Goal: Communication & Community: Answer question/provide support

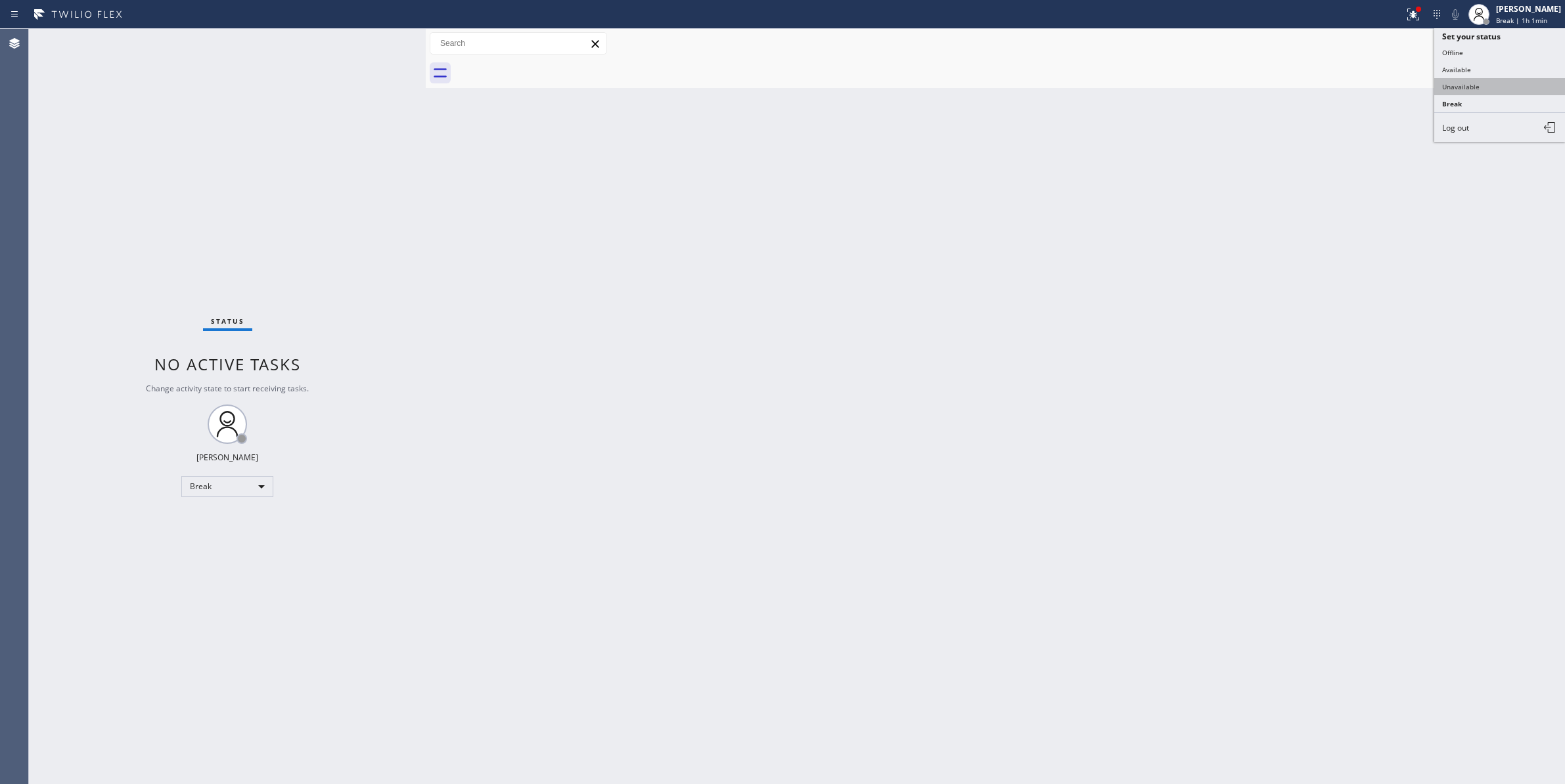
click at [1462, 83] on button "Unavailable" at bounding box center [1500, 87] width 132 height 17
drag, startPoint x: 1494, startPoint y: 195, endPoint x: 959, endPoint y: 823, distance: 825.0
click at [959, 783] on html "Status report Issues detected These issues could affect your workflow. Please c…" at bounding box center [782, 392] width 1565 height 784
click at [159, 760] on div "Status No active tasks Change activity state to start receiving tasks. [PERSON_…" at bounding box center [227, 406] width 396 height 755
click at [1516, 40] on span "Call to Customer" at bounding box center [1509, 44] width 69 height 12
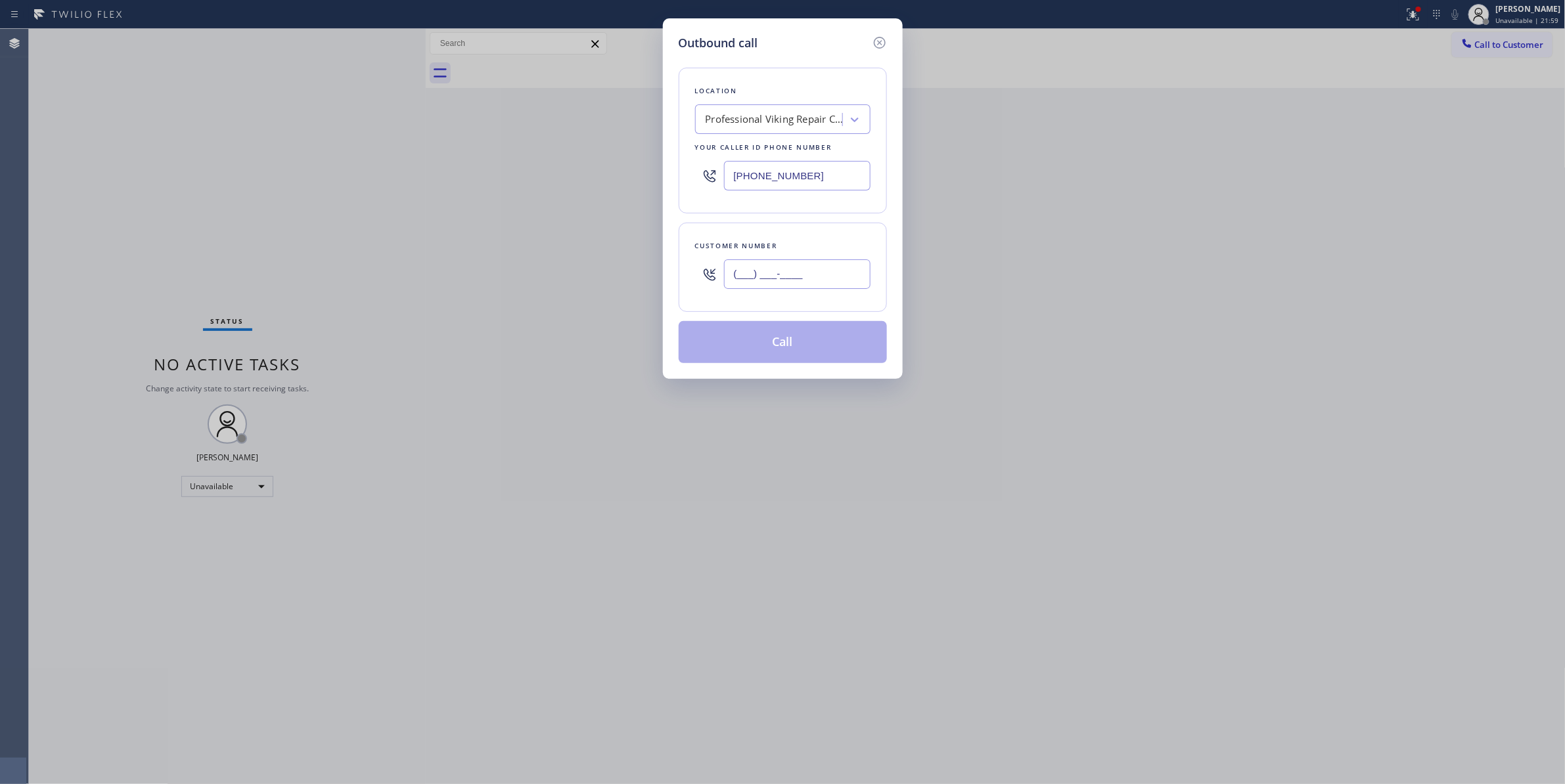
click at [783, 272] on input "(___) ___-____" at bounding box center [797, 274] width 146 height 30
paste input "813) 716-9152"
type input "[PHONE_NUMBER]"
paste input "13) 946-9496"
drag, startPoint x: 823, startPoint y: 176, endPoint x: 544, endPoint y: 292, distance: 302.2
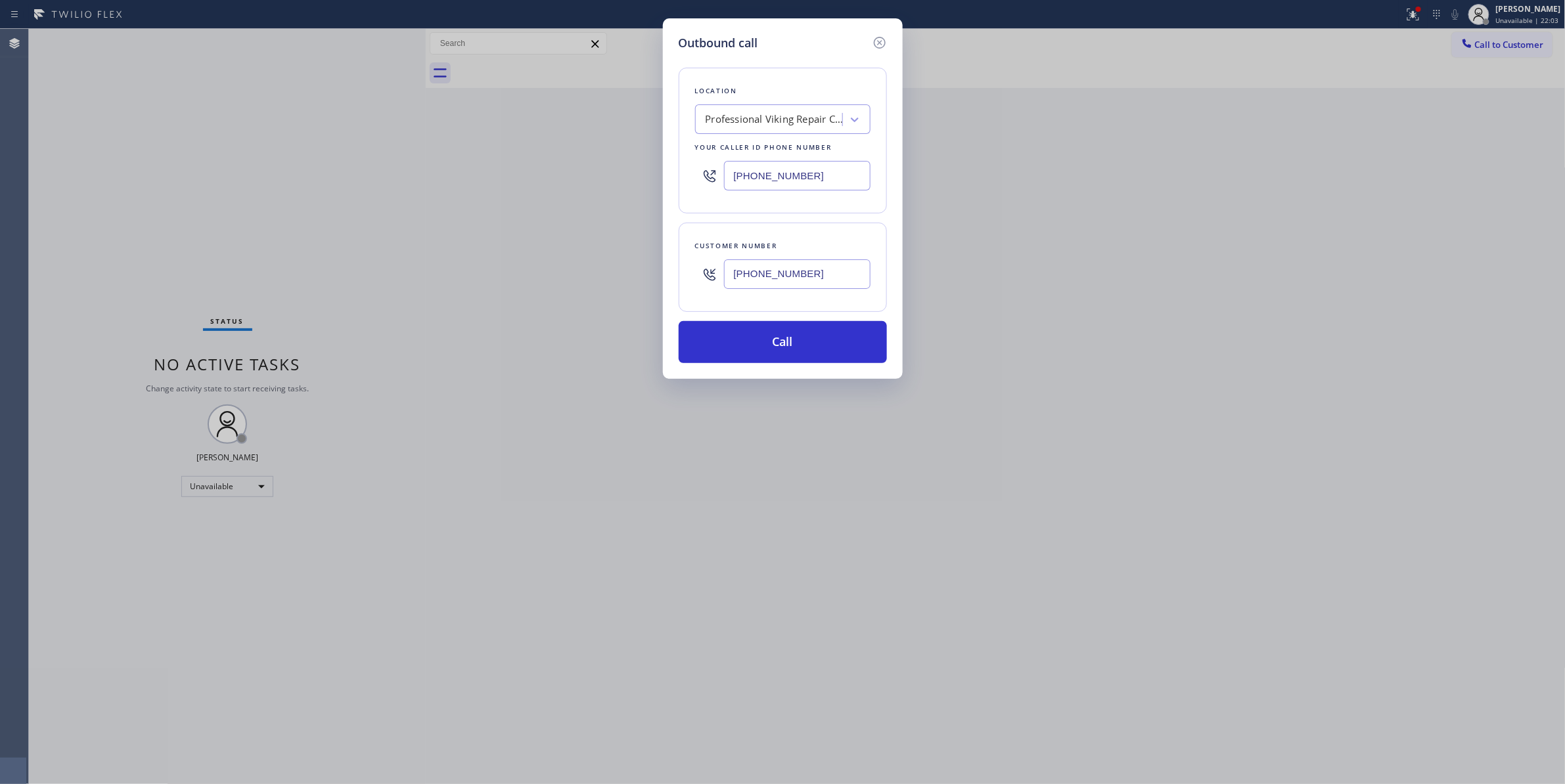
click at [342, 206] on div "Outbound call Location Professional Viking Repair [GEOGRAPHIC_DATA] Your caller…" at bounding box center [782, 392] width 1565 height 784
type input "[PHONE_NUMBER]"
drag, startPoint x: 831, startPoint y: 274, endPoint x: 607, endPoint y: 274, distance: 224.0
click at [607, 274] on div "Outbound call Location Viking Appliance Repair [GEOGRAPHIC_DATA] Your caller id…" at bounding box center [782, 392] width 1565 height 784
click at [769, 338] on button "Call" at bounding box center [782, 342] width 208 height 42
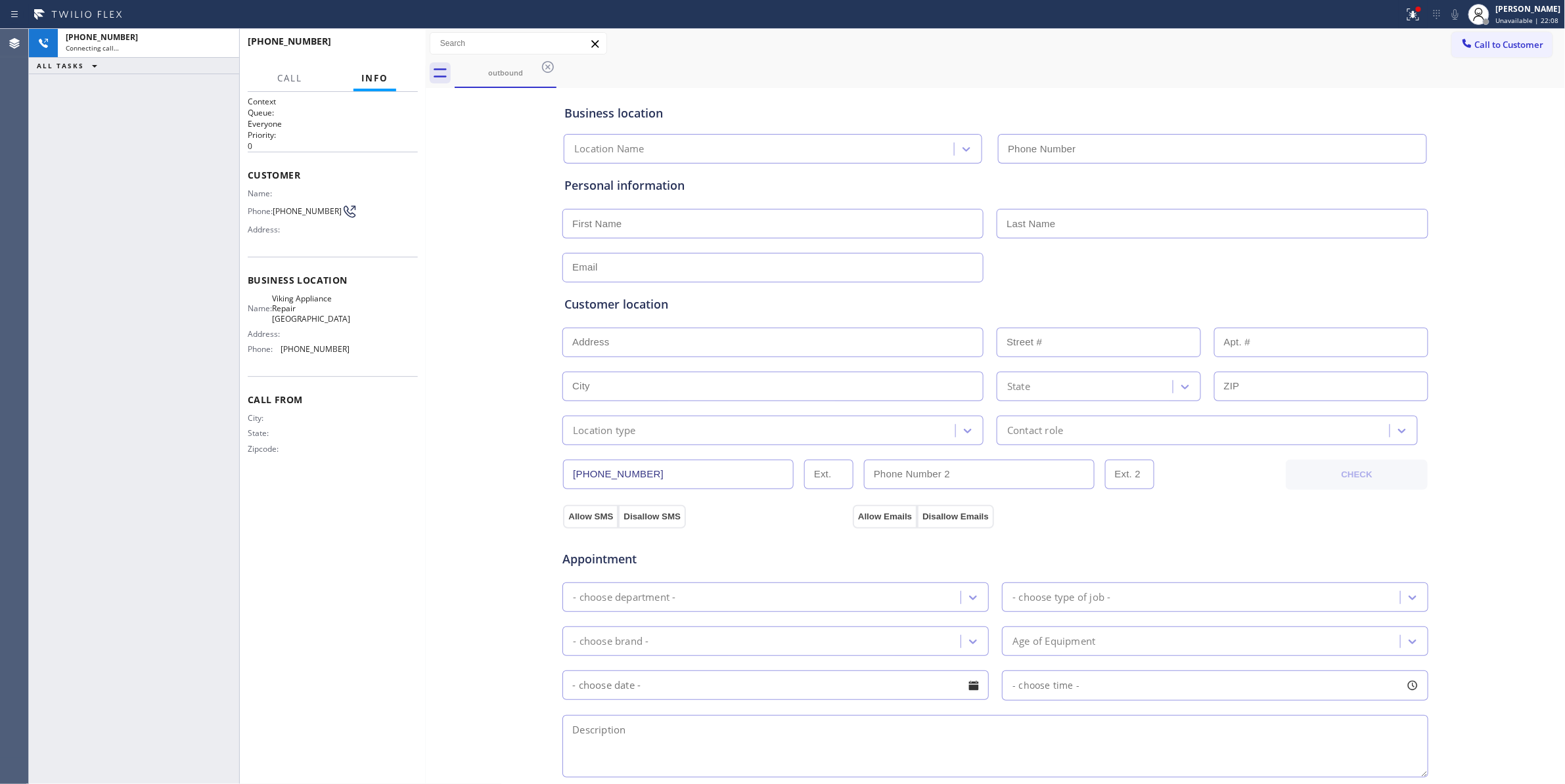
type input "[PHONE_NUMBER]"
click at [503, 521] on div "Business location Viking Appliance Repair [GEOGRAPHIC_DATA] [PHONE_NUMBER] Pers…" at bounding box center [995, 540] width 1134 height 897
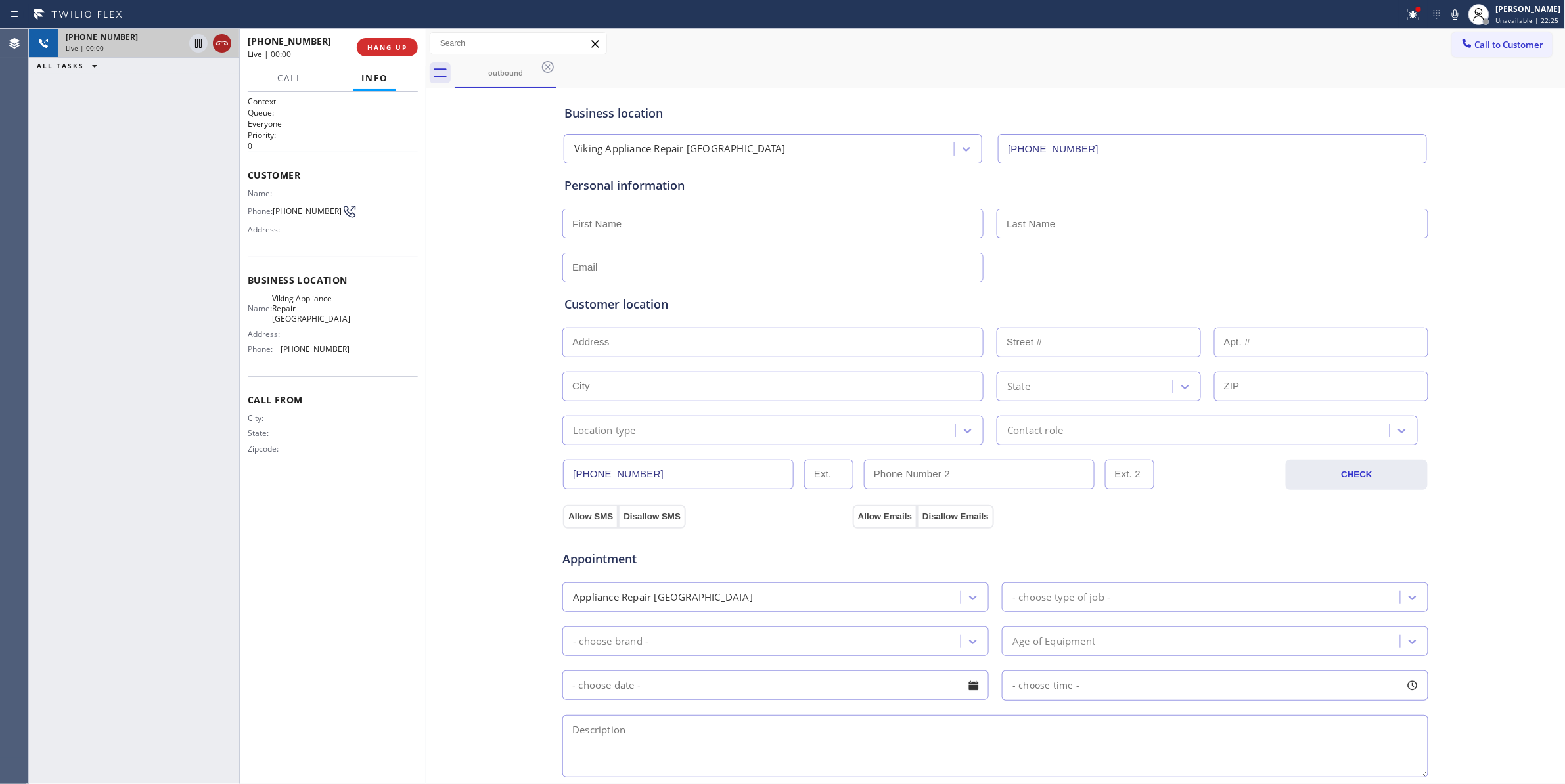
click at [223, 41] on icon at bounding box center [222, 44] width 16 height 16
click at [372, 51] on button "COMPLETE" at bounding box center [384, 47] width 66 height 18
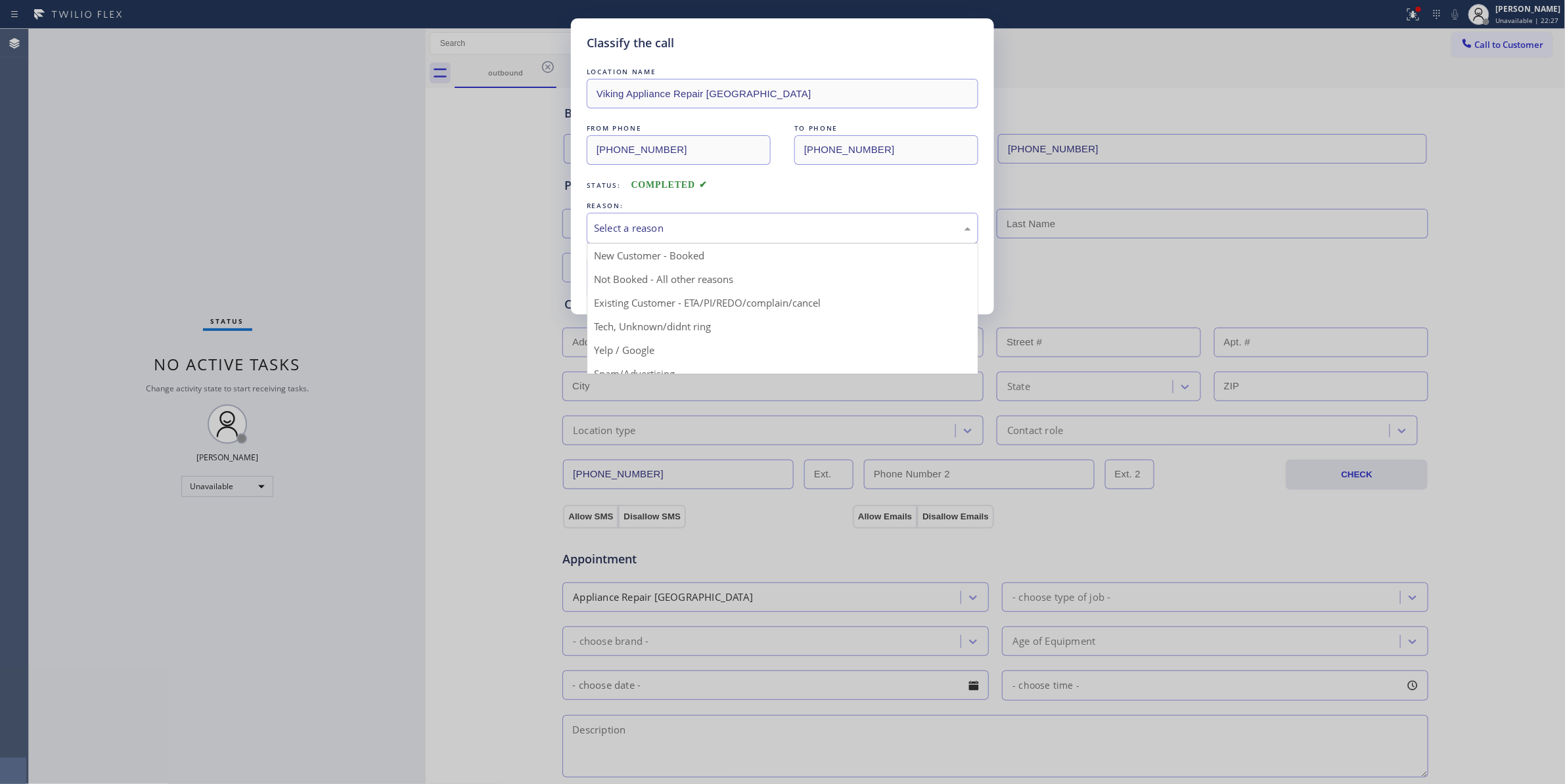
click at [608, 233] on div "Select a reason" at bounding box center [782, 227] width 377 height 15
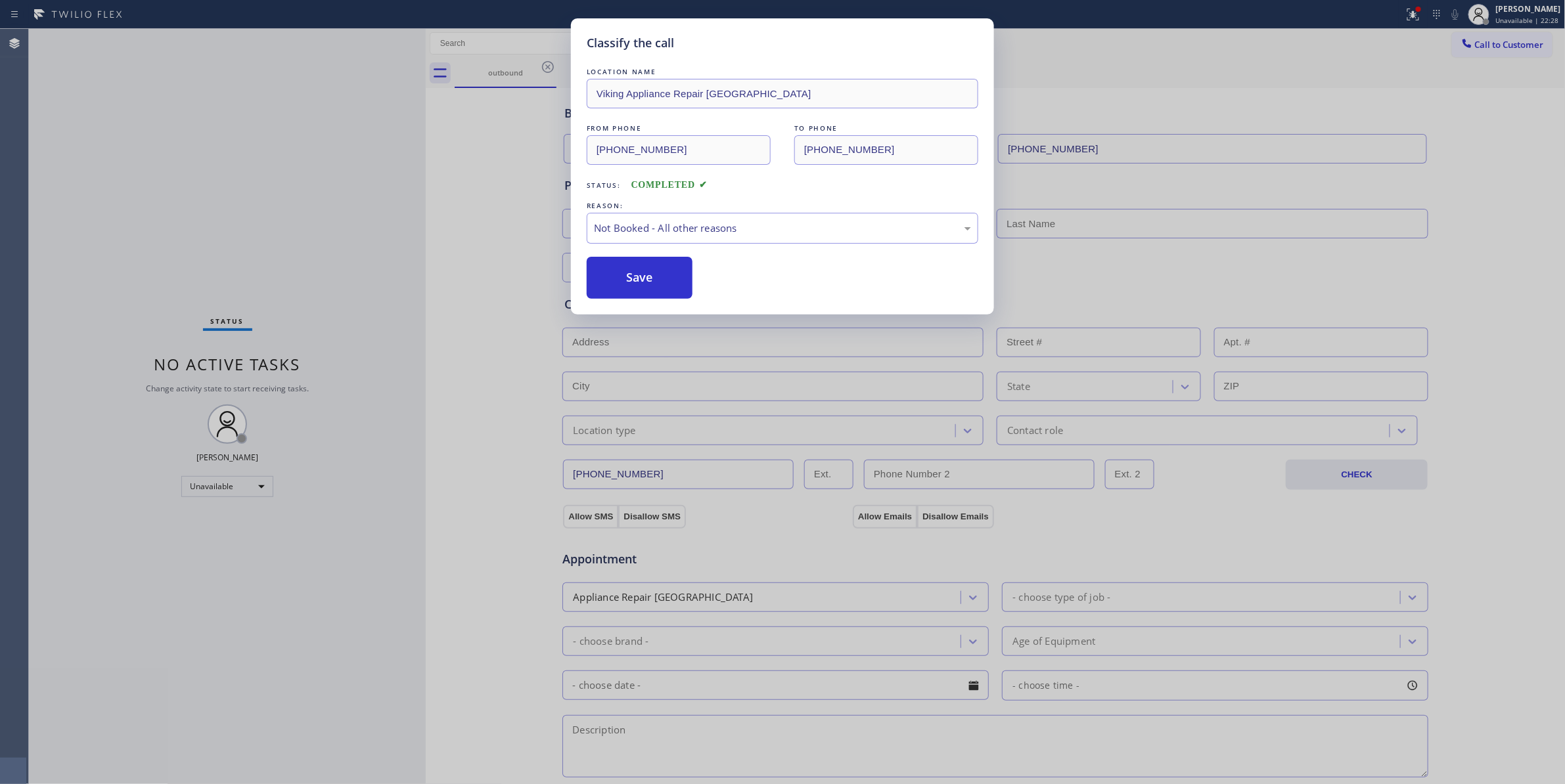
click at [611, 281] on button "Save" at bounding box center [639, 278] width 105 height 42
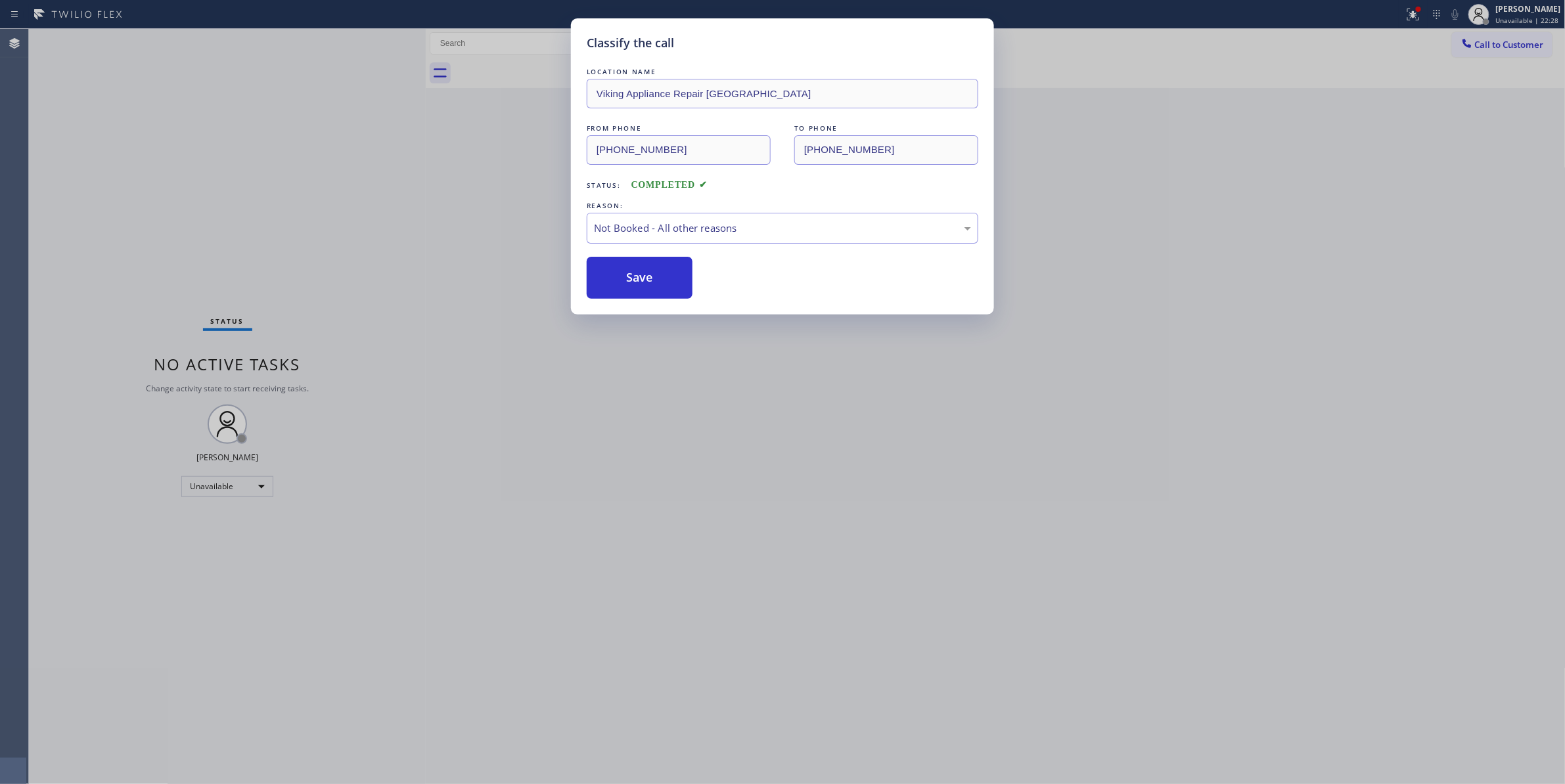
click at [611, 281] on button "Save" at bounding box center [639, 278] width 105 height 42
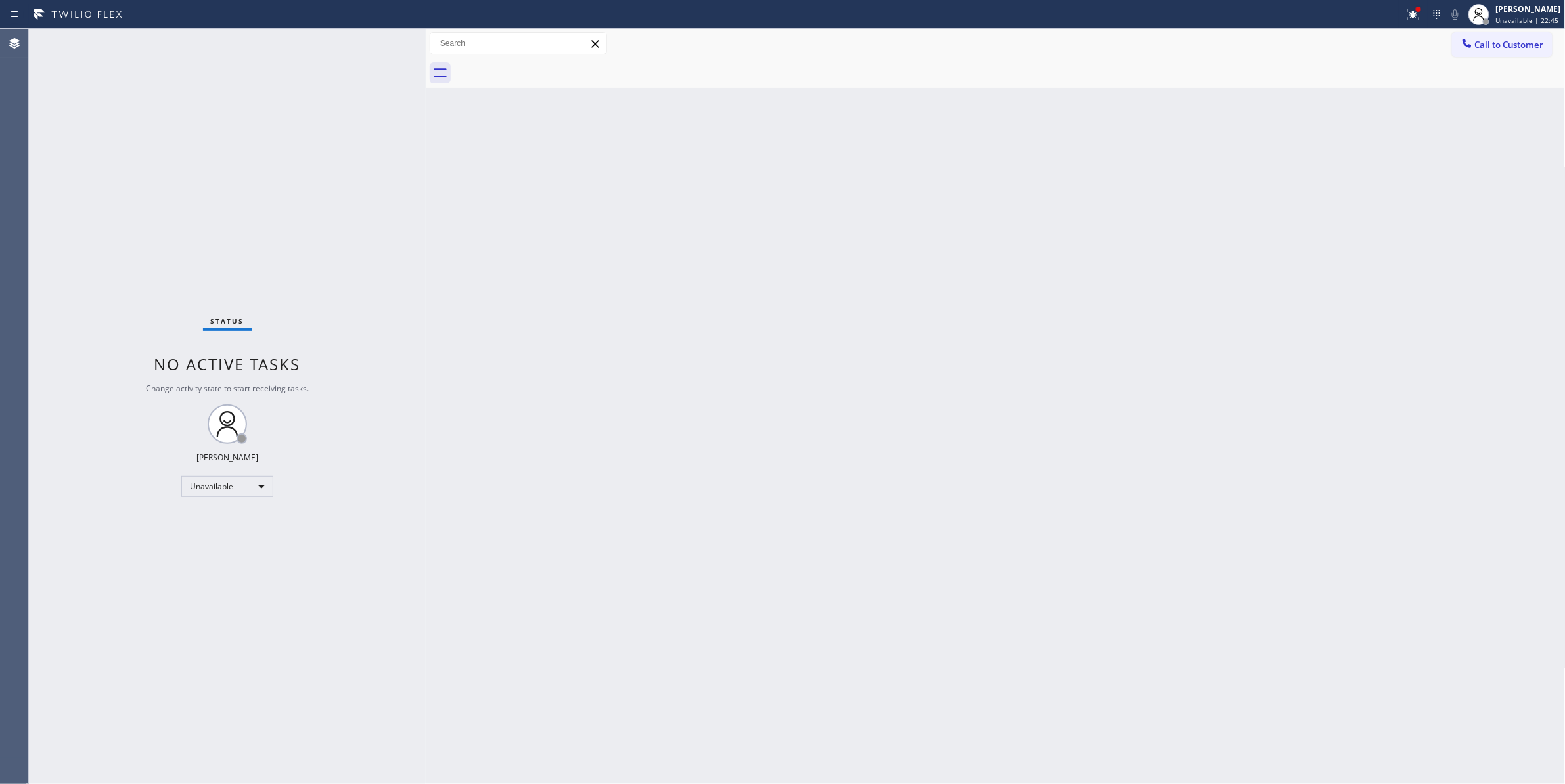
click at [637, 389] on div "Back to Dashboard Change Sender ID Customers Technicians Select a contact Outbo…" at bounding box center [996, 406] width 1140 height 755
drag, startPoint x: 1511, startPoint y: 42, endPoint x: 850, endPoint y: 306, distance: 711.8
click at [1509, 42] on span "Call to Customer" at bounding box center [1509, 44] width 69 height 12
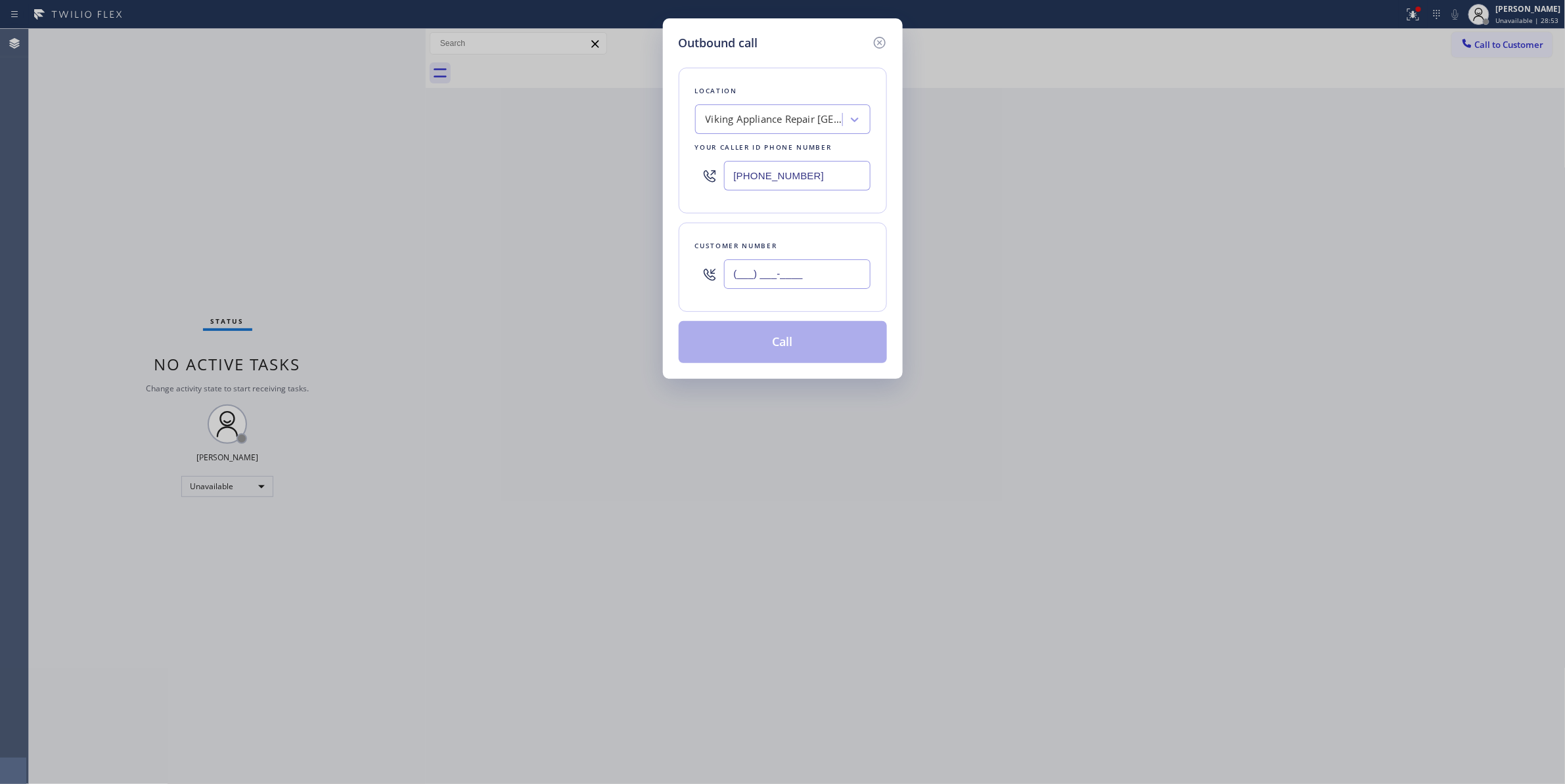
click at [791, 268] on input "(___) ___-____" at bounding box center [797, 274] width 146 height 30
paste input "916) 990-2889"
type input "[PHONE_NUMBER]"
paste input "916) 385-0307"
drag, startPoint x: 829, startPoint y: 179, endPoint x: 515, endPoint y: 175, distance: 314.0
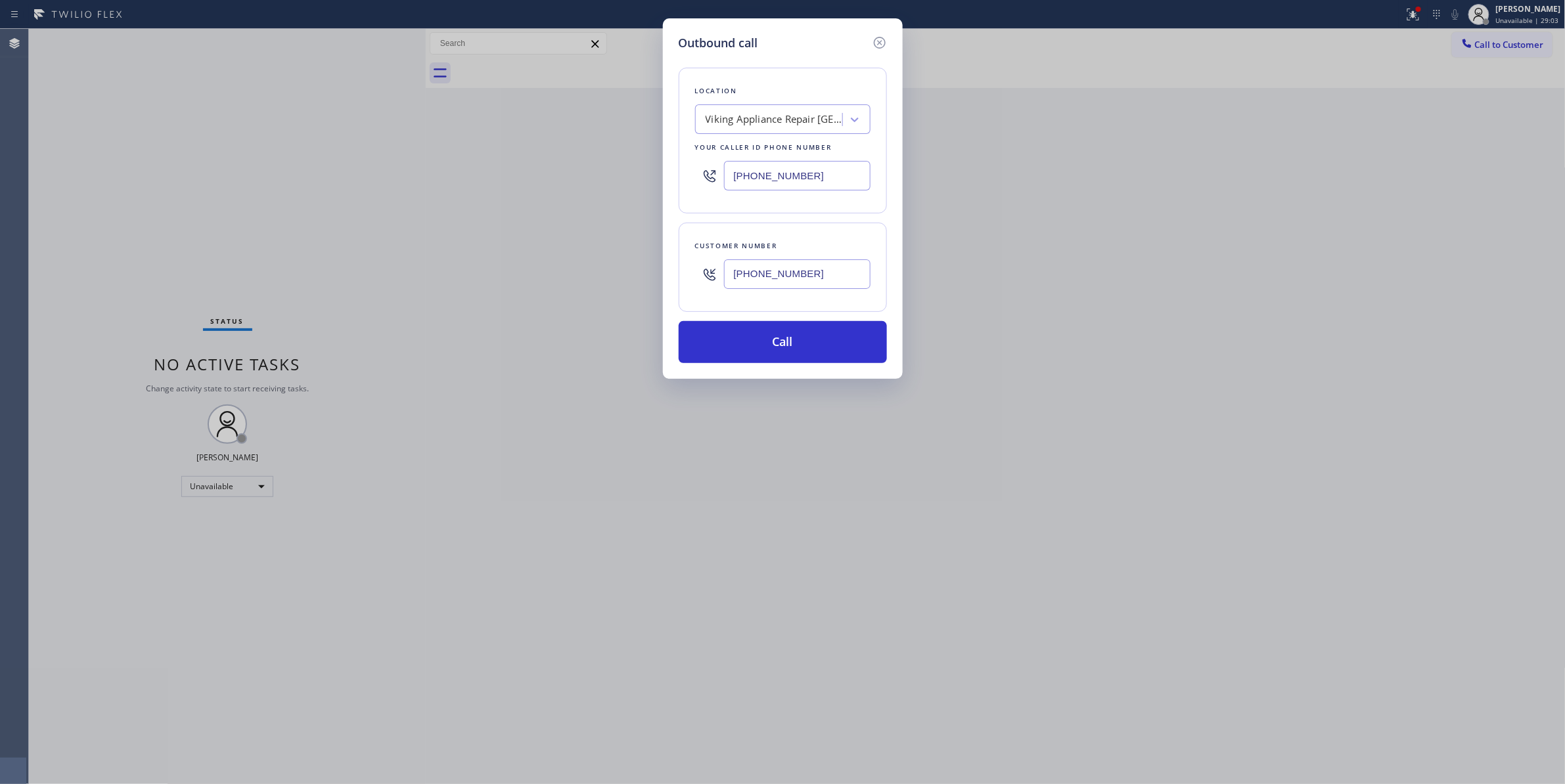
click at [515, 175] on div "Outbound call Location Viking Appliance Repair [GEOGRAPHIC_DATA] Your caller id…" at bounding box center [782, 392] width 1565 height 784
type input "[PHONE_NUMBER]"
click at [783, 341] on button "Call" at bounding box center [782, 342] width 208 height 42
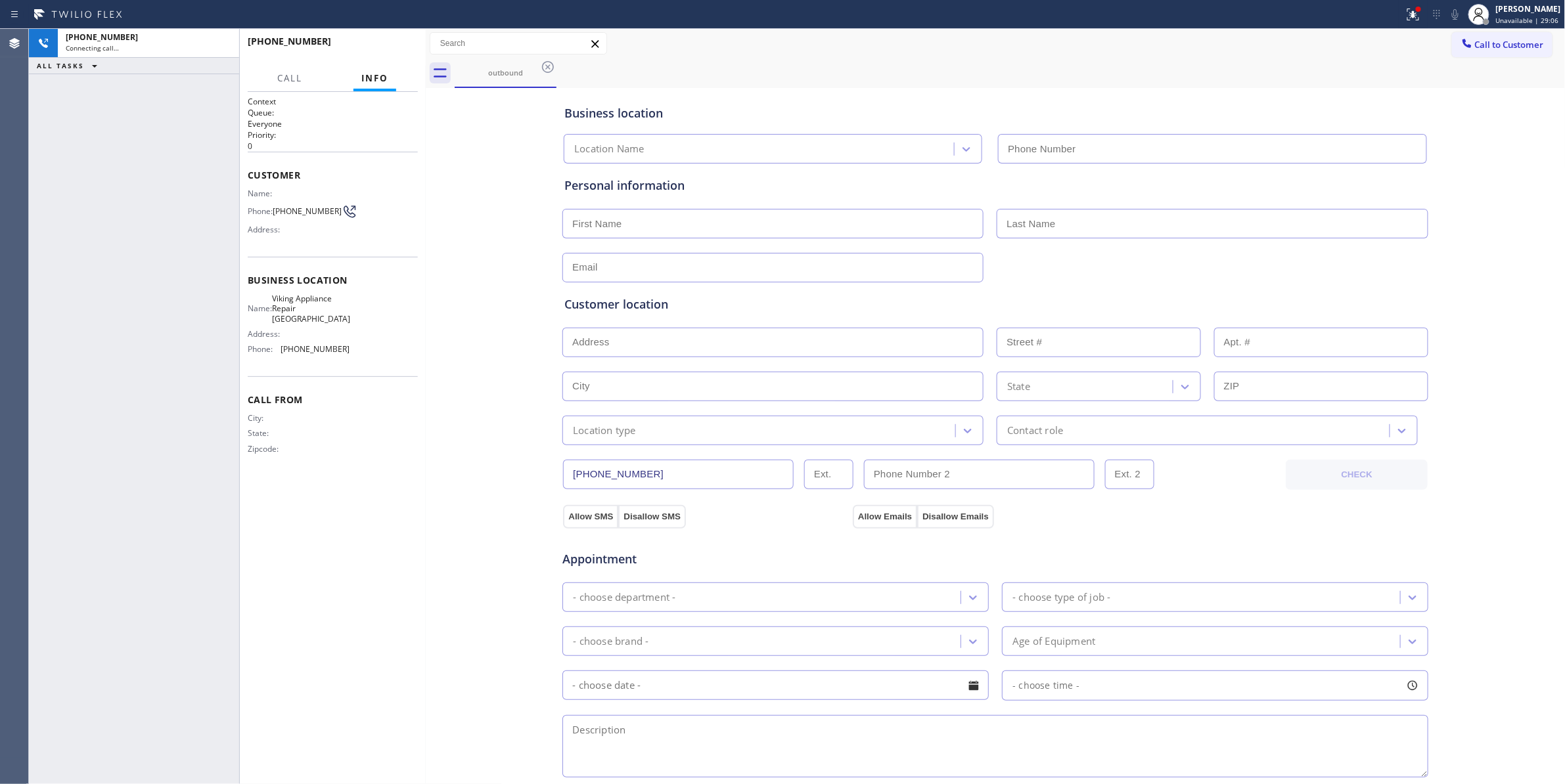
type input "[PHONE_NUMBER]"
drag, startPoint x: 458, startPoint y: 434, endPoint x: 486, endPoint y: 324, distance: 113.5
click at [458, 434] on div "Business location Viking Appliance Repair [GEOGRAPHIC_DATA] [PHONE_NUMBER] Pers…" at bounding box center [995, 540] width 1134 height 897
click at [500, 416] on div "Business location Viking Appliance Repair [GEOGRAPHIC_DATA] [PHONE_NUMBER] Pers…" at bounding box center [995, 540] width 1134 height 897
click at [96, 378] on div "[PHONE_NUMBER] Live | 00:00 ALL TASKS ALL TASKS ACTIVE TASKS TASKS IN WRAP UP" at bounding box center [133, 406] width 210 height 755
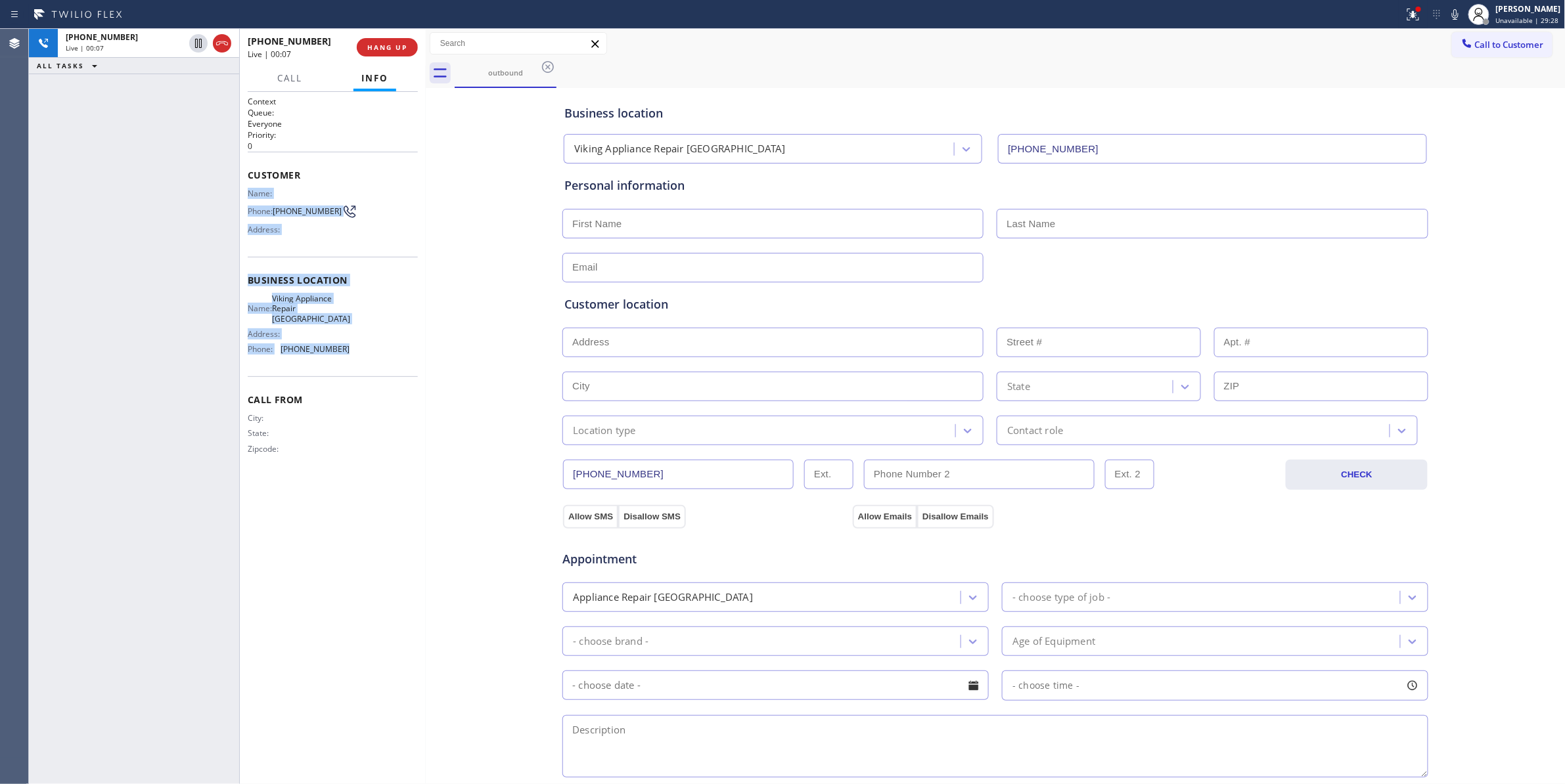
drag, startPoint x: 362, startPoint y: 343, endPoint x: 247, endPoint y: 192, distance: 189.8
click at [247, 192] on div "Context Queue: Everyone Priority: 0 Customer Name: Phone: [PHONE_NUMBER] Addres…" at bounding box center [332, 286] width 170 height 381
copy div "Name: Phone: [PHONE_NUMBER] Address: Business location Name: Viking Appliance R…"
click at [503, 361] on div "Business location Viking Appliance Repair [GEOGRAPHIC_DATA] [PHONE_NUMBER] Pers…" at bounding box center [995, 540] width 1134 height 897
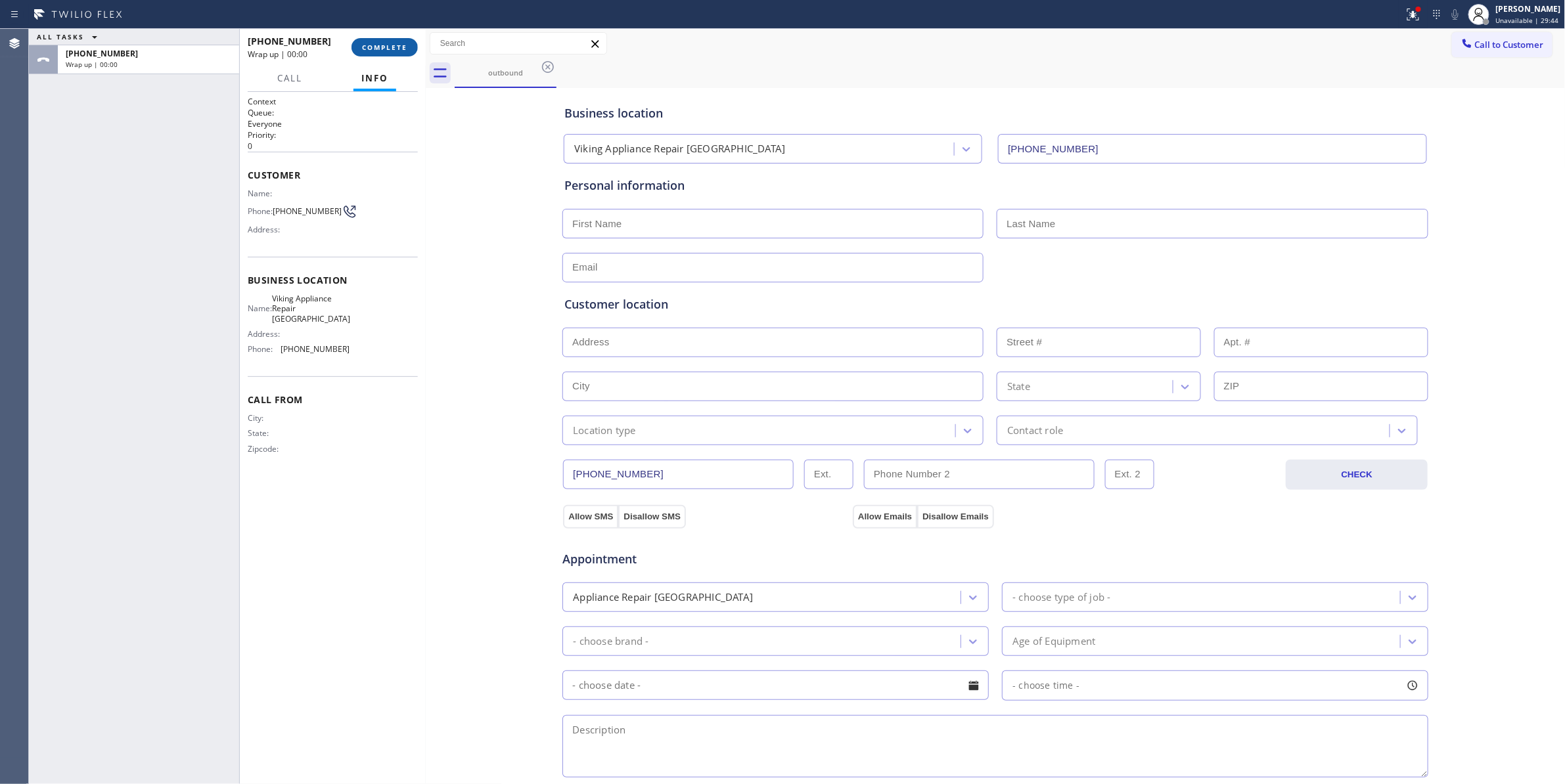
click at [382, 47] on span "COMPLETE" at bounding box center [384, 47] width 45 height 10
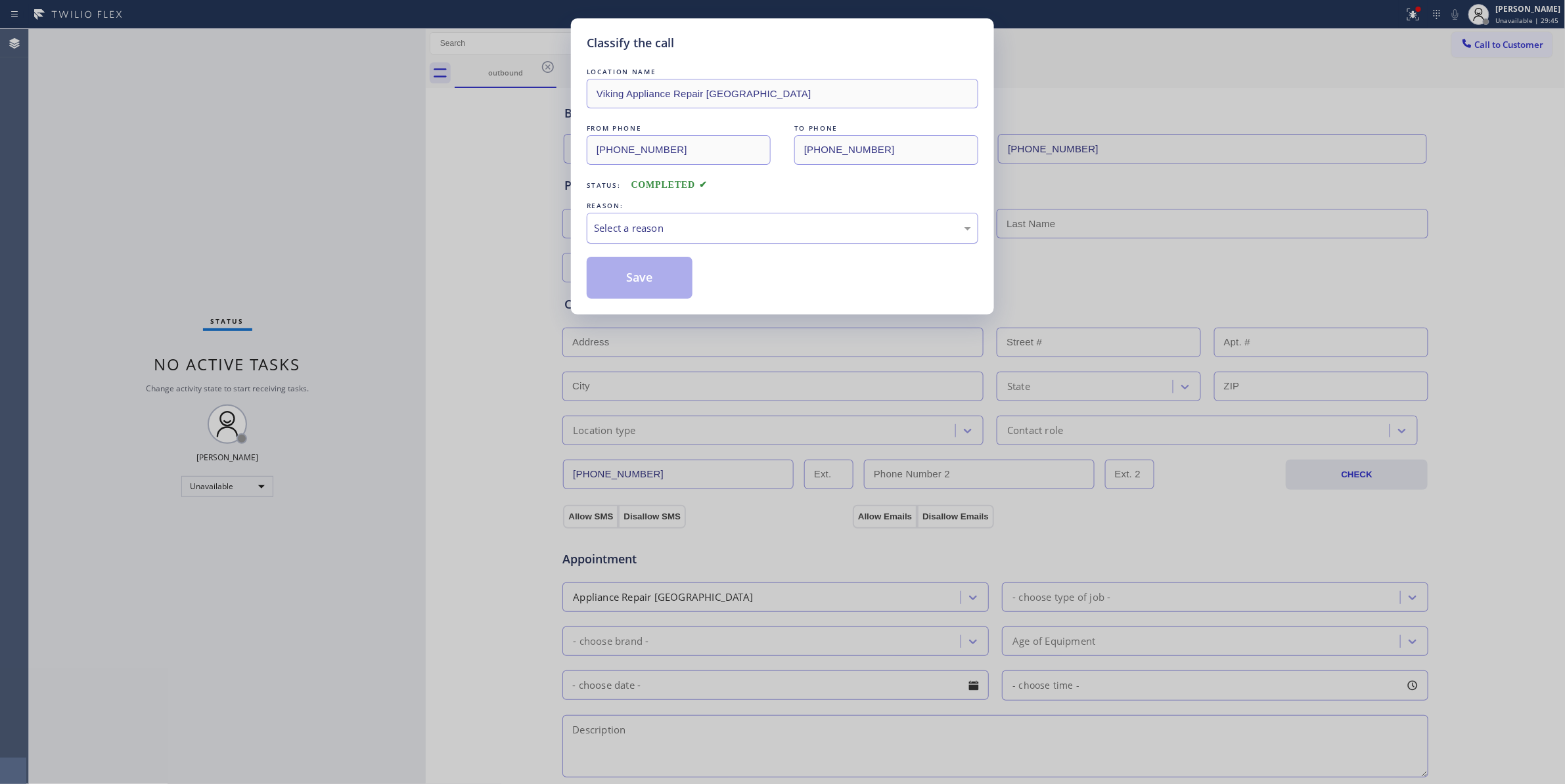
click at [639, 221] on div "Select a reason" at bounding box center [782, 227] width 377 height 15
click at [636, 281] on button "Save" at bounding box center [639, 278] width 105 height 42
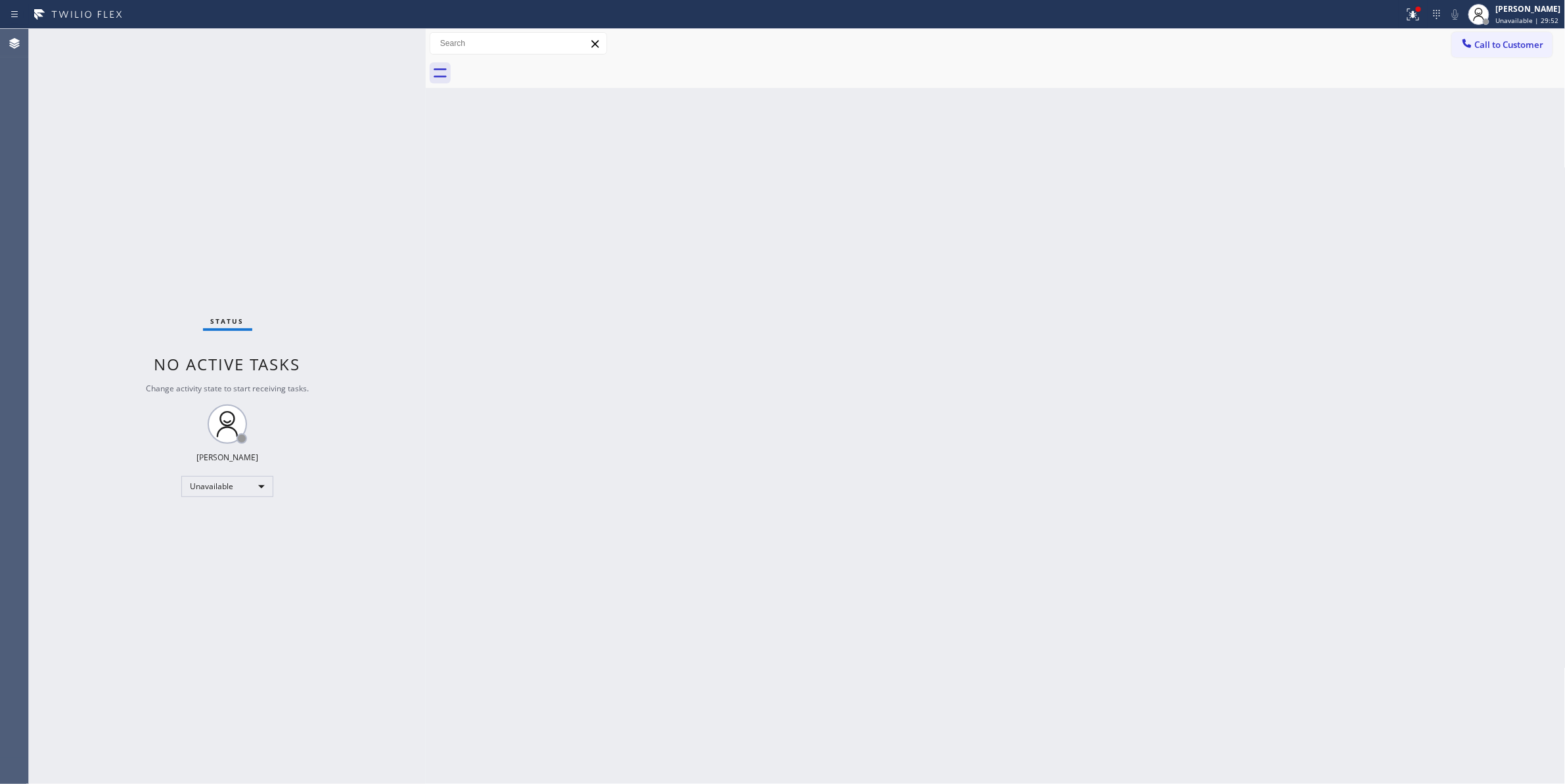
drag, startPoint x: 1144, startPoint y: 323, endPoint x: 1243, endPoint y: 231, distance: 135.1
click at [1148, 321] on div "Back to Dashboard Change Sender ID Customers Technicians Select a contact Outbo…" at bounding box center [996, 406] width 1140 height 755
drag, startPoint x: 984, startPoint y: 280, endPoint x: 1427, endPoint y: 113, distance: 473.4
click at [1007, 263] on div "Back to Dashboard Change Sender ID Customers Technicians Select a contact Outbo…" at bounding box center [996, 406] width 1140 height 755
click at [1508, 38] on span "Call to Customer" at bounding box center [1509, 44] width 69 height 12
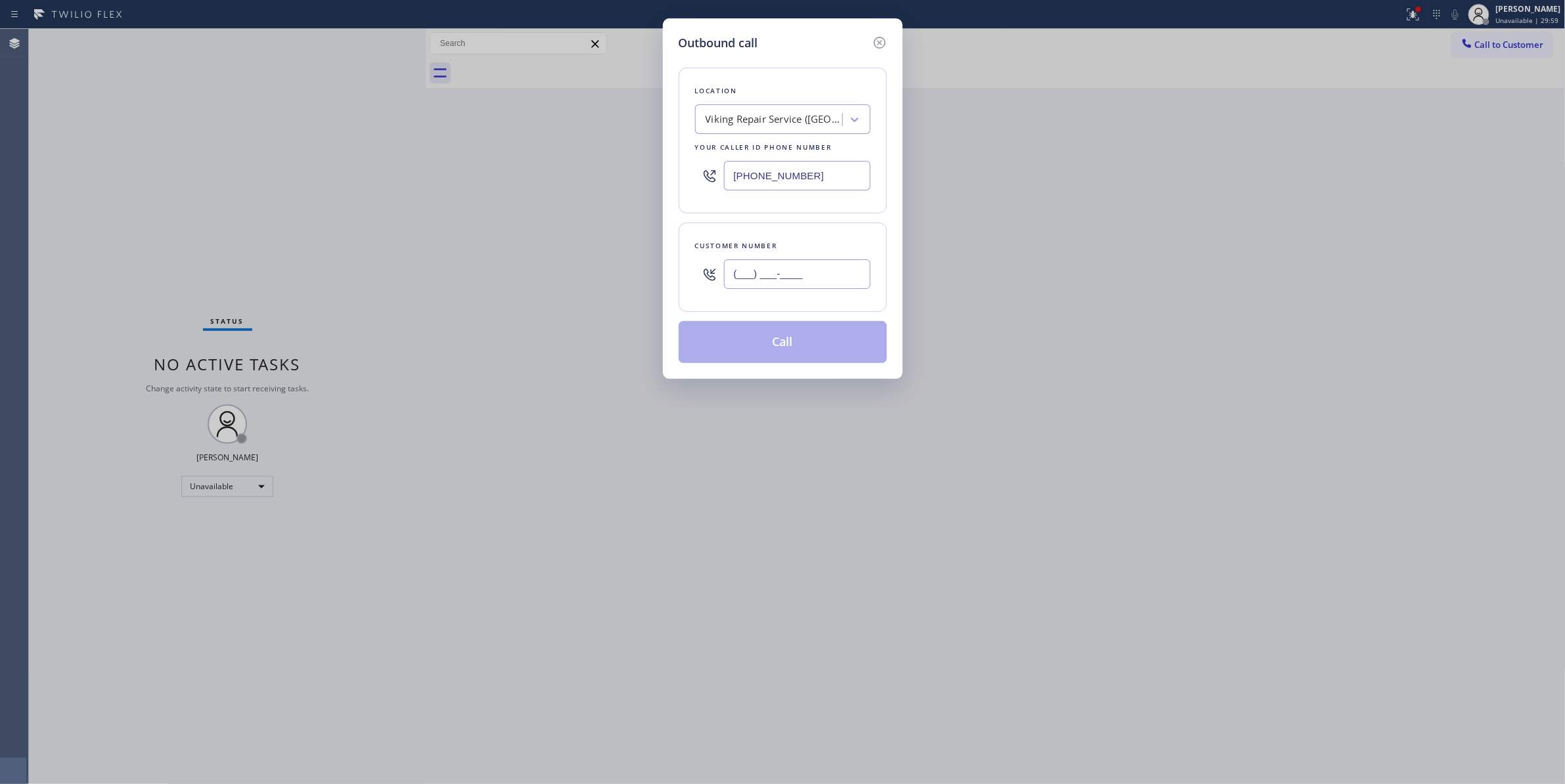
click at [808, 287] on input "(___) ___-____" at bounding box center [797, 274] width 146 height 30
paste input "415) 610-3753"
type input "[PHONE_NUMBER]"
paste input "310) 388-4002"
drag, startPoint x: 838, startPoint y: 181, endPoint x: 572, endPoint y: 173, distance: 266.1
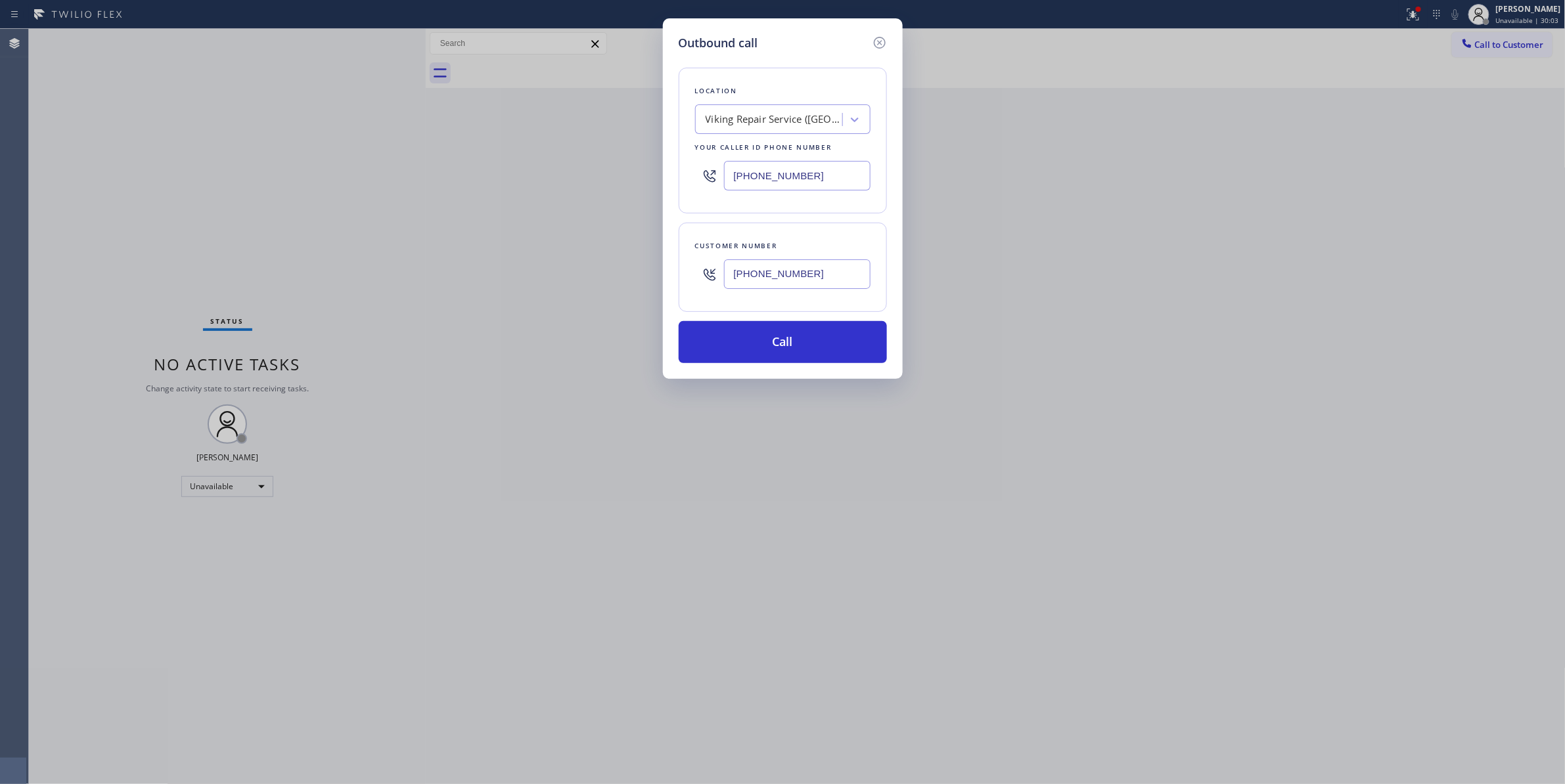
click at [572, 173] on div "Outbound call Location Viking Repair Service ([GEOGRAPHIC_DATA], Google Ads) Yo…" at bounding box center [782, 392] width 1565 height 784
type input "[PHONE_NUMBER]"
drag, startPoint x: 834, startPoint y: 281, endPoint x: 655, endPoint y: 276, distance: 179.1
click at [655, 276] on div "Outbound call Location [GEOGRAPHIC_DATA] Torrance Your caller id phone number […" at bounding box center [782, 392] width 1565 height 784
click at [768, 328] on button "Call" at bounding box center [782, 342] width 208 height 42
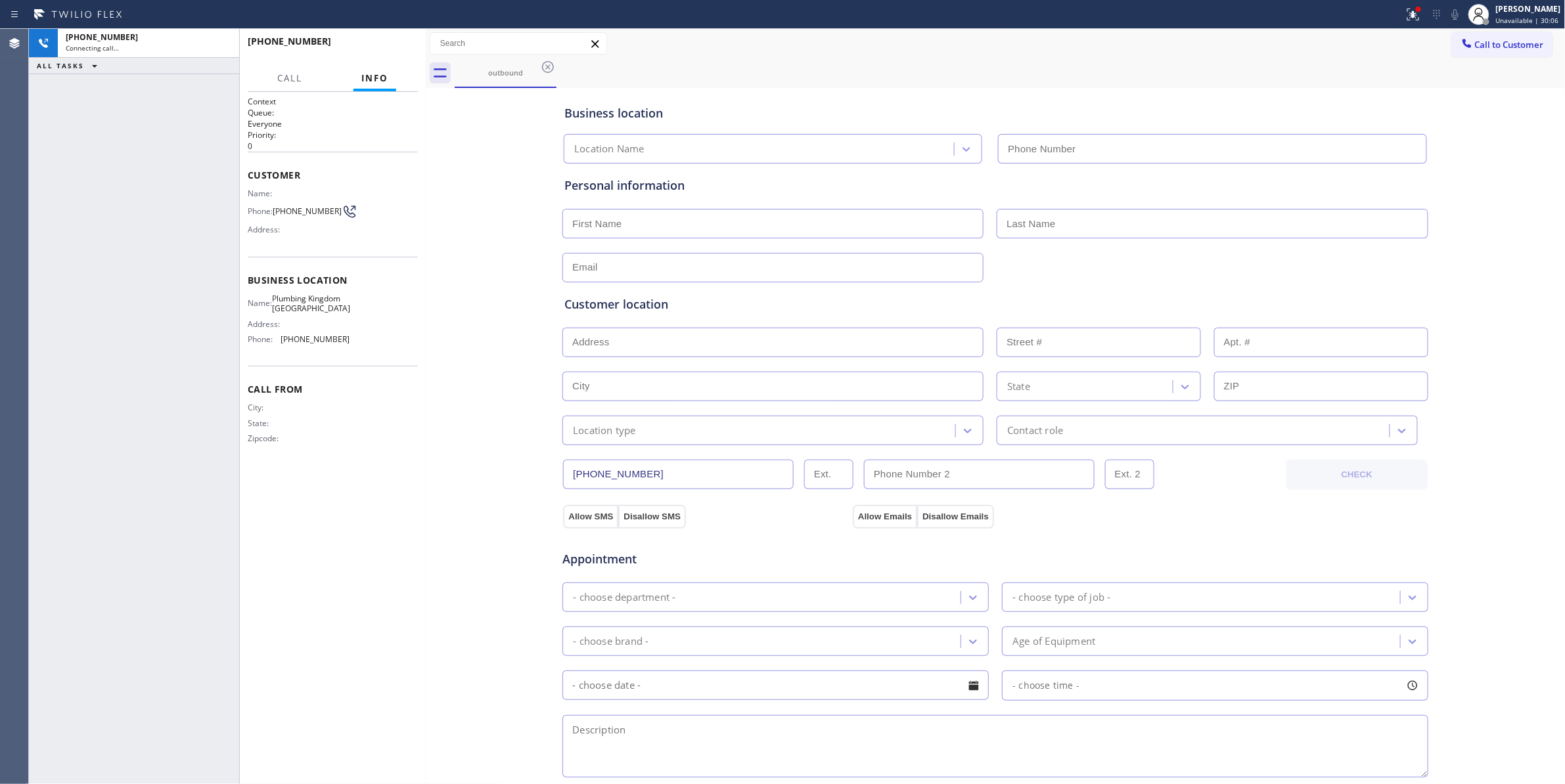
type input "[PHONE_NUMBER]"
click at [87, 490] on div "[PHONE_NUMBER] Connecting call… ALL TASKS ALL TASKS ACTIVE TASKS TASKS IN WRAP …" at bounding box center [133, 406] width 210 height 755
click at [385, 465] on div "Call From City: State: Zipcode:" at bounding box center [332, 416] width 170 height 99
drag, startPoint x: 434, startPoint y: 461, endPoint x: 331, endPoint y: 393, distance: 123.4
click at [434, 461] on div "Business location [GEOGRAPHIC_DATA] [GEOGRAPHIC_DATA] [PHONE_NUMBER] Personal i…" at bounding box center [995, 540] width 1134 height 897
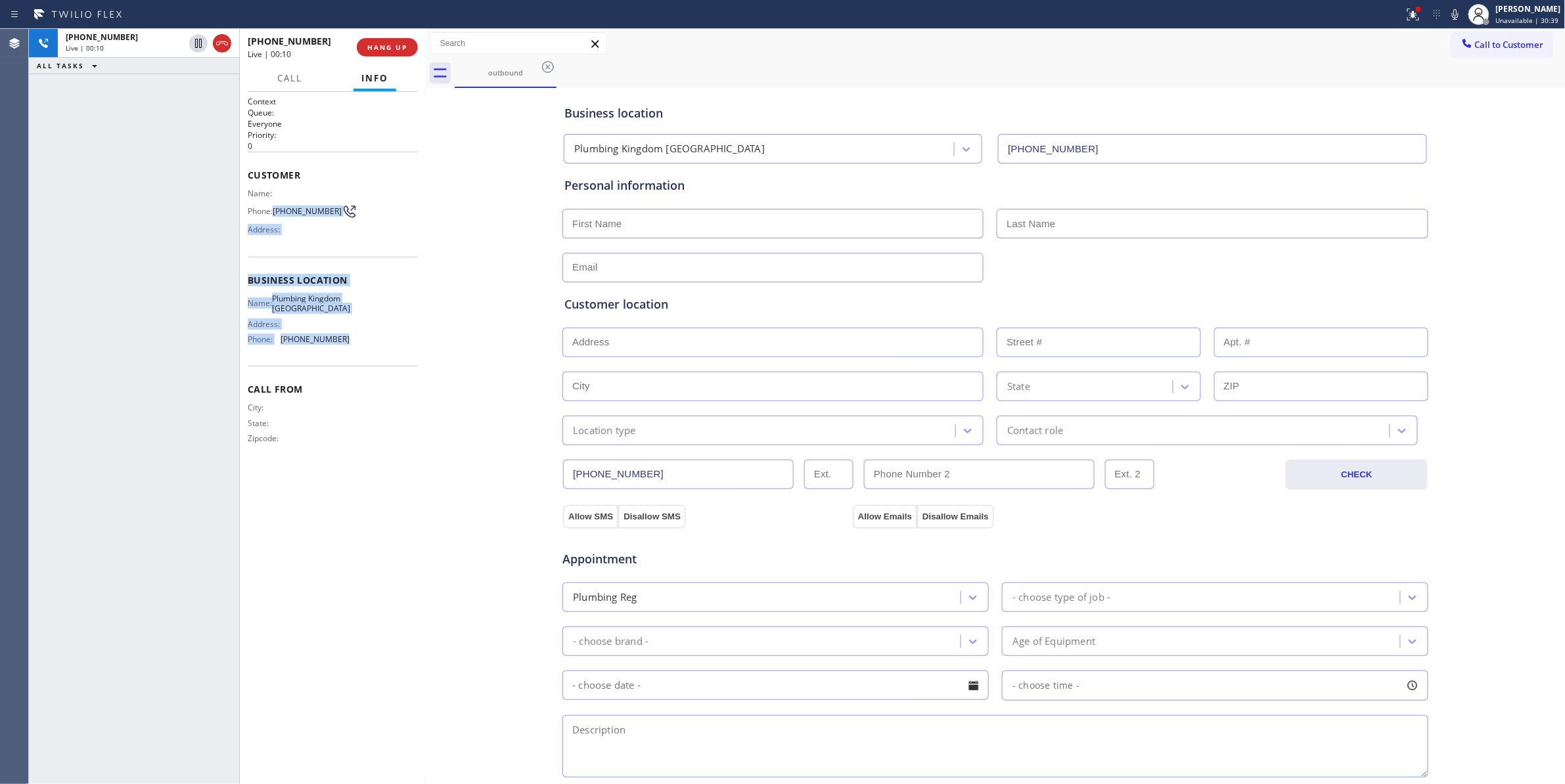
drag, startPoint x: 342, startPoint y: 368, endPoint x: 277, endPoint y: 210, distance: 170.8
click at [277, 210] on div "Context Queue: Everyone Priority: 0 Customer Name: Phone: [PHONE_NUMBER] Addres…" at bounding box center [332, 280] width 170 height 369
copy div "[PHONE_NUMBER] Address: Business location Name: Plumbing Kingdom Torrance Addre…"
drag, startPoint x: 497, startPoint y: 471, endPoint x: 471, endPoint y: 469, distance: 26.1
click at [497, 471] on div "Business location [GEOGRAPHIC_DATA] [GEOGRAPHIC_DATA] [PHONE_NUMBER] Personal i…" at bounding box center [995, 540] width 1134 height 897
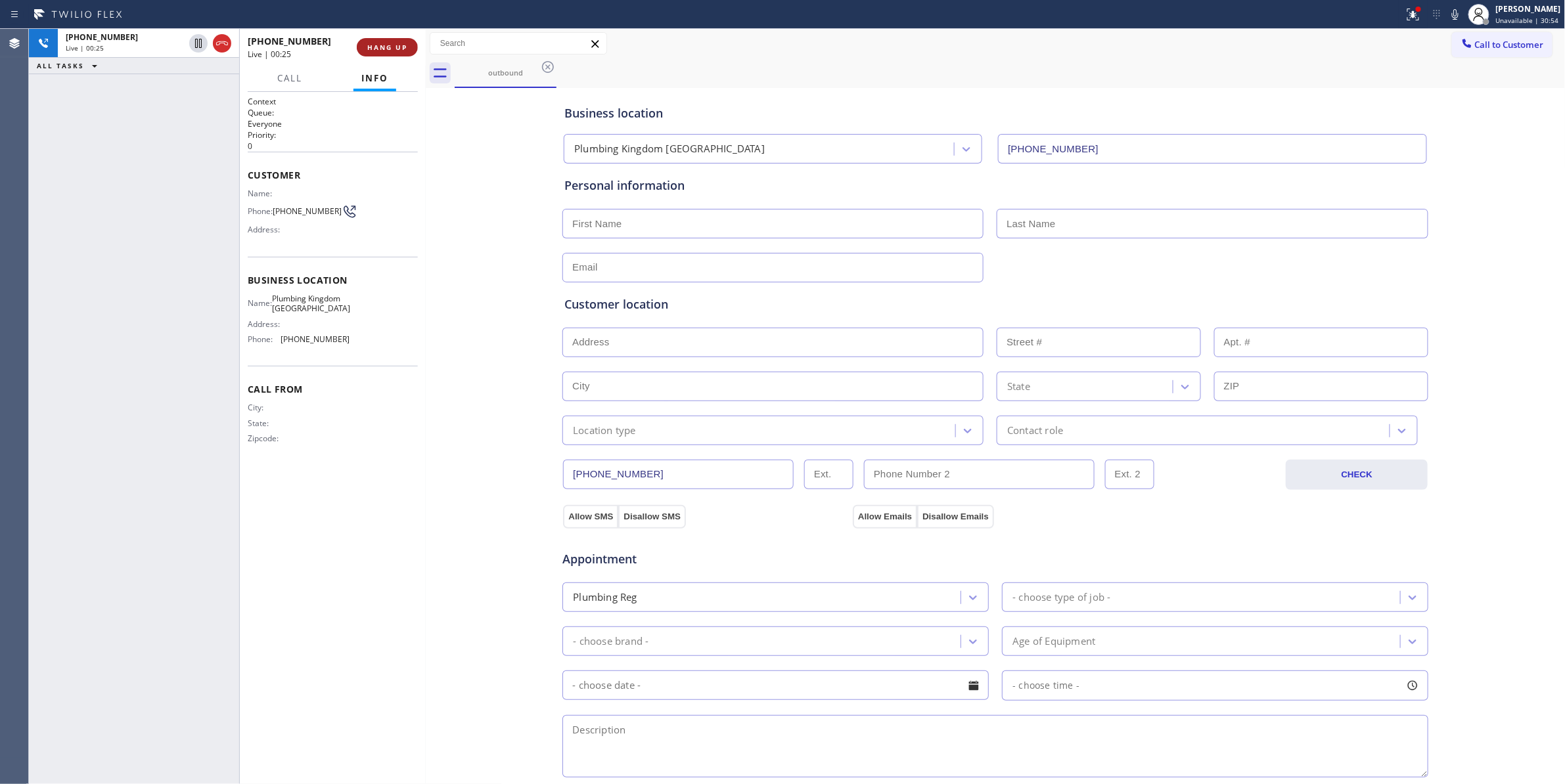
click at [397, 50] on span "HANG UP" at bounding box center [387, 47] width 40 height 10
click at [389, 50] on span "COMPLETE" at bounding box center [384, 47] width 45 height 10
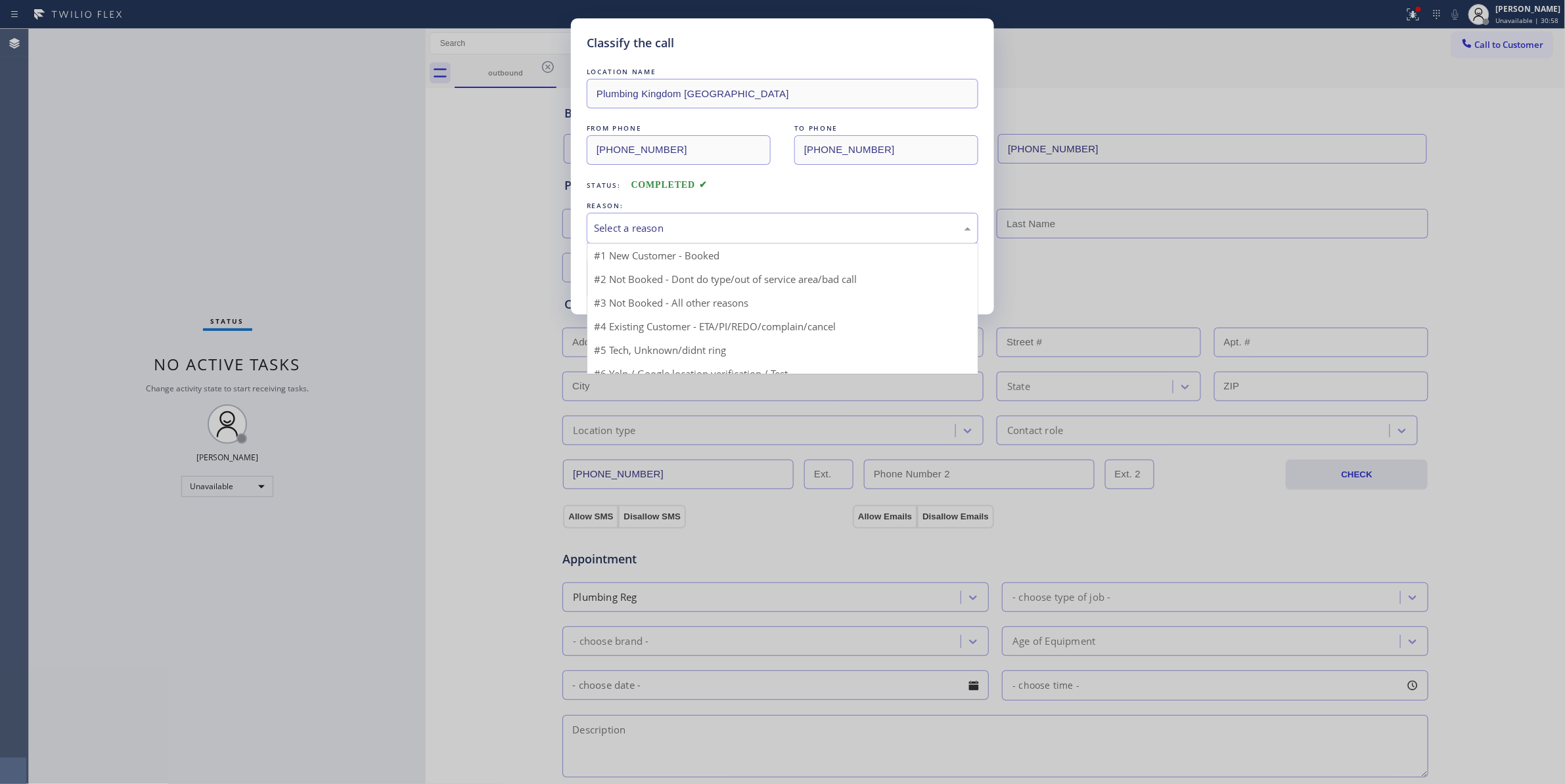
click at [611, 224] on div "Select a reason" at bounding box center [782, 227] width 377 height 15
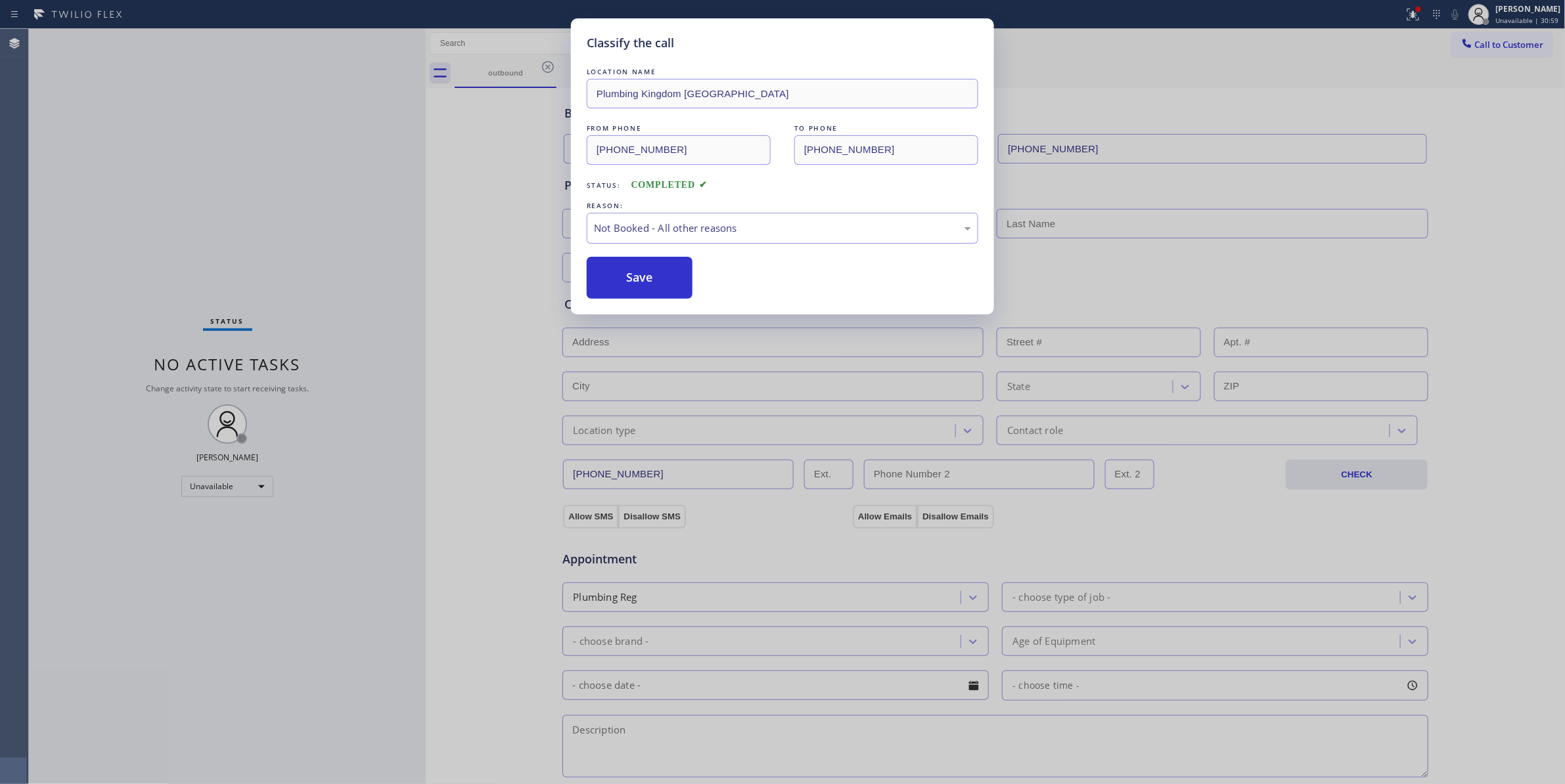
click at [606, 281] on button "Save" at bounding box center [639, 278] width 105 height 42
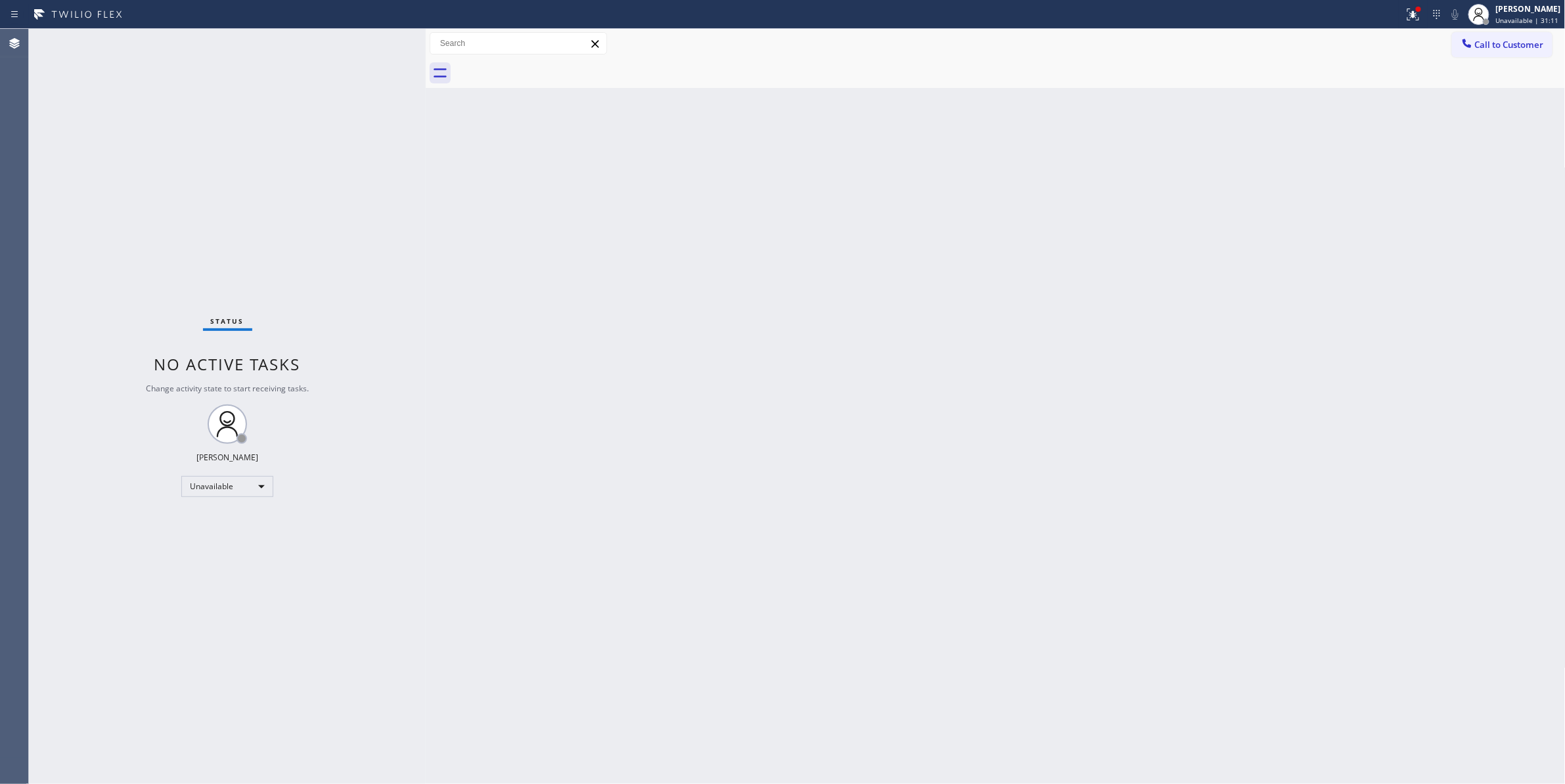
drag, startPoint x: 1040, startPoint y: 319, endPoint x: 1304, endPoint y: 164, distance: 306.1
click at [1058, 310] on div "Back to Dashboard Change Sender ID Customers Technicians Select a contact Outbo…" at bounding box center [996, 406] width 1140 height 755
click at [1507, 46] on span "Call to Customer" at bounding box center [1509, 44] width 69 height 12
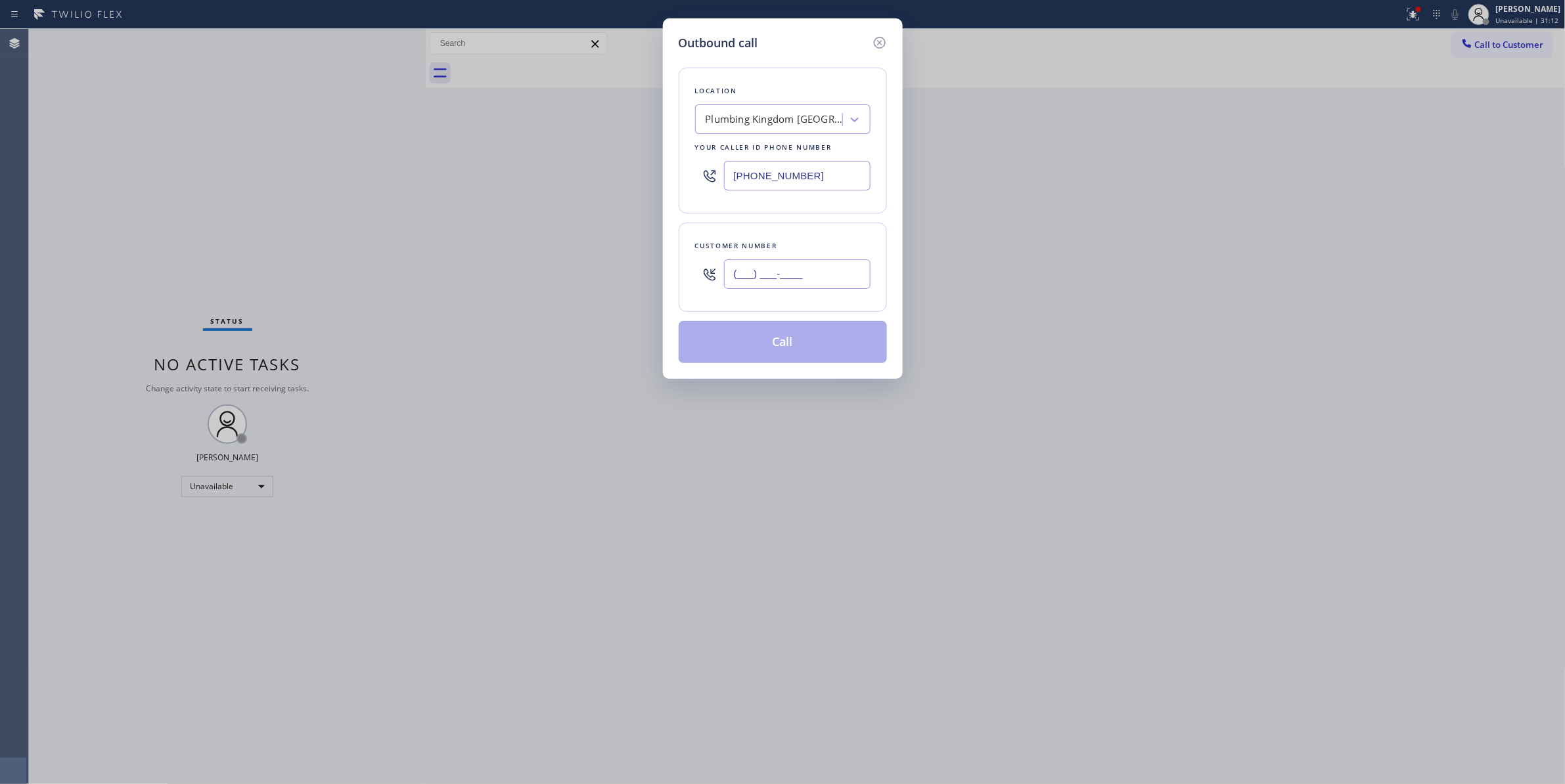
click at [783, 271] on input "(___) ___-____" at bounding box center [797, 274] width 146 height 30
paste input "971) 295-8023"
type input "[PHONE_NUMBER]"
paste input "740-9737"
drag, startPoint x: 847, startPoint y: 170, endPoint x: 500, endPoint y: 166, distance: 347.0
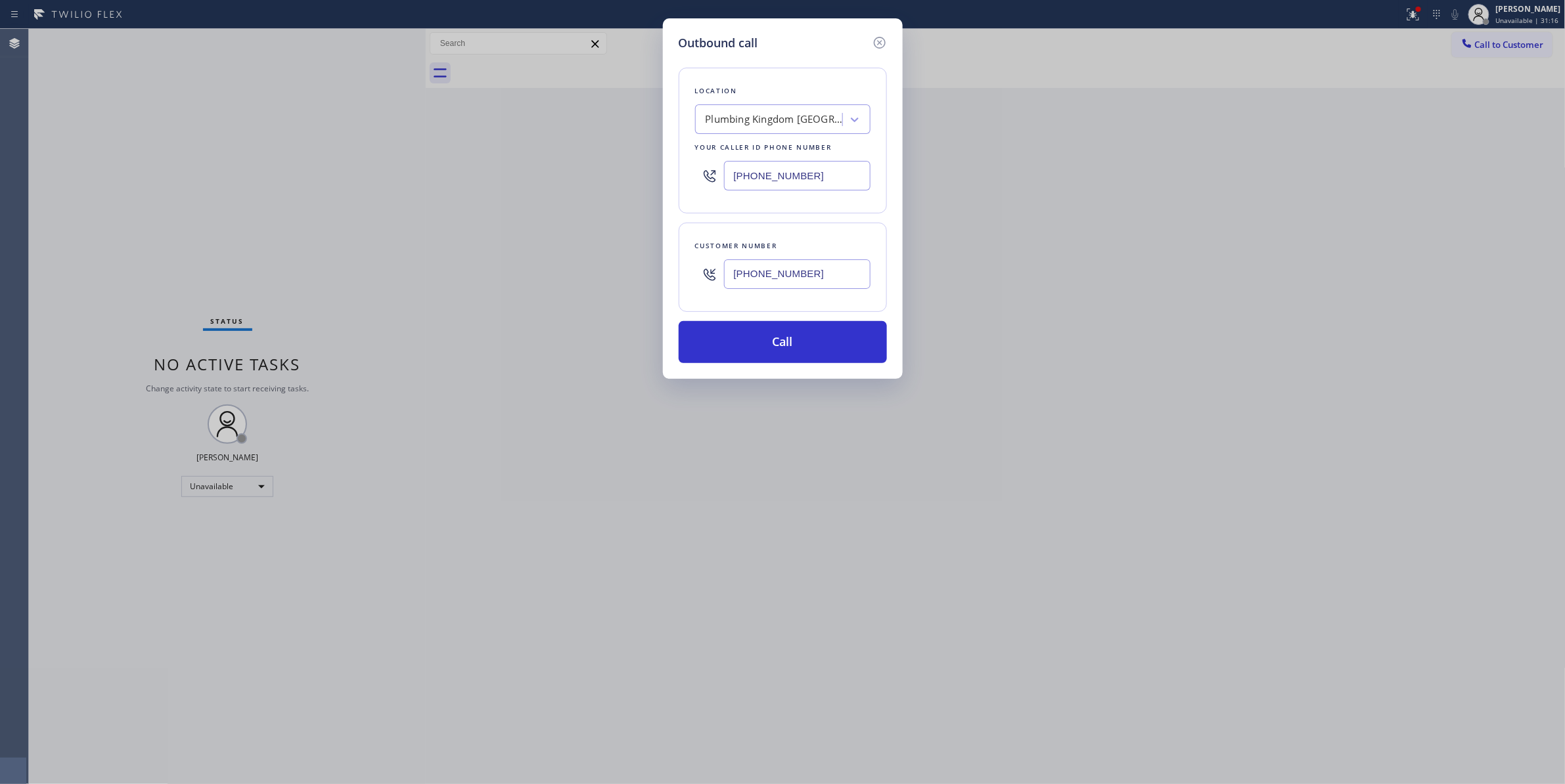
click at [500, 166] on div "Outbound call Location [GEOGRAPHIC_DATA] Torrance Your caller id phone number […" at bounding box center [782, 392] width 1565 height 784
type input "[PHONE_NUMBER]"
drag, startPoint x: 846, startPoint y: 277, endPoint x: 655, endPoint y: 285, distance: 191.2
click at [655, 285] on div "Outbound call Location [GEOGRAPHIC_DATA] Appliance Repair Your caller id phone …" at bounding box center [782, 392] width 1565 height 784
click at [729, 345] on button "Call" at bounding box center [782, 342] width 208 height 42
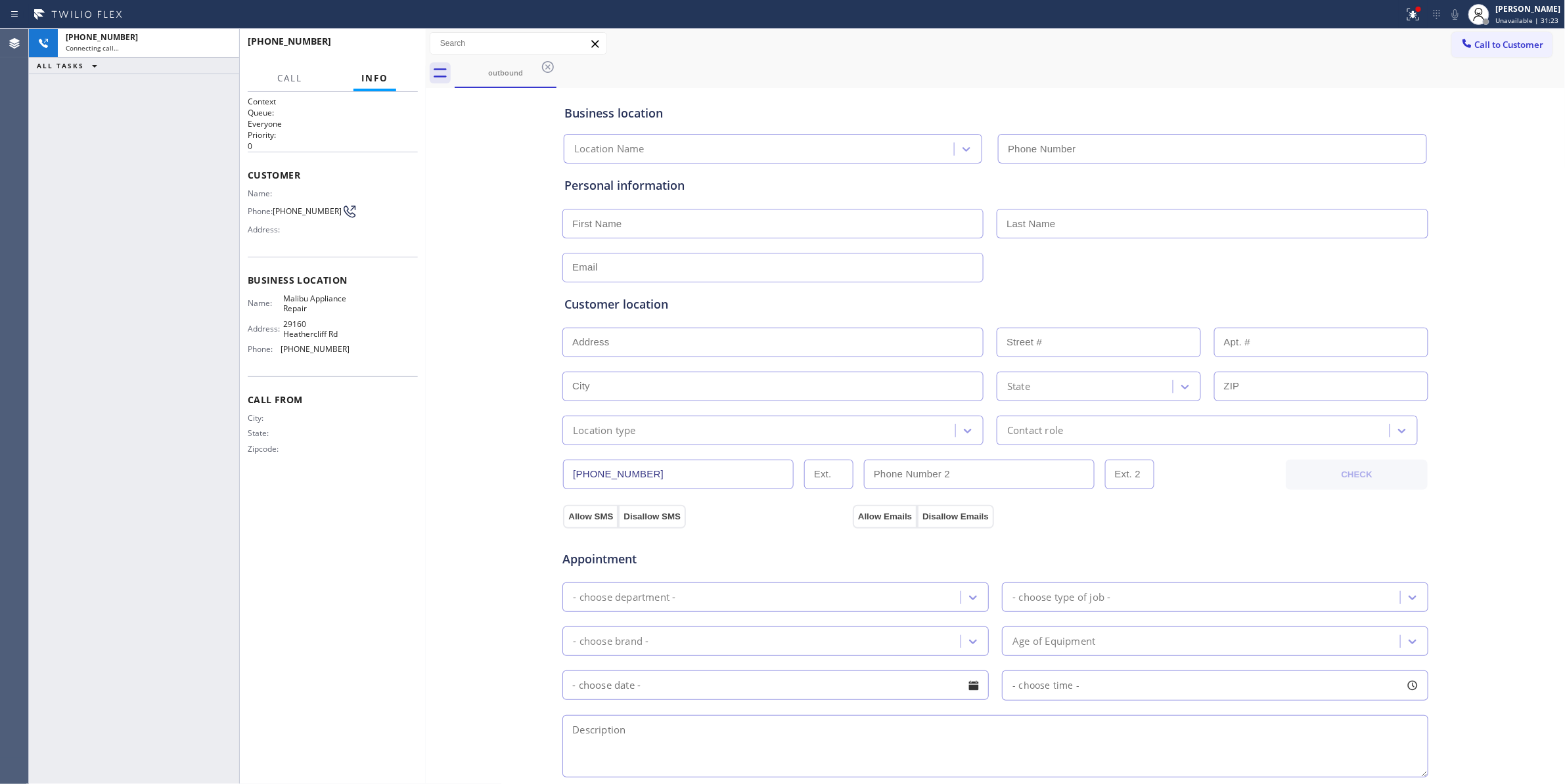
type input "[PHONE_NUMBER]"
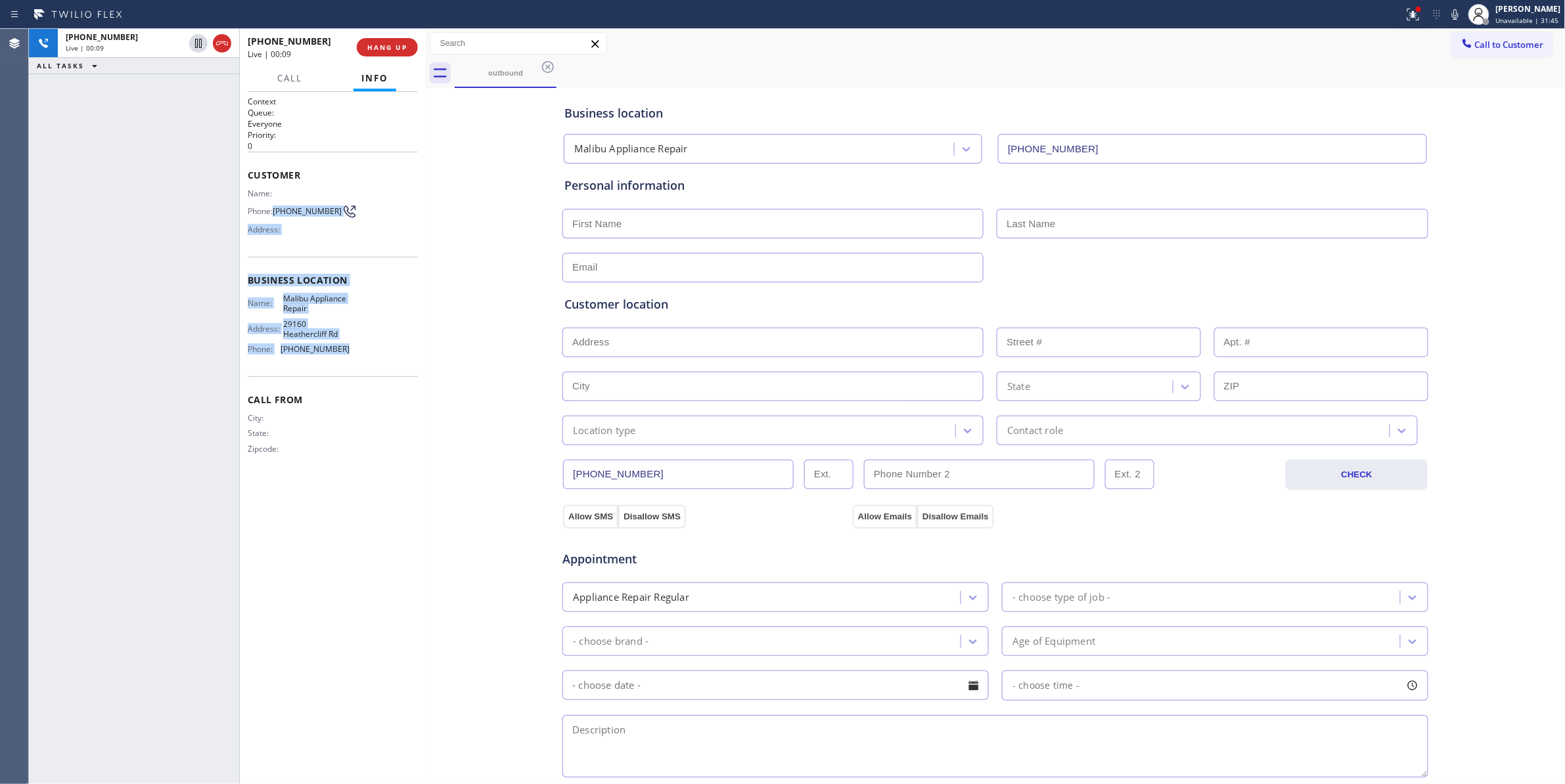
drag, startPoint x: 339, startPoint y: 348, endPoint x: 279, endPoint y: 213, distance: 147.7
click at [279, 213] on div "Context Queue: Everyone Priority: 0 Customer Name: Phone: [PHONE_NUMBER] Addres…" at bounding box center [332, 286] width 170 height 381
copy div "[PHONE_NUMBER] Address: Business location Name: [GEOGRAPHIC_DATA] Appliance Rep…"
drag, startPoint x: 199, startPoint y: 39, endPoint x: 419, endPoint y: 39, distance: 220.0
click at [199, 39] on icon at bounding box center [199, 44] width 16 height 16
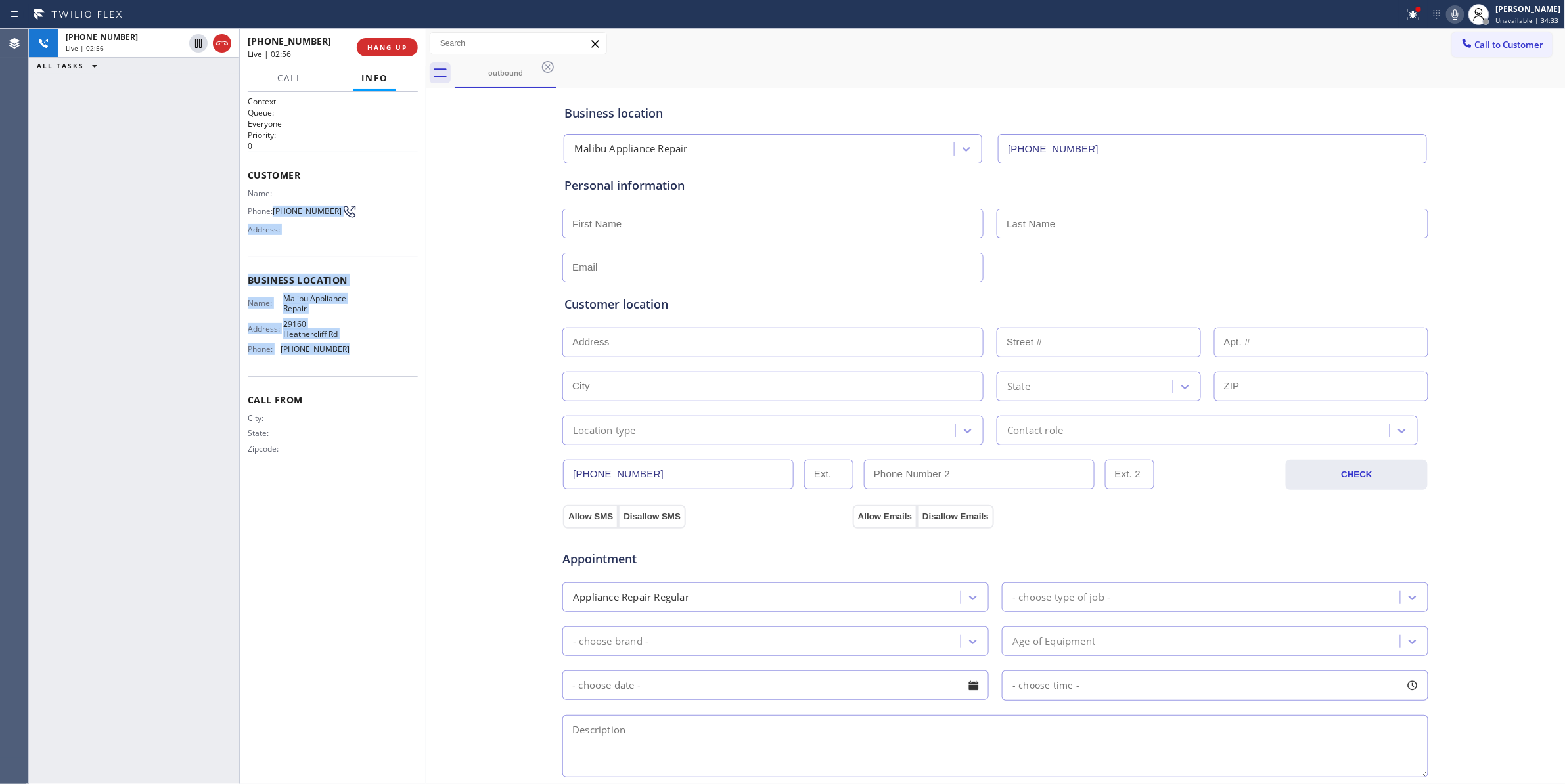
click at [1452, 15] on icon at bounding box center [1455, 15] width 7 height 10
click at [201, 41] on icon at bounding box center [199, 44] width 16 height 16
click at [1447, 10] on icon at bounding box center [1455, 15] width 16 height 16
click at [434, 453] on div "Business location [GEOGRAPHIC_DATA] Appliance Repair [PHONE_NUMBER] Personal in…" at bounding box center [995, 540] width 1134 height 897
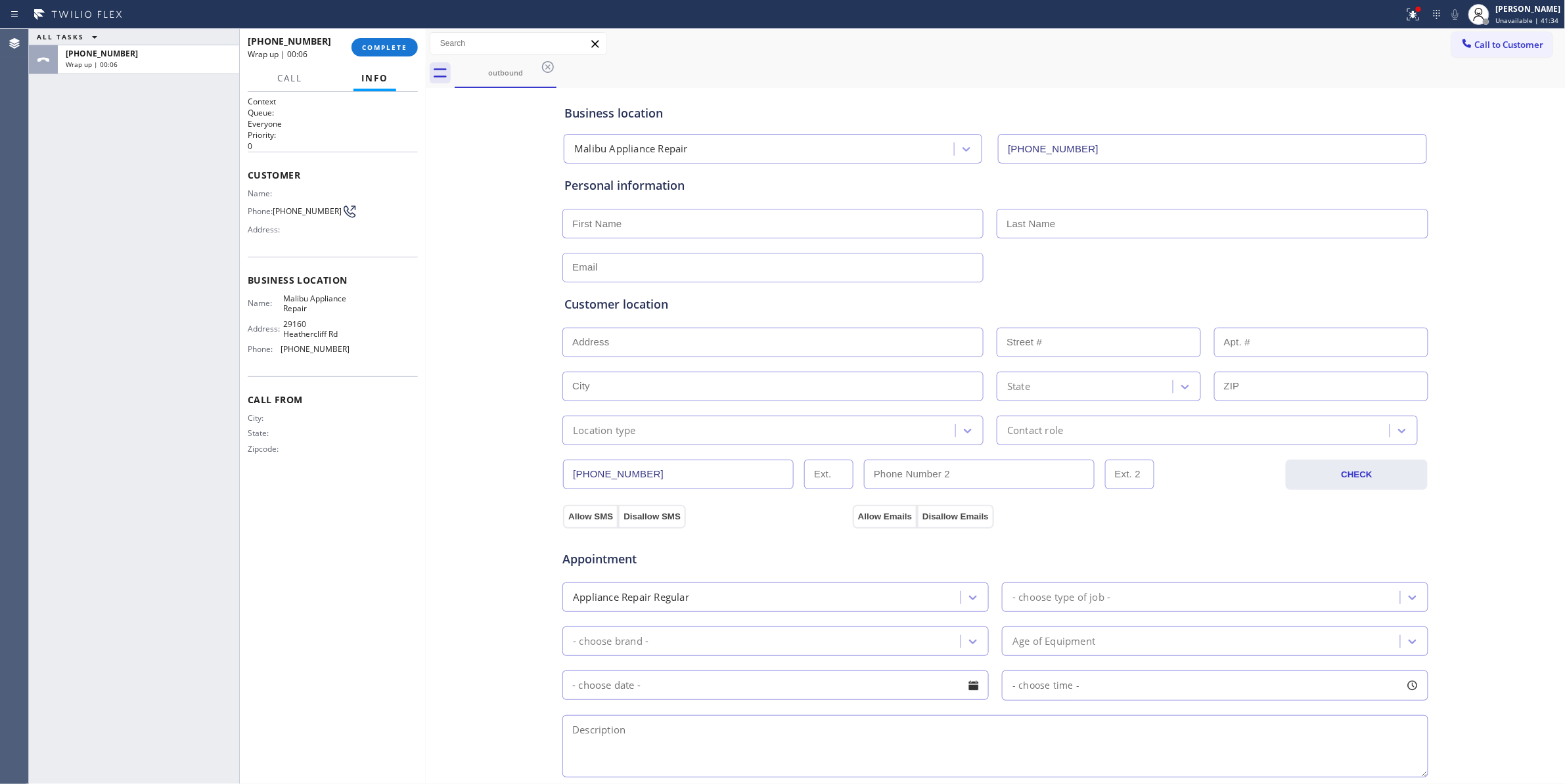
click at [1222, 558] on div "Appointment" at bounding box center [995, 551] width 869 height 33
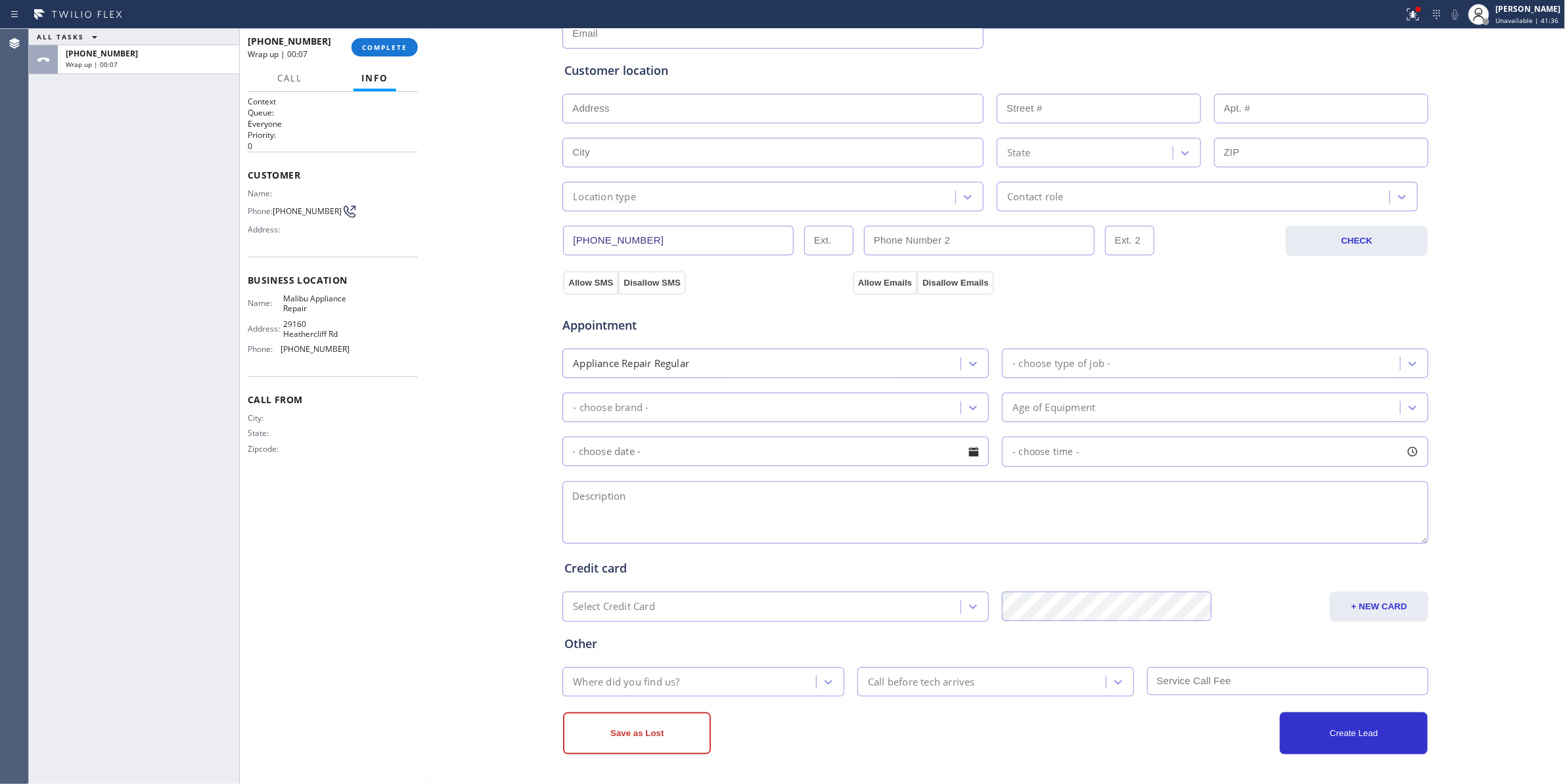
click at [680, 506] on textarea at bounding box center [995, 513] width 866 height 63
paste textarea "9-12 / $69 / LG / Fridge / Not cooling not freezing might be compressor / 4 Yea…"
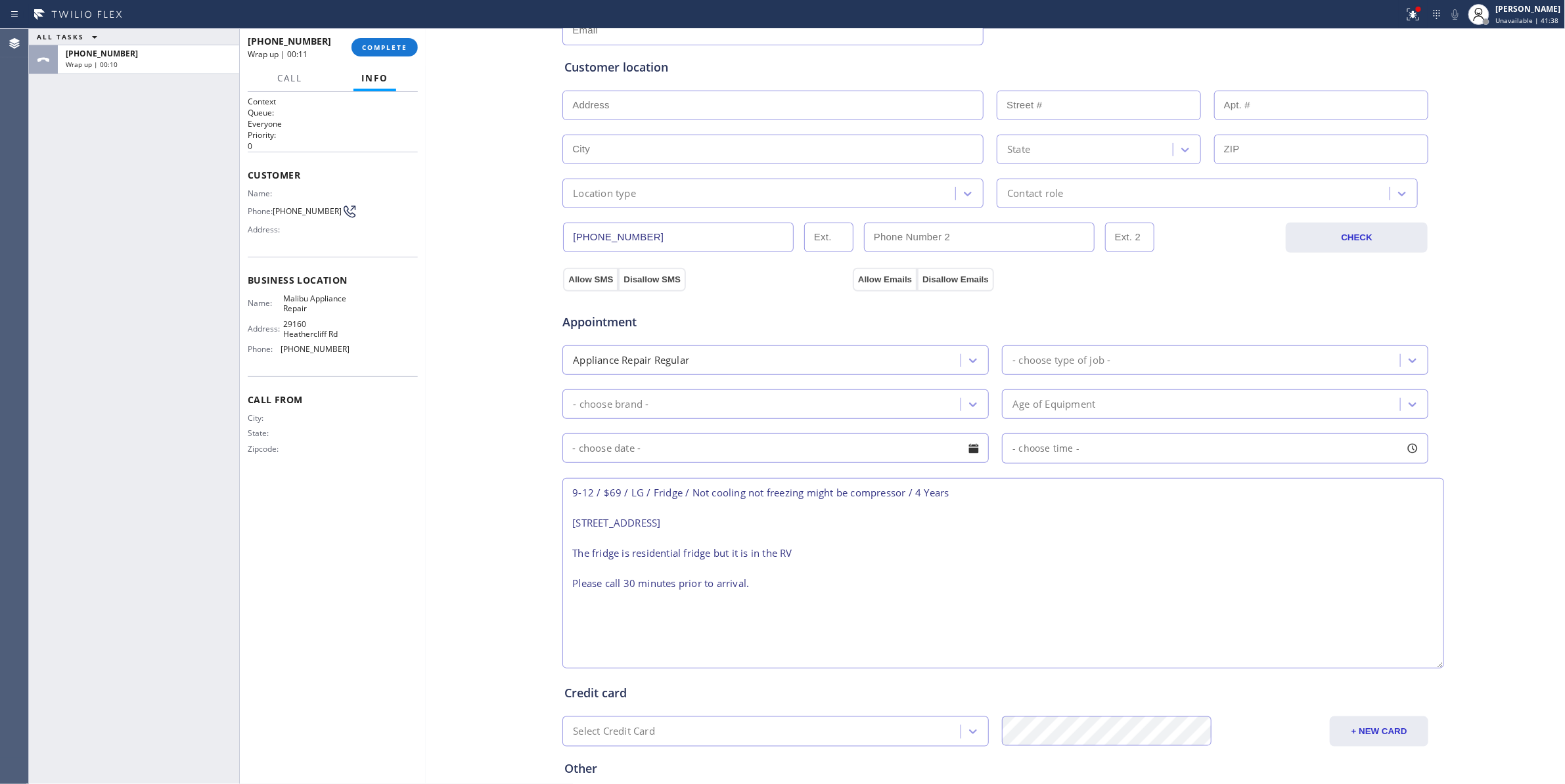
scroll to position [0, 0]
drag, startPoint x: 1416, startPoint y: 538, endPoint x: 1433, endPoint y: 666, distance: 129.1
click at [1433, 666] on textarea "9-12 / $69 / LG / Fridge / Not cooling not freezing might be compressor / 4 Yea…" at bounding box center [1003, 573] width 882 height 191
type textarea "9-12 / $69 / LG / Fridge / Not cooling not freezing might be compressor / 4 Yea…"
click at [1121, 365] on div "- choose type of job -" at bounding box center [1203, 360] width 394 height 23
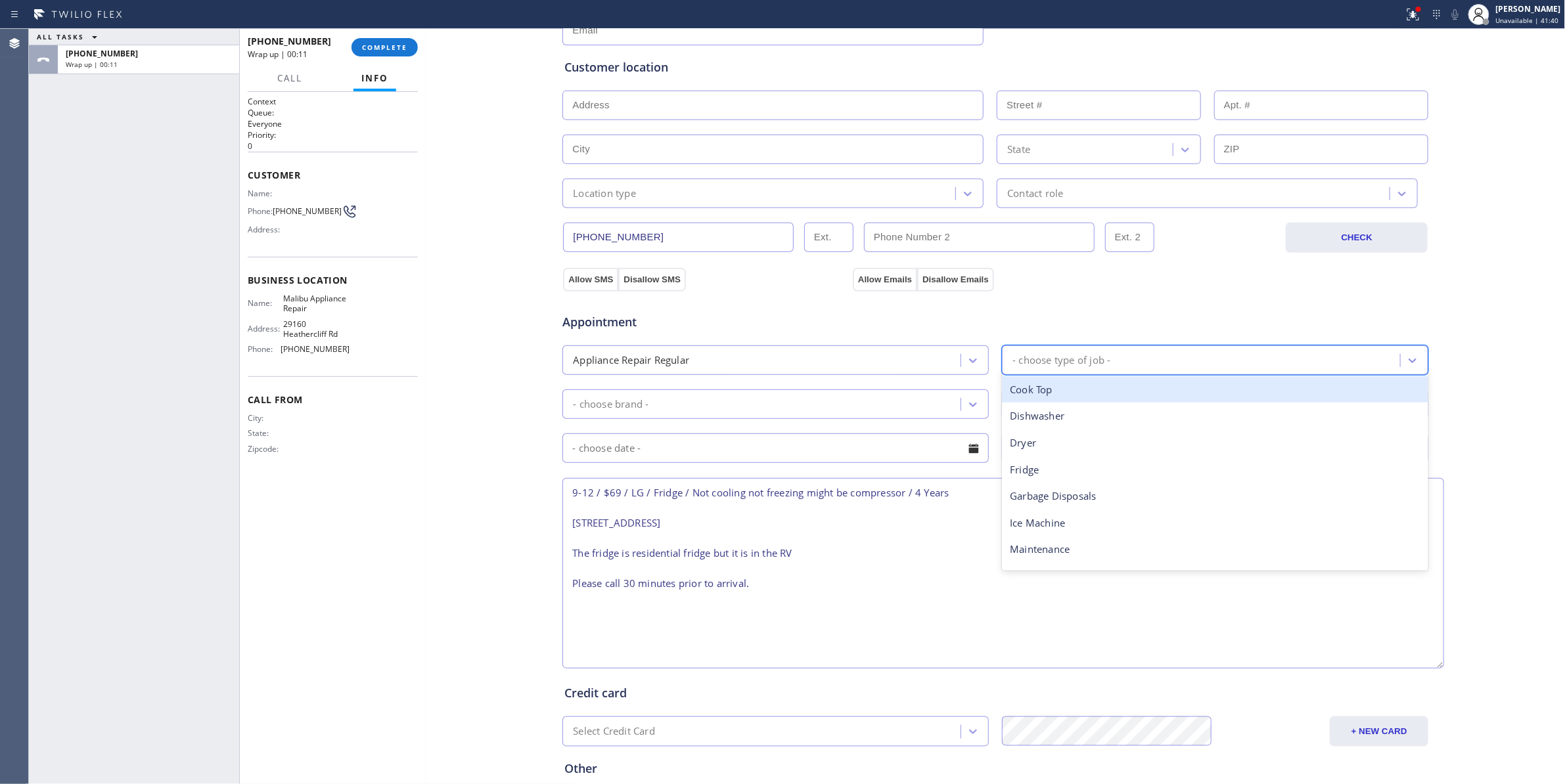
type input "f"
click at [1037, 385] on div "Fridge" at bounding box center [1215, 389] width 426 height 27
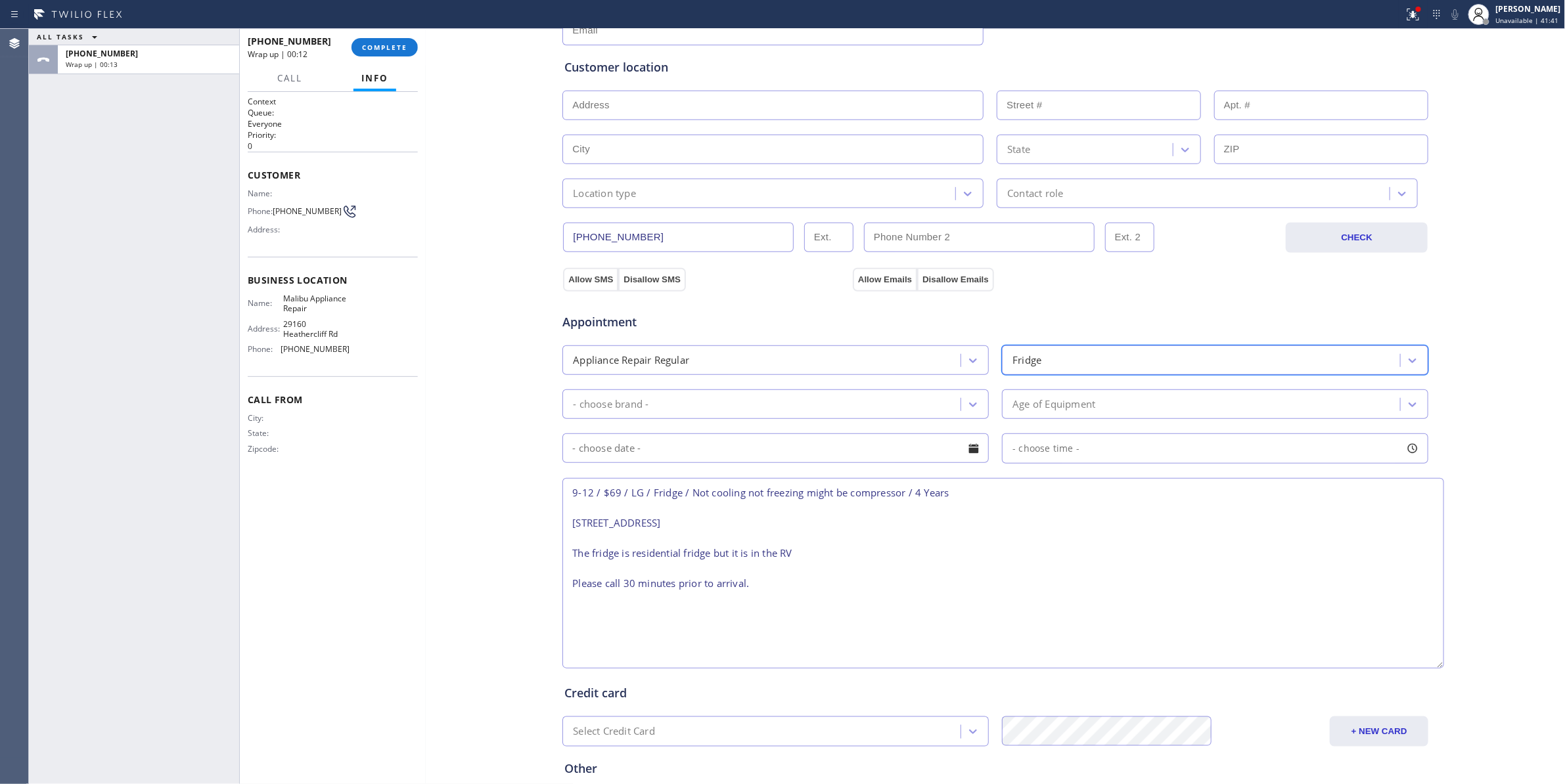
click at [765, 411] on div "- choose brand -" at bounding box center [763, 404] width 394 height 23
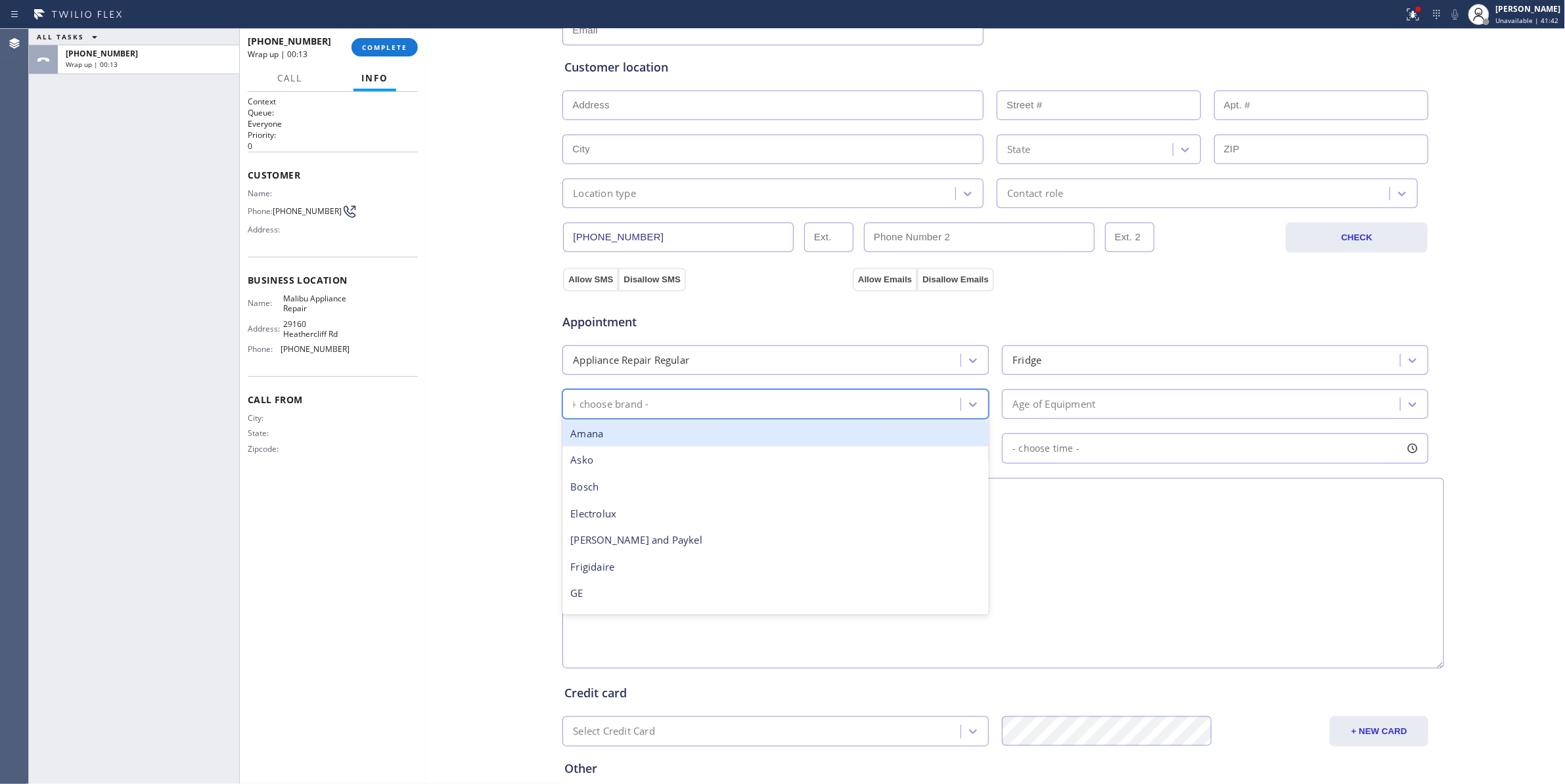
type input "LG"
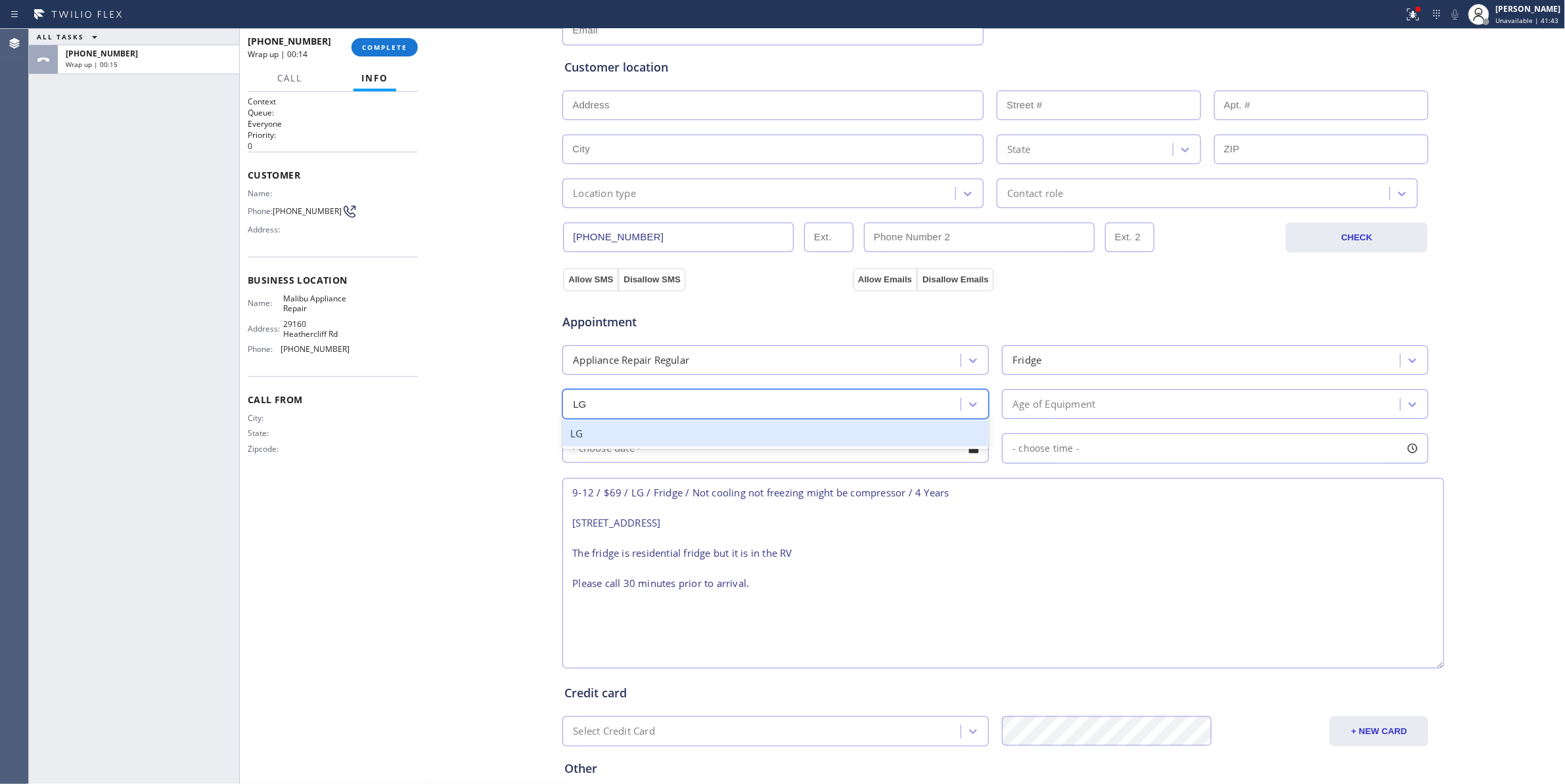
click at [741, 442] on div "LG" at bounding box center [775, 434] width 426 height 27
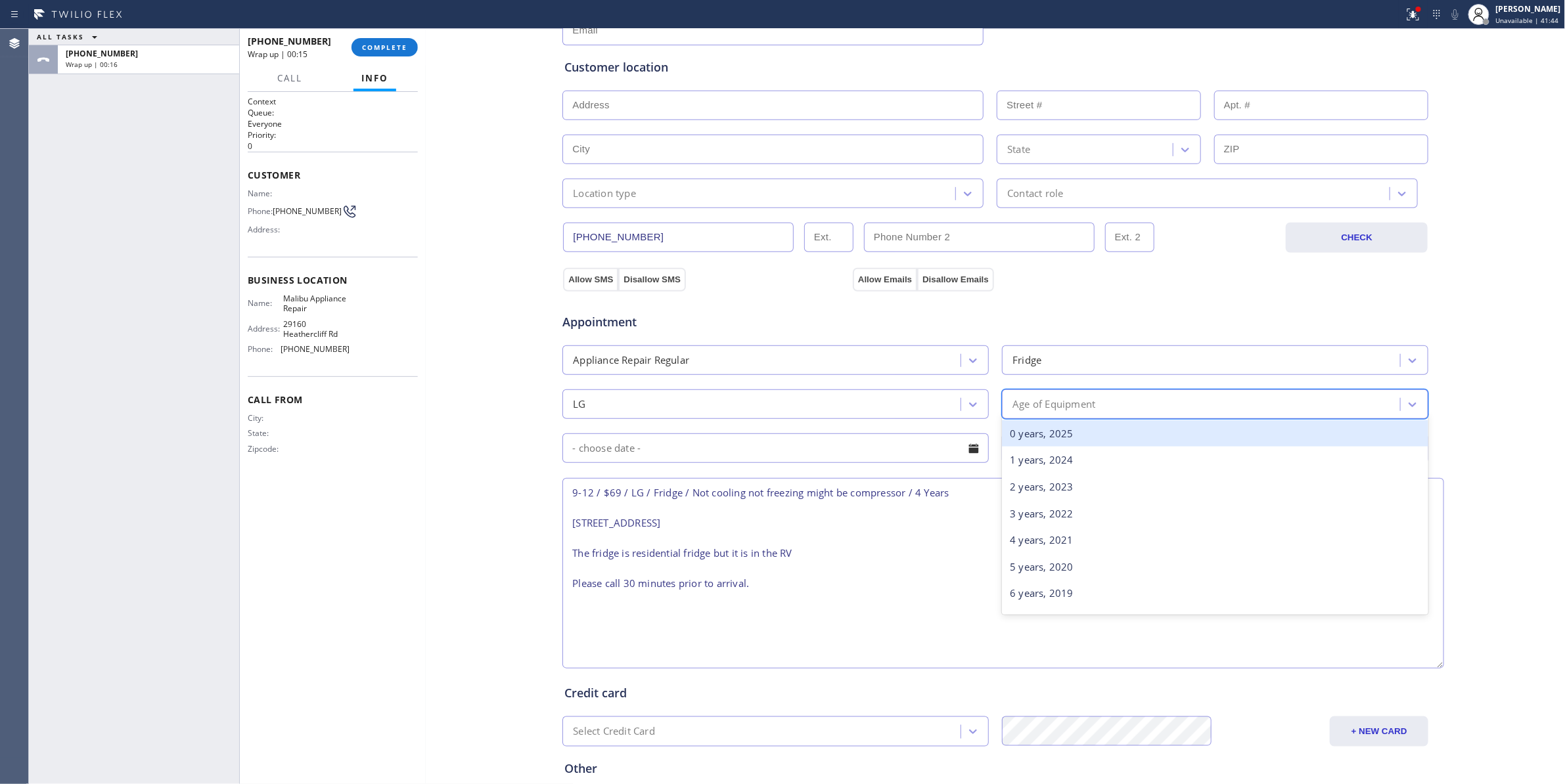
click at [1094, 411] on div "Age of Equipment" at bounding box center [1203, 404] width 394 height 23
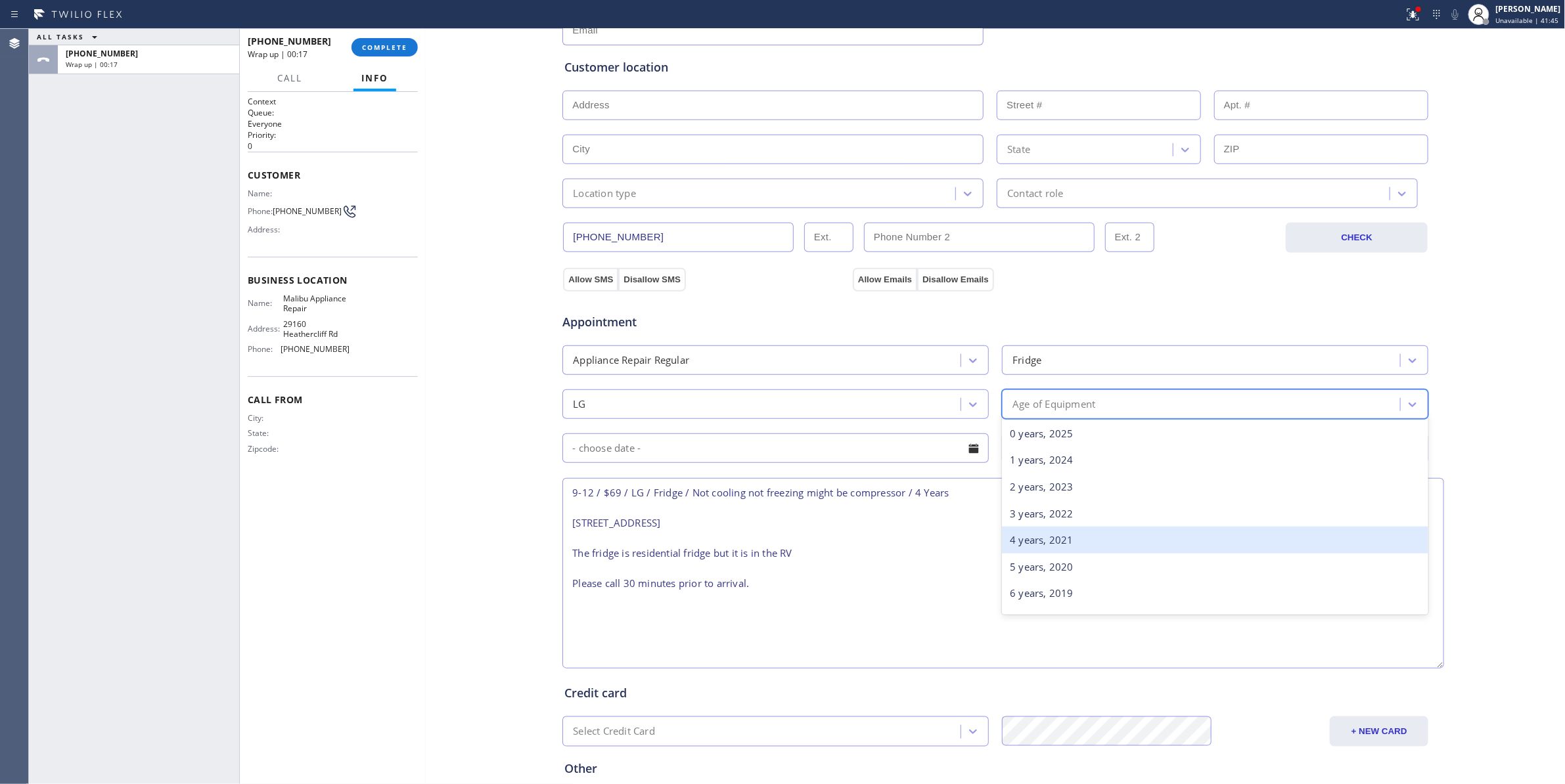
click at [1052, 537] on div "4 years, 2021" at bounding box center [1215, 540] width 426 height 27
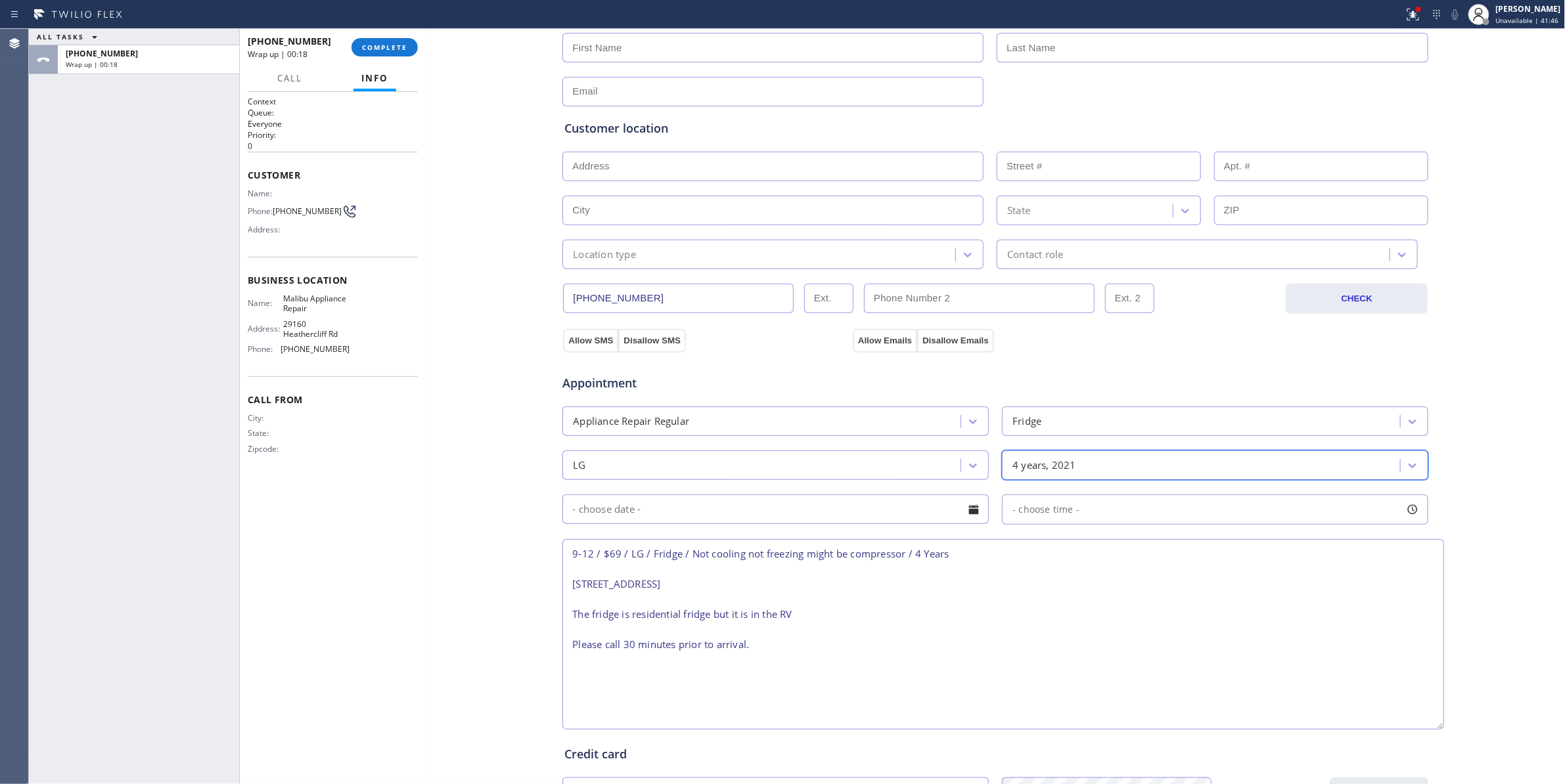
scroll to position [62, 0]
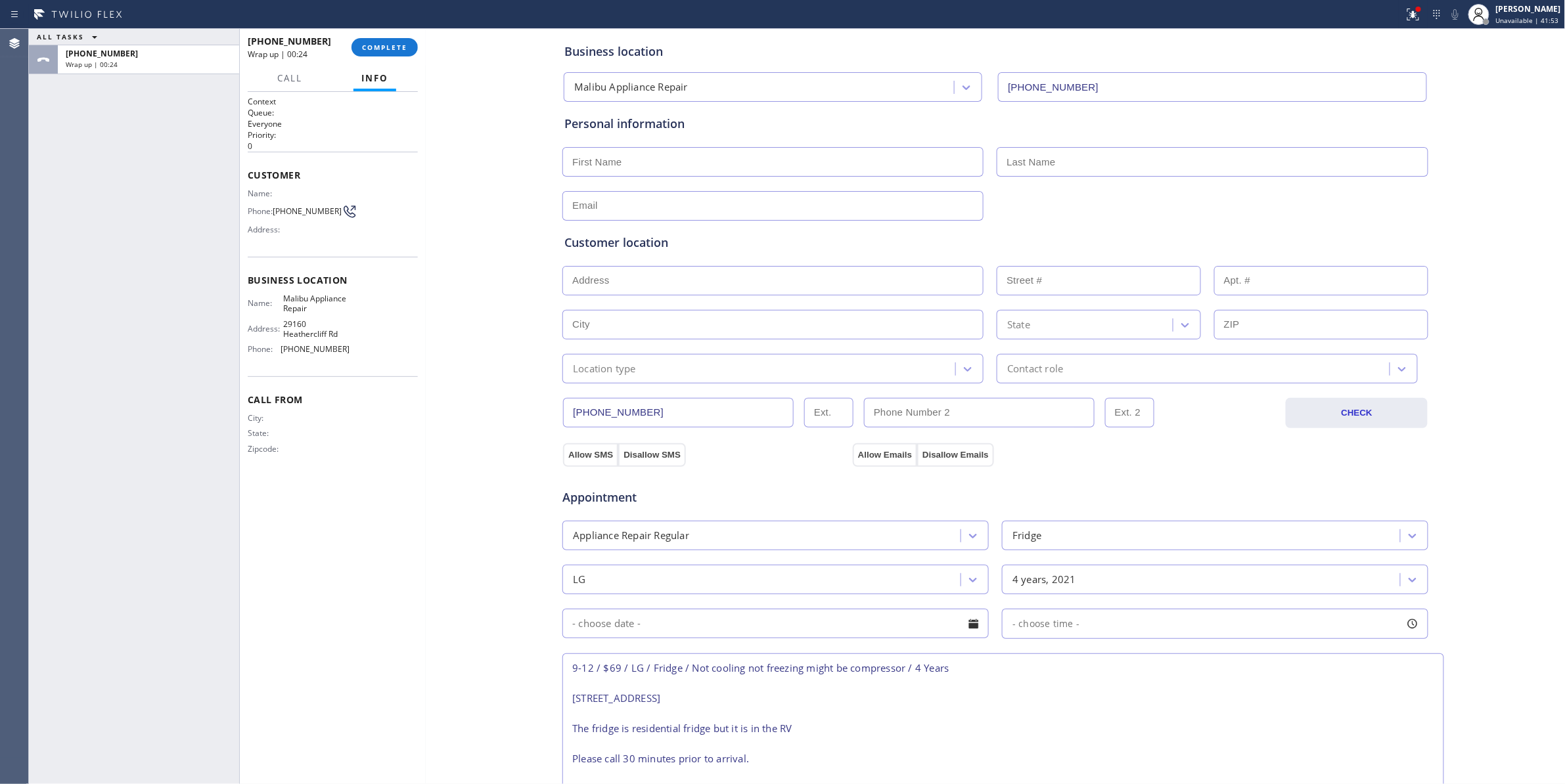
click at [602, 277] on input "text" at bounding box center [772, 280] width 421 height 30
paste input "[STREET_ADDRESS]"
type input "[STREET_ADDRESS]"
type input "25801"
type input "Malibu"
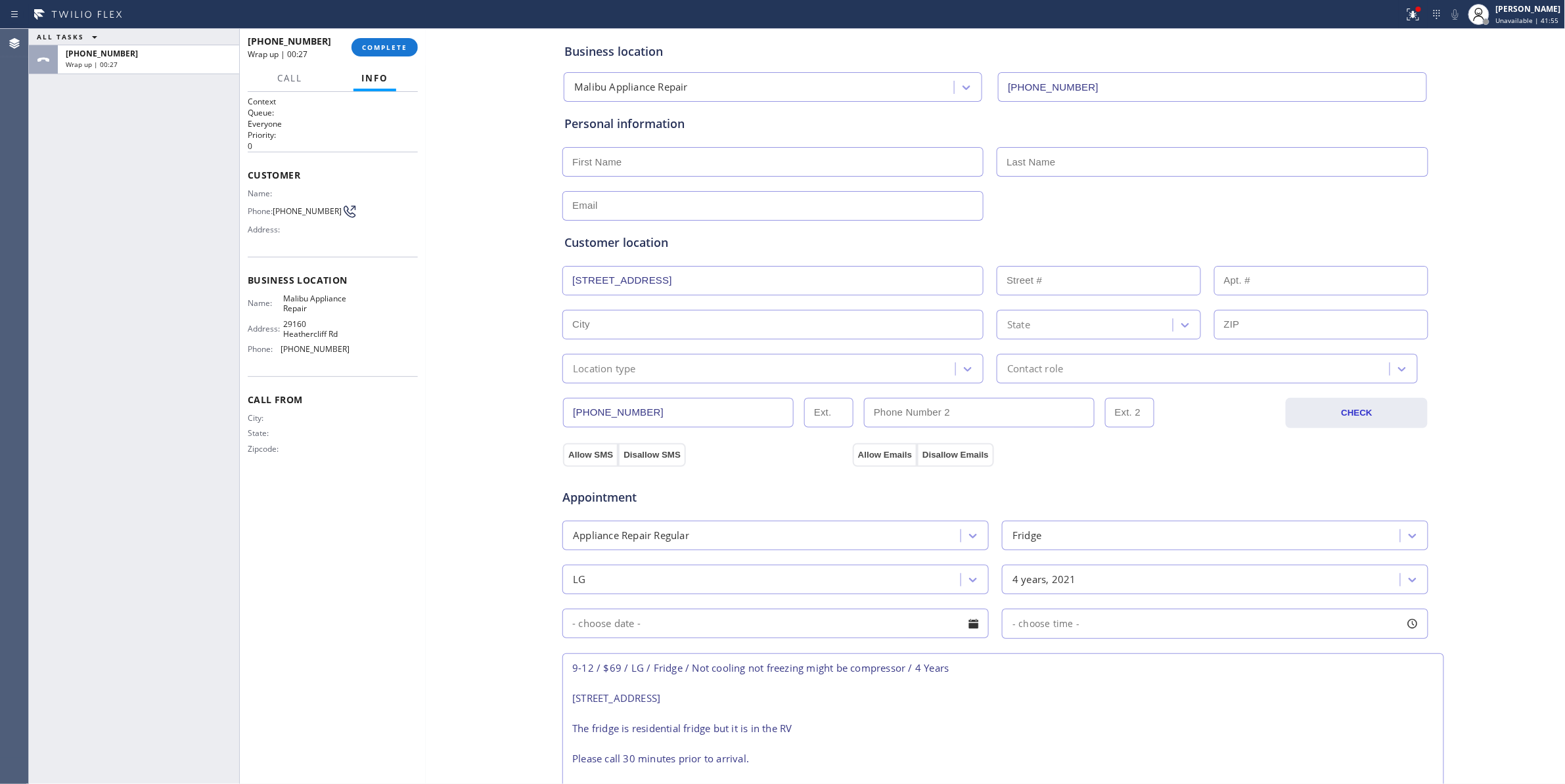
type input "90265"
click at [583, 456] on button "Allow SMS" at bounding box center [590, 455] width 55 height 24
click at [869, 457] on button "Allow Emails" at bounding box center [885, 455] width 64 height 24
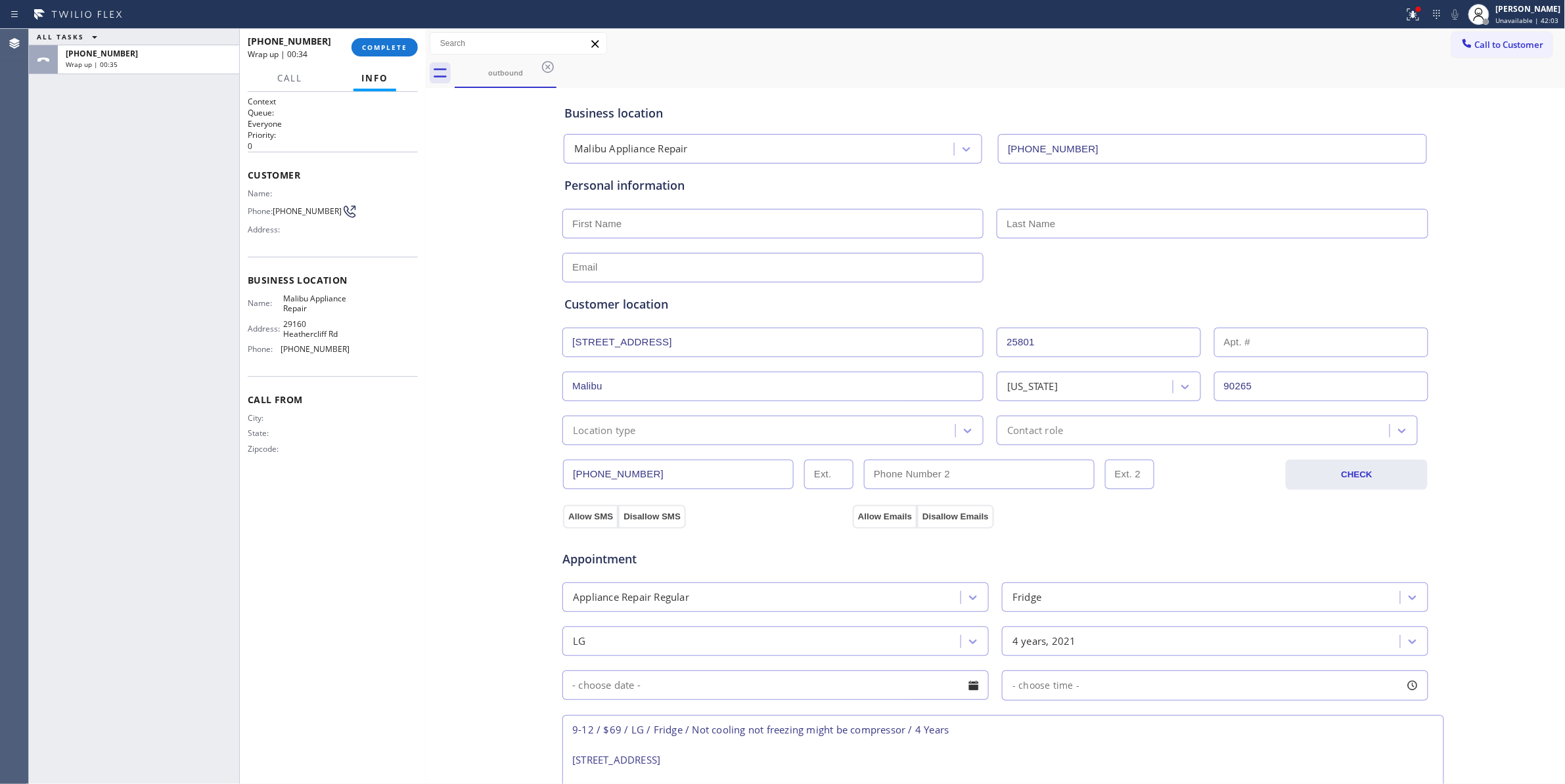
click at [665, 220] on input "text" at bounding box center [772, 224] width 421 height 30
paste input "[PERSON_NAME]"
click at [613, 221] on input "[PERSON_NAME]" at bounding box center [772, 224] width 421 height 30
type input "[PERSON_NAME]"
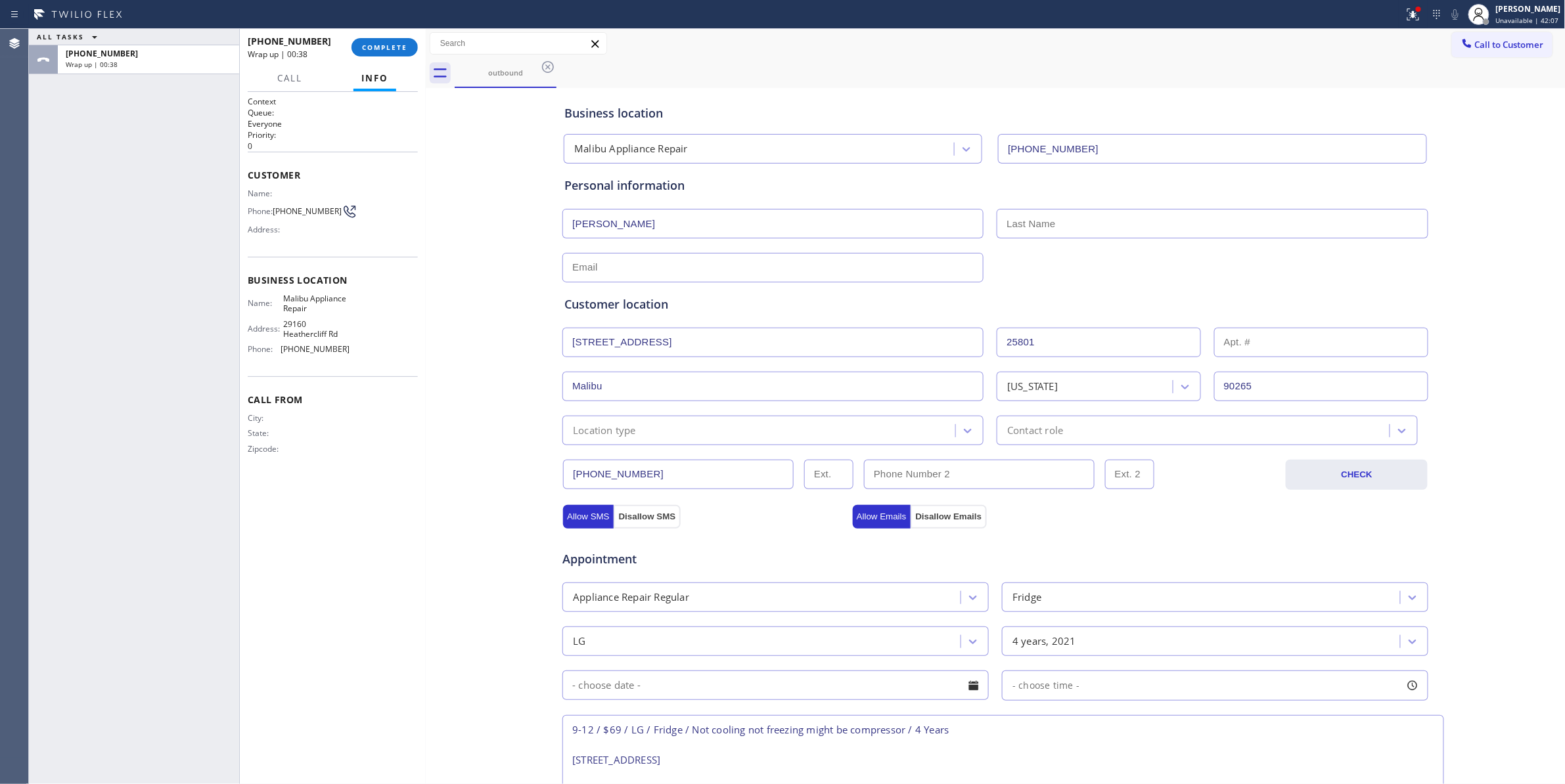
drag, startPoint x: 1056, startPoint y: 225, endPoint x: 981, endPoint y: 225, distance: 75.0
click at [1054, 225] on input "text" at bounding box center [1212, 224] width 431 height 30
paste input "Mitrik"
type input "Mitrik"
click at [600, 266] on input "text" at bounding box center [772, 267] width 421 height 30
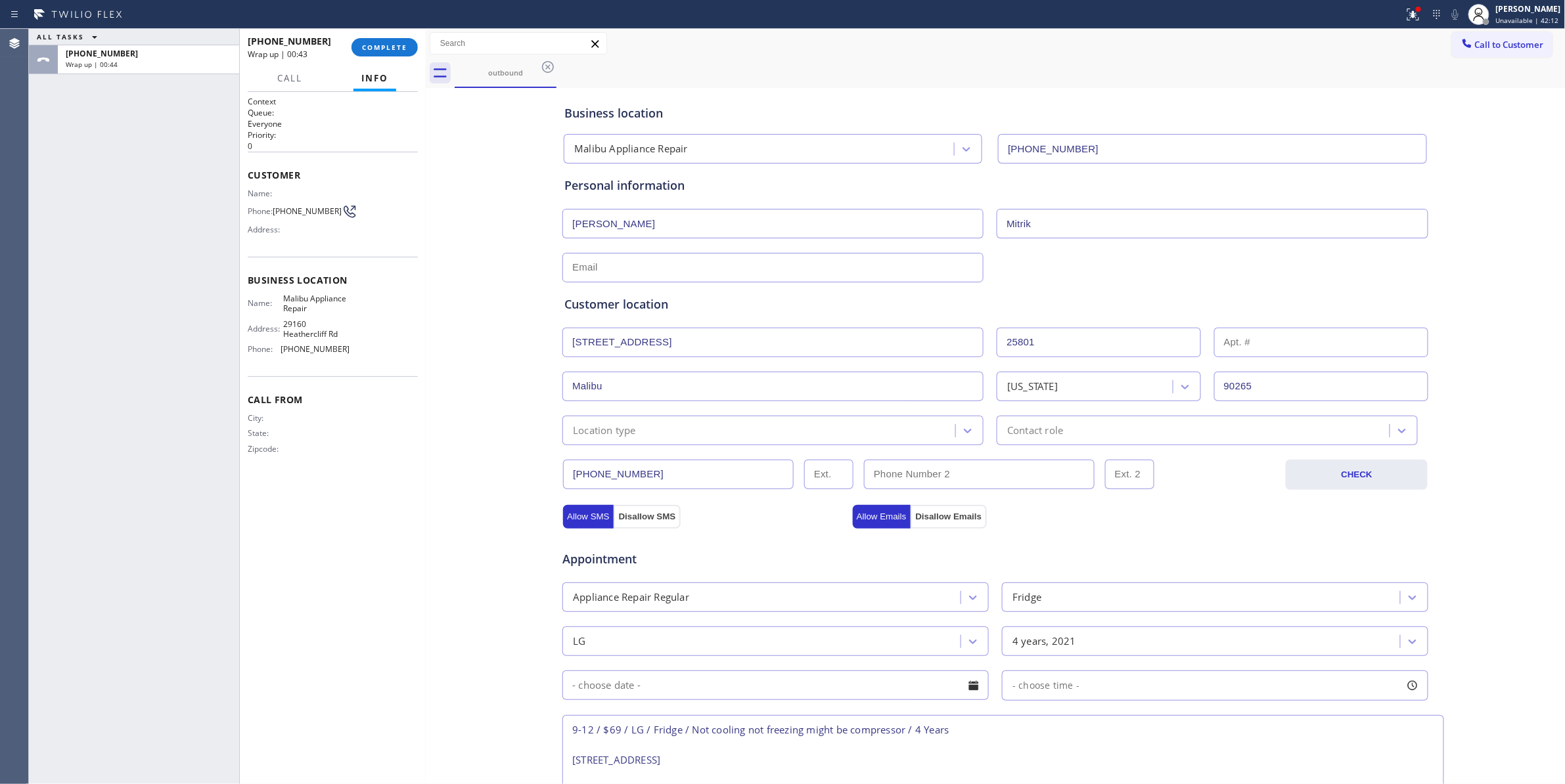
paste input "[EMAIL_ADDRESS][DOMAIN_NAME]"
type input "[EMAIL_ADDRESS][DOMAIN_NAME]"
click at [486, 490] on div "Business location [GEOGRAPHIC_DATA] Appliance Repair [PHONE_NUMBER] Personal in…" at bounding box center [995, 604] width 1134 height 1025
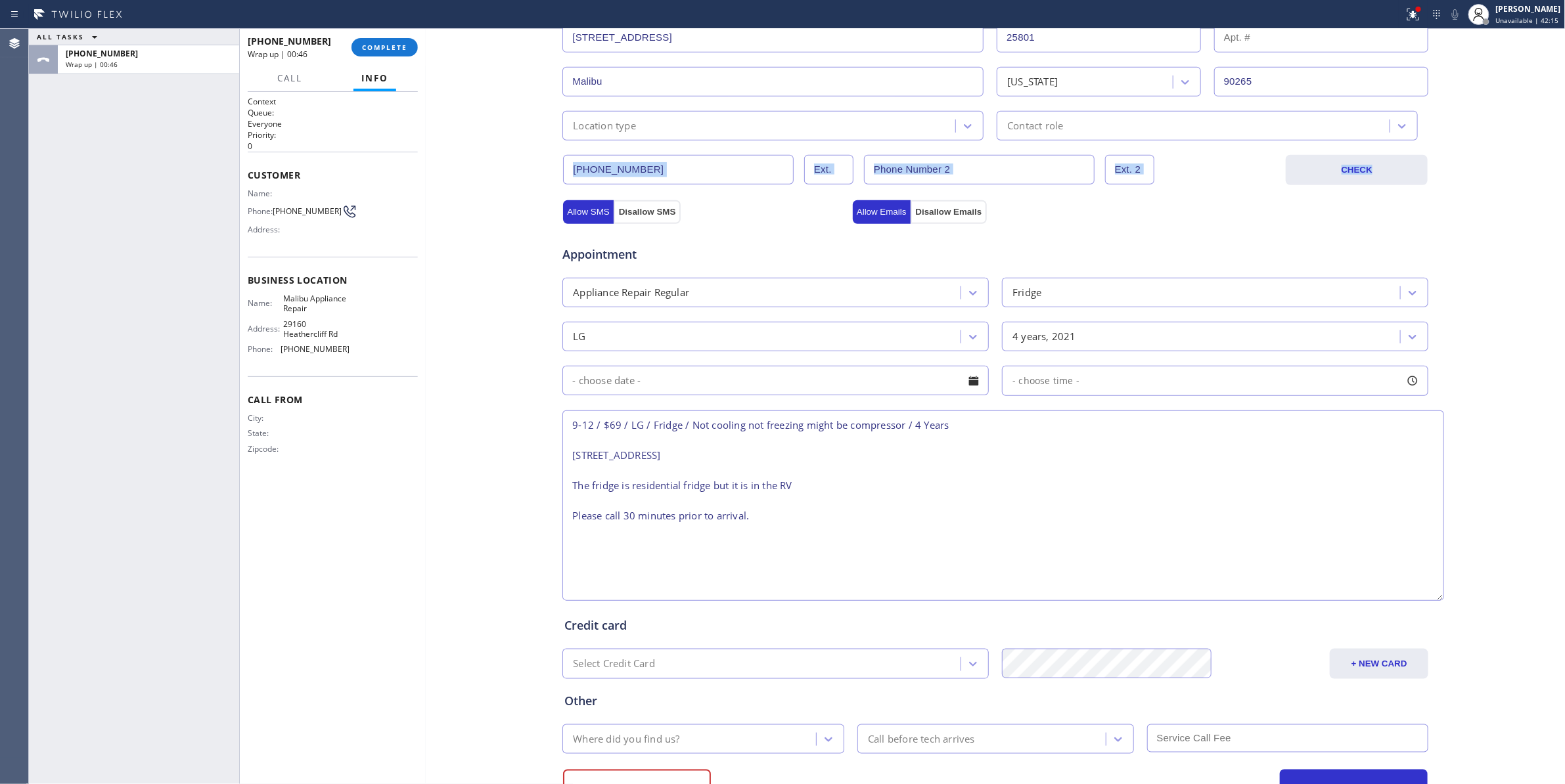
scroll to position [365, 0]
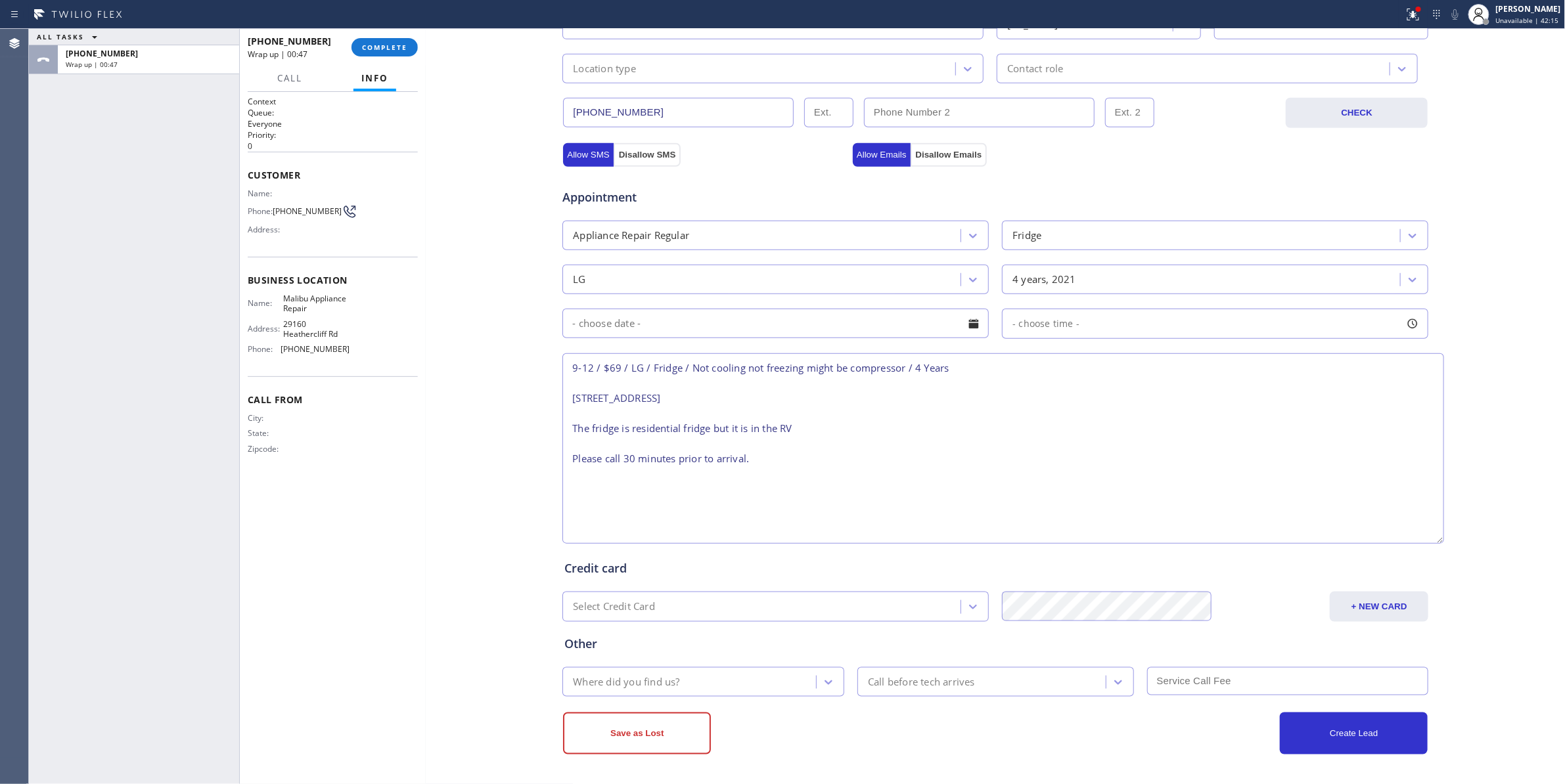
click at [663, 688] on div "Where did you find us?" at bounding box center [626, 681] width 106 height 15
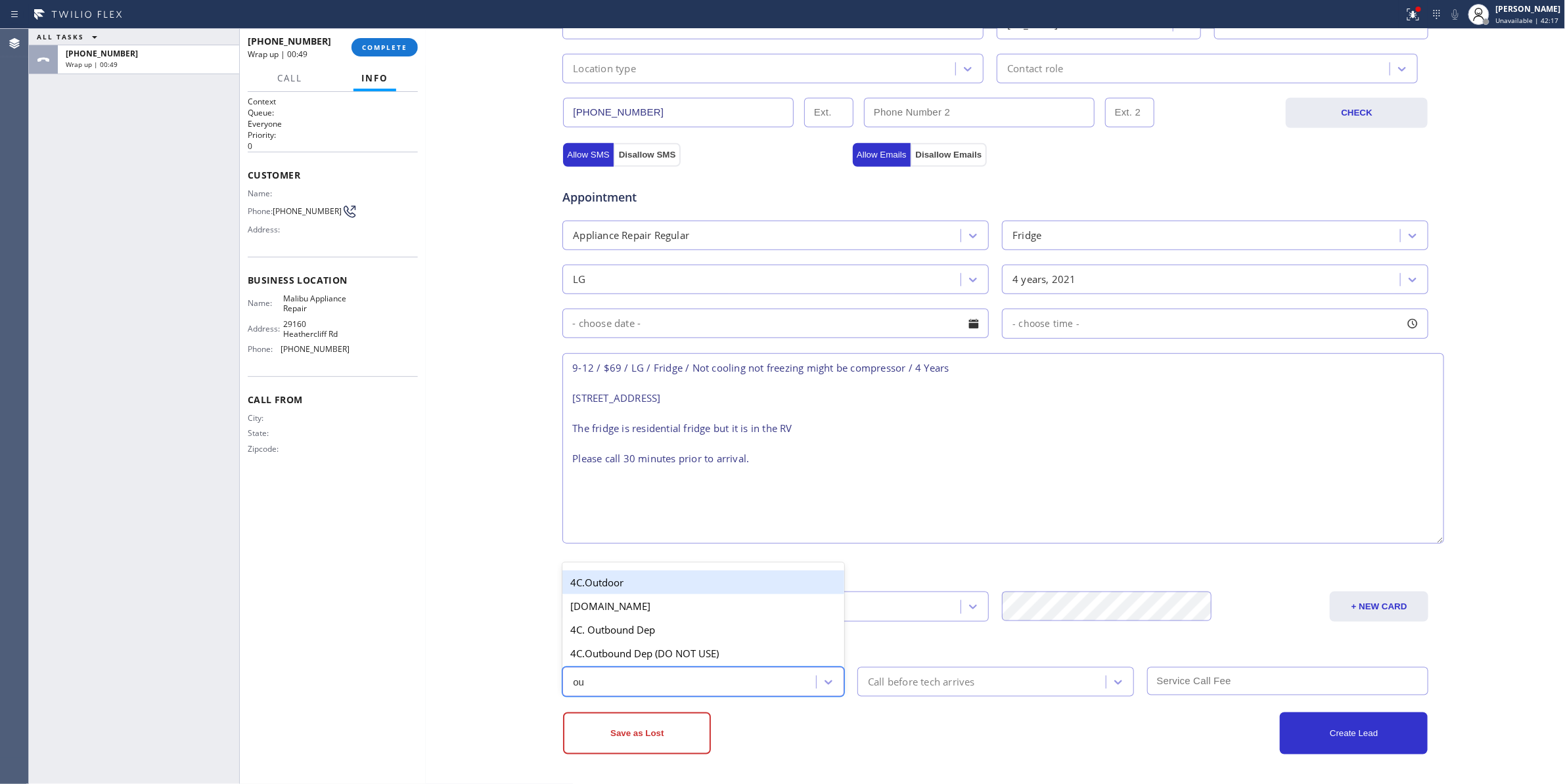
type input "out"
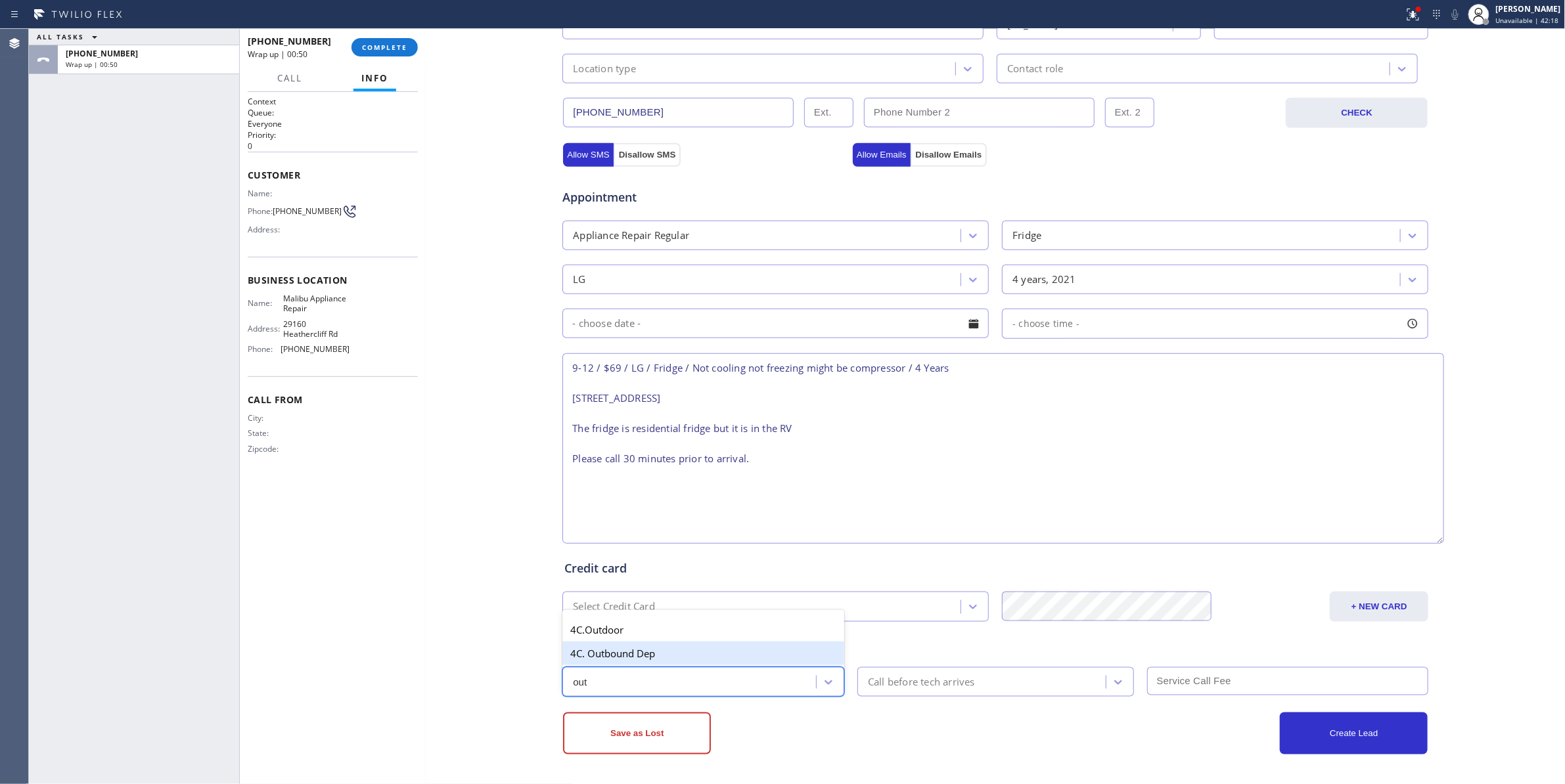
click at [647, 654] on div "4C. Outbound Dep" at bounding box center [702, 653] width 281 height 24
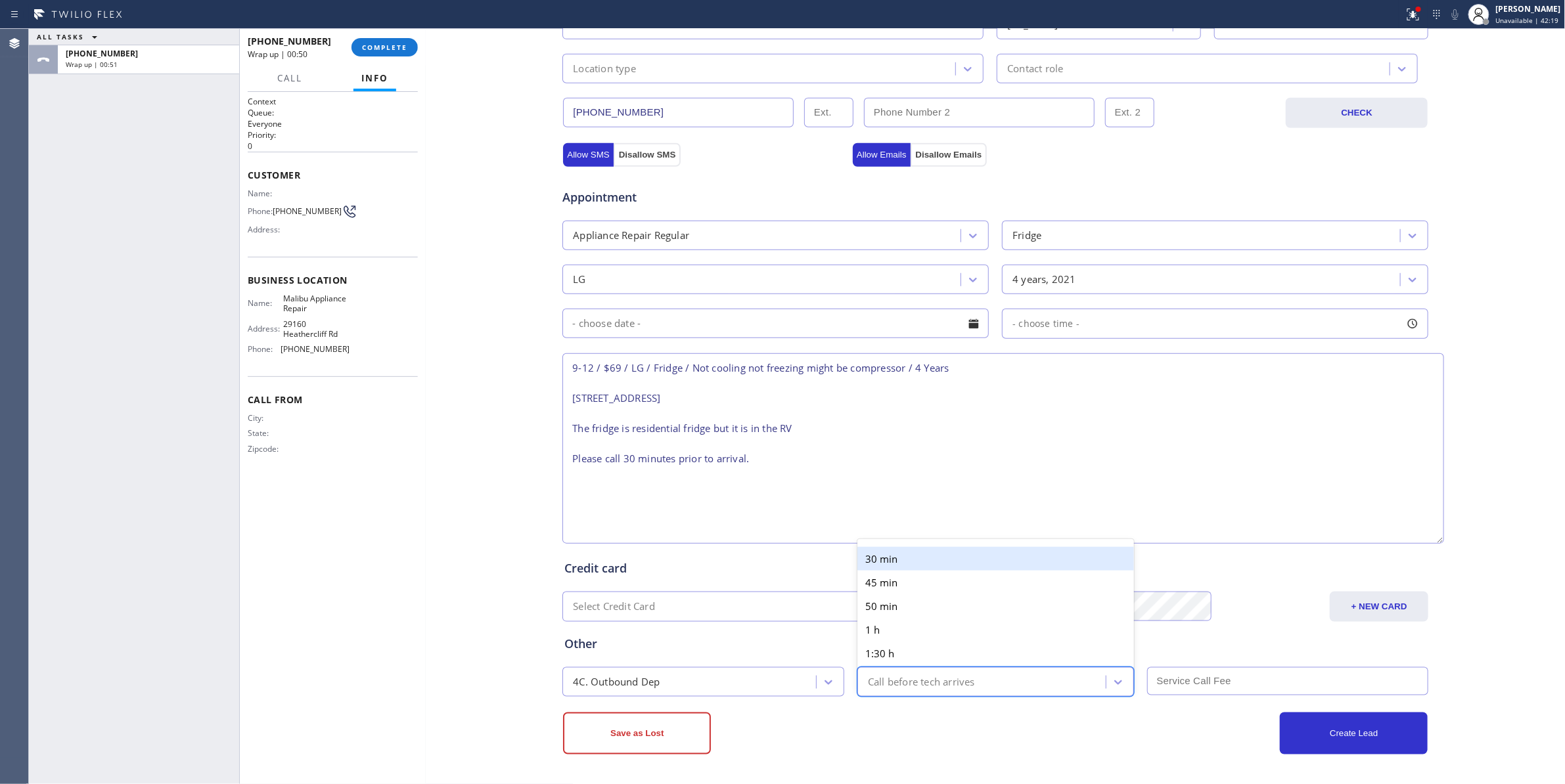
click at [965, 685] on div "Call before tech arrives" at bounding box center [921, 681] width 107 height 15
click at [901, 557] on div "30 min" at bounding box center [995, 558] width 276 height 24
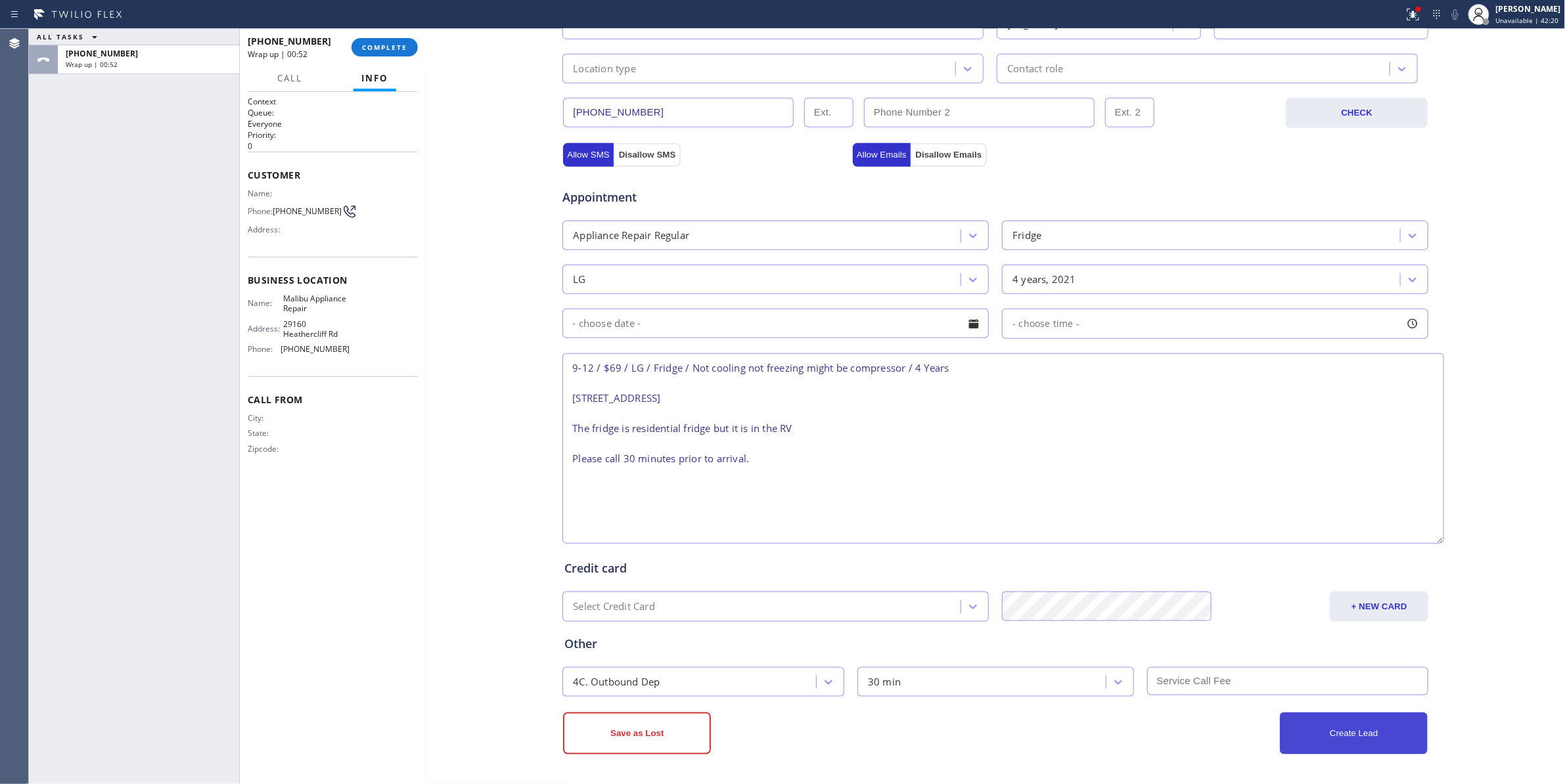
click at [1349, 733] on button "Create Lead" at bounding box center [1354, 733] width 148 height 42
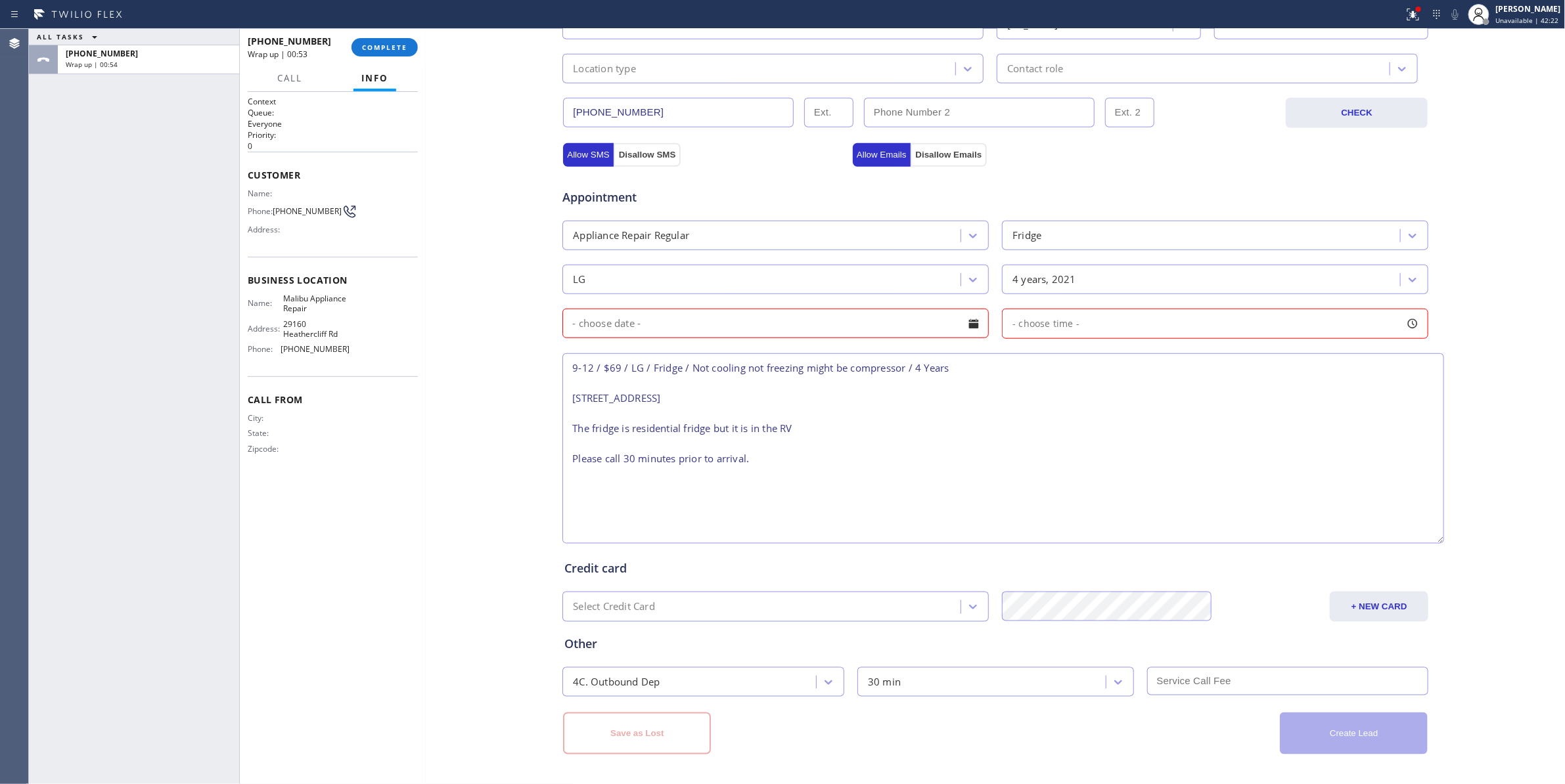
scroll to position [409, 0]
click at [962, 332] on div at bounding box center [973, 324] width 23 height 23
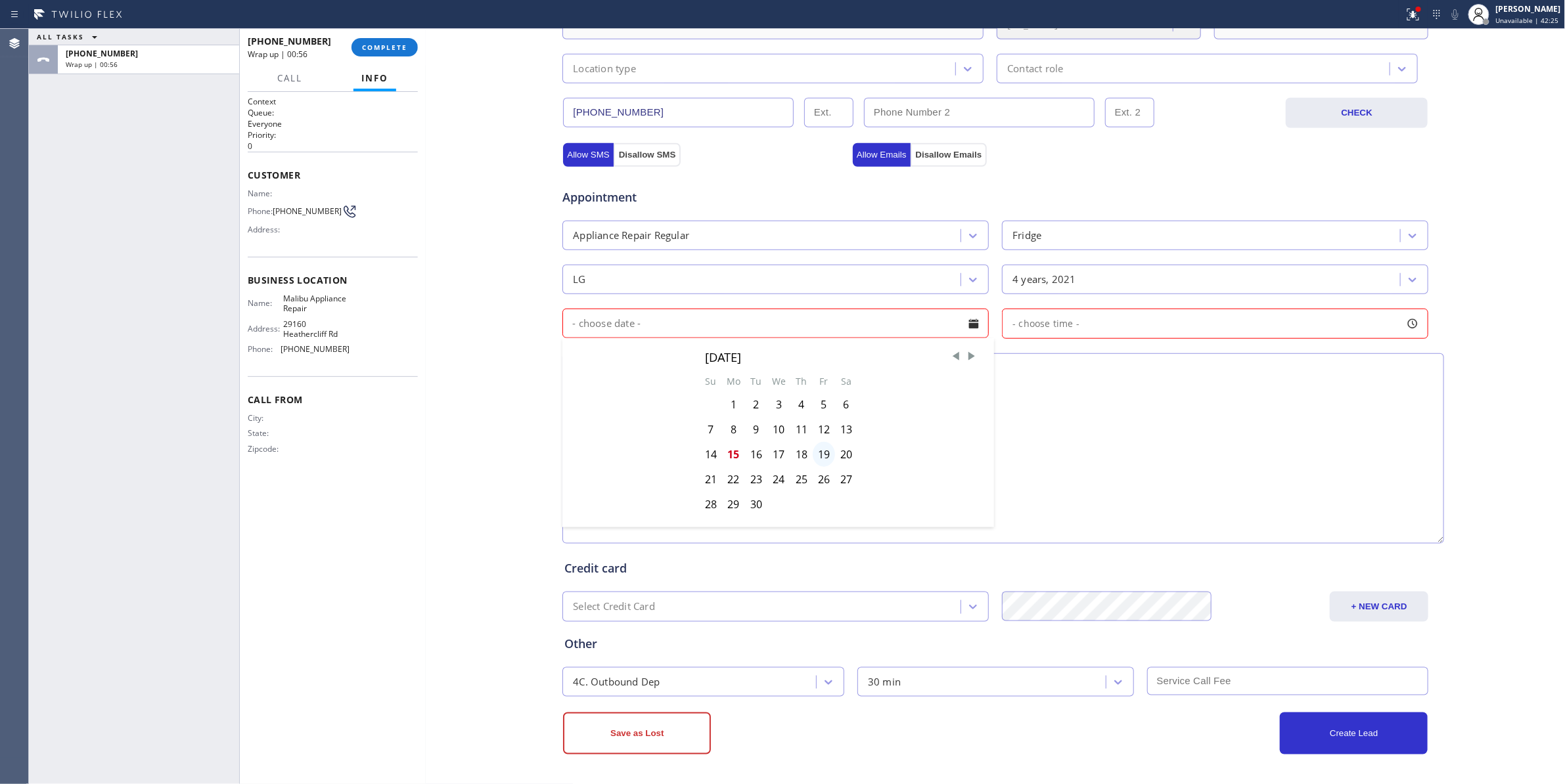
click at [817, 455] on div "19" at bounding box center [824, 454] width 23 height 25
type input "[DATE]"
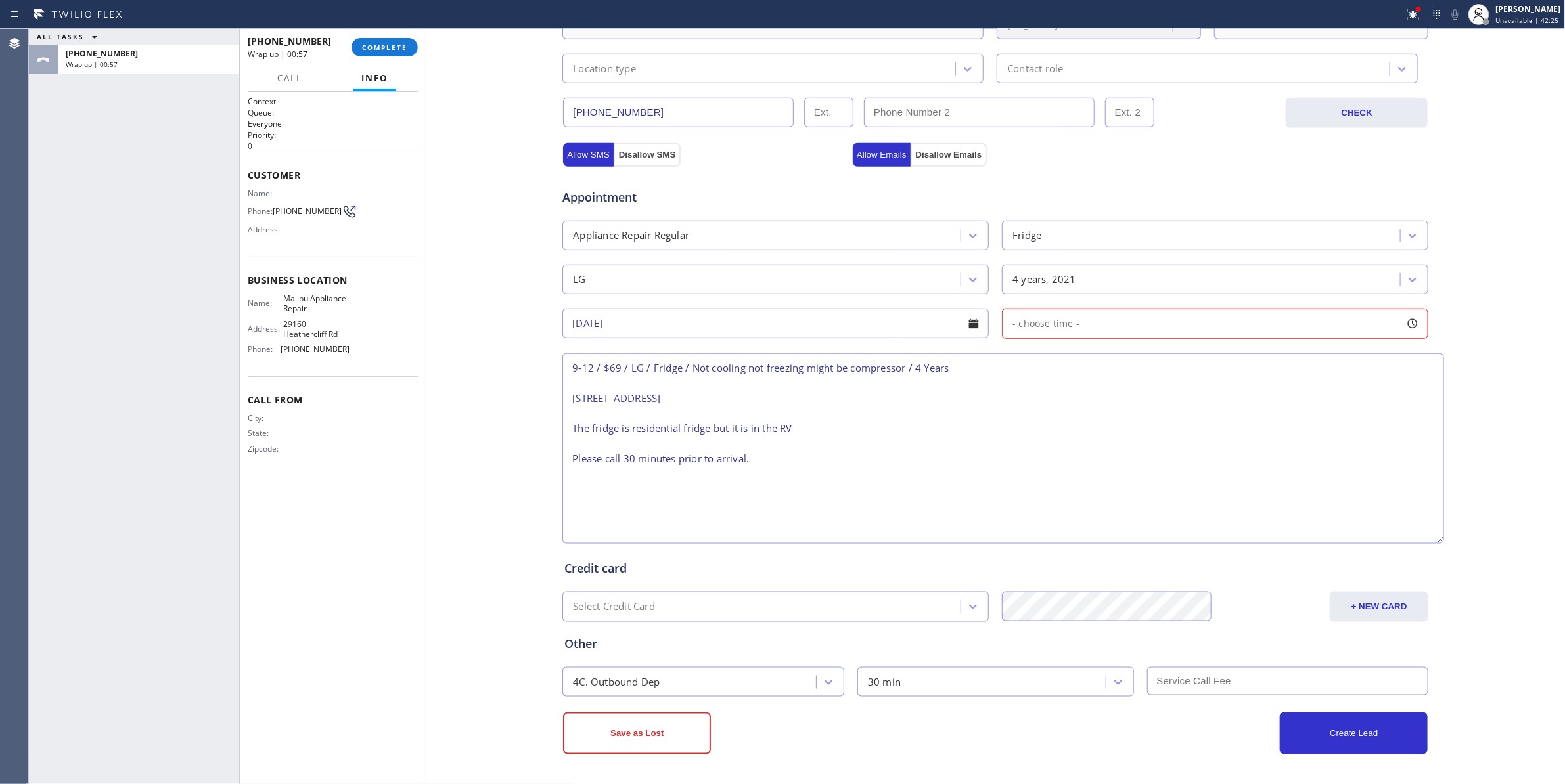
click at [1070, 328] on span "- choose time -" at bounding box center [1046, 323] width 67 height 12
drag, startPoint x: 1014, startPoint y: 401, endPoint x: 1139, endPoint y: 405, distance: 125.1
click at [1139, 405] on div at bounding box center [1142, 404] width 16 height 28
drag, startPoint x: 1007, startPoint y: 403, endPoint x: 1035, endPoint y: 403, distance: 28.0
click at [1039, 403] on div at bounding box center [1047, 404] width 16 height 28
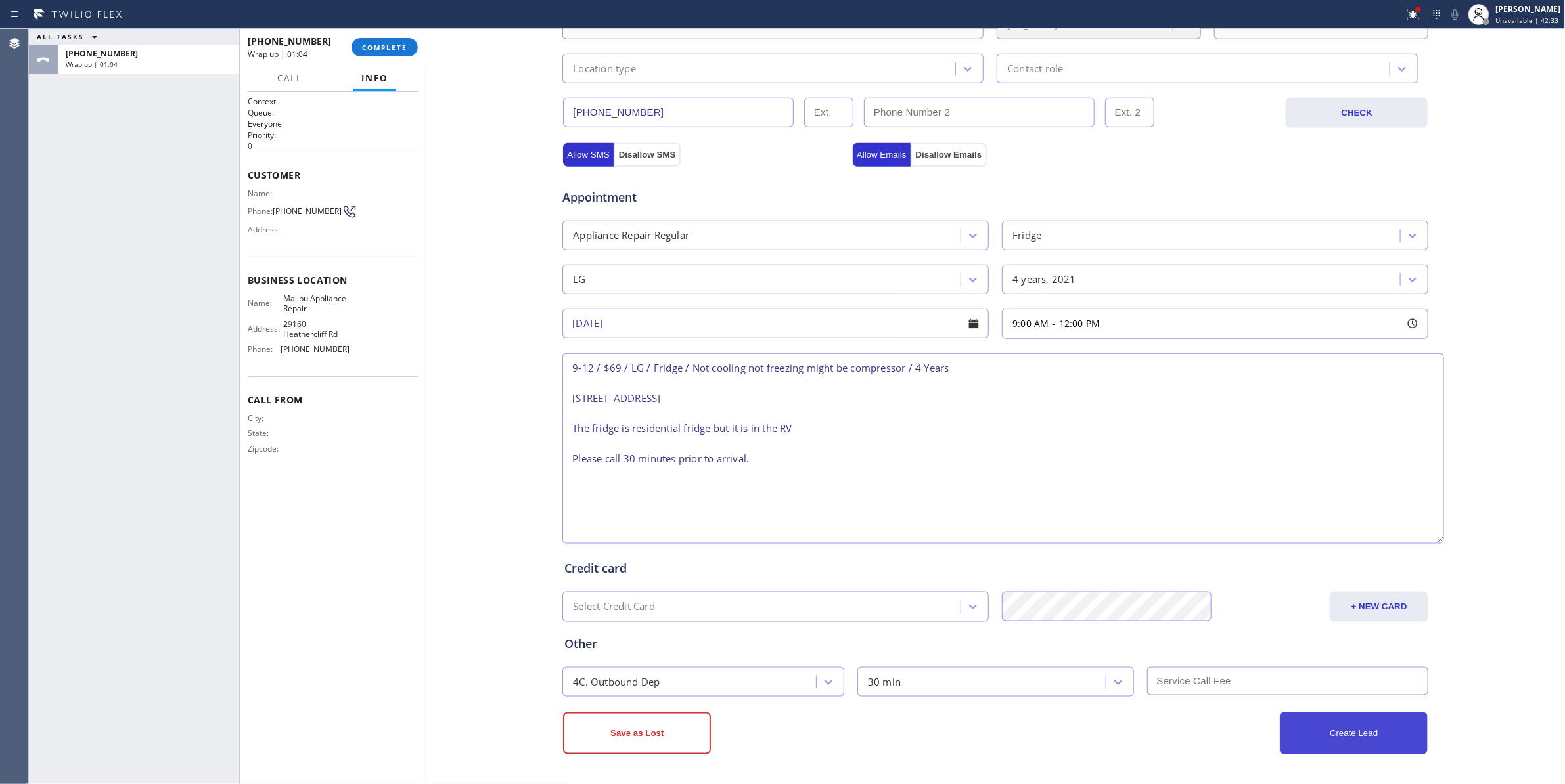
click at [1341, 724] on button "Create Lead" at bounding box center [1354, 733] width 148 height 42
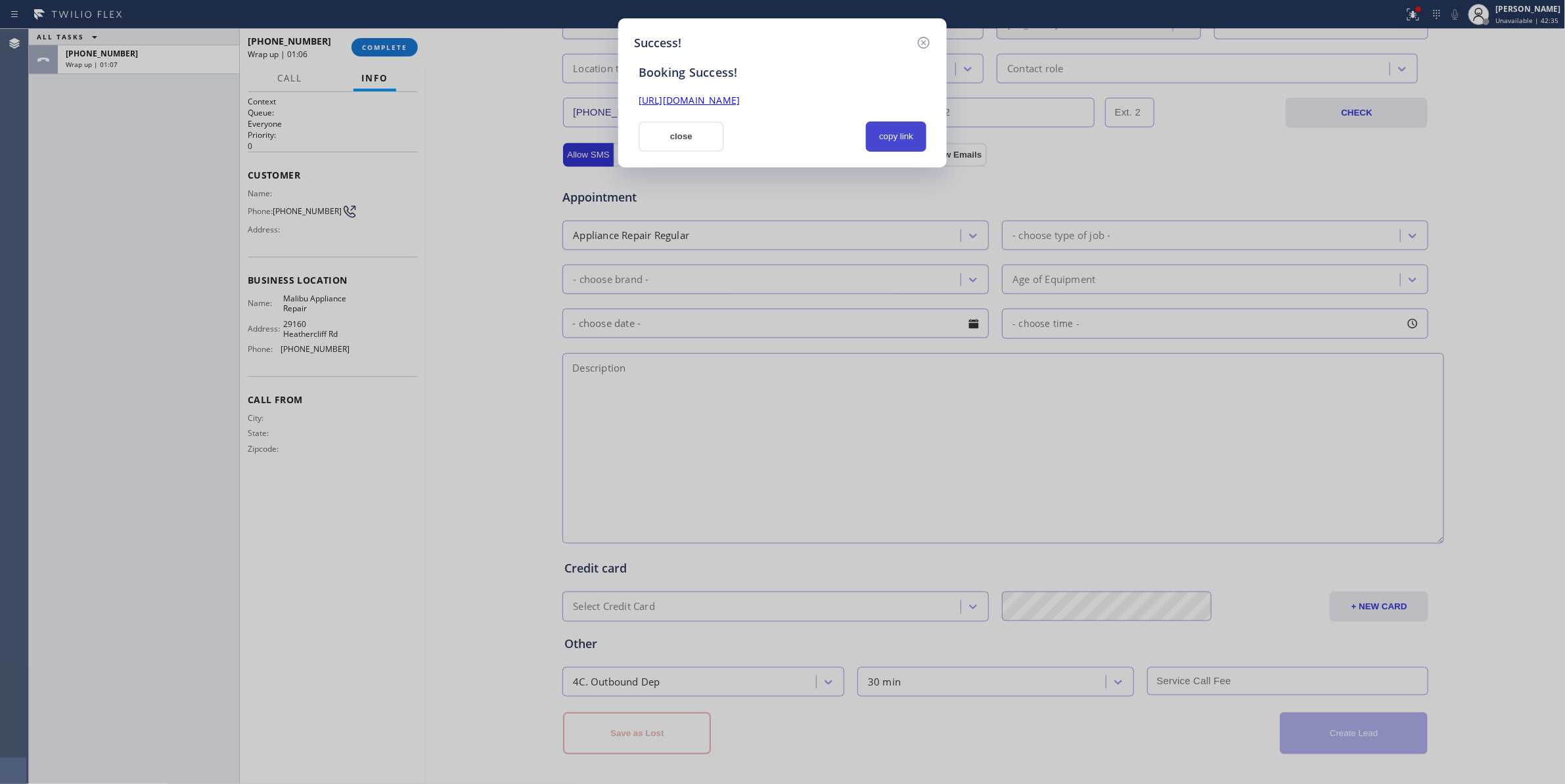
click at [893, 130] on button "copy link" at bounding box center [896, 136] width 60 height 30
click at [61, 253] on div "Success! Booking Success! [URL][DOMAIN_NAME] close copy link" at bounding box center [782, 392] width 1565 height 784
click at [926, 37] on icon at bounding box center [924, 43] width 12 height 12
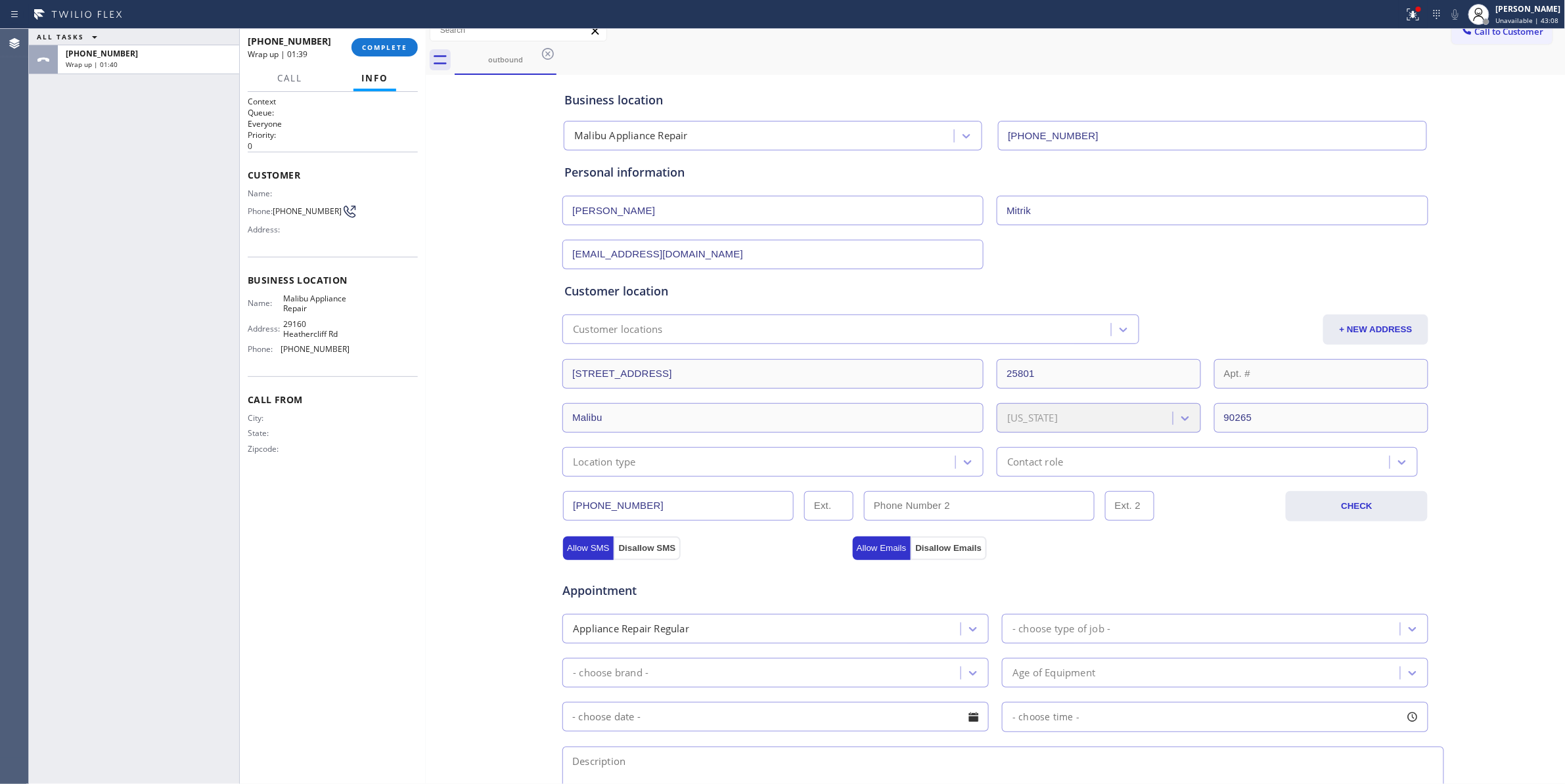
scroll to position [0, 0]
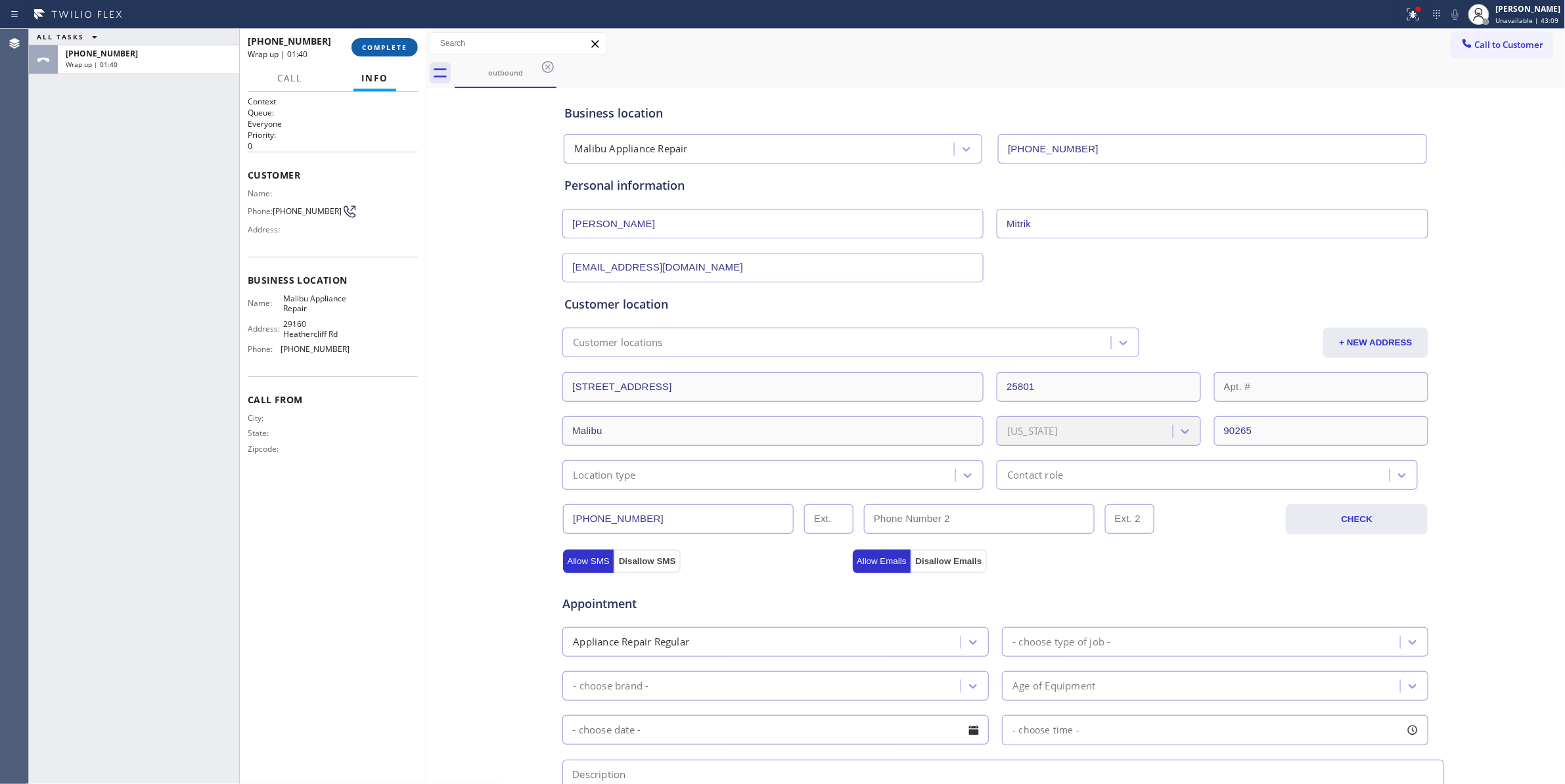
click at [378, 48] on span "COMPLETE" at bounding box center [384, 47] width 45 height 10
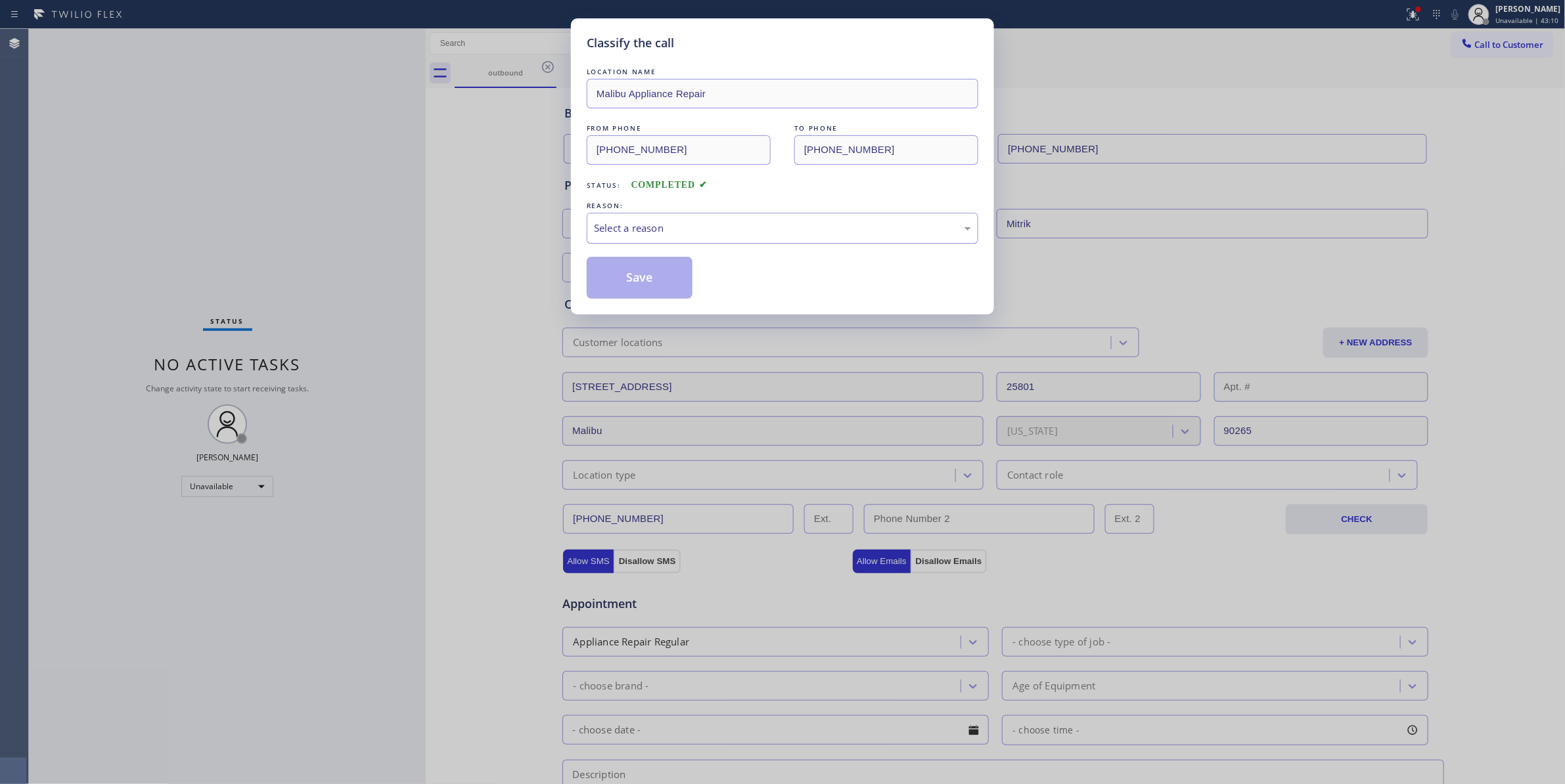
click at [633, 225] on div "Select a reason" at bounding box center [782, 227] width 377 height 15
click at [637, 255] on div "LOCATION NAME Malibu Appliance Repair FROM PHONE [PHONE_NUMBER] TO PHONE [PHONE…" at bounding box center [782, 182] width 391 height 233
click at [636, 271] on button "Save" at bounding box center [639, 278] width 105 height 42
drag, startPoint x: 636, startPoint y: 271, endPoint x: 624, endPoint y: 292, distance: 24.2
click at [636, 271] on button "Save" at bounding box center [639, 278] width 105 height 42
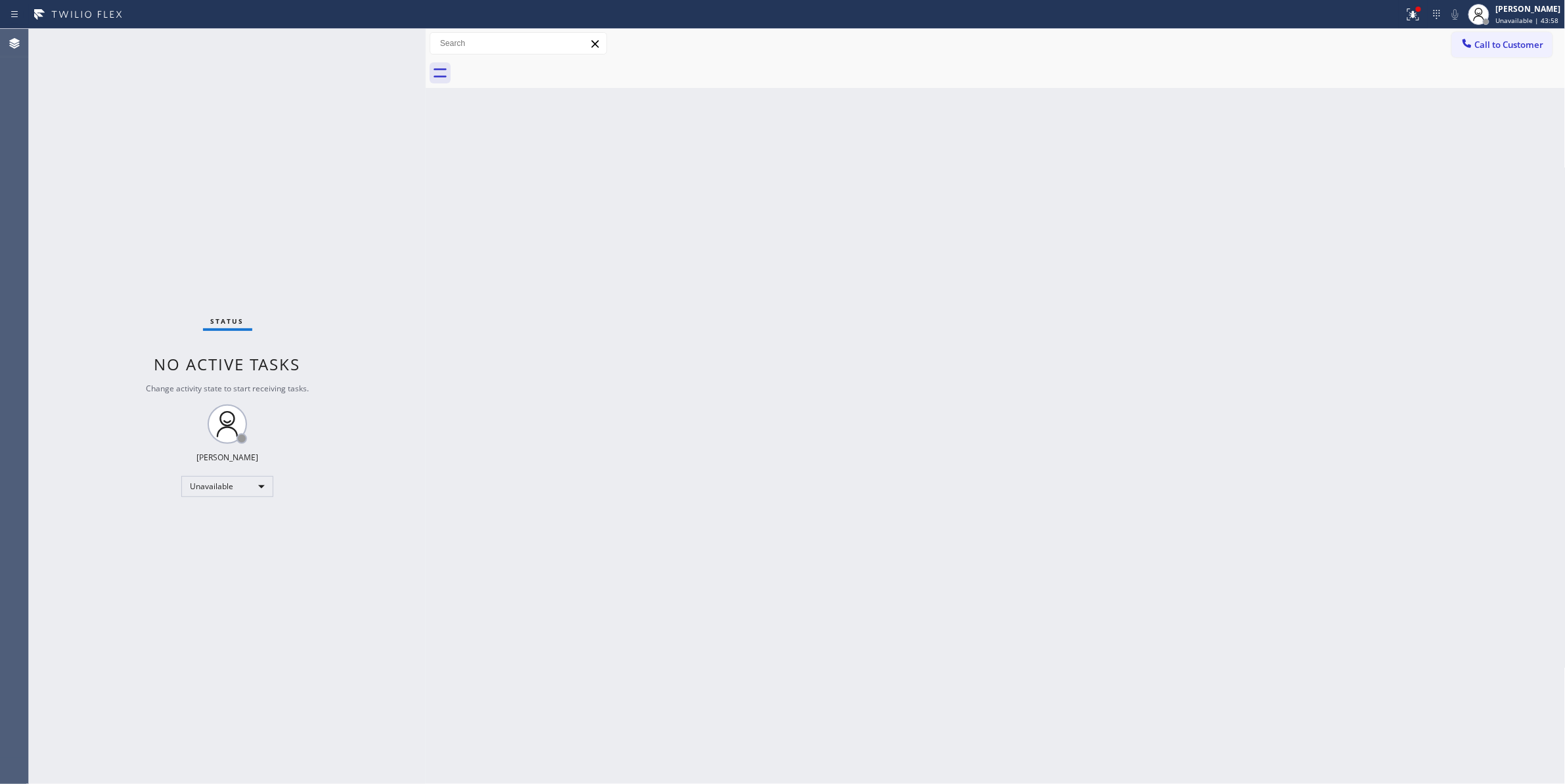
click at [37, 214] on div "Status No active tasks Change activity state to start receiving tasks. [PERSON_…" at bounding box center [227, 406] width 396 height 755
click at [672, 526] on div "Back to Dashboard Change Sender ID Customers Technicians Select a contact Outbo…" at bounding box center [996, 406] width 1140 height 755
drag, startPoint x: 1516, startPoint y: 43, endPoint x: 984, endPoint y: 34, distance: 532.1
click at [1509, 42] on span "Call to Customer" at bounding box center [1509, 44] width 69 height 12
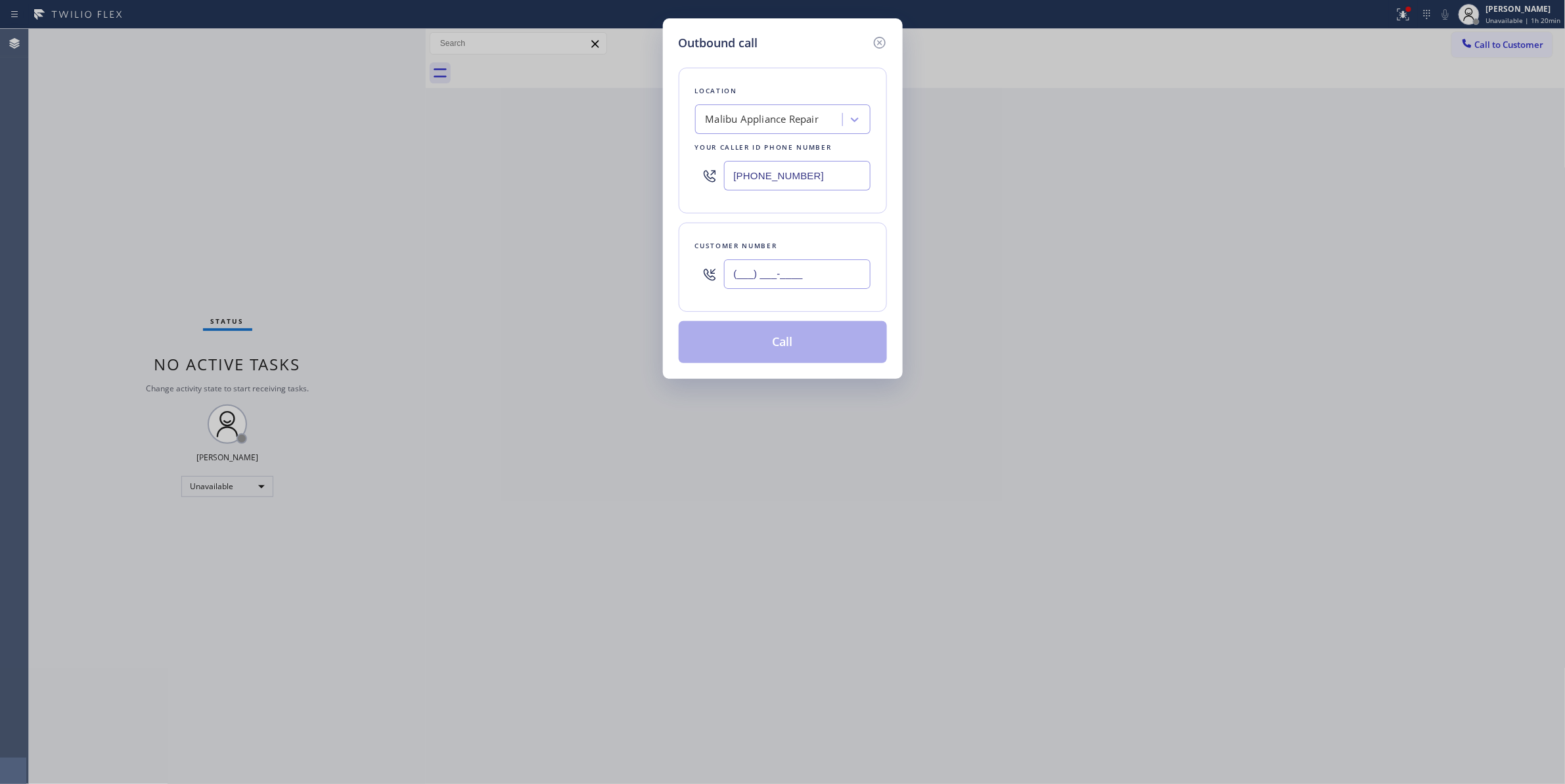
click at [743, 274] on input "(___) ___-____" at bounding box center [797, 274] width 146 height 30
paste input "818) 443-6941"
type input "[PHONE_NUMBER]"
paste input "818) 485-446"
drag, startPoint x: 826, startPoint y: 175, endPoint x: 565, endPoint y: 249, distance: 271.3
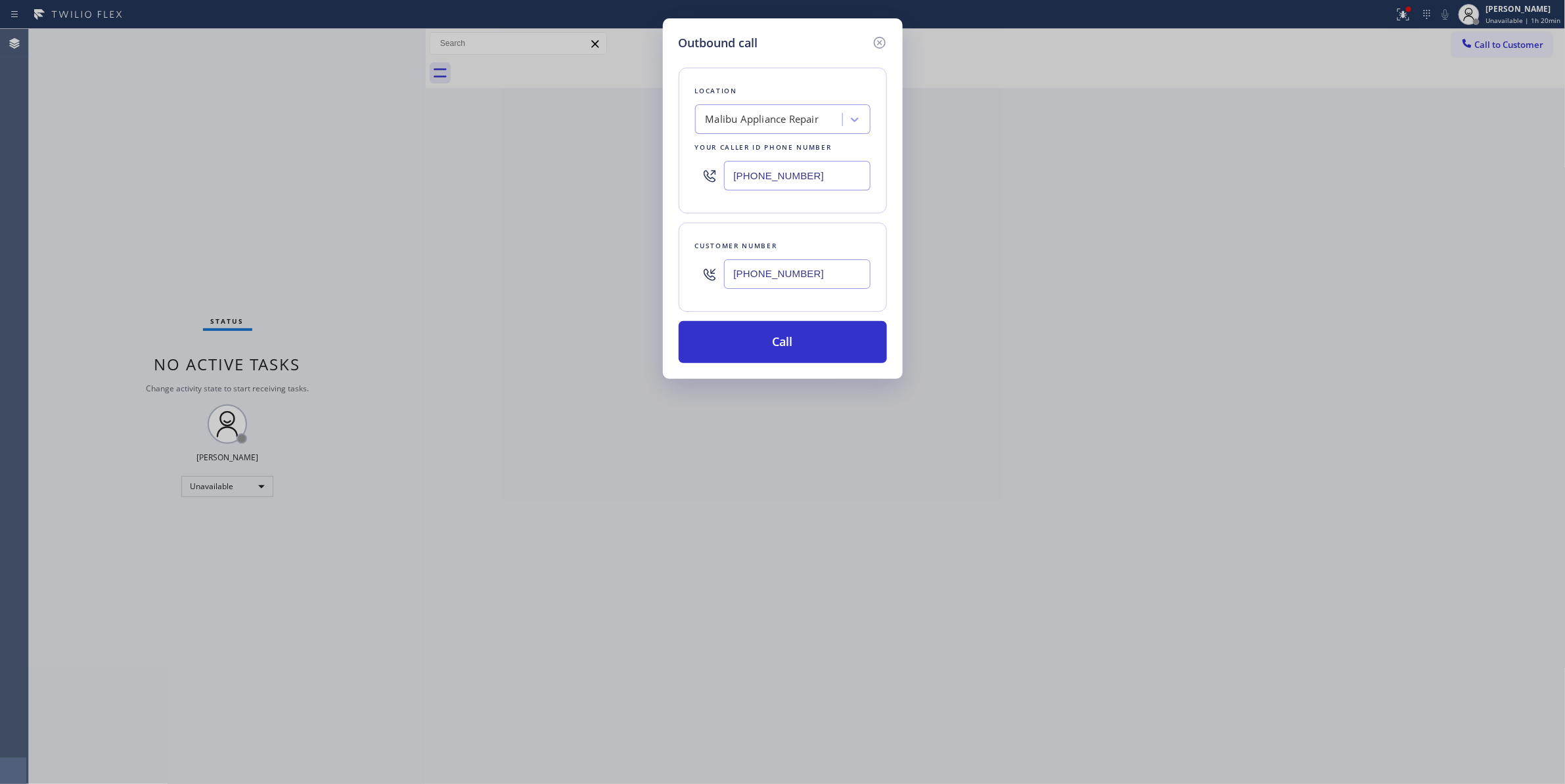
click at [482, 175] on div "Outbound call Location [GEOGRAPHIC_DATA] Appliance Repair Your caller id phone …" at bounding box center [782, 392] width 1565 height 784
type input "[PHONE_NUMBER]"
drag, startPoint x: 842, startPoint y: 279, endPoint x: 668, endPoint y: 261, distance: 174.9
click at [668, 264] on div "Outbound call Location Air Conditioning and Heating in [GEOGRAPHIC_DATA] Your c…" at bounding box center [782, 199] width 240 height 361
click at [743, 341] on button "Call" at bounding box center [782, 342] width 208 height 42
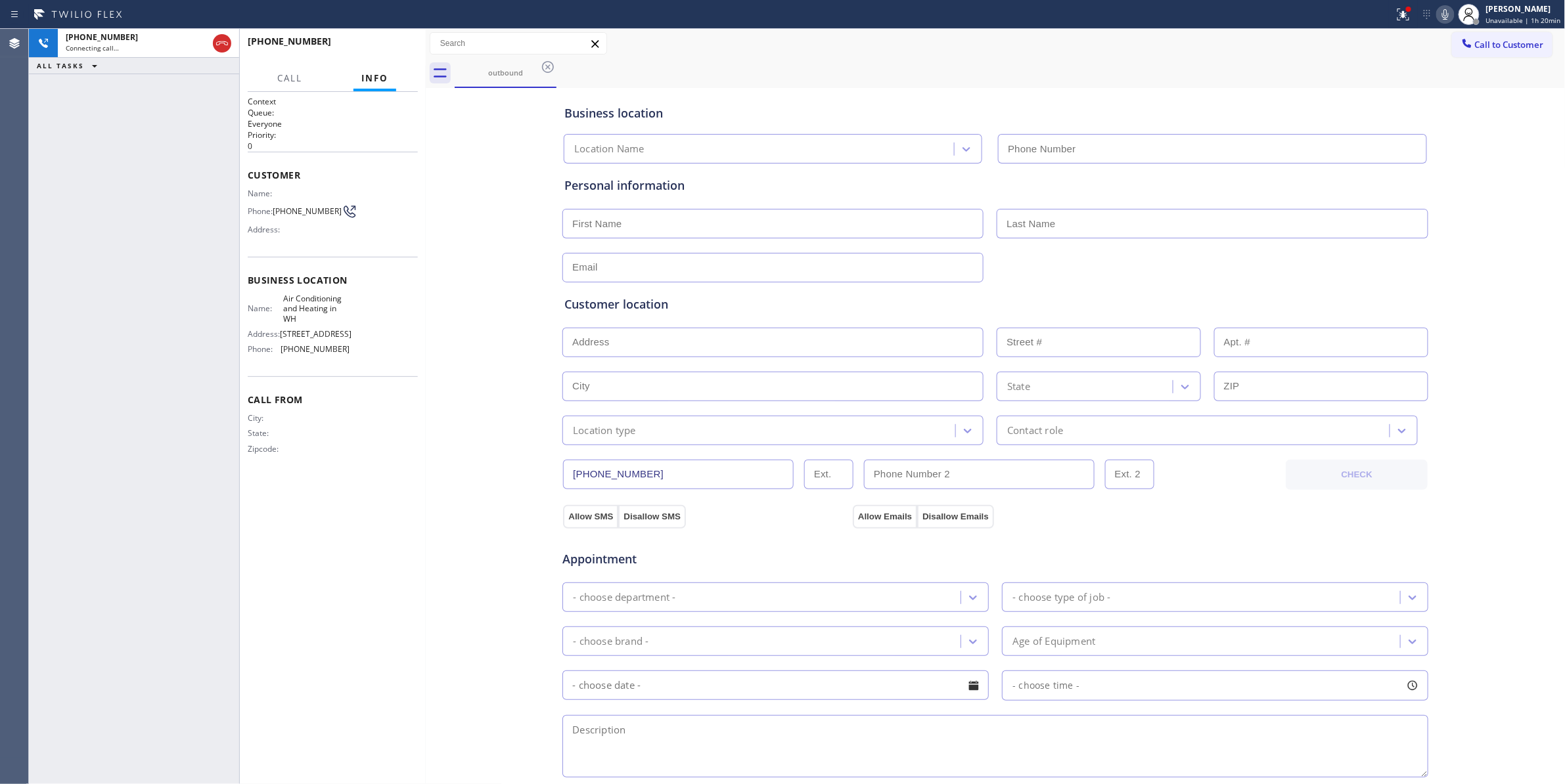
type input "[PHONE_NUMBER]"
click at [1401, 14] on icon at bounding box center [1403, 15] width 16 height 16
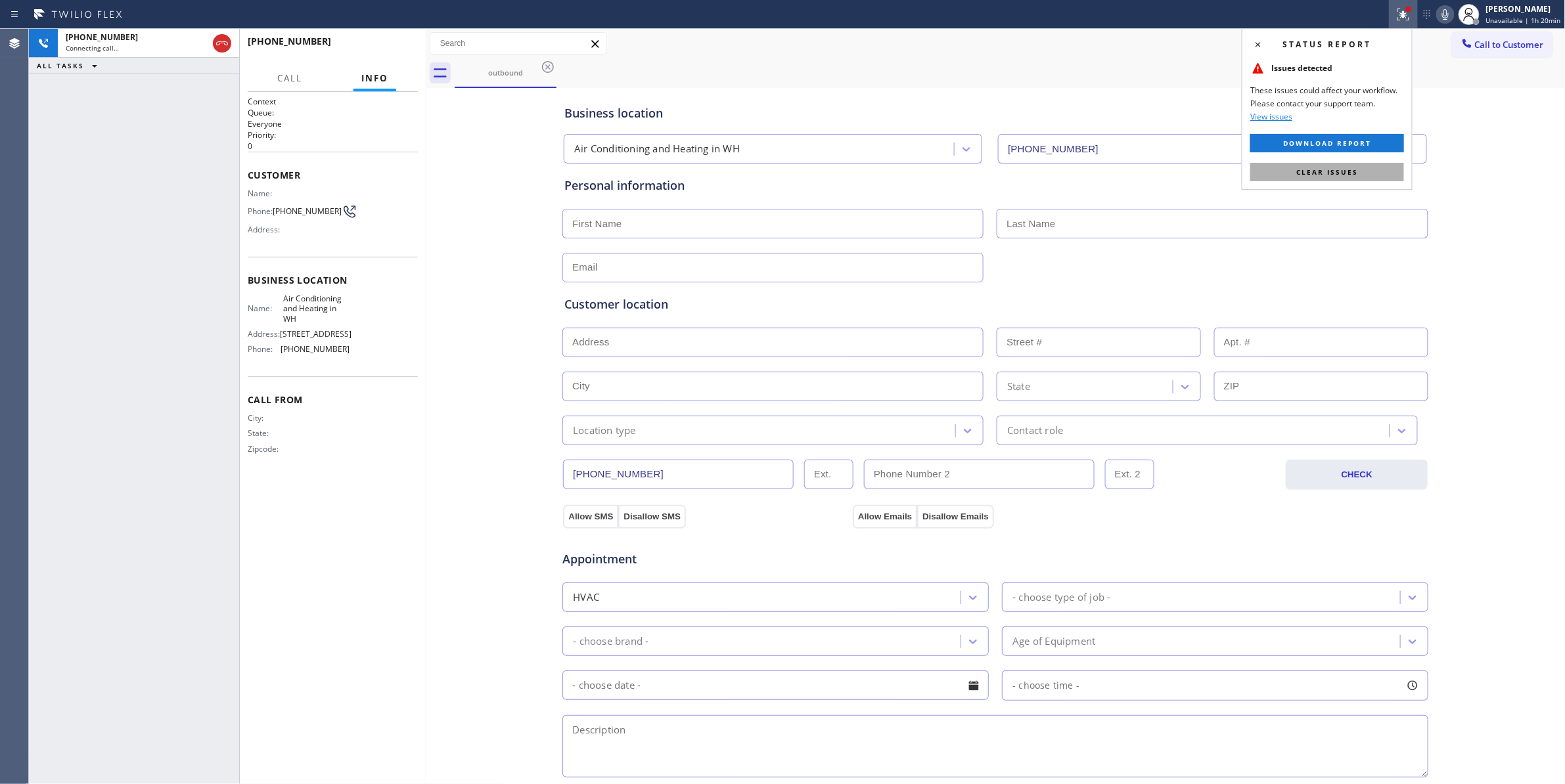
drag, startPoint x: 1349, startPoint y: 176, endPoint x: 1341, endPoint y: 168, distance: 11.3
click at [1348, 176] on span "Clear issues" at bounding box center [1326, 172] width 62 height 10
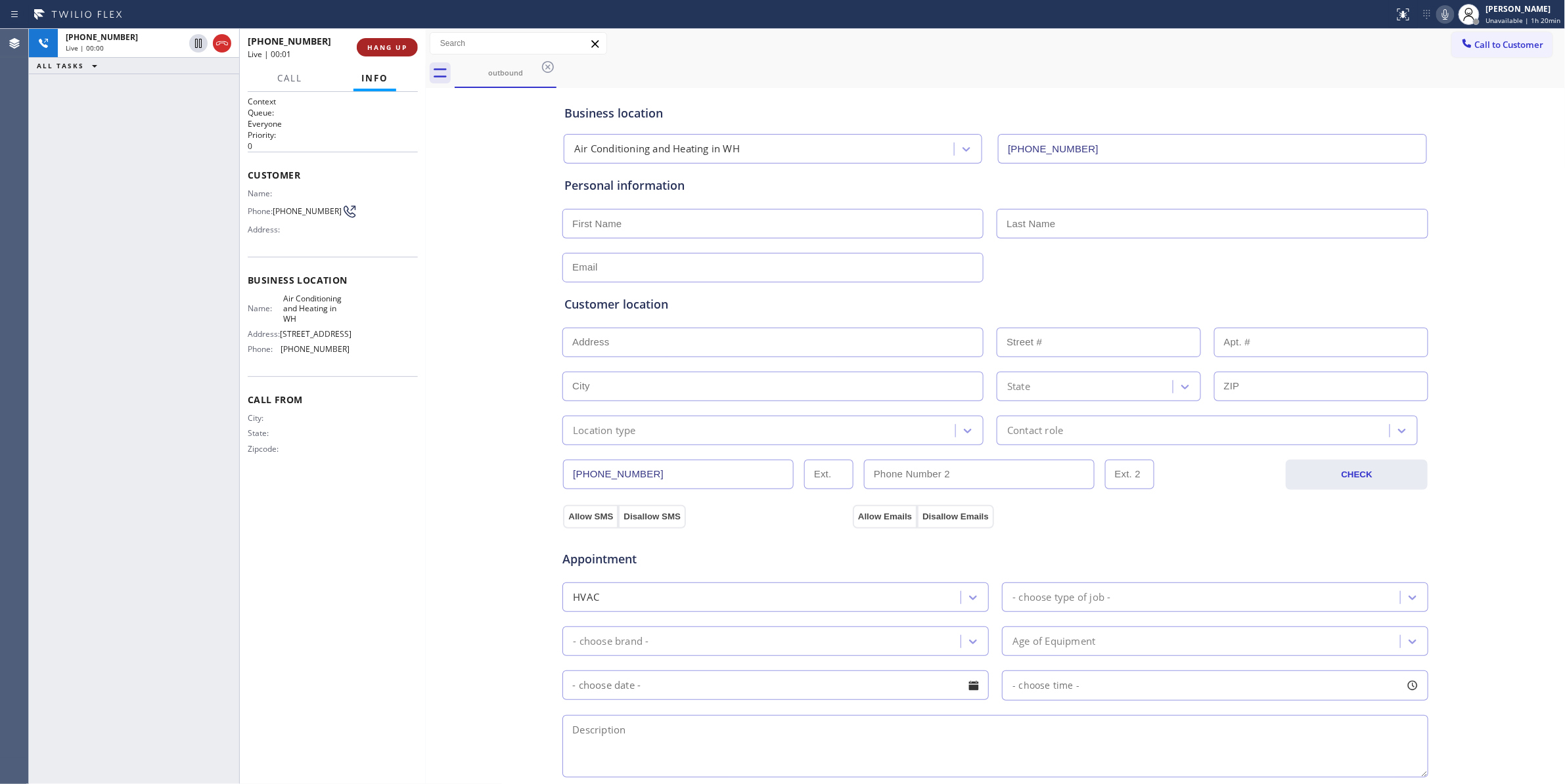
click at [390, 40] on button "HANG UP" at bounding box center [387, 47] width 61 height 18
click at [390, 40] on button "COMPLETE" at bounding box center [384, 47] width 66 height 18
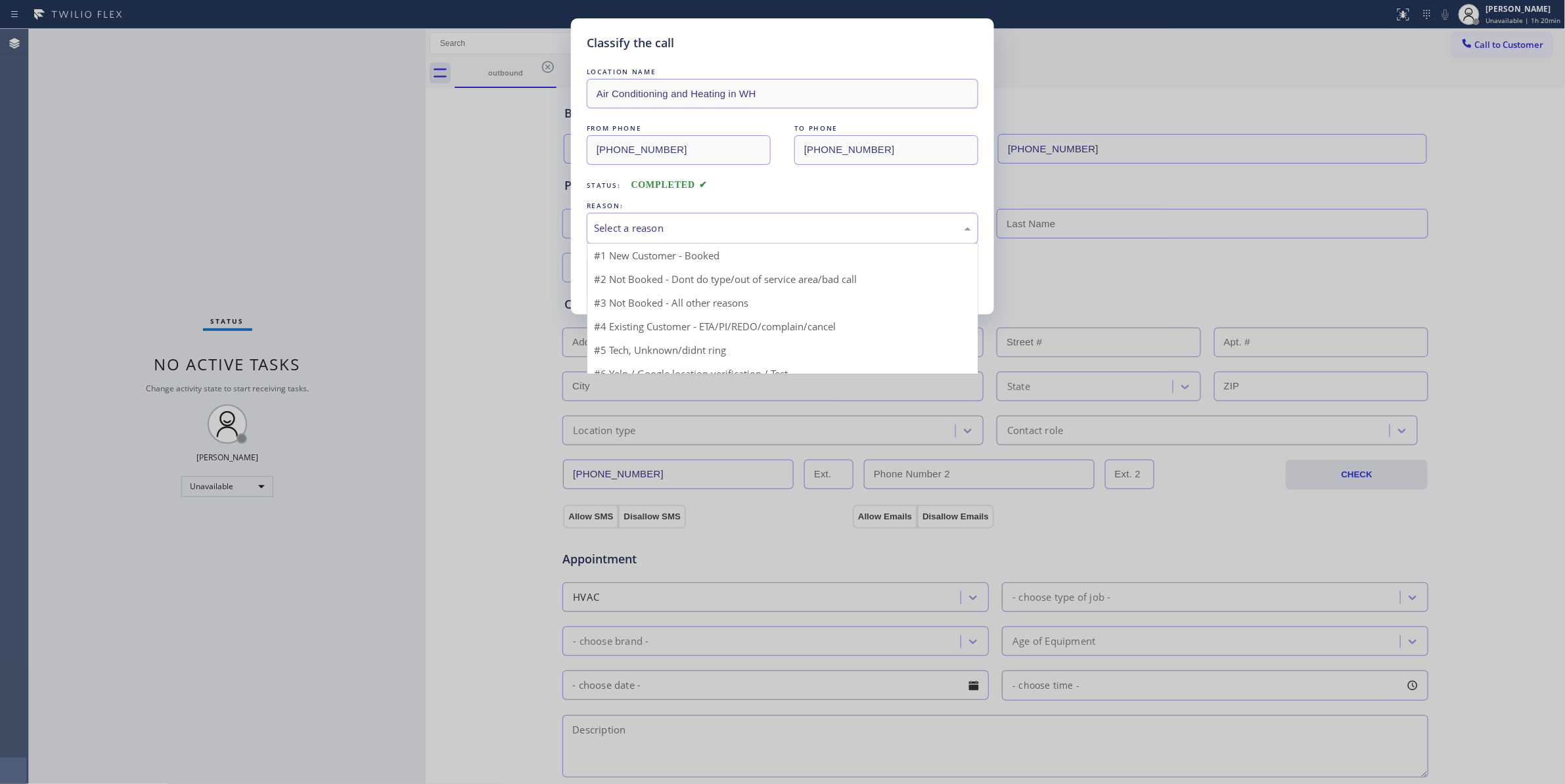
click at [695, 231] on div "Select a reason" at bounding box center [782, 227] width 377 height 15
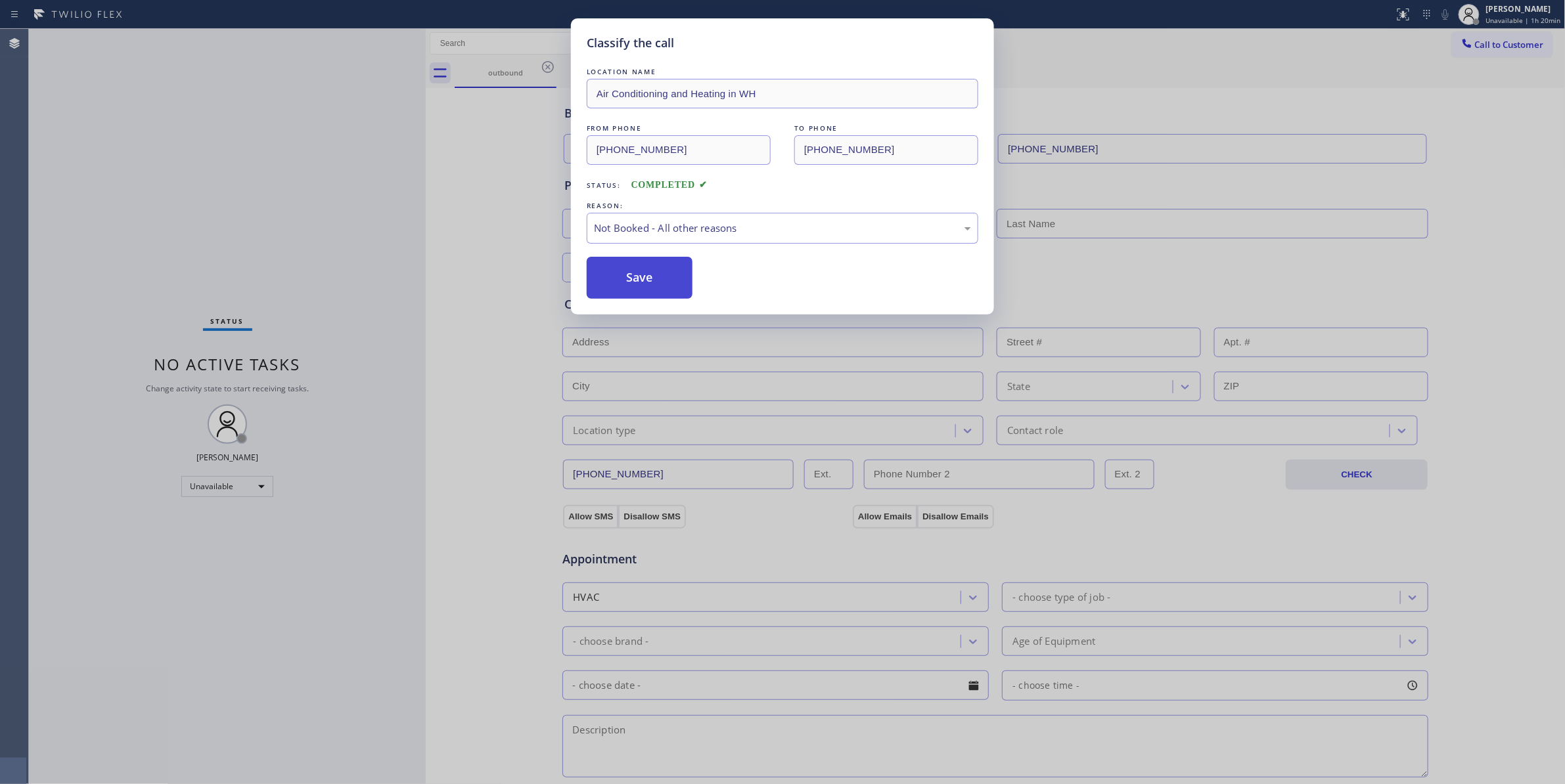
click at [628, 264] on button "Save" at bounding box center [639, 278] width 105 height 42
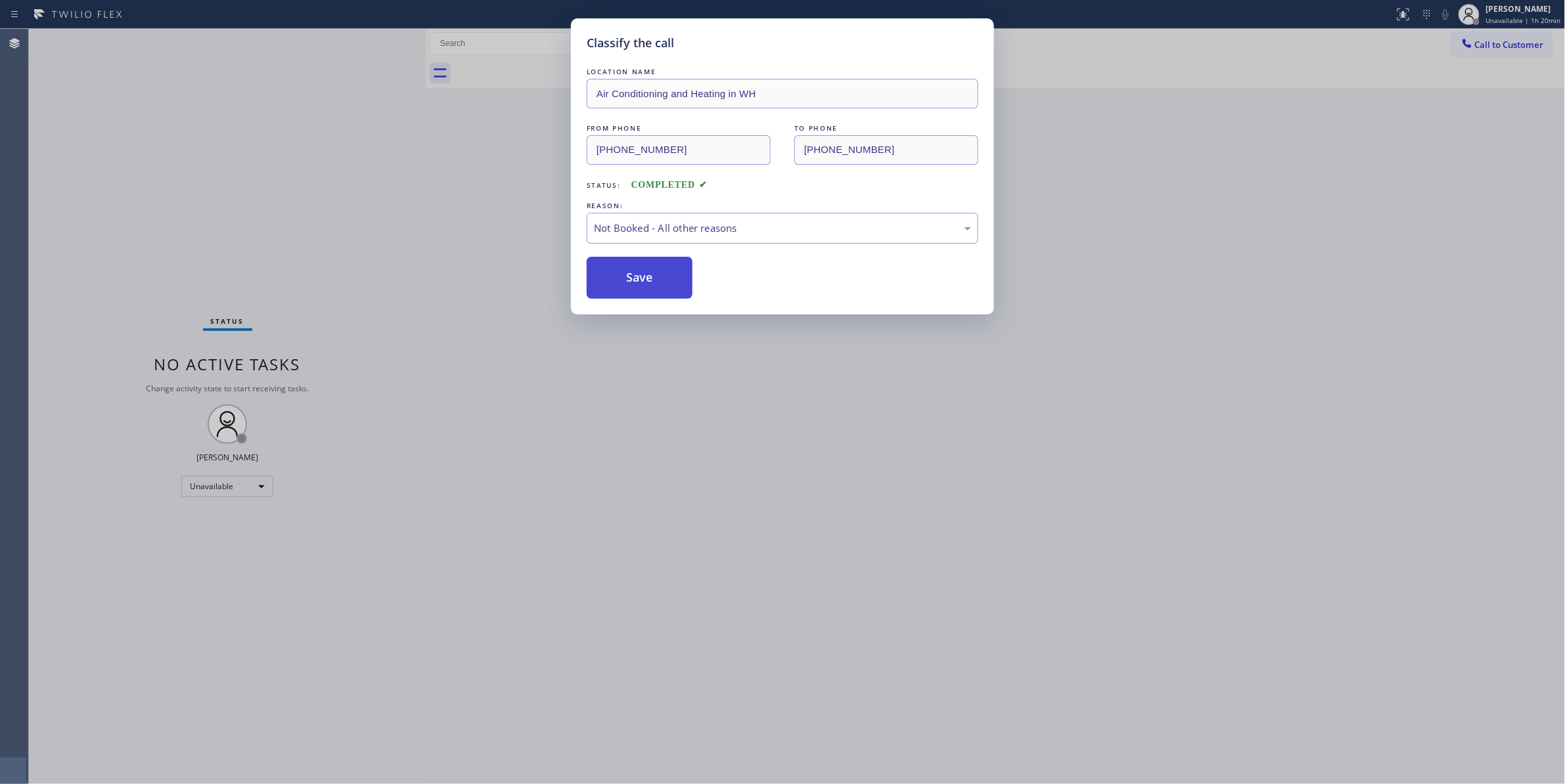
click at [628, 264] on button "Save" at bounding box center [639, 278] width 105 height 42
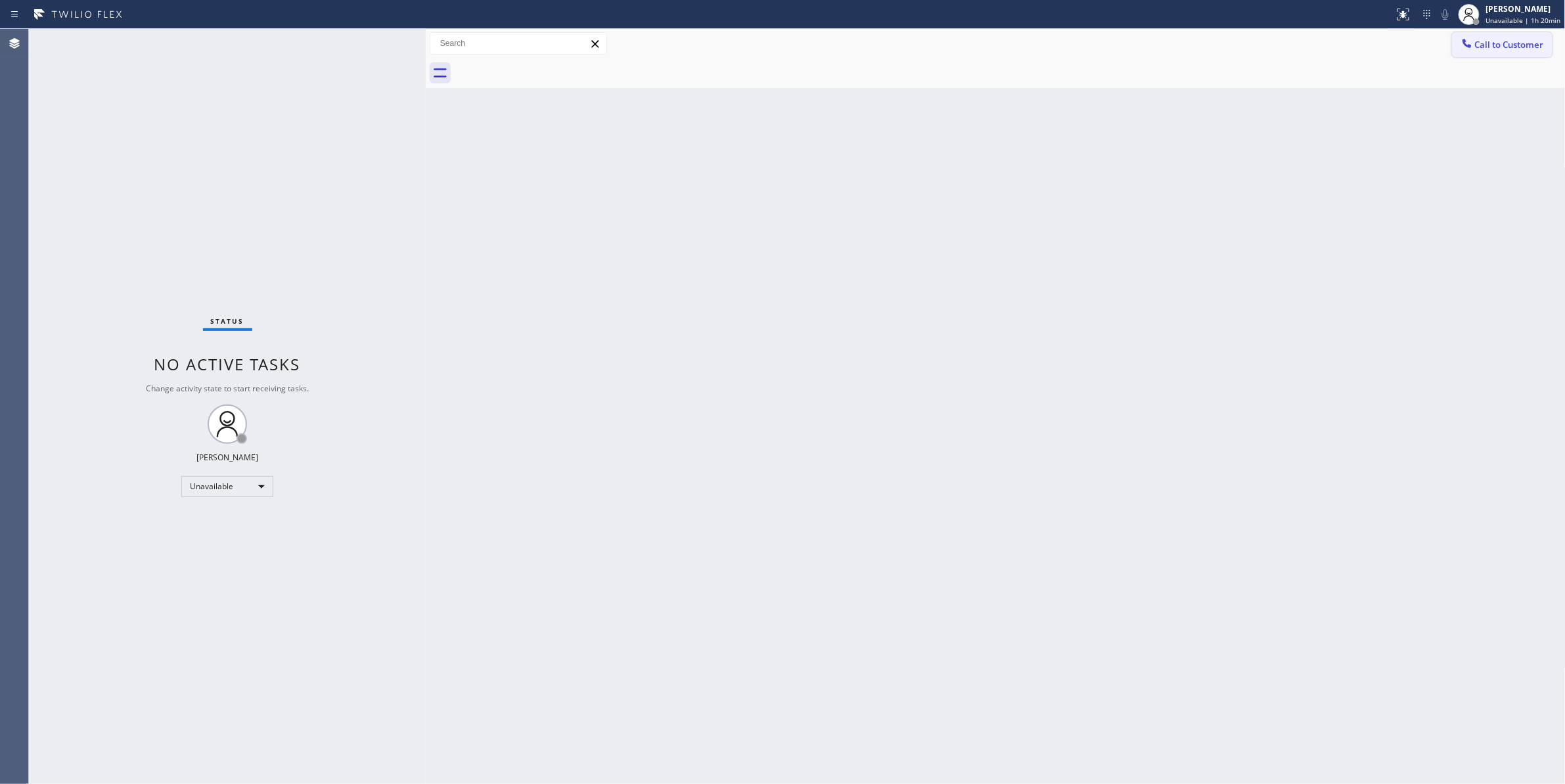
click at [1491, 43] on span "Call to Customer" at bounding box center [1509, 44] width 69 height 12
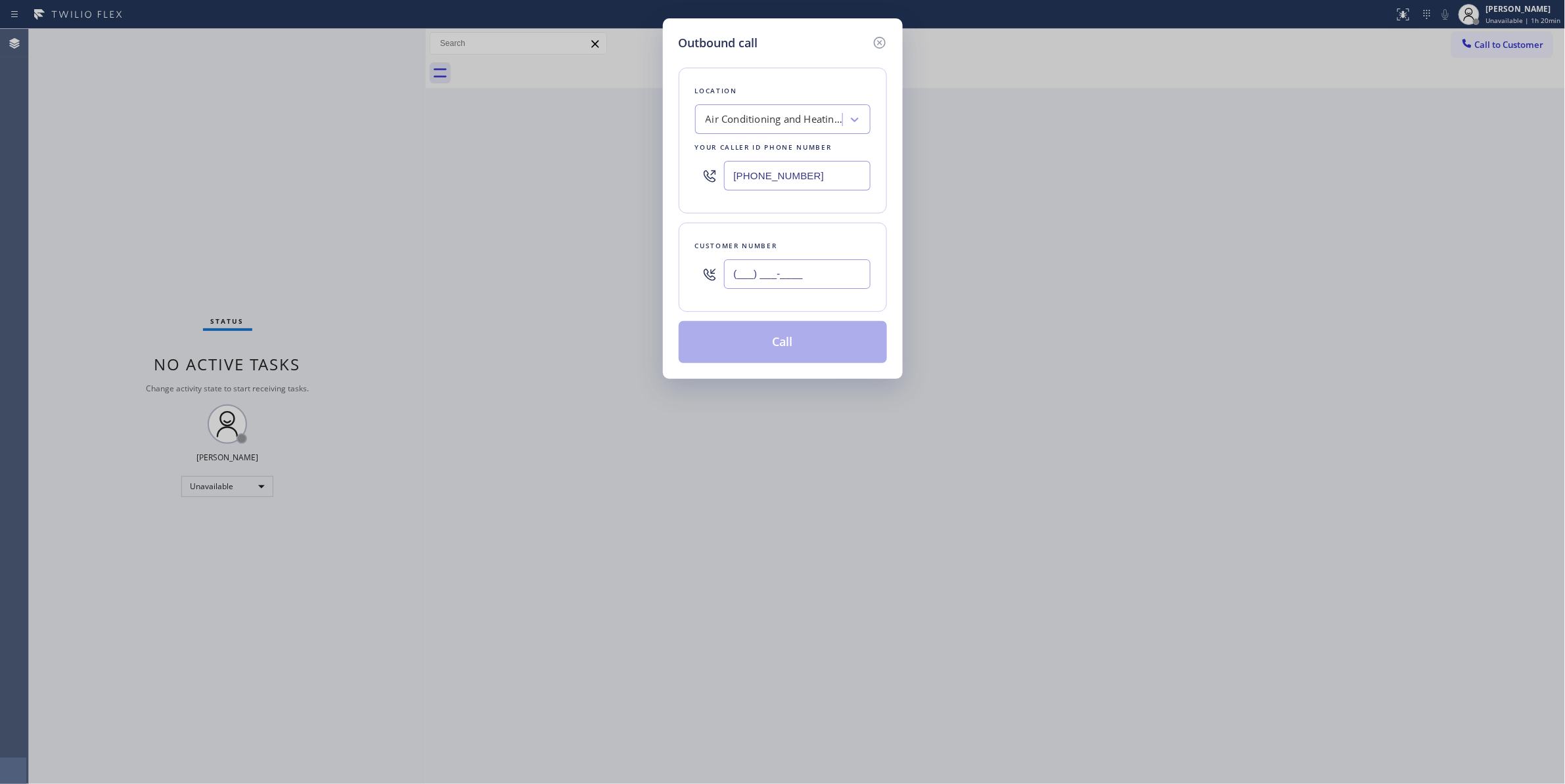
click at [816, 279] on input "(___) ___-____" at bounding box center [797, 274] width 146 height 30
paste input "818) 443-6941"
type input "[PHONE_NUMBER]"
click at [800, 345] on button "Call" at bounding box center [782, 342] width 208 height 42
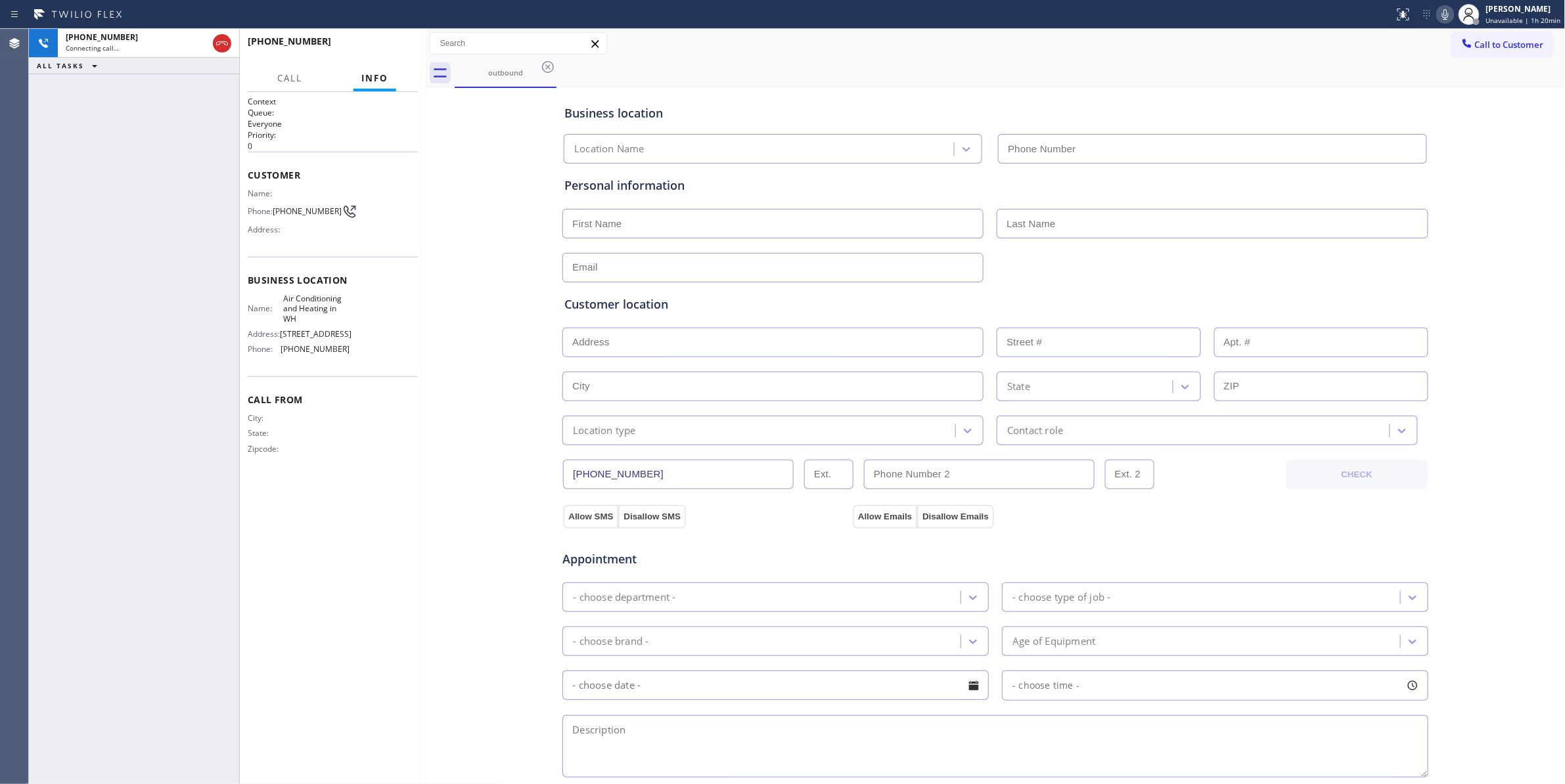
type input "[PHONE_NUMBER]"
drag, startPoint x: 800, startPoint y: 337, endPoint x: 395, endPoint y: 52, distance: 495.2
click at [395, 52] on button "HANG UP" at bounding box center [387, 47] width 61 height 18
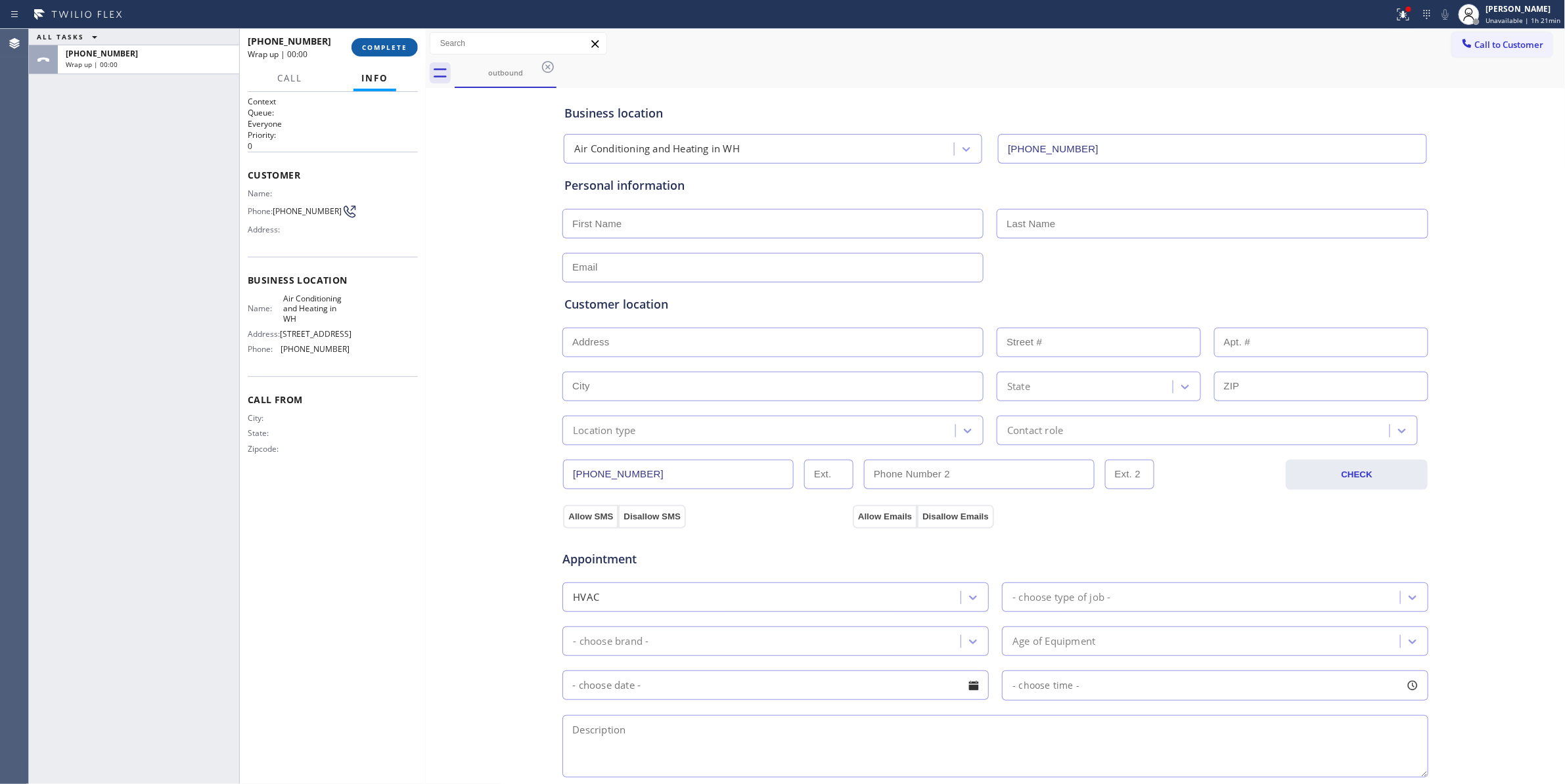
click at [395, 52] on button "COMPLETE" at bounding box center [384, 47] width 66 height 18
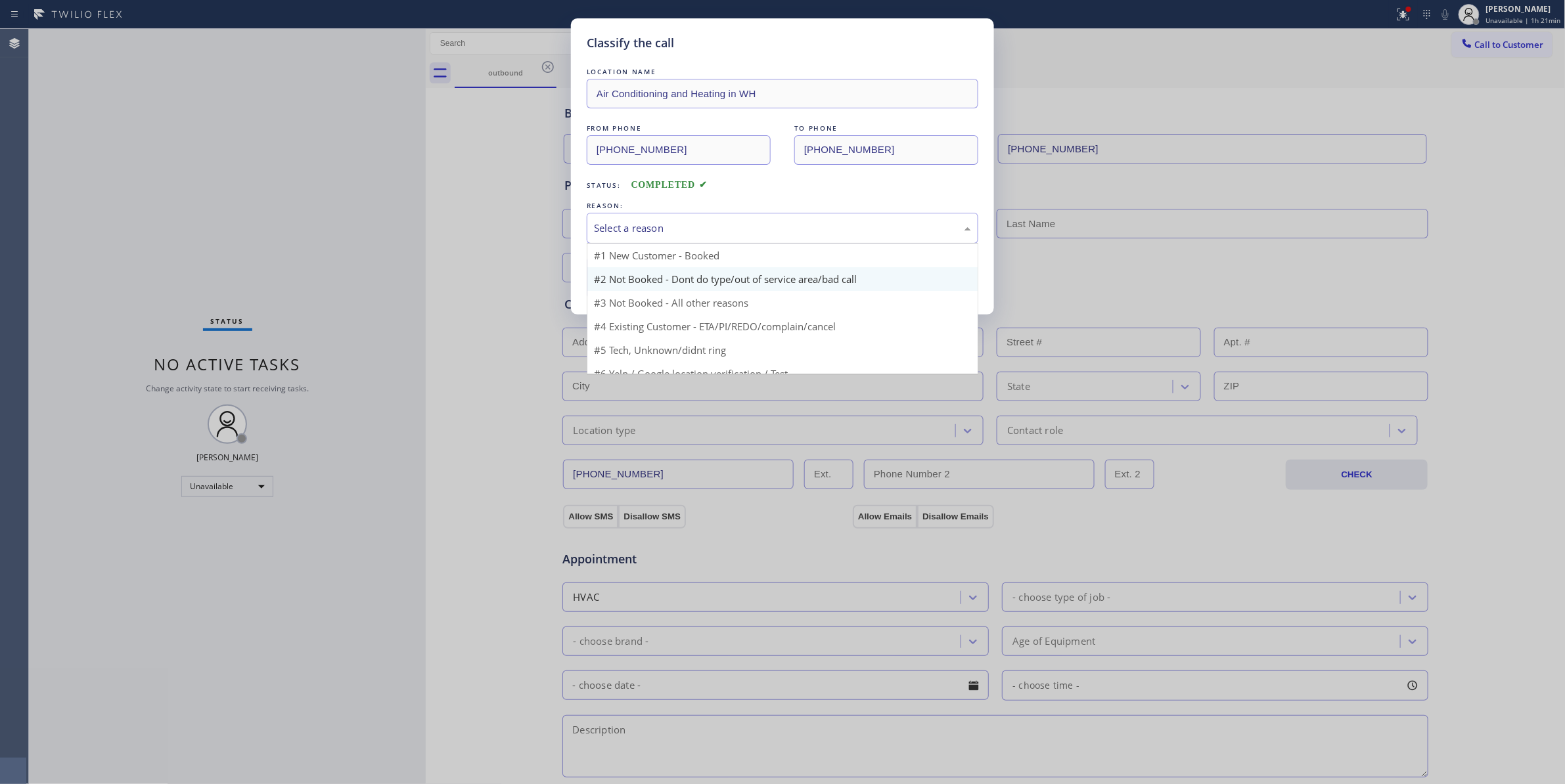
drag, startPoint x: 623, startPoint y: 227, endPoint x: 624, endPoint y: 272, distance: 45.0
click at [623, 226] on div "Select a reason" at bounding box center [782, 227] width 377 height 15
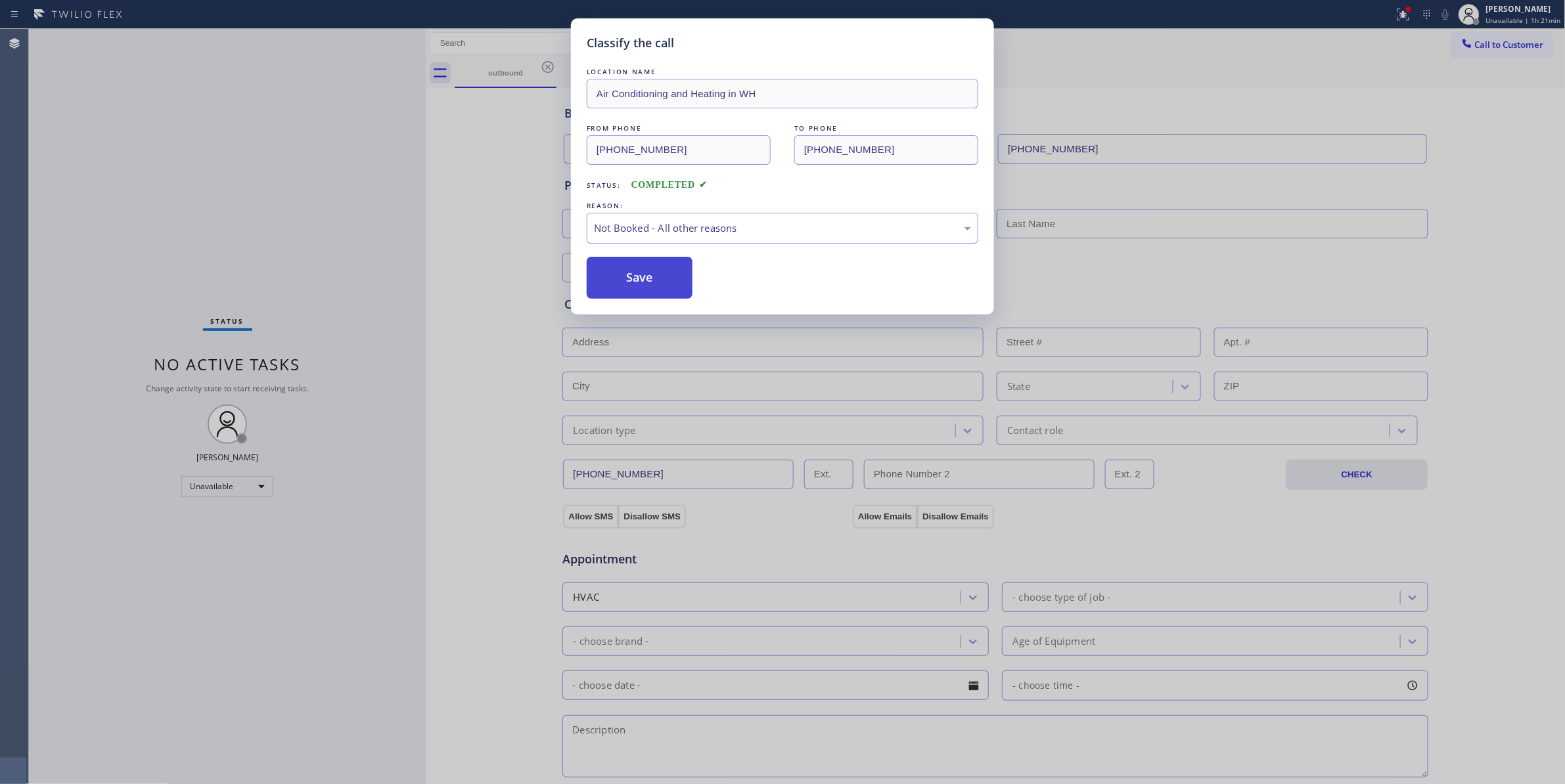
click at [626, 272] on button "Save" at bounding box center [639, 278] width 105 height 42
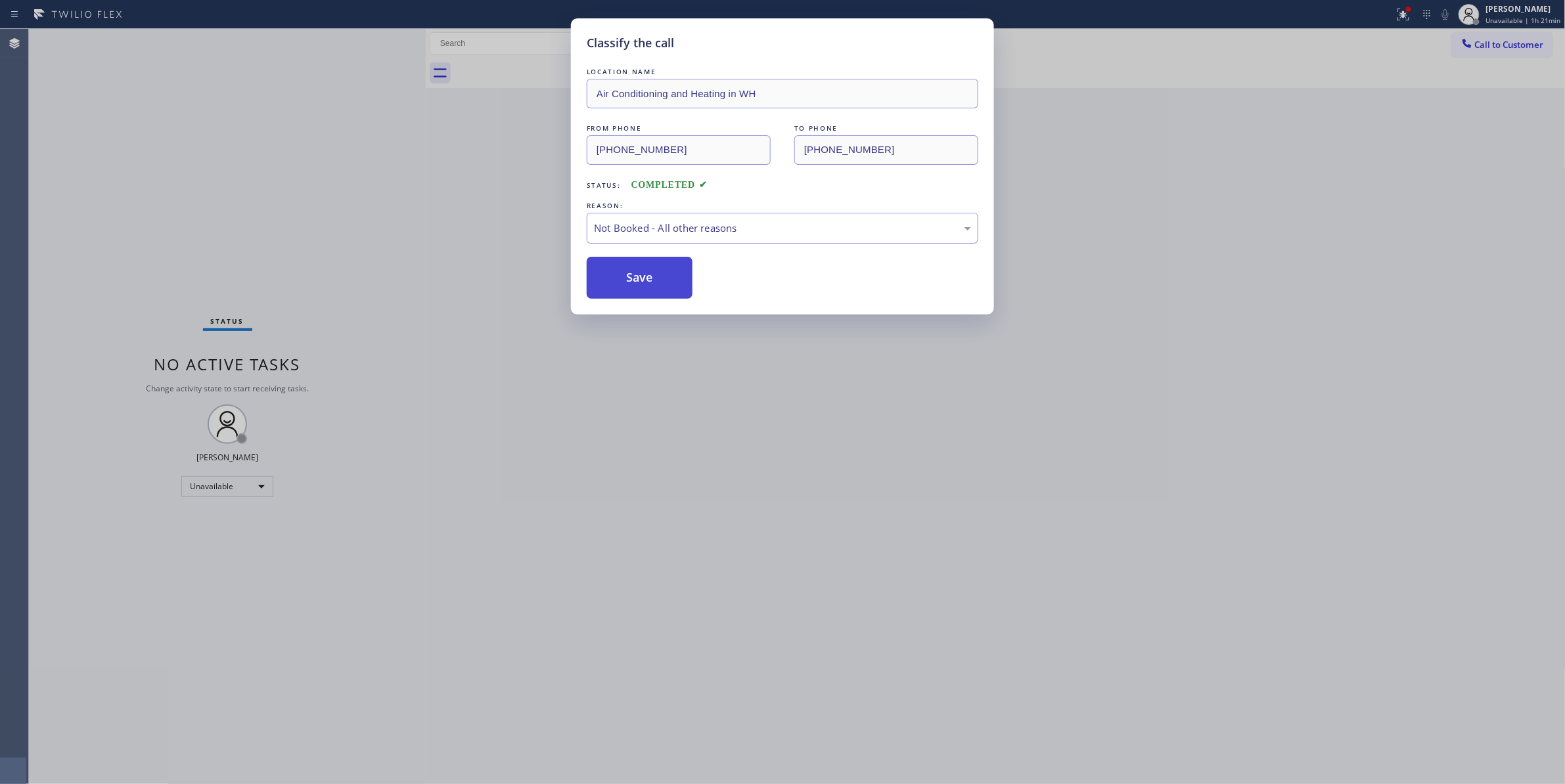
click at [626, 272] on button "Save" at bounding box center [639, 278] width 105 height 42
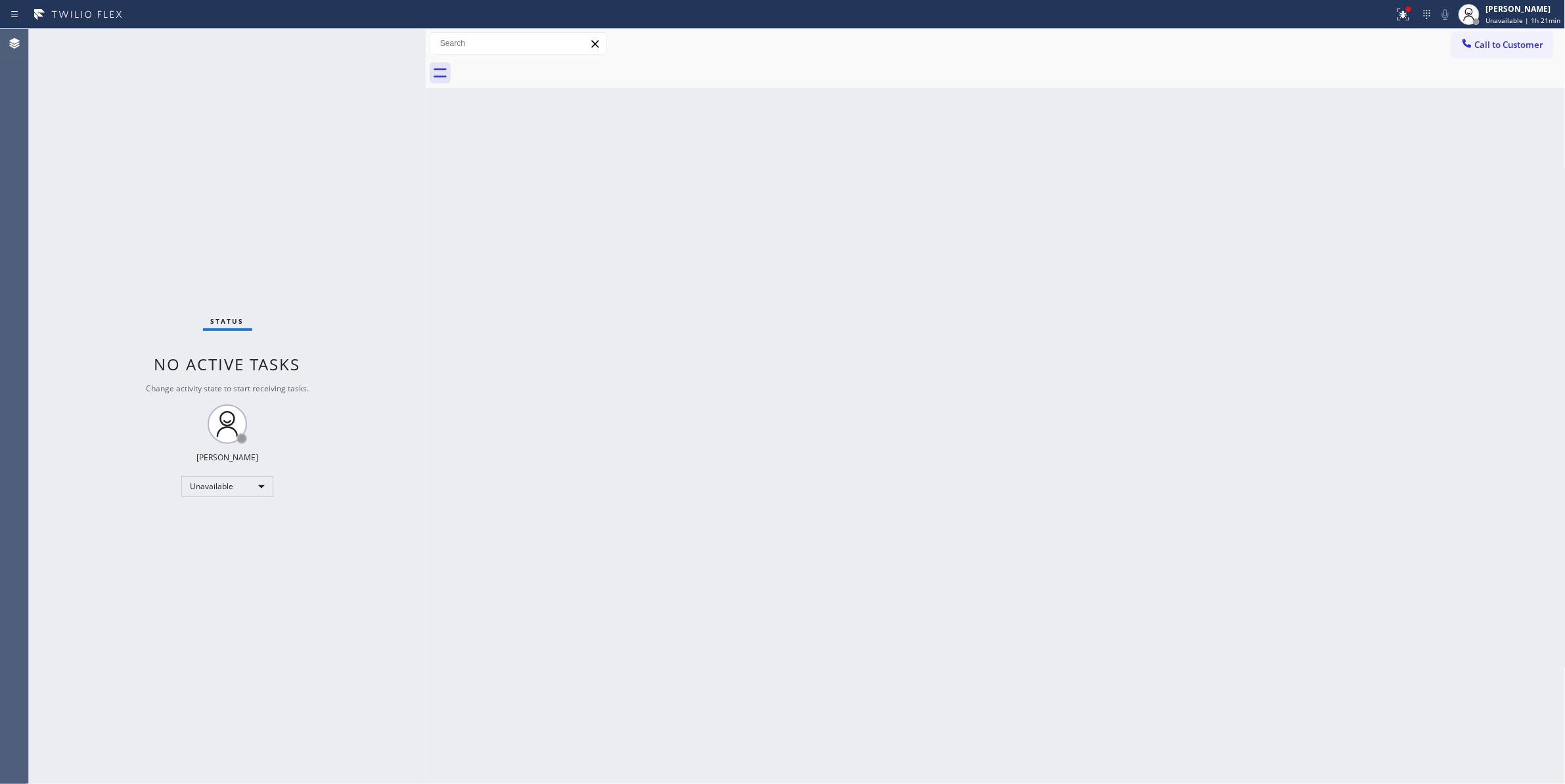
drag, startPoint x: 928, startPoint y: 216, endPoint x: 1488, endPoint y: 84, distance: 575.3
click at [1014, 188] on div "Back to Dashboard Change Sender ID Customers Technicians Select a contact Outbo…" at bounding box center [996, 406] width 1140 height 755
drag, startPoint x: 1517, startPoint y: 47, endPoint x: 1495, endPoint y: 47, distance: 22.0
click at [1509, 47] on span "Call to Customer" at bounding box center [1509, 44] width 69 height 12
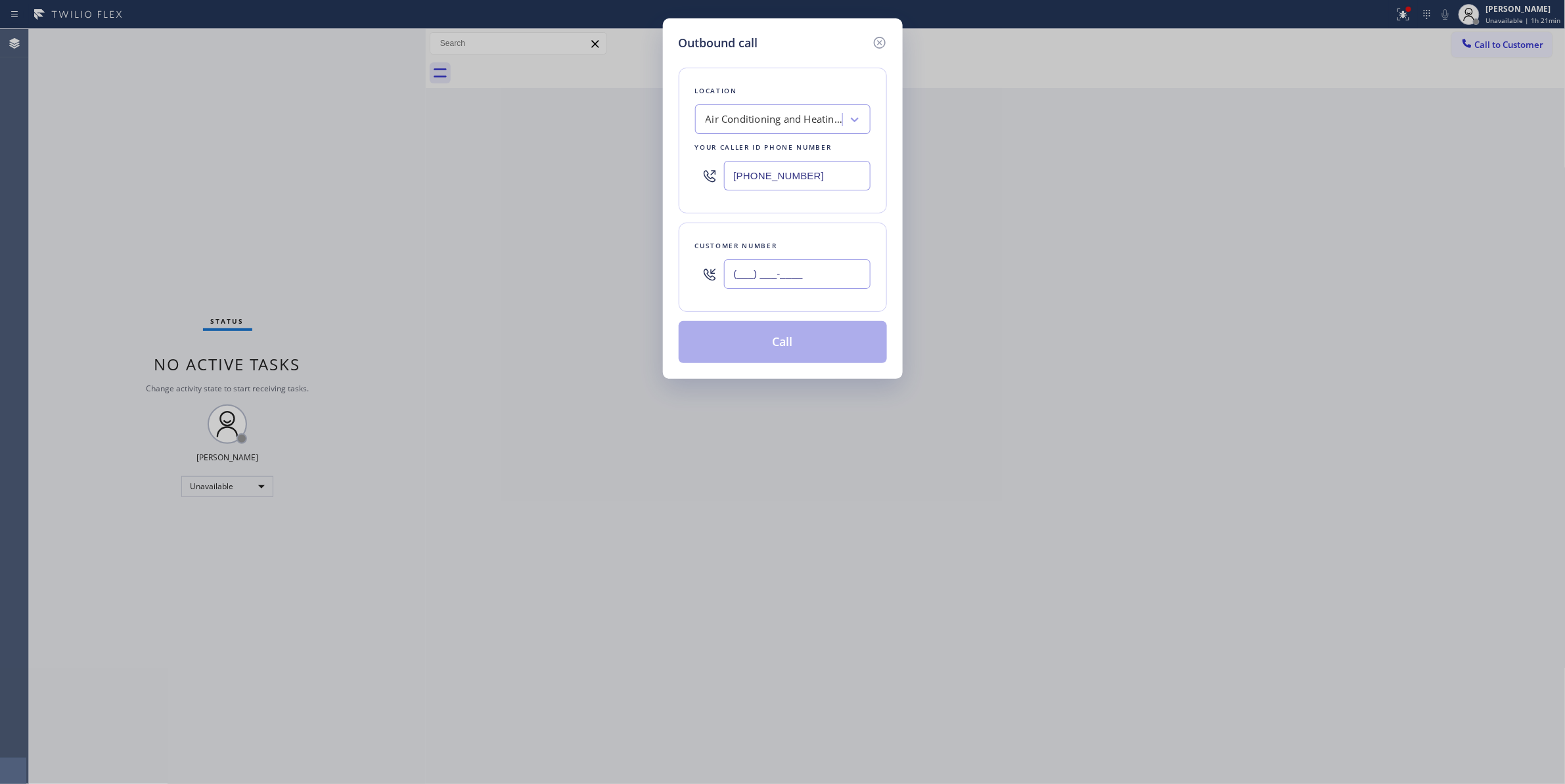
click at [813, 281] on input "(___) ___-____" at bounding box center [797, 274] width 146 height 30
paste input "213) 786-9509"
type input "[PHONE_NUMBER]"
drag, startPoint x: 829, startPoint y: 177, endPoint x: 594, endPoint y: 181, distance: 235.0
click at [594, 181] on div "Outbound call Location Air Conditioning and Heating in [GEOGRAPHIC_DATA] Your c…" at bounding box center [782, 392] width 1565 height 784
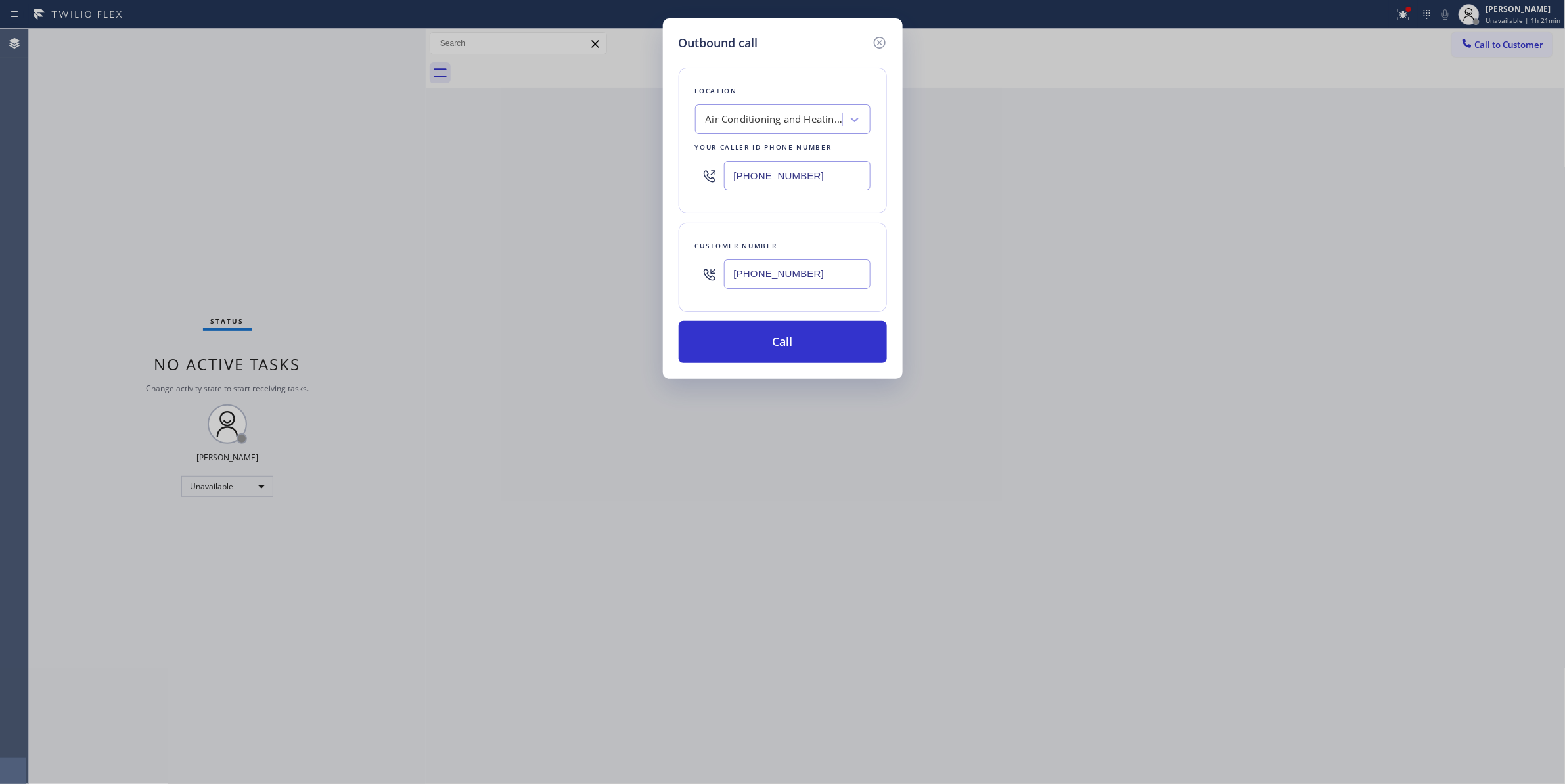
paste input "213) 318-4864"
type input "[PHONE_NUMBER]"
drag, startPoint x: 843, startPoint y: 280, endPoint x: 666, endPoint y: 277, distance: 177.0
click at [666, 277] on div "Outbound call Location [PERSON_NAME] Hydro Jetting Service Your caller id phone…" at bounding box center [782, 199] width 240 height 361
click at [760, 346] on button "Call" at bounding box center [782, 342] width 208 height 42
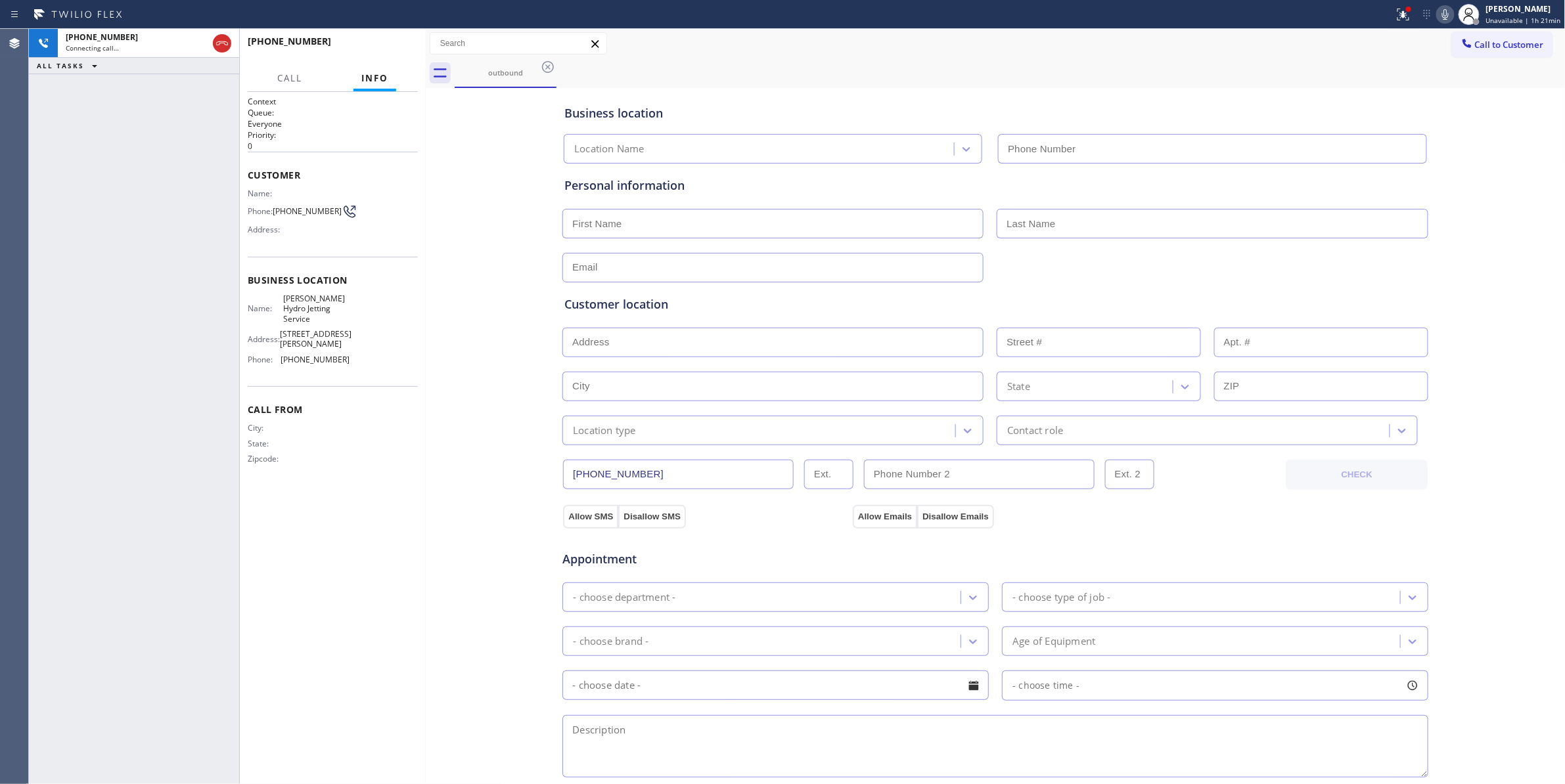
type input "[PHONE_NUMBER]"
click at [466, 545] on div "Business location [PERSON_NAME] Hydro Jetting Service [PHONE_NUMBER] Personal i…" at bounding box center [995, 540] width 1134 height 897
click at [388, 38] on button "HANG UP" at bounding box center [387, 47] width 61 height 18
click at [389, 39] on button "HANG UP" at bounding box center [387, 47] width 61 height 18
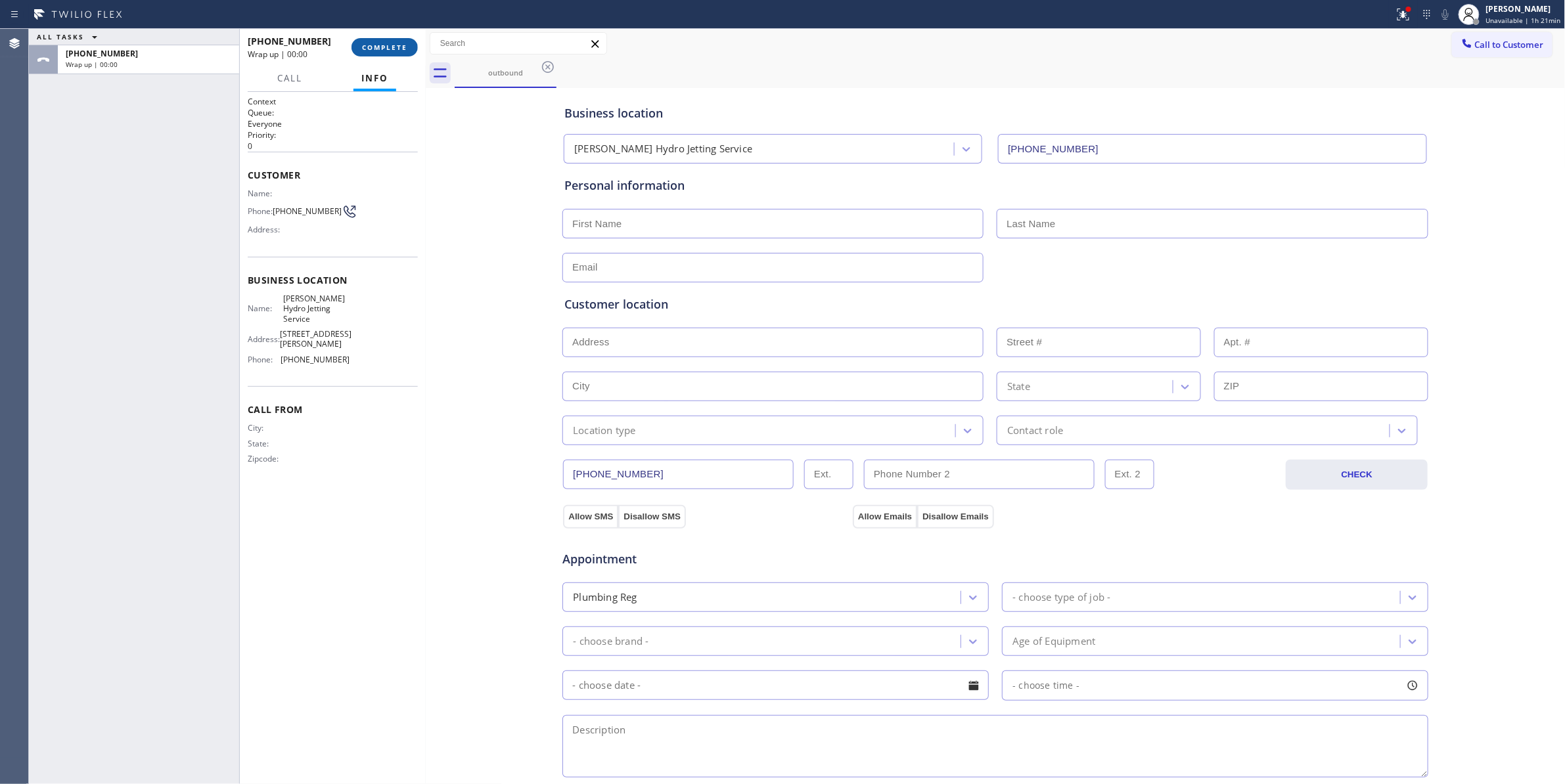
click at [394, 43] on span "COMPLETE" at bounding box center [384, 47] width 45 height 10
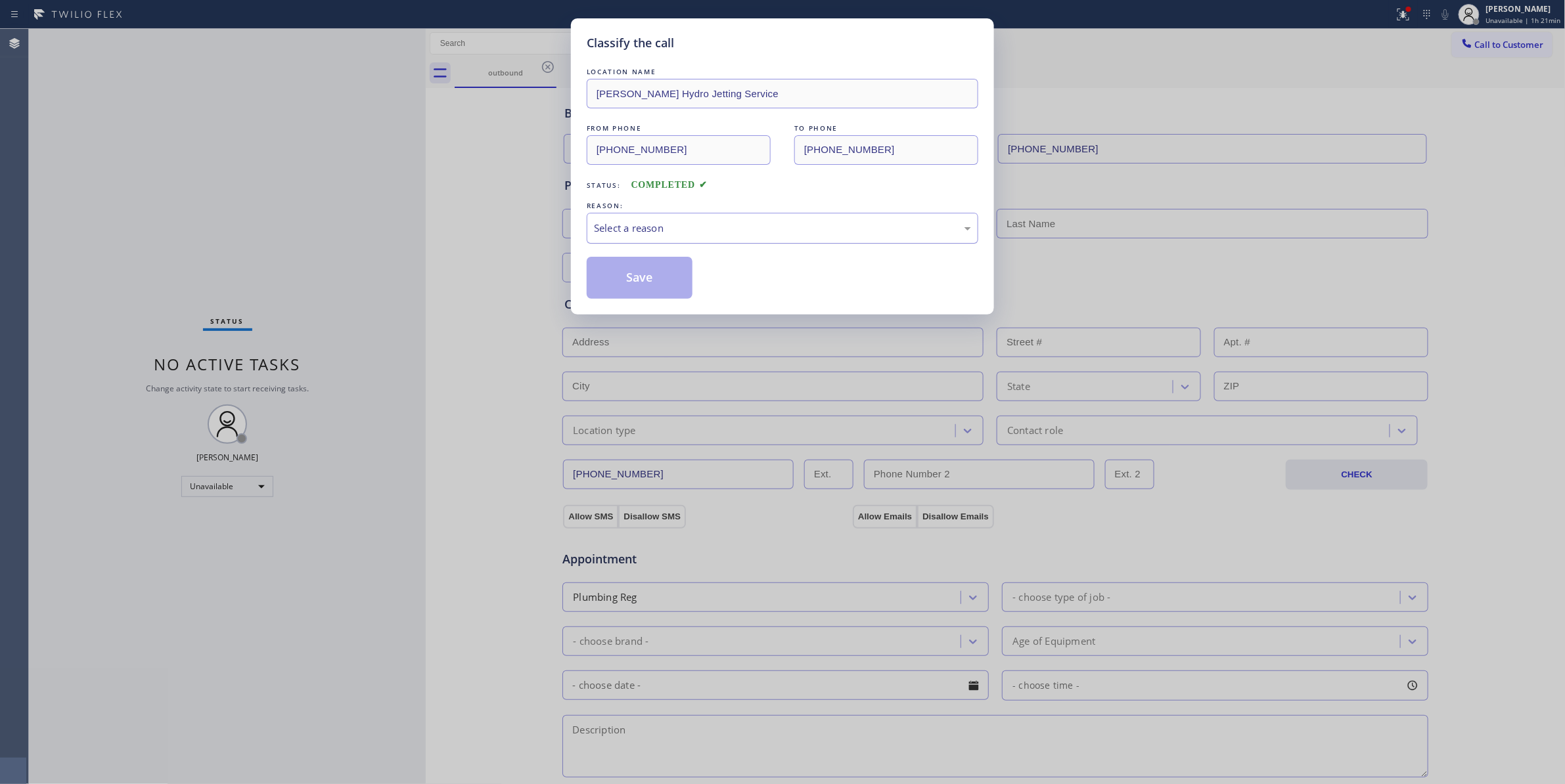
click at [619, 237] on div "Select a reason" at bounding box center [782, 227] width 391 height 30
click at [639, 284] on button "Save" at bounding box center [639, 278] width 105 height 42
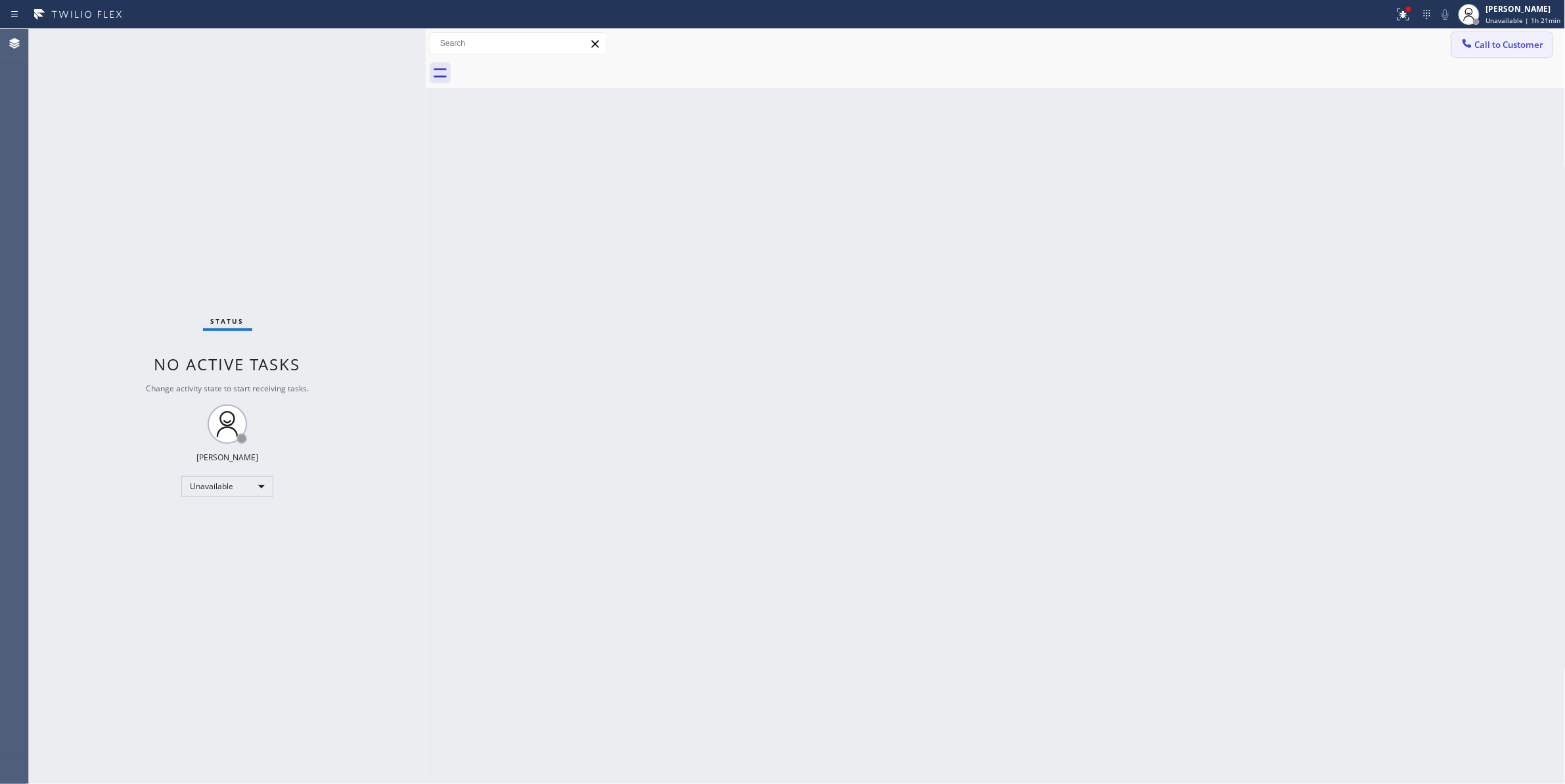
click at [1511, 45] on span "Call to Customer" at bounding box center [1509, 44] width 69 height 12
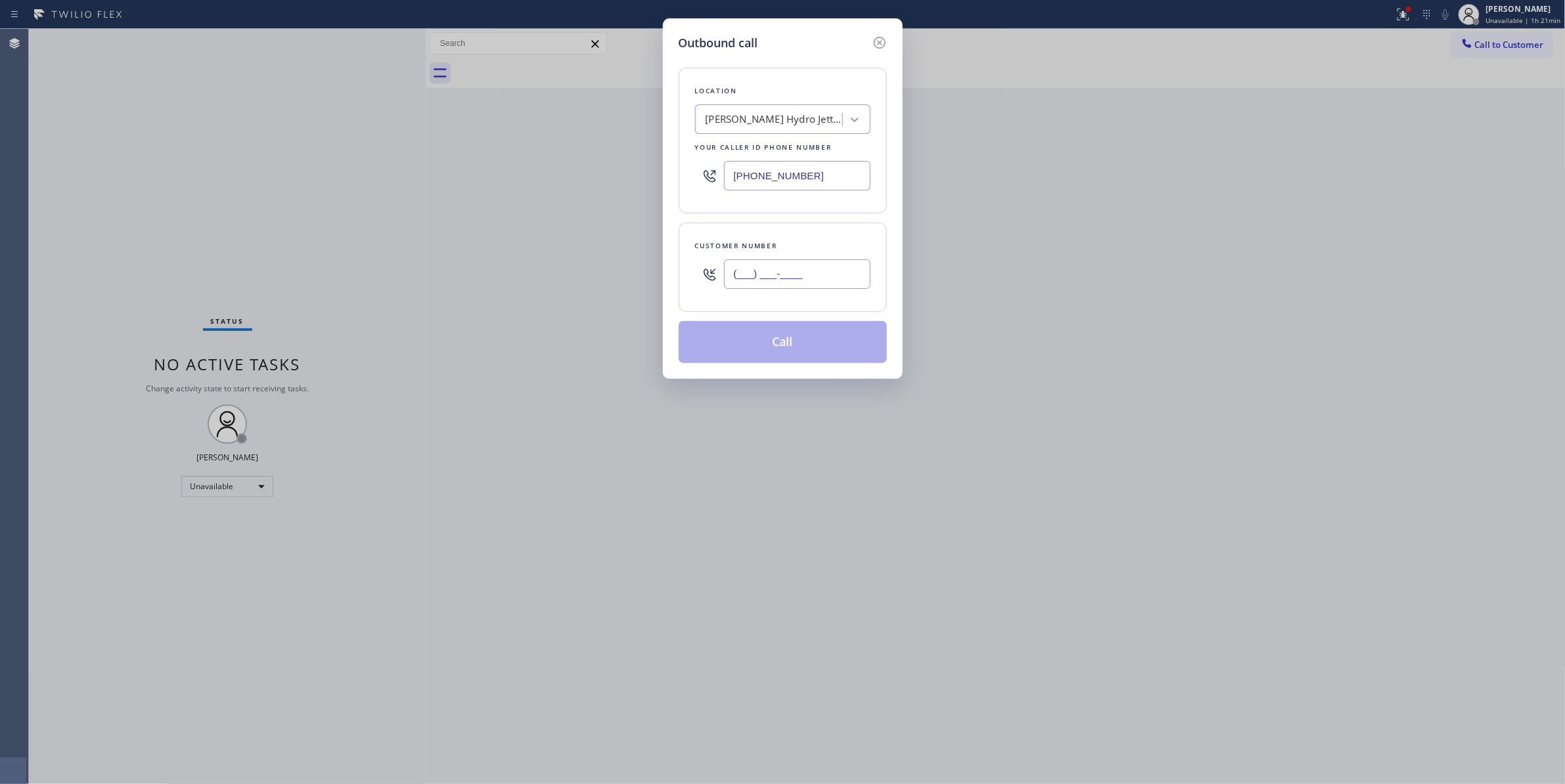
drag, startPoint x: 834, startPoint y: 287, endPoint x: 830, endPoint y: 276, distance: 11.7
click at [831, 281] on input "(___) ___-____" at bounding box center [797, 274] width 146 height 30
paste input "213) 786-9509"
type input "[PHONE_NUMBER]"
click at [794, 349] on button "Call" at bounding box center [782, 342] width 208 height 42
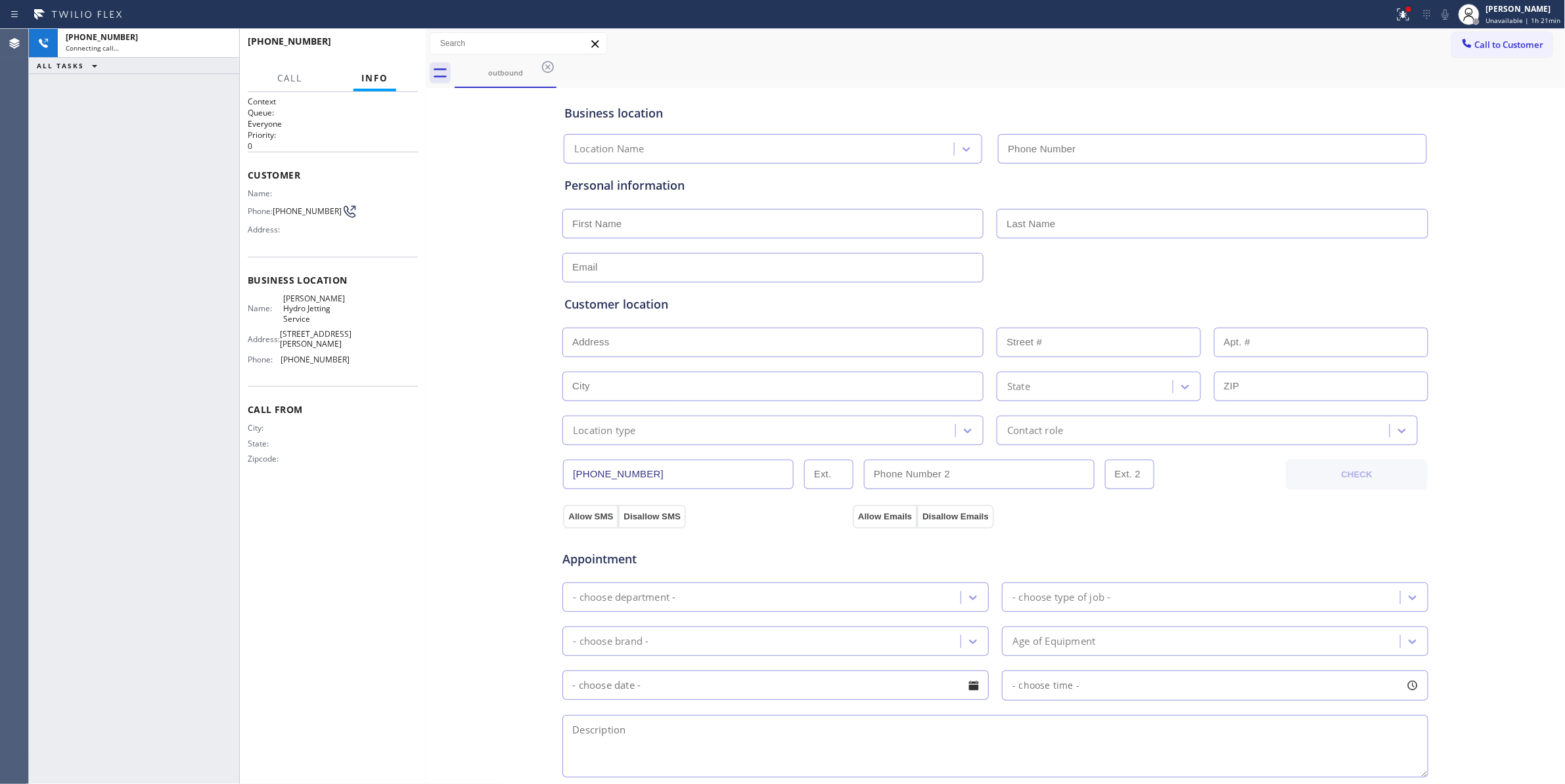
type input "[PHONE_NUMBER]"
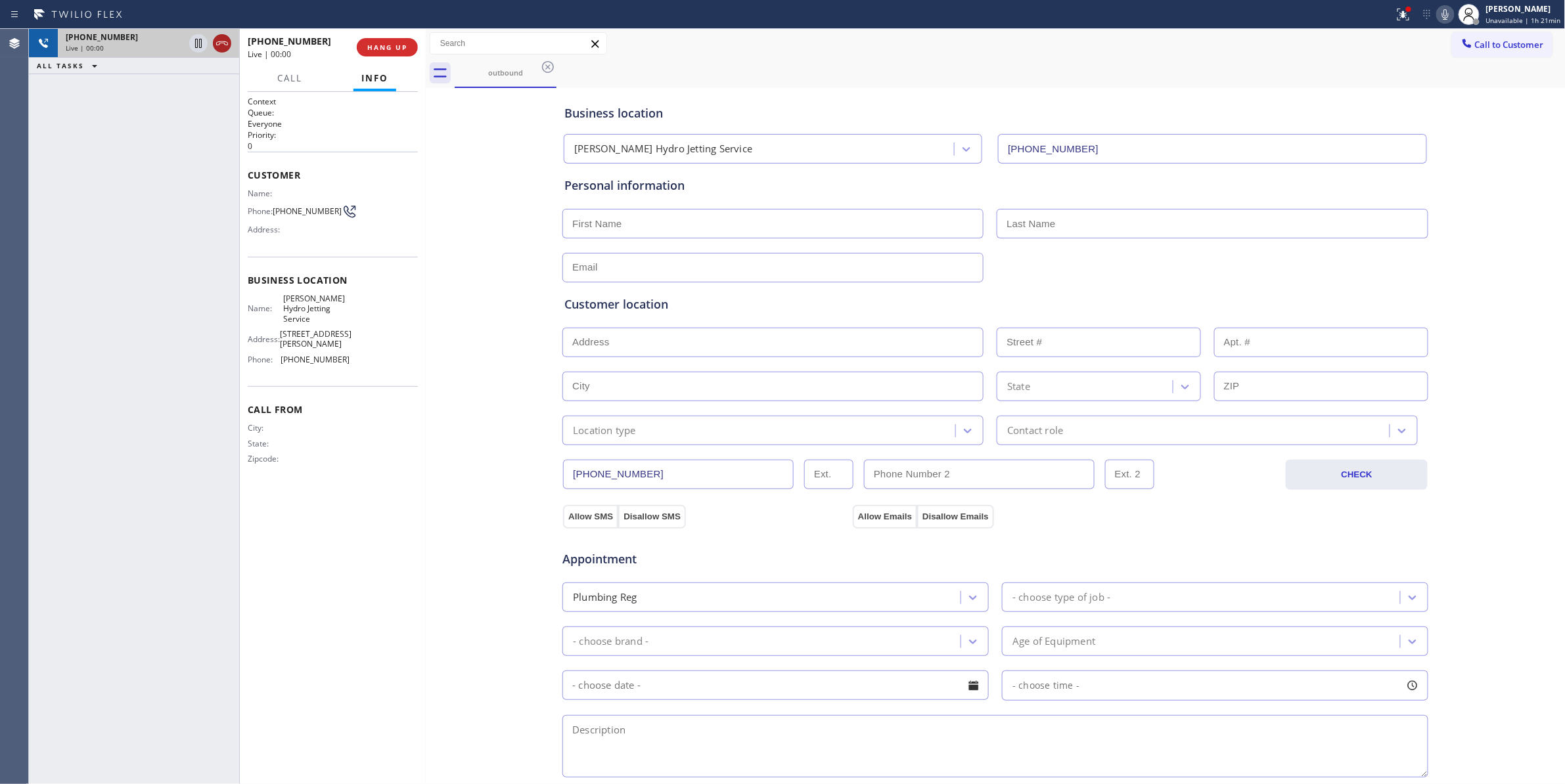
click at [221, 43] on icon at bounding box center [222, 43] width 12 height 4
click at [411, 51] on button "HANG UP" at bounding box center [387, 47] width 61 height 18
click at [382, 46] on span "COMPLETE" at bounding box center [384, 47] width 45 height 10
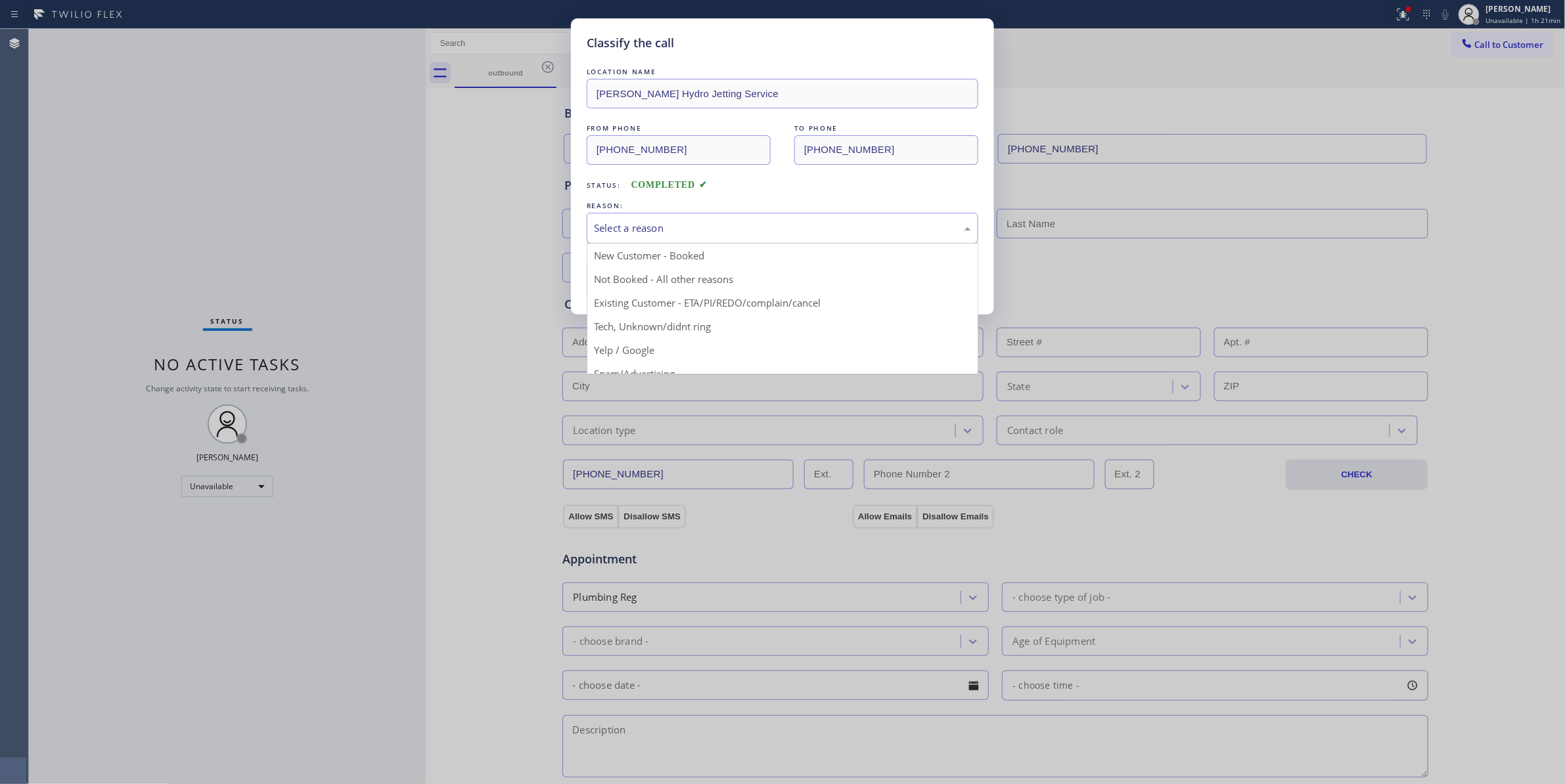
click at [623, 224] on div "Select a reason" at bounding box center [782, 227] width 377 height 15
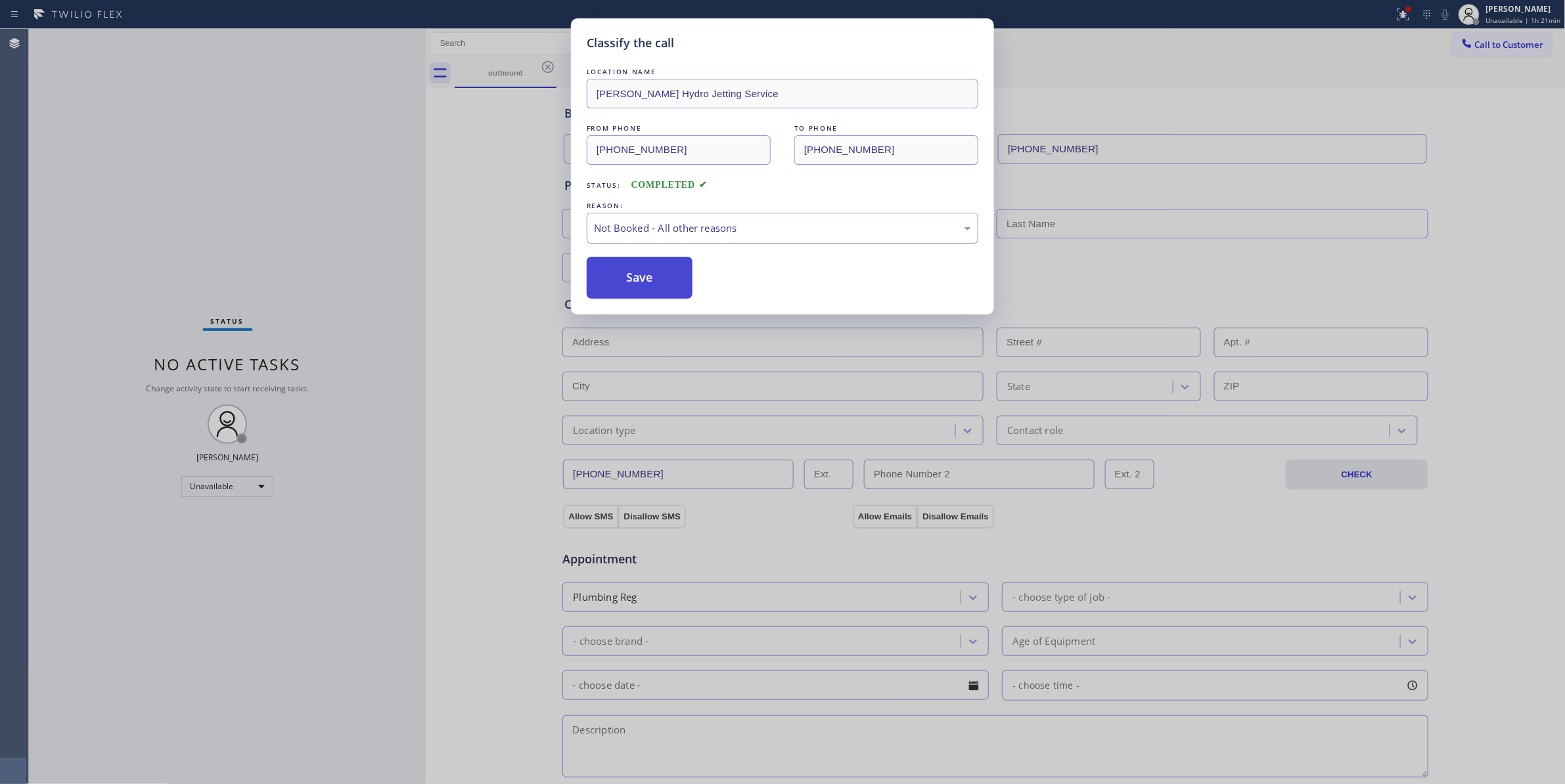
click at [615, 281] on button "Save" at bounding box center [639, 278] width 105 height 42
click at [615, 280] on button "Save" at bounding box center [639, 278] width 105 height 42
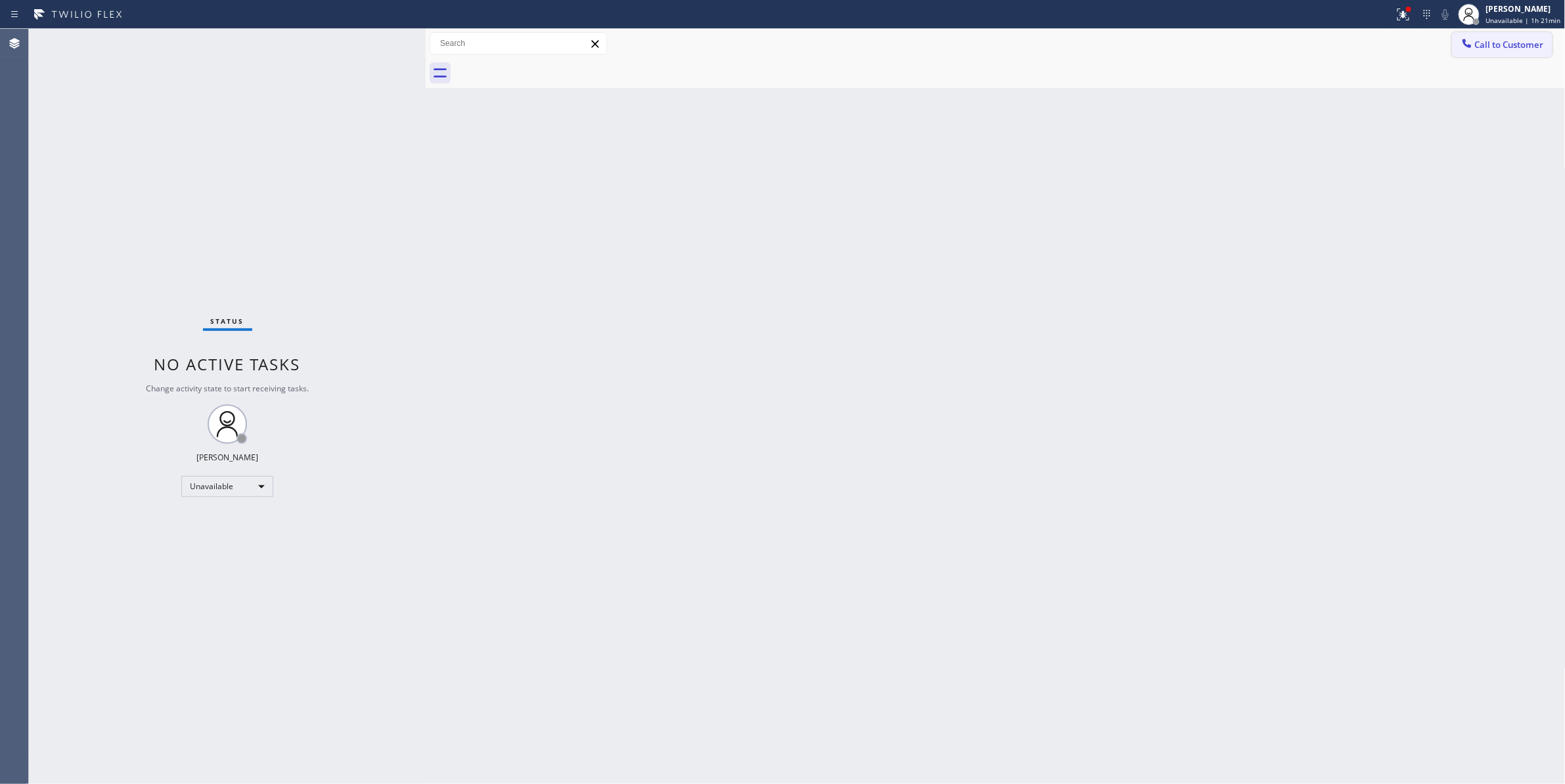
click at [1494, 41] on span "Call to Customer" at bounding box center [1509, 44] width 69 height 12
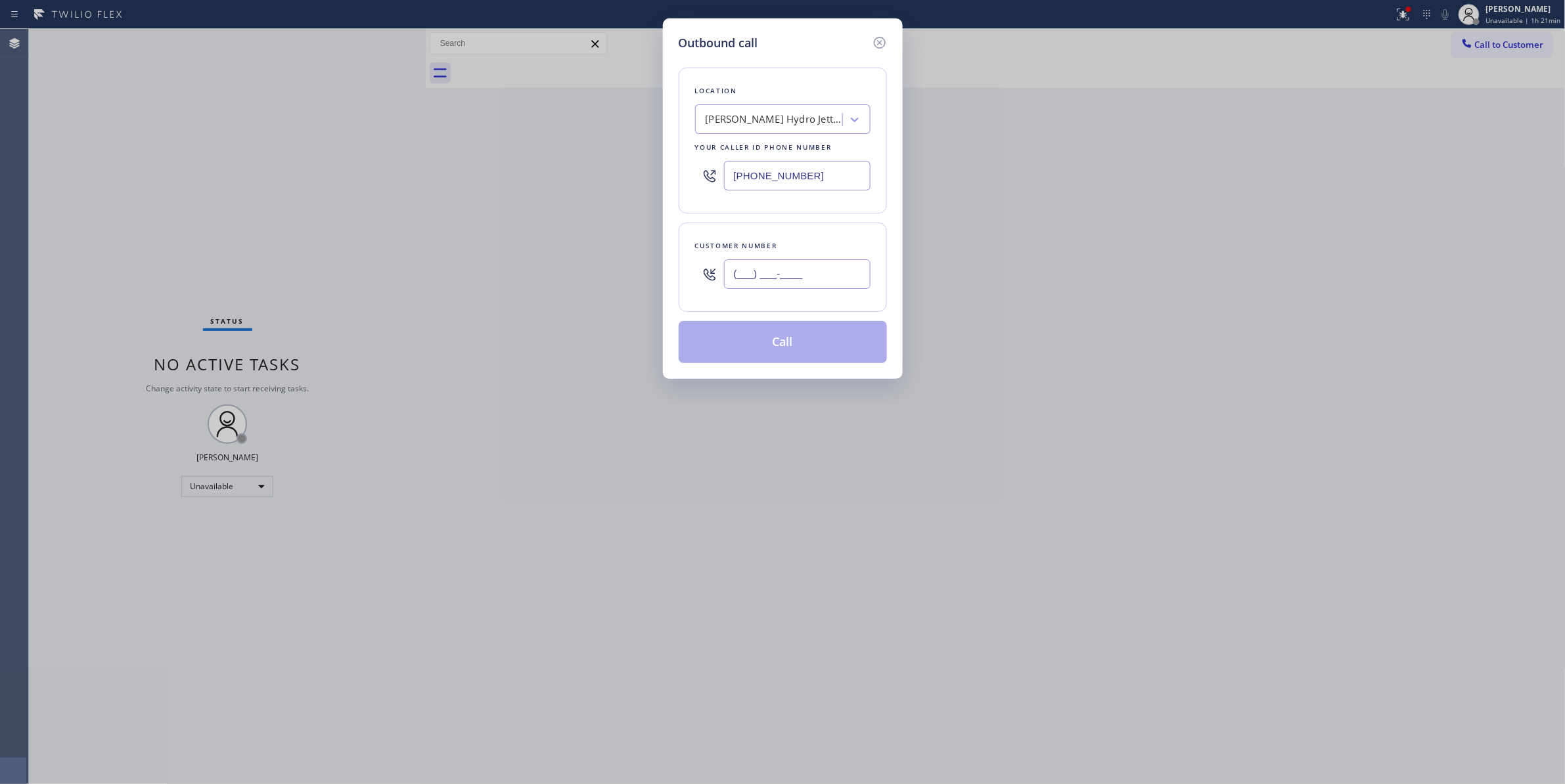
click at [810, 268] on input "(___) ___-____" at bounding box center [797, 274] width 146 height 30
paste input "213) 786-9509"
type input "[PHONE_NUMBER]"
click at [762, 342] on button "Call" at bounding box center [782, 342] width 208 height 42
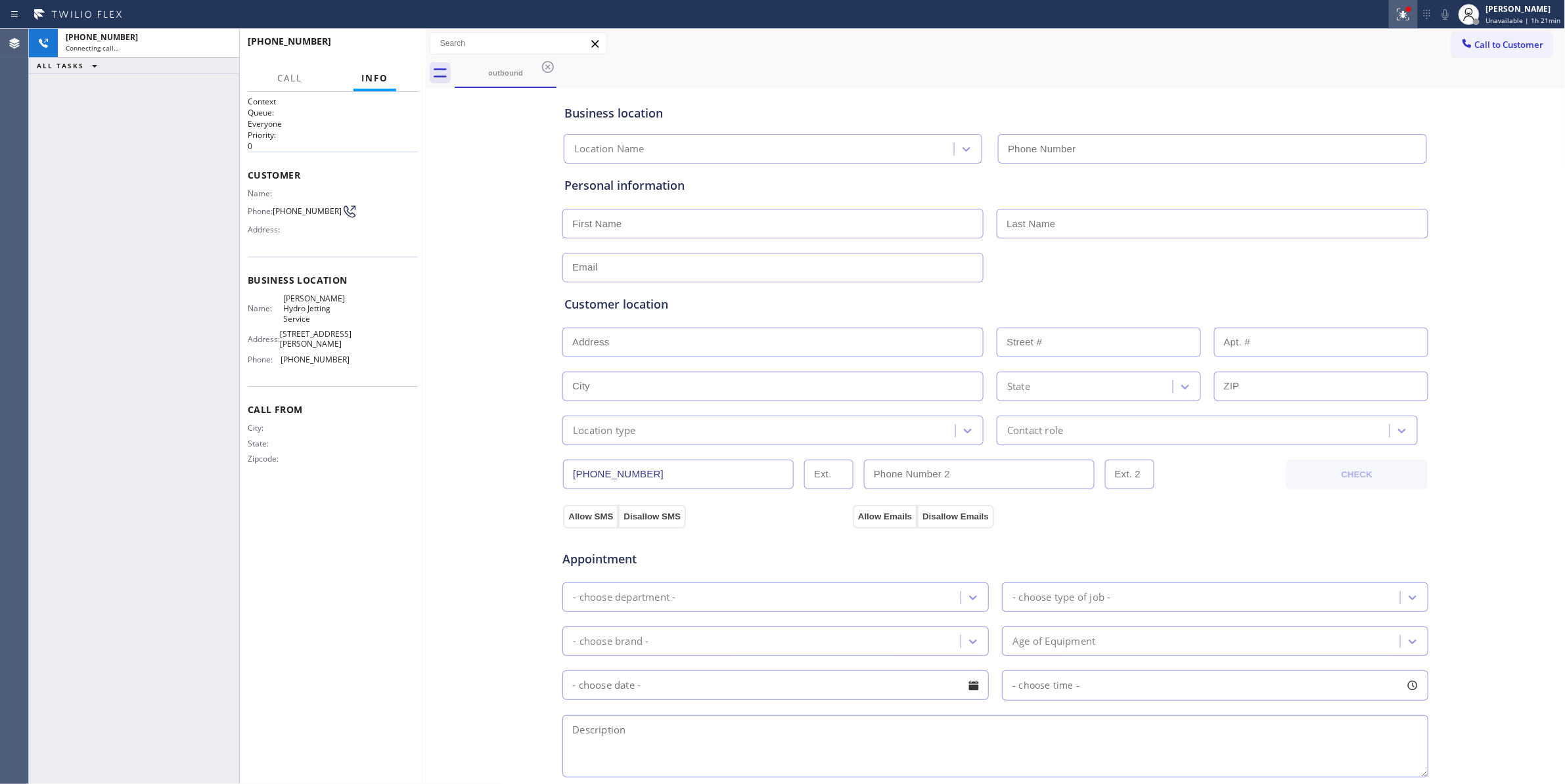
type input "[PHONE_NUMBER]"
drag, startPoint x: 1395, startPoint y: 16, endPoint x: 1281, endPoint y: 188, distance: 206.3
click at [1395, 16] on icon at bounding box center [1403, 15] width 16 height 16
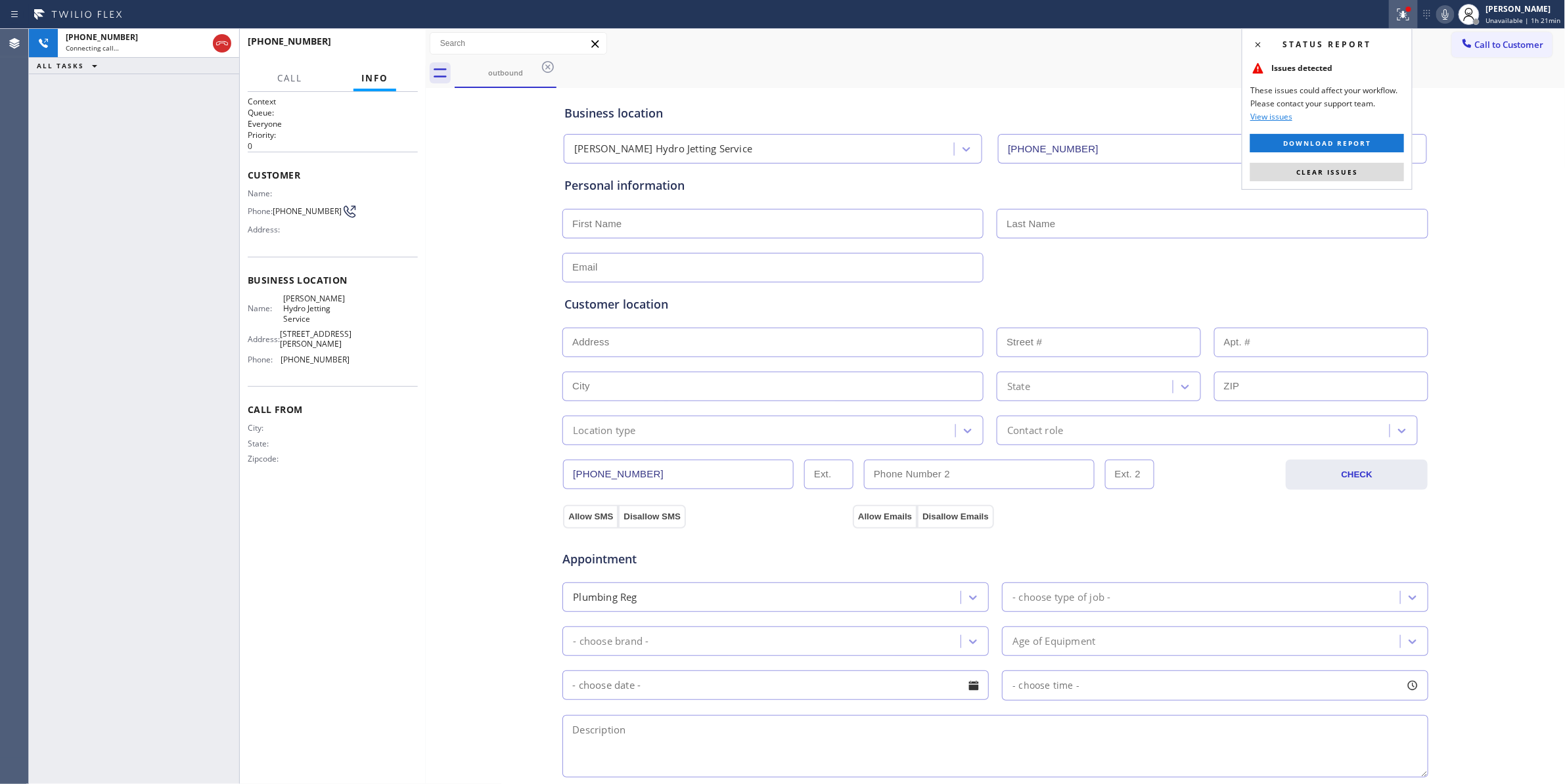
click at [1275, 175] on button "Clear issues" at bounding box center [1327, 172] width 153 height 18
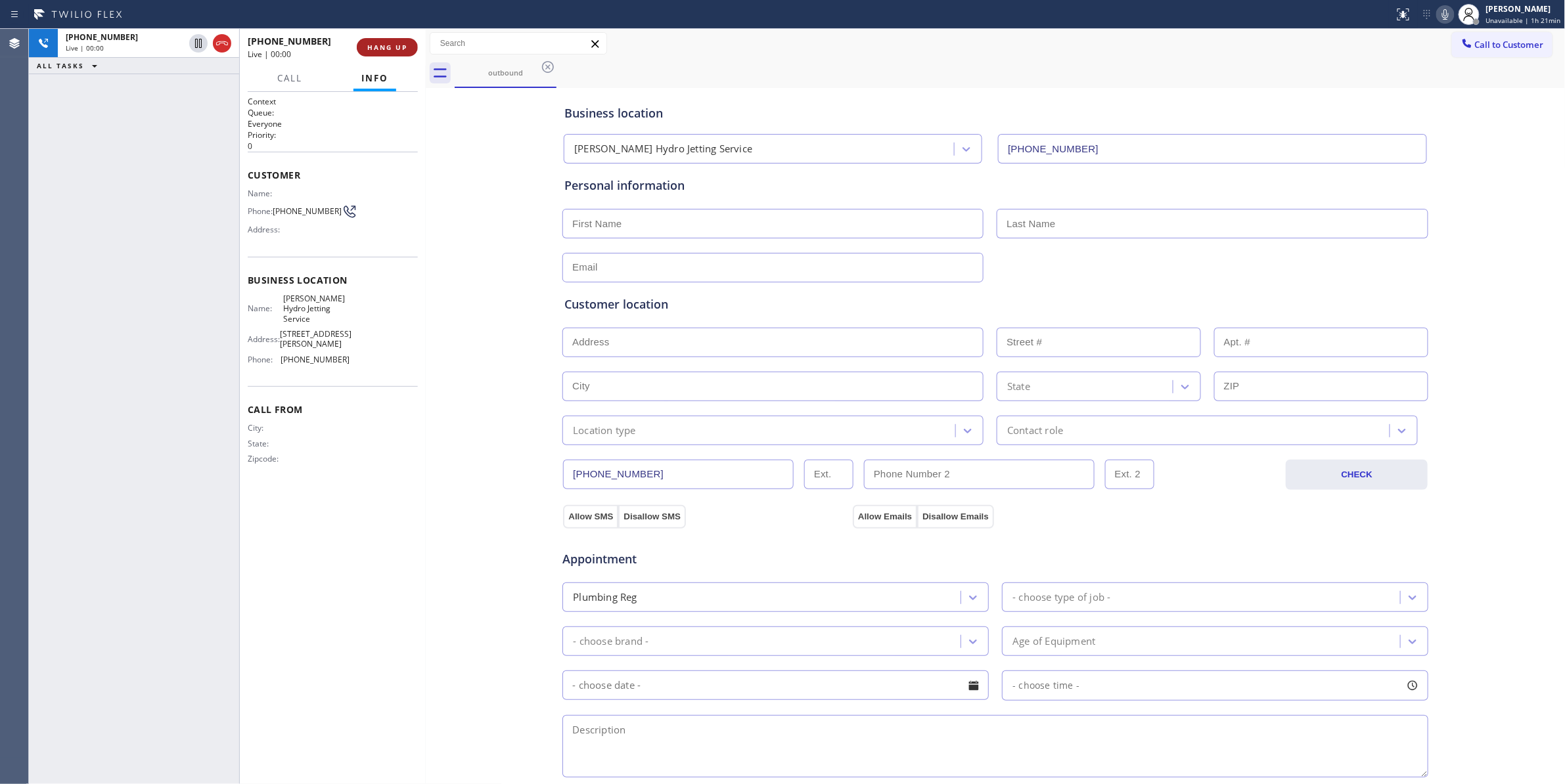
click at [391, 47] on span "HANG UP" at bounding box center [387, 47] width 40 height 10
click at [384, 39] on button "COMPLETE" at bounding box center [384, 47] width 66 height 18
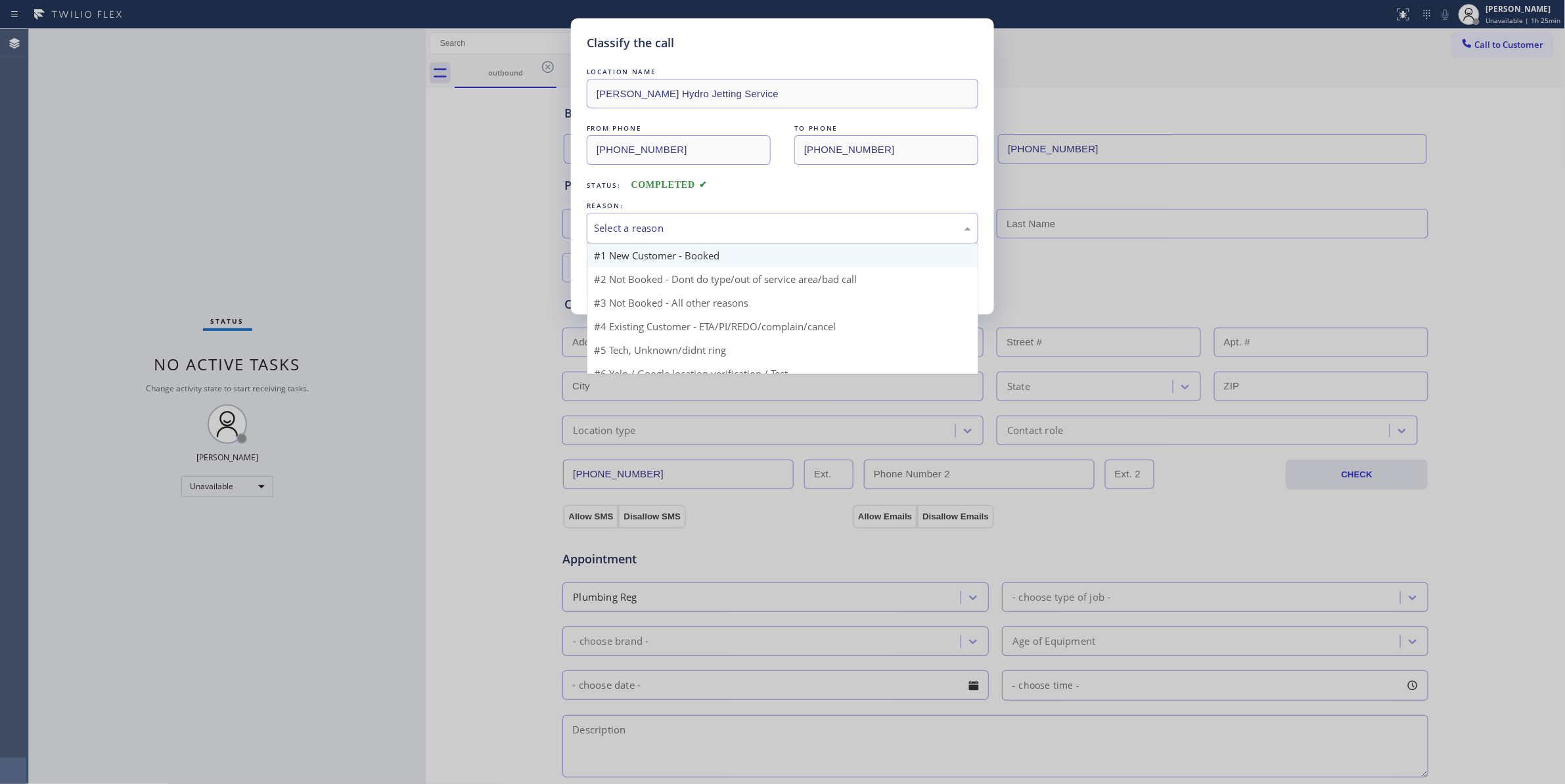
drag, startPoint x: 652, startPoint y: 226, endPoint x: 655, endPoint y: 264, distance: 38.1
click at [650, 226] on div "Select a reason" at bounding box center [782, 227] width 377 height 15
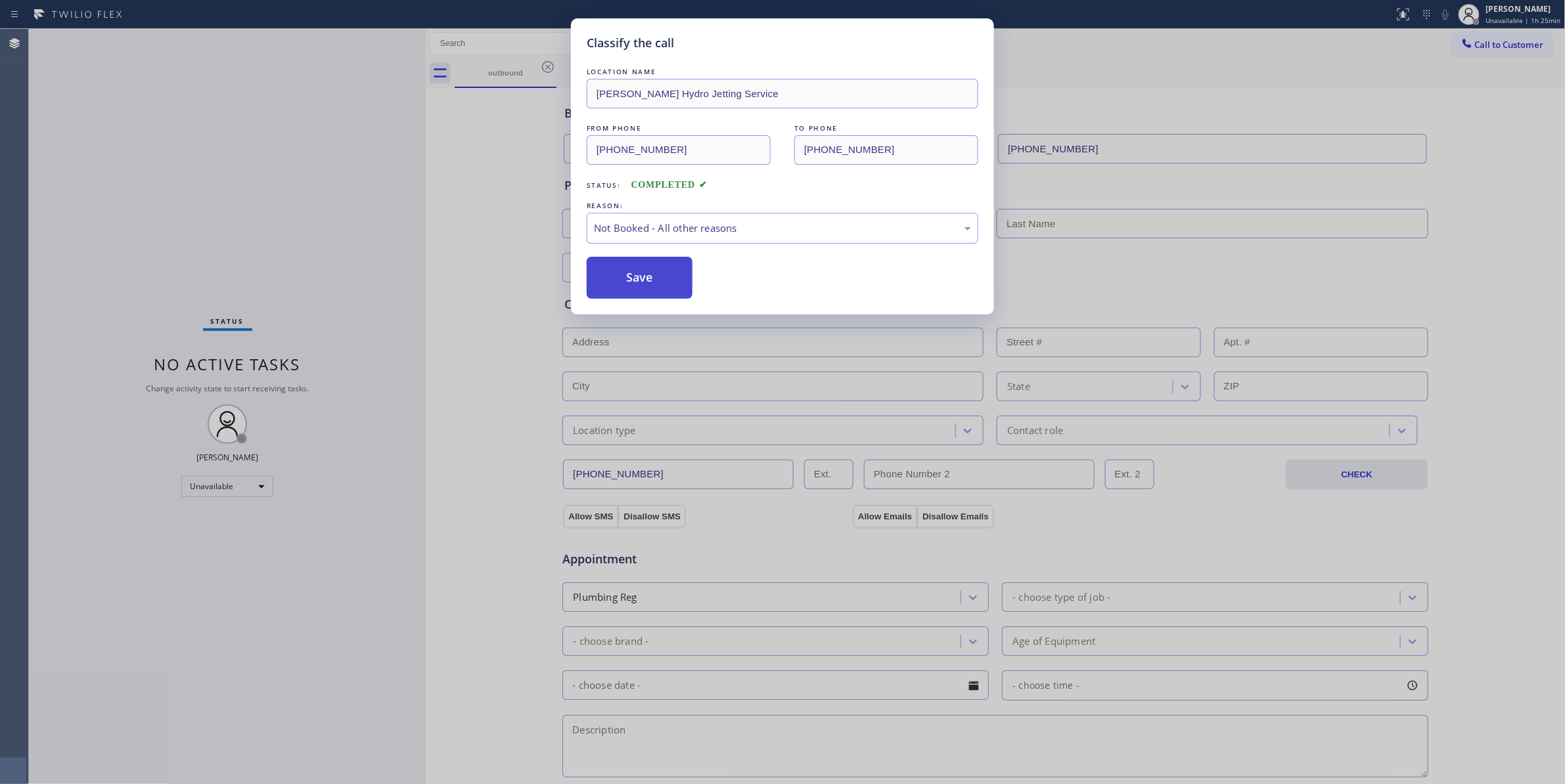
click at [639, 287] on button "Save" at bounding box center [639, 278] width 105 height 42
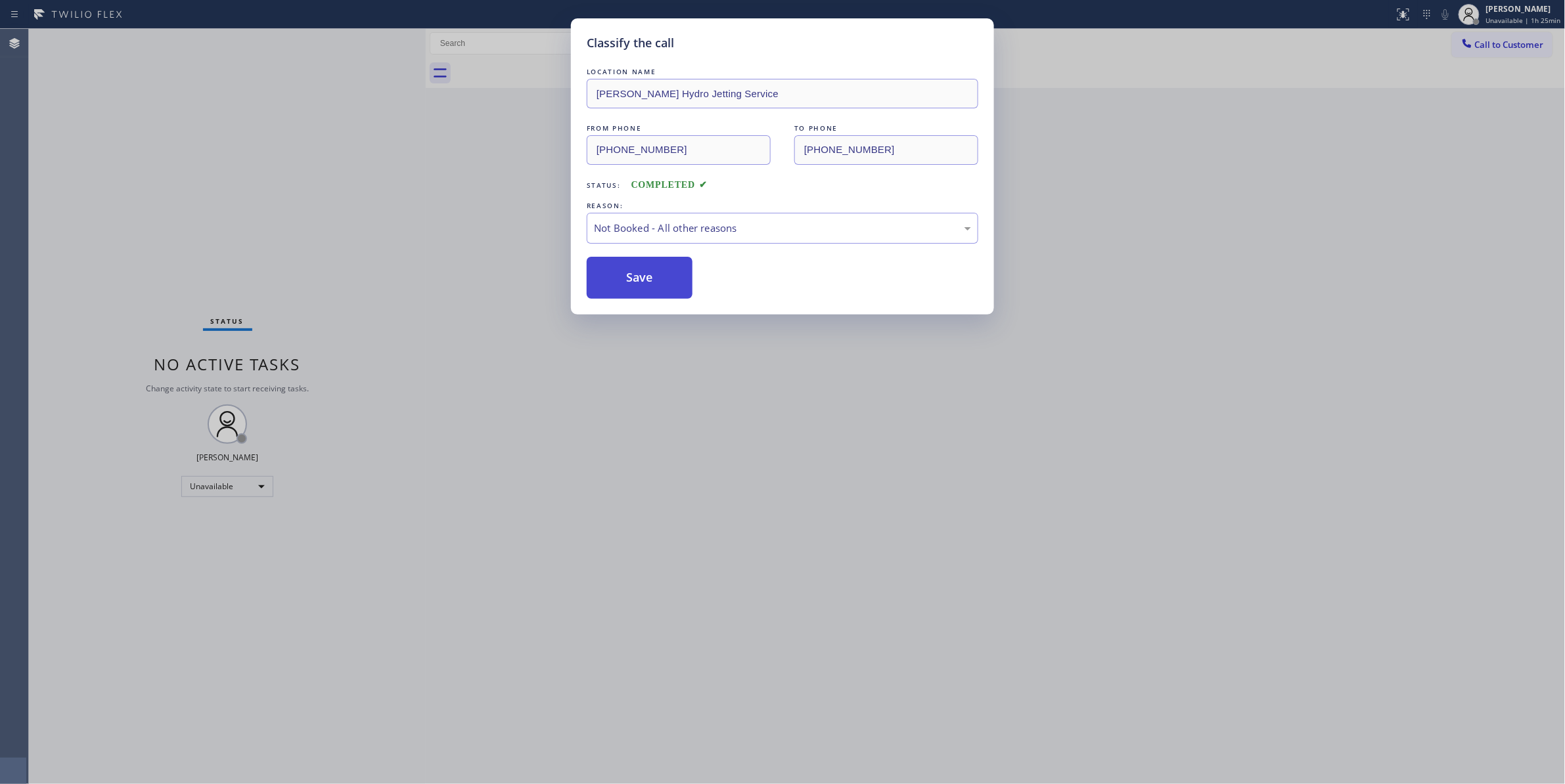
click at [639, 287] on button "Save" at bounding box center [639, 278] width 105 height 42
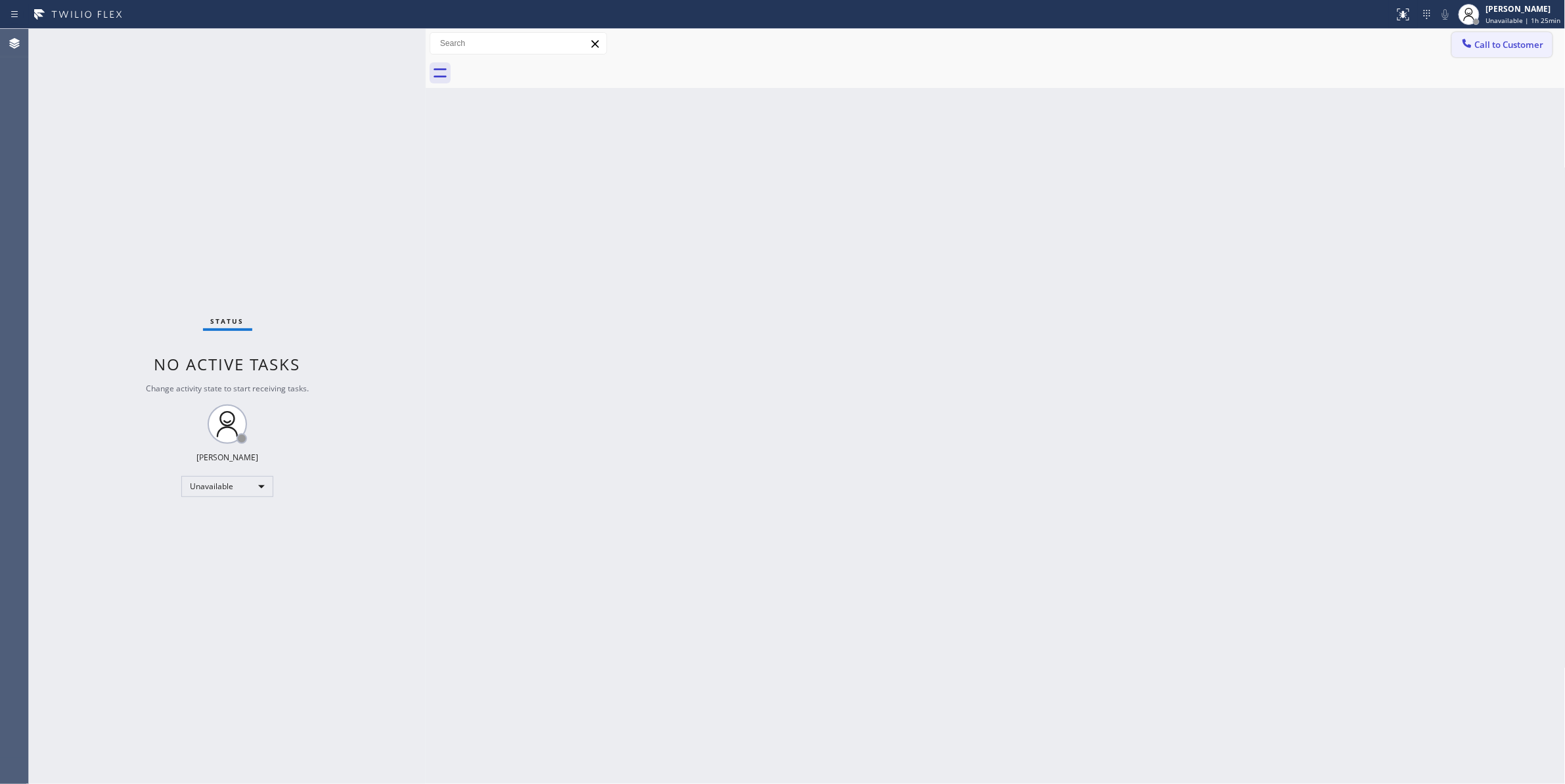
click at [1516, 45] on span "Call to Customer" at bounding box center [1509, 44] width 69 height 12
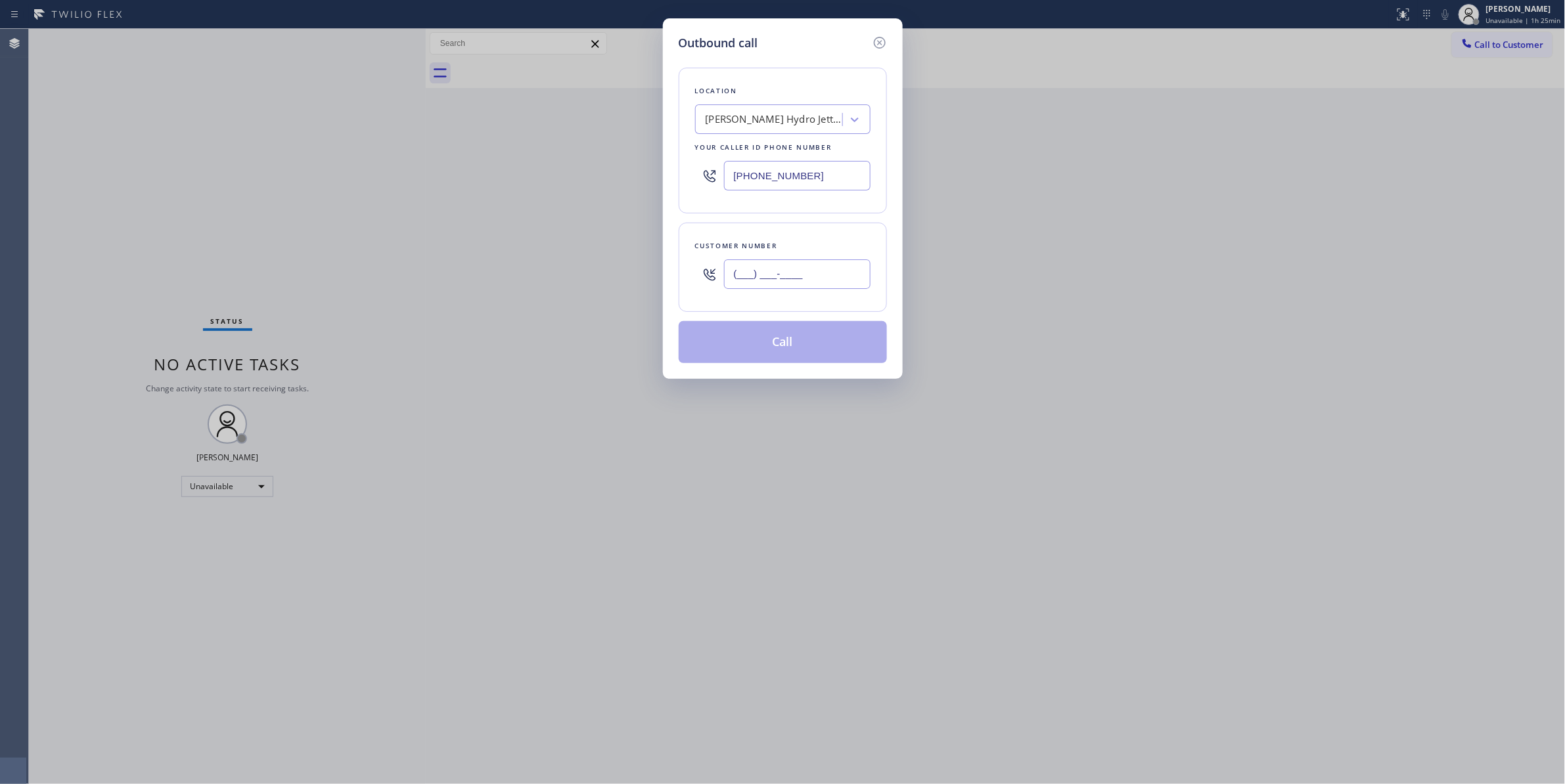
click at [807, 268] on input "(___) ___-____" at bounding box center [797, 274] width 146 height 30
paste input "954) 909-7660"
type input "[PHONE_NUMBER]"
drag, startPoint x: 834, startPoint y: 174, endPoint x: 434, endPoint y: 186, distance: 400.2
click at [431, 174] on div "Outbound call Location [PERSON_NAME] Hydro Jetting Service Your caller id phone…" at bounding box center [782, 392] width 1565 height 784
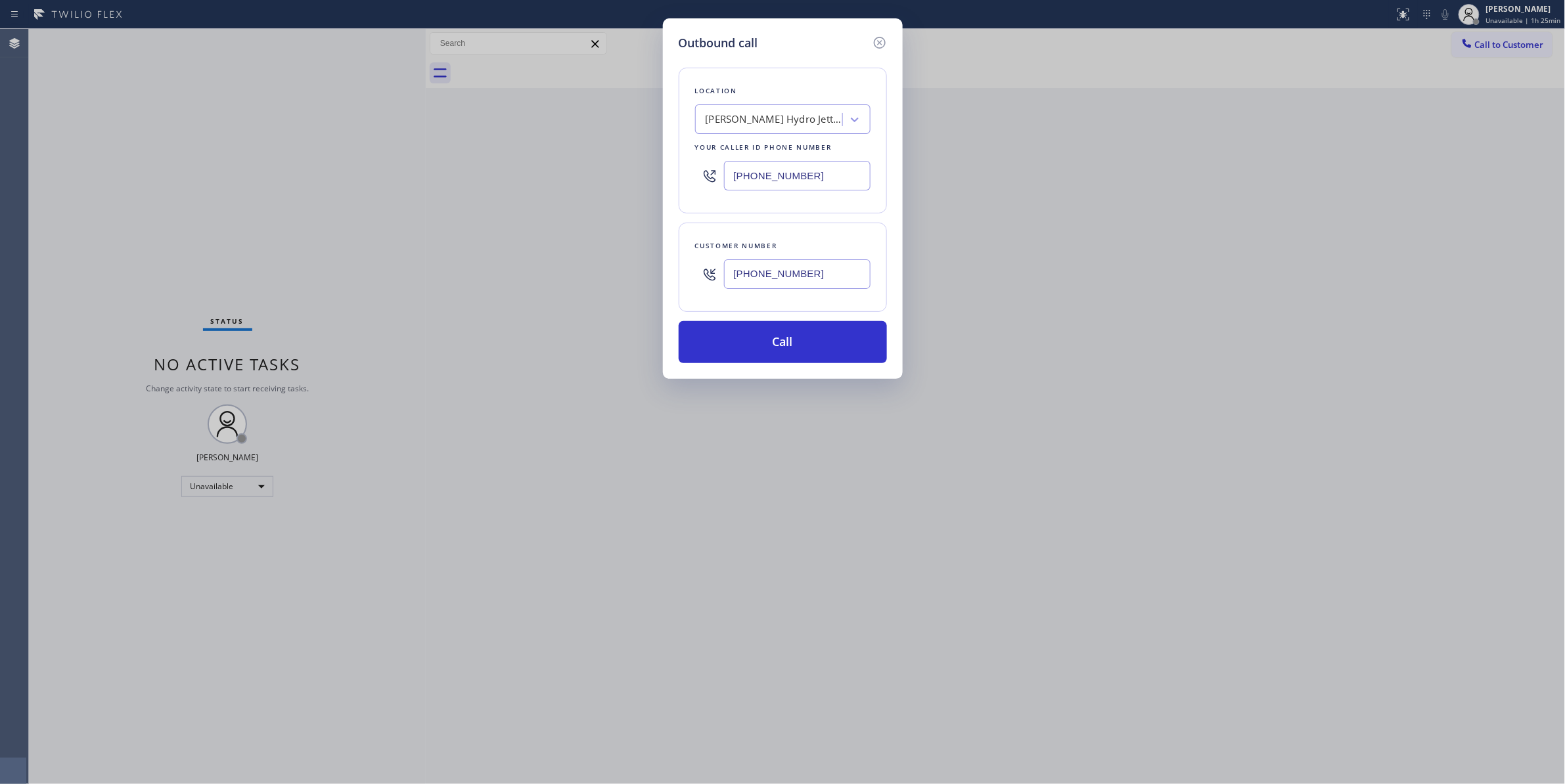
paste input "954) 504-9857"
type input "[PHONE_NUMBER]"
drag, startPoint x: 816, startPoint y: 281, endPoint x: 708, endPoint y: 281, distance: 108.0
click at [708, 281] on div "[PHONE_NUMBER]" at bounding box center [782, 274] width 175 height 43
click at [754, 349] on button "Call" at bounding box center [782, 342] width 208 height 42
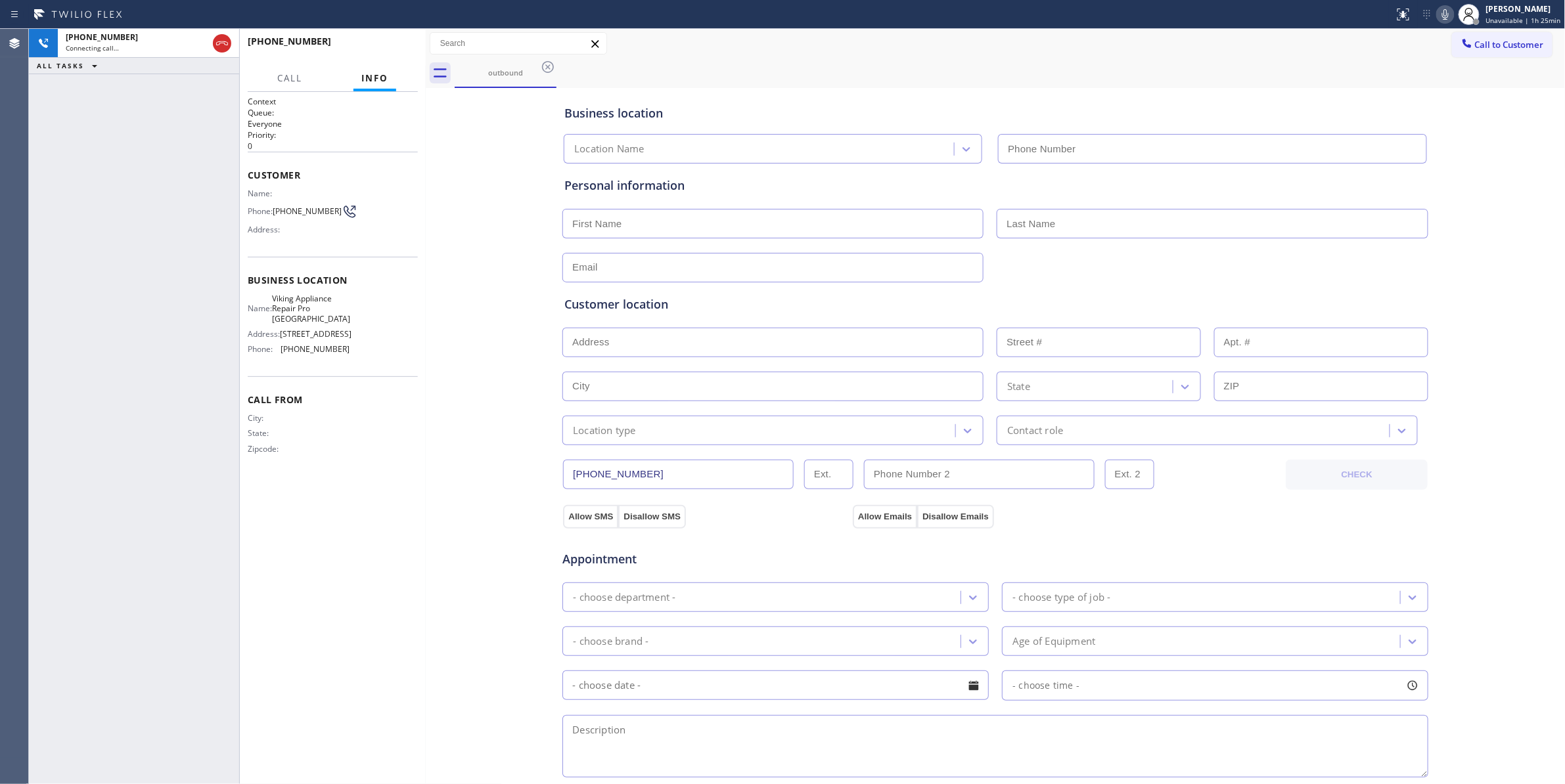
type input "[PHONE_NUMBER]"
click at [376, 41] on button "HANG UP" at bounding box center [387, 47] width 61 height 18
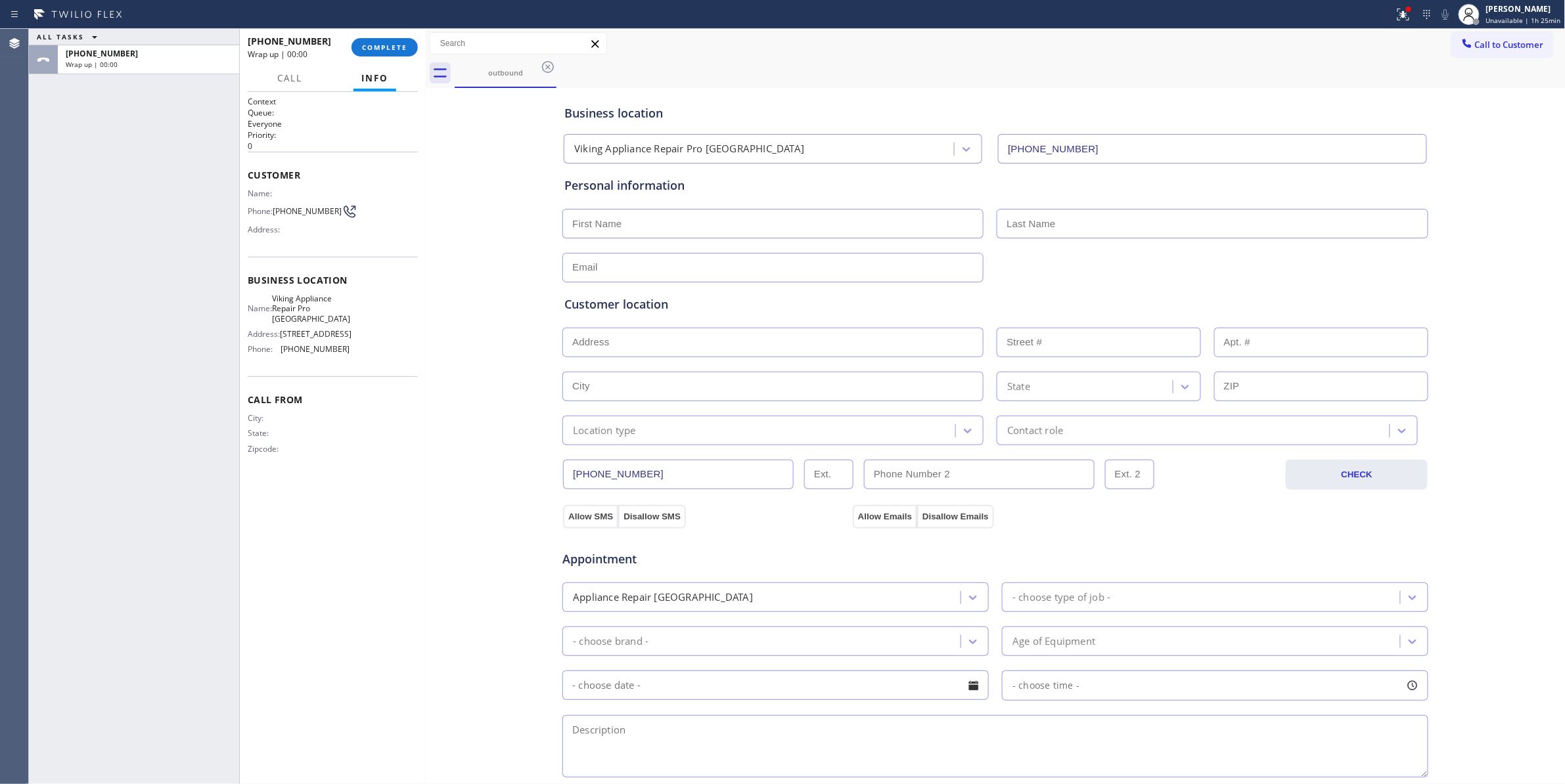
click at [303, 211] on span "[PHONE_NUMBER]" at bounding box center [307, 211] width 69 height 10
copy div "[PHONE_NUMBER]"
click at [380, 47] on span "COMPLETE" at bounding box center [384, 47] width 45 height 10
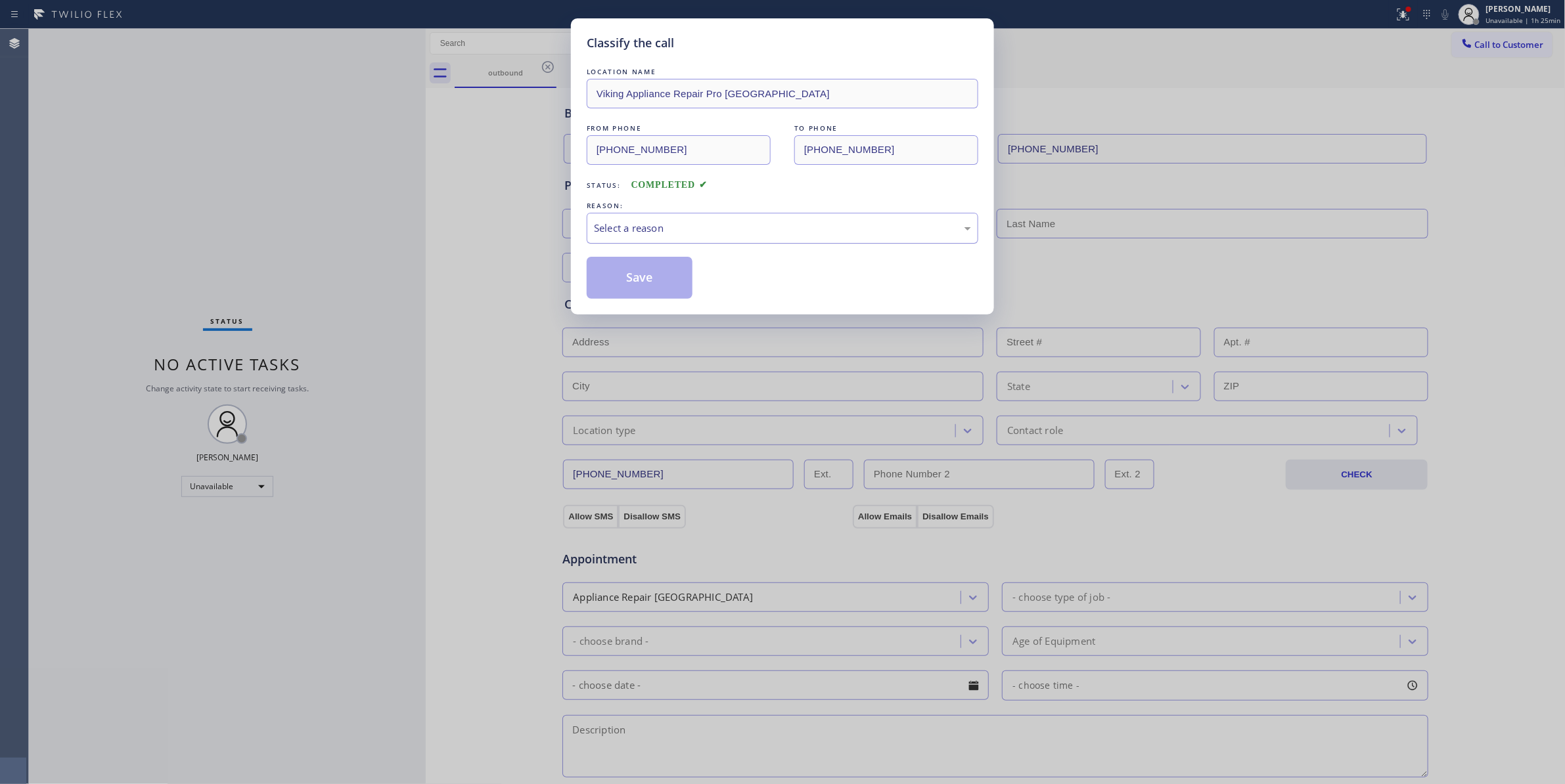
click at [629, 239] on div "Select a reason" at bounding box center [782, 227] width 391 height 30
click at [627, 280] on button "Save" at bounding box center [639, 278] width 105 height 42
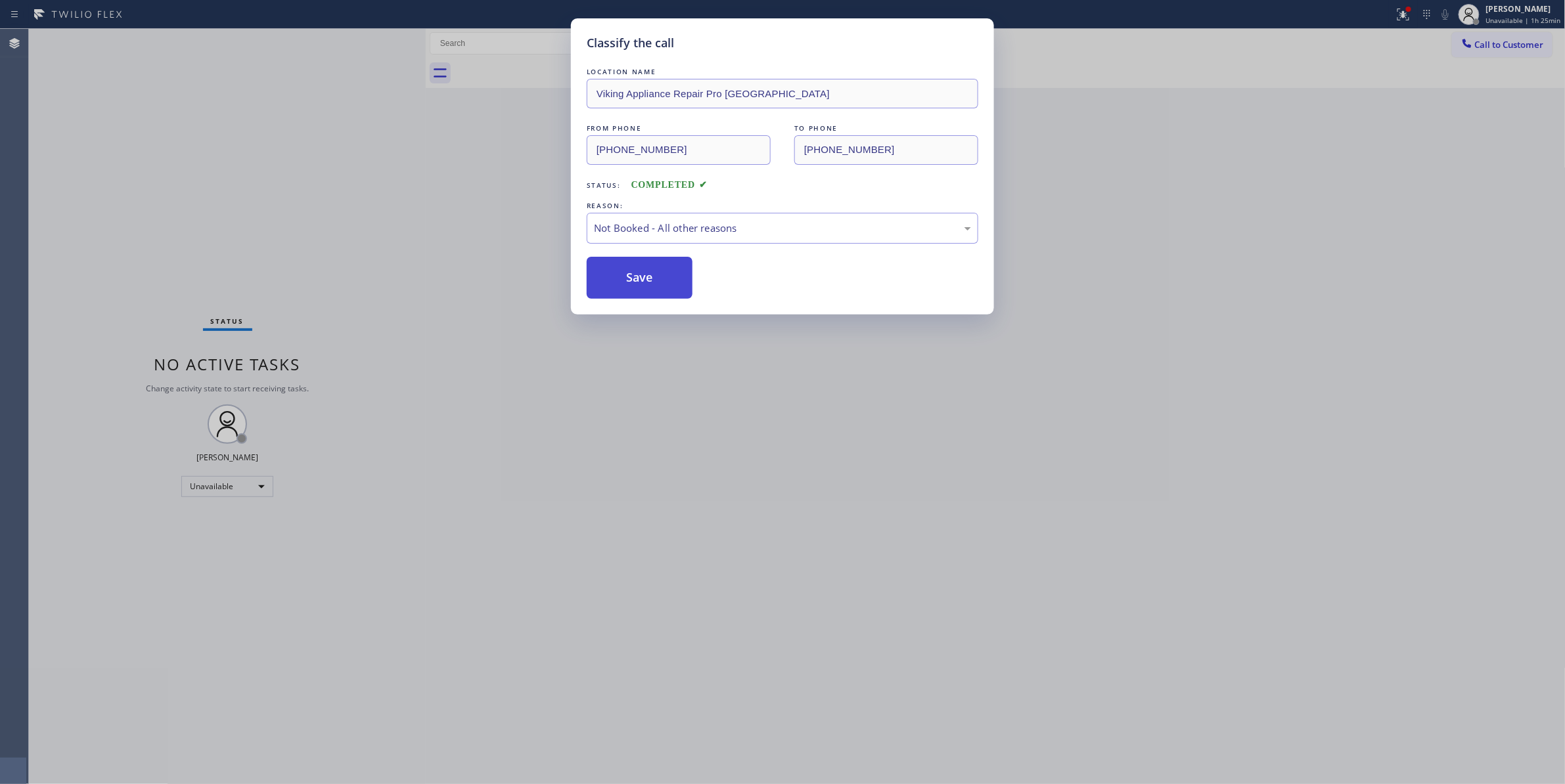
click at [629, 285] on button "Save" at bounding box center [639, 278] width 105 height 42
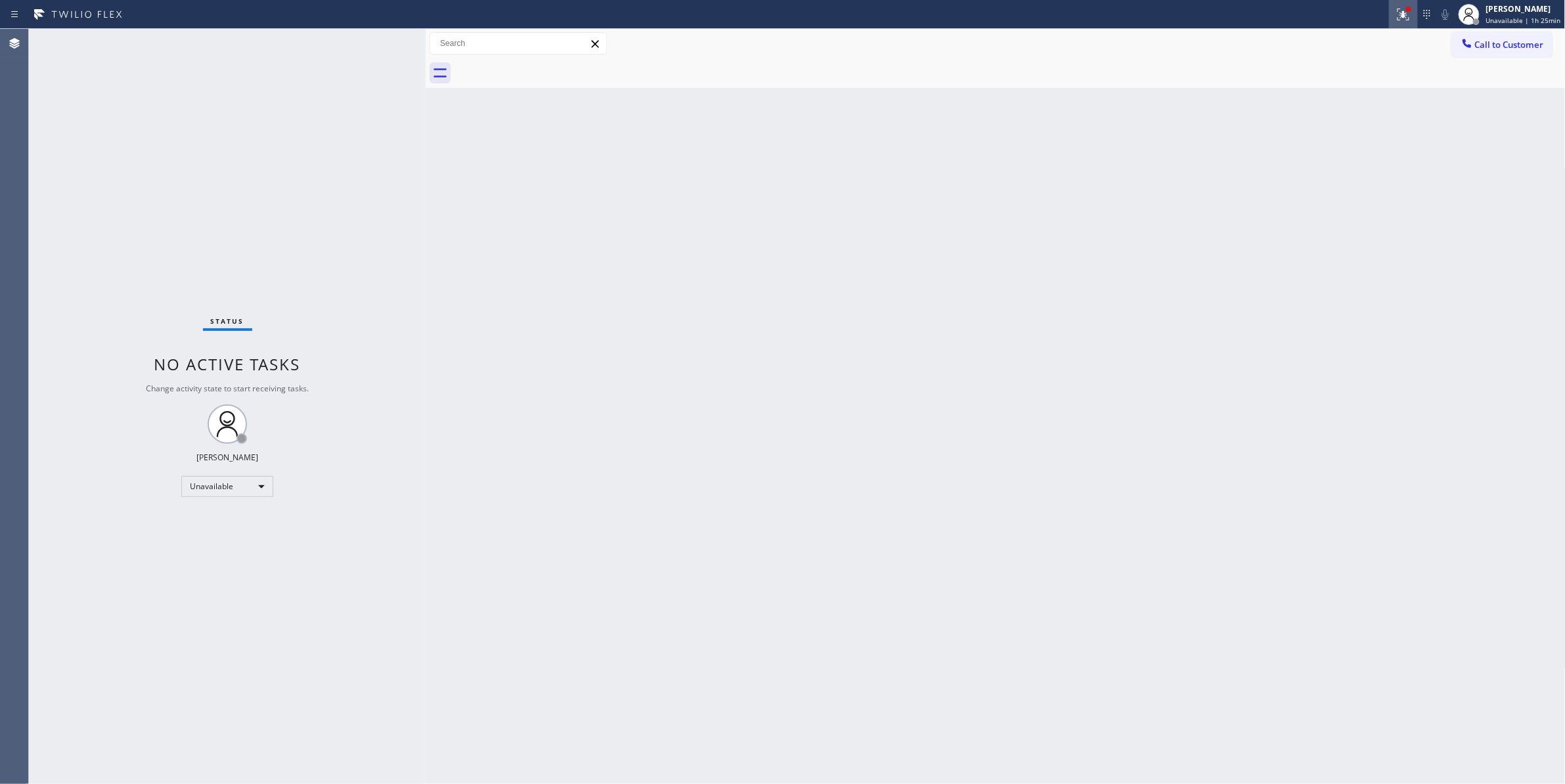
click at [1397, 19] on icon at bounding box center [1403, 15] width 16 height 16
click at [1363, 180] on button "Clear issue" at bounding box center [1327, 172] width 153 height 18
click at [1488, 46] on span "Call to Customer" at bounding box center [1509, 44] width 69 height 12
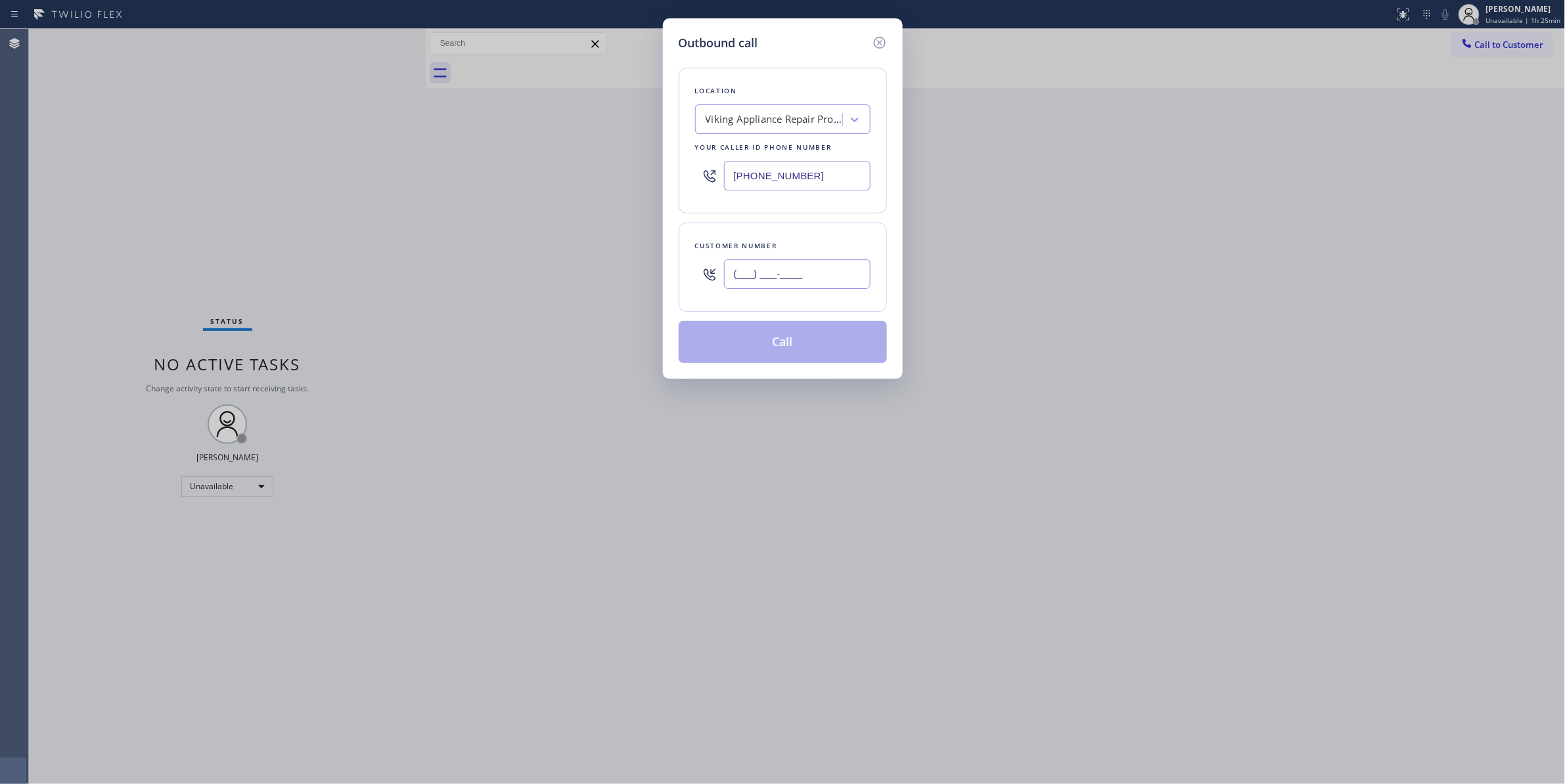
click at [803, 264] on input "(___) ___-____" at bounding box center [797, 274] width 146 height 30
paste input "954) 909-7660"
type input "[PHONE_NUMBER]"
click at [776, 349] on button "Call" at bounding box center [782, 342] width 208 height 42
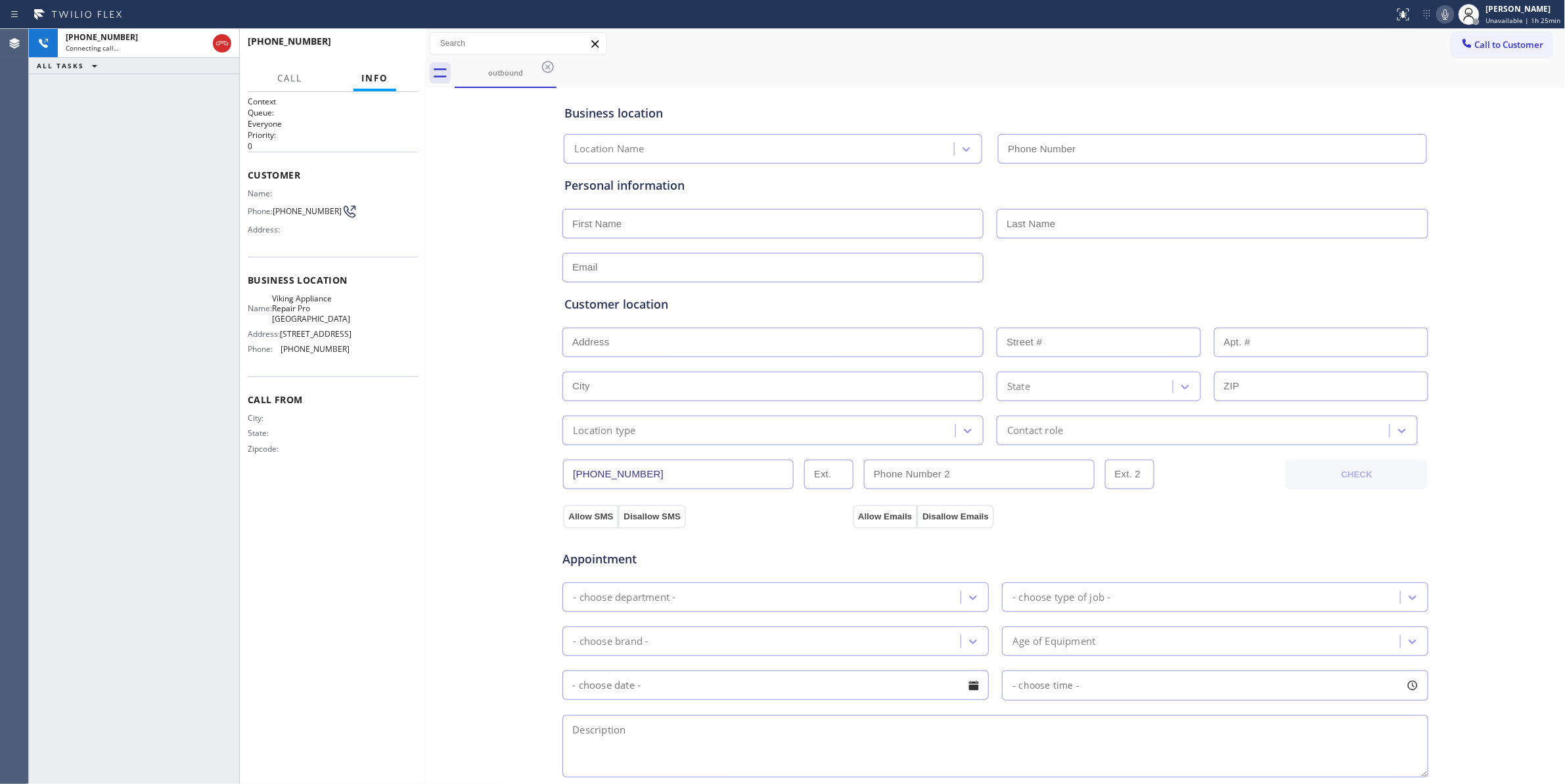
type input "[PHONE_NUMBER]"
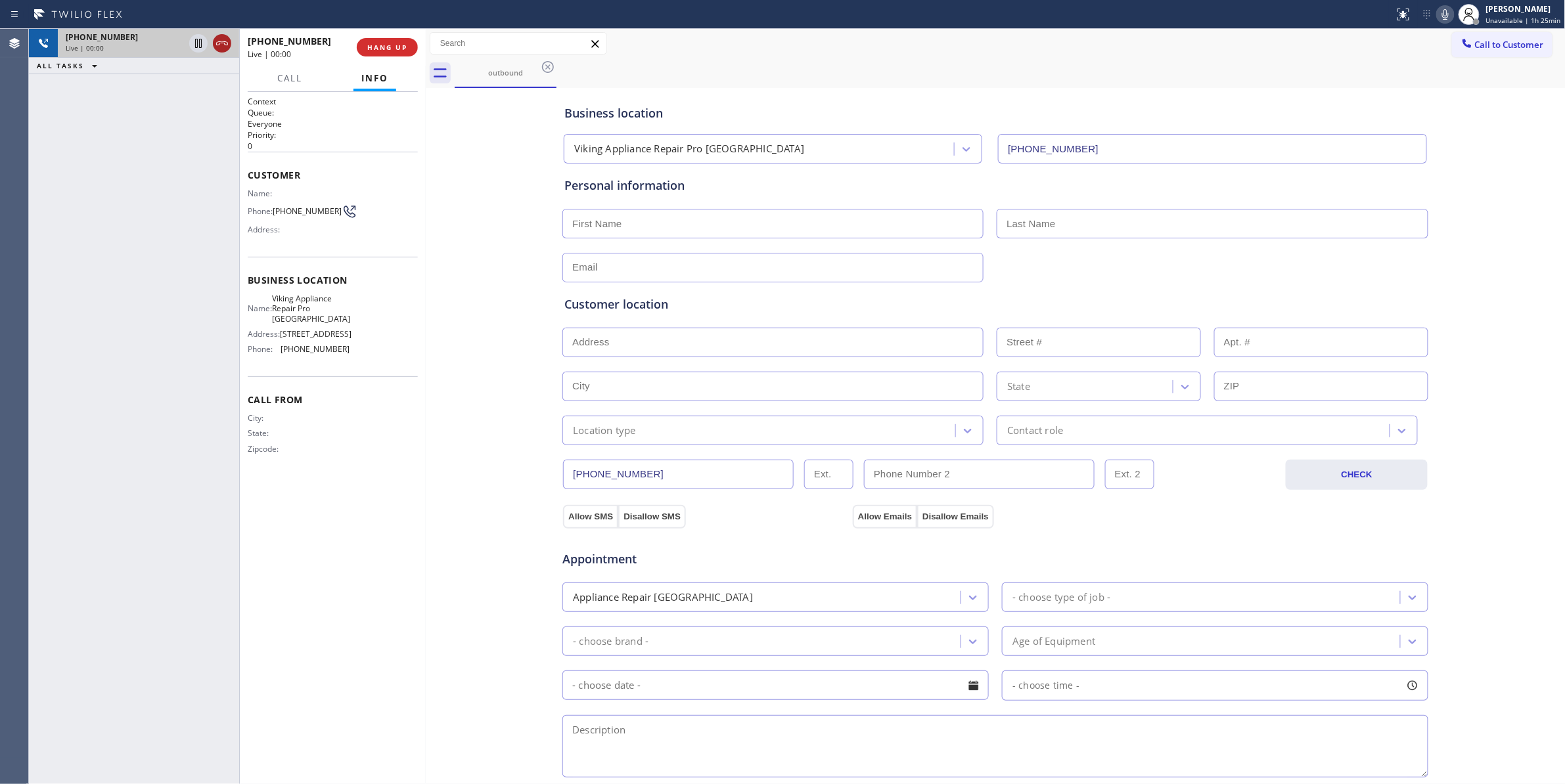
click at [219, 44] on icon at bounding box center [222, 43] width 12 height 4
click at [387, 48] on span "HANG UP" at bounding box center [387, 47] width 40 height 10
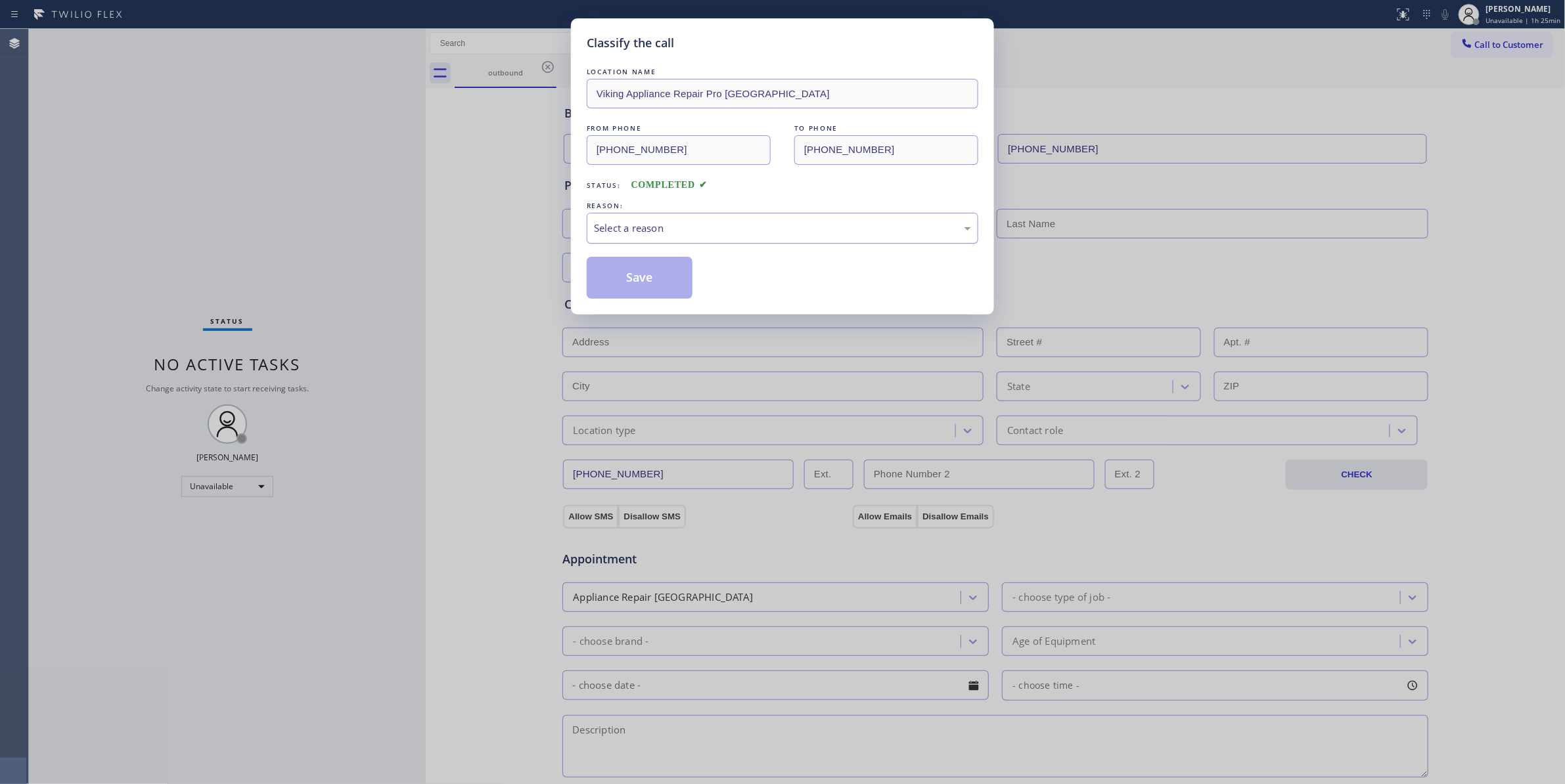
click at [631, 222] on div "Select a reason" at bounding box center [782, 227] width 377 height 15
click at [634, 276] on button "Save" at bounding box center [639, 278] width 105 height 42
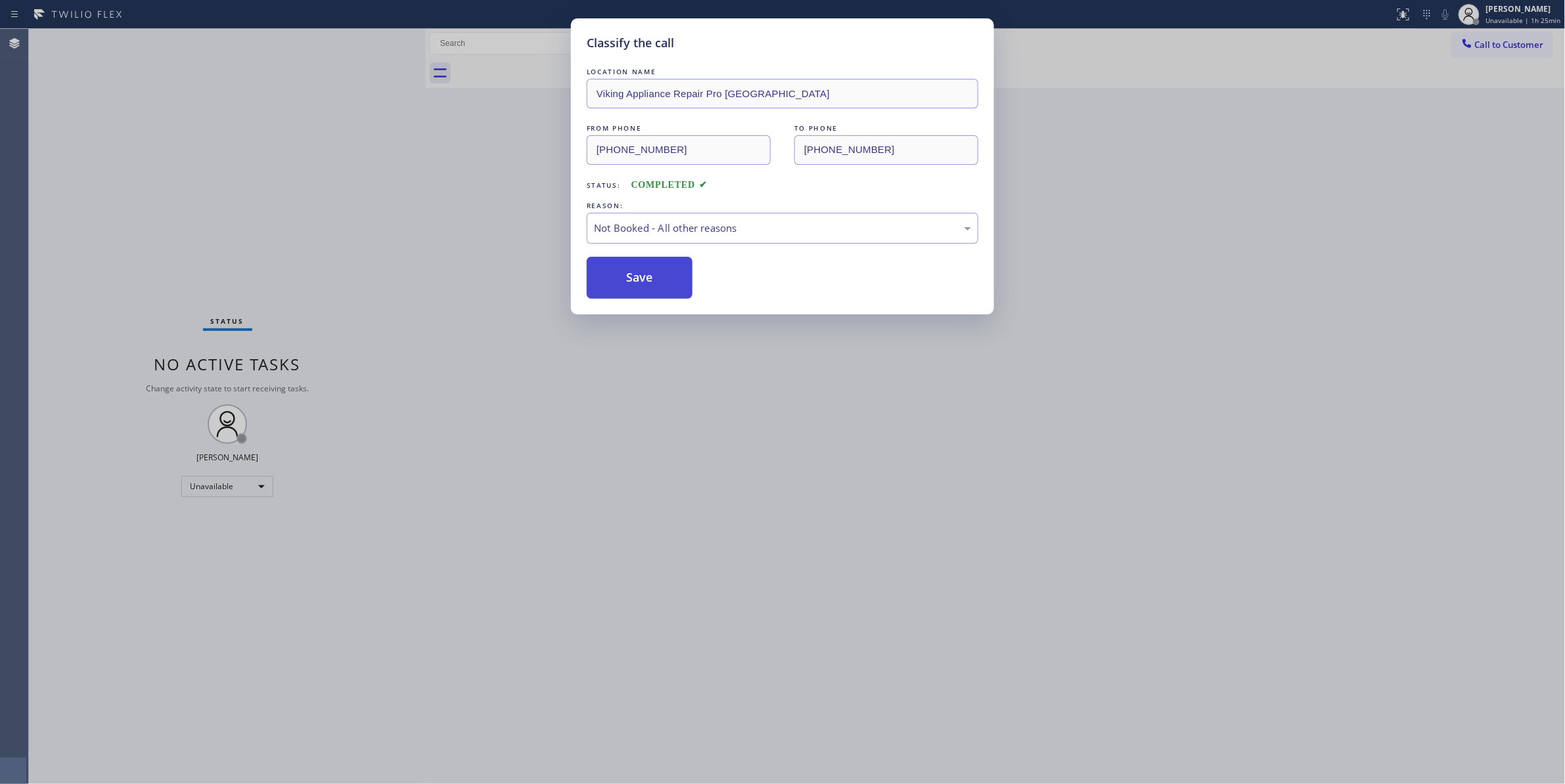
click at [634, 276] on button "Save" at bounding box center [639, 278] width 105 height 42
click at [634, 274] on button "Save" at bounding box center [639, 278] width 105 height 42
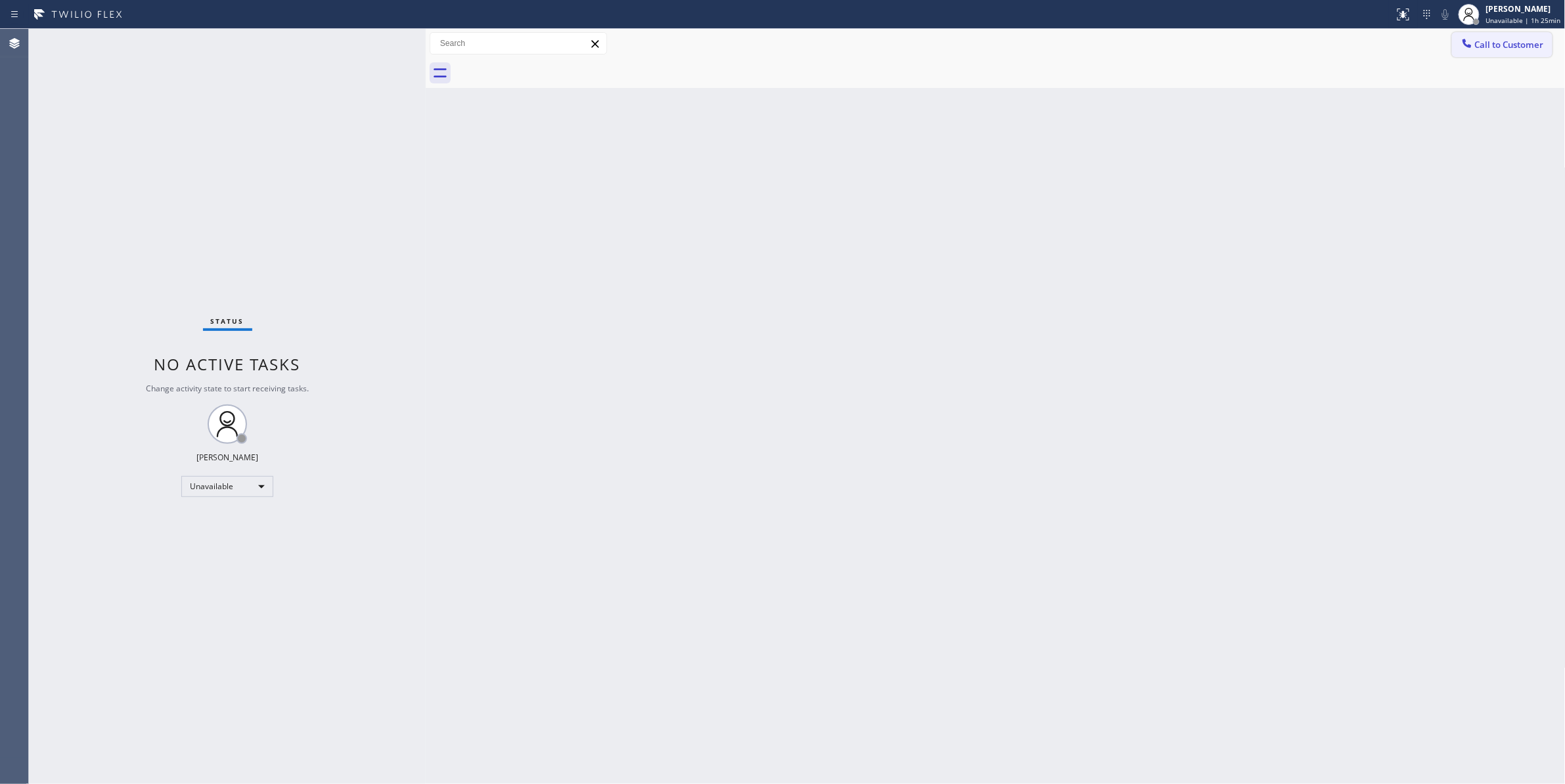
click at [1509, 43] on span "Call to Customer" at bounding box center [1509, 44] width 69 height 12
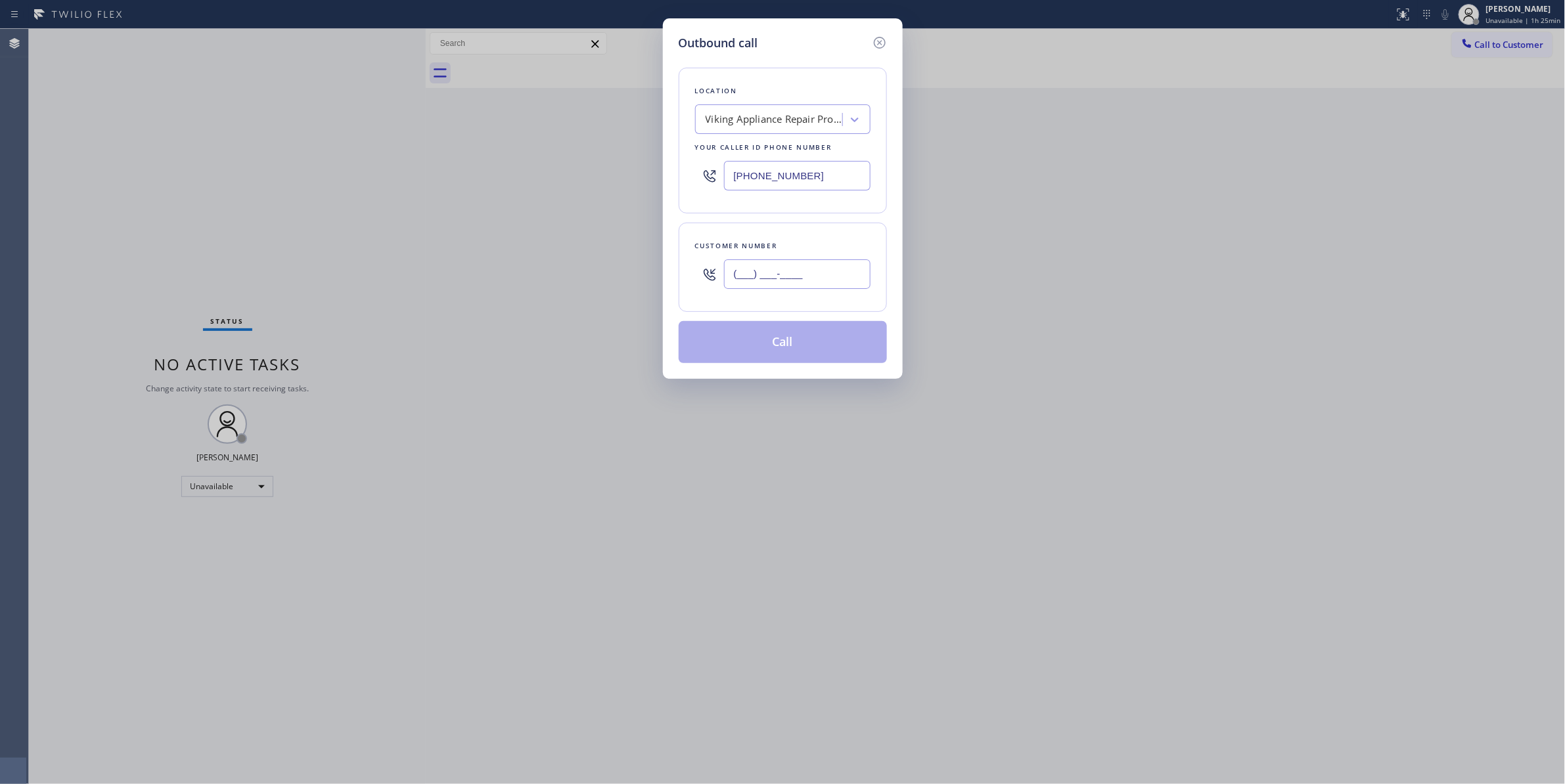
click at [796, 281] on input "(___) ___-____" at bounding box center [797, 274] width 146 height 30
paste input "954) 909-7660"
type input "[PHONE_NUMBER]"
click at [776, 344] on button "Call" at bounding box center [782, 342] width 208 height 42
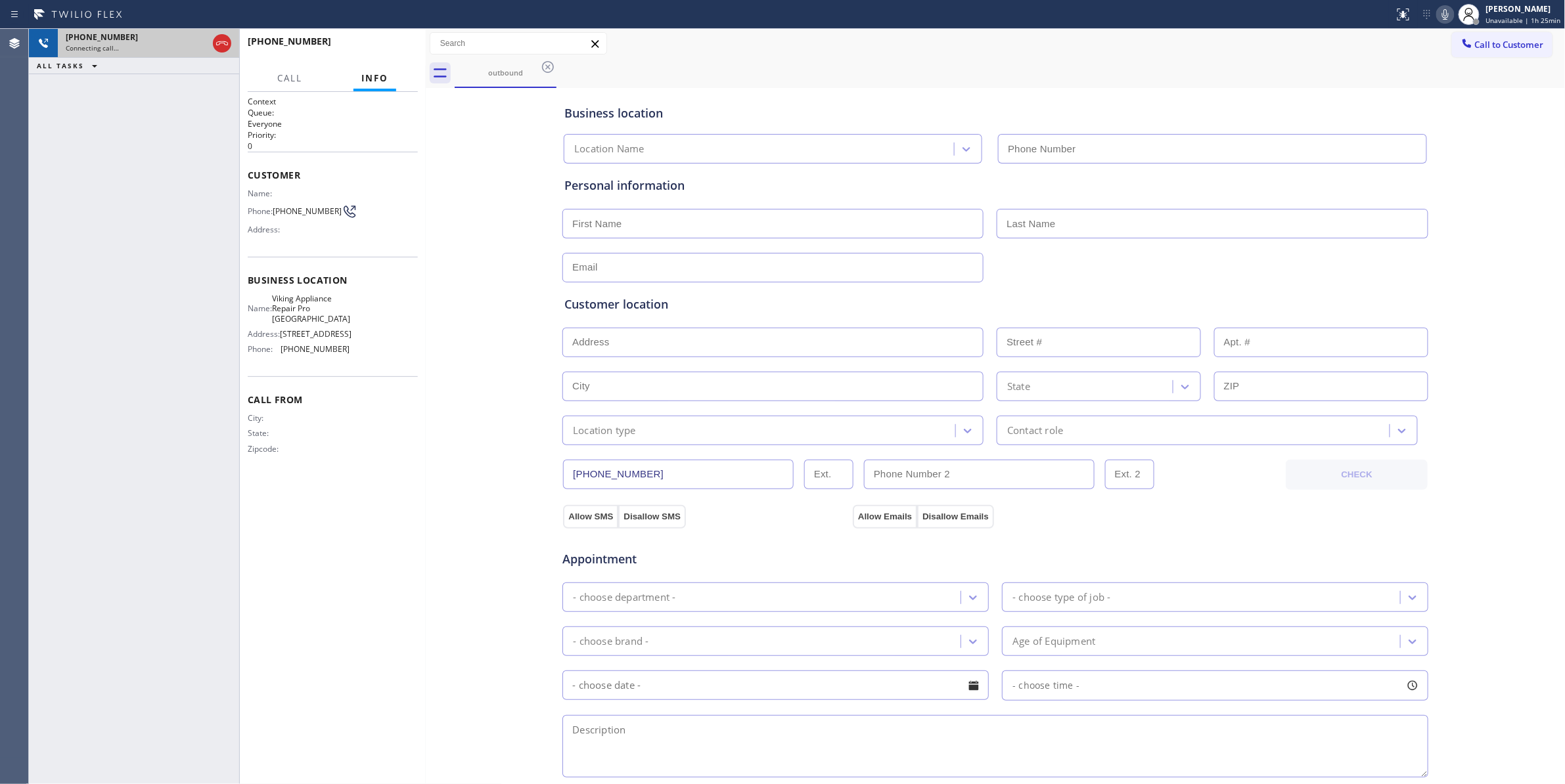
type input "[PHONE_NUMBER]"
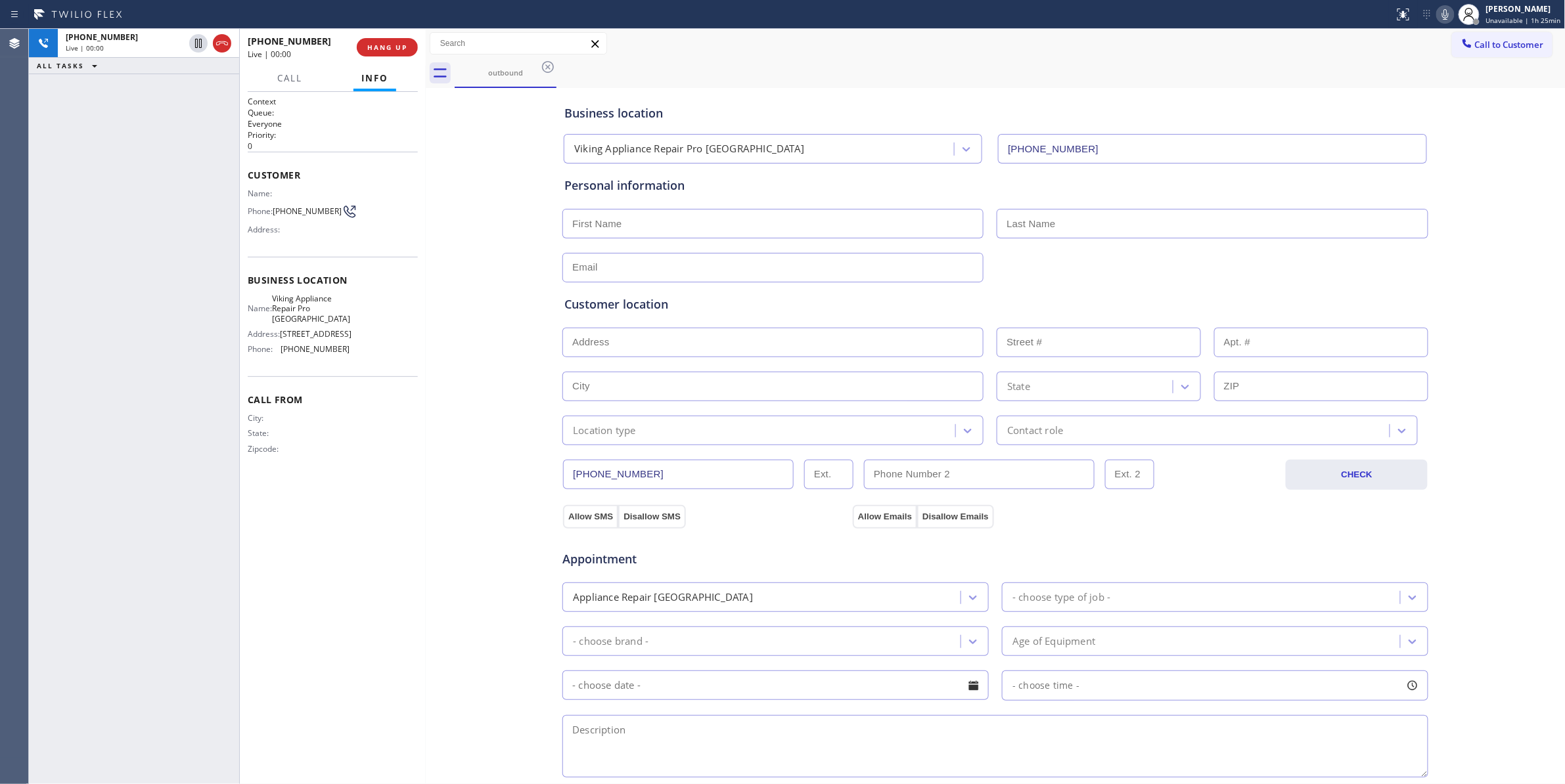
drag, startPoint x: 219, startPoint y: 42, endPoint x: 398, endPoint y: 69, distance: 181.0
click at [219, 42] on icon at bounding box center [222, 44] width 16 height 16
click at [392, 44] on span "COMPLETE" at bounding box center [384, 47] width 45 height 10
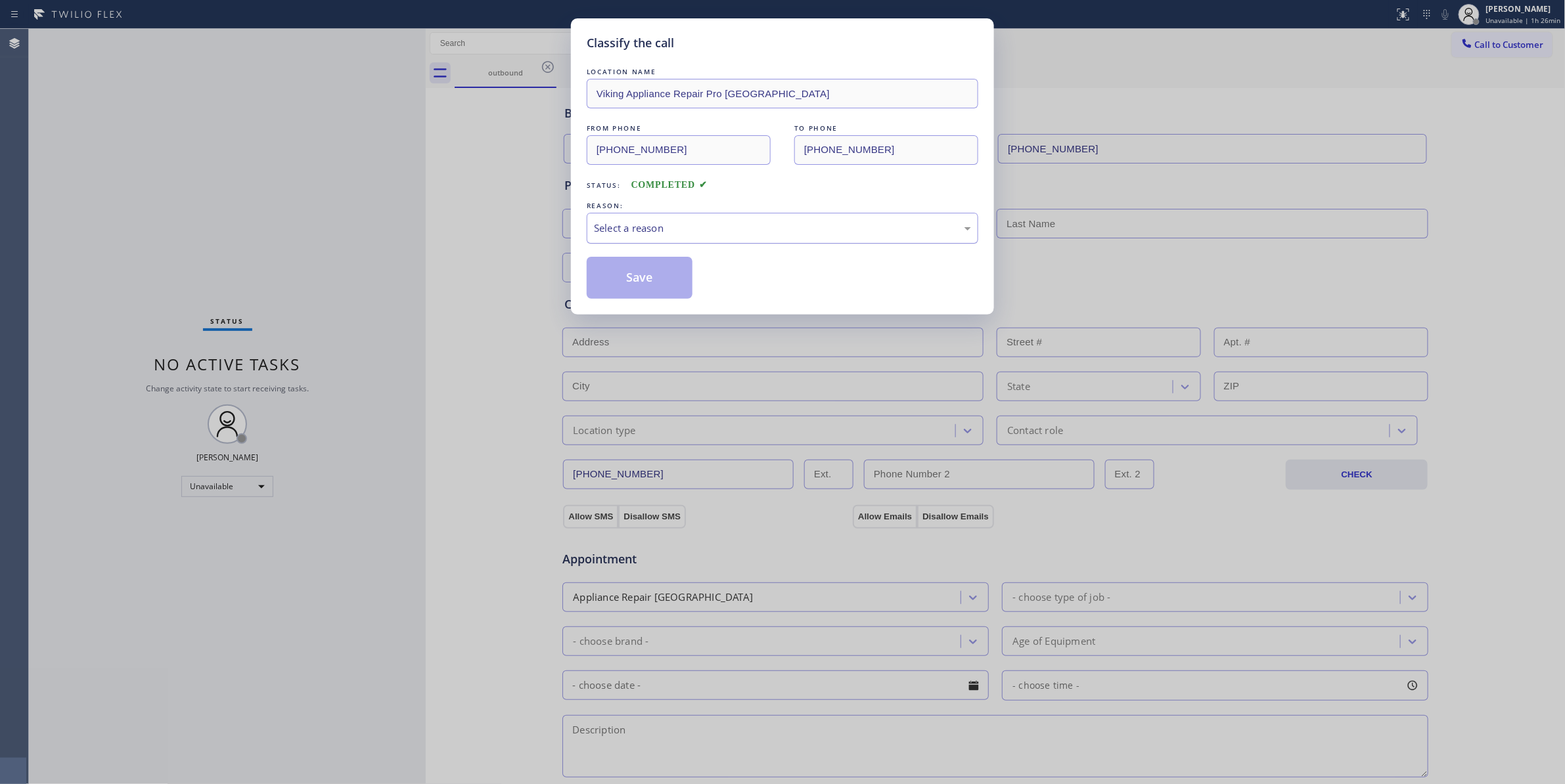
click at [621, 229] on div "Select a reason" at bounding box center [782, 227] width 377 height 15
click at [642, 277] on button "Save" at bounding box center [639, 278] width 105 height 42
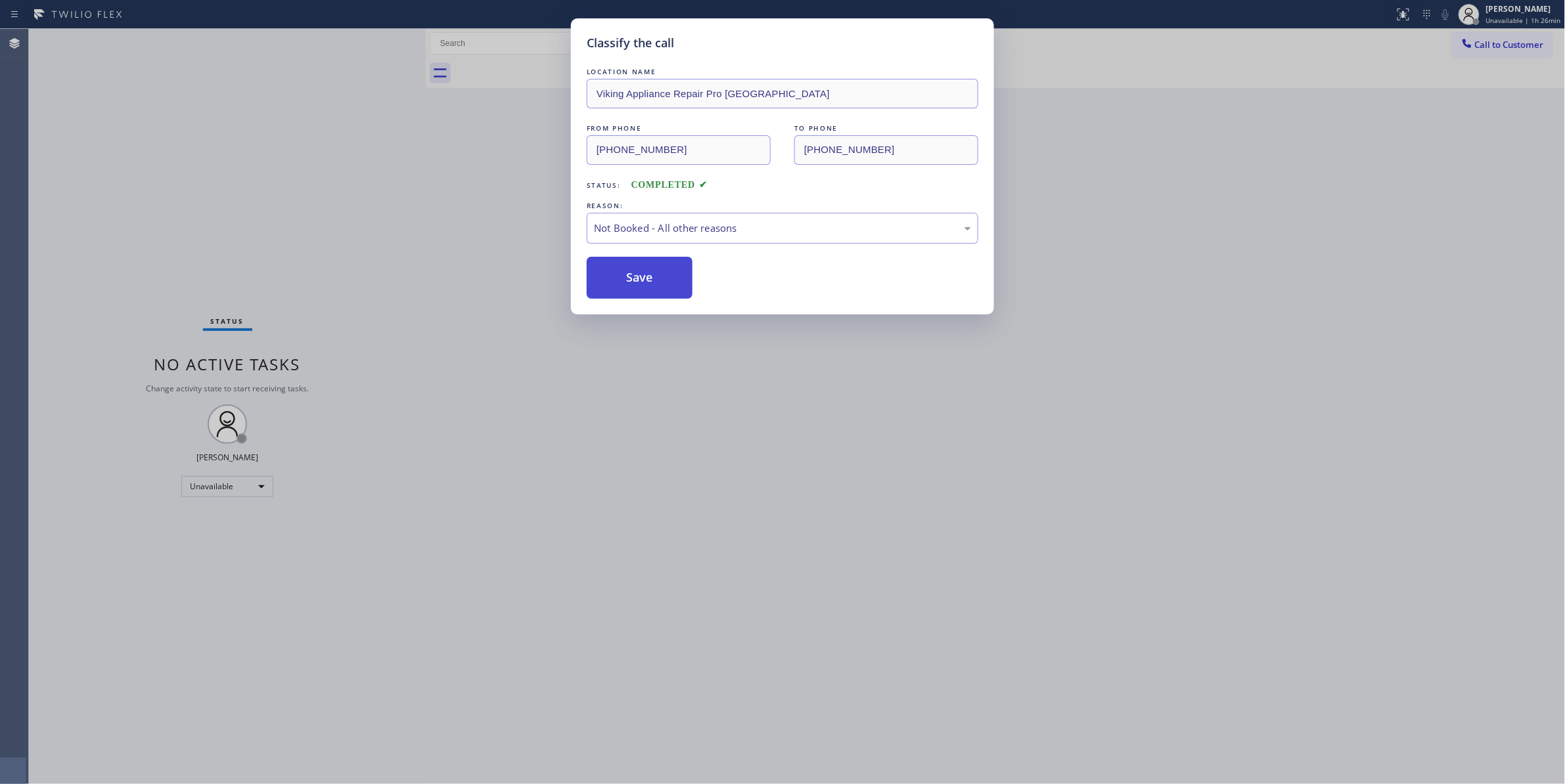
click at [642, 277] on button "Save" at bounding box center [639, 278] width 105 height 42
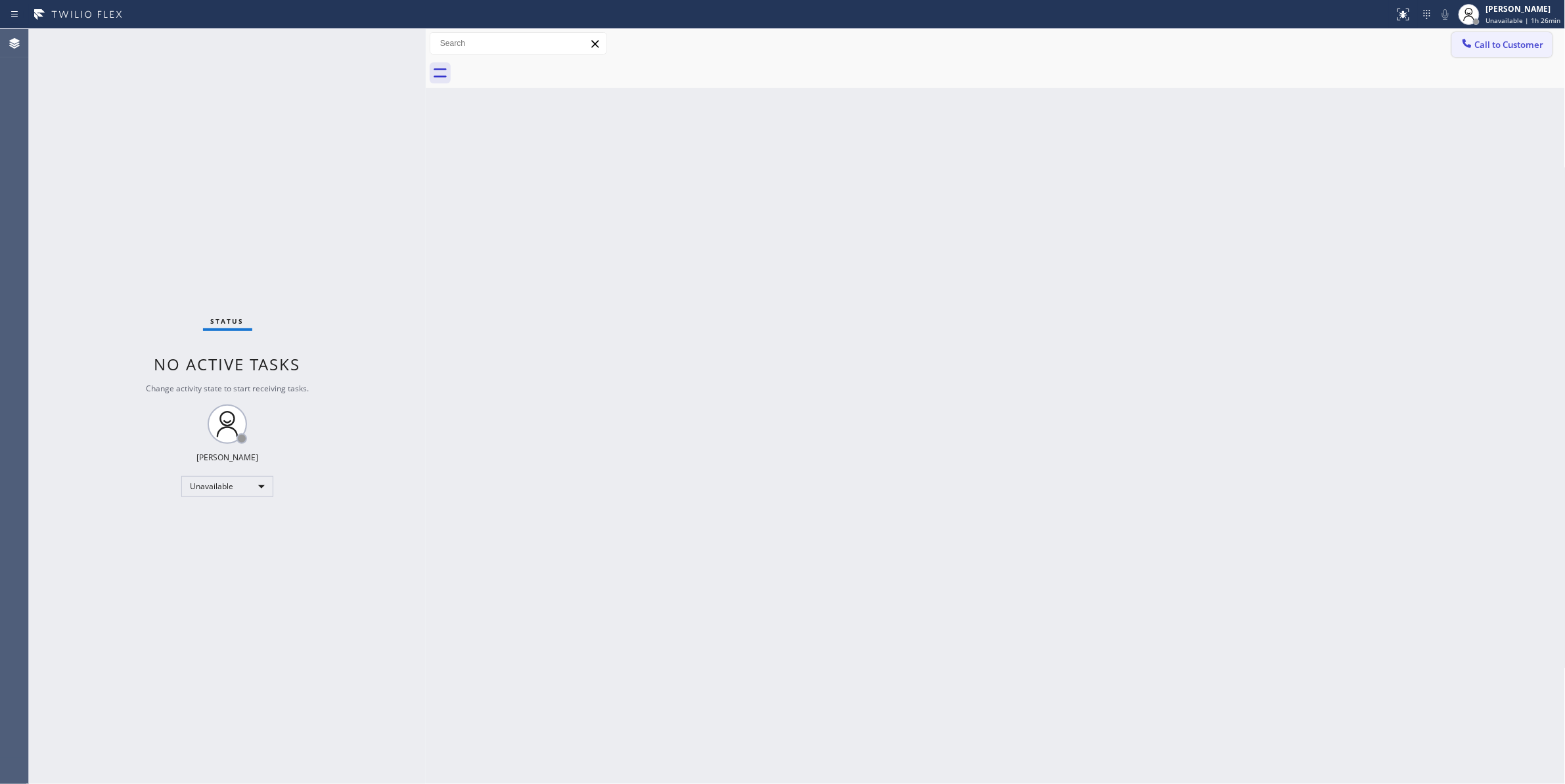
click at [1483, 48] on span "Call to Customer" at bounding box center [1509, 44] width 69 height 12
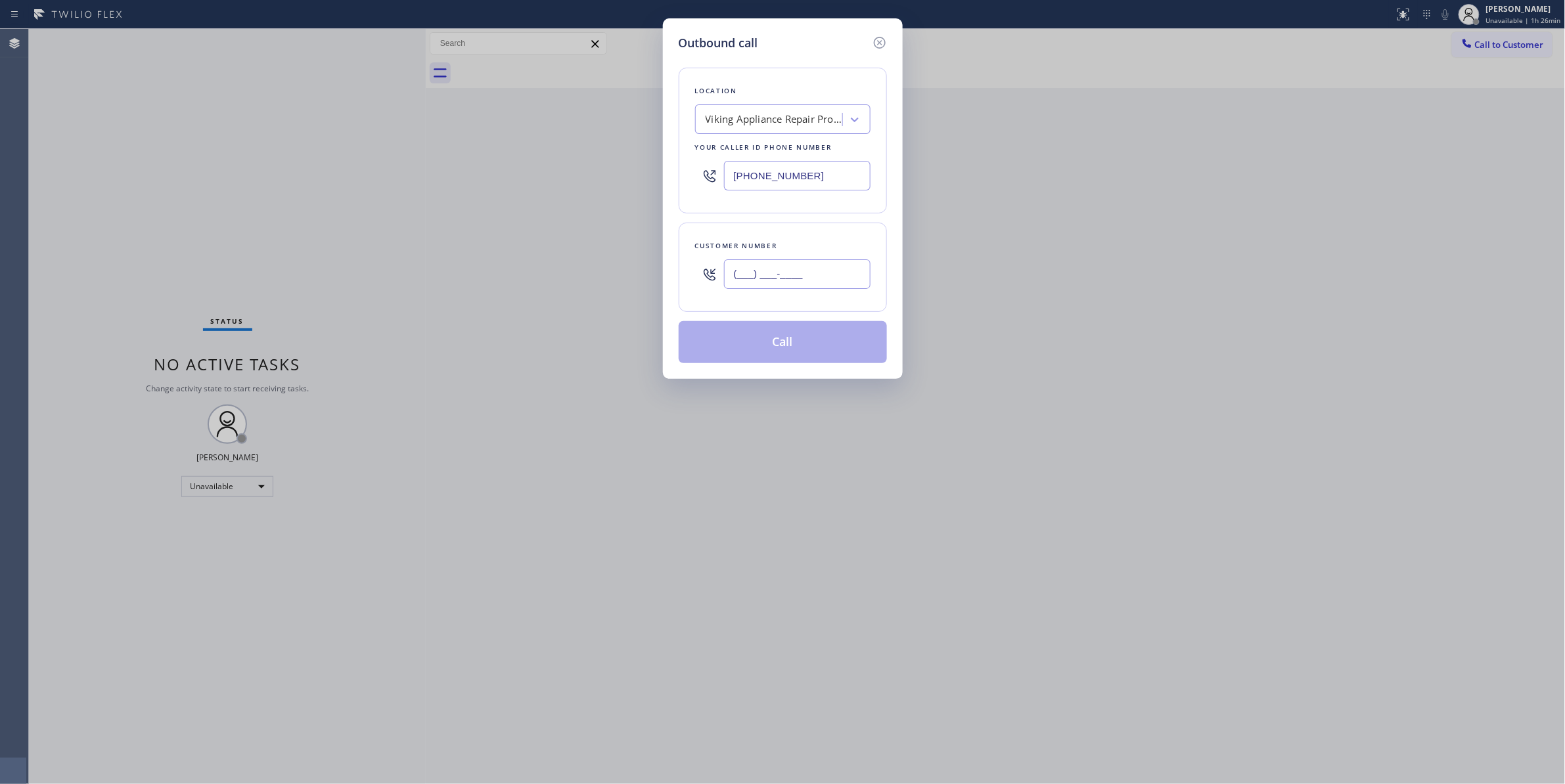
click at [794, 268] on input "(___) ___-____" at bounding box center [797, 274] width 146 height 30
paste input "954) 909-7660"
type input "[PHONE_NUMBER]"
click at [768, 343] on button "Call" at bounding box center [782, 342] width 208 height 42
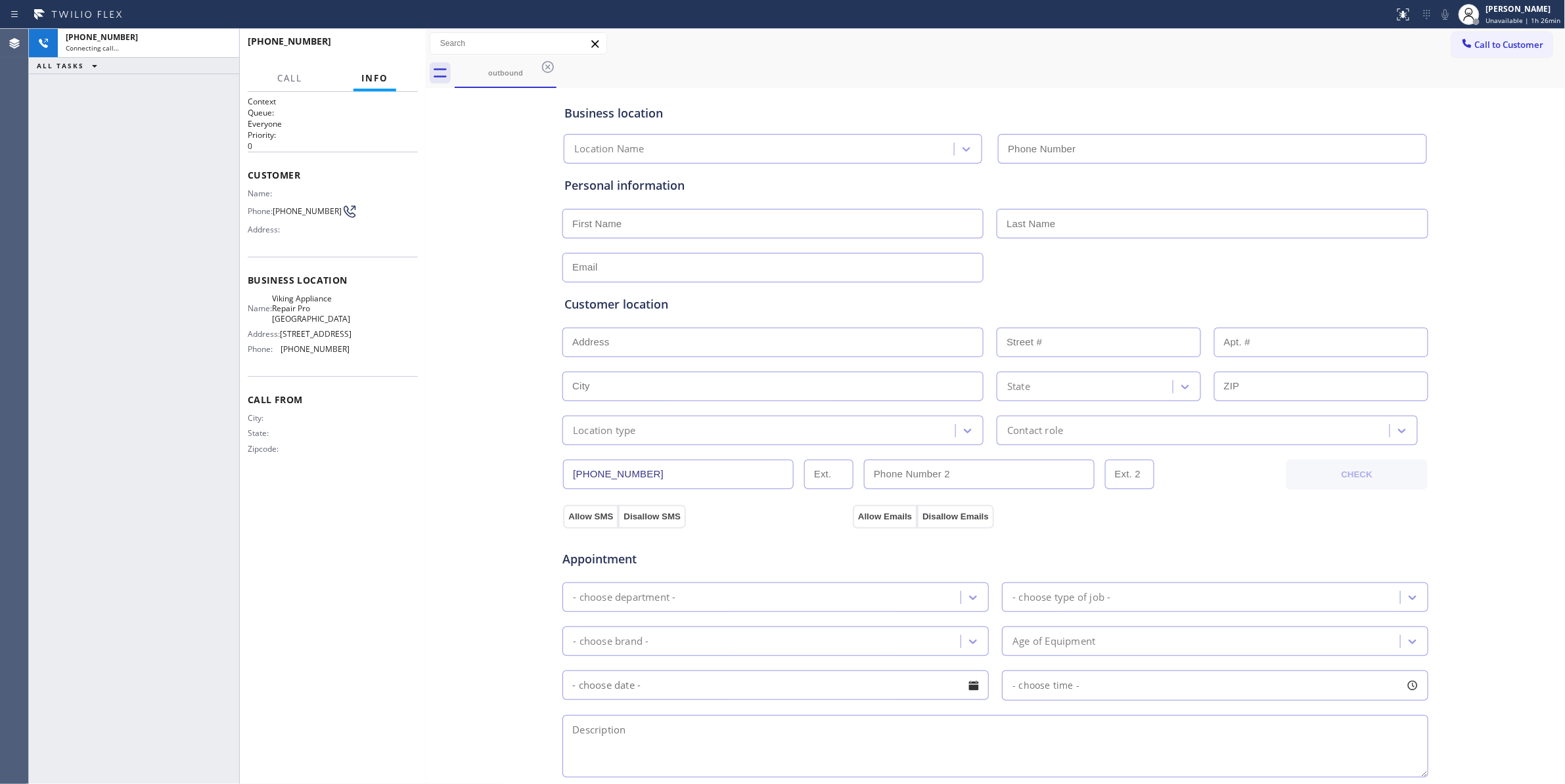
type input "[PHONE_NUMBER]"
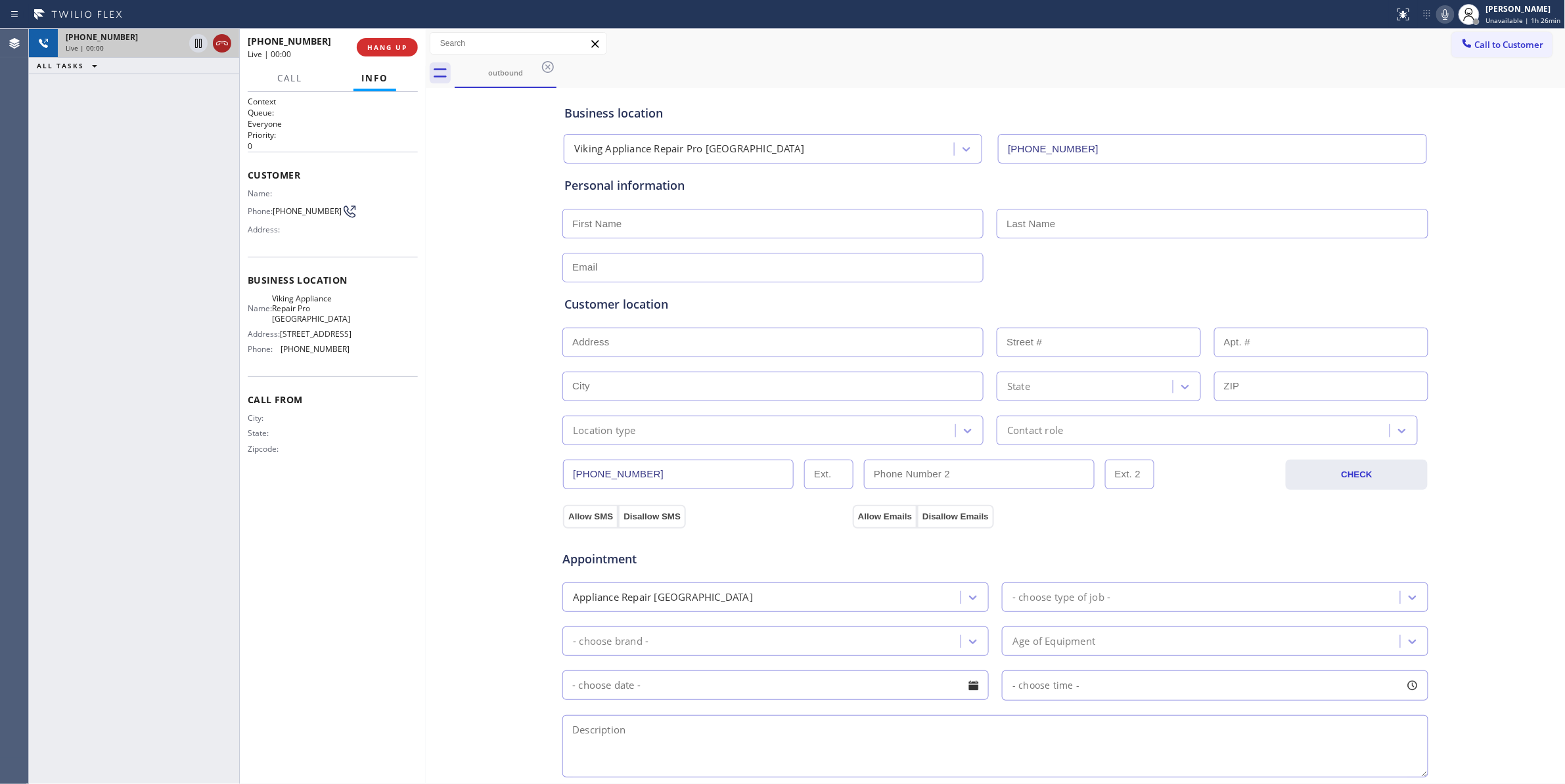
click at [220, 43] on icon at bounding box center [222, 43] width 12 height 4
click at [390, 46] on span "HANG UP" at bounding box center [387, 47] width 40 height 10
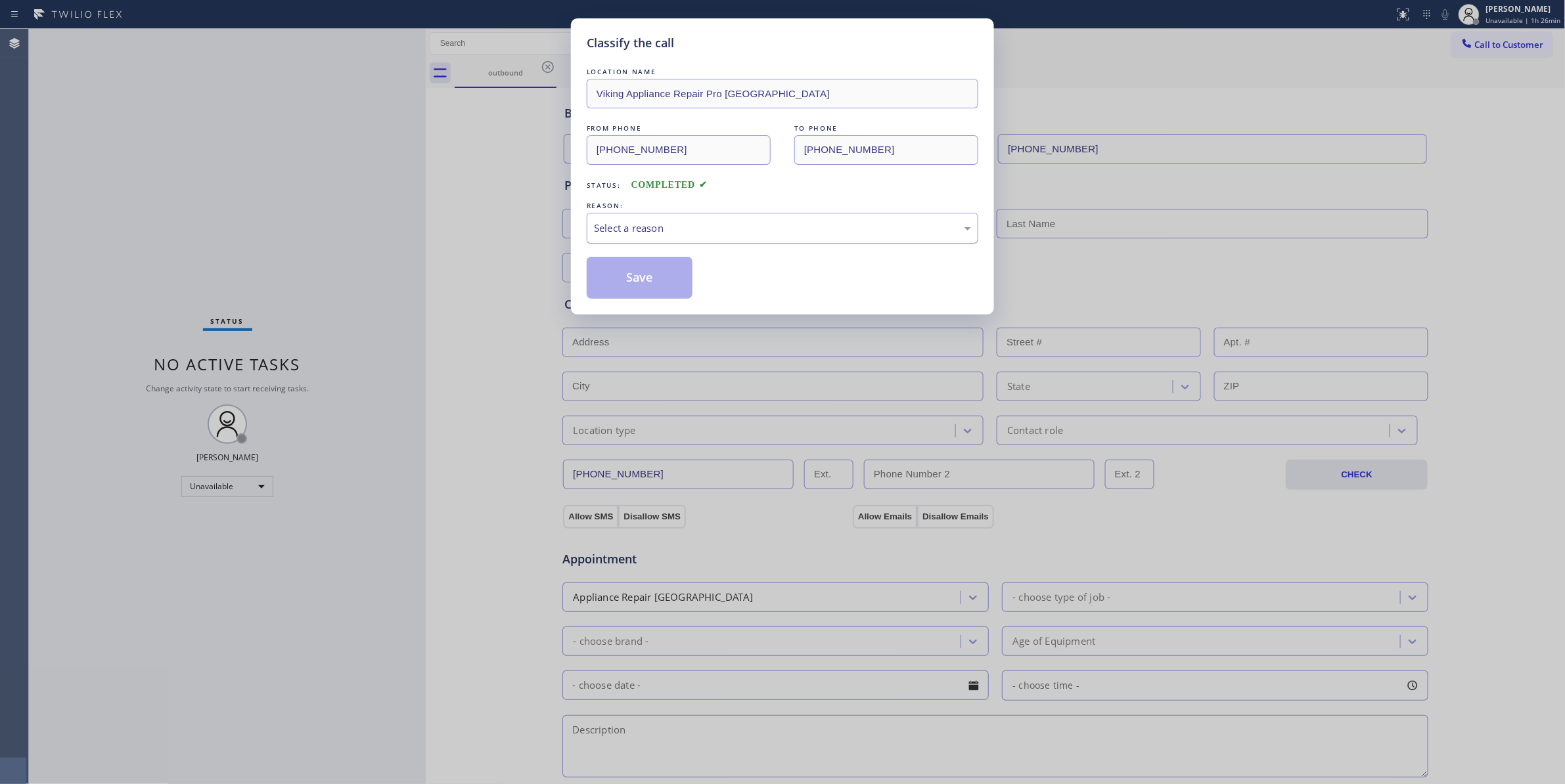
click at [608, 236] on div "Select a reason" at bounding box center [782, 227] width 391 height 30
click at [623, 277] on button "Save" at bounding box center [639, 278] width 105 height 42
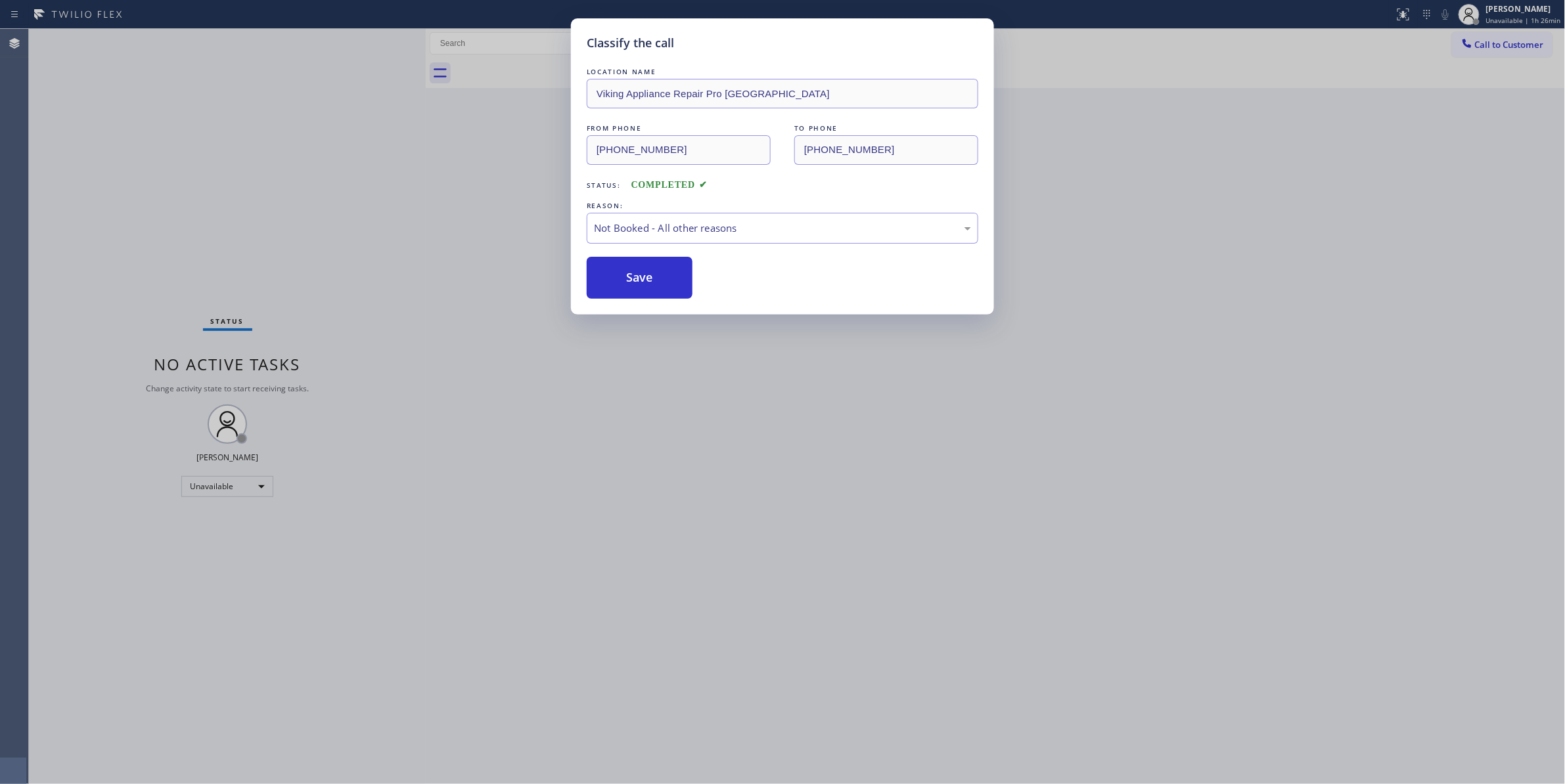
click at [623, 277] on button "Save" at bounding box center [639, 278] width 105 height 42
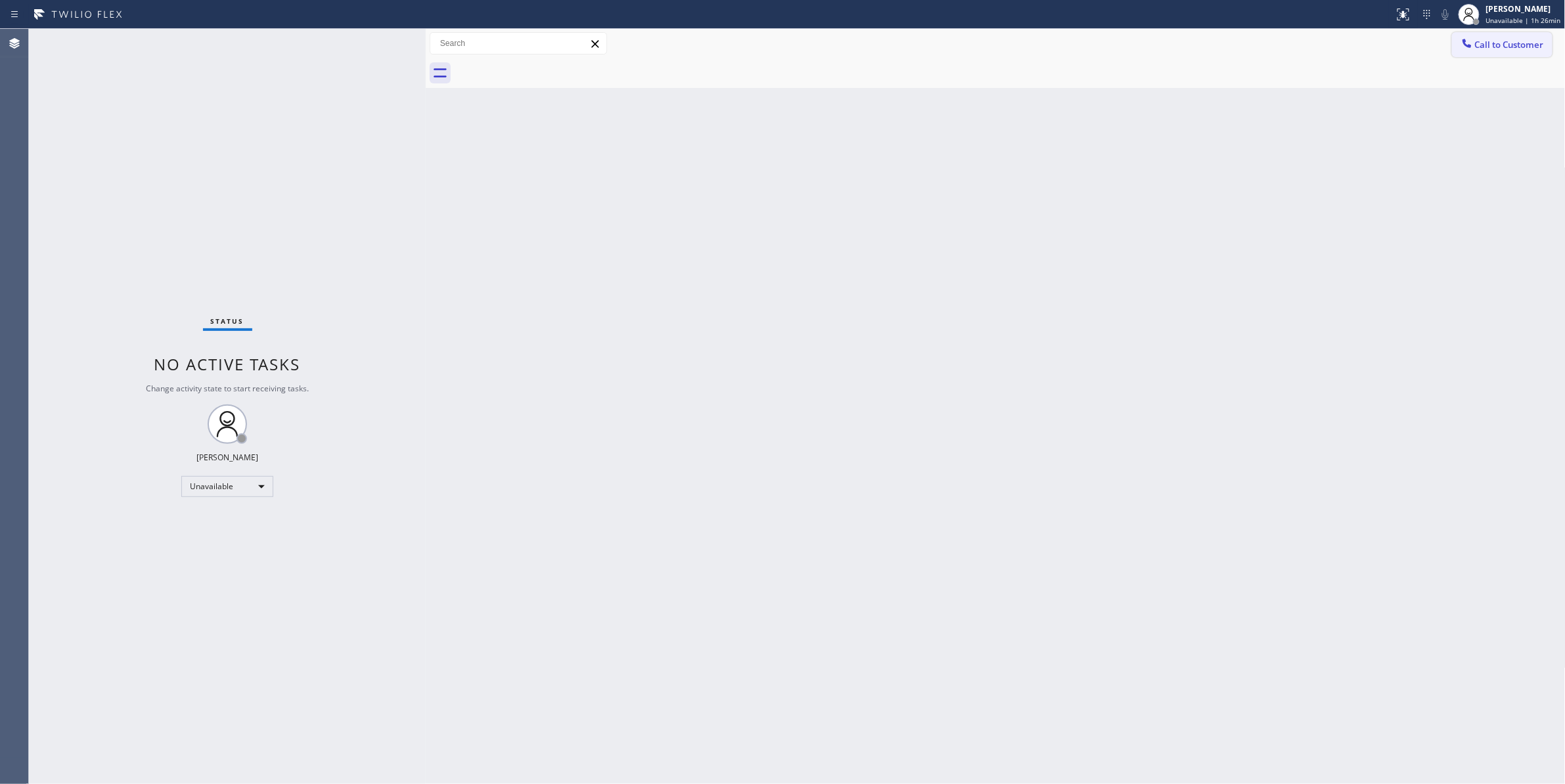
click at [1516, 44] on span "Call to Customer" at bounding box center [1509, 44] width 69 height 12
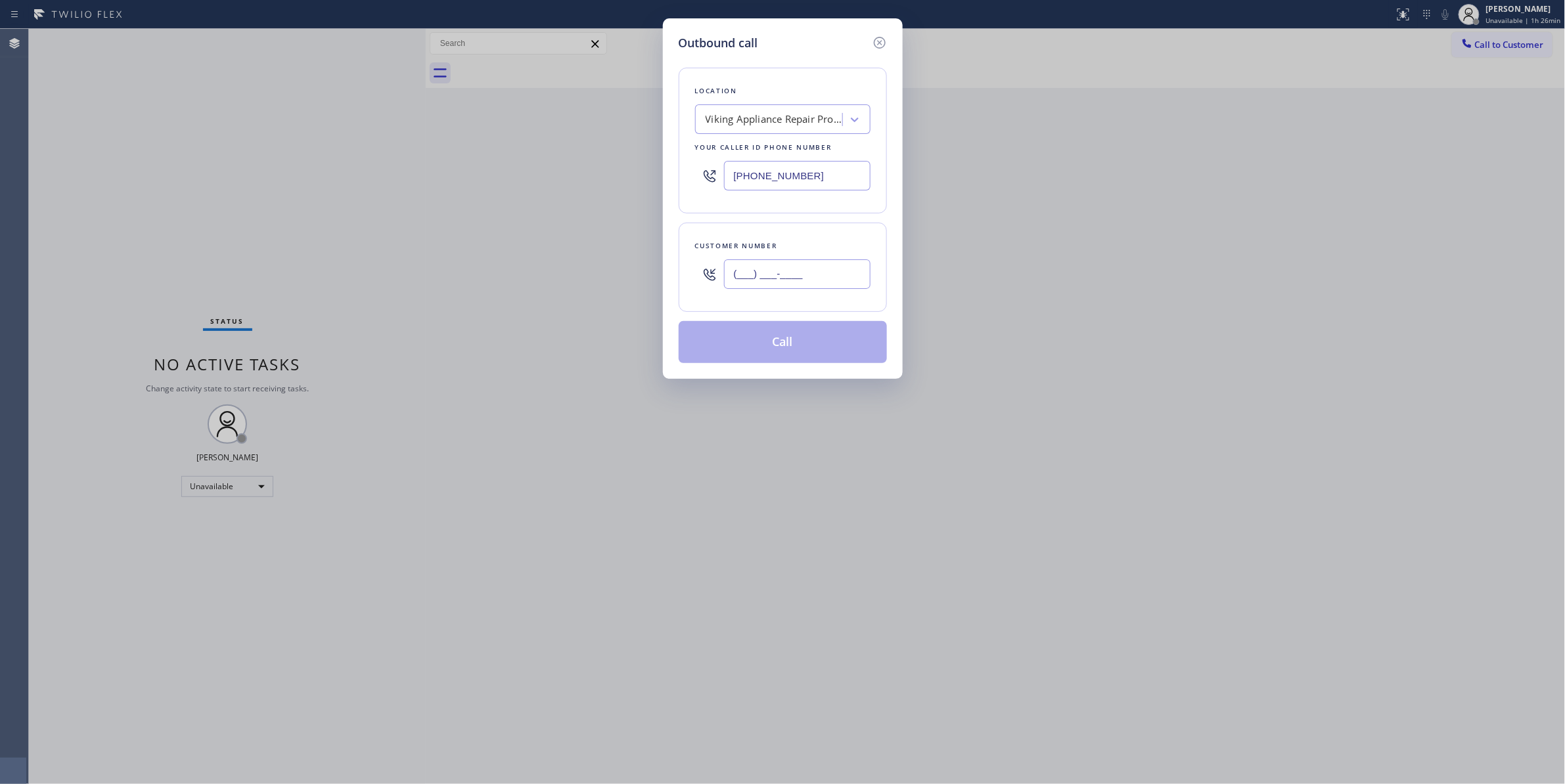
click at [823, 280] on input "(___) ___-____" at bounding box center [797, 274] width 146 height 30
paste input "954) 909-7660"
type input "[PHONE_NUMBER]"
click at [773, 349] on button "Call" at bounding box center [782, 342] width 208 height 42
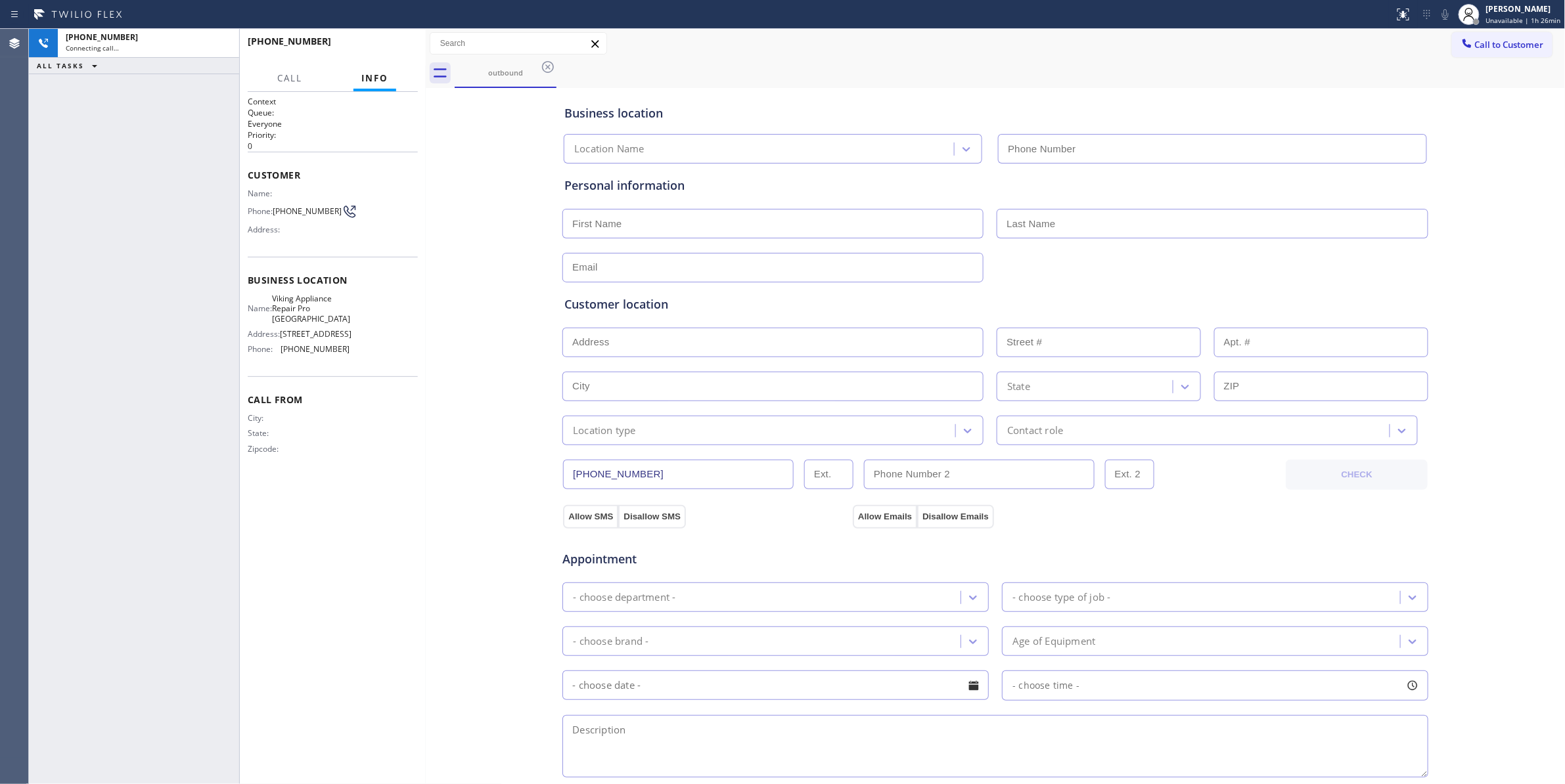
type input "[PHONE_NUMBER]"
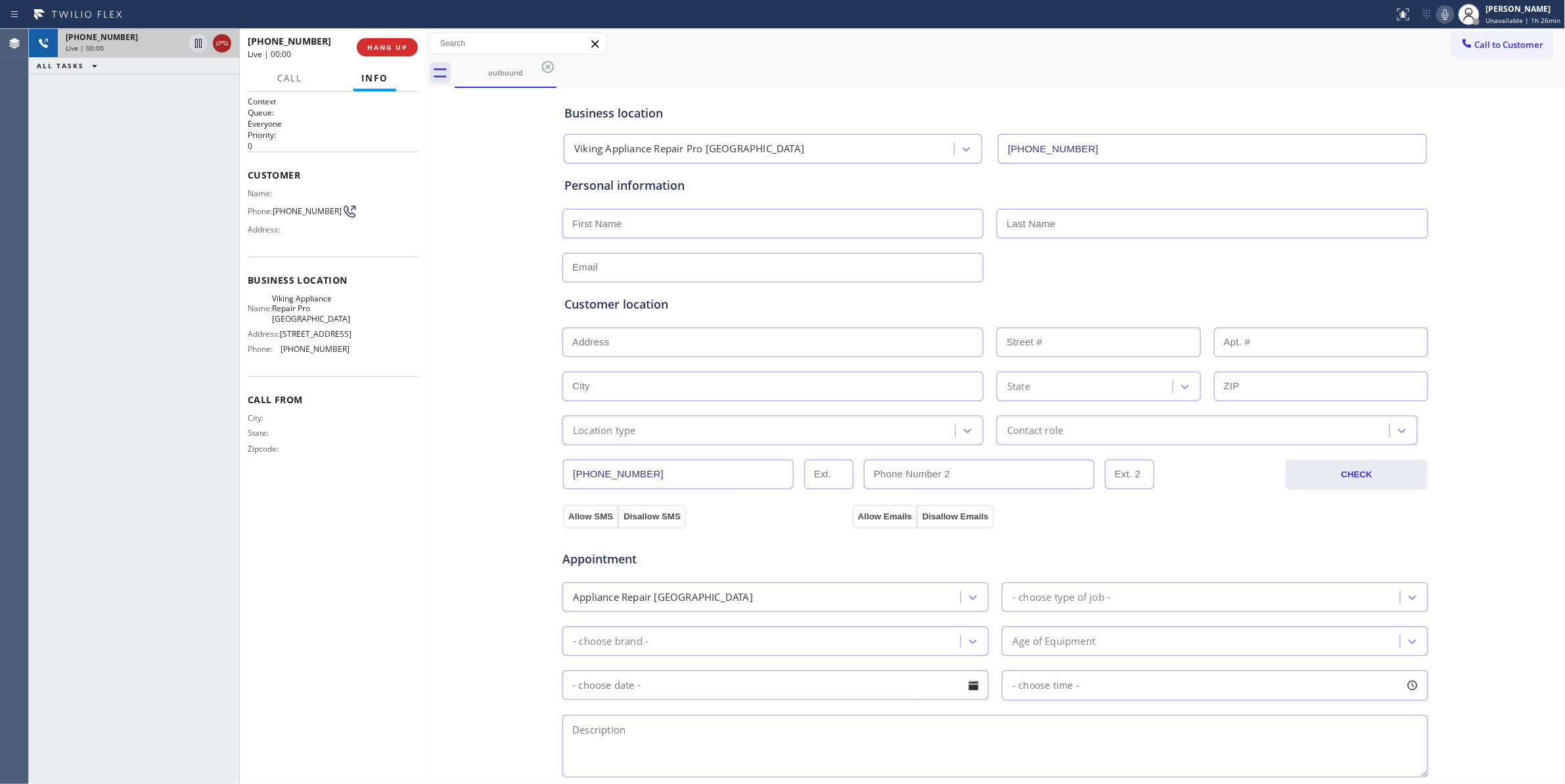
click at [227, 43] on icon at bounding box center [222, 44] width 16 height 16
click at [377, 38] on button "HANG UP" at bounding box center [387, 47] width 61 height 18
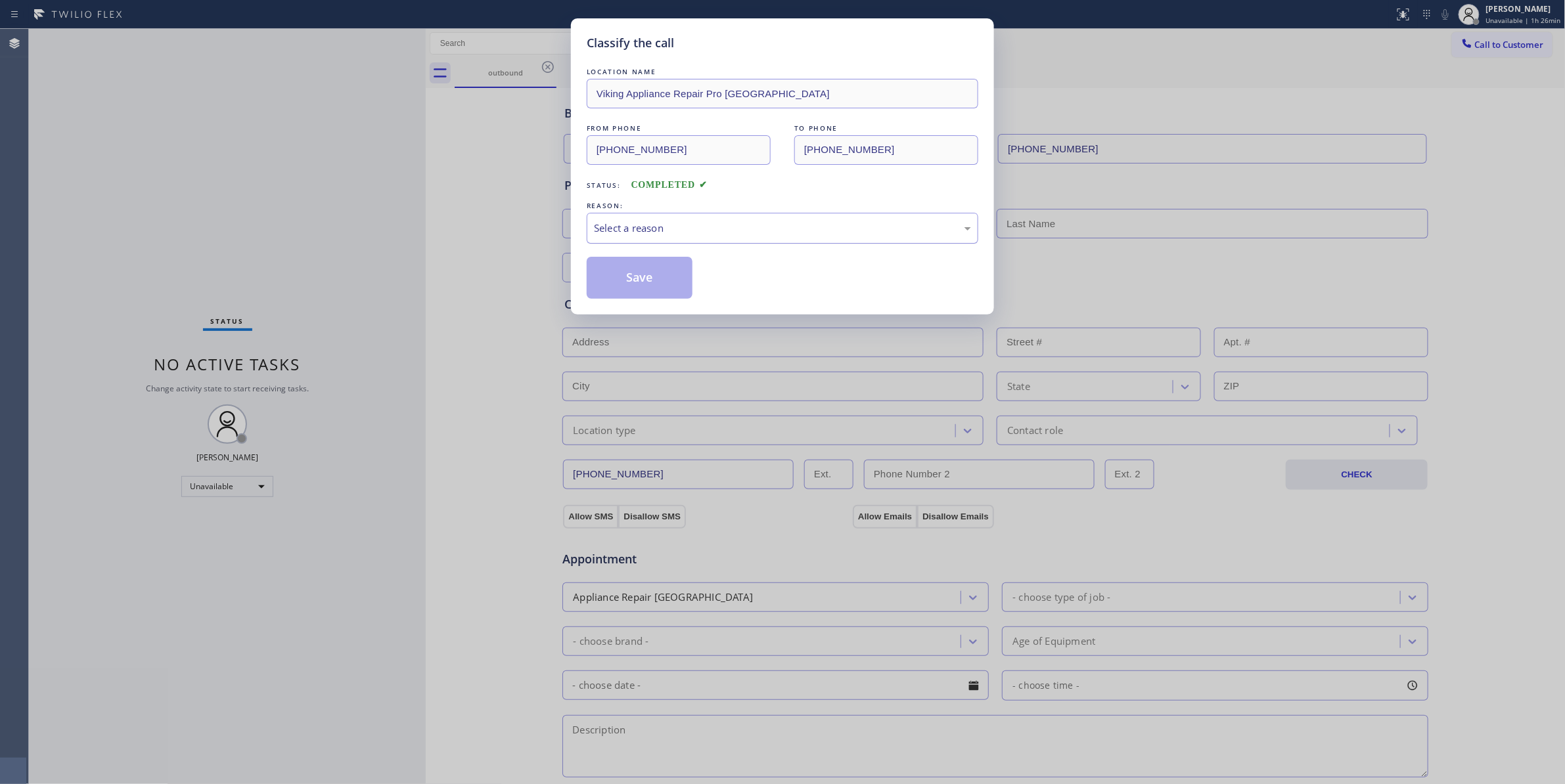
click at [679, 227] on div "Select a reason" at bounding box center [782, 227] width 377 height 15
click at [663, 282] on button "Save" at bounding box center [639, 278] width 105 height 42
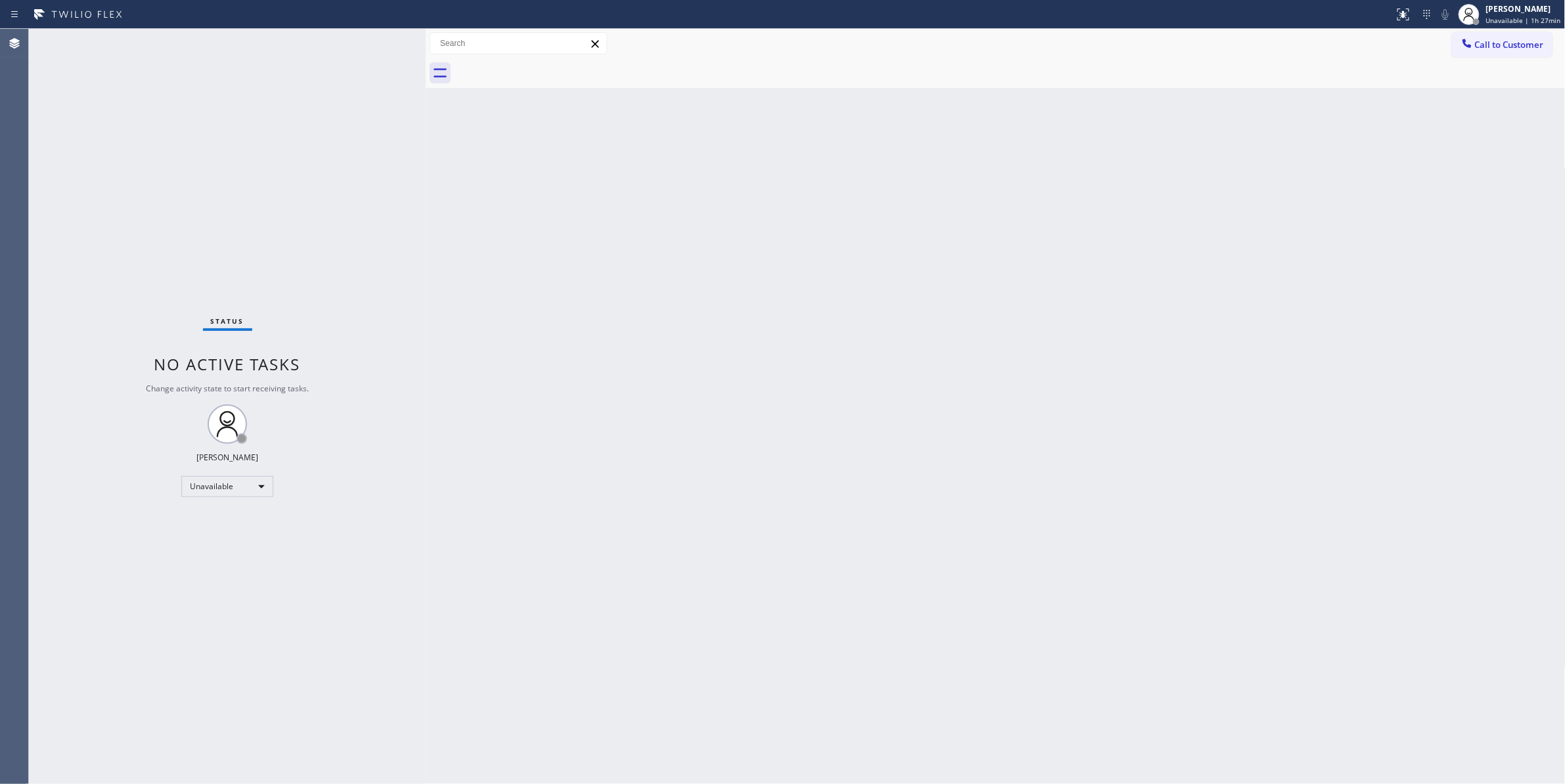
click at [972, 378] on div "Back to Dashboard Change Sender ID Customers Technicians Select a contact Outbo…" at bounding box center [996, 406] width 1140 height 755
drag, startPoint x: 1504, startPoint y: 49, endPoint x: 1241, endPoint y: 158, distance: 284.7
click at [1506, 48] on span "Call to Customer" at bounding box center [1509, 44] width 69 height 12
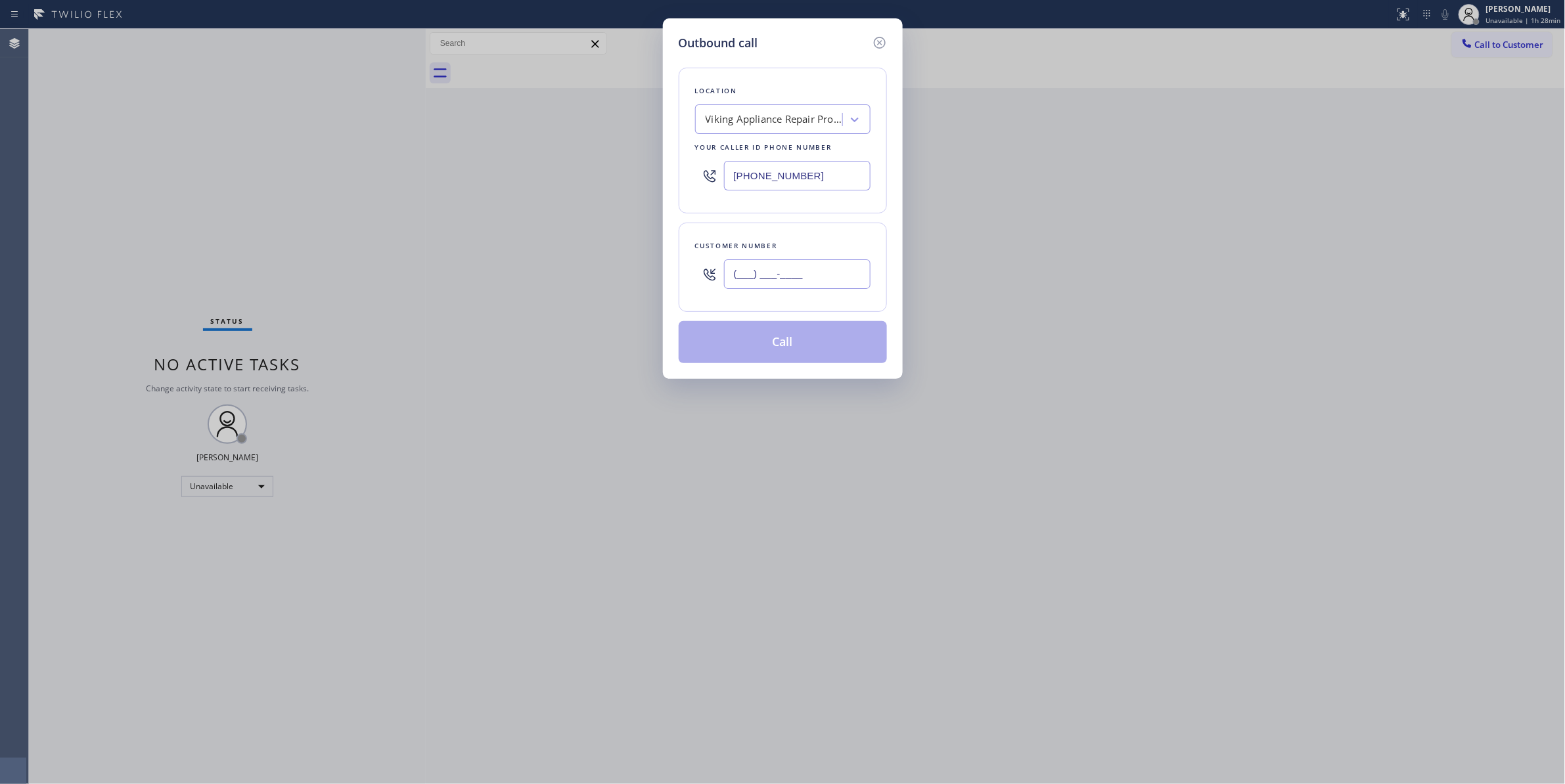
click at [818, 272] on input "(___) ___-____" at bounding box center [797, 274] width 146 height 30
paste input "771) 224-9441"
type input "[PHONE_NUMBER]"
paste input "310) 388-3916"
click at [520, 170] on div "Outbound call Location Viking Appliance Repair Pro [GEOGRAPHIC_DATA] Your calle…" at bounding box center [782, 392] width 1565 height 784
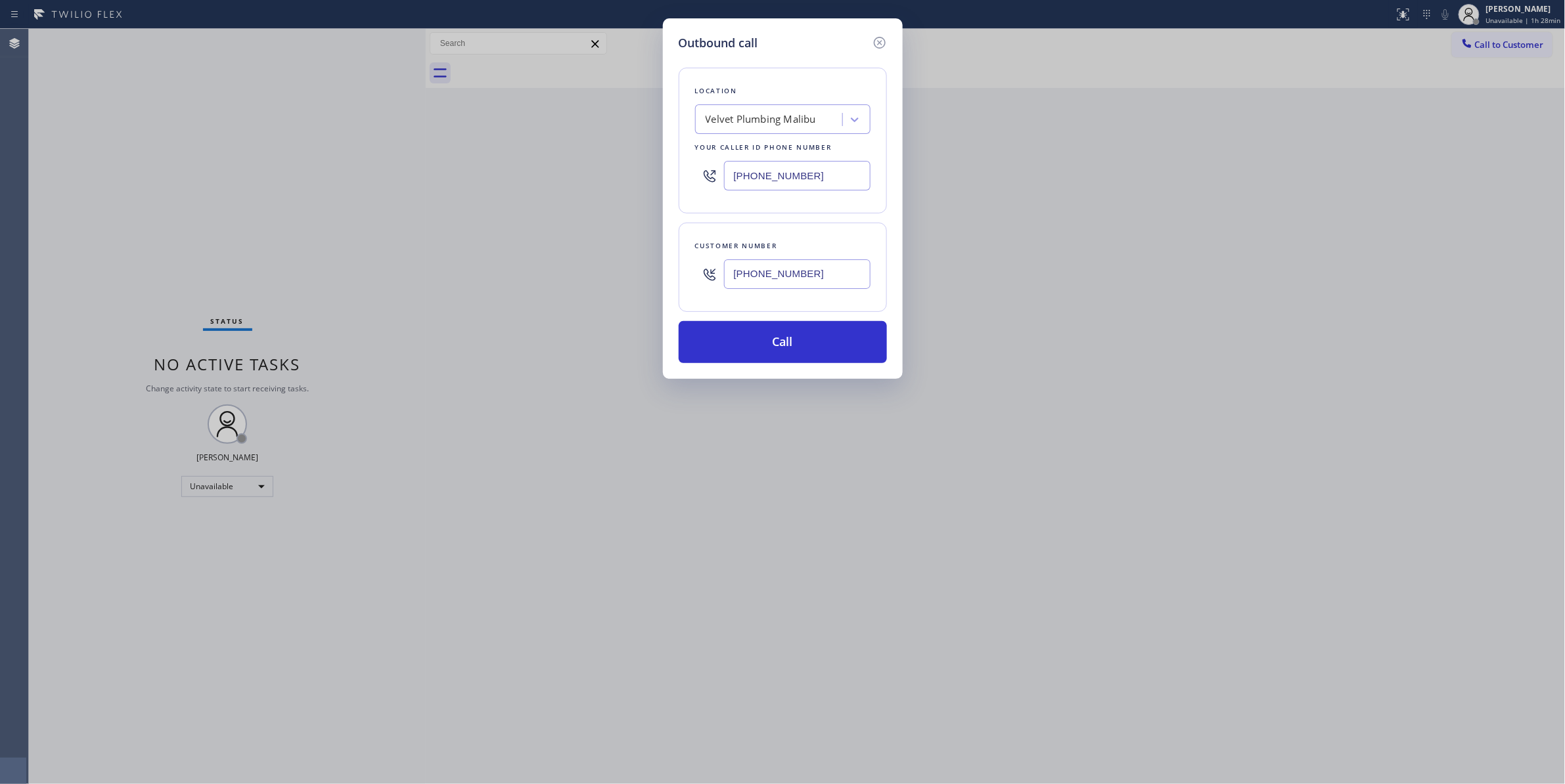
type input "[PHONE_NUMBER]"
drag, startPoint x: 843, startPoint y: 279, endPoint x: 600, endPoint y: 274, distance: 243.1
click at [600, 274] on div "Outbound call Location Velvet Plumbing [GEOGRAPHIC_DATA] Your caller id phone n…" at bounding box center [782, 392] width 1565 height 784
click at [746, 349] on button "Call" at bounding box center [782, 342] width 208 height 42
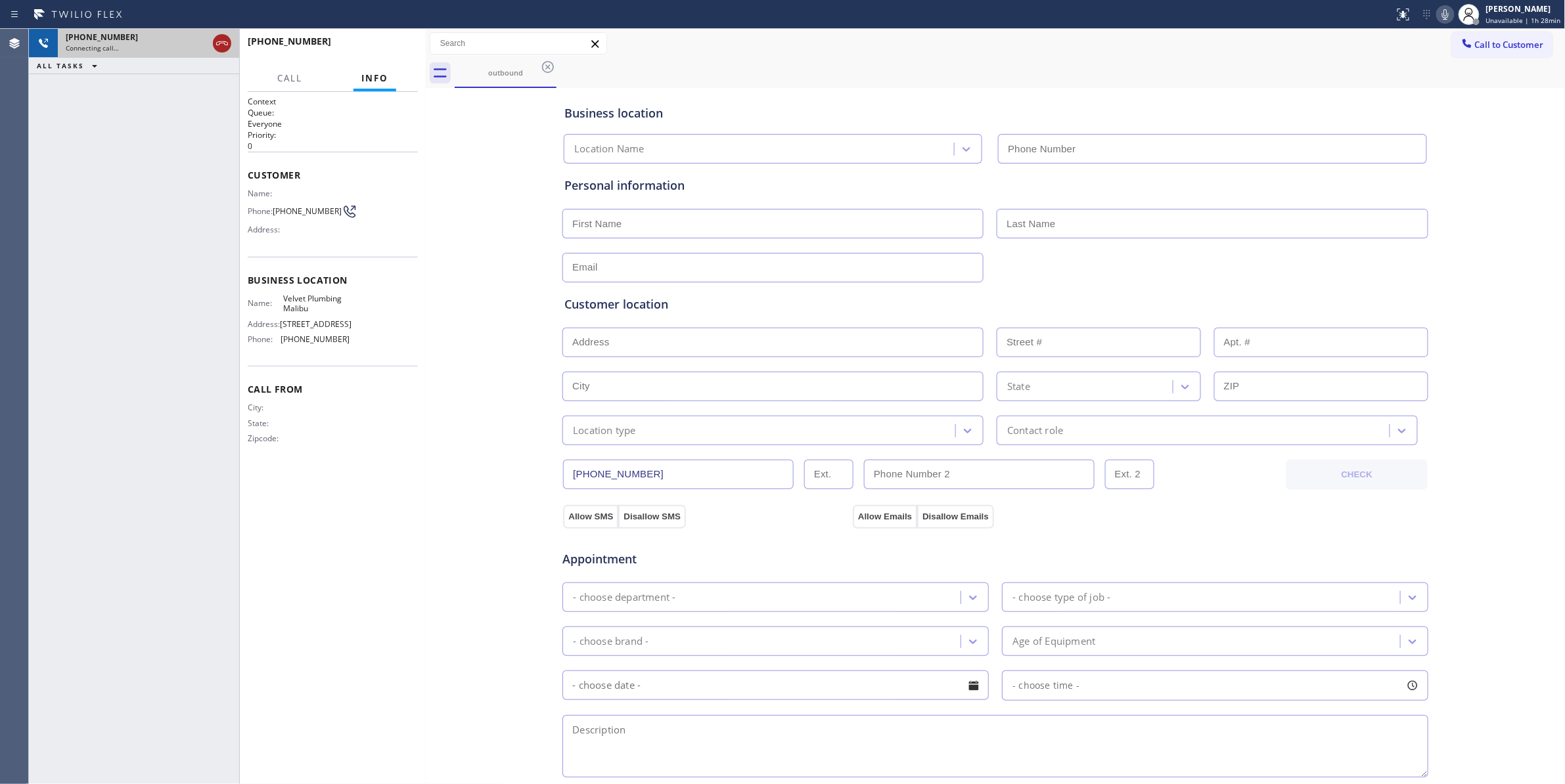
type input "[PHONE_NUMBER]"
click at [222, 44] on icon at bounding box center [222, 44] width 16 height 16
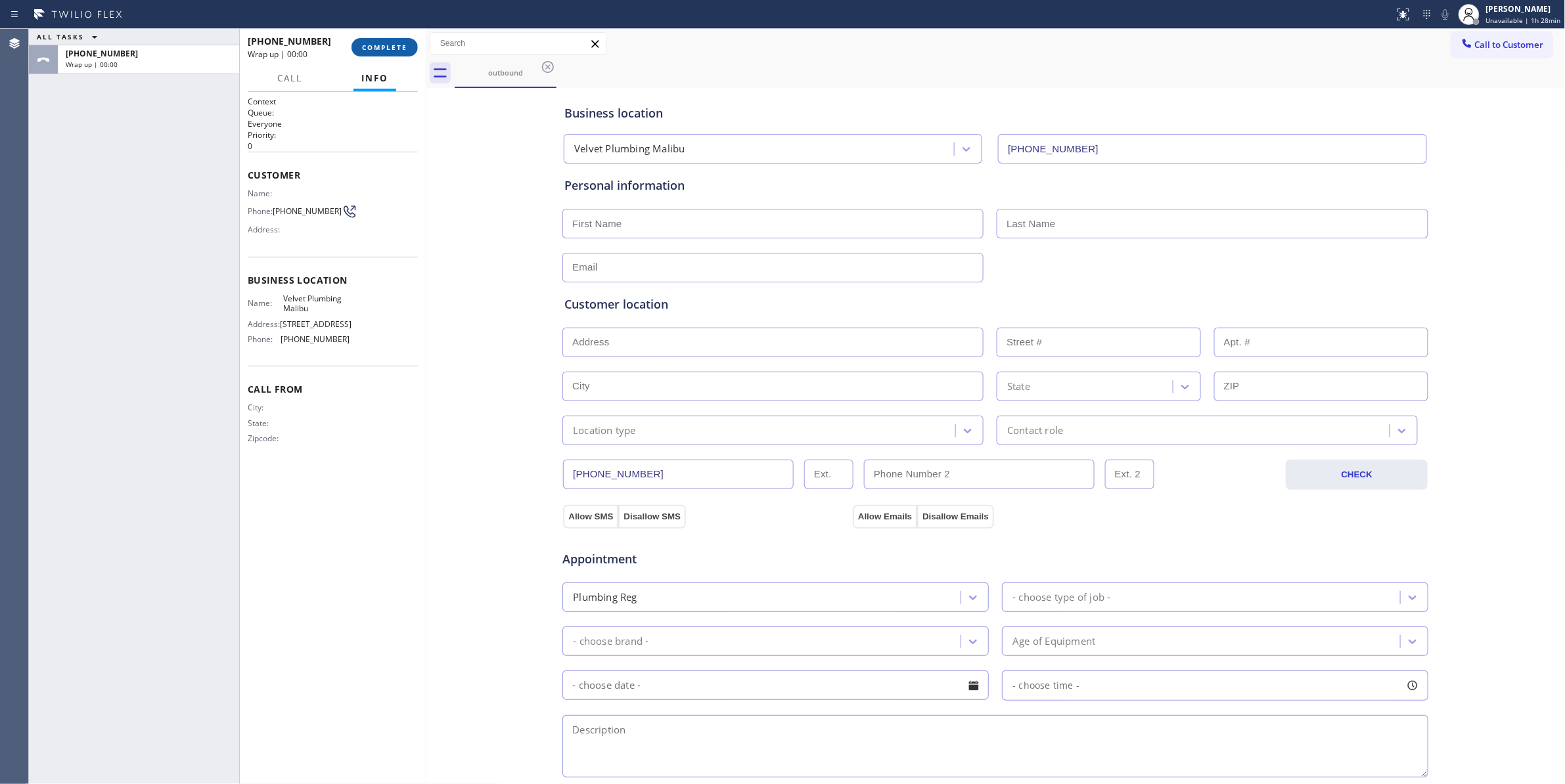
click at [390, 47] on span "COMPLETE" at bounding box center [384, 47] width 45 height 10
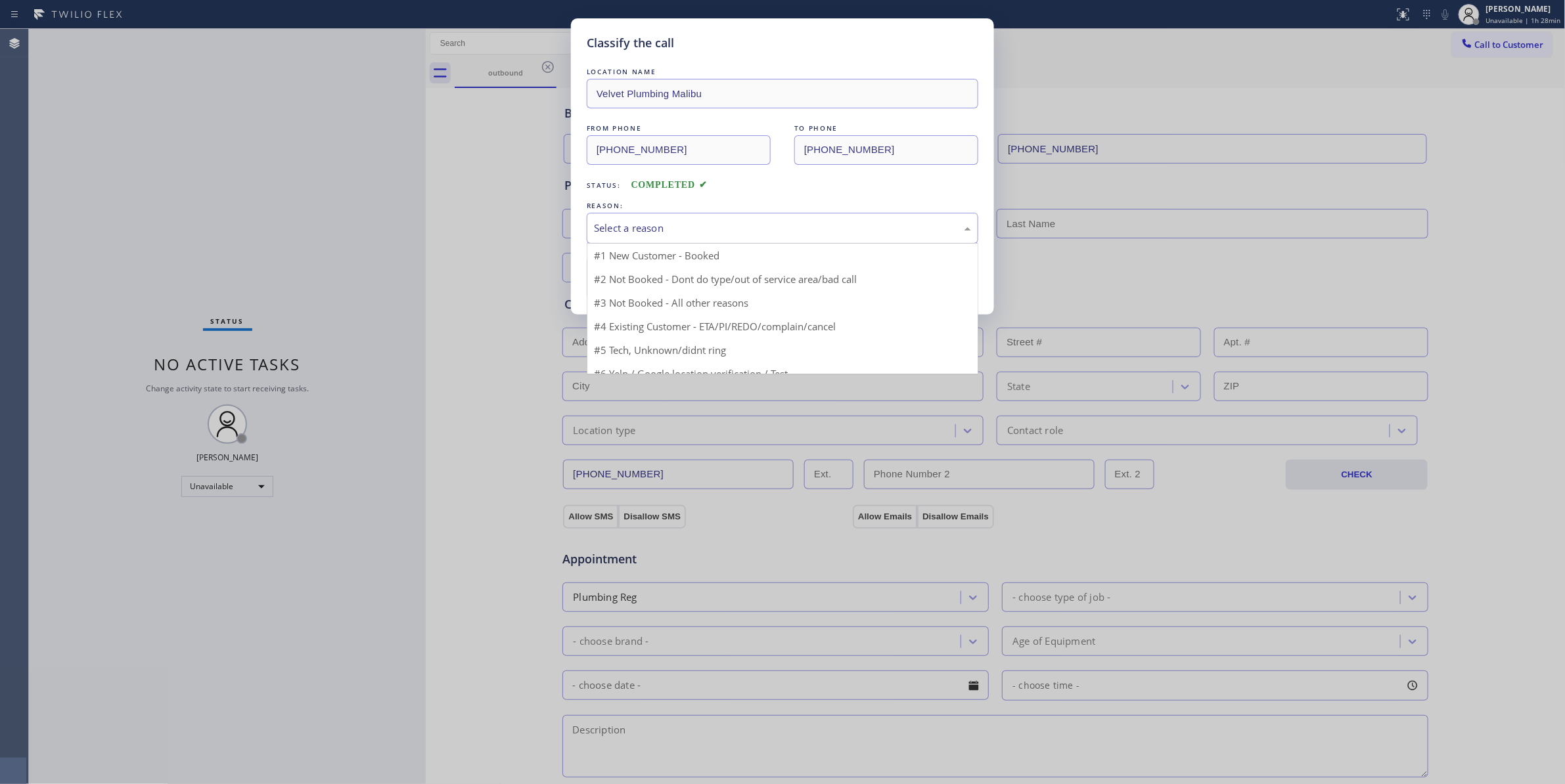
click at [666, 229] on div "Select a reason" at bounding box center [782, 227] width 377 height 15
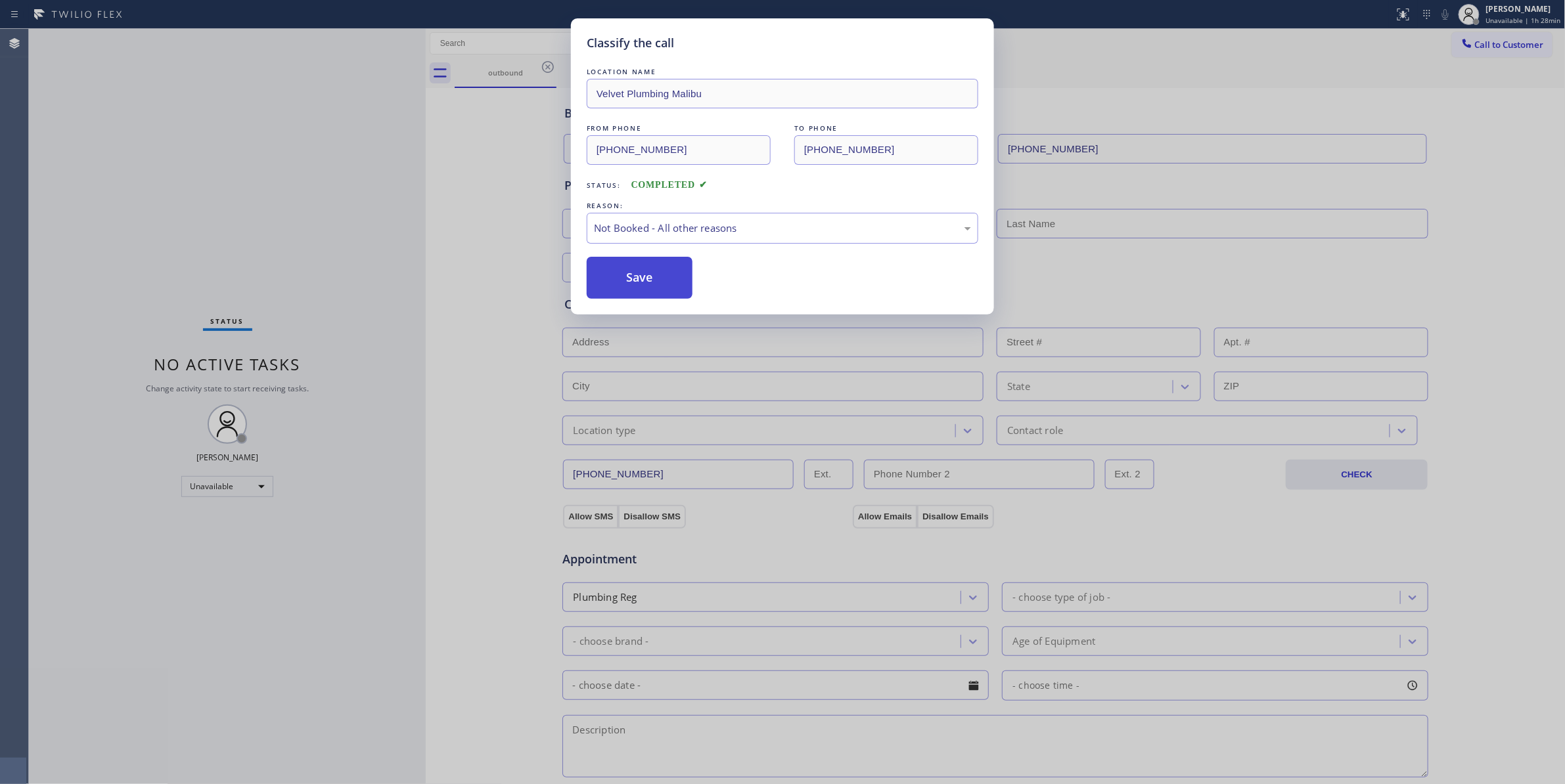
click at [653, 281] on button "Save" at bounding box center [639, 278] width 105 height 42
click at [653, 280] on button "Save" at bounding box center [639, 278] width 105 height 42
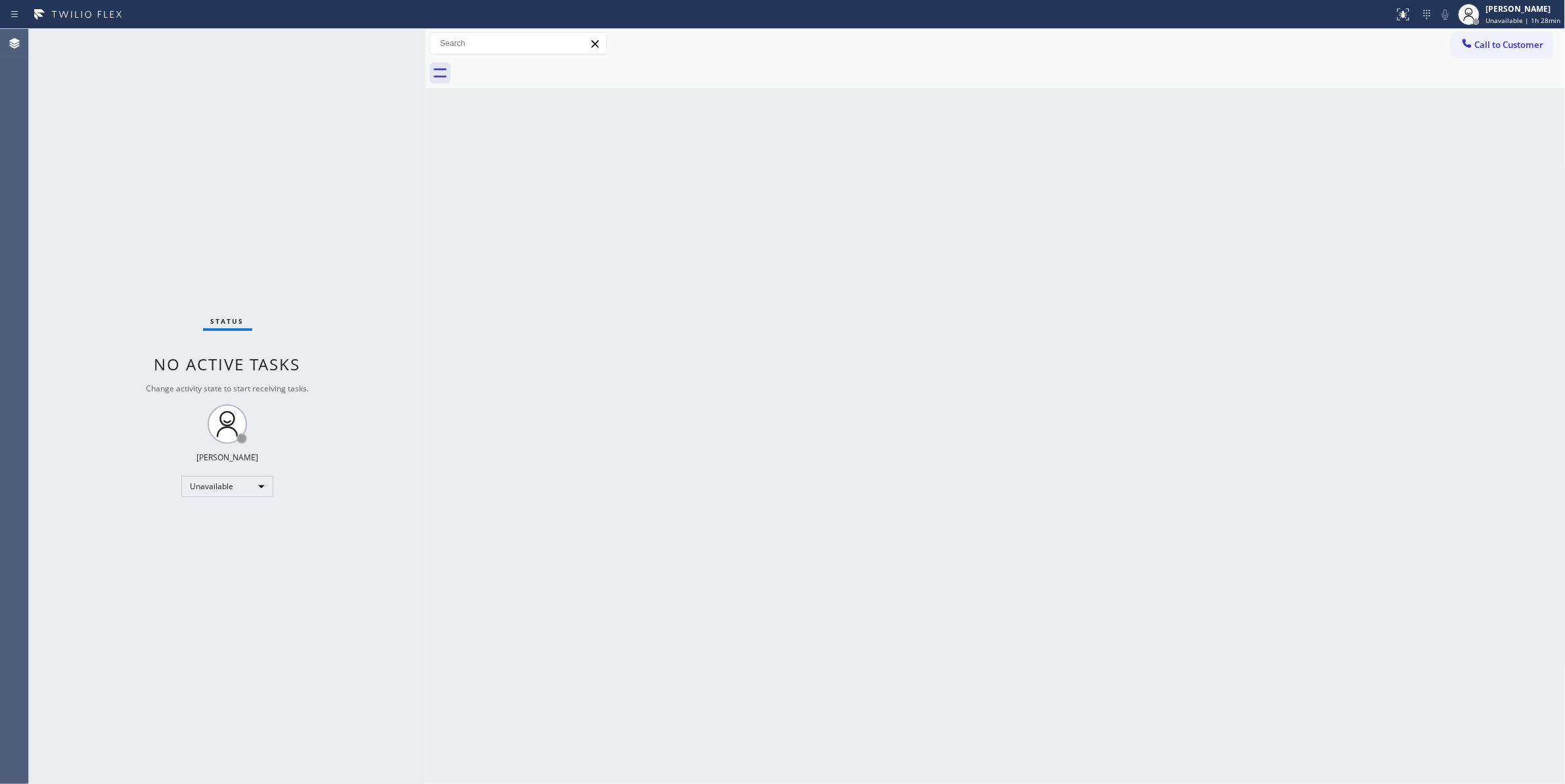
click at [1516, 46] on span "Call to Customer" at bounding box center [1509, 44] width 69 height 12
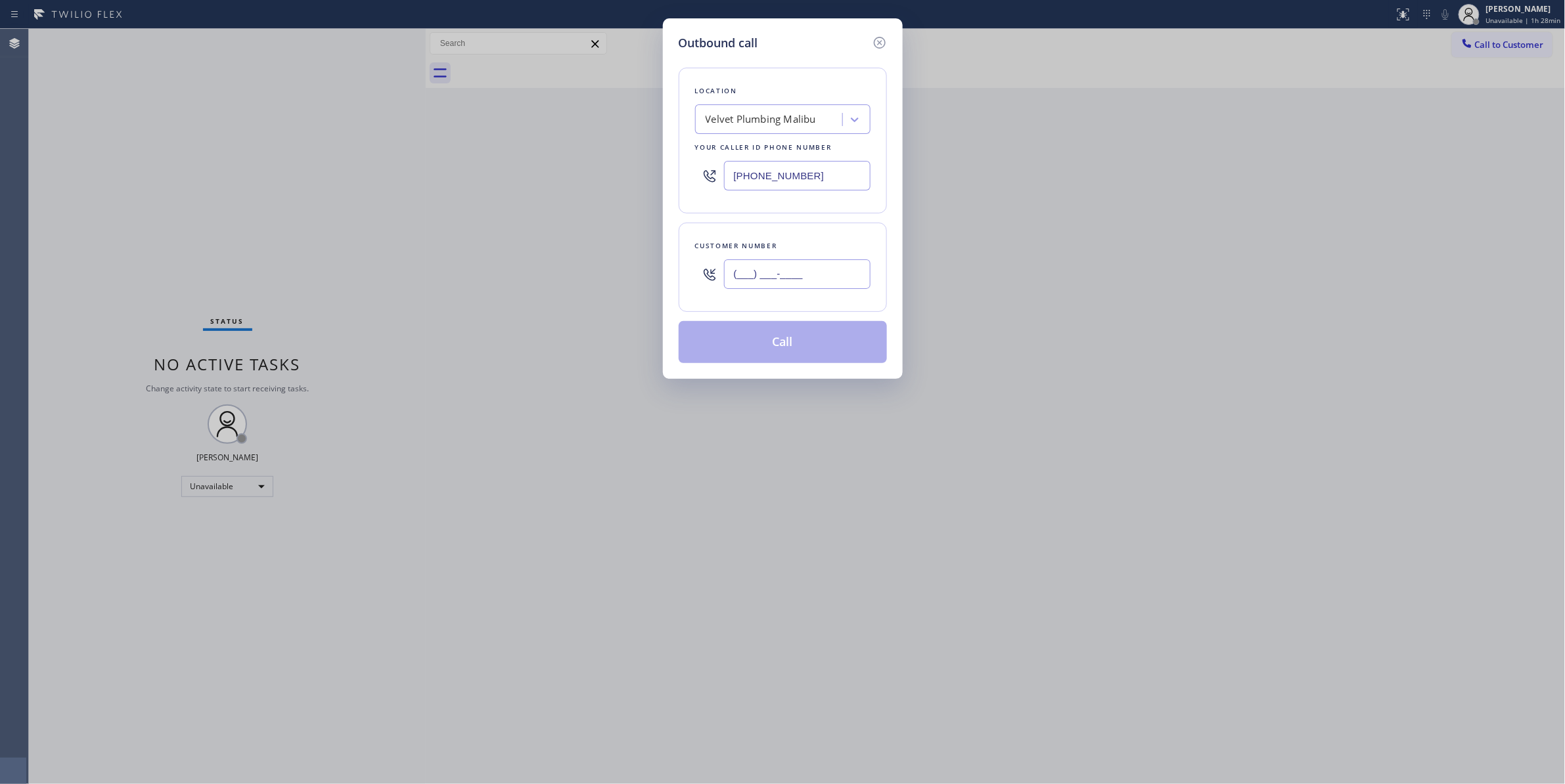
click at [743, 285] on input "(___) ___-____" at bounding box center [797, 274] width 146 height 30
paste input "771) 224-9441"
type input "[PHONE_NUMBER]"
click at [784, 348] on button "Call" at bounding box center [782, 342] width 208 height 42
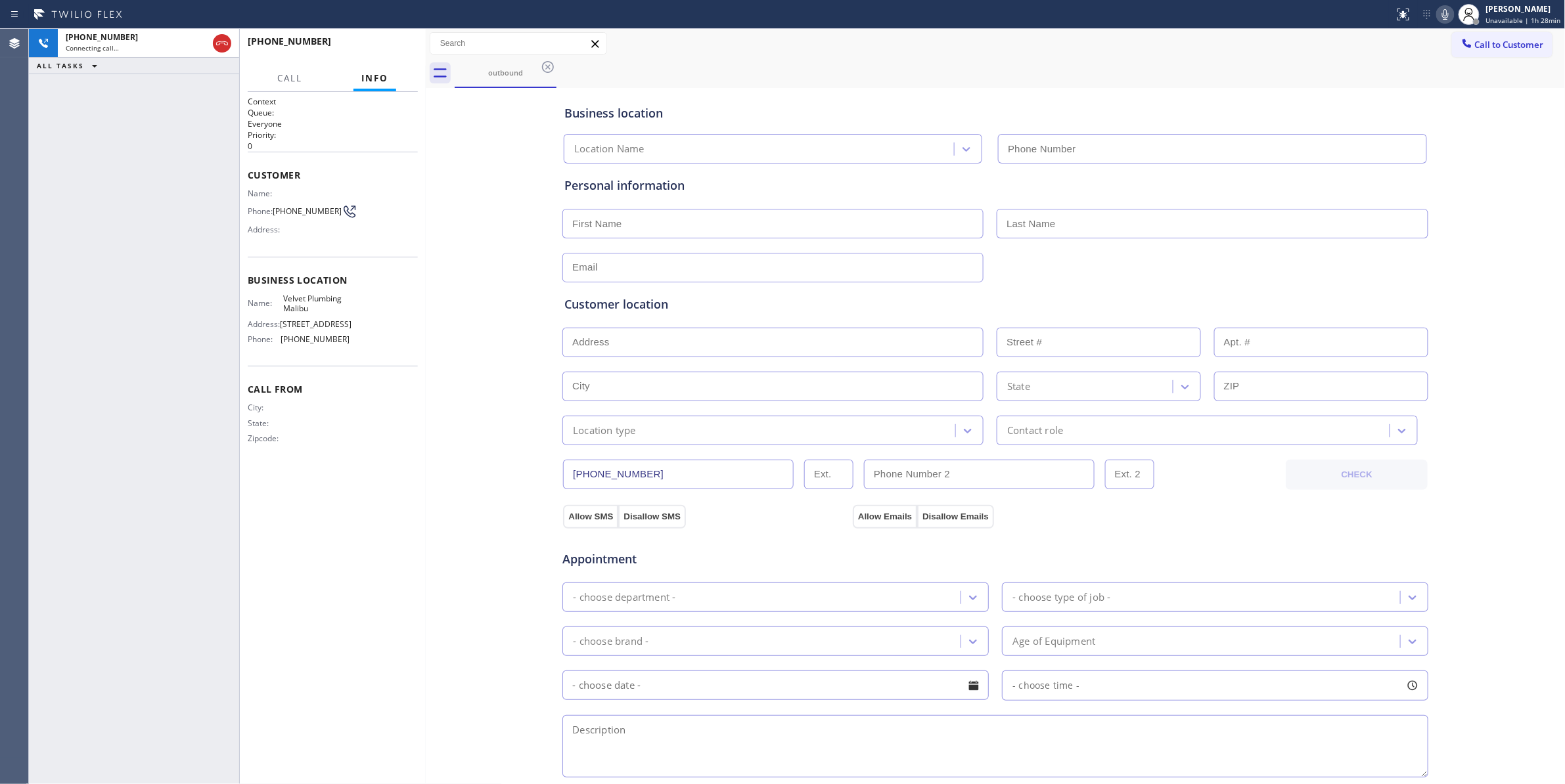
type input "[PHONE_NUMBER]"
click at [293, 213] on span "[PHONE_NUMBER]" at bounding box center [307, 211] width 69 height 10
copy div "[PHONE_NUMBER]"
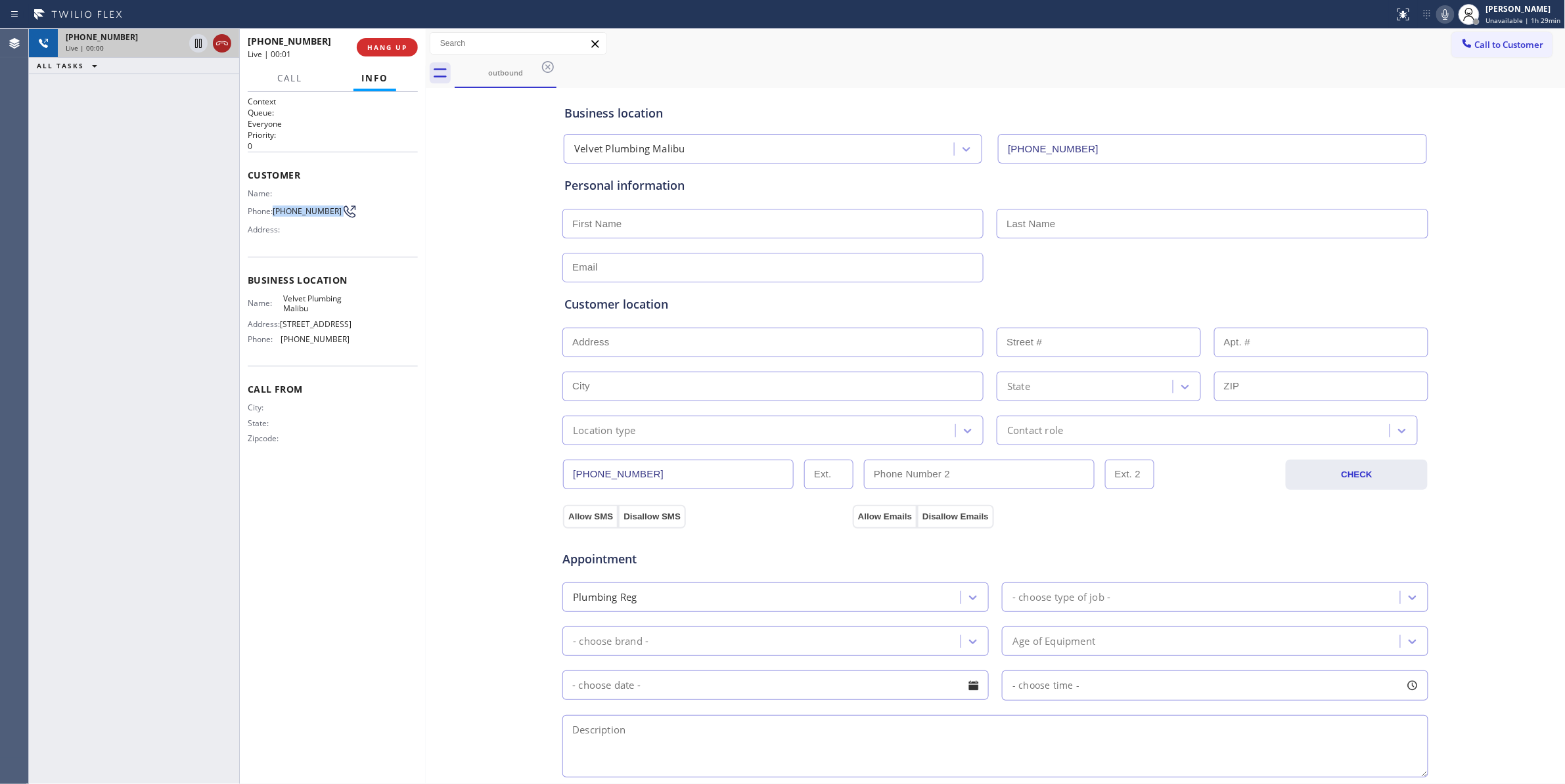
click at [220, 42] on icon at bounding box center [222, 44] width 16 height 16
click at [400, 51] on button "COMPLETE" at bounding box center [384, 47] width 66 height 18
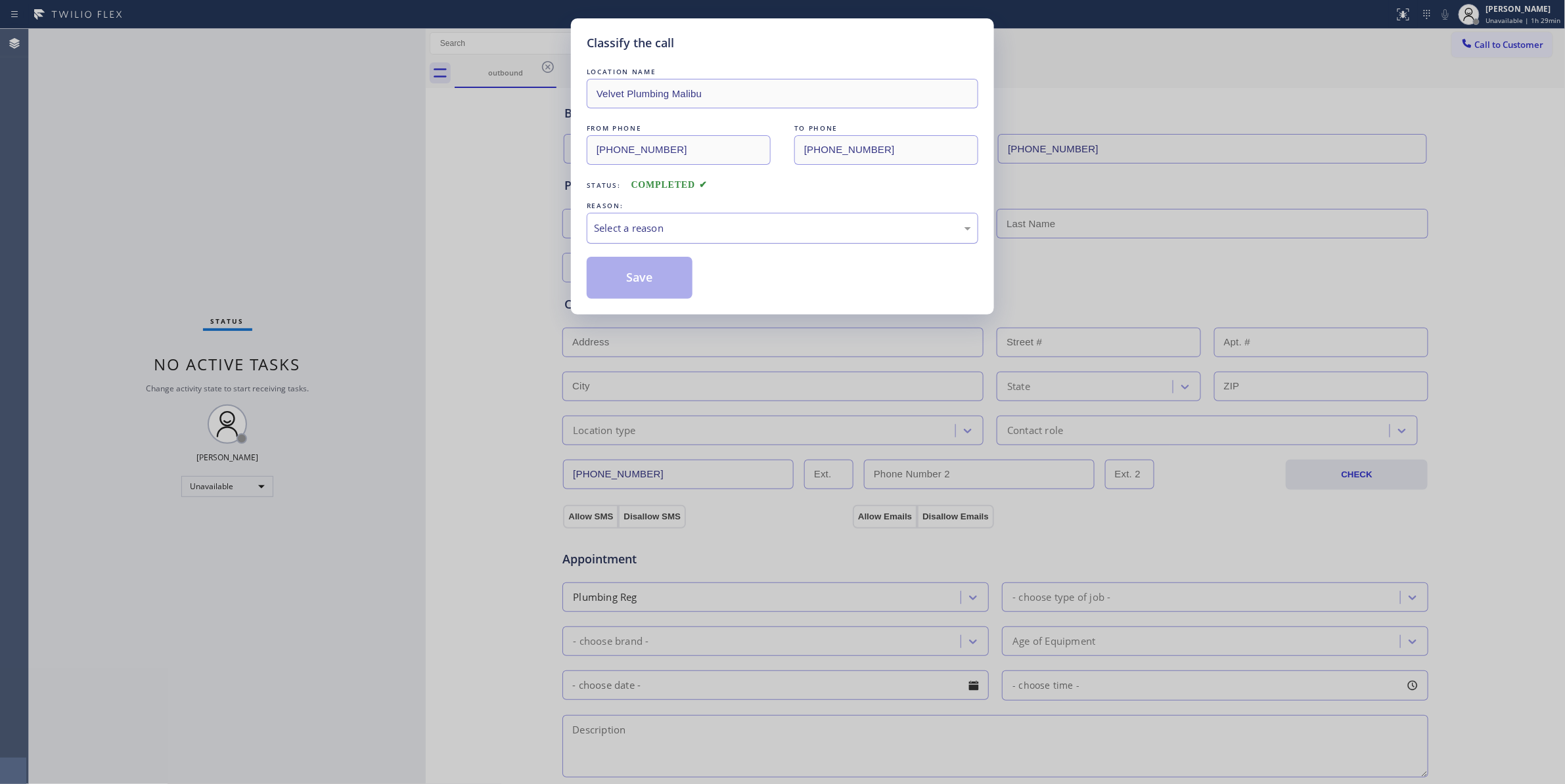
click at [615, 231] on div "Select a reason" at bounding box center [782, 227] width 377 height 15
click at [624, 279] on button "Save" at bounding box center [639, 278] width 105 height 42
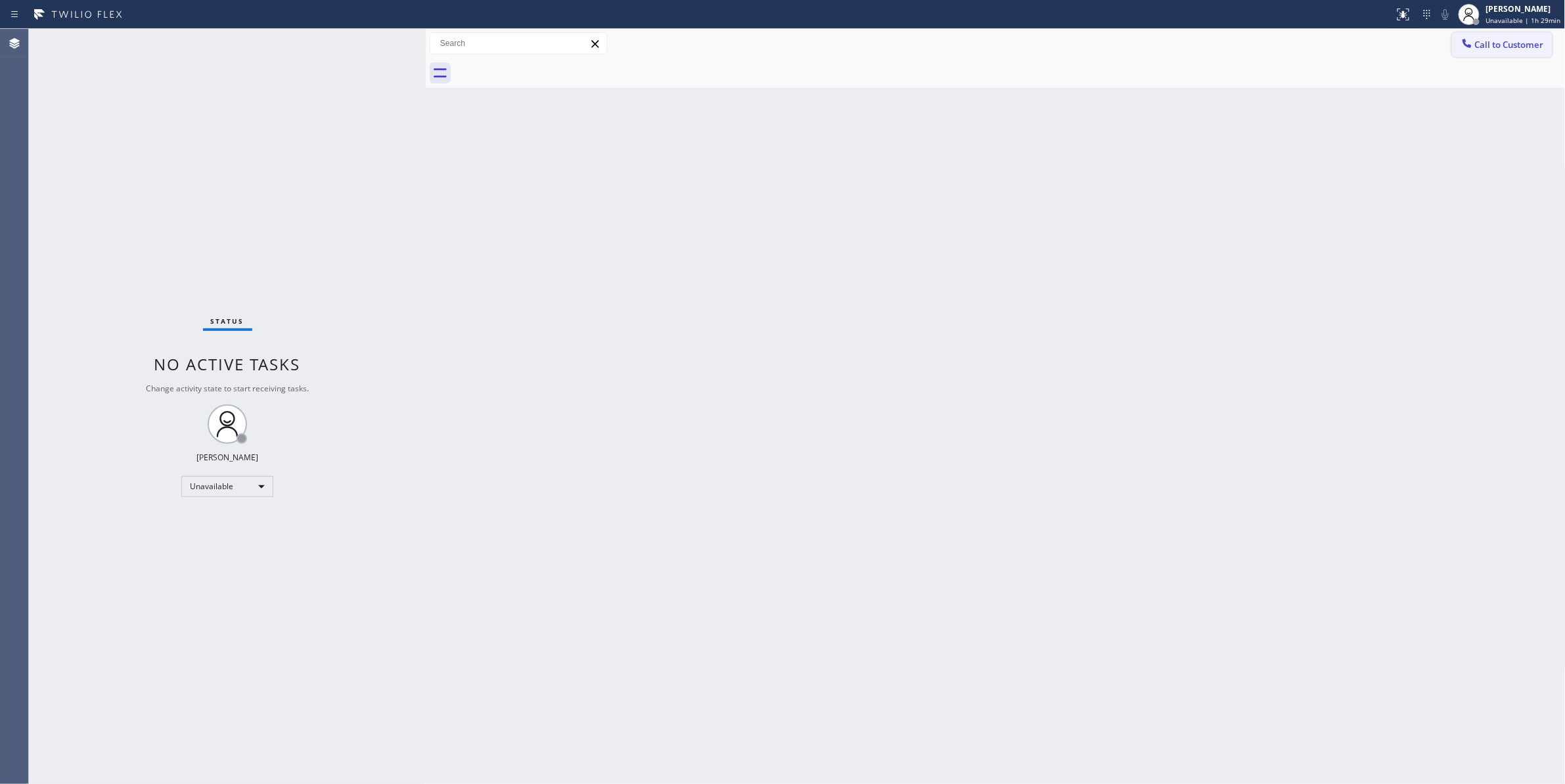
click at [1516, 39] on span "Call to Customer" at bounding box center [1509, 44] width 69 height 12
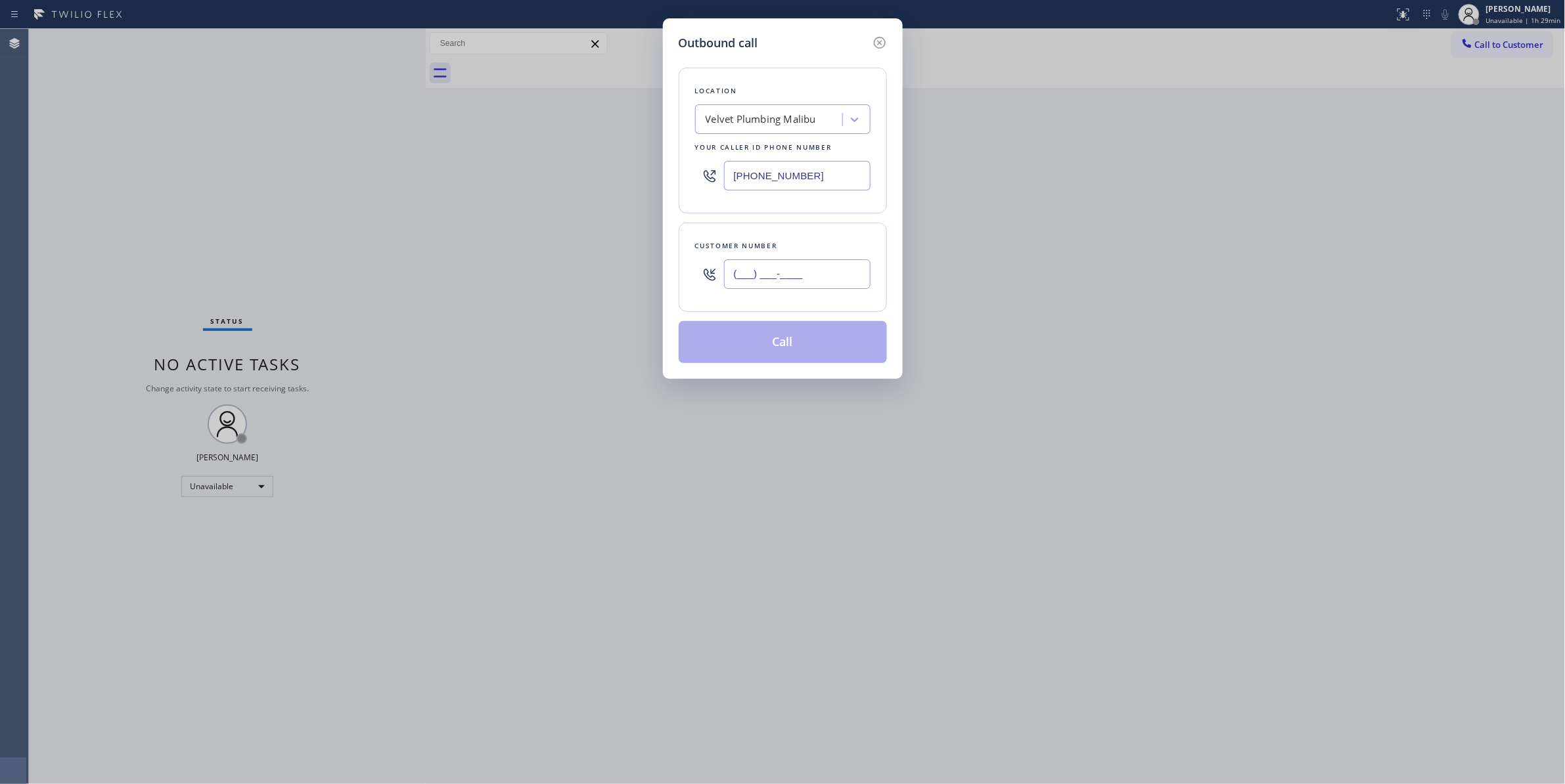
click at [825, 276] on input "(___) ___-____" at bounding box center [797, 274] width 146 height 30
paste input "771) 224-9441"
type input "[PHONE_NUMBER]"
click at [784, 350] on button "Call" at bounding box center [782, 342] width 208 height 42
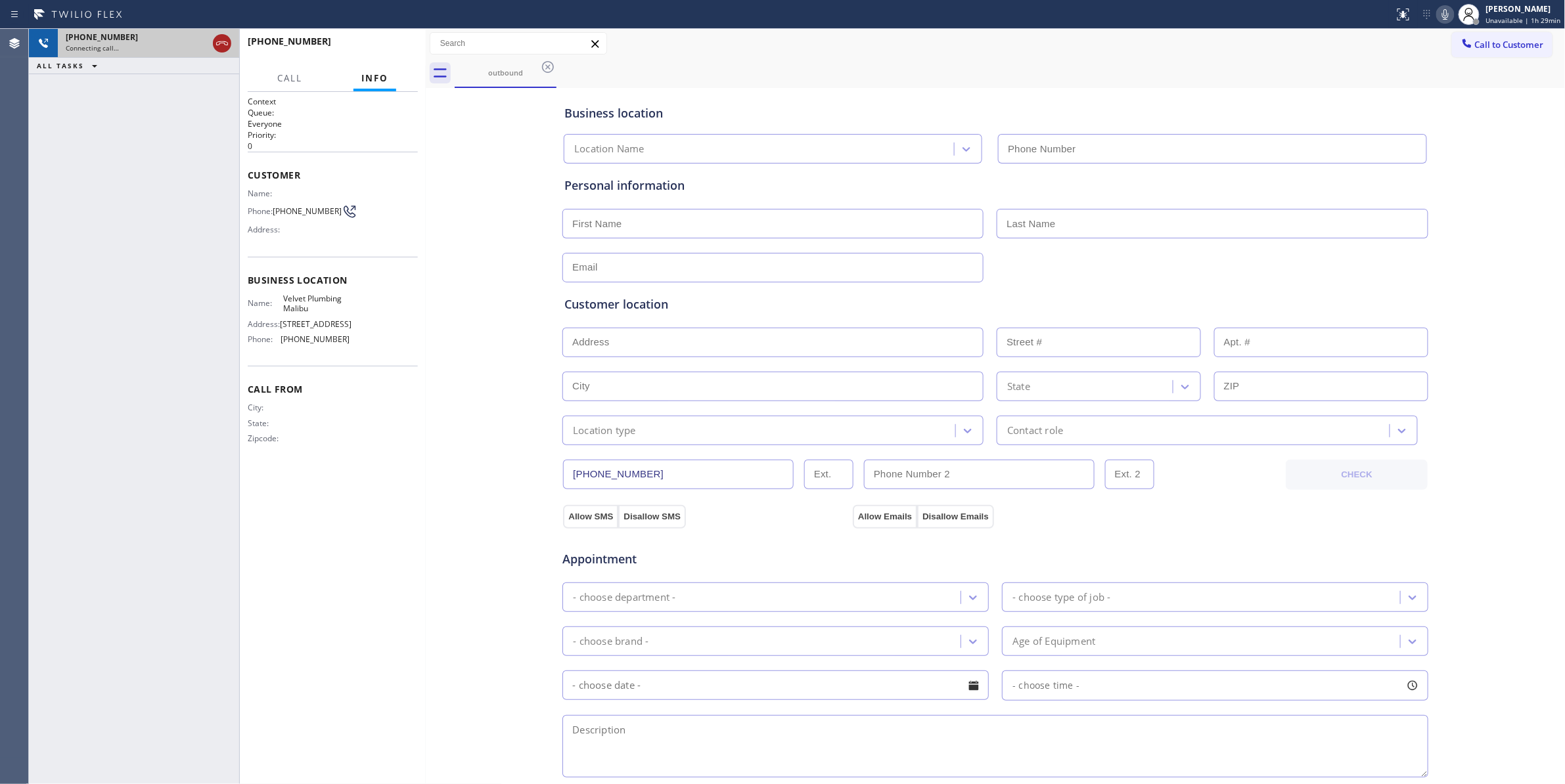
type input "[PHONE_NUMBER]"
click at [221, 47] on icon at bounding box center [222, 44] width 16 height 16
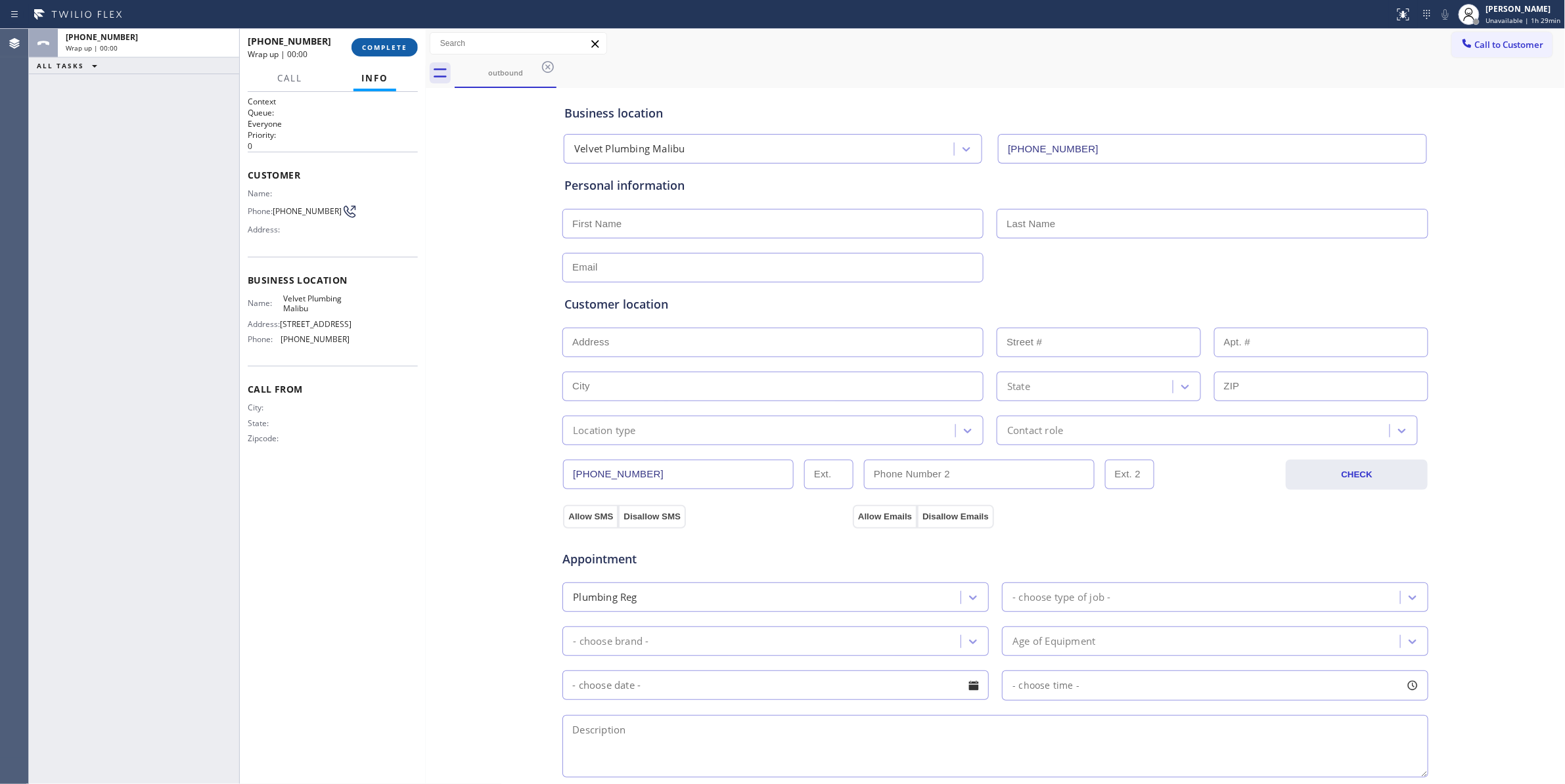
click at [387, 51] on button "COMPLETE" at bounding box center [384, 47] width 66 height 18
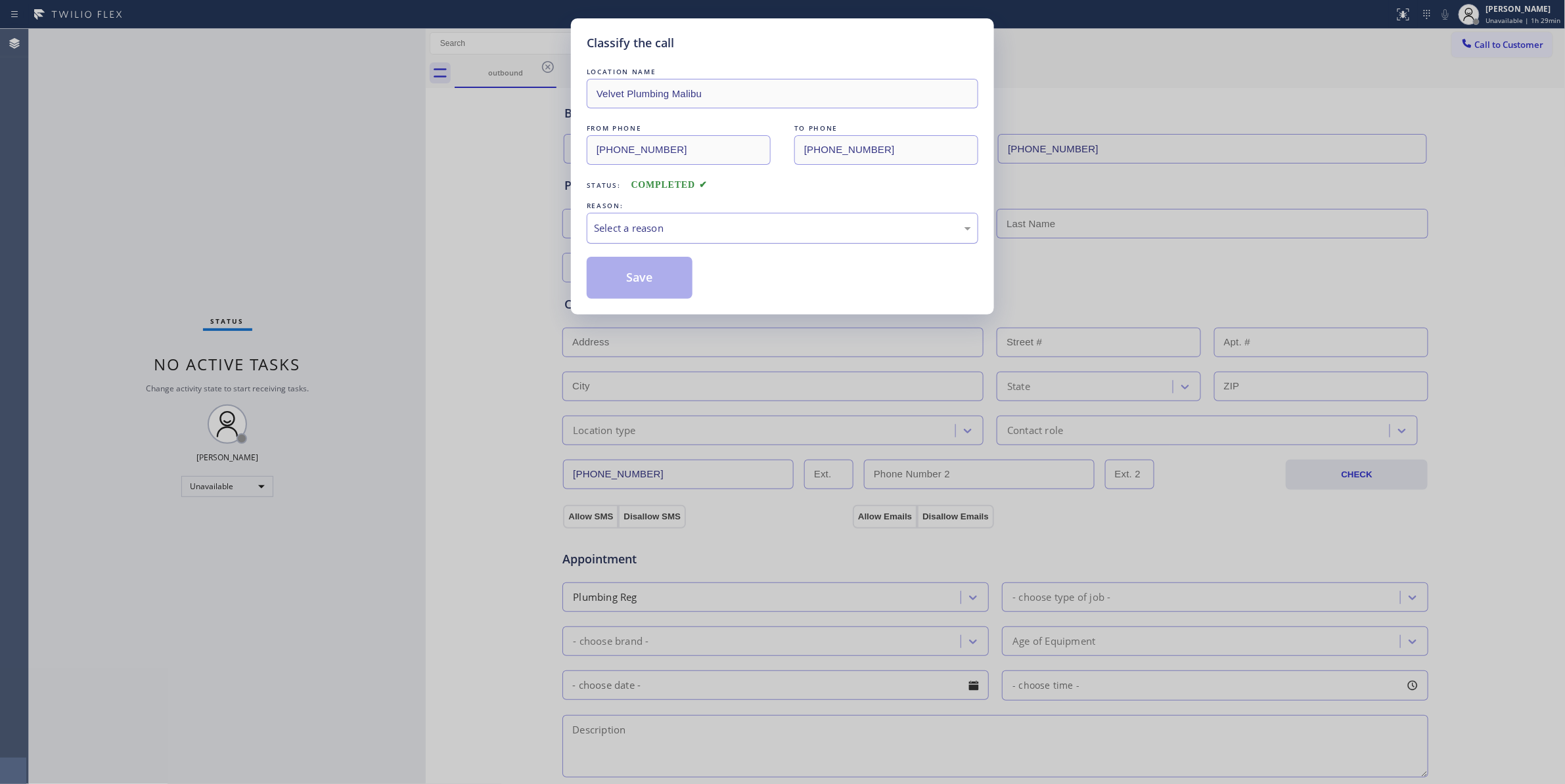
click at [602, 225] on div "Select a reason" at bounding box center [782, 227] width 377 height 15
click at [627, 271] on button "Save" at bounding box center [639, 278] width 105 height 42
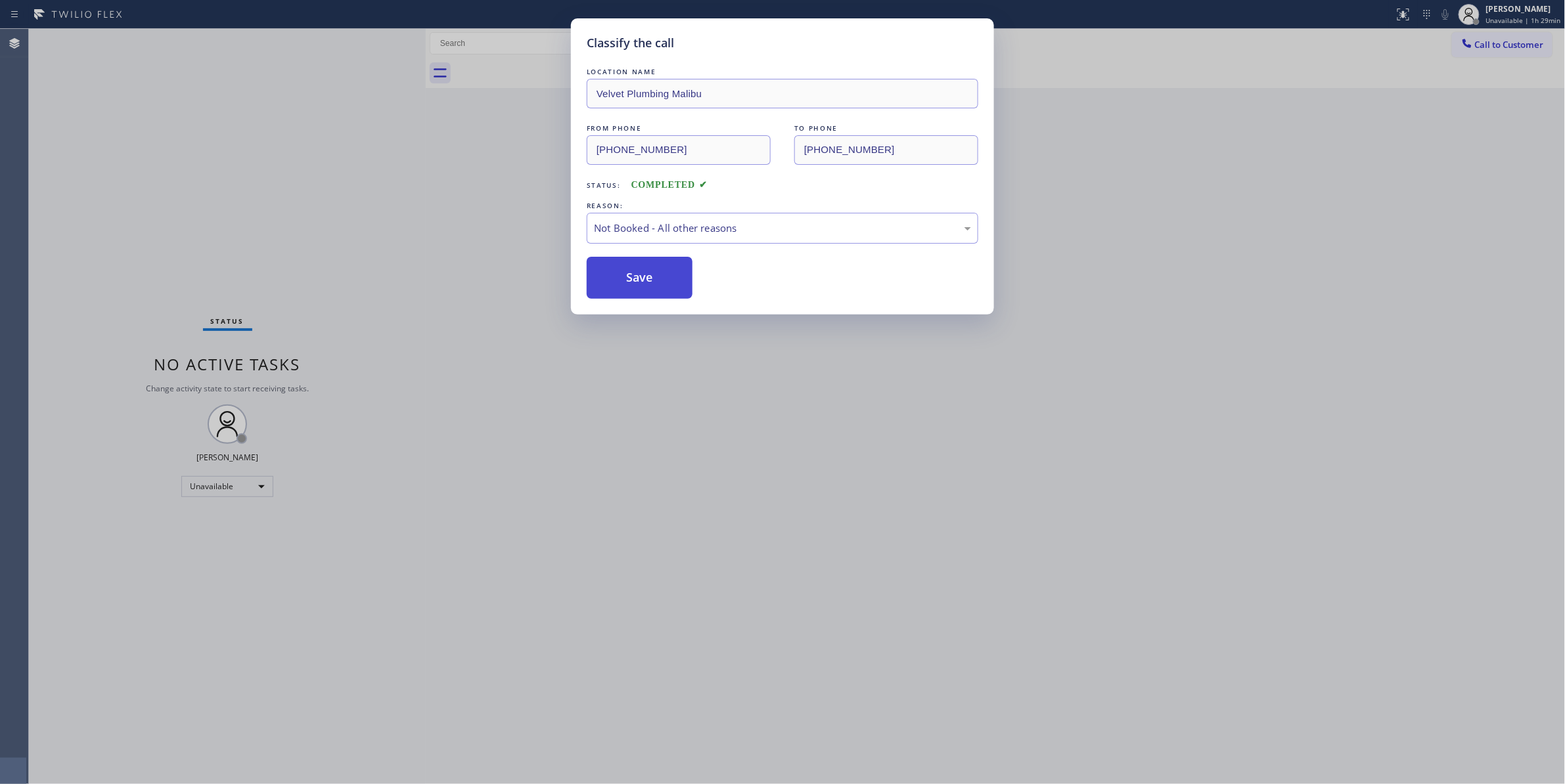
click at [627, 271] on button "Save" at bounding box center [639, 278] width 105 height 42
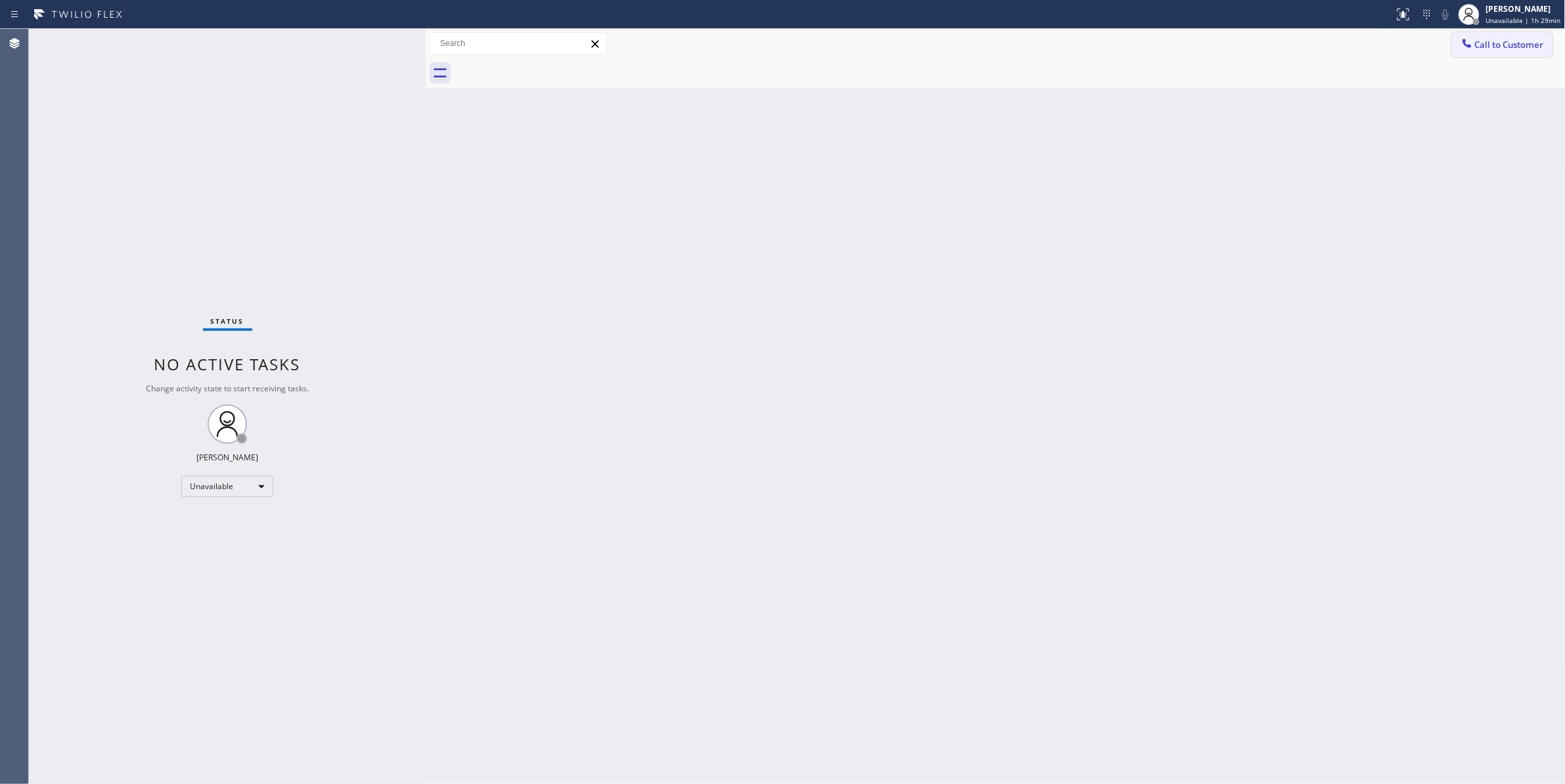
click at [1513, 45] on span "Call to Customer" at bounding box center [1509, 44] width 69 height 12
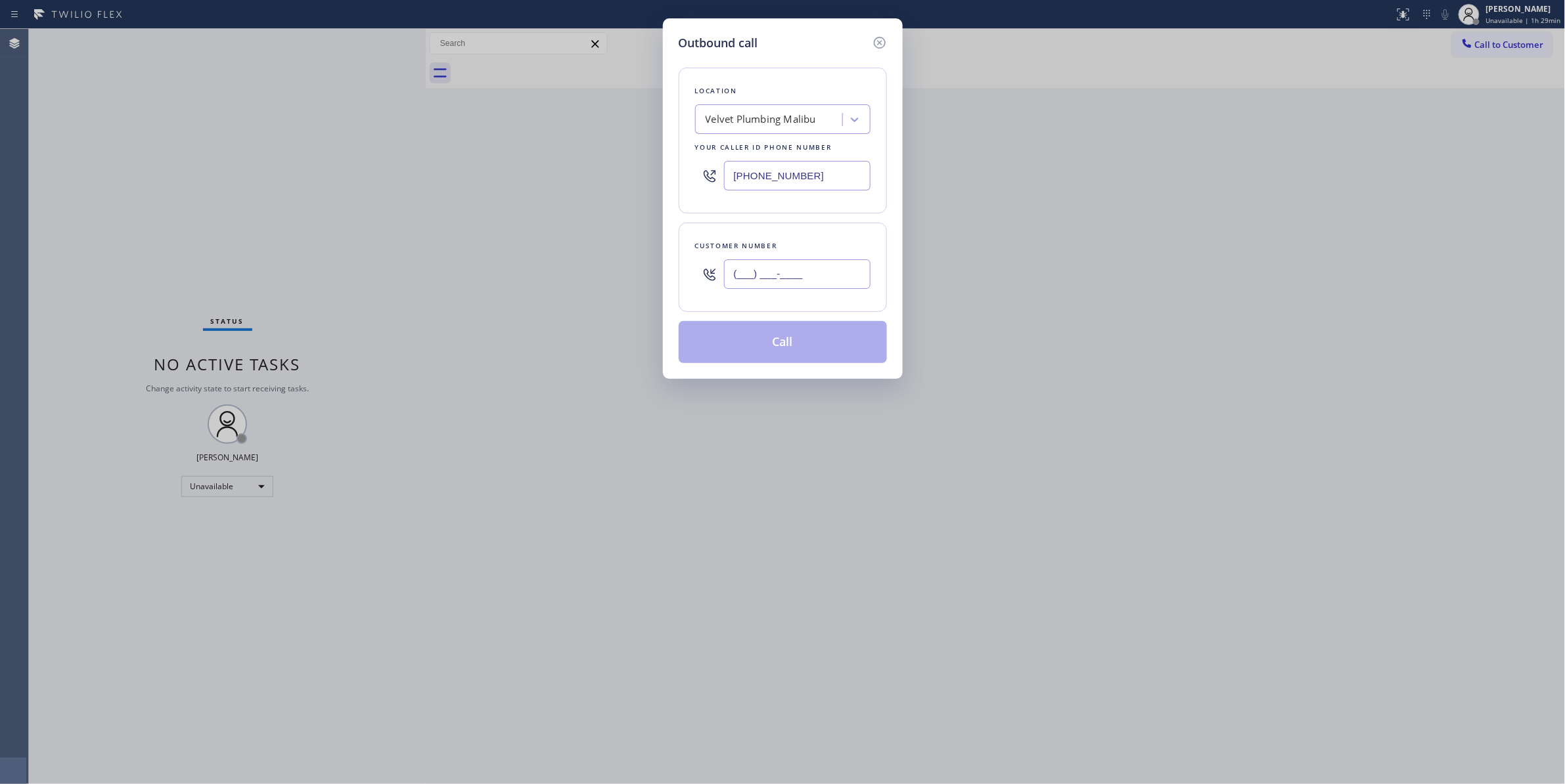
click at [821, 280] on input "(___) ___-____" at bounding box center [797, 274] width 146 height 30
paste input "771) 224-9441"
type input "[PHONE_NUMBER]"
click at [803, 348] on button "Call" at bounding box center [782, 342] width 208 height 42
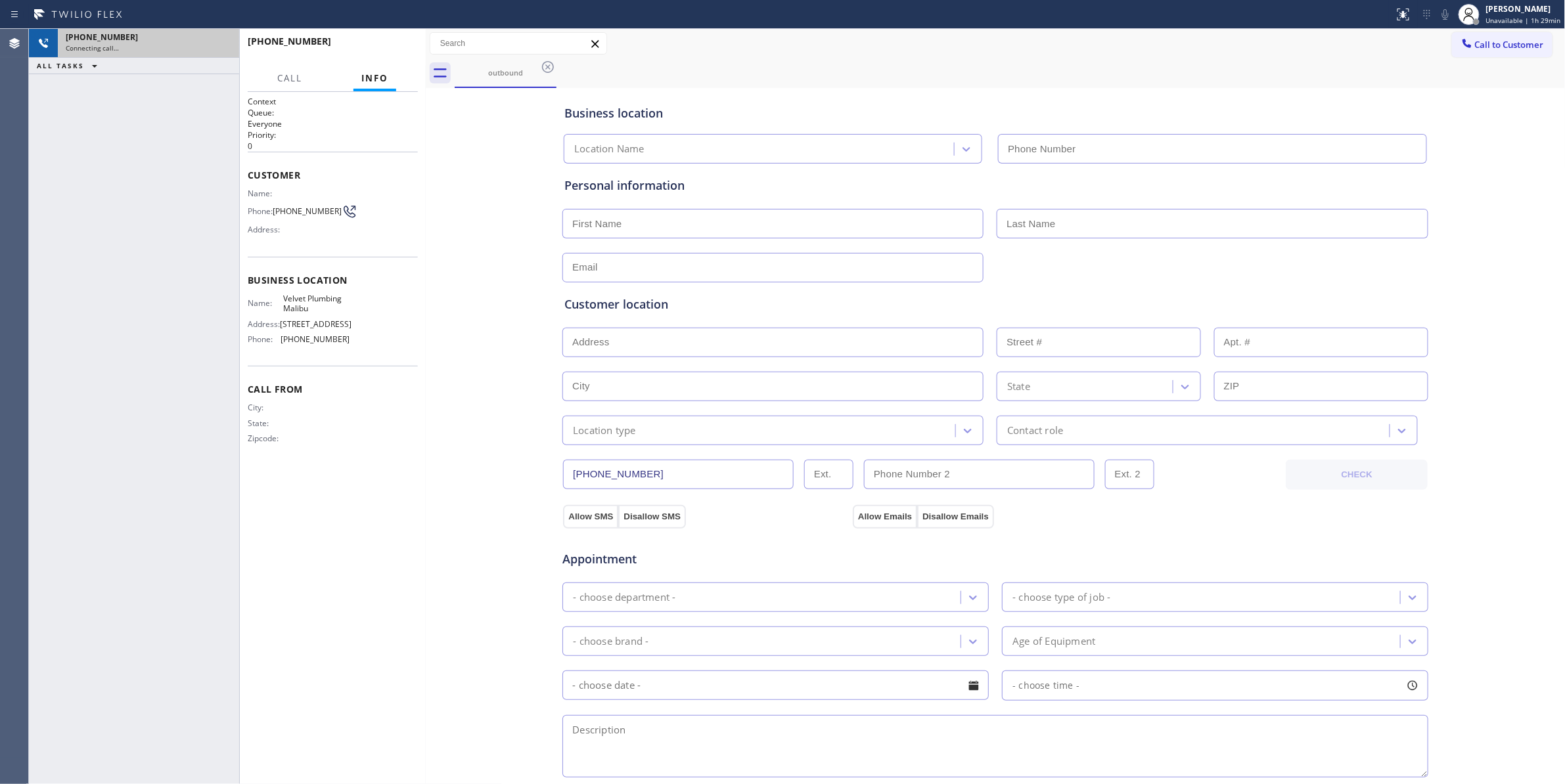
type input "[PHONE_NUMBER]"
click at [174, 44] on div "Connecting call…" at bounding box center [148, 48] width 166 height 10
click at [219, 42] on icon at bounding box center [222, 44] width 16 height 16
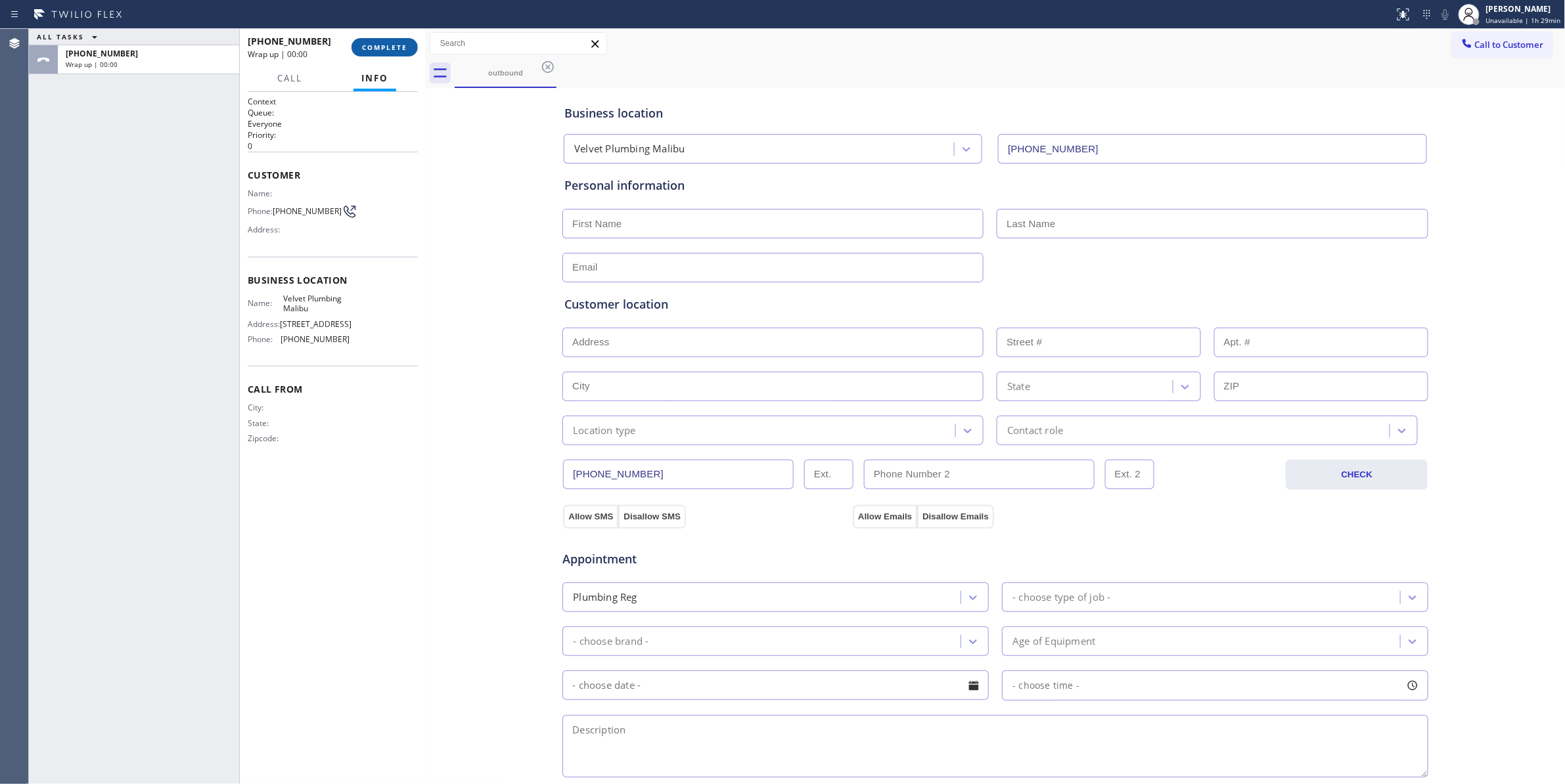
click at [400, 38] on button "COMPLETE" at bounding box center [384, 47] width 66 height 18
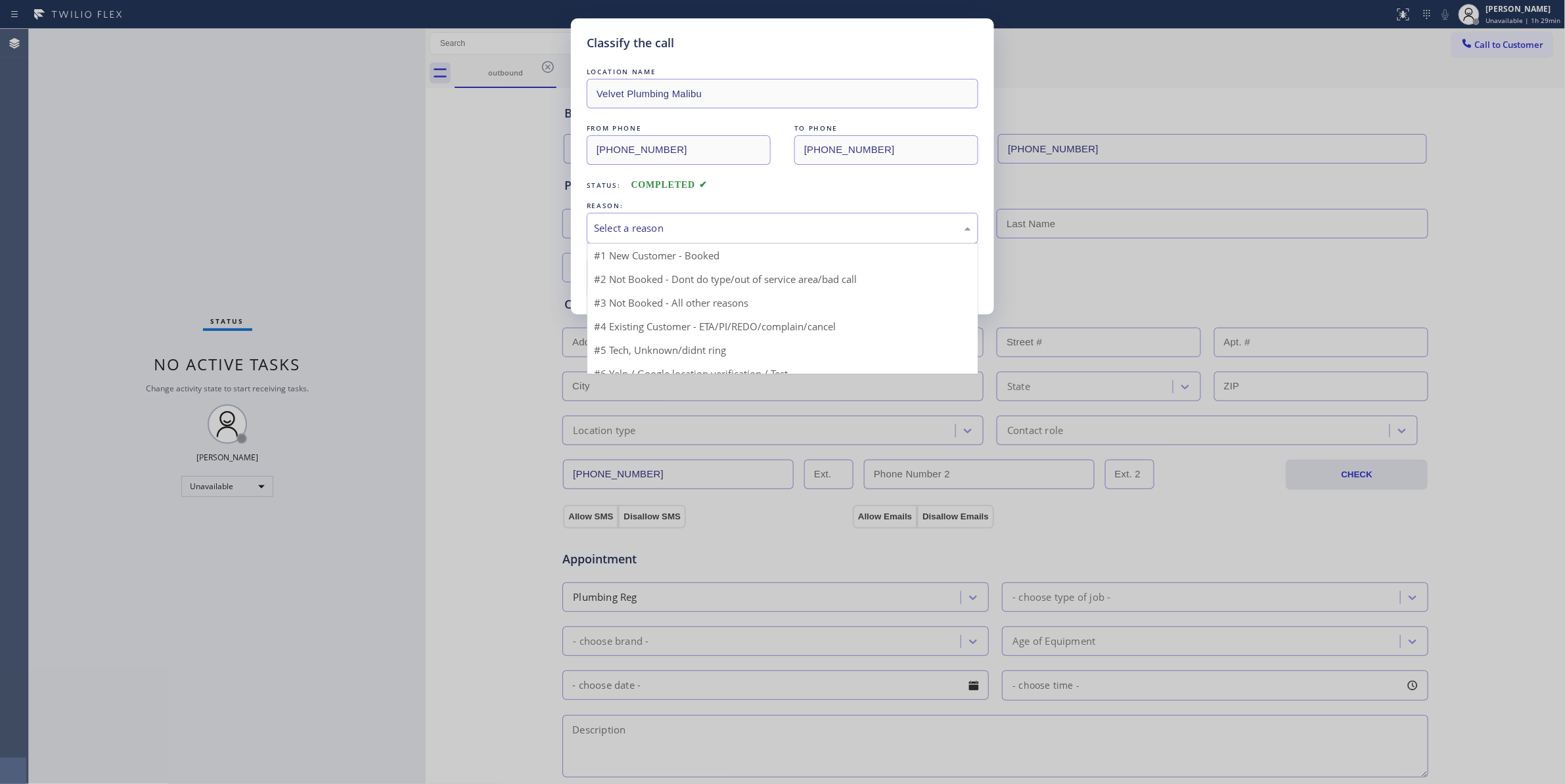
click at [647, 236] on div "Select a reason" at bounding box center [782, 227] width 377 height 15
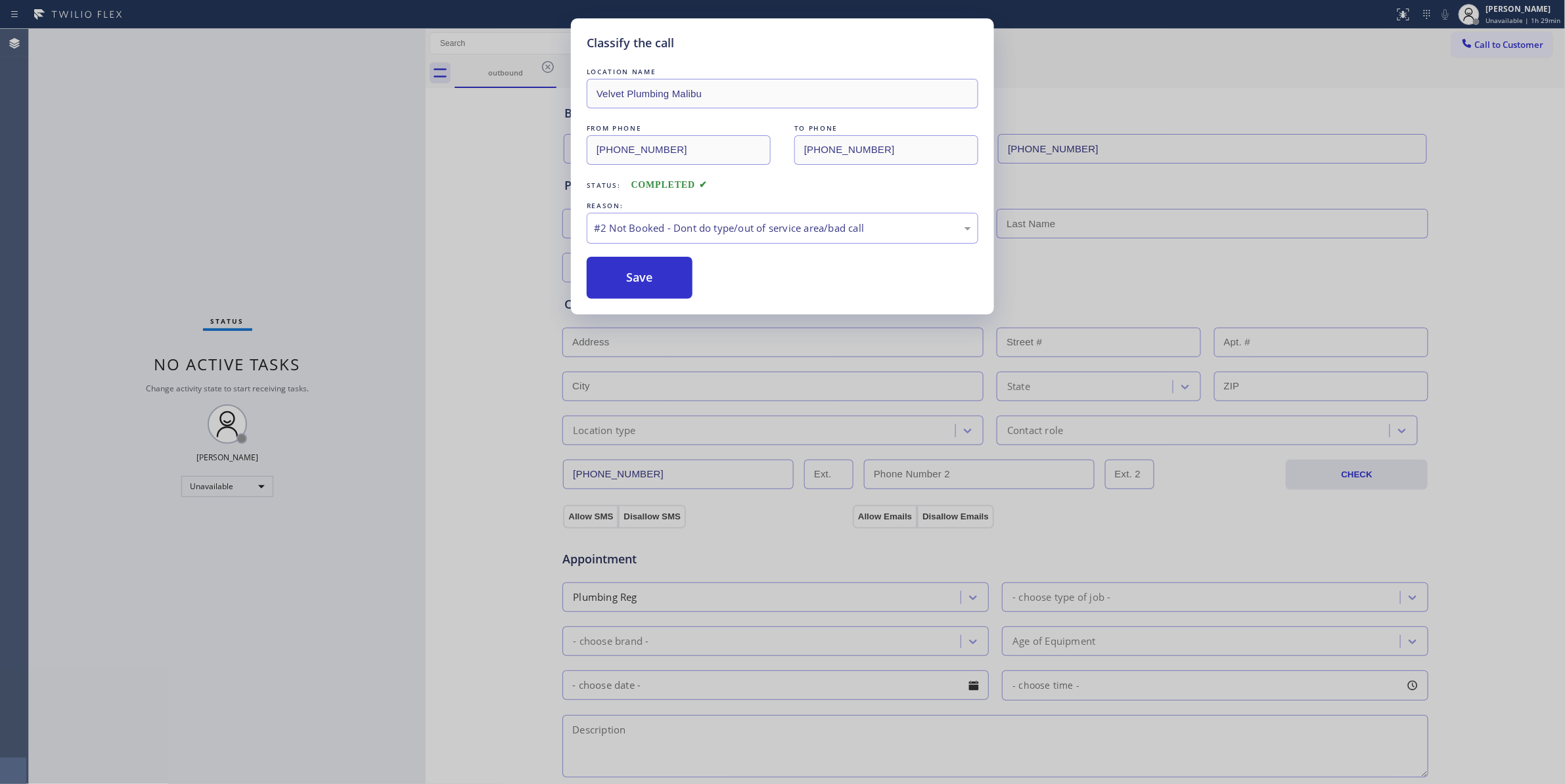
click at [647, 281] on button "Save" at bounding box center [639, 278] width 105 height 42
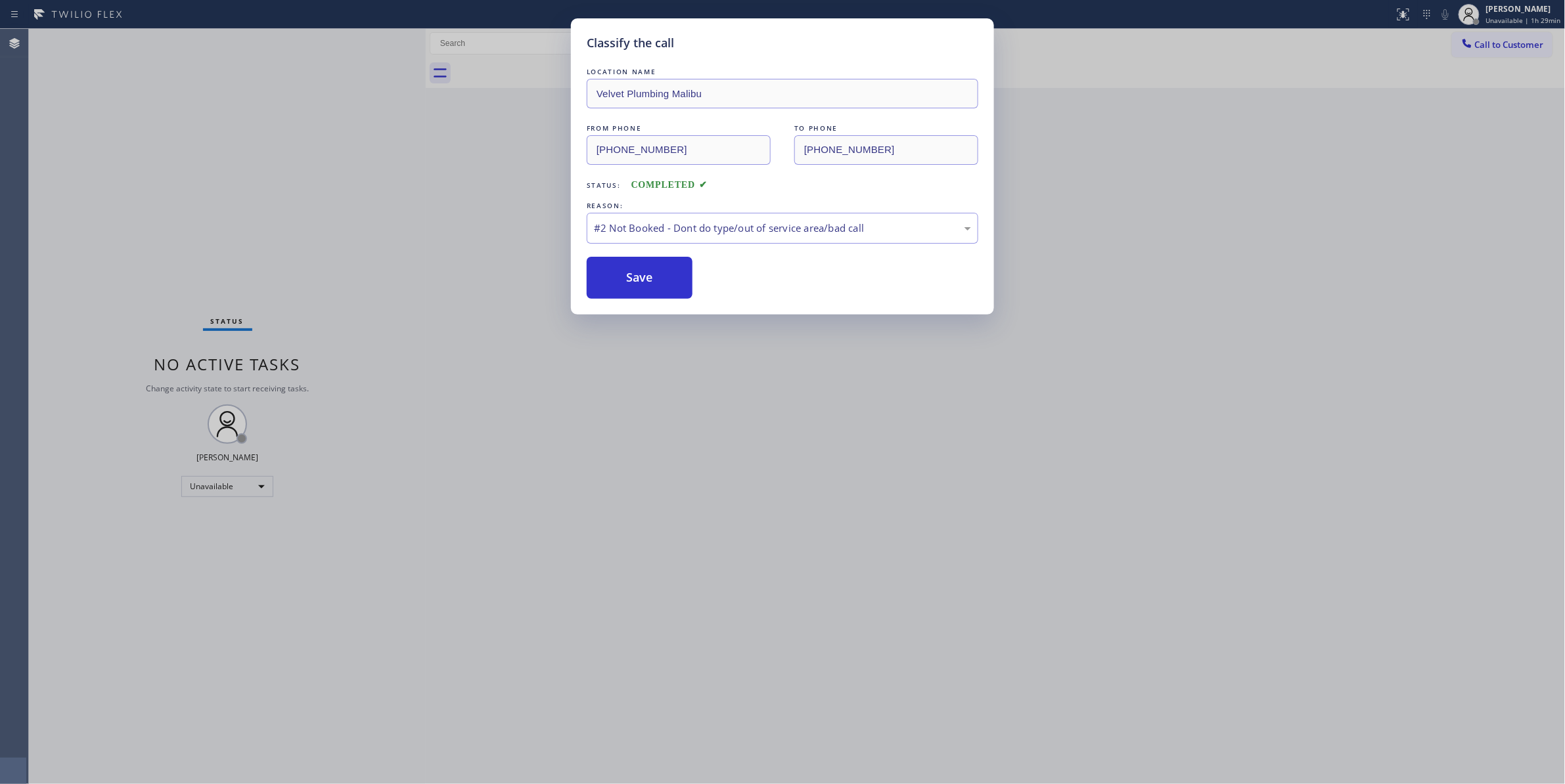
click at [647, 281] on button "Save" at bounding box center [639, 278] width 105 height 42
click at [623, 292] on button "Save" at bounding box center [639, 278] width 105 height 42
click at [623, 281] on button "Save" at bounding box center [639, 278] width 105 height 42
click at [657, 274] on button "Save" at bounding box center [639, 278] width 105 height 42
click at [655, 274] on button "Save" at bounding box center [639, 278] width 105 height 42
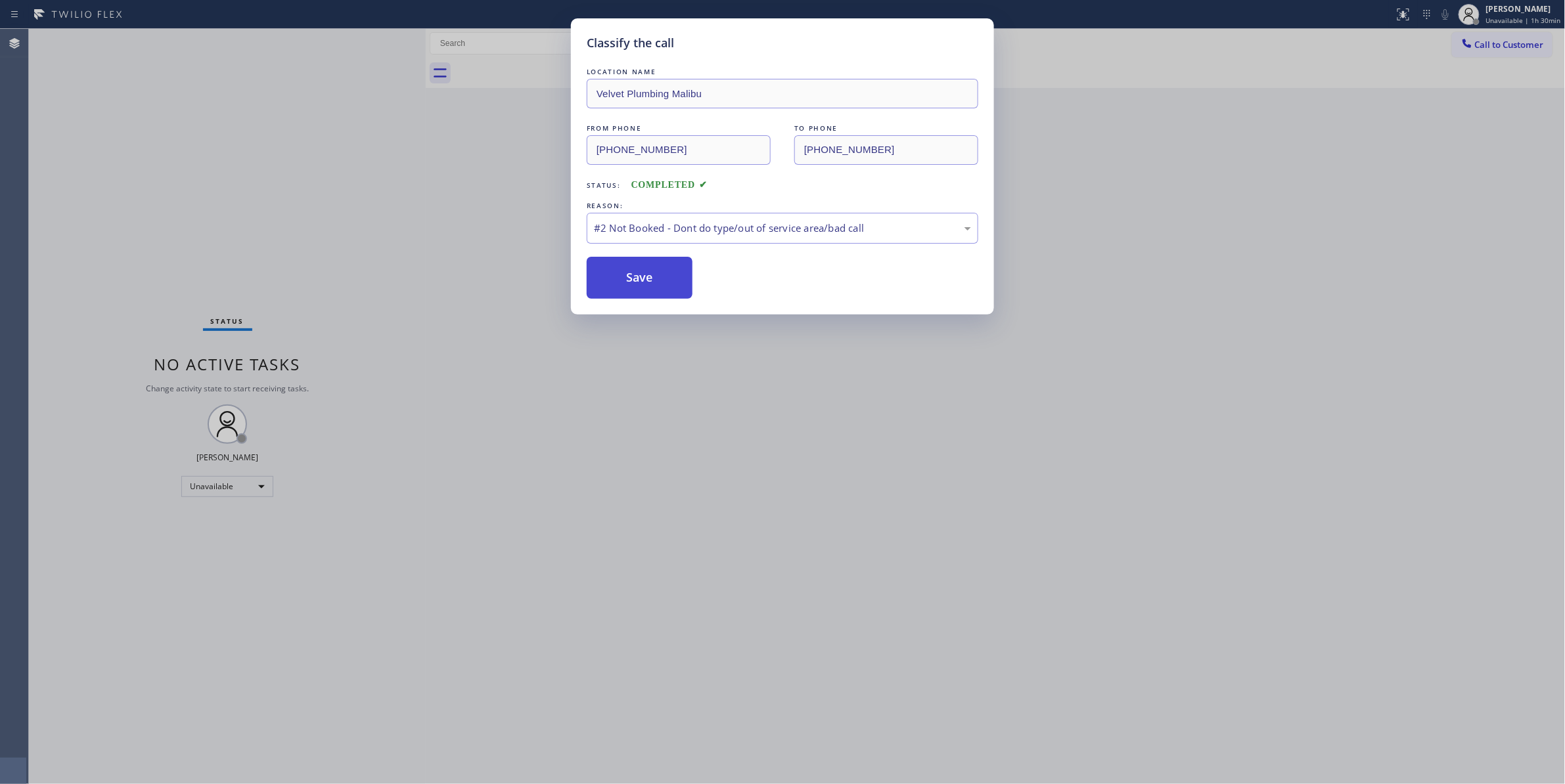
click at [641, 284] on button "Save" at bounding box center [639, 278] width 105 height 42
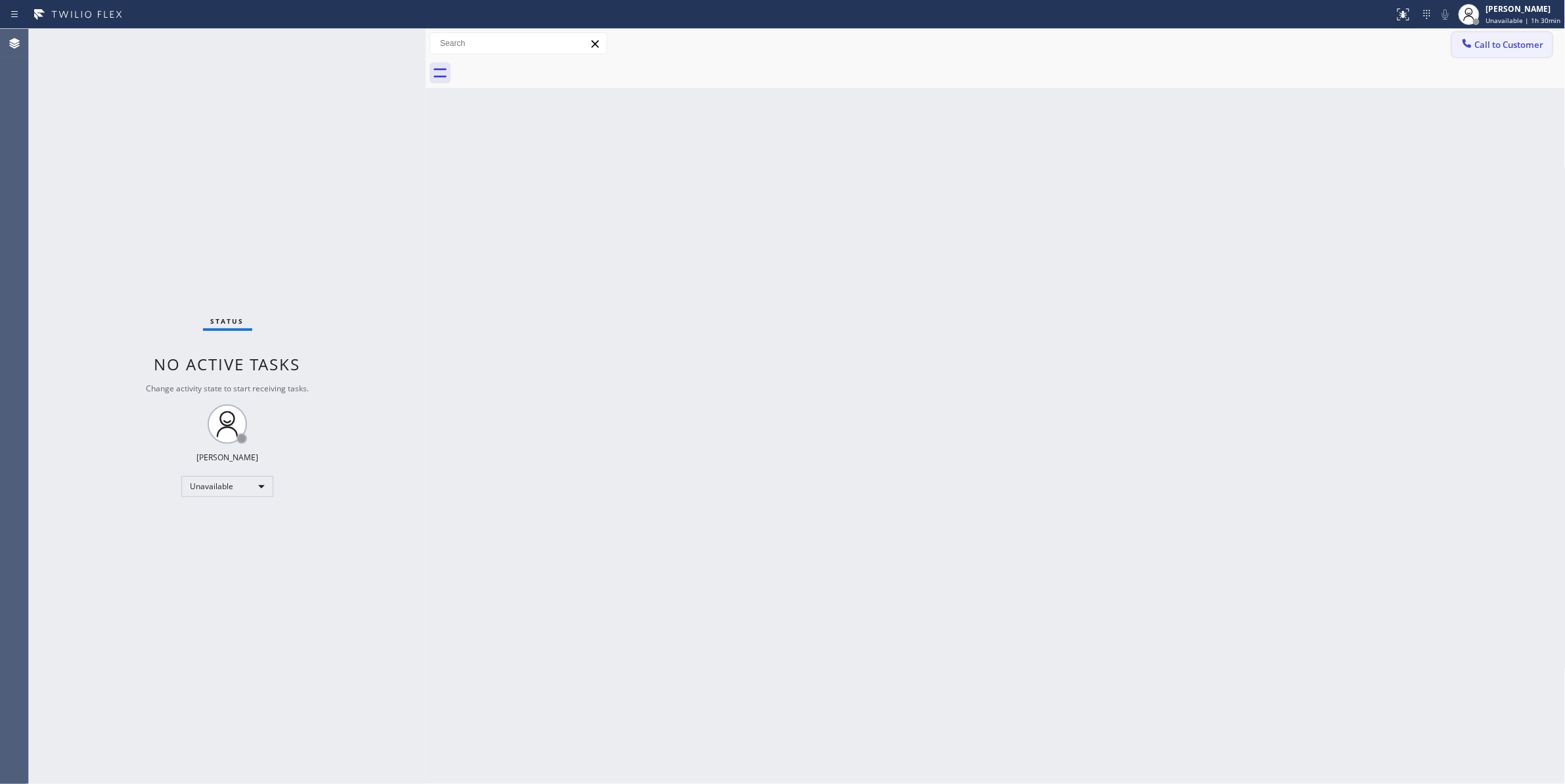
click at [1511, 50] on span "Call to Customer" at bounding box center [1509, 44] width 69 height 12
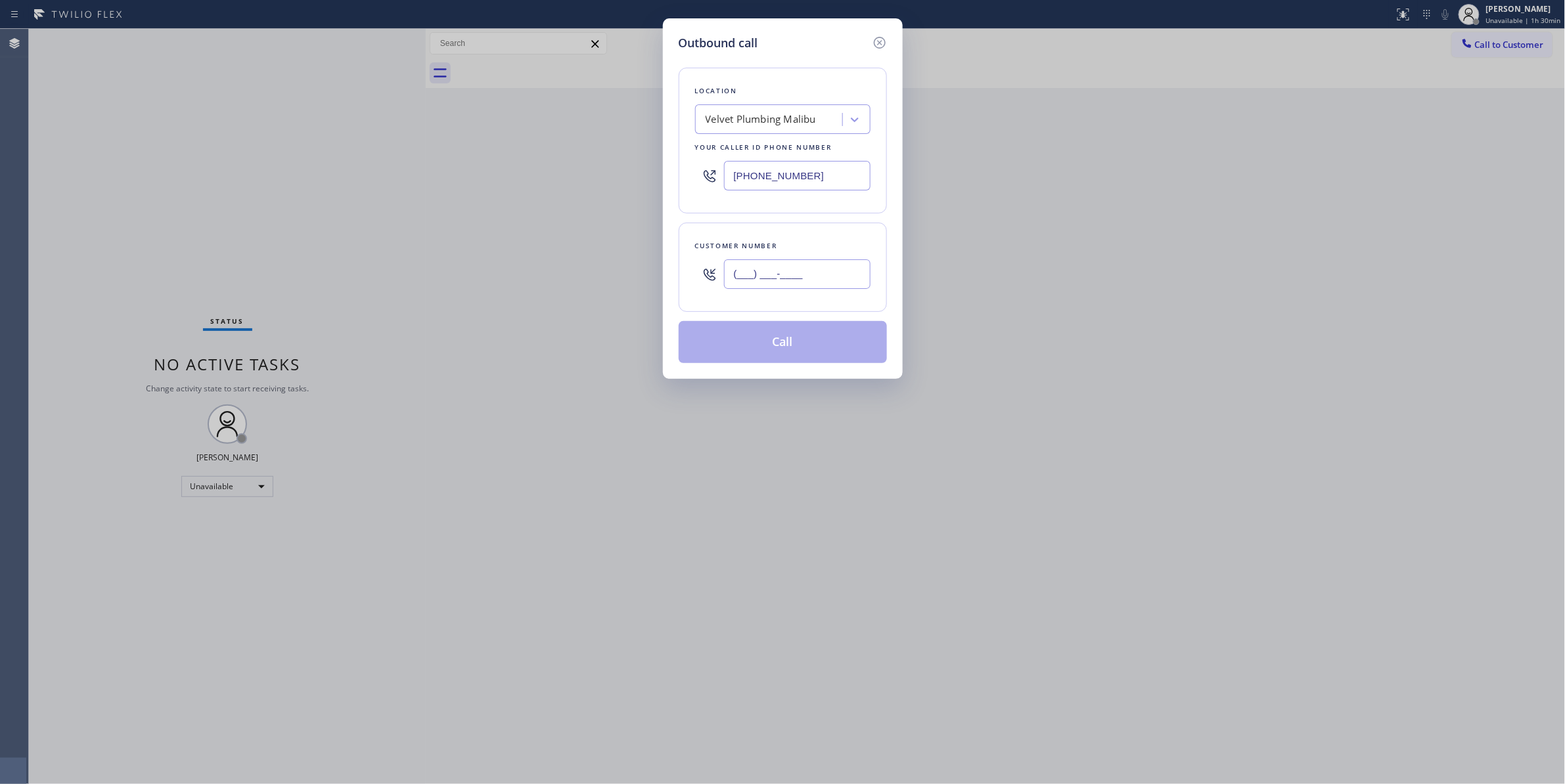
click at [774, 276] on input "(___) ___-____" at bounding box center [797, 274] width 146 height 30
paste input "771) 224-9441"
type input "[PHONE_NUMBER]"
click at [742, 355] on button "Call" at bounding box center [782, 342] width 208 height 42
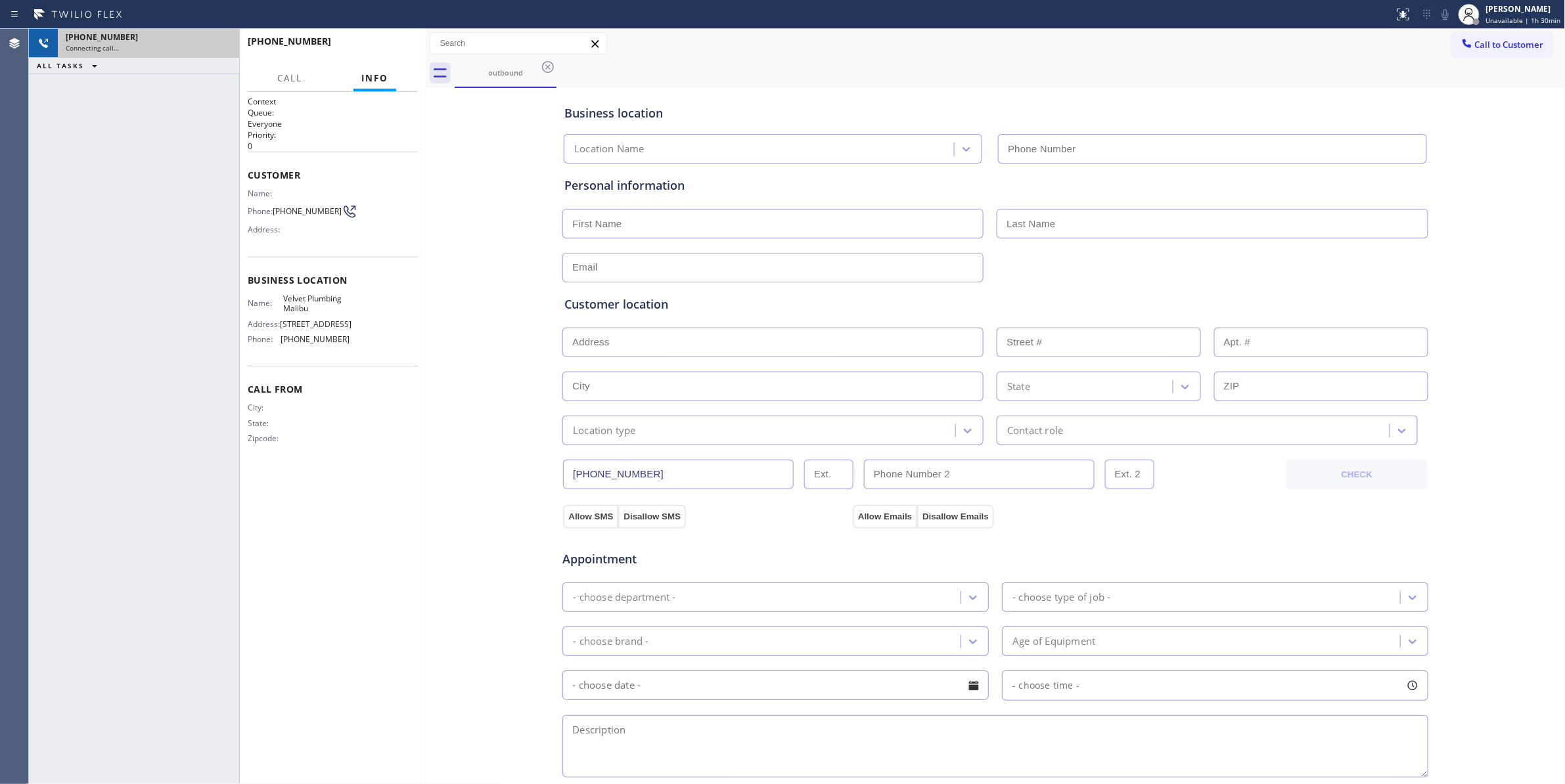
type input "[PHONE_NUMBER]"
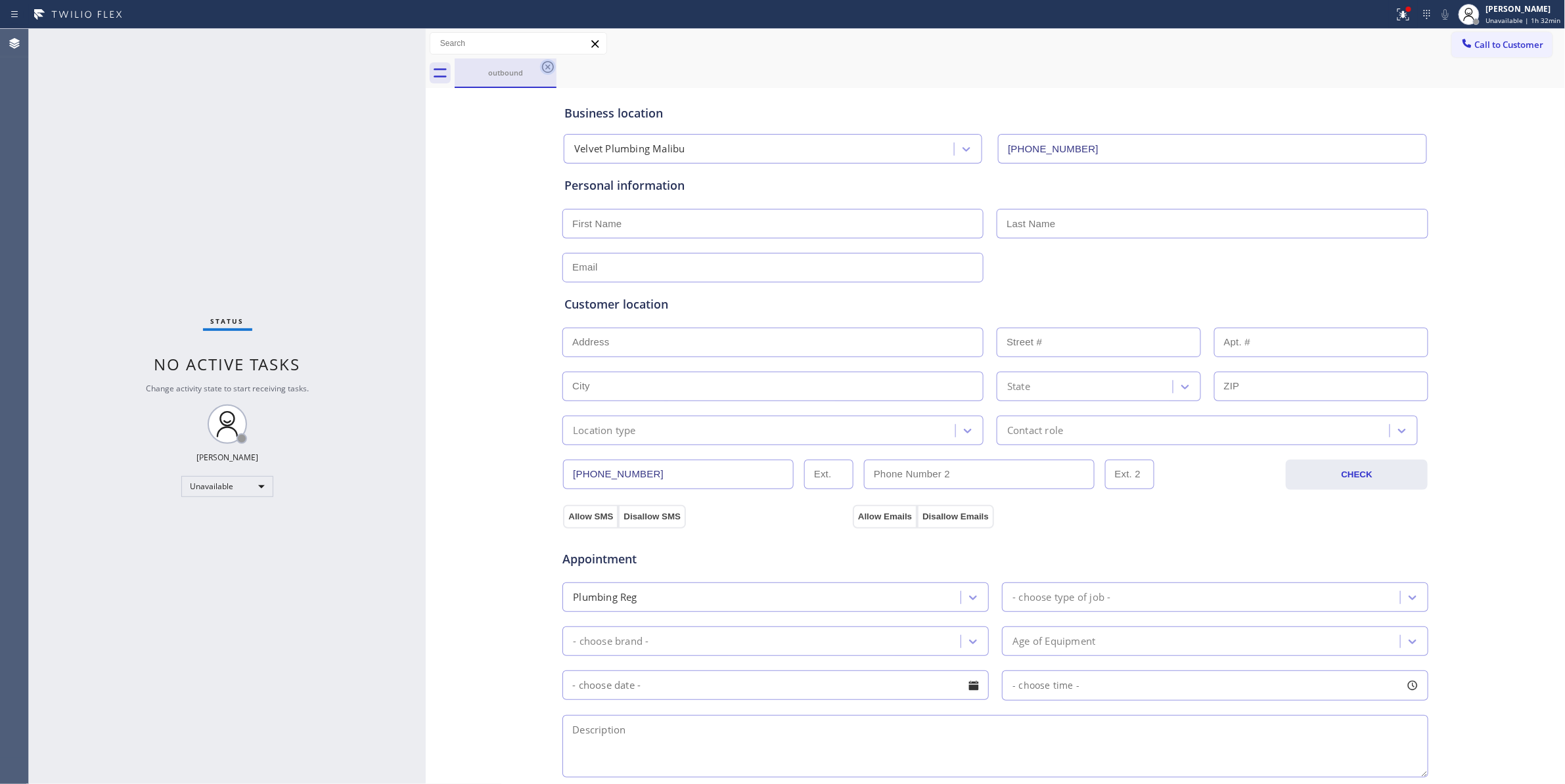
click at [542, 71] on icon at bounding box center [548, 67] width 16 height 16
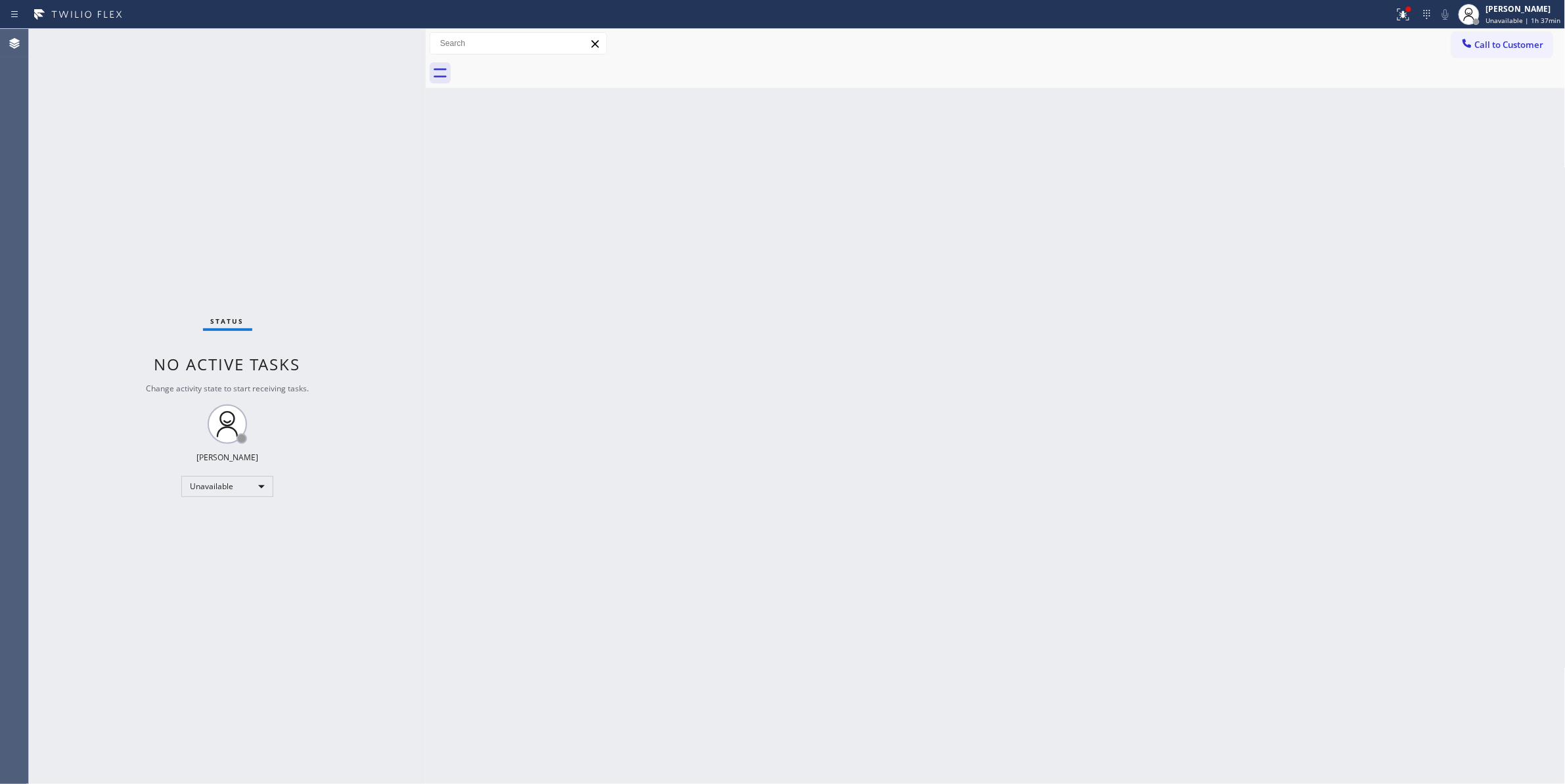
click at [171, 760] on div "Status No active tasks Change activity state to start receiving tasks. [PERSON_…" at bounding box center [227, 406] width 396 height 755
drag, startPoint x: 992, startPoint y: 298, endPoint x: 1051, endPoint y: 255, distance: 73.0
click at [1016, 277] on div "Back to Dashboard Change Sender ID Customers Technicians Select a contact Outbo…" at bounding box center [996, 406] width 1140 height 755
click at [1514, 48] on span "Call to Customer" at bounding box center [1509, 44] width 69 height 12
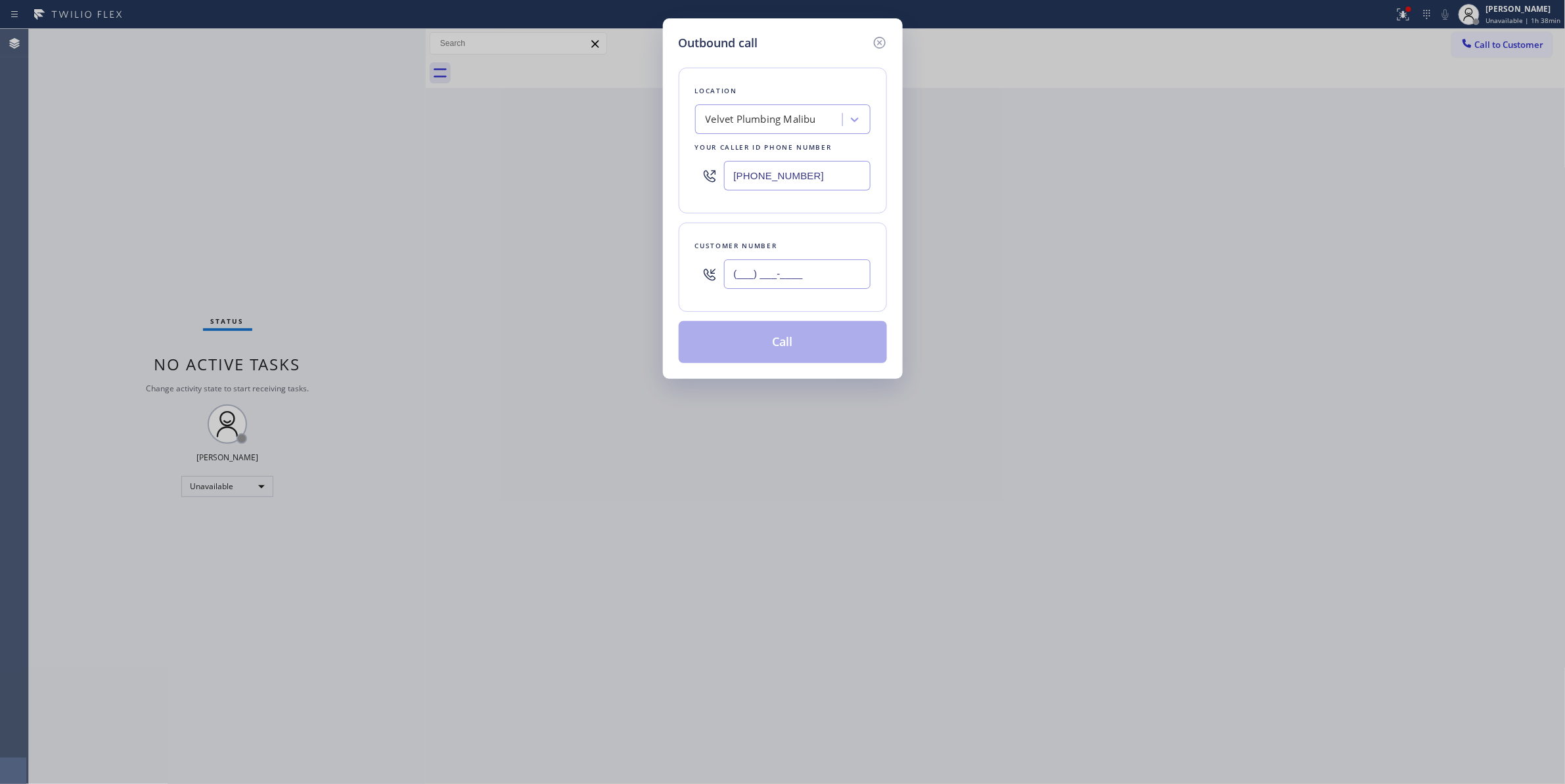
click at [800, 276] on input "(___) ___-____" at bounding box center [797, 274] width 146 height 30
paste input "562) 479-9282"
type input "[PHONE_NUMBER]"
paste input "562) 358-5959"
drag, startPoint x: 826, startPoint y: 174, endPoint x: 490, endPoint y: 192, distance: 336.5
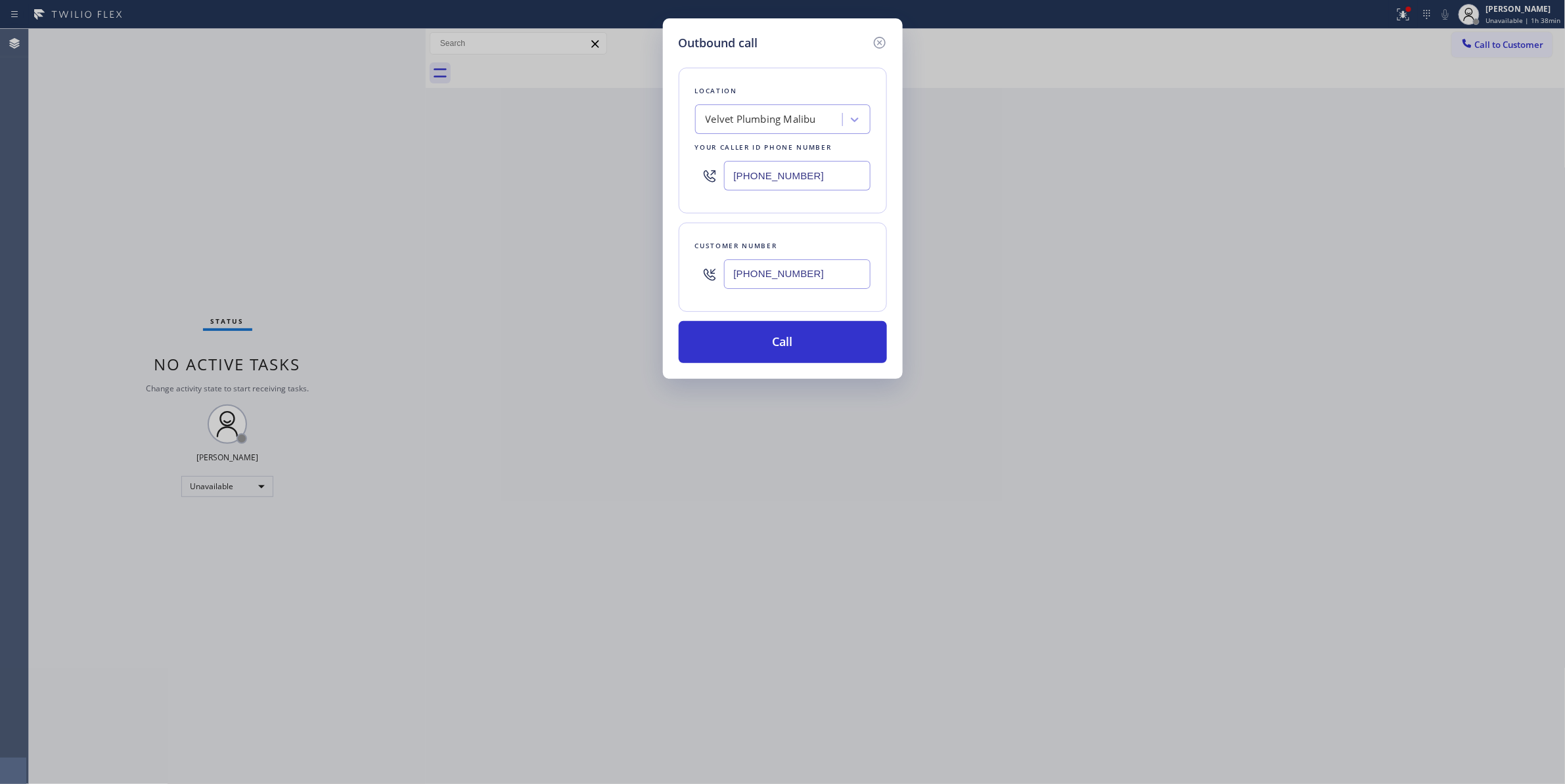
click at [490, 192] on div "Outbound call Location Velvet Plumbing [GEOGRAPHIC_DATA] Your caller id phone n…" at bounding box center [782, 392] width 1565 height 784
type input "[PHONE_NUMBER]"
drag, startPoint x: 838, startPoint y: 274, endPoint x: 681, endPoint y: 260, distance: 157.6
click at [681, 260] on div "Customer number [PHONE_NUMBER]" at bounding box center [782, 267] width 208 height 90
click at [730, 348] on button "Call" at bounding box center [782, 342] width 208 height 42
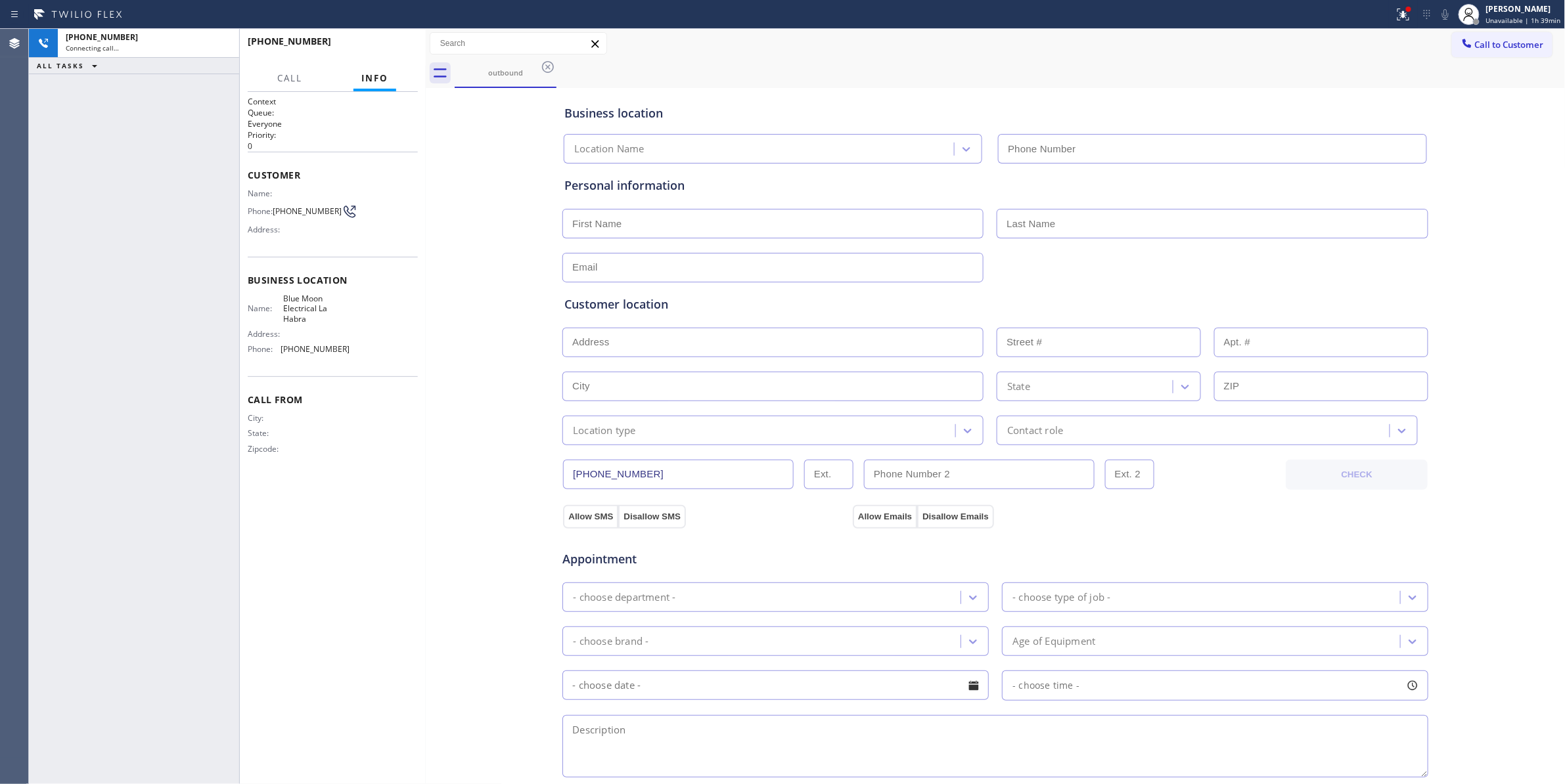
type input "[PHONE_NUMBER]"
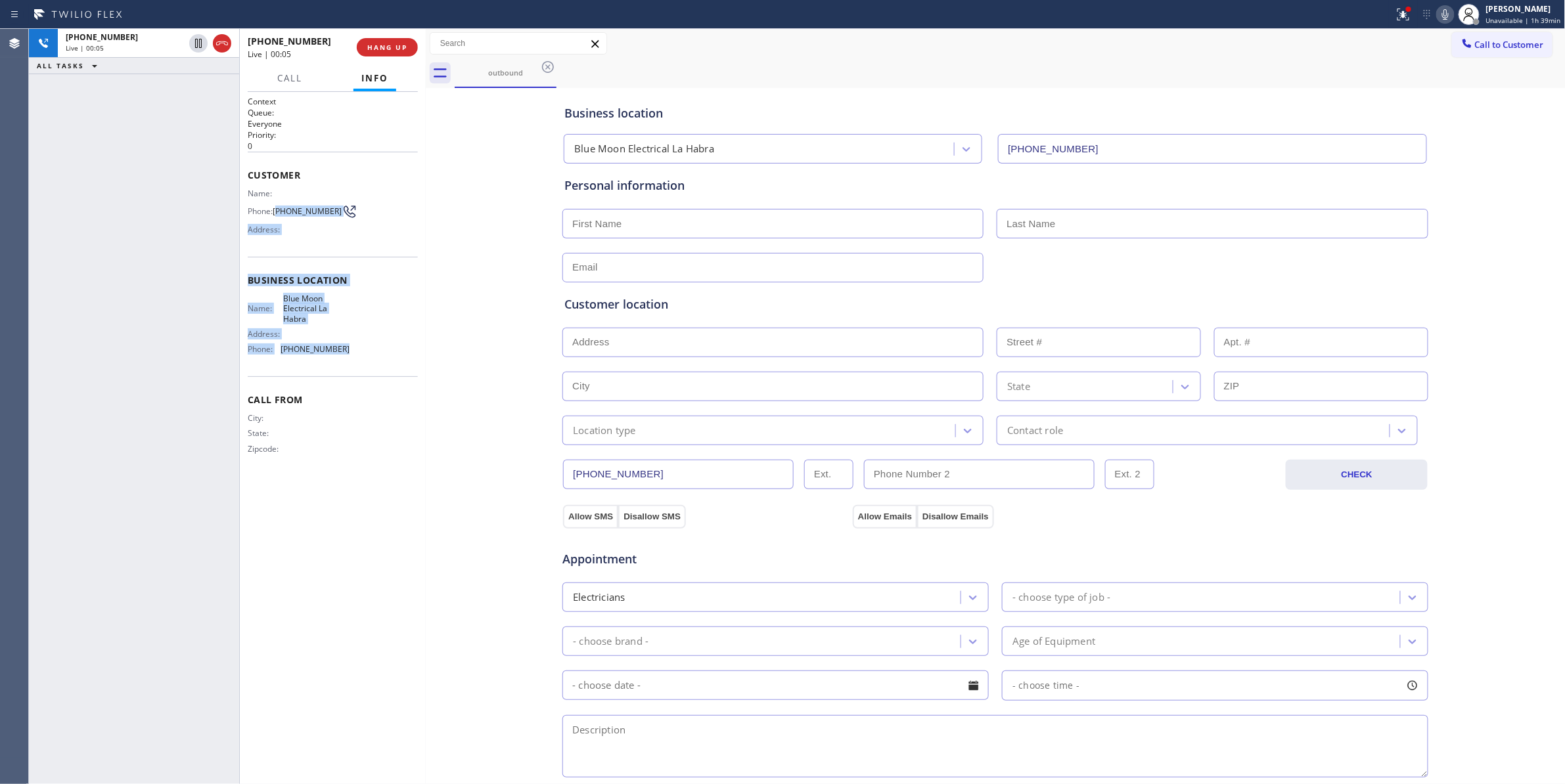
drag, startPoint x: 354, startPoint y: 355, endPoint x: 279, endPoint y: 213, distance: 160.6
click at [279, 213] on div "Context Queue: Everyone Priority: 0 Customer Name: Phone: [PHONE_NUMBER] Addres…" at bounding box center [332, 286] width 170 height 381
copy div "562) 479-9282 Address: Business location Name: Blue Moon Electrical La Habra Ad…"
click at [495, 311] on div "Business location Blue Moon Electrical [GEOGRAPHIC_DATA] [PHONE_NUMBER] Persona…" at bounding box center [995, 540] width 1134 height 897
click at [492, 471] on div "Business location Blue Moon Electrical [GEOGRAPHIC_DATA] [PHONE_NUMBER] Persona…" at bounding box center [995, 540] width 1134 height 897
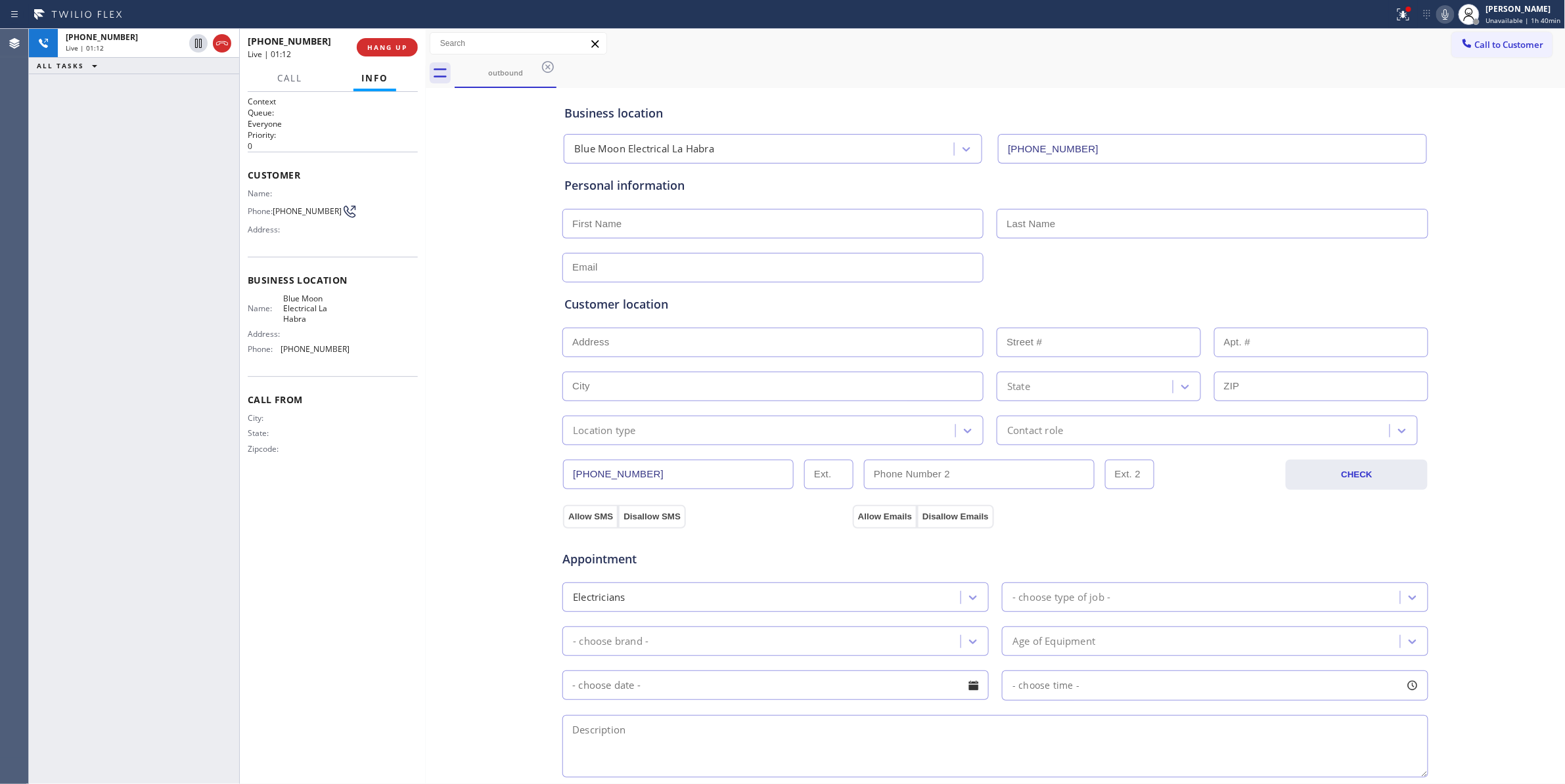
drag, startPoint x: 458, startPoint y: 652, endPoint x: 381, endPoint y: 599, distance: 93.5
click at [457, 652] on div "Business location Blue Moon Electrical [GEOGRAPHIC_DATA] [PHONE_NUMBER] Persona…" at bounding box center [995, 540] width 1134 height 897
drag, startPoint x: 440, startPoint y: 456, endPoint x: 378, endPoint y: 166, distance: 296.6
click at [439, 449] on div "Business location Blue Moon Electrical [GEOGRAPHIC_DATA] [PHONE_NUMBER] Persona…" at bounding box center [995, 540] width 1134 height 897
click at [378, 44] on span "HANG UP" at bounding box center [387, 47] width 40 height 10
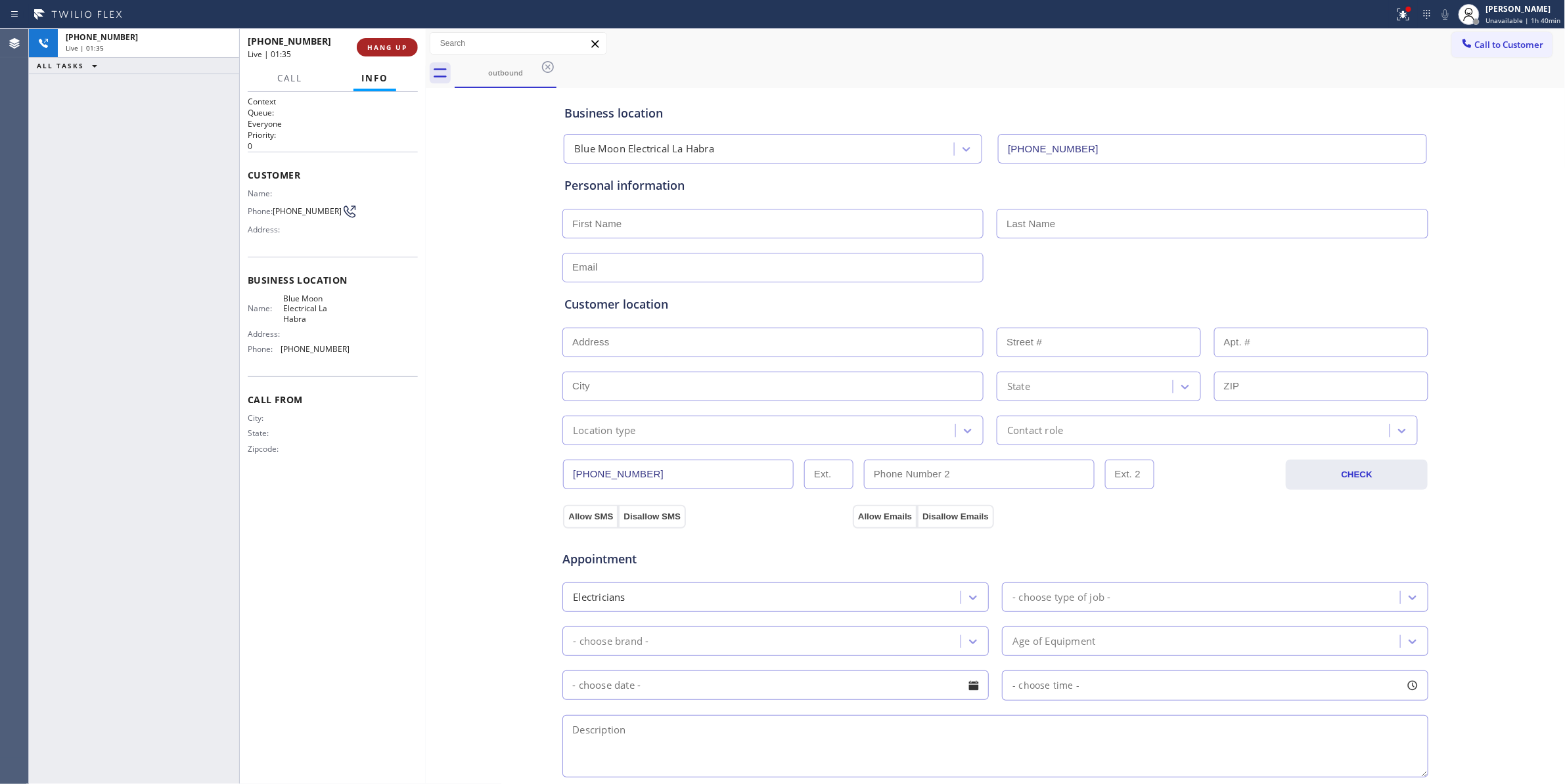
click at [378, 44] on span "HANG UP" at bounding box center [387, 47] width 40 height 10
click at [377, 51] on span "COMPLETE" at bounding box center [384, 47] width 45 height 10
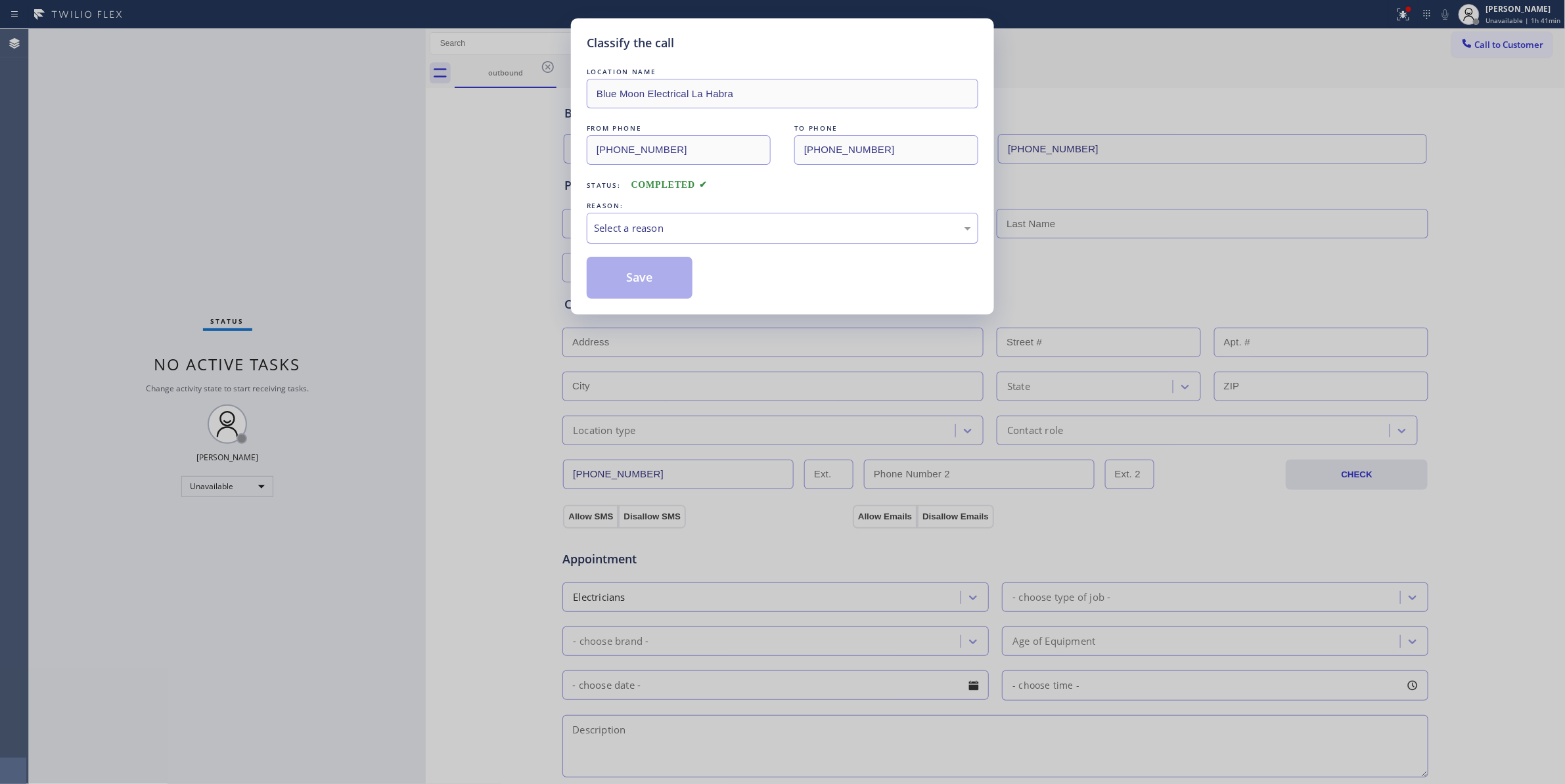
click at [623, 227] on div "Select a reason" at bounding box center [782, 227] width 377 height 15
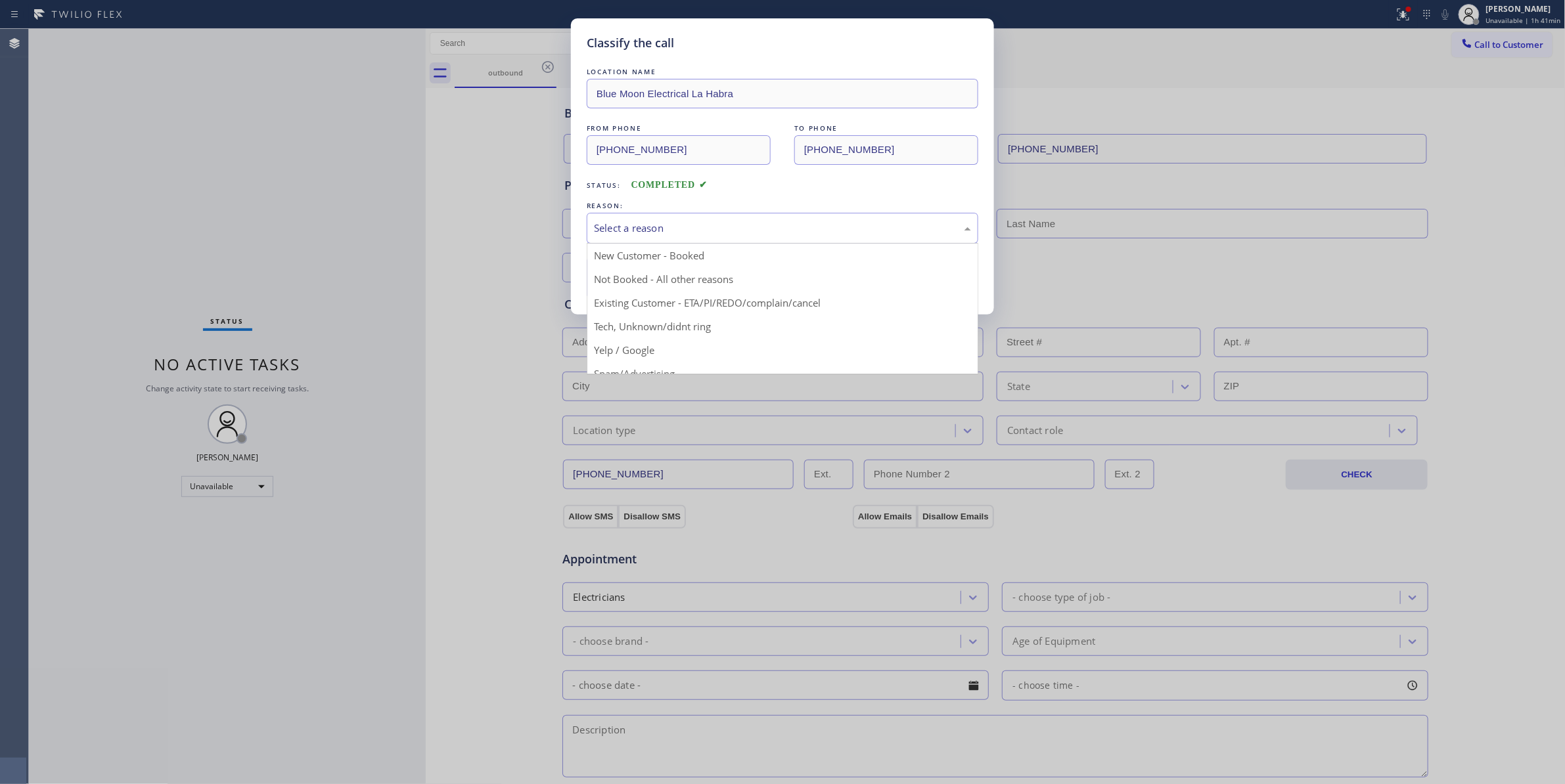
click at [631, 279] on button "Save" at bounding box center [639, 278] width 105 height 42
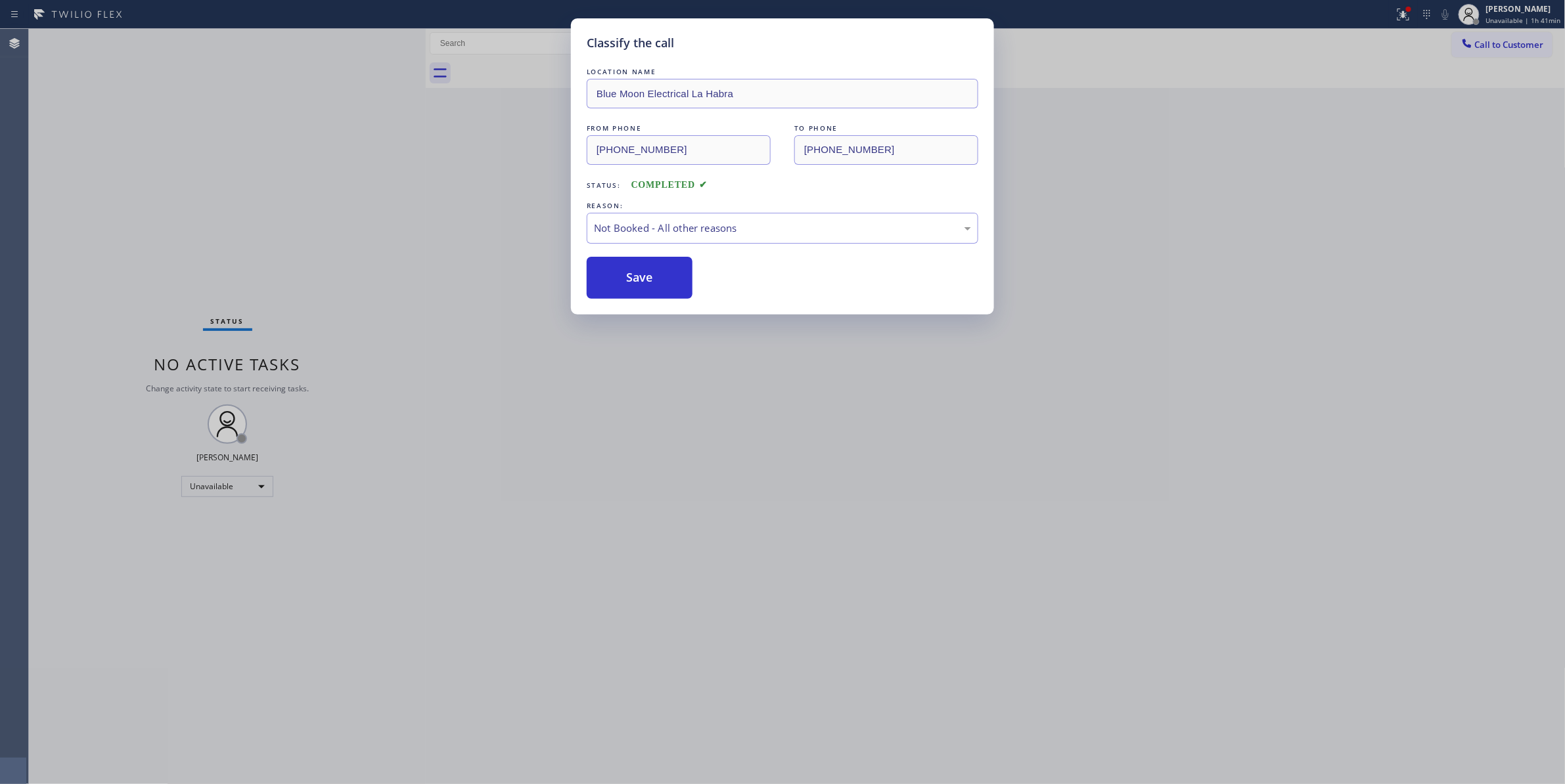
click at [631, 279] on button "Save" at bounding box center [639, 278] width 105 height 42
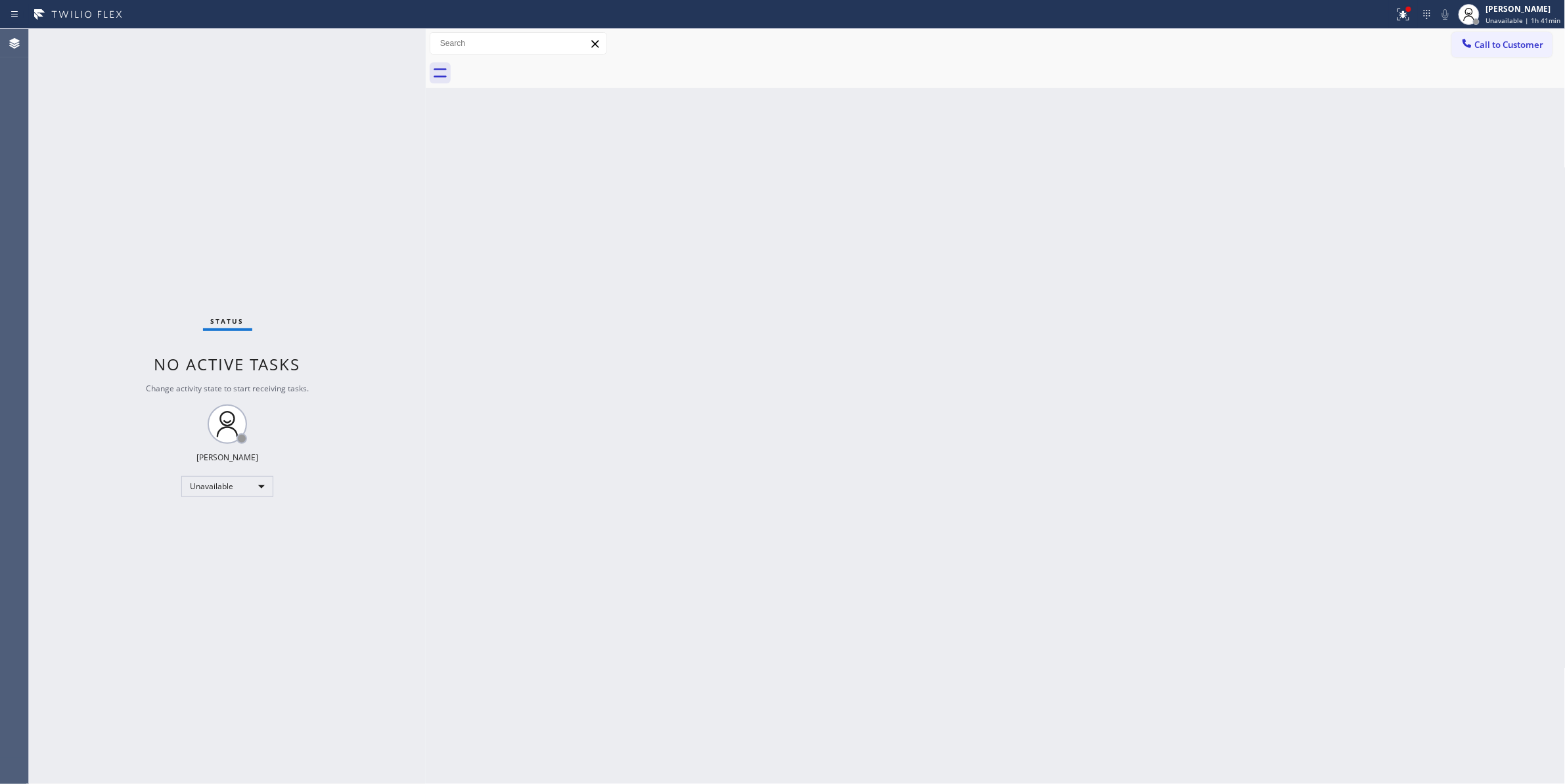
drag, startPoint x: 1026, startPoint y: 261, endPoint x: 1033, endPoint y: 234, distance: 27.9
click at [1026, 253] on div "Back to Dashboard Change Sender ID Customers Technicians Select a contact Outbo…" at bounding box center [996, 406] width 1140 height 755
click at [1494, 51] on button "Call to Customer" at bounding box center [1501, 44] width 100 height 25
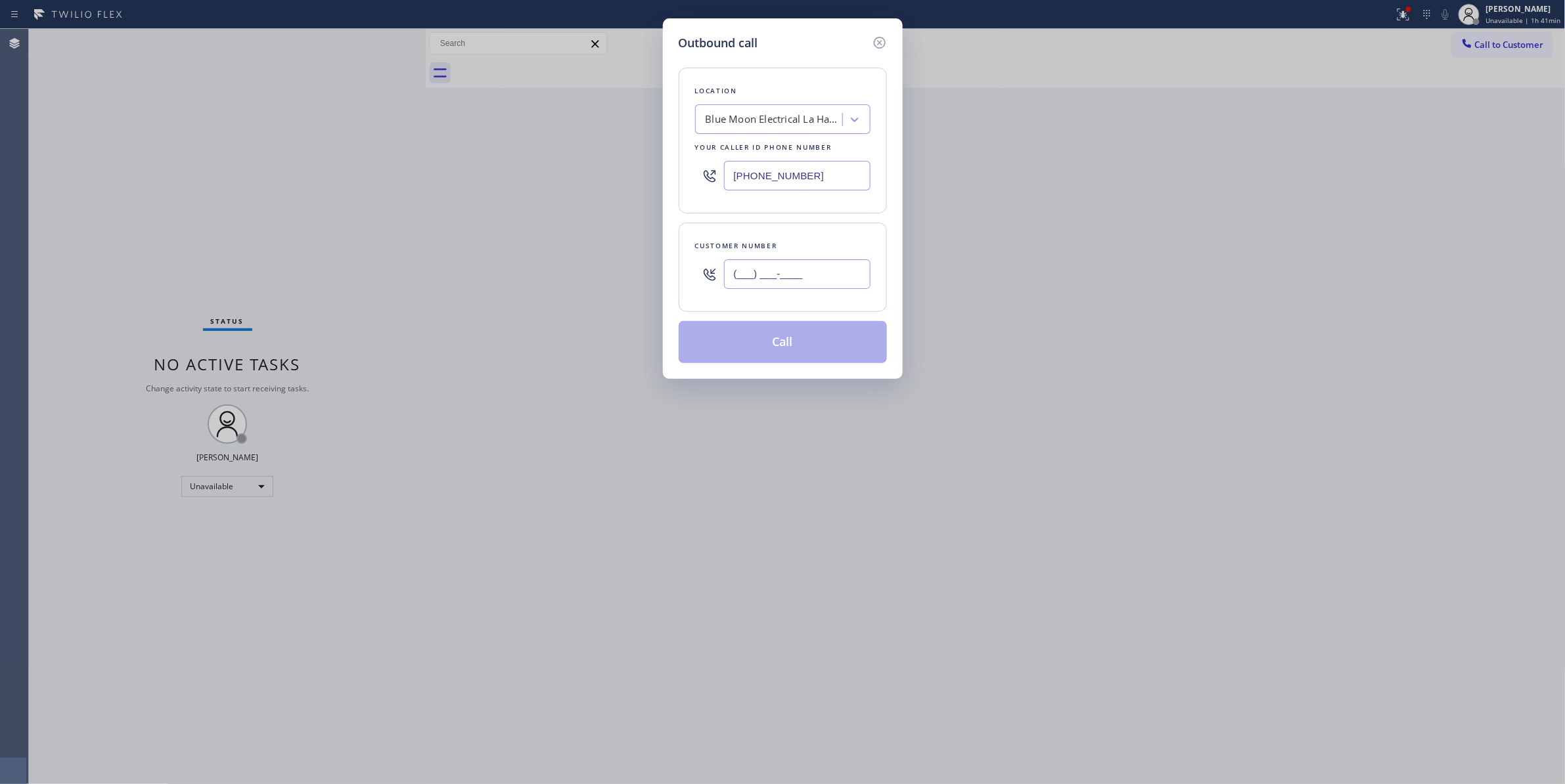
click at [762, 263] on input "(___) ___-____" at bounding box center [797, 274] width 146 height 30
paste input "213) 762-1566"
type input "[PHONE_NUMBER]"
drag, startPoint x: 666, startPoint y: 179, endPoint x: 445, endPoint y: 180, distance: 221.0
click at [445, 180] on div "Outbound call Location Blue Moon Electrical La Habra Your caller id phone numbe…" at bounding box center [782, 392] width 1565 height 784
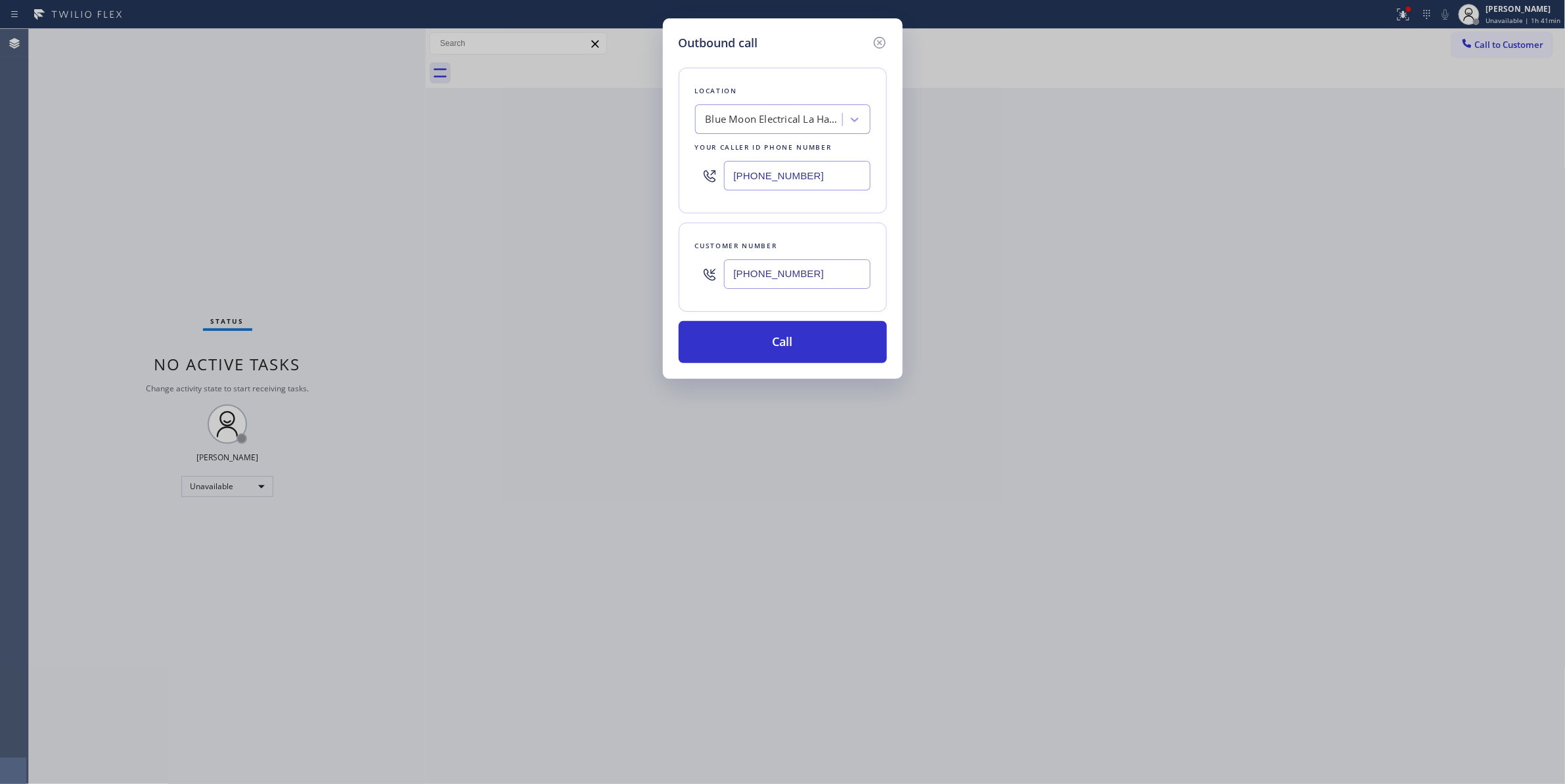
paste input "424) 304-1617"
type input "[PHONE_NUMBER]"
click at [737, 329] on button "Call" at bounding box center [782, 342] width 208 height 42
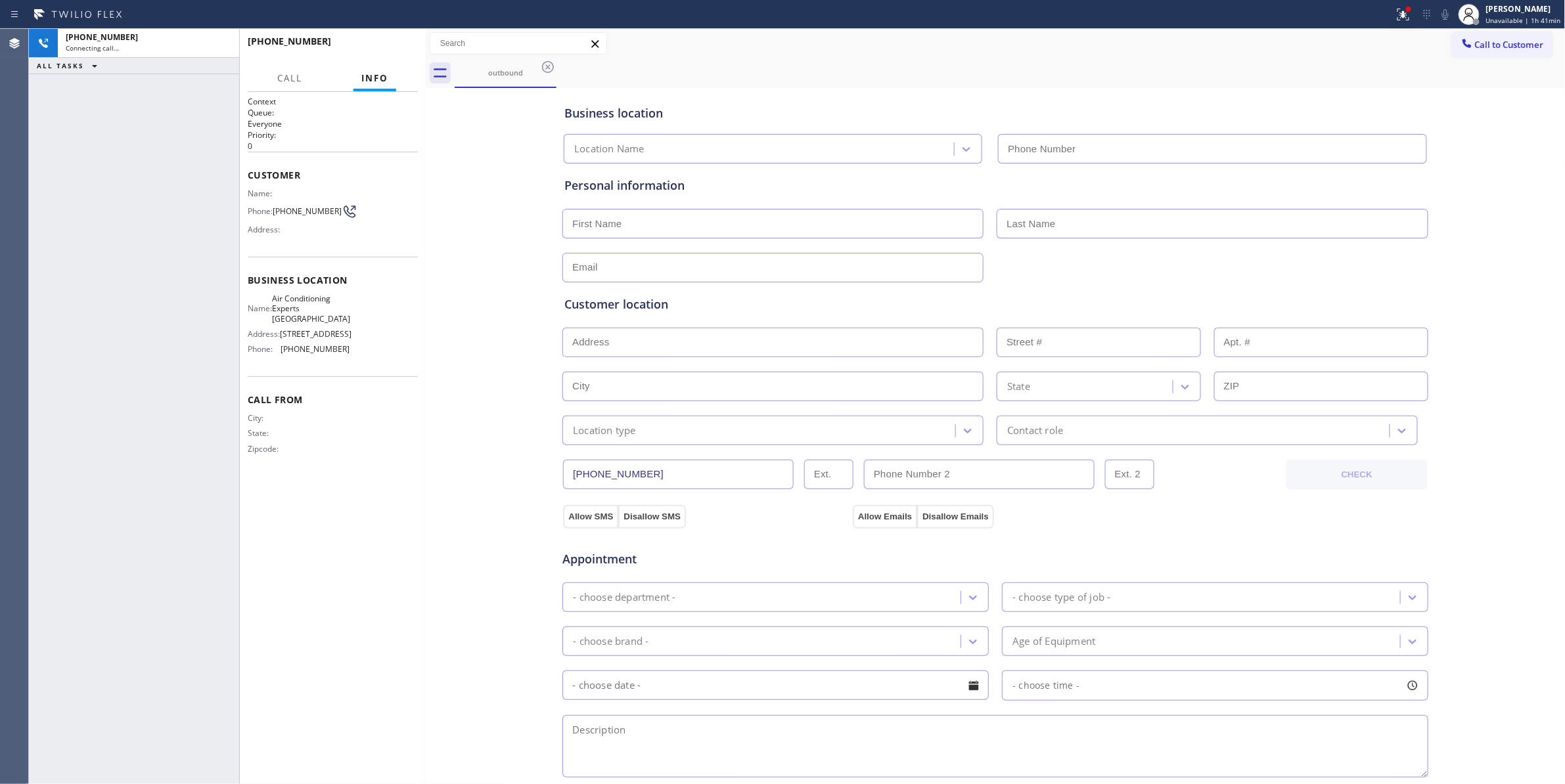
type input "[PHONE_NUMBER]"
click at [396, 46] on span "HANG UP" at bounding box center [387, 47] width 40 height 10
click at [321, 207] on span "[PHONE_NUMBER]" at bounding box center [307, 211] width 69 height 10
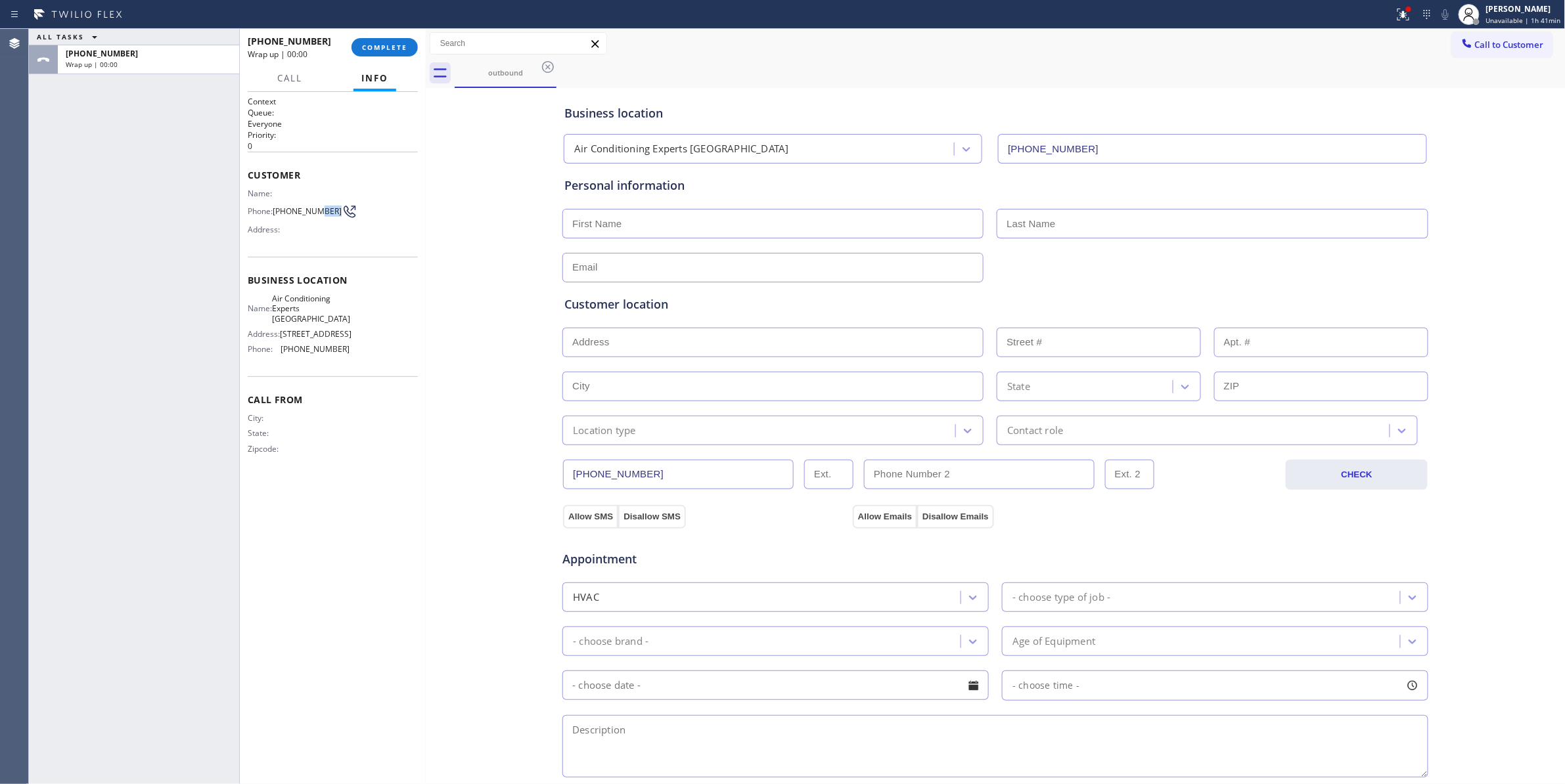
click at [321, 207] on span "[PHONE_NUMBER]" at bounding box center [307, 211] width 69 height 10
copy div "[PHONE_NUMBER]"
click at [376, 49] on span "COMPLETE" at bounding box center [384, 47] width 45 height 10
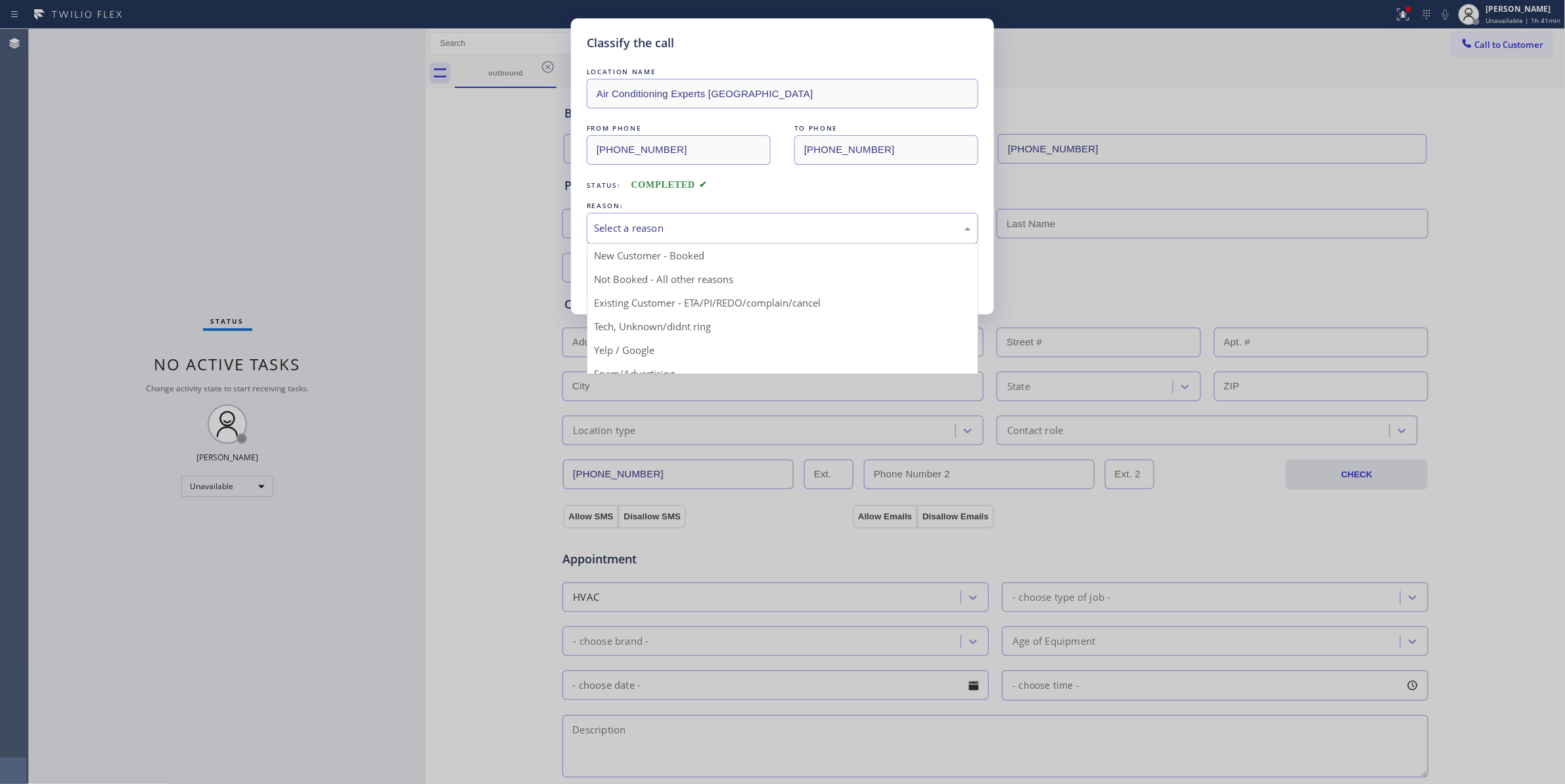
click at [675, 224] on div "Select a reason" at bounding box center [782, 227] width 377 height 15
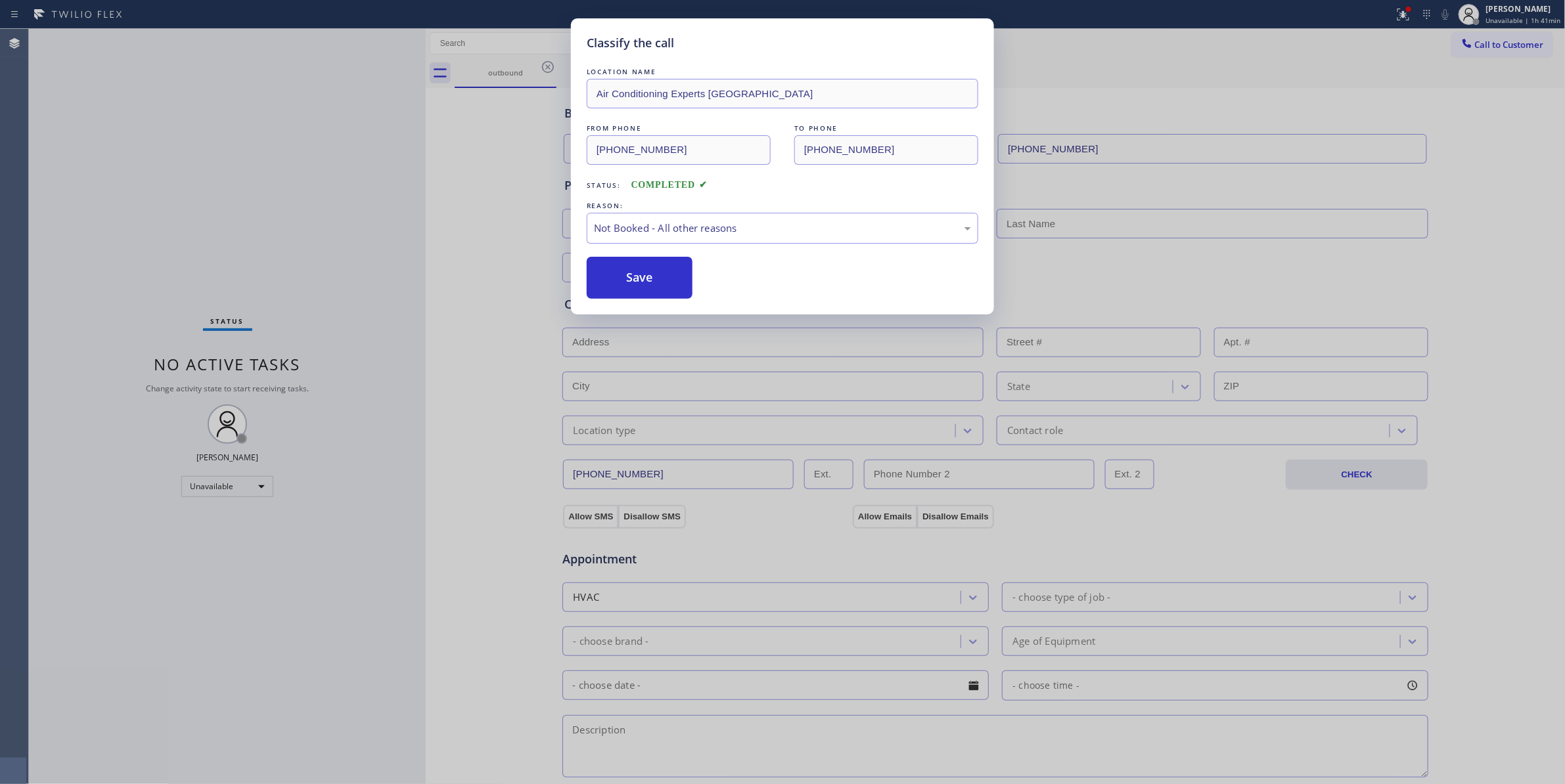
click at [620, 280] on button "Save" at bounding box center [639, 278] width 105 height 42
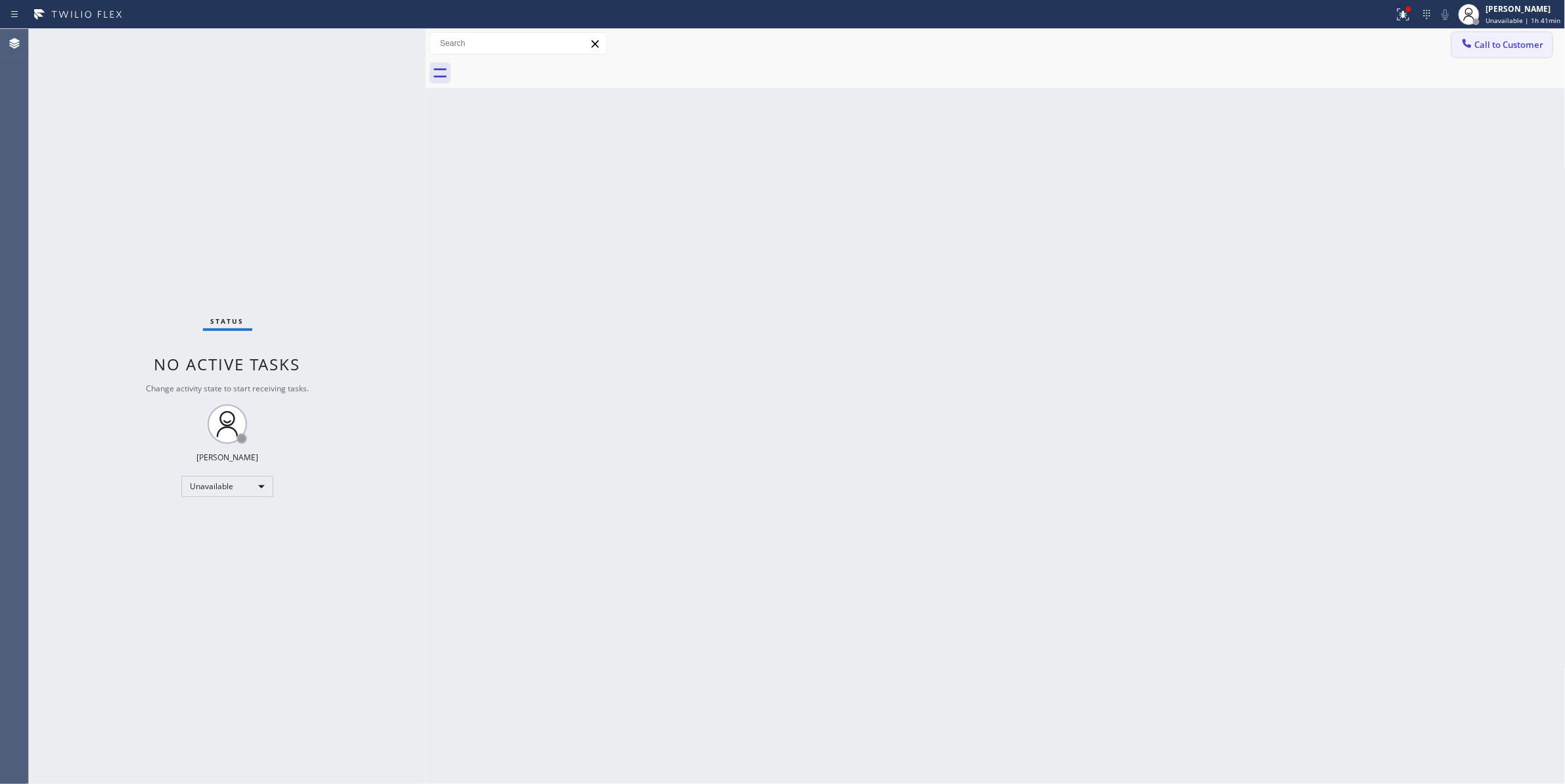
click at [1496, 47] on span "Call to Customer" at bounding box center [1509, 44] width 69 height 12
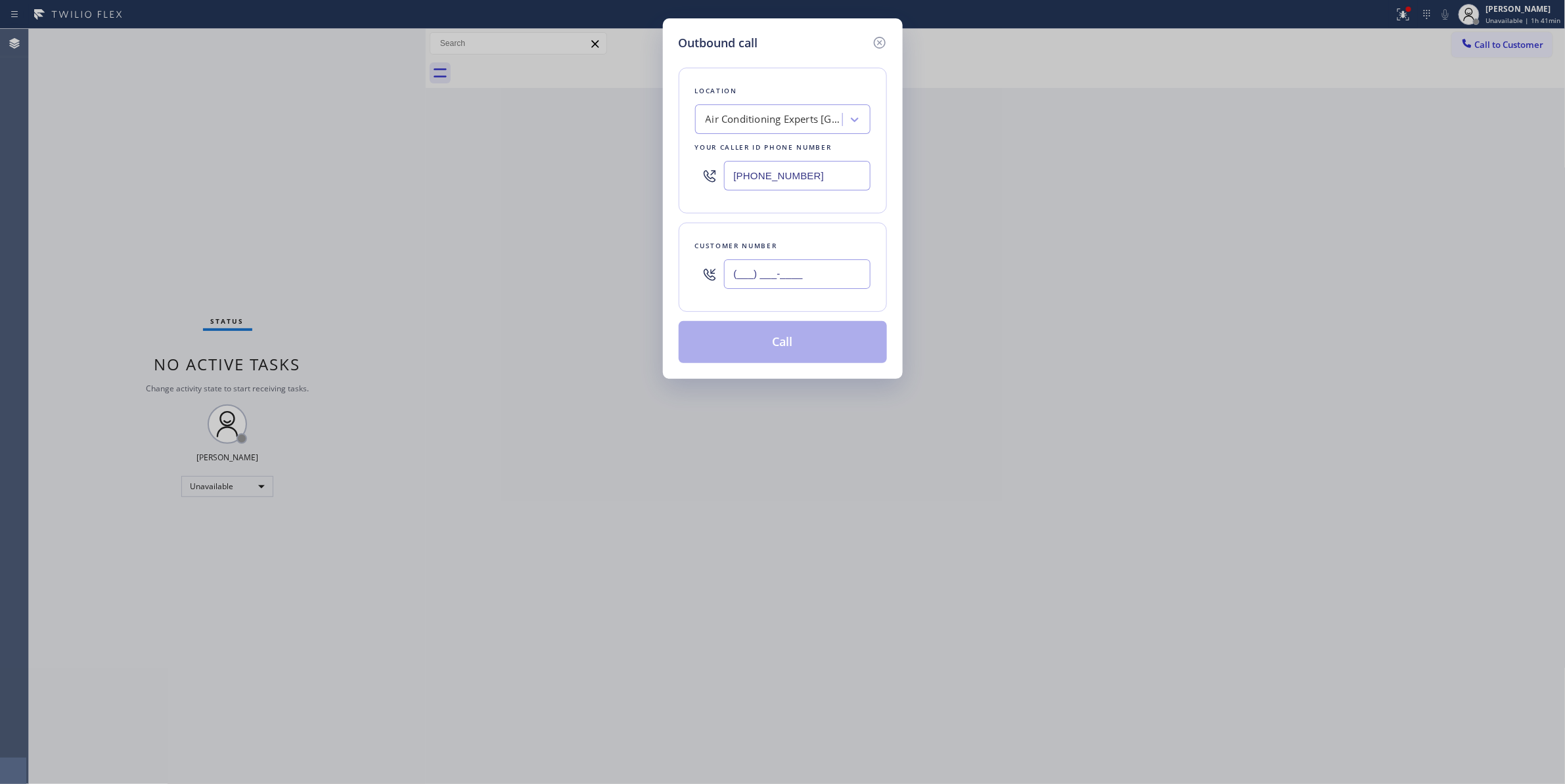
click at [765, 274] on input "(___) ___-____" at bounding box center [797, 274] width 146 height 30
paste input "213) 762-1566"
type input "[PHONE_NUMBER]"
click at [748, 354] on button "Call" at bounding box center [782, 342] width 208 height 42
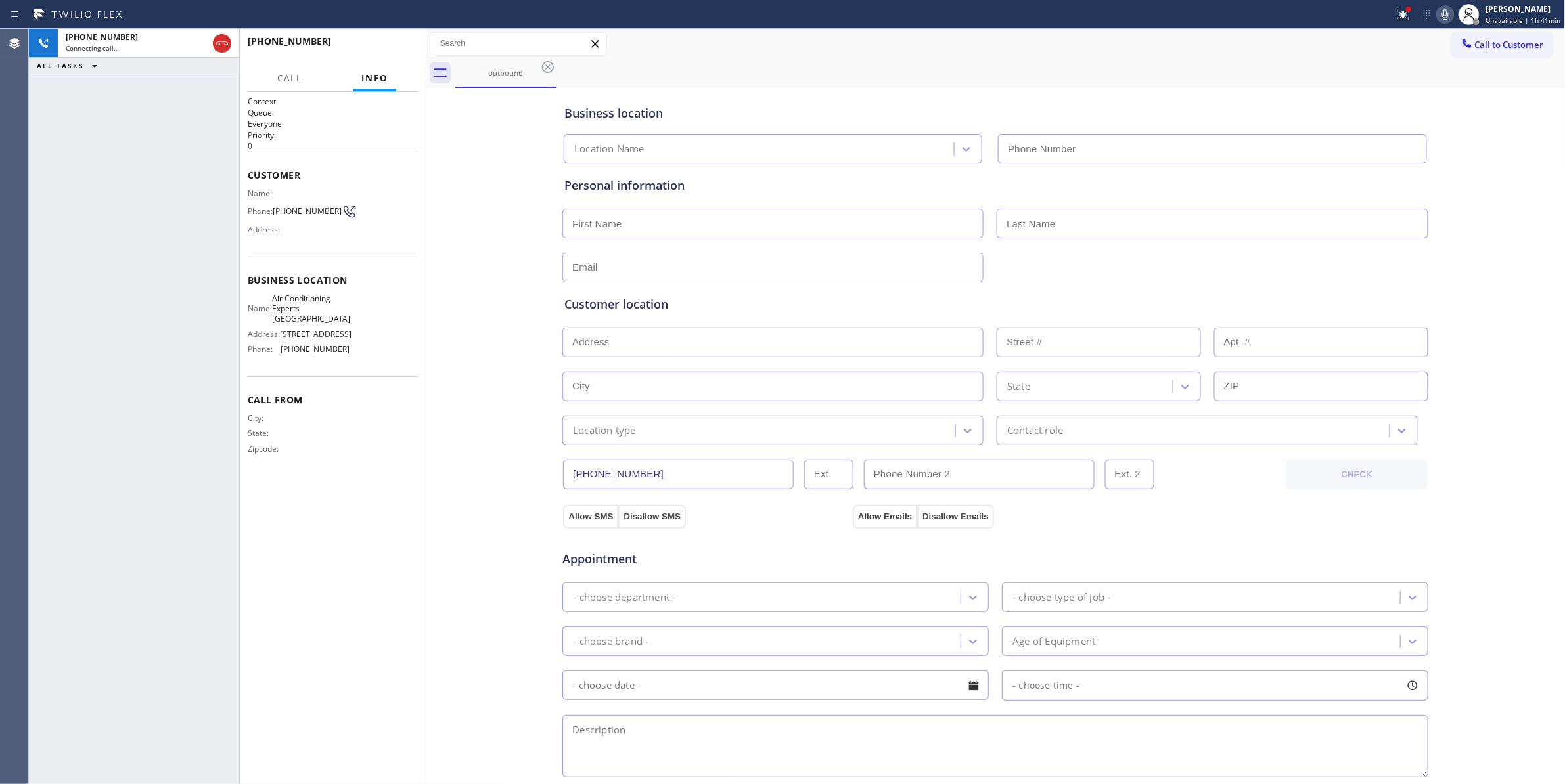
type input "[PHONE_NUMBER]"
click at [389, 44] on span "HANG UP" at bounding box center [387, 47] width 40 height 10
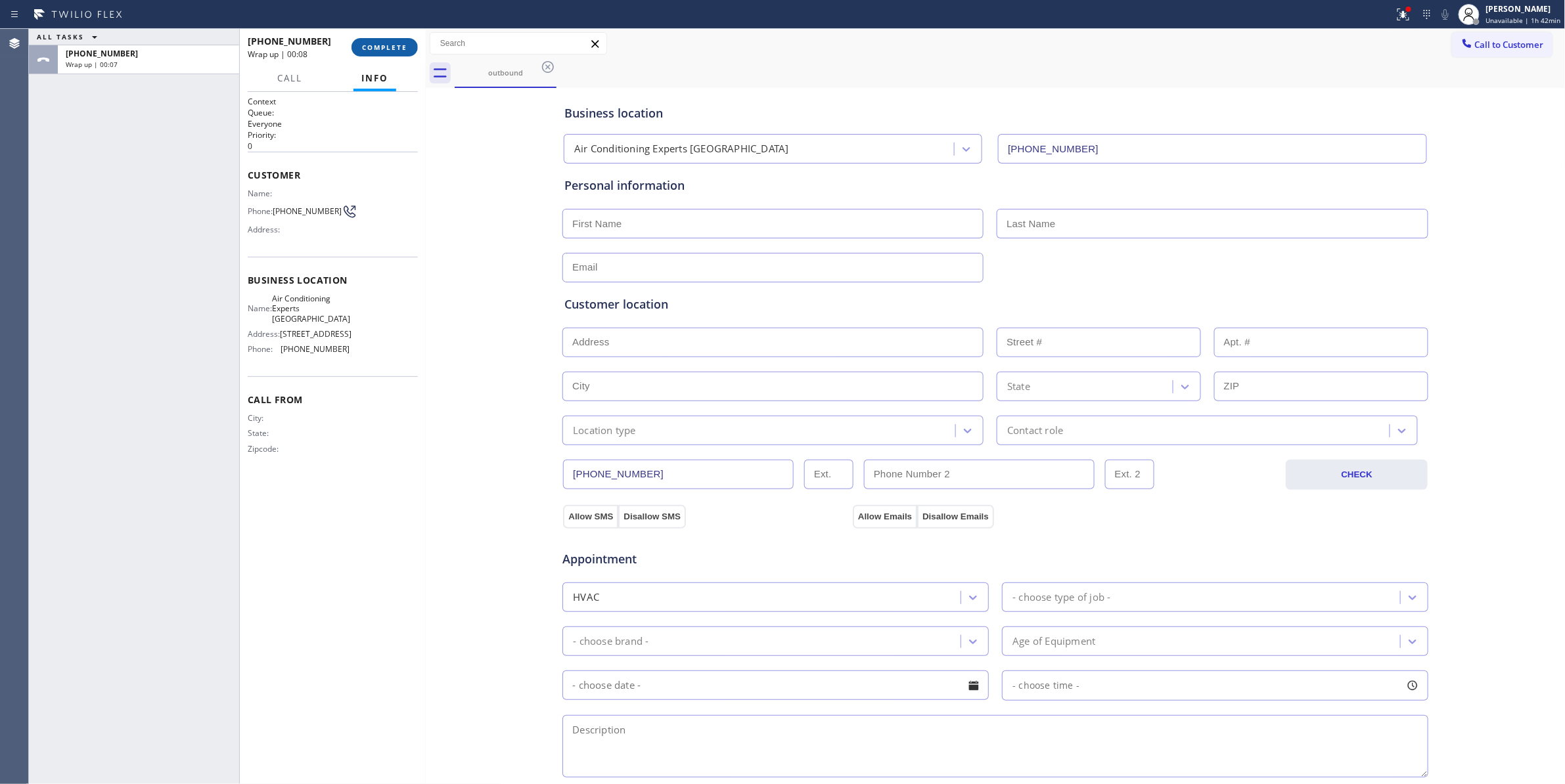
click at [397, 44] on span "COMPLETE" at bounding box center [384, 47] width 45 height 10
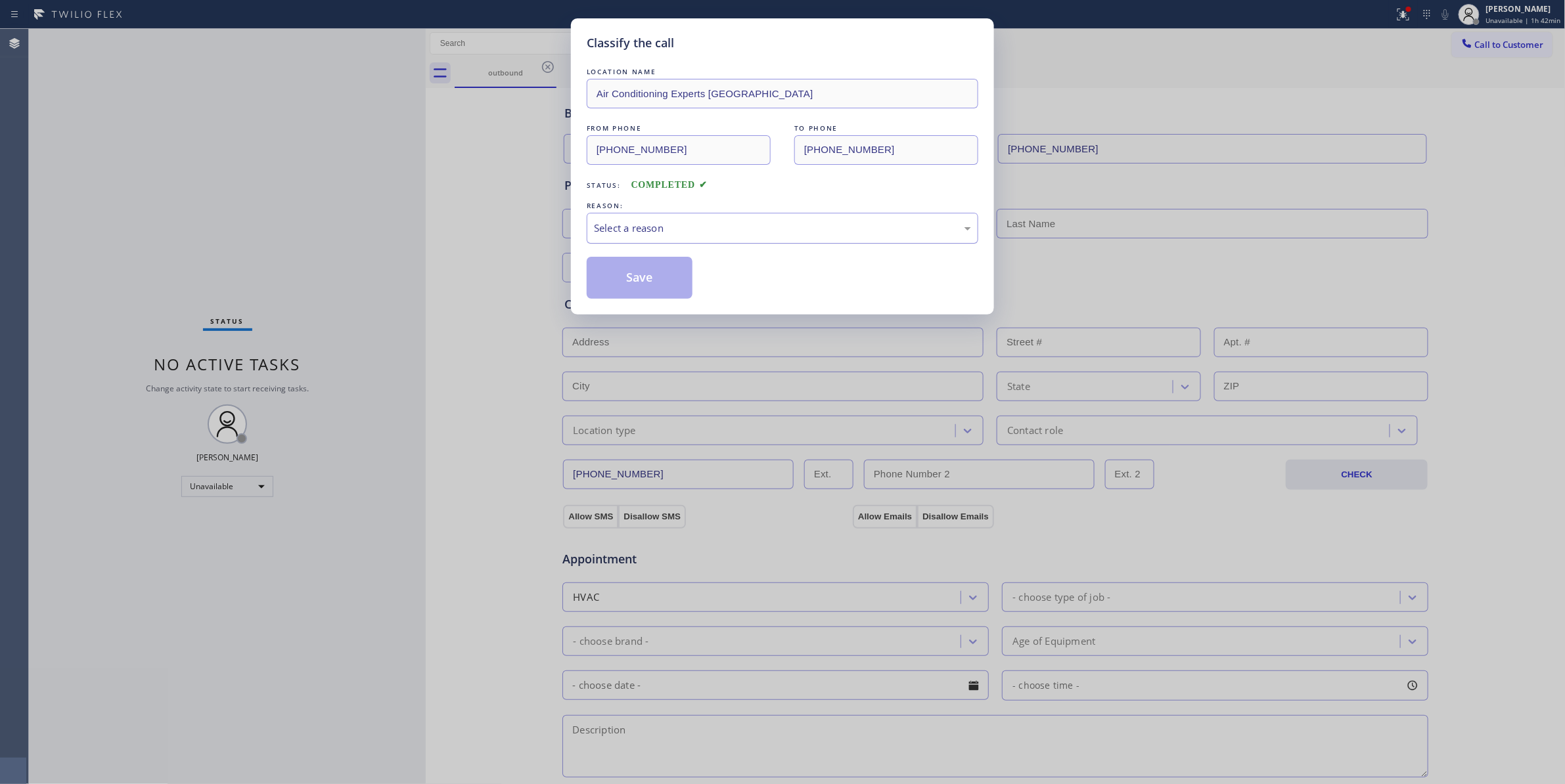
click at [705, 228] on div "Select a reason" at bounding box center [782, 227] width 377 height 15
click at [631, 281] on button "Save" at bounding box center [639, 278] width 105 height 42
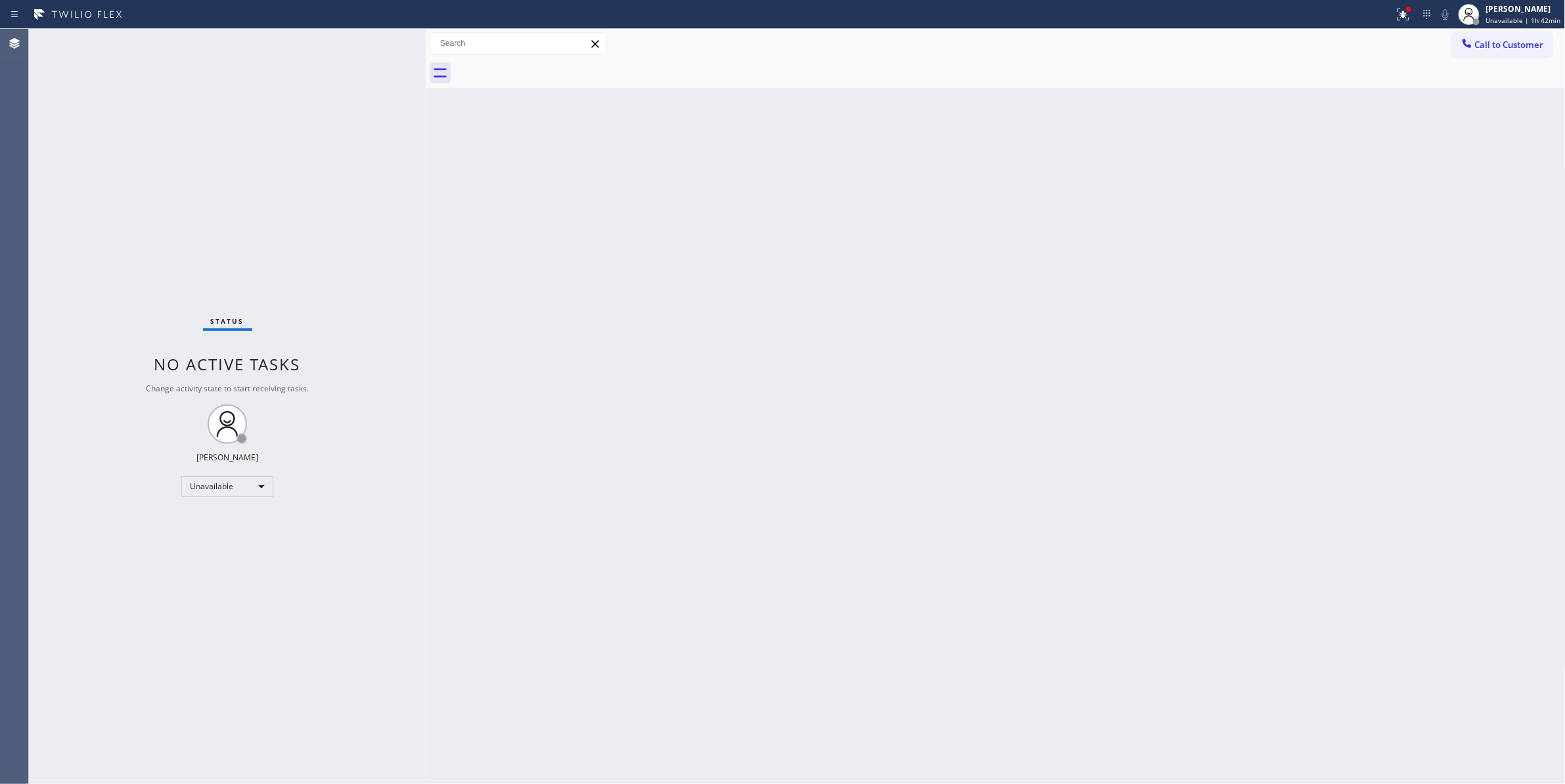
drag, startPoint x: 1521, startPoint y: 41, endPoint x: 1459, endPoint y: 51, distance: 62.8
click at [1515, 41] on span "Call to Customer" at bounding box center [1509, 44] width 69 height 12
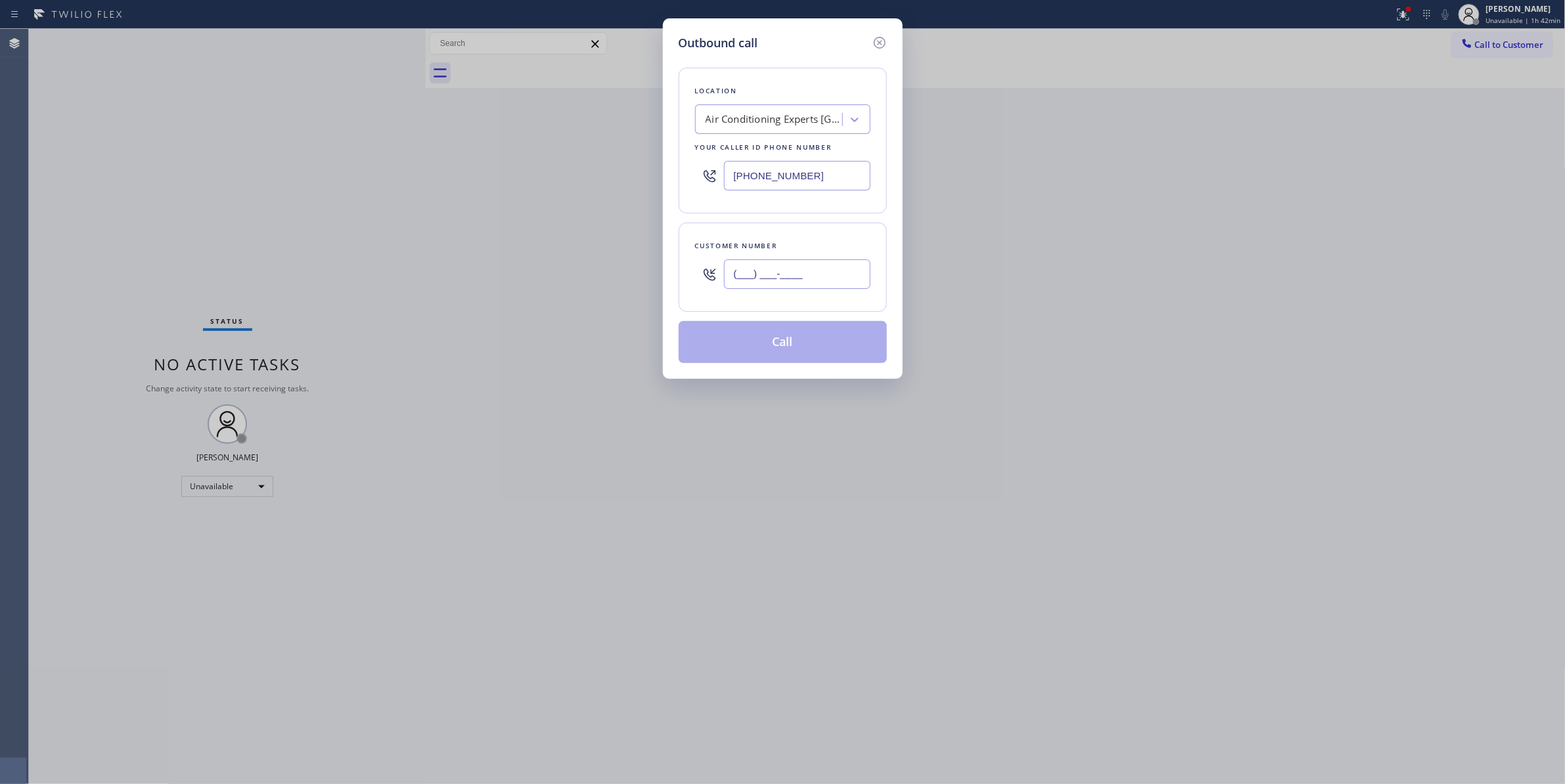
click at [821, 264] on input "(___) ___-____" at bounding box center [797, 274] width 146 height 30
paste input "320) 427-6295"
type input "[PHONE_NUMBER]"
paste input "619) 202-8446"
drag, startPoint x: 823, startPoint y: 171, endPoint x: 565, endPoint y: 161, distance: 258.2
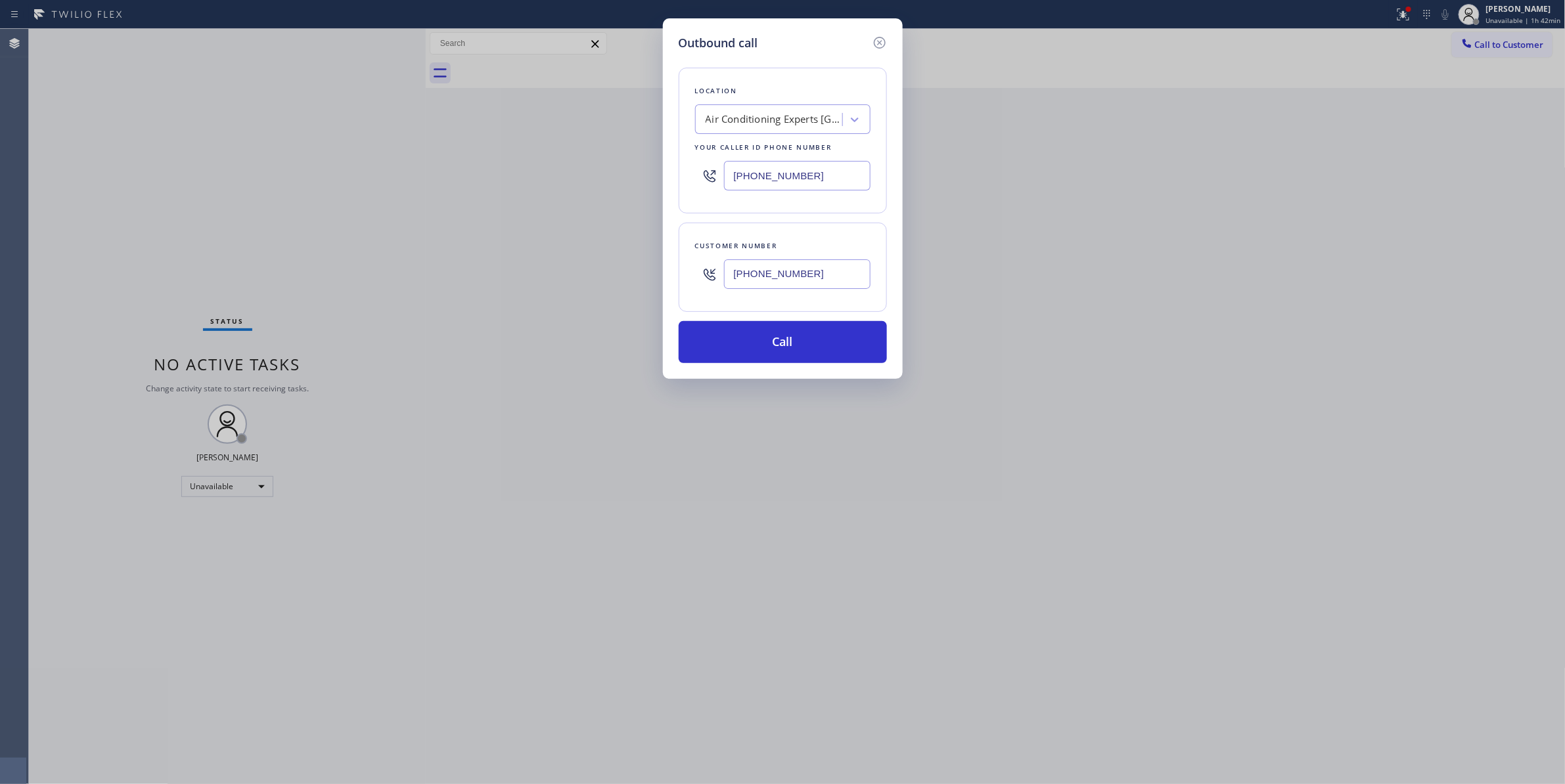
click at [566, 161] on div "Outbound call Location Air Conditioning Experts [GEOGRAPHIC_DATA] Your caller i…" at bounding box center [782, 392] width 1565 height 784
type input "[PHONE_NUMBER]"
drag, startPoint x: 845, startPoint y: 272, endPoint x: 668, endPoint y: 272, distance: 177.0
click at [668, 272] on div "Outbound call Location [GEOGRAPHIC_DATA] Top Heating and Conditioning Your call…" at bounding box center [782, 199] width 240 height 361
click at [735, 350] on button "Call" at bounding box center [782, 342] width 208 height 42
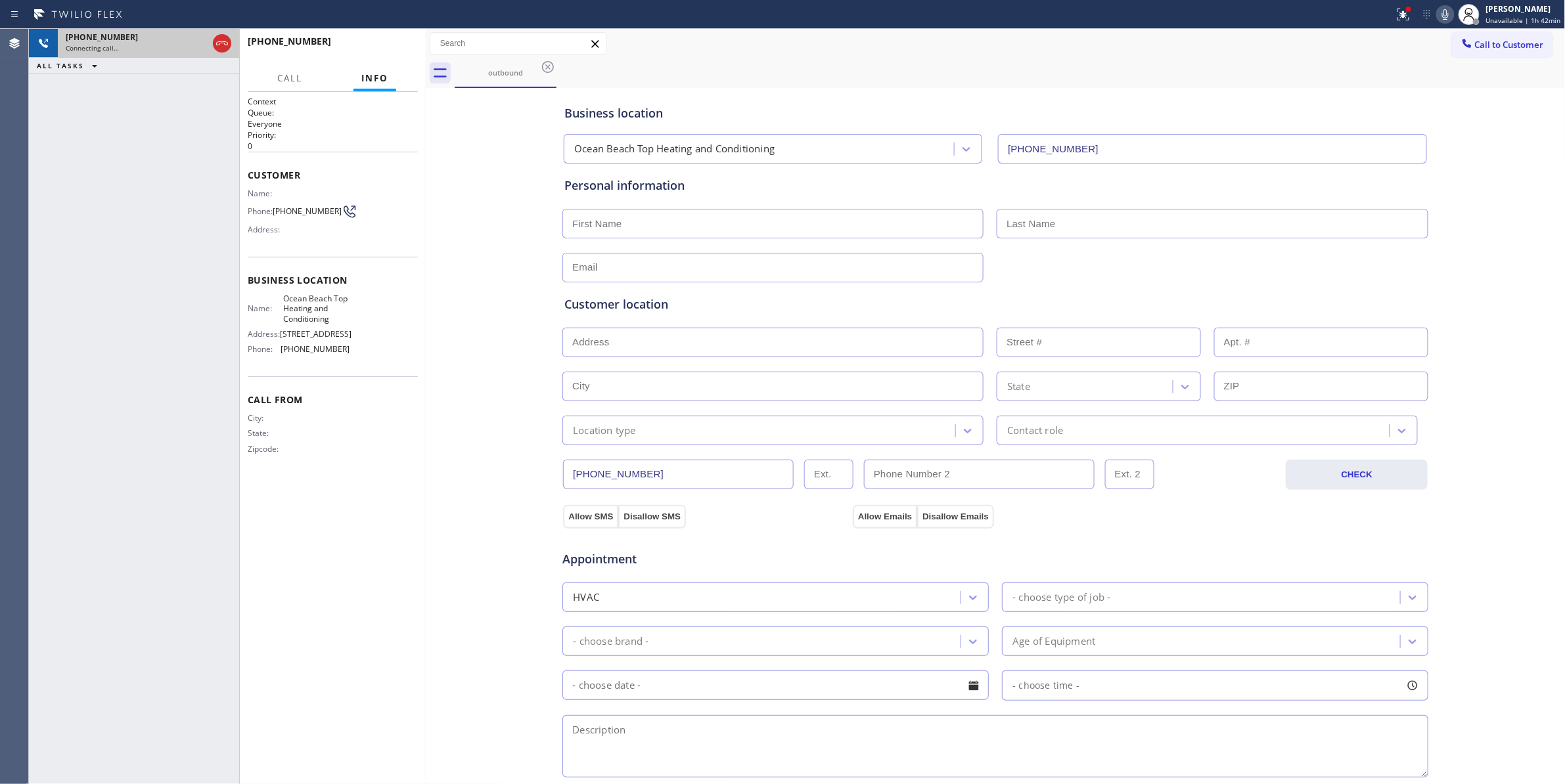
type input "[PHONE_NUMBER]"
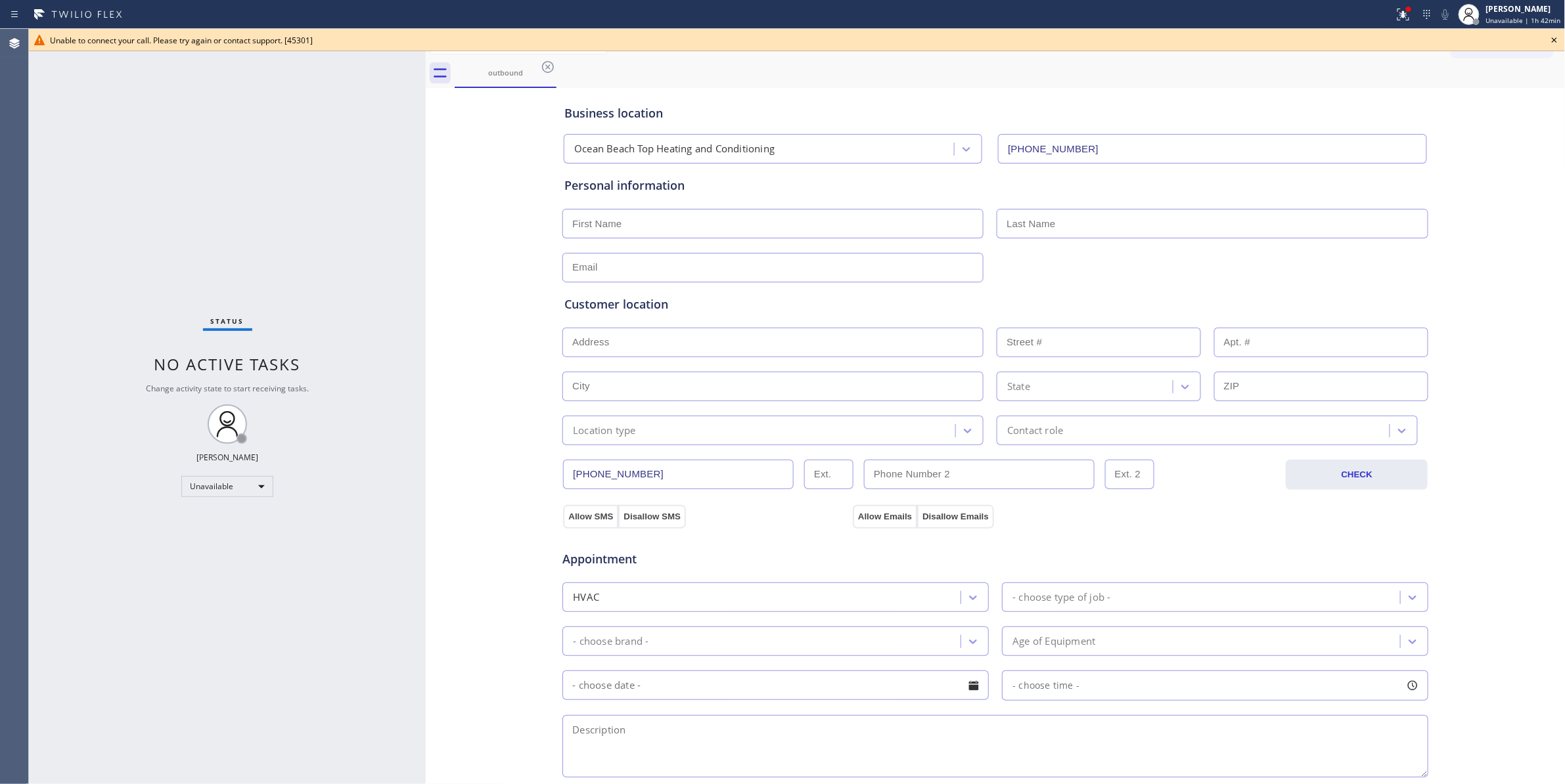
click at [551, 62] on icon at bounding box center [548, 67] width 12 height 12
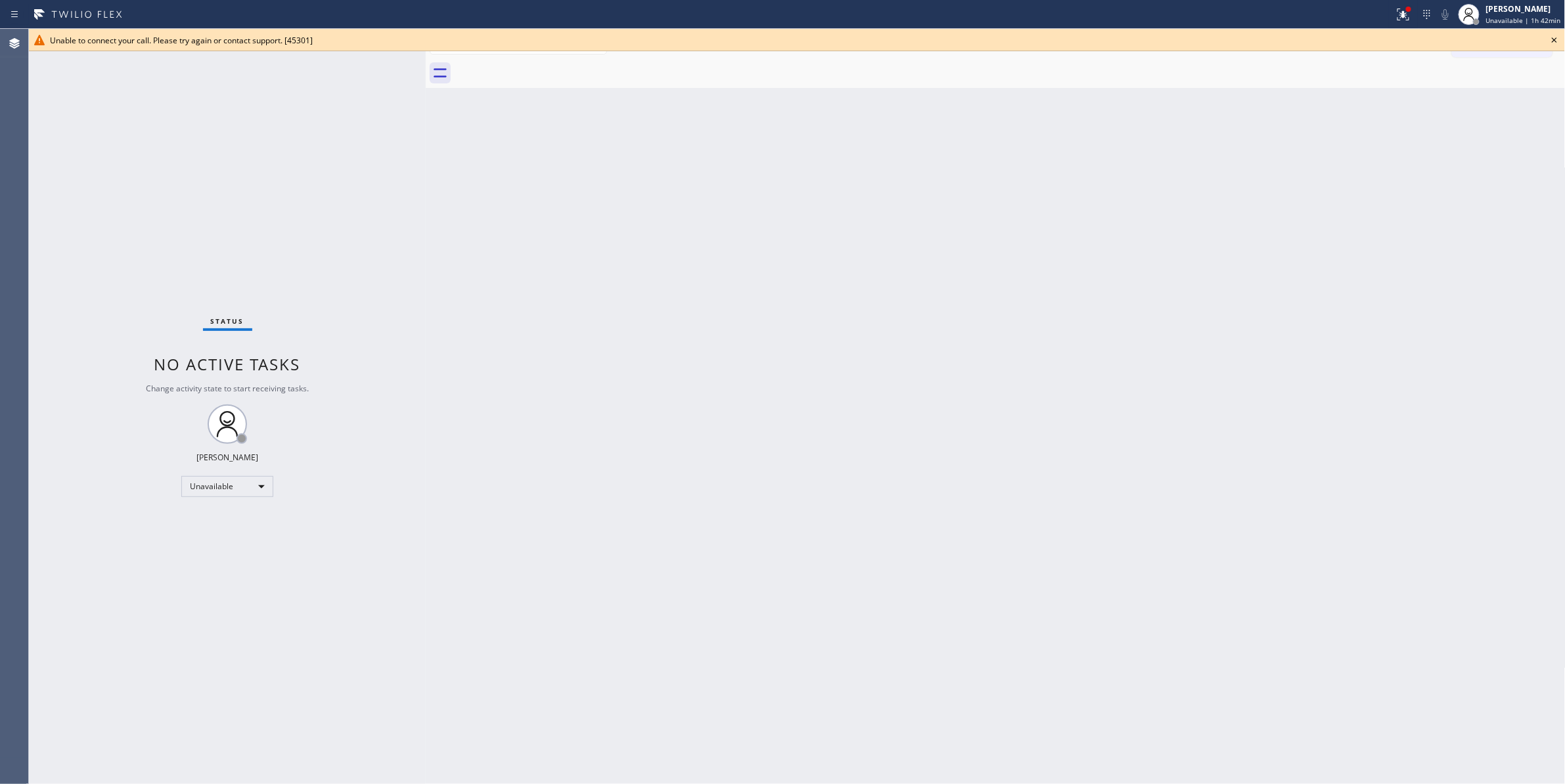
click at [1556, 32] on icon at bounding box center [1555, 40] width 16 height 16
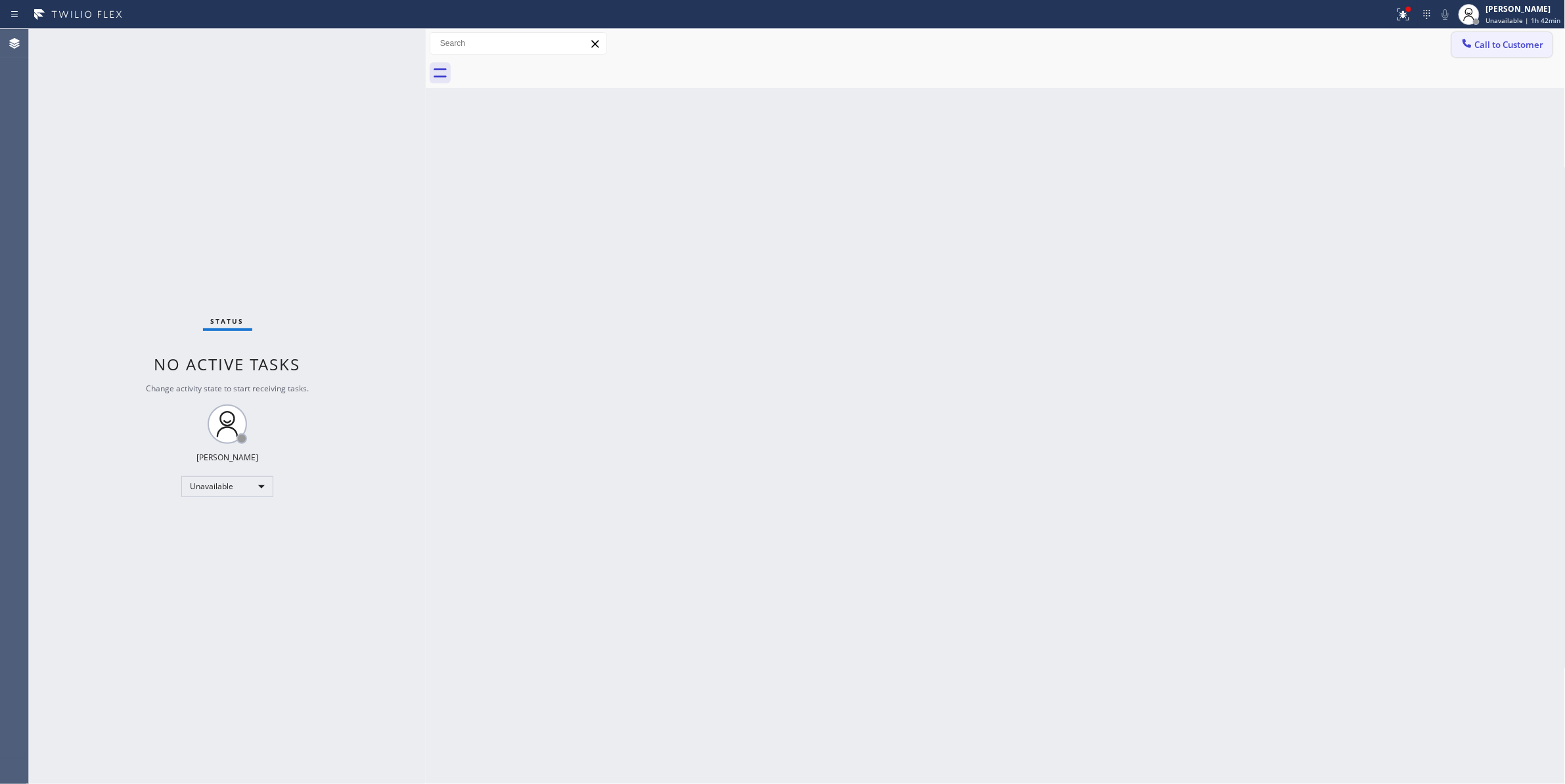
click at [1521, 43] on span "Call to Customer" at bounding box center [1509, 44] width 69 height 12
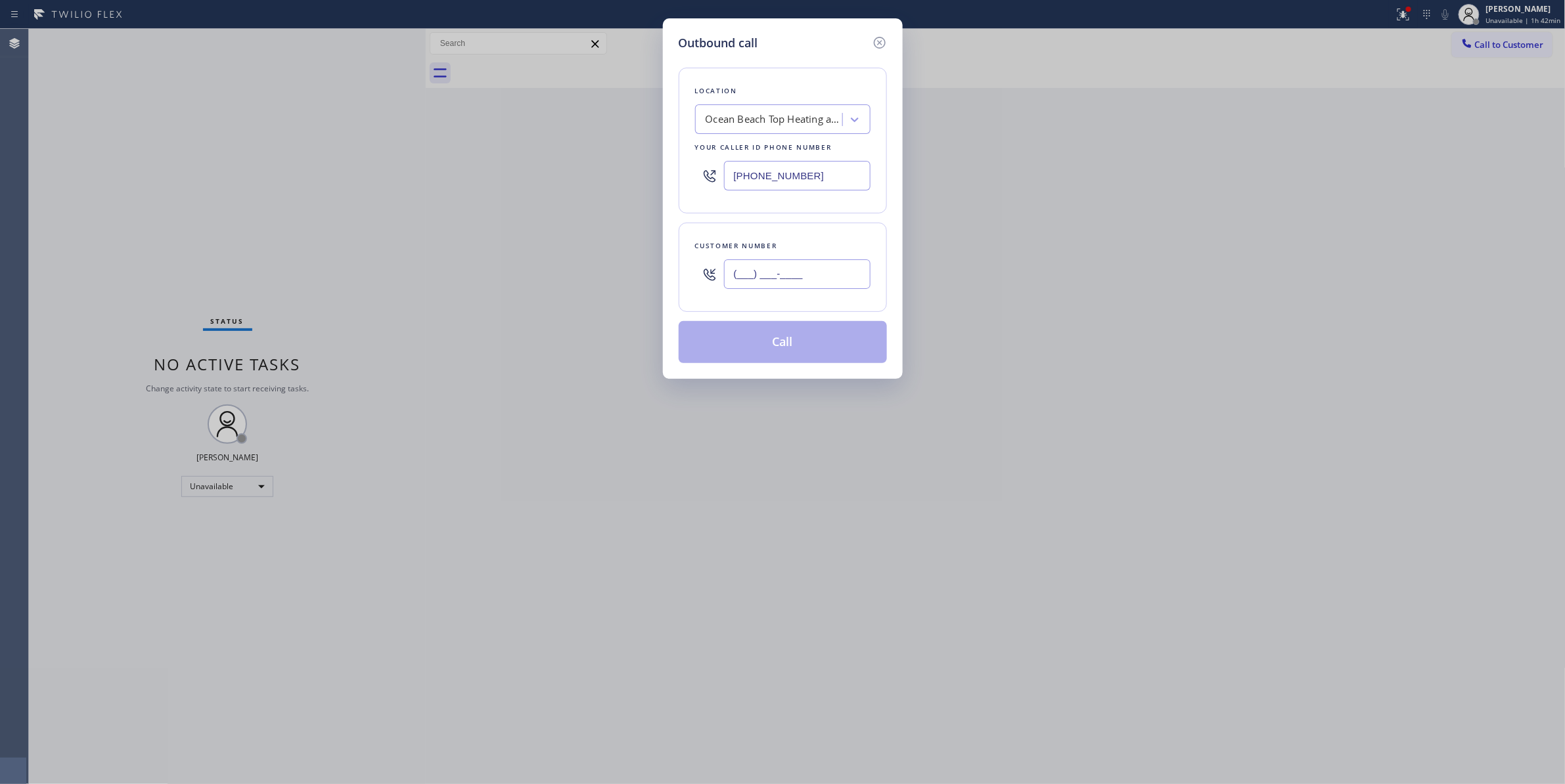
click at [810, 284] on input "(___) ___-____" at bounding box center [797, 274] width 146 height 30
paste input "320) 427-6295"
type input "[PHONE_NUMBER]"
click at [783, 344] on button "Call" at bounding box center [782, 342] width 208 height 42
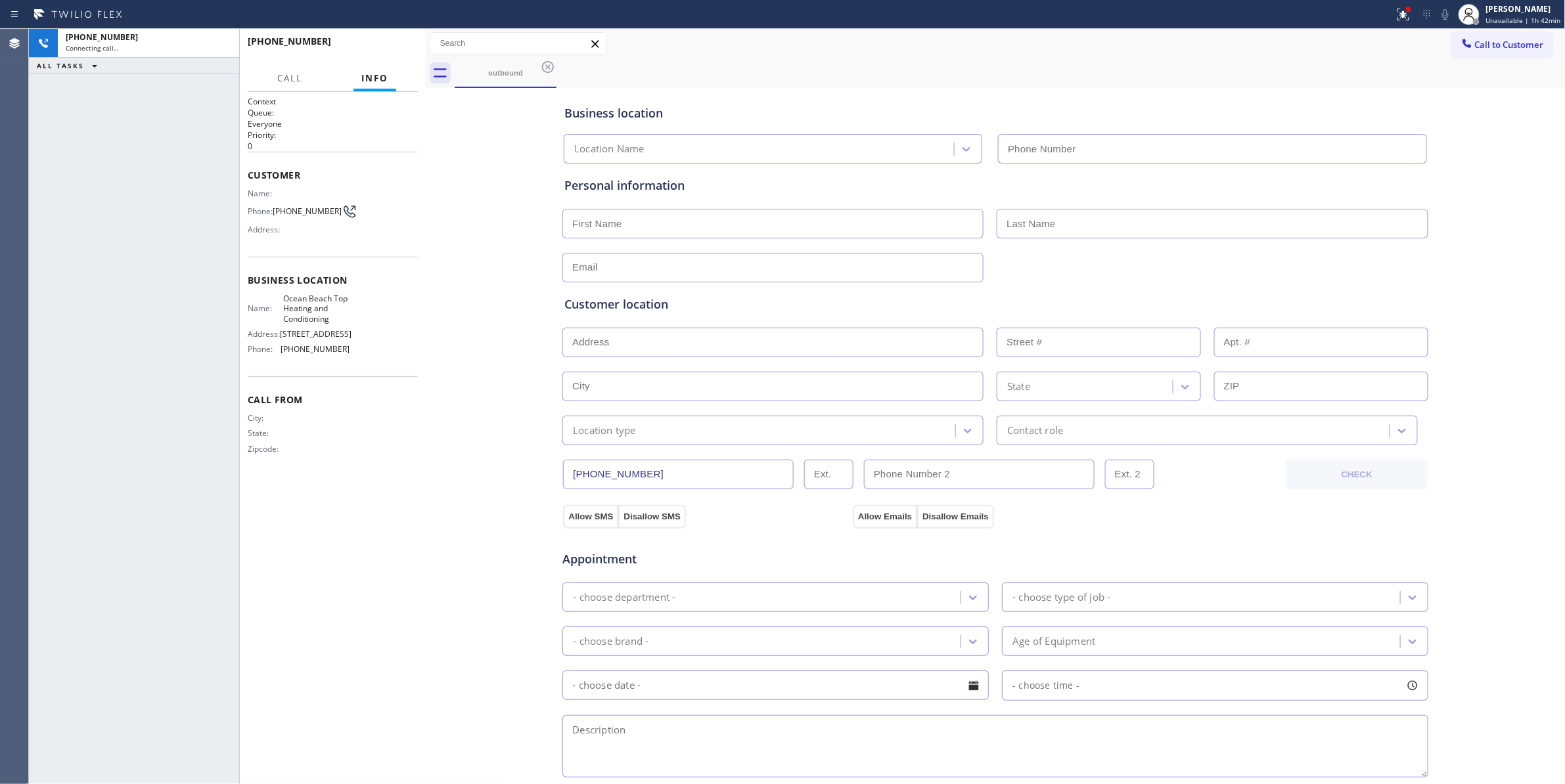
type input "[PHONE_NUMBER]"
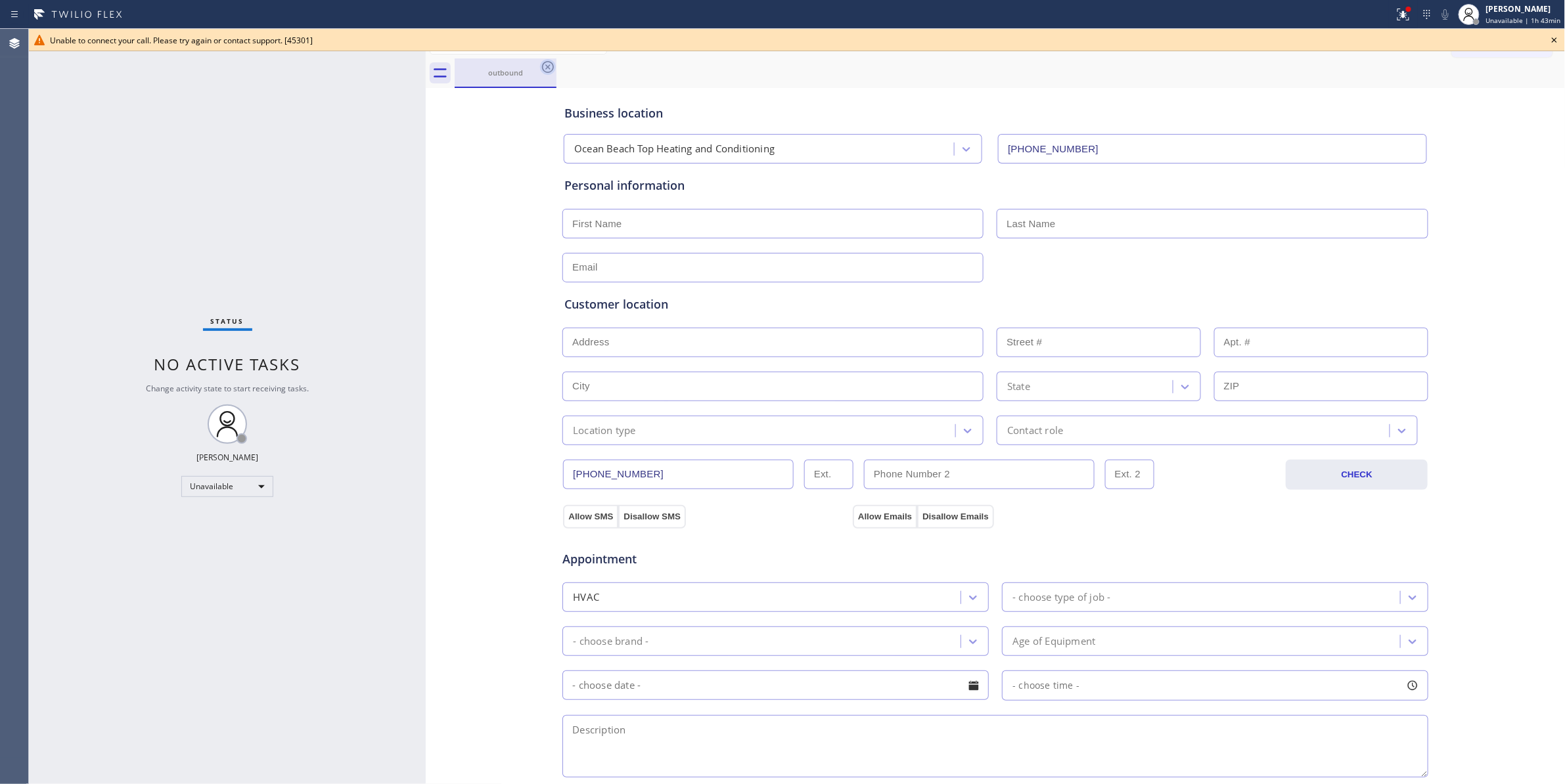
click at [554, 64] on icon at bounding box center [548, 67] width 16 height 16
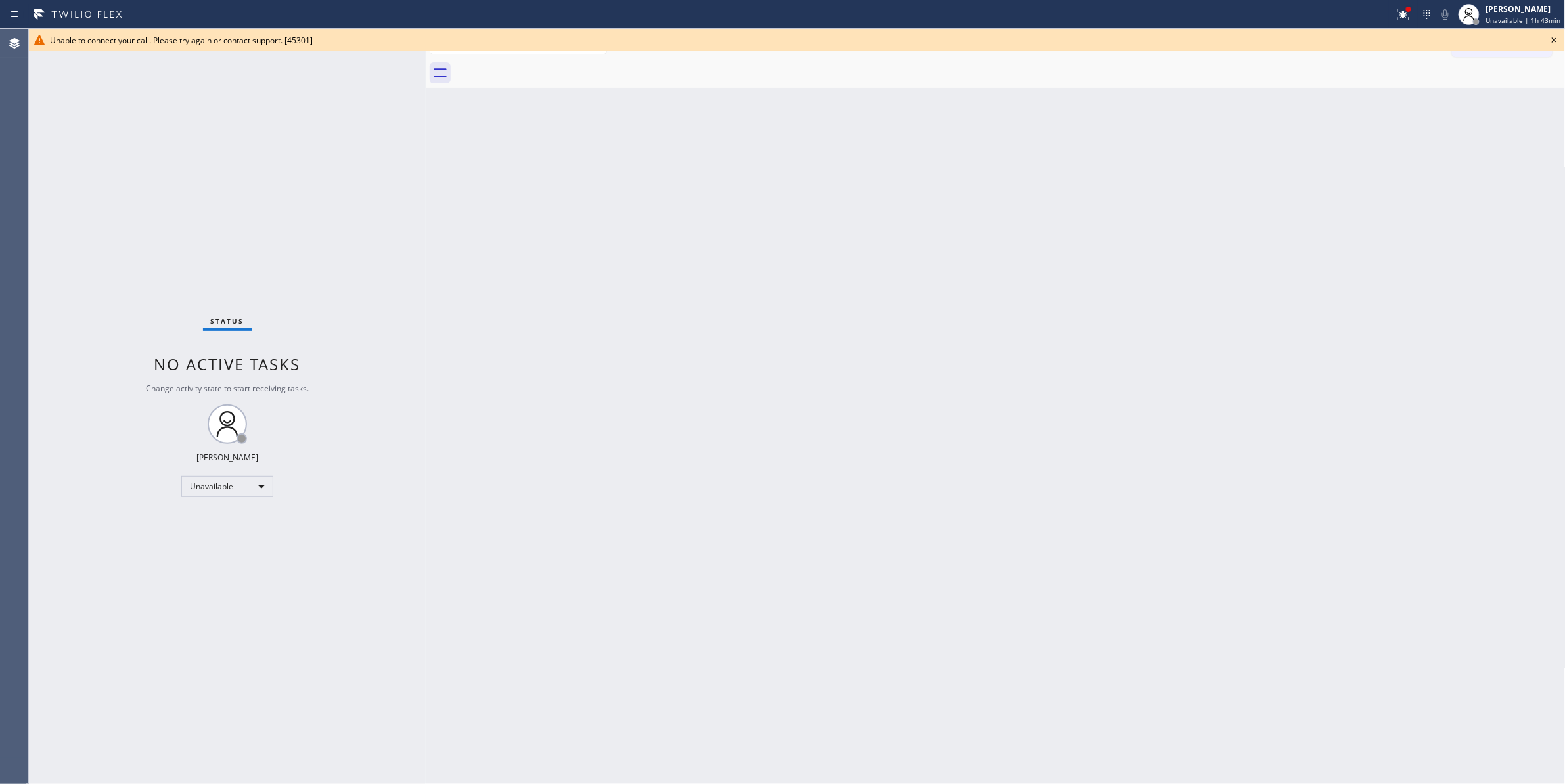
click at [1554, 37] on icon at bounding box center [1555, 40] width 16 height 16
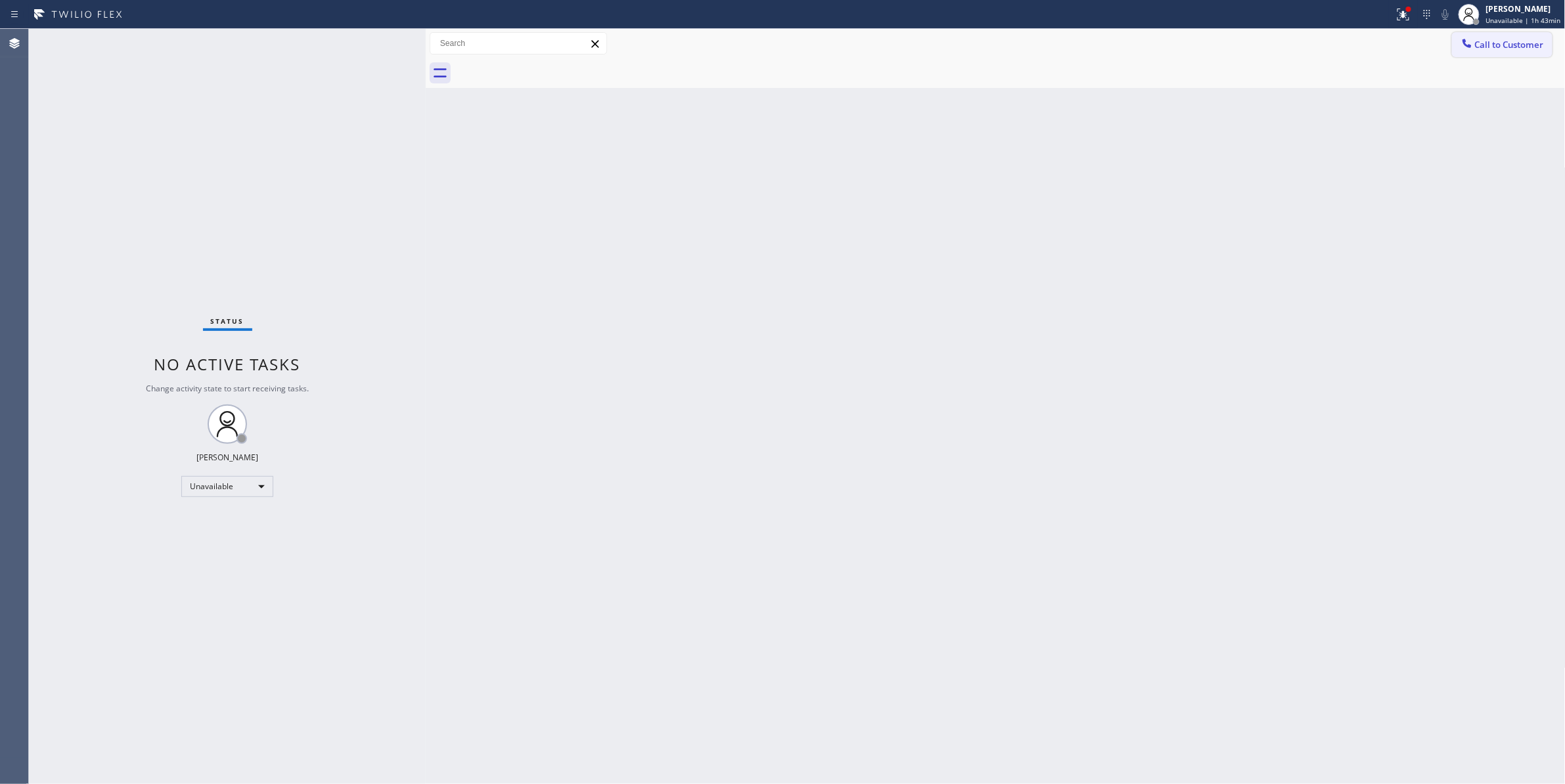
click at [1515, 46] on span "Call to Customer" at bounding box center [1509, 44] width 69 height 12
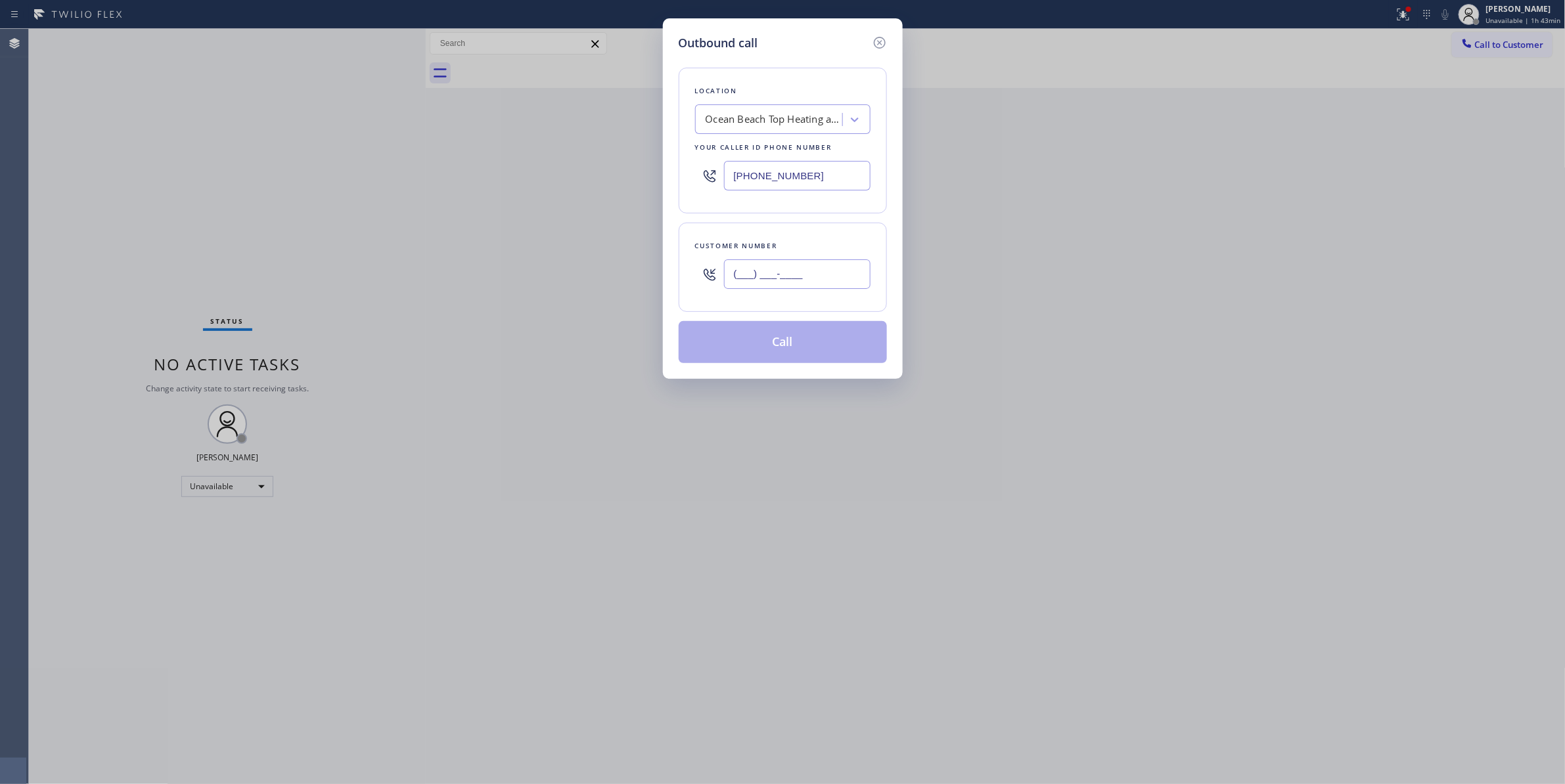
click at [776, 268] on input "(___) ___-____" at bounding box center [797, 274] width 146 height 30
paste input "213) 762-1566"
type input "[PHONE_NUMBER]"
paste input "424) 304-1617"
drag, startPoint x: 816, startPoint y: 183, endPoint x: 551, endPoint y: 233, distance: 269.7
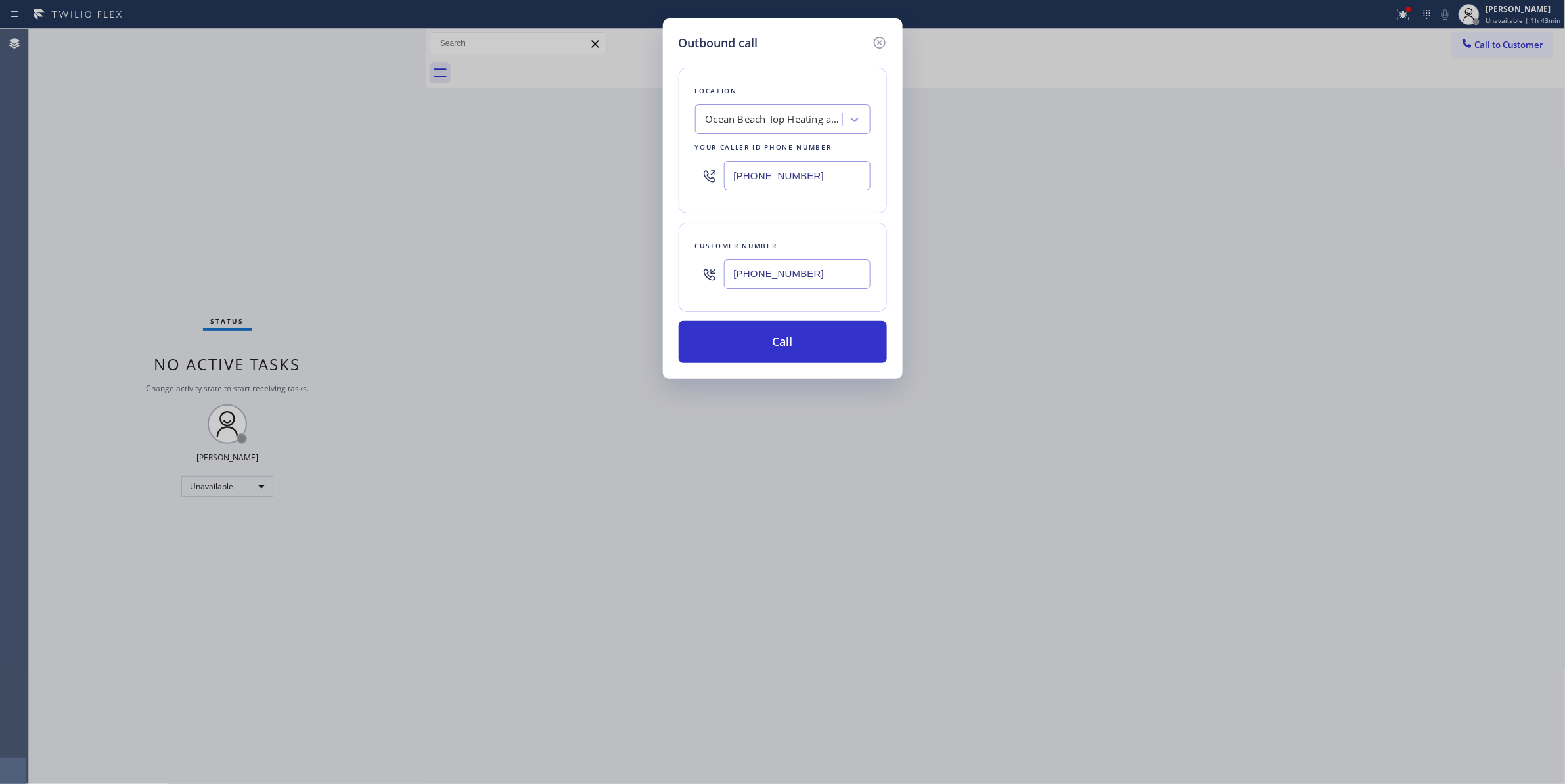
click at [457, 166] on div "Outbound call Location [GEOGRAPHIC_DATA] Top Heating and Conditioning Your call…" at bounding box center [782, 392] width 1565 height 784
type input "[PHONE_NUMBER]"
drag, startPoint x: 818, startPoint y: 279, endPoint x: 689, endPoint y: 271, distance: 129.2
click at [689, 271] on div "Customer number [PHONE_NUMBER]" at bounding box center [782, 267] width 208 height 90
click at [744, 353] on button "Call" at bounding box center [782, 342] width 208 height 42
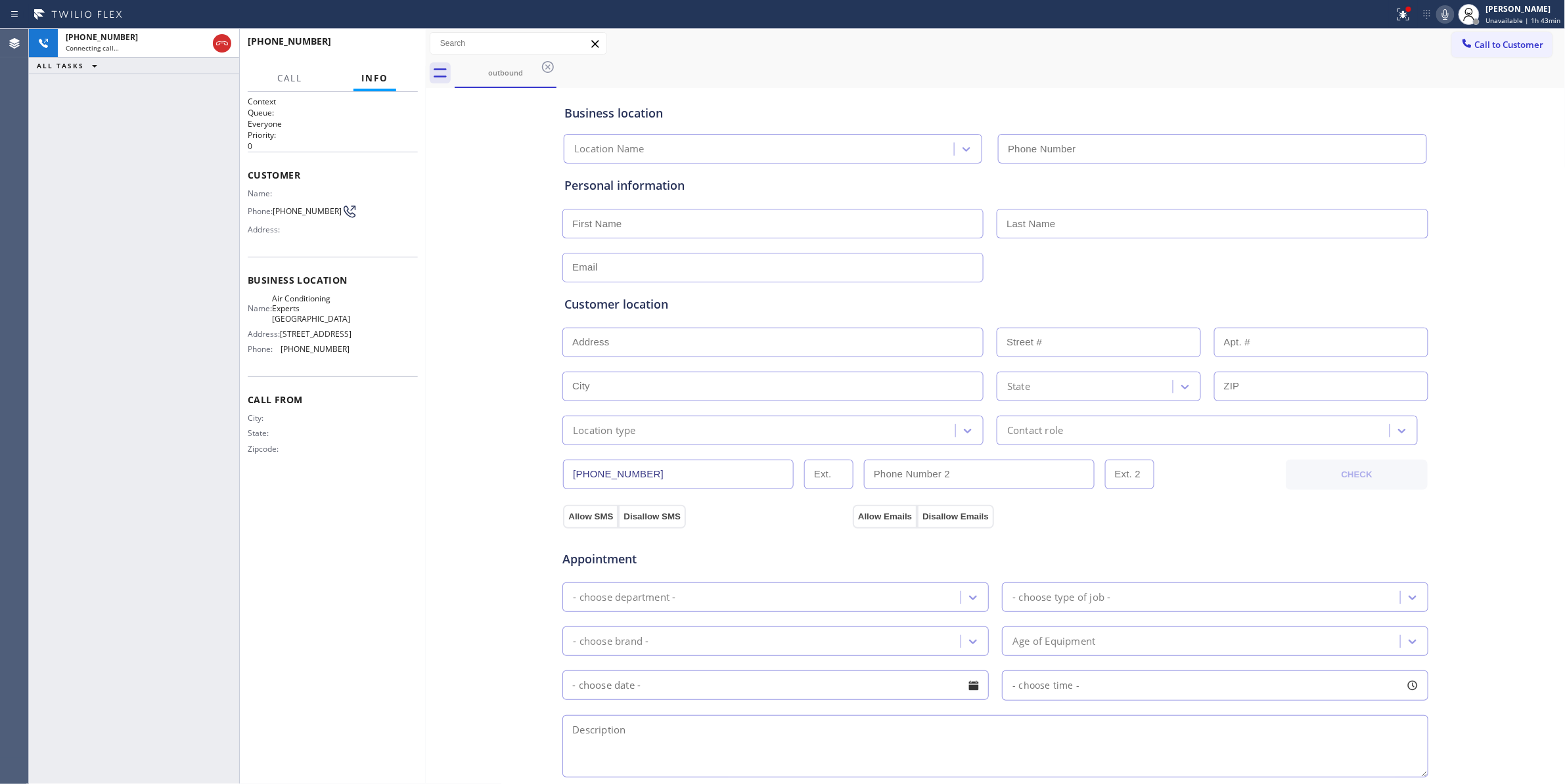
type input "[PHONE_NUMBER]"
click at [384, 45] on span "HANG UP" at bounding box center [387, 47] width 40 height 10
click at [385, 44] on span "HANG UP" at bounding box center [387, 47] width 40 height 10
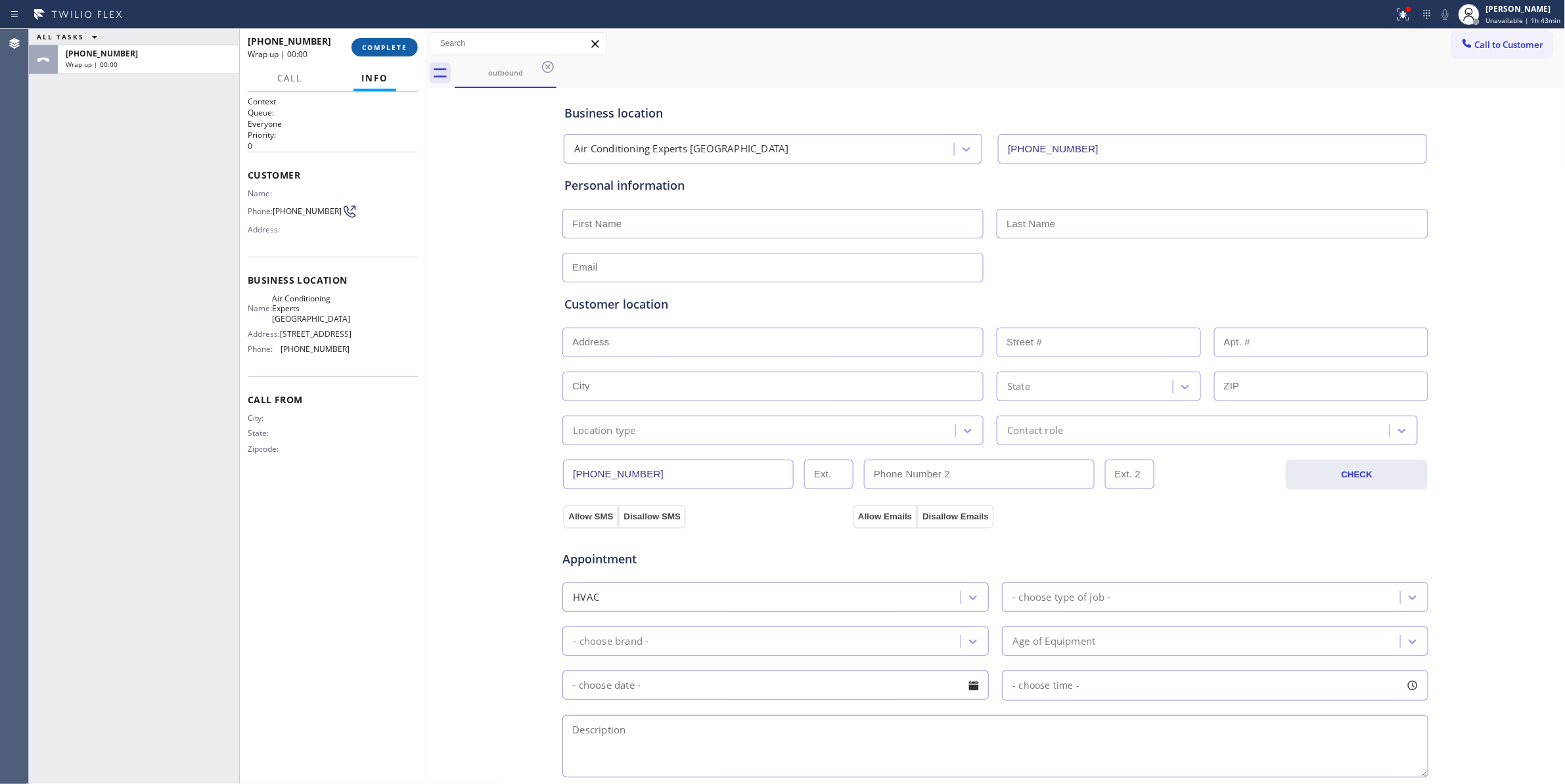
click at [386, 44] on span "COMPLETE" at bounding box center [384, 47] width 45 height 10
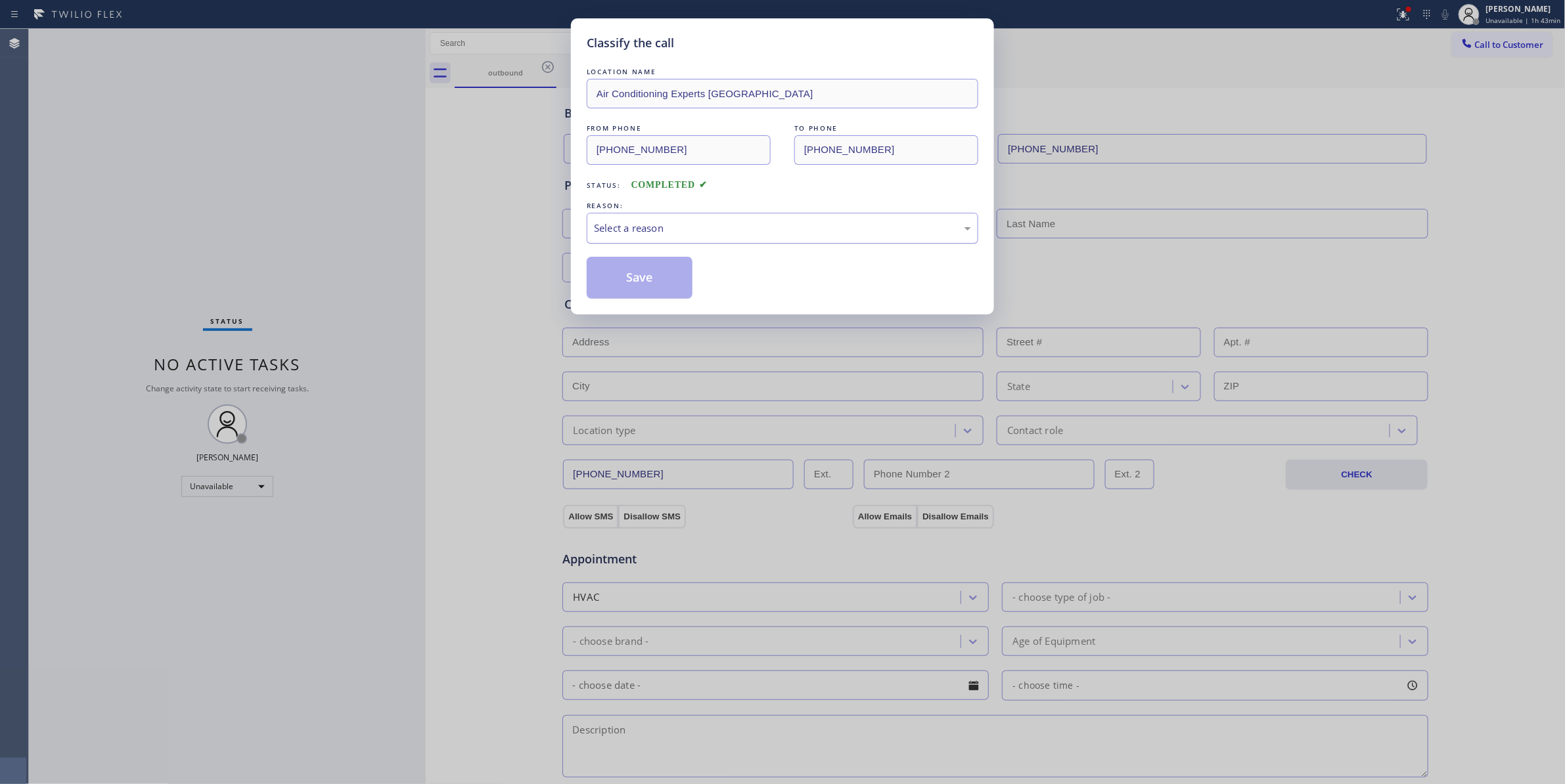
click at [645, 224] on div "Select a reason" at bounding box center [782, 227] width 377 height 15
click at [618, 287] on button "Save" at bounding box center [639, 278] width 105 height 42
click at [621, 284] on button "Save" at bounding box center [639, 278] width 105 height 42
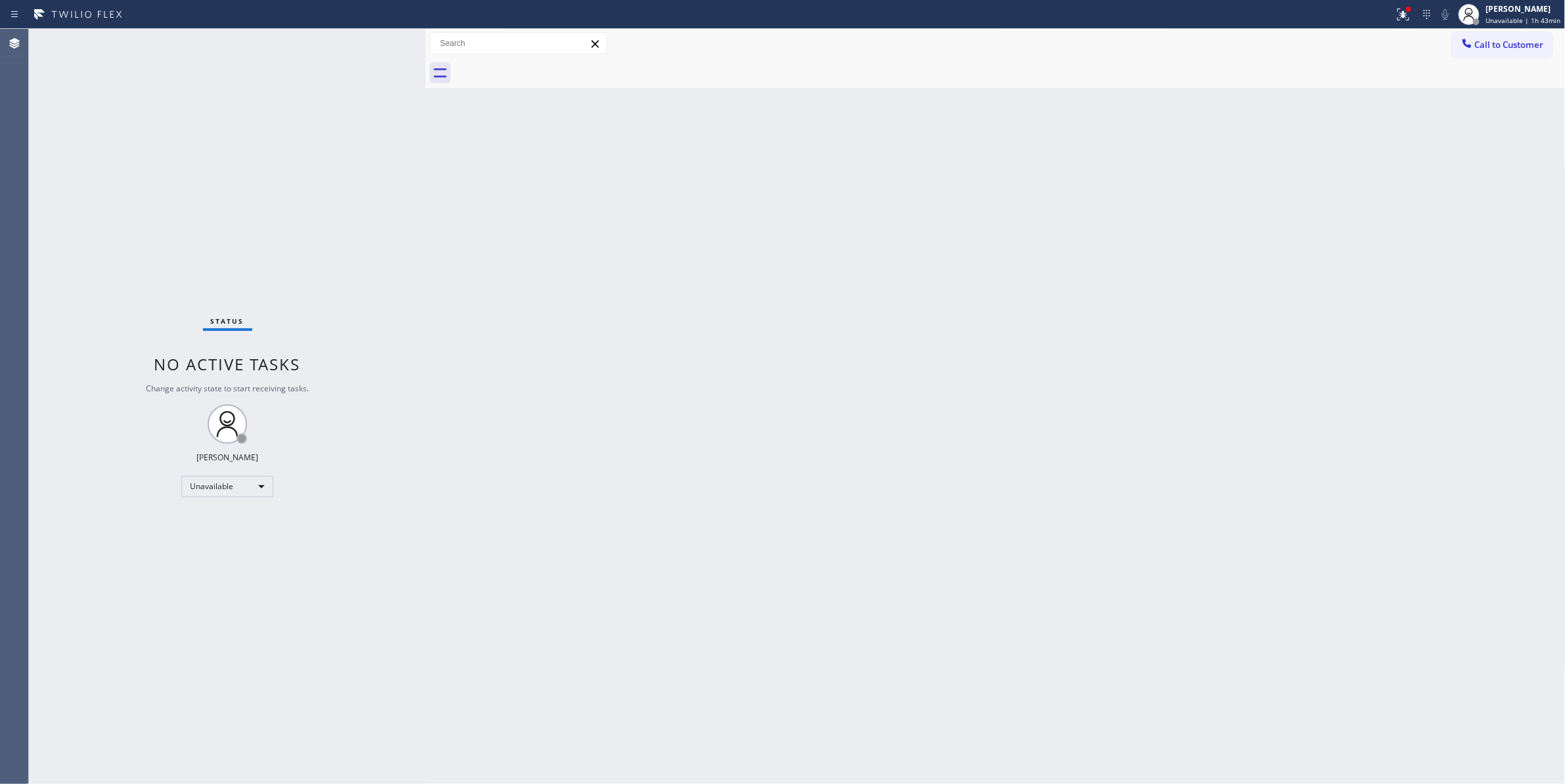
click at [1495, 43] on span "Call to Customer" at bounding box center [1509, 44] width 69 height 12
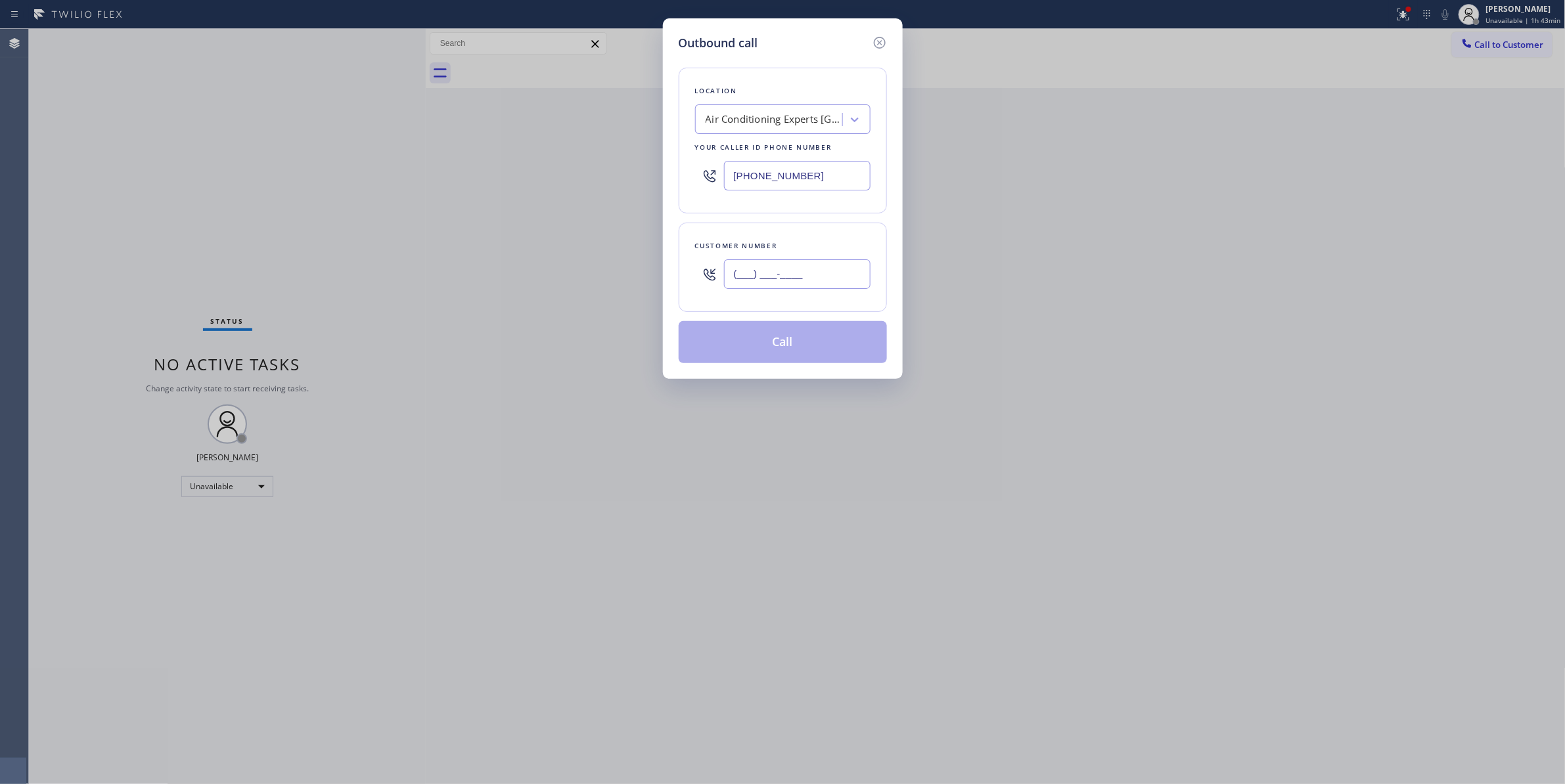
click at [820, 287] on input "(___) ___-____" at bounding box center [797, 274] width 146 height 30
paste input "213) 762-1566"
type input "[PHONE_NUMBER]"
click at [818, 355] on button "Call" at bounding box center [782, 342] width 208 height 42
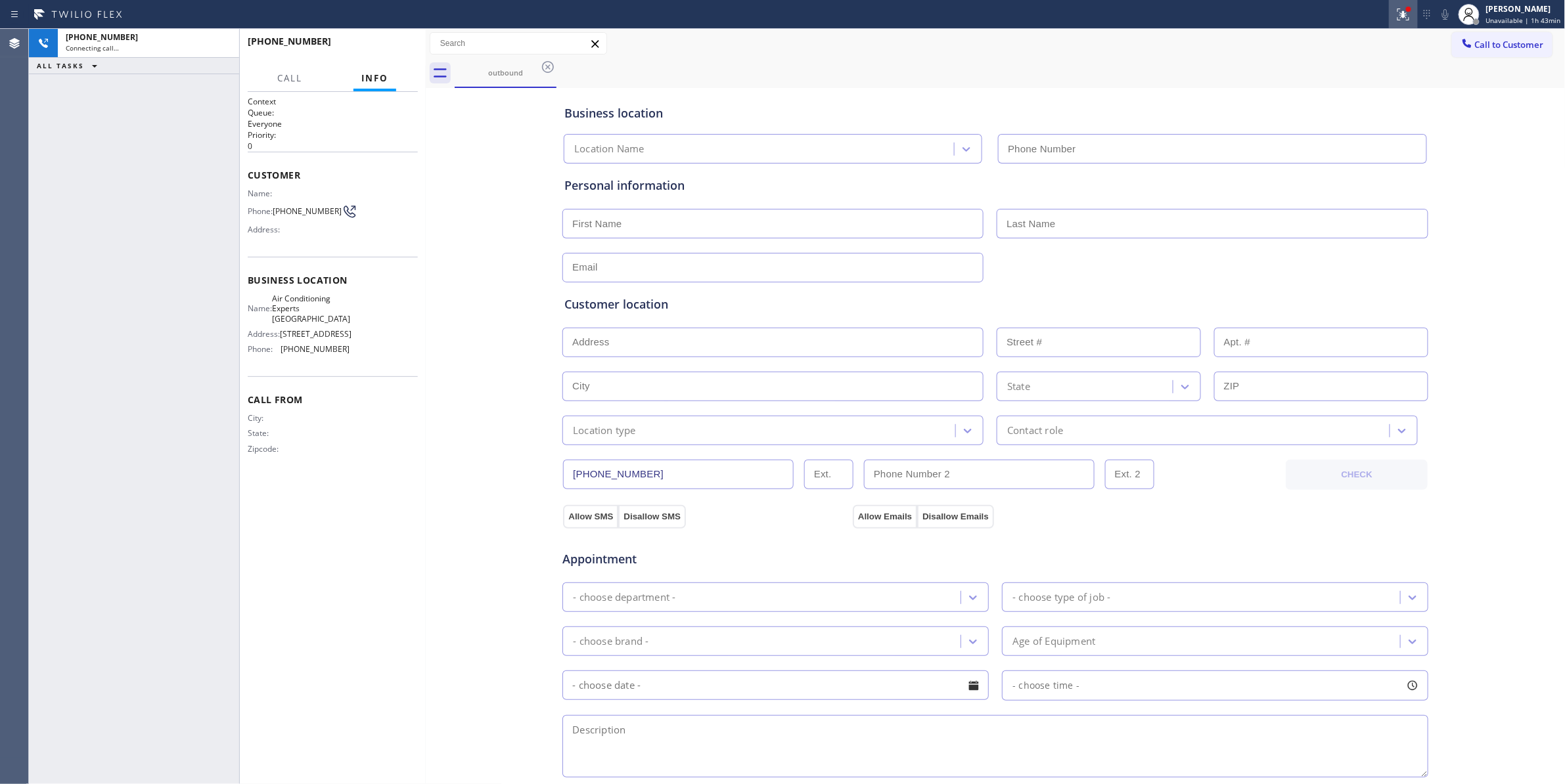
click at [1398, 19] on icon at bounding box center [1403, 15] width 16 height 16
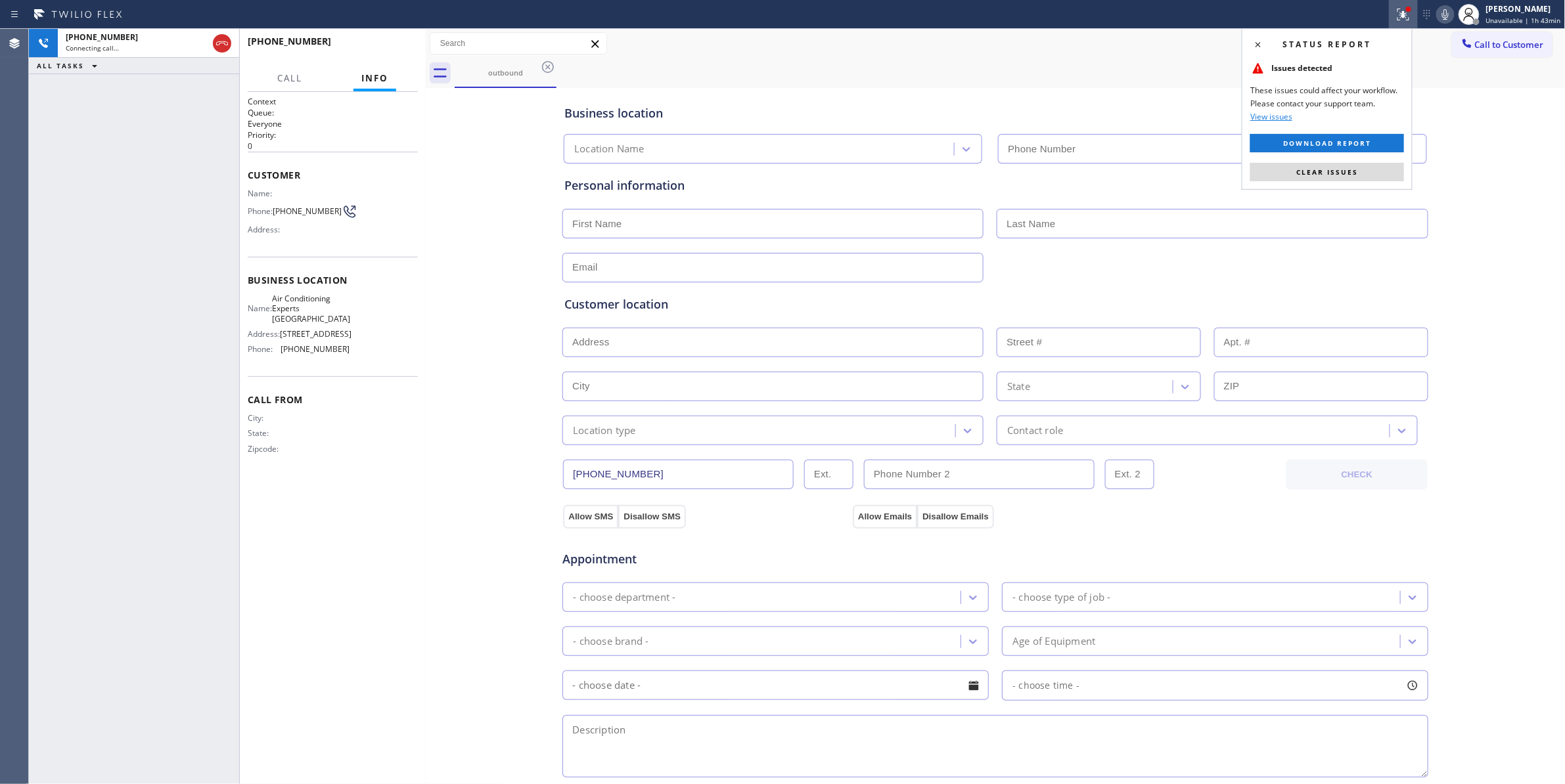
drag, startPoint x: 1368, startPoint y: 171, endPoint x: 1328, endPoint y: 158, distance: 42.1
click at [1366, 170] on button "Clear issues" at bounding box center [1327, 172] width 153 height 18
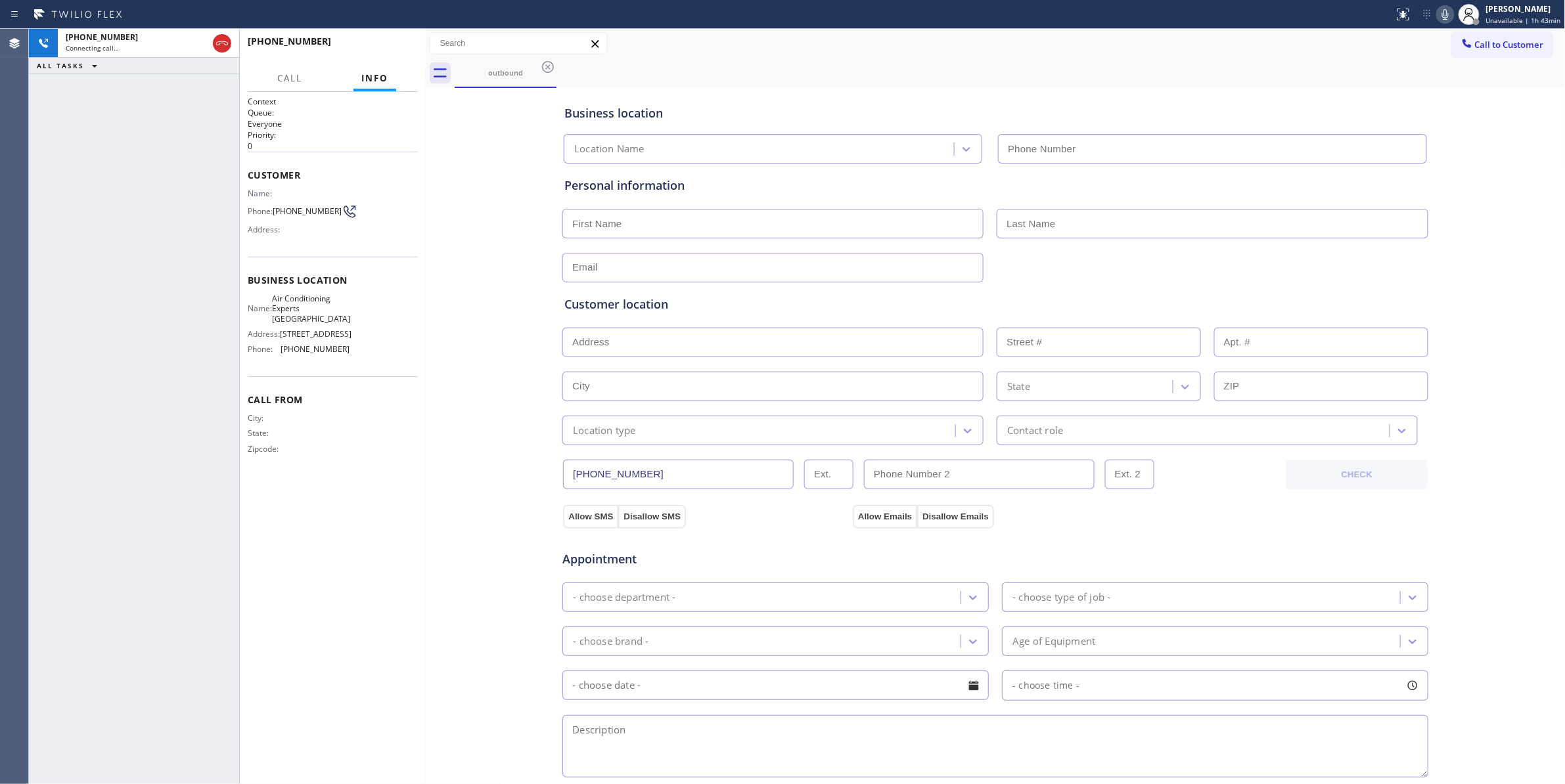
type input "[PHONE_NUMBER]"
click at [390, 46] on span "HANG UP" at bounding box center [387, 47] width 40 height 10
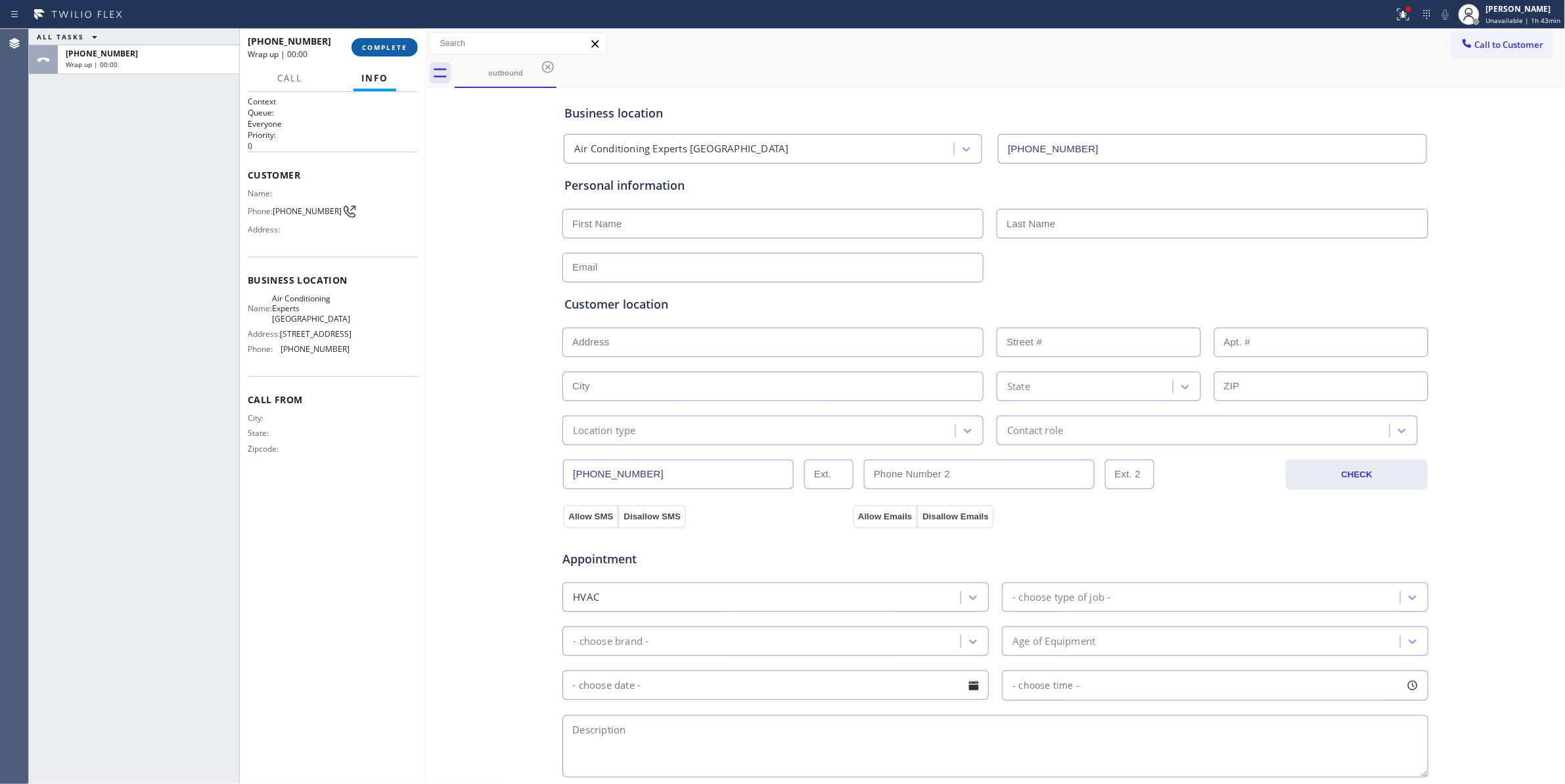
click at [390, 44] on span "COMPLETE" at bounding box center [384, 47] width 45 height 10
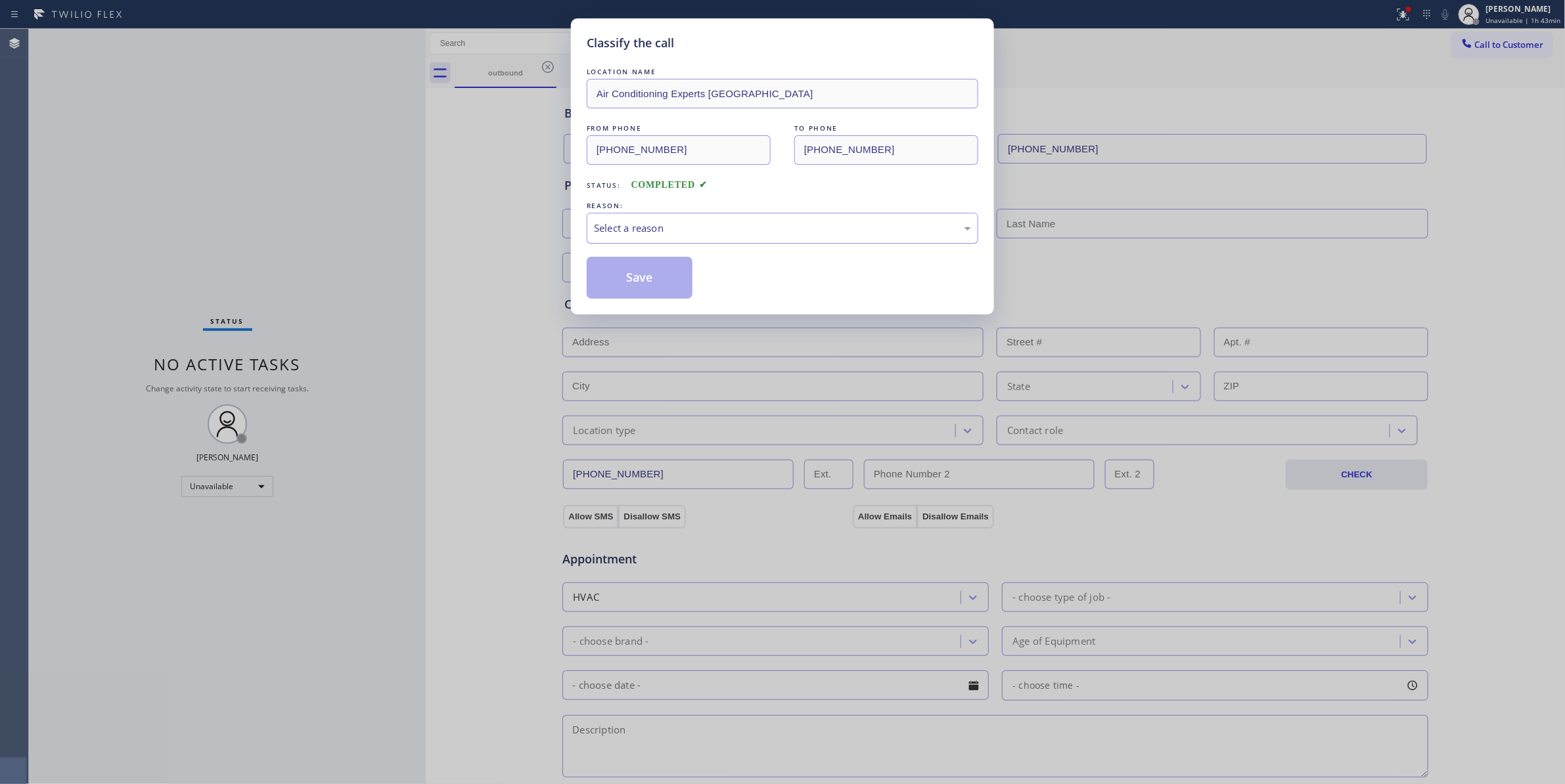
click at [633, 243] on div "Select a reason" at bounding box center [782, 227] width 391 height 30
click at [633, 276] on button "Save" at bounding box center [639, 278] width 105 height 42
drag, startPoint x: 633, startPoint y: 276, endPoint x: 647, endPoint y: 260, distance: 21.3
click at [634, 274] on button "Save" at bounding box center [639, 278] width 105 height 42
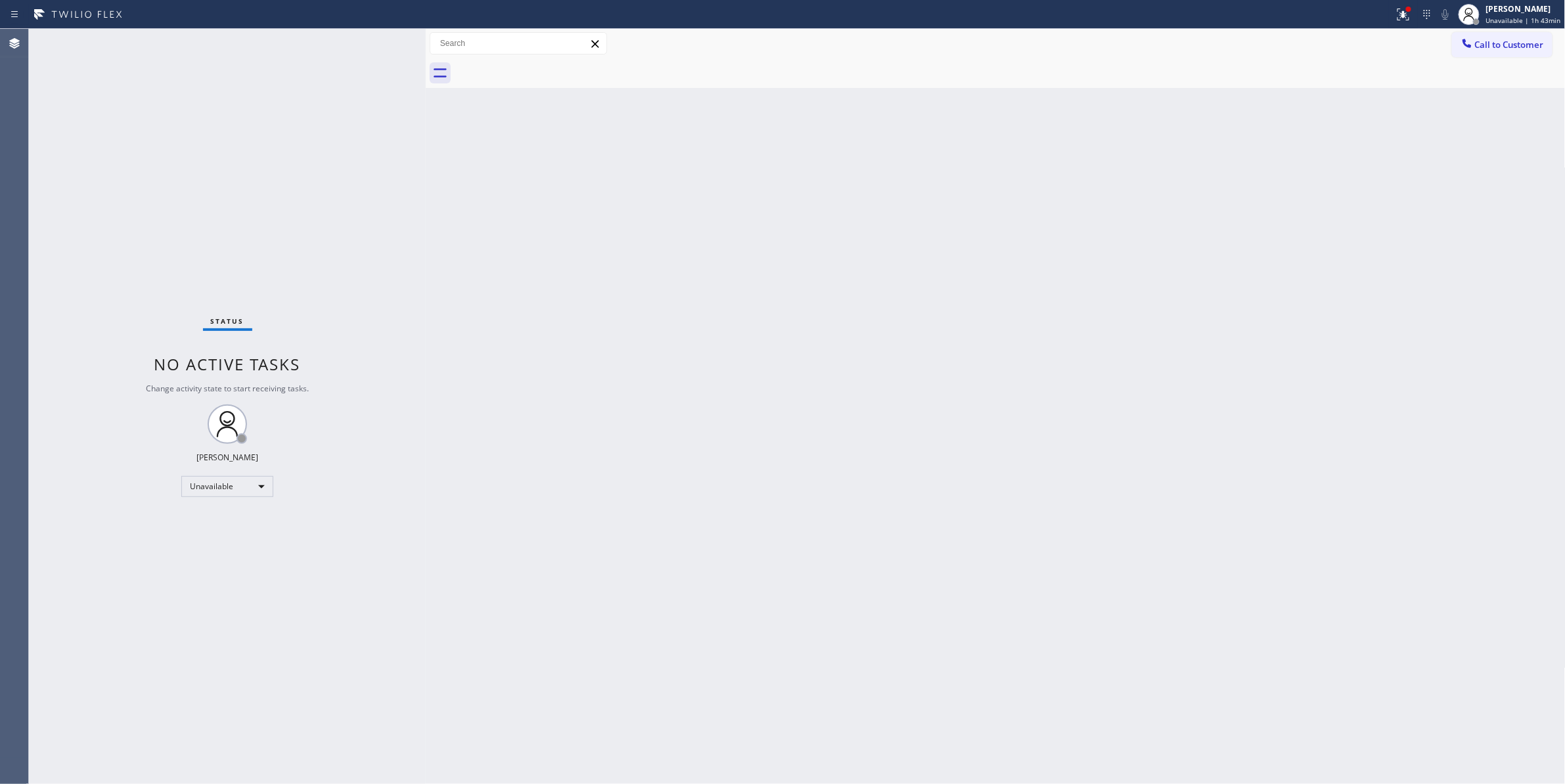
drag, startPoint x: 1515, startPoint y: 47, endPoint x: 925, endPoint y: 271, distance: 631.1
click at [1512, 46] on span "Call to Customer" at bounding box center [1509, 44] width 69 height 12
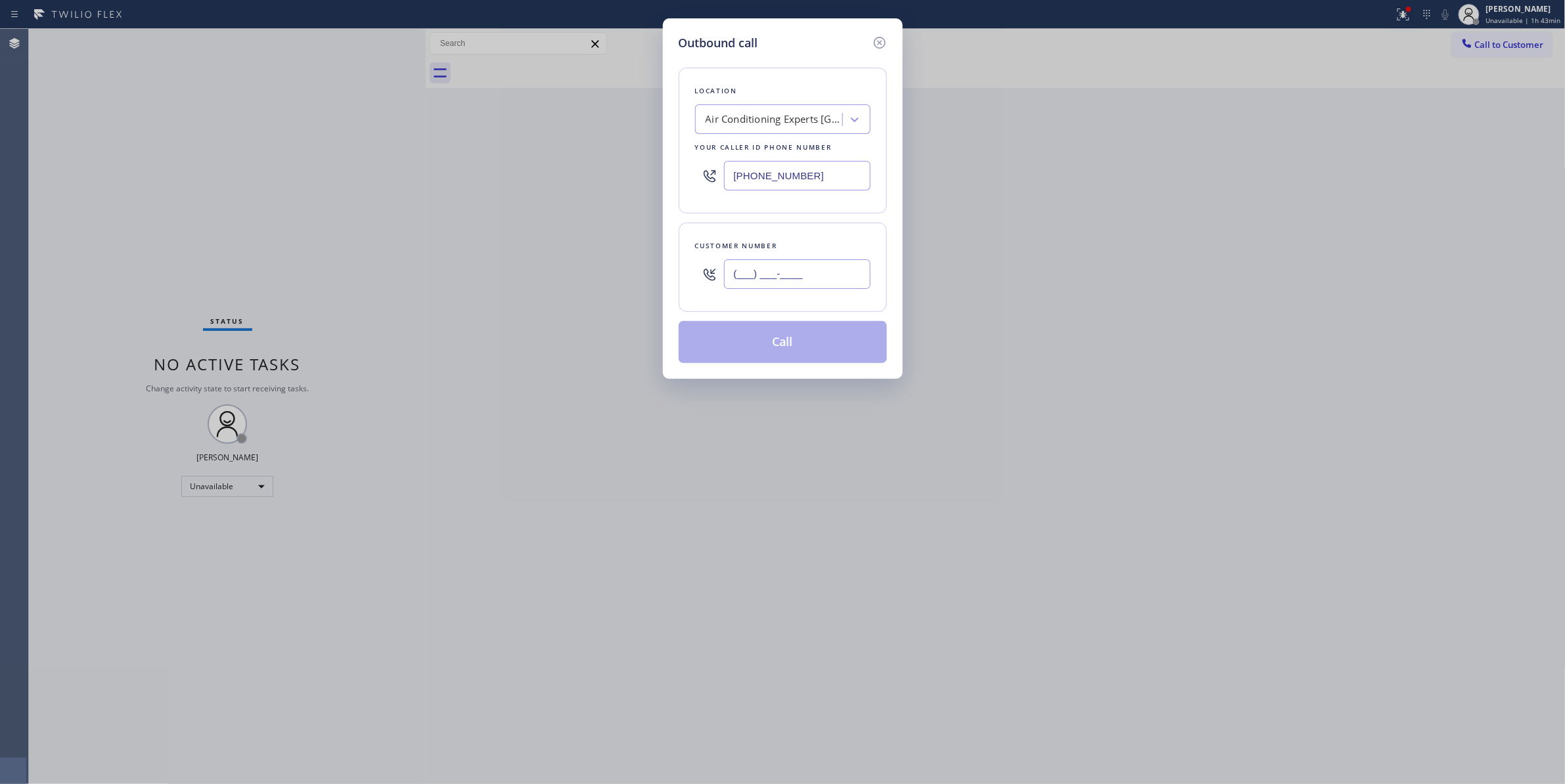
click at [779, 274] on input "(___) ___-____" at bounding box center [797, 274] width 146 height 30
paste input "213) 762-1566"
type input "[PHONE_NUMBER]"
click at [797, 341] on button "Call" at bounding box center [782, 342] width 208 height 42
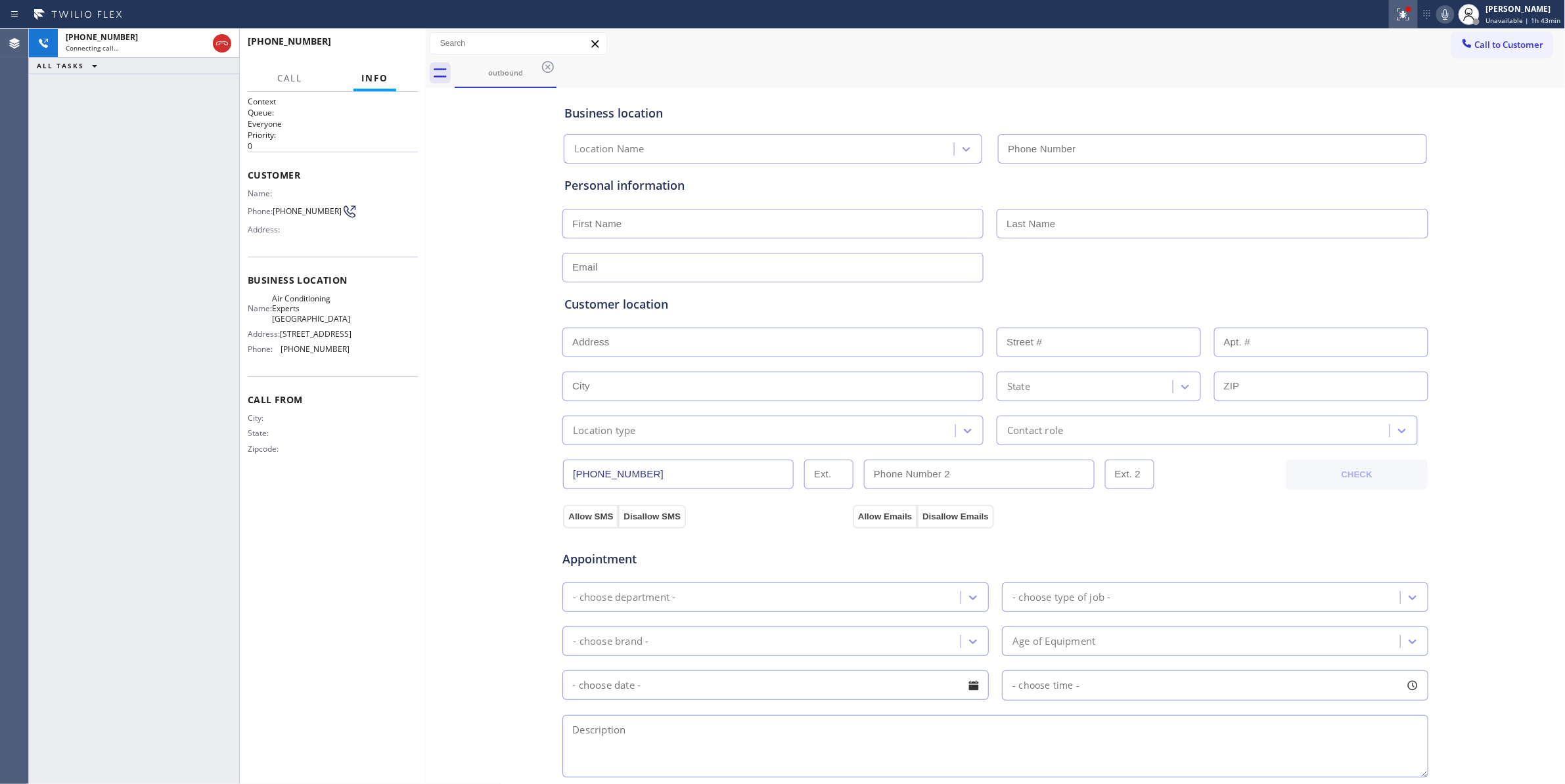
click at [1395, 11] on icon at bounding box center [1403, 15] width 16 height 16
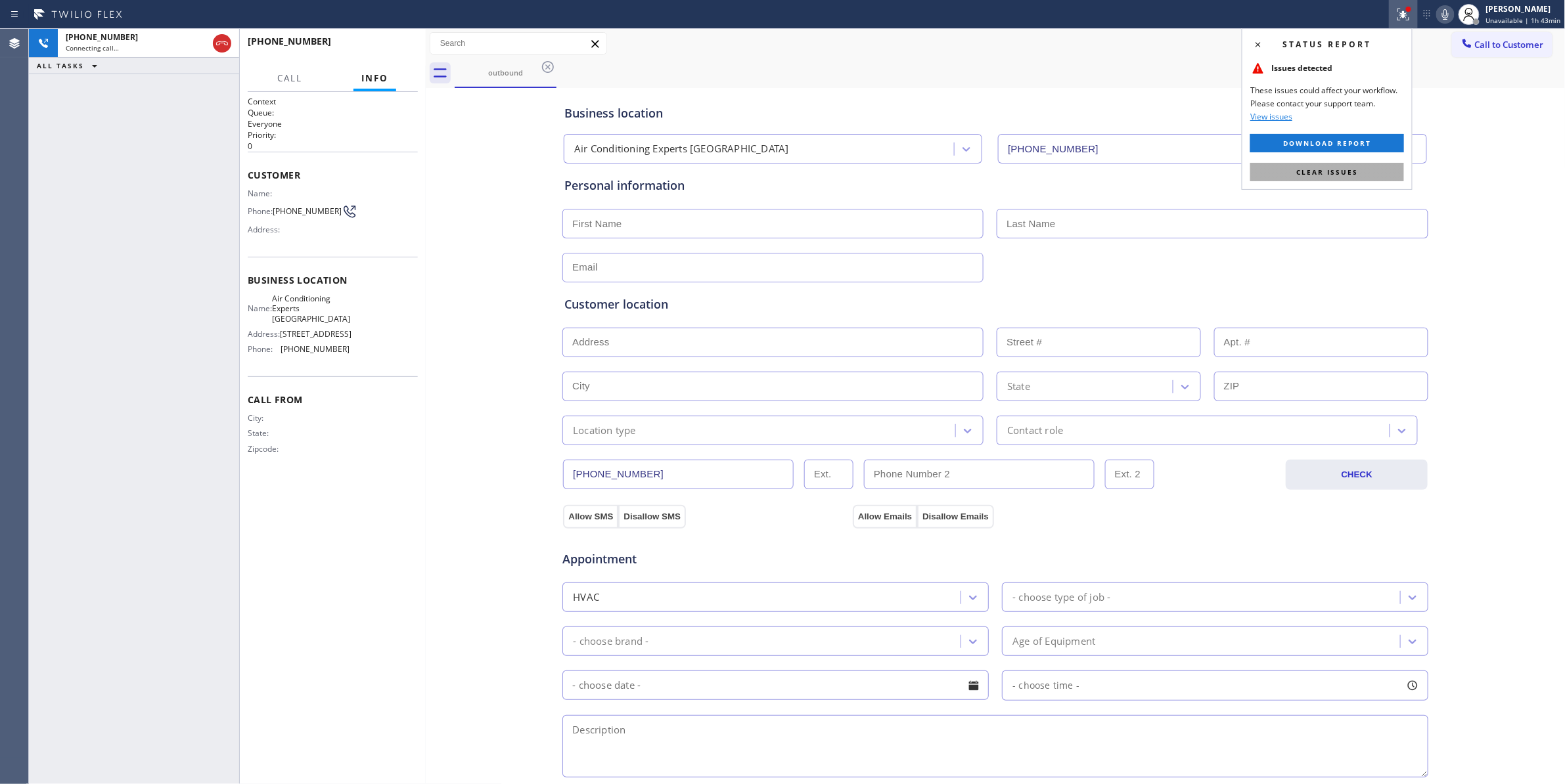
type input "[PHONE_NUMBER]"
click at [1327, 172] on span "Clear issues" at bounding box center [1326, 172] width 62 height 10
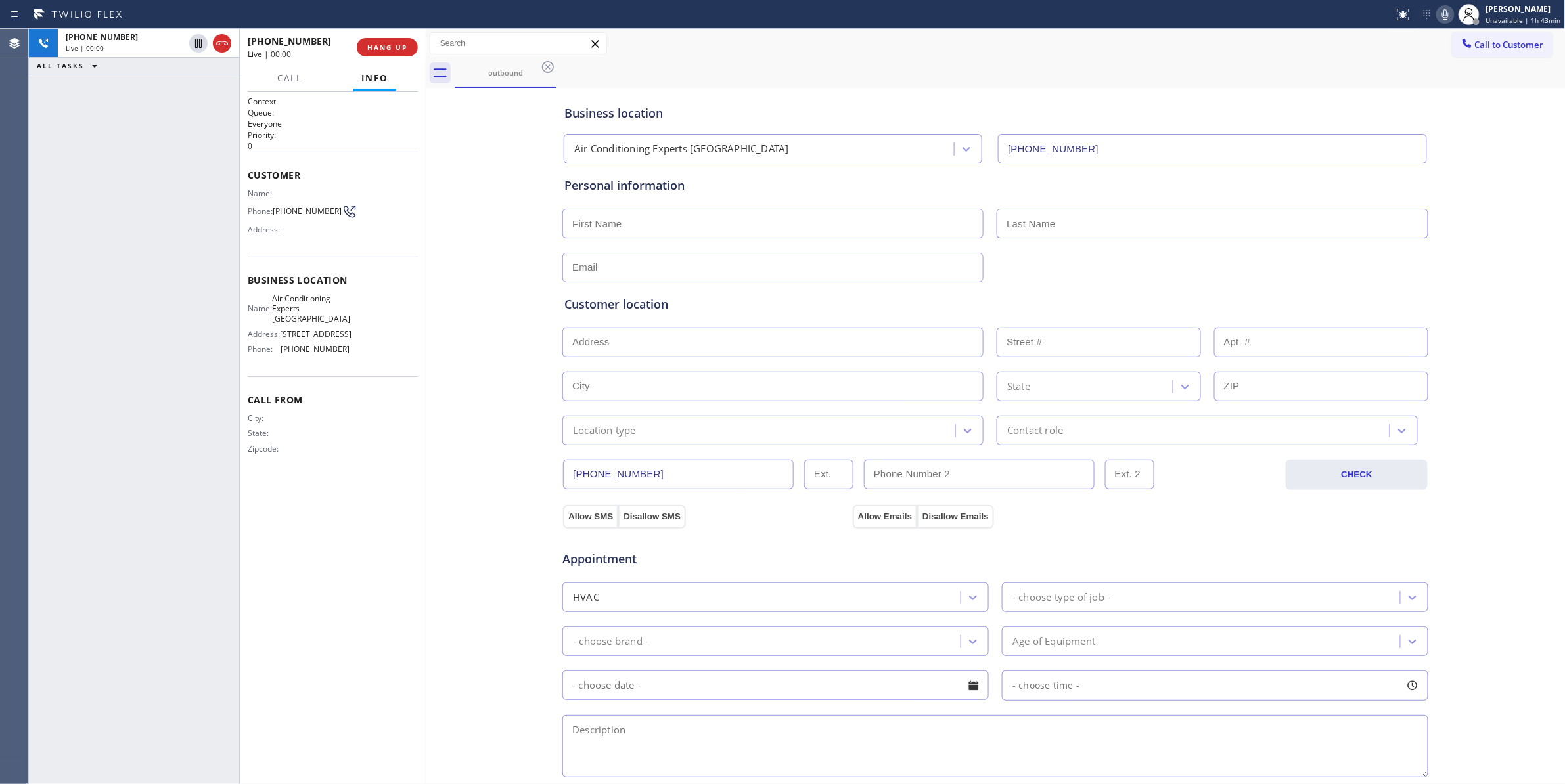
click at [220, 39] on icon at bounding box center [222, 44] width 16 height 16
click at [388, 47] on span "COMPLETE" at bounding box center [384, 47] width 45 height 10
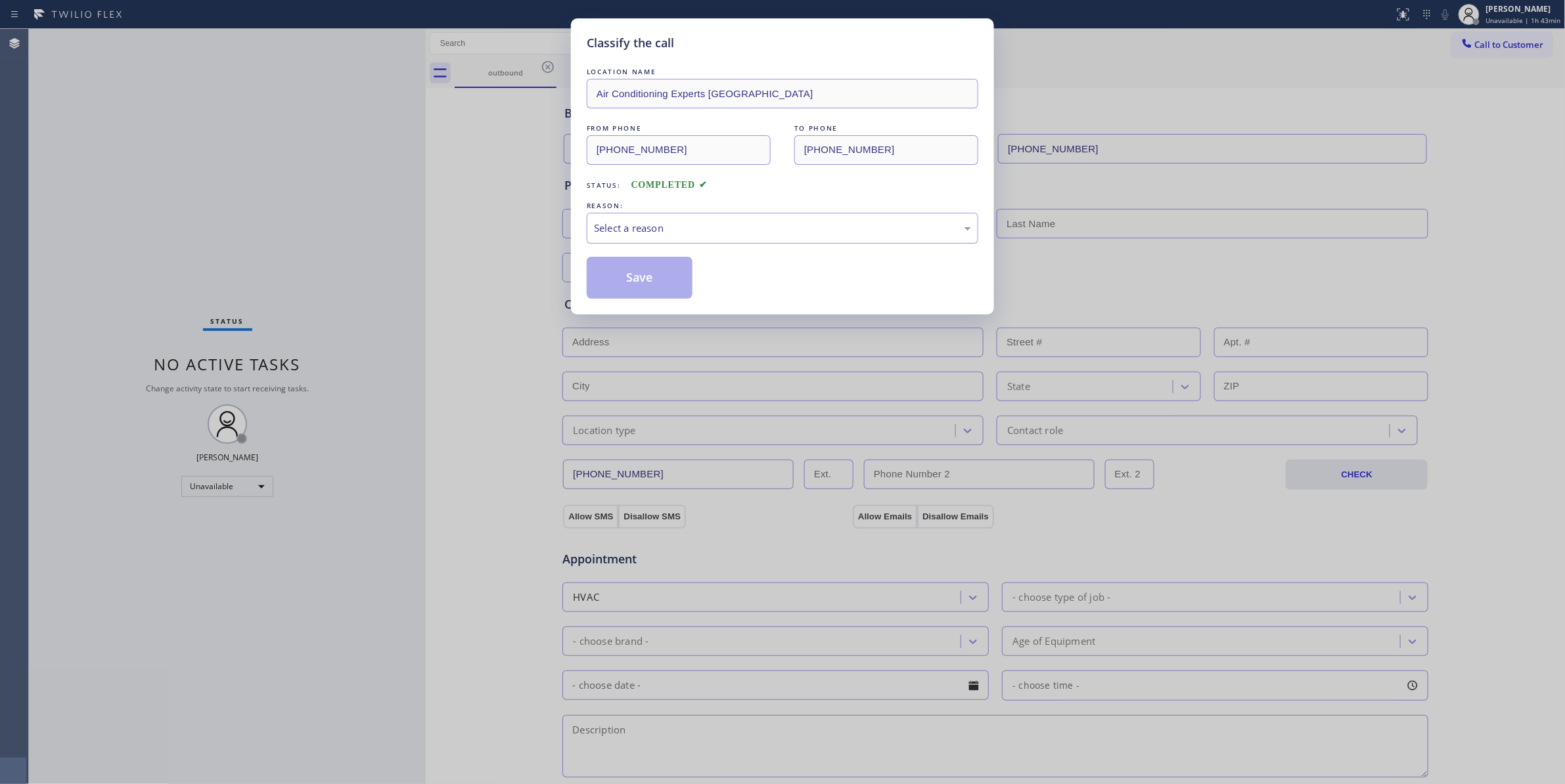
click at [639, 206] on div "REASON:" at bounding box center [782, 206] width 391 height 14
click at [640, 222] on div "Select a reason" at bounding box center [782, 227] width 377 height 15
click at [641, 272] on button "Save" at bounding box center [639, 278] width 105 height 42
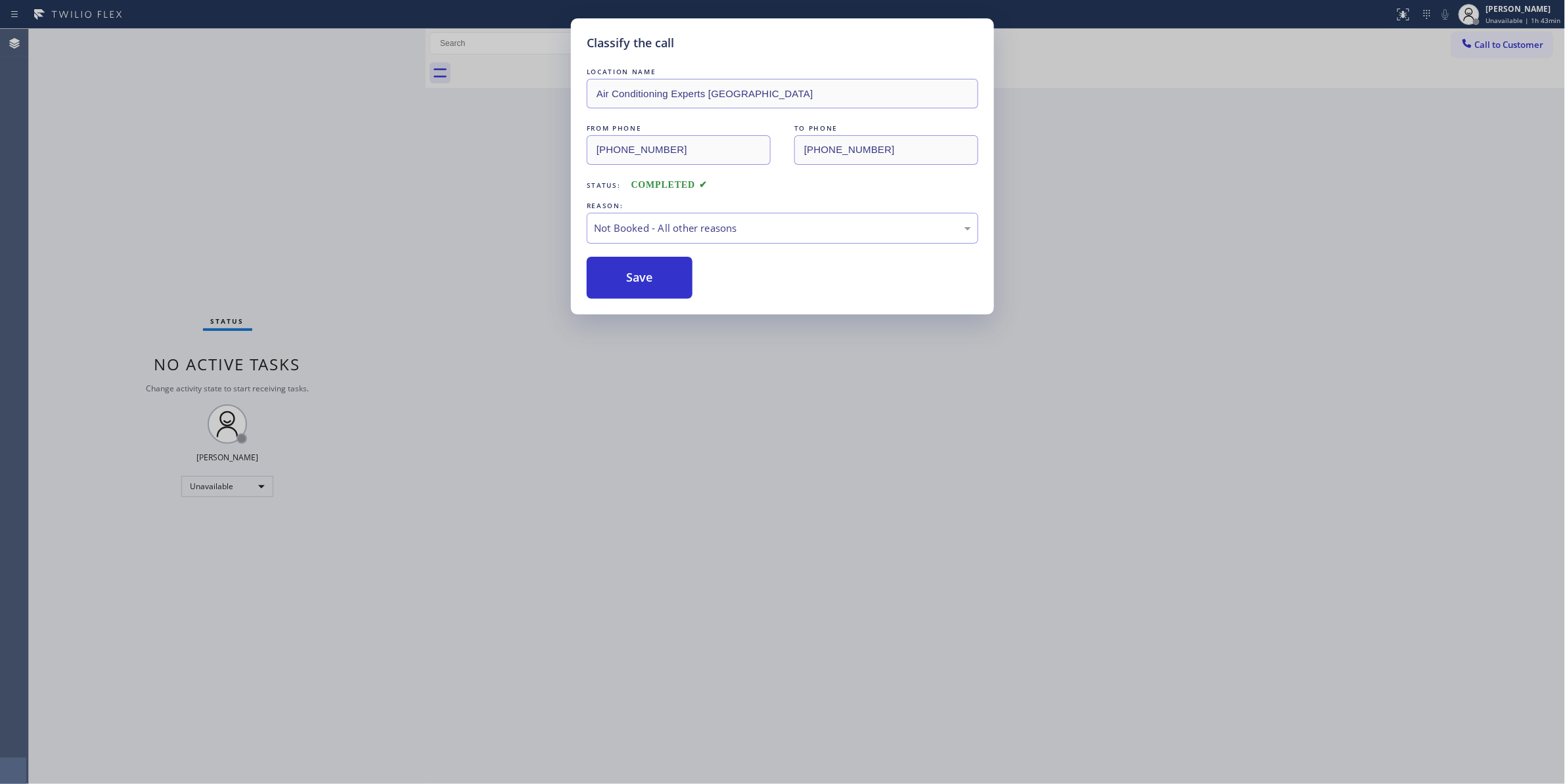
click at [641, 272] on button "Save" at bounding box center [639, 278] width 105 height 42
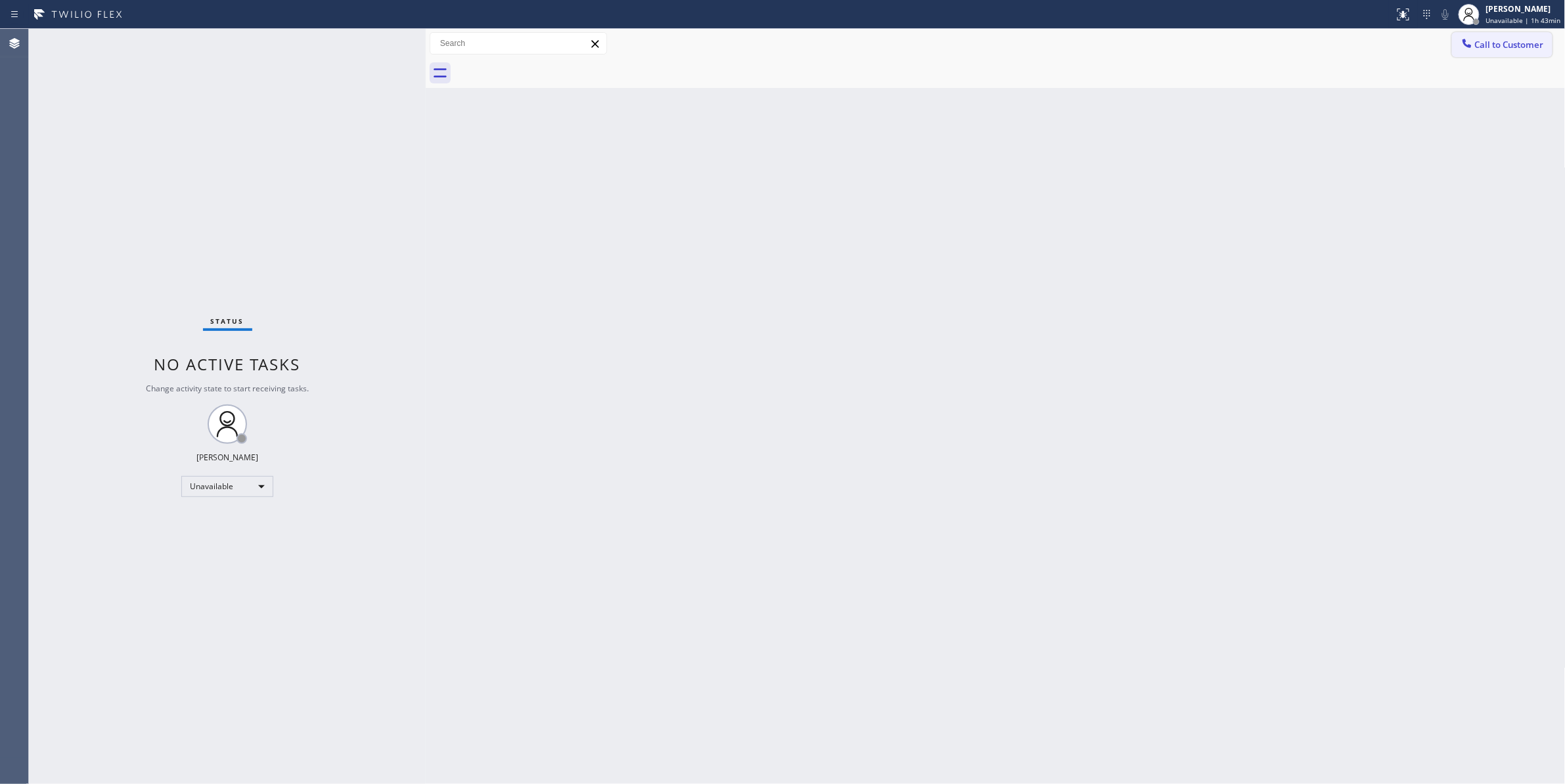
click at [1504, 48] on span "Call to Customer" at bounding box center [1509, 44] width 69 height 12
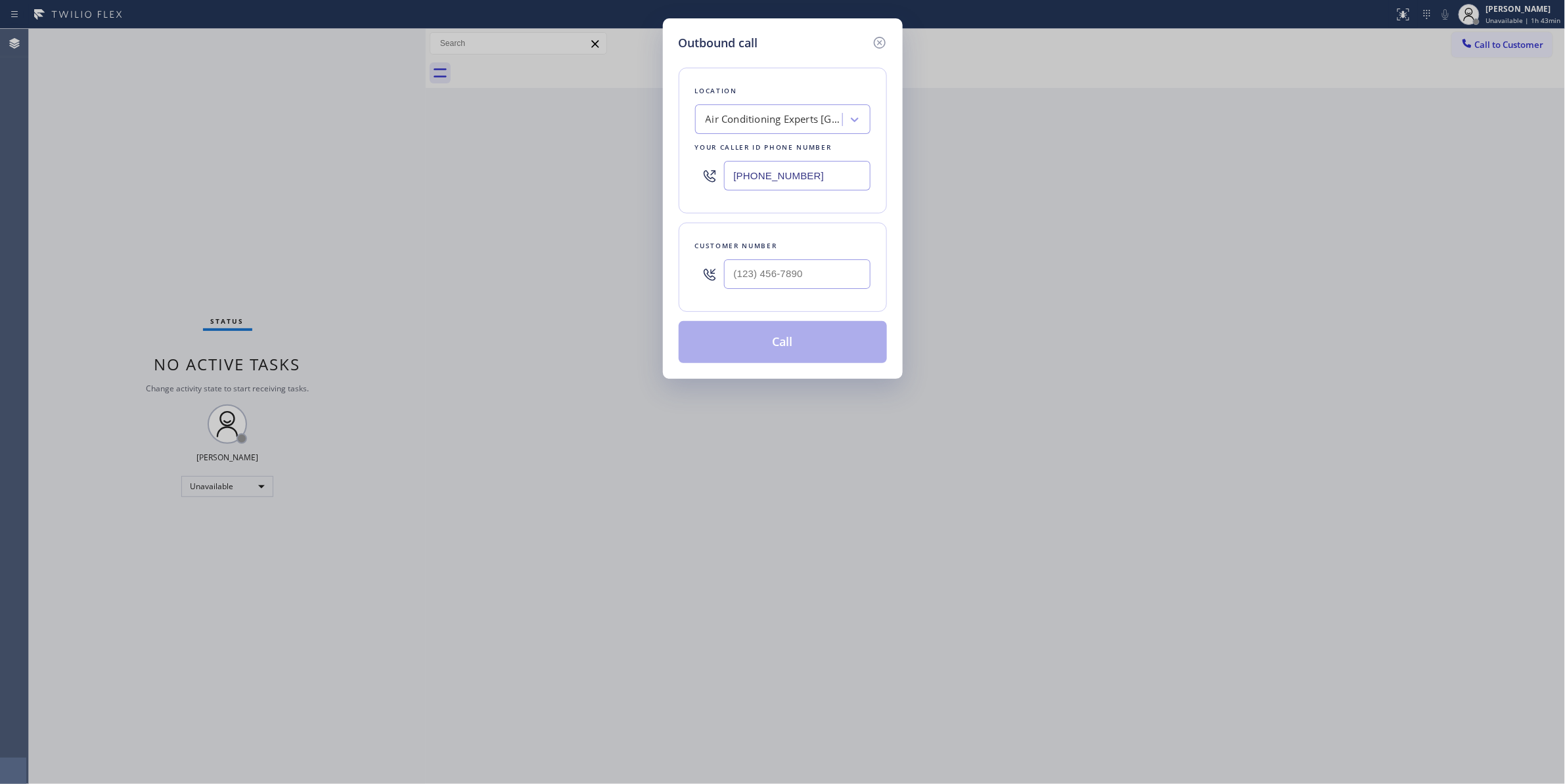
click at [773, 292] on div at bounding box center [797, 274] width 146 height 43
click at [818, 274] on input "(___) ___-____" at bounding box center [797, 274] width 146 height 30
drag, startPoint x: 821, startPoint y: 274, endPoint x: 610, endPoint y: 274, distance: 211.0
click at [610, 274] on div "Outbound call Location Air Conditioning Experts [GEOGRAPHIC_DATA] Your caller i…" at bounding box center [782, 392] width 1565 height 784
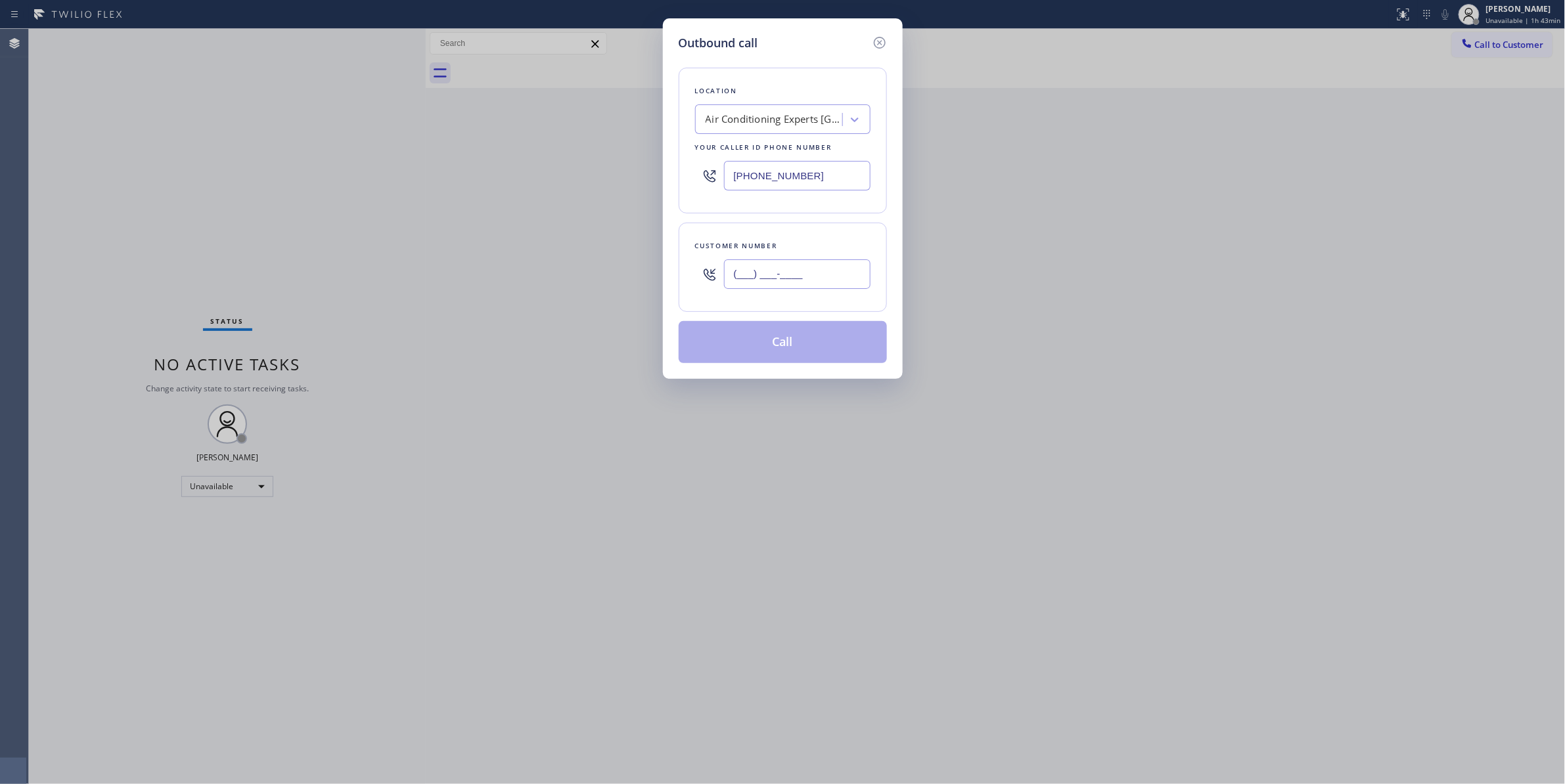
paste input "213) 762-1566"
type input "[PHONE_NUMBER]"
click at [778, 345] on button "Call" at bounding box center [782, 342] width 208 height 42
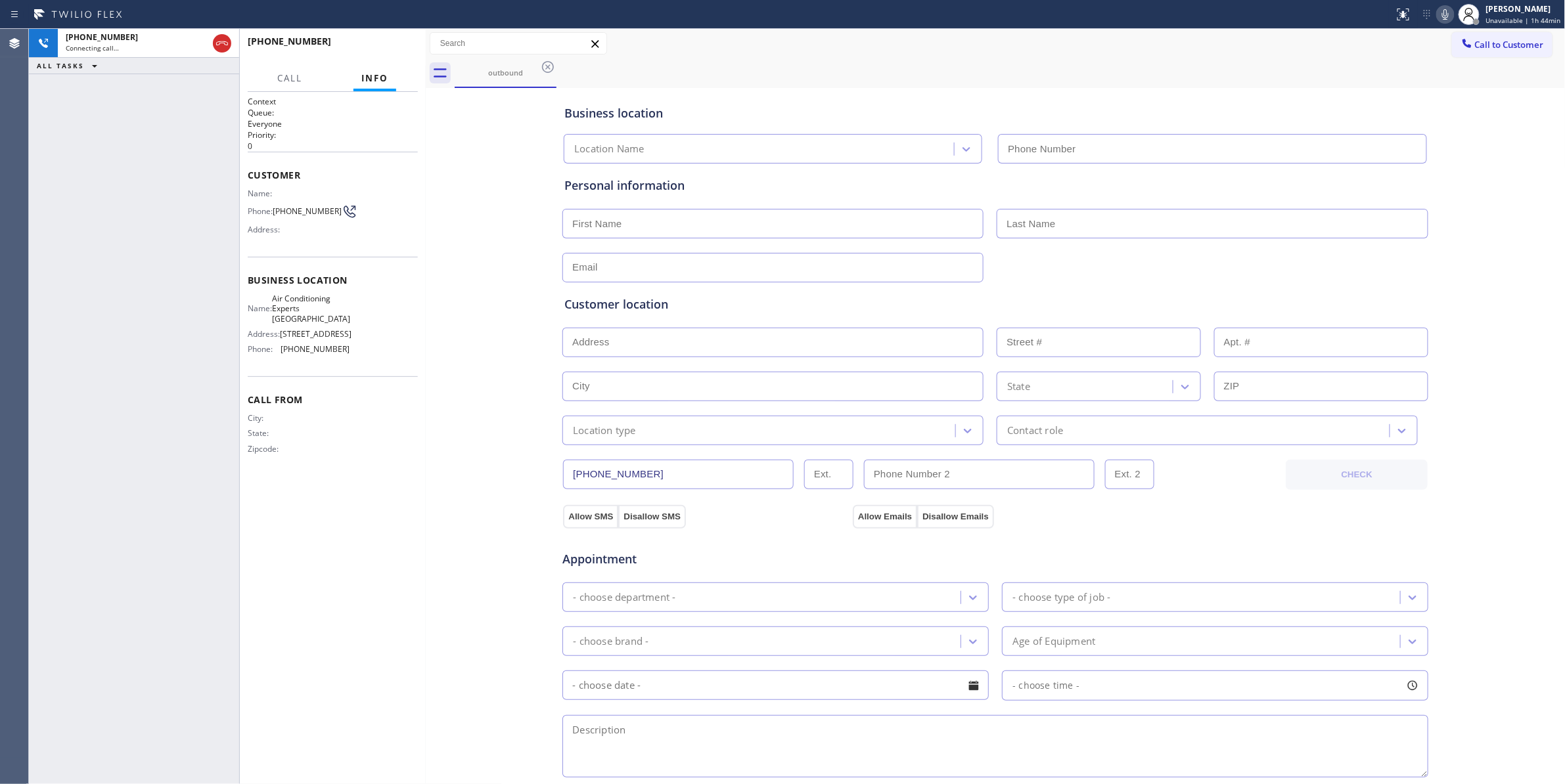
type input "[PHONE_NUMBER]"
click at [398, 44] on span "HANG UP" at bounding box center [387, 47] width 40 height 10
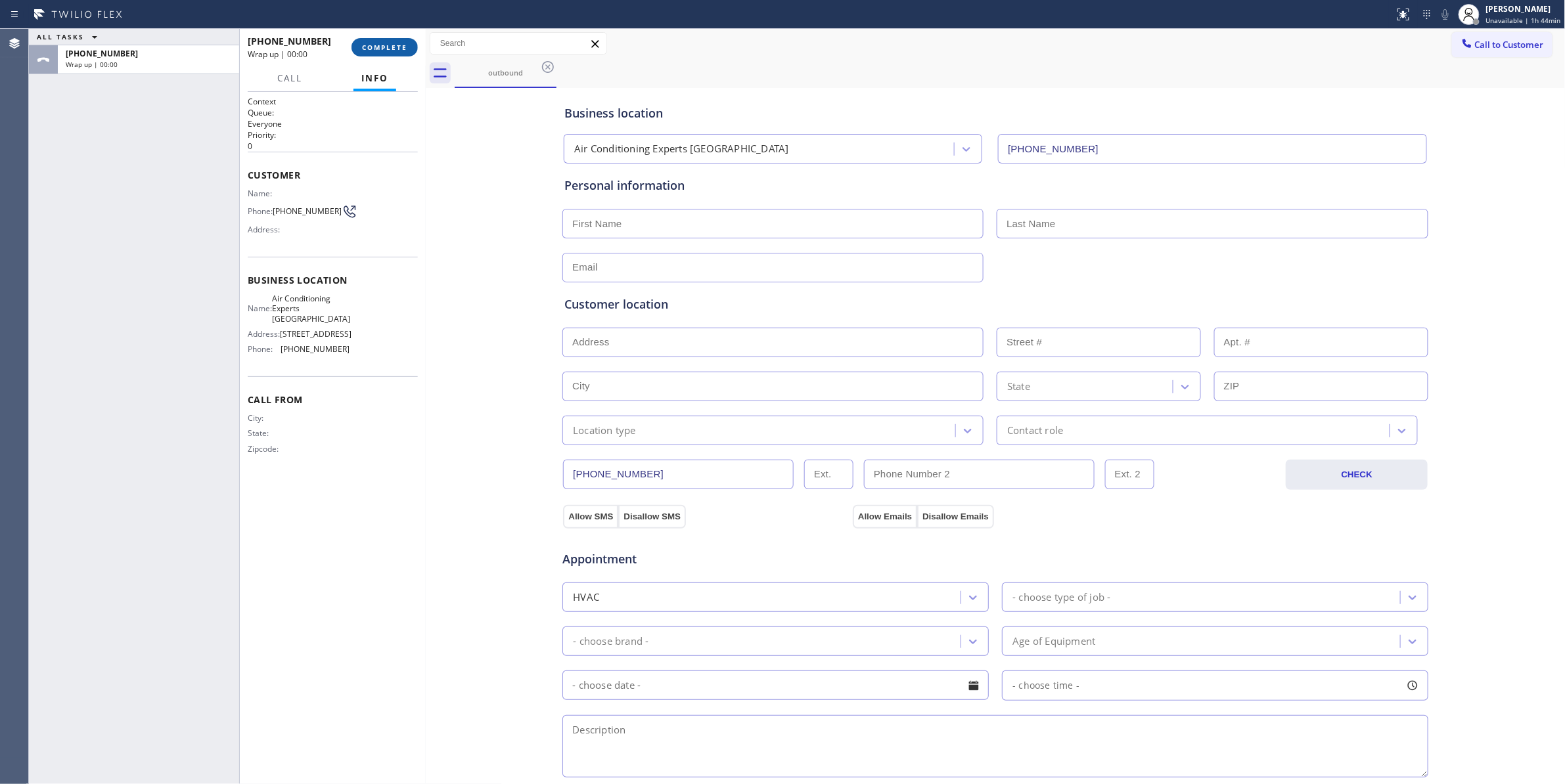
click at [382, 50] on span "COMPLETE" at bounding box center [384, 47] width 45 height 10
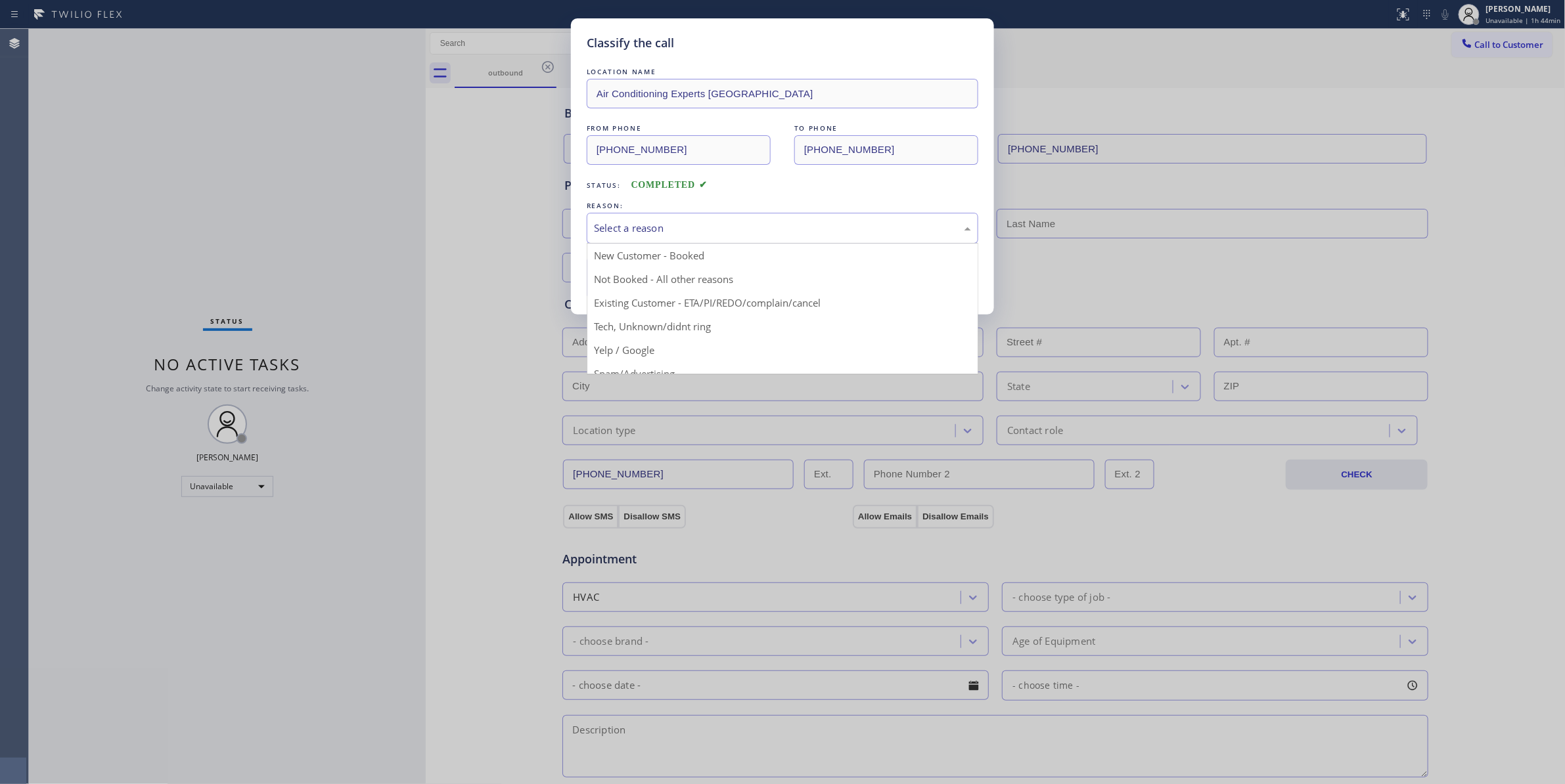
drag, startPoint x: 641, startPoint y: 228, endPoint x: 631, endPoint y: 266, distance: 39.3
click at [640, 227] on div "Select a reason" at bounding box center [782, 227] width 377 height 15
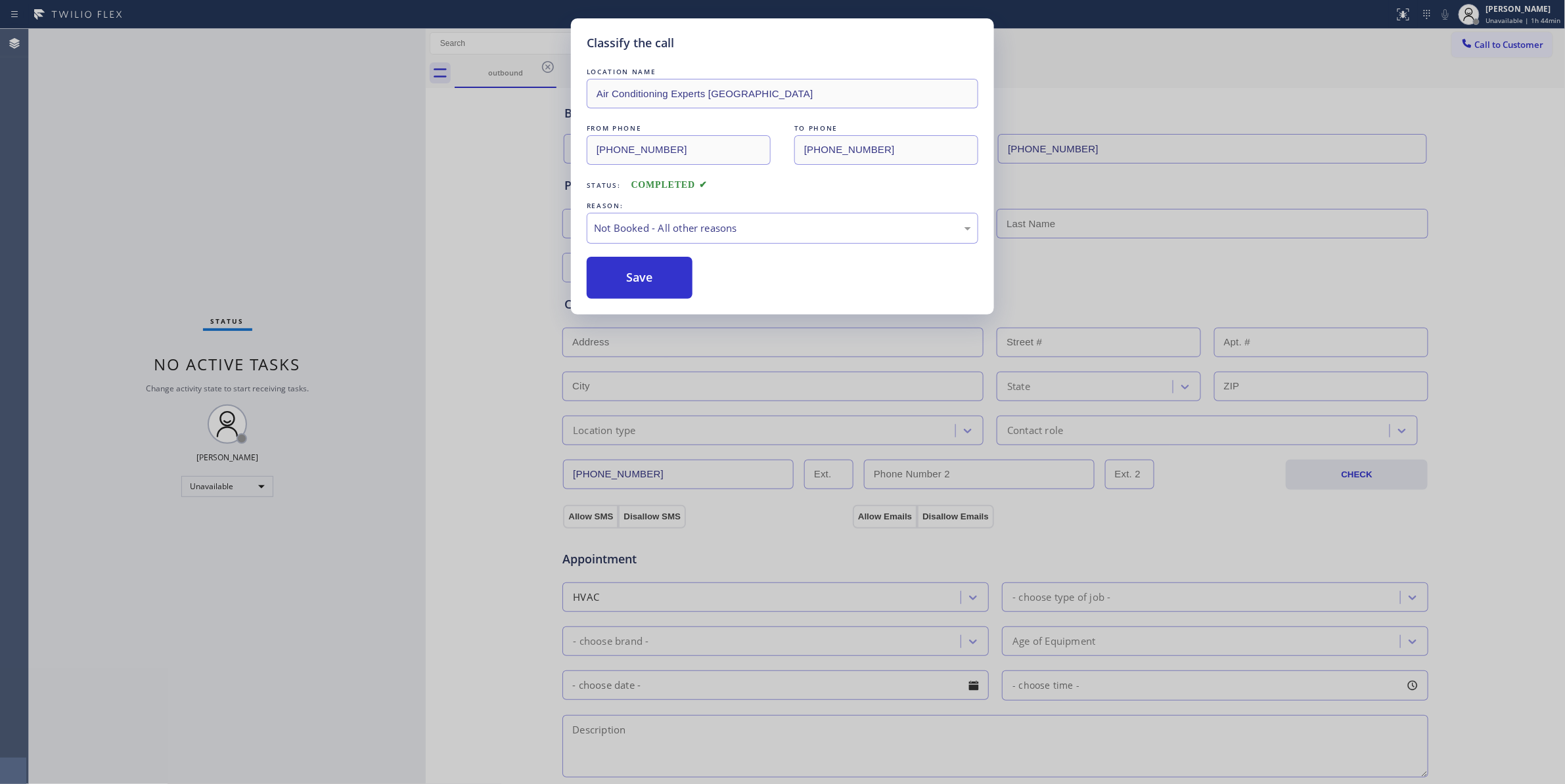
click at [624, 279] on button "Save" at bounding box center [639, 278] width 105 height 42
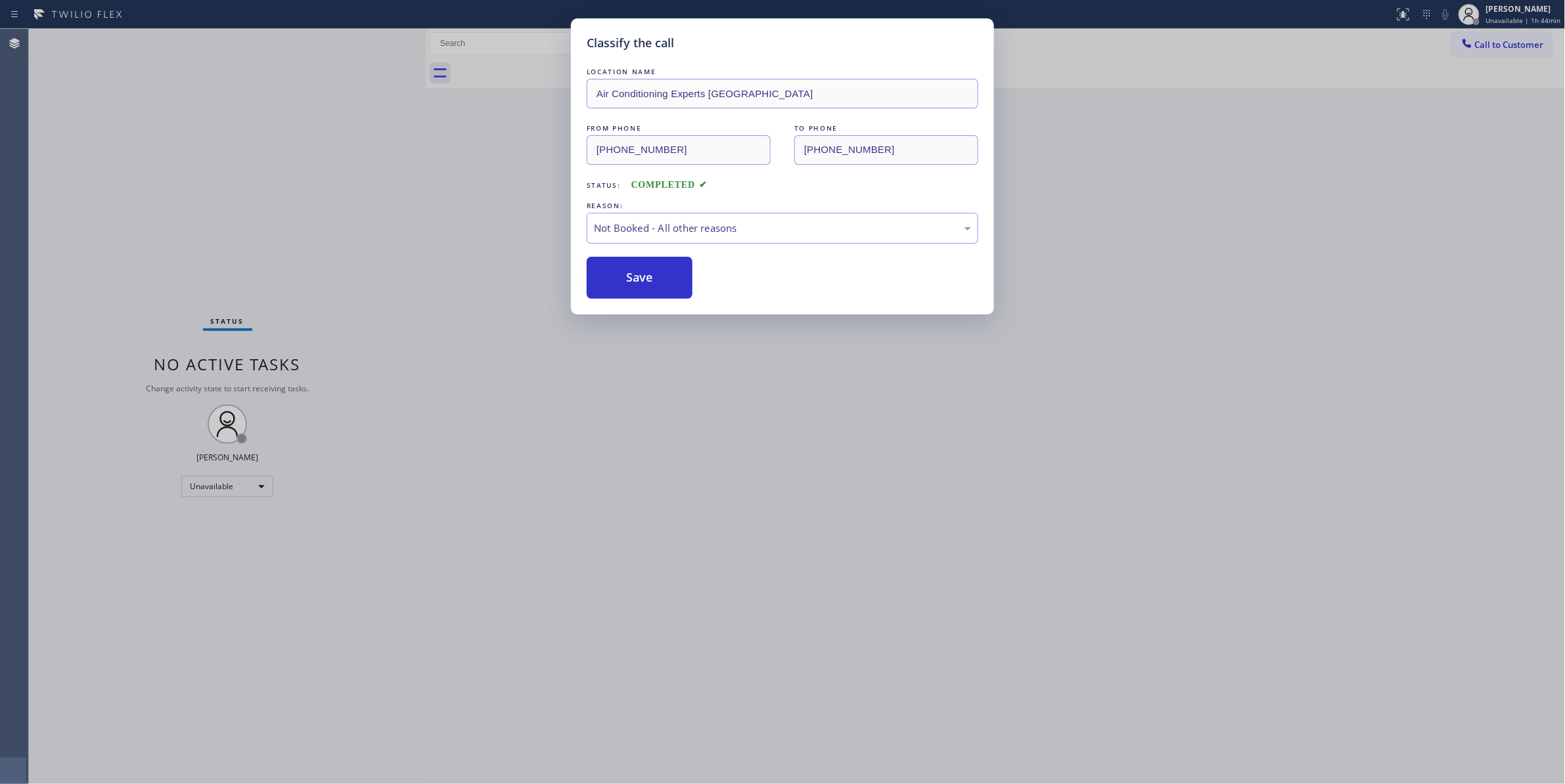
click at [1507, 51] on div "Classify the call LOCATION NAME Air Conditioning Experts Malibu FROM PHONE [PHO…" at bounding box center [782, 392] width 1565 height 784
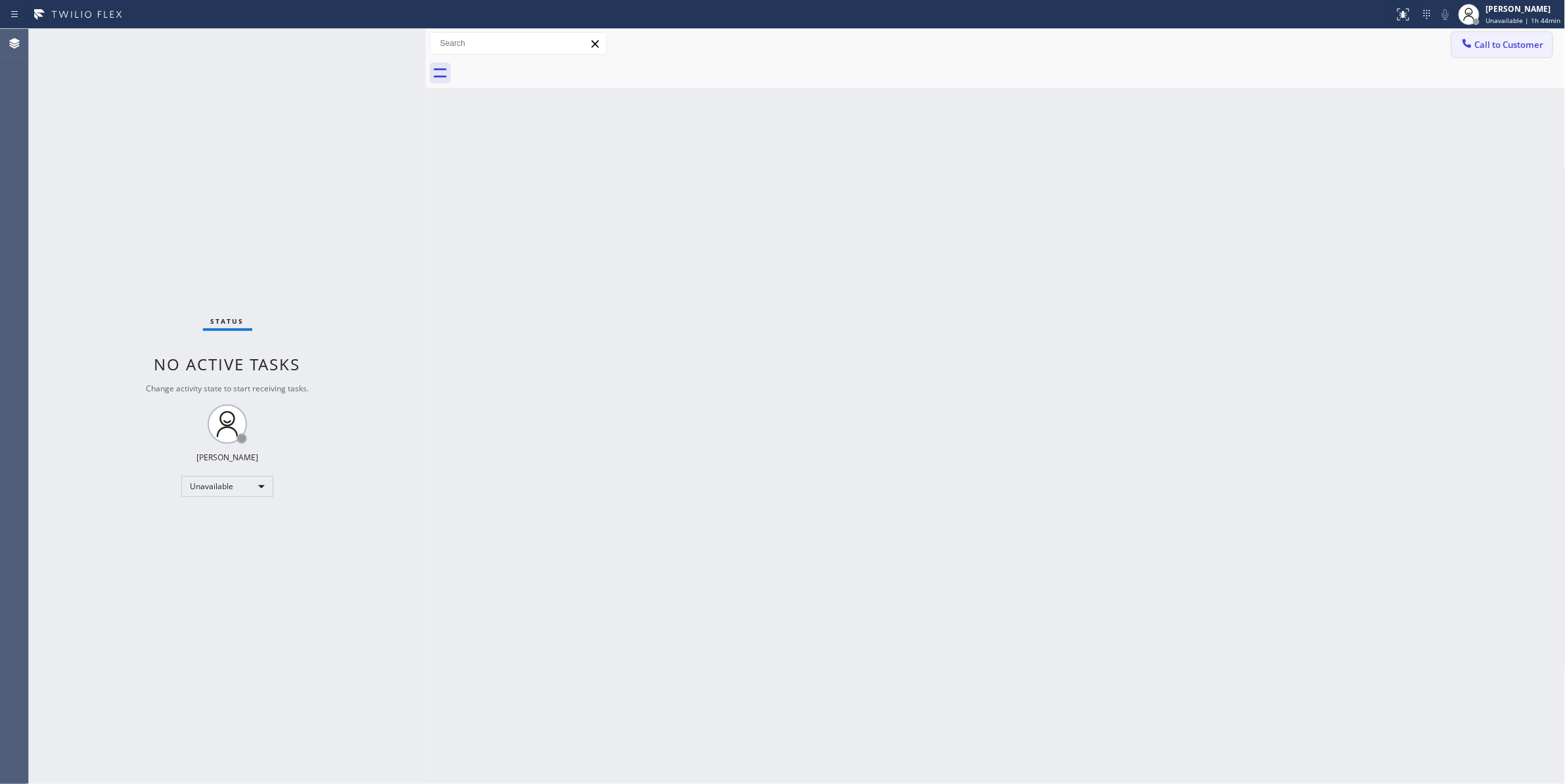
click at [1480, 36] on button "Call to Customer" at bounding box center [1501, 44] width 100 height 25
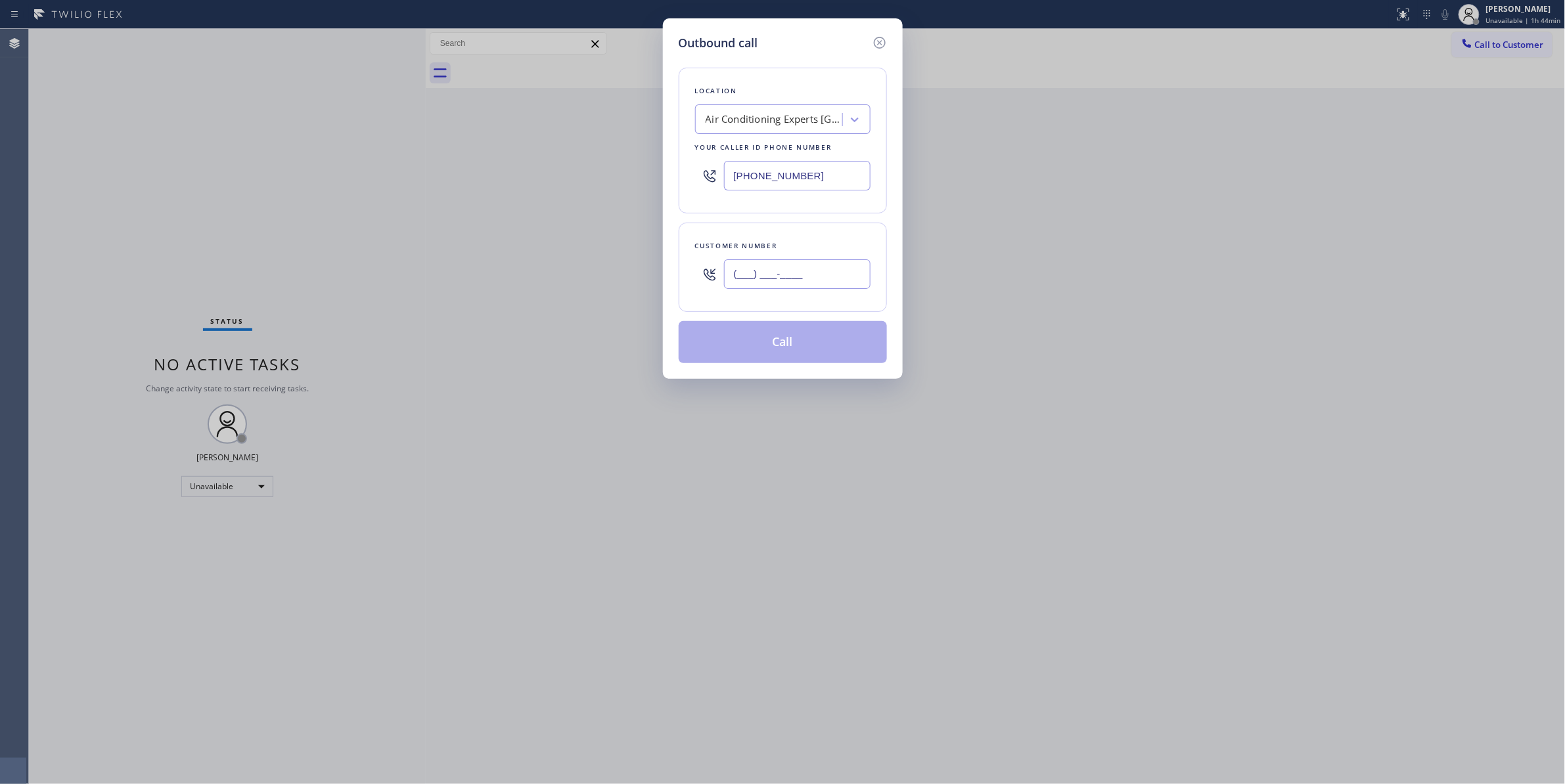
click at [768, 289] on input "(___) ___-____" at bounding box center [797, 274] width 146 height 30
paste input "213) 762-1566"
type input "[PHONE_NUMBER]"
click at [773, 344] on button "Call" at bounding box center [782, 342] width 208 height 42
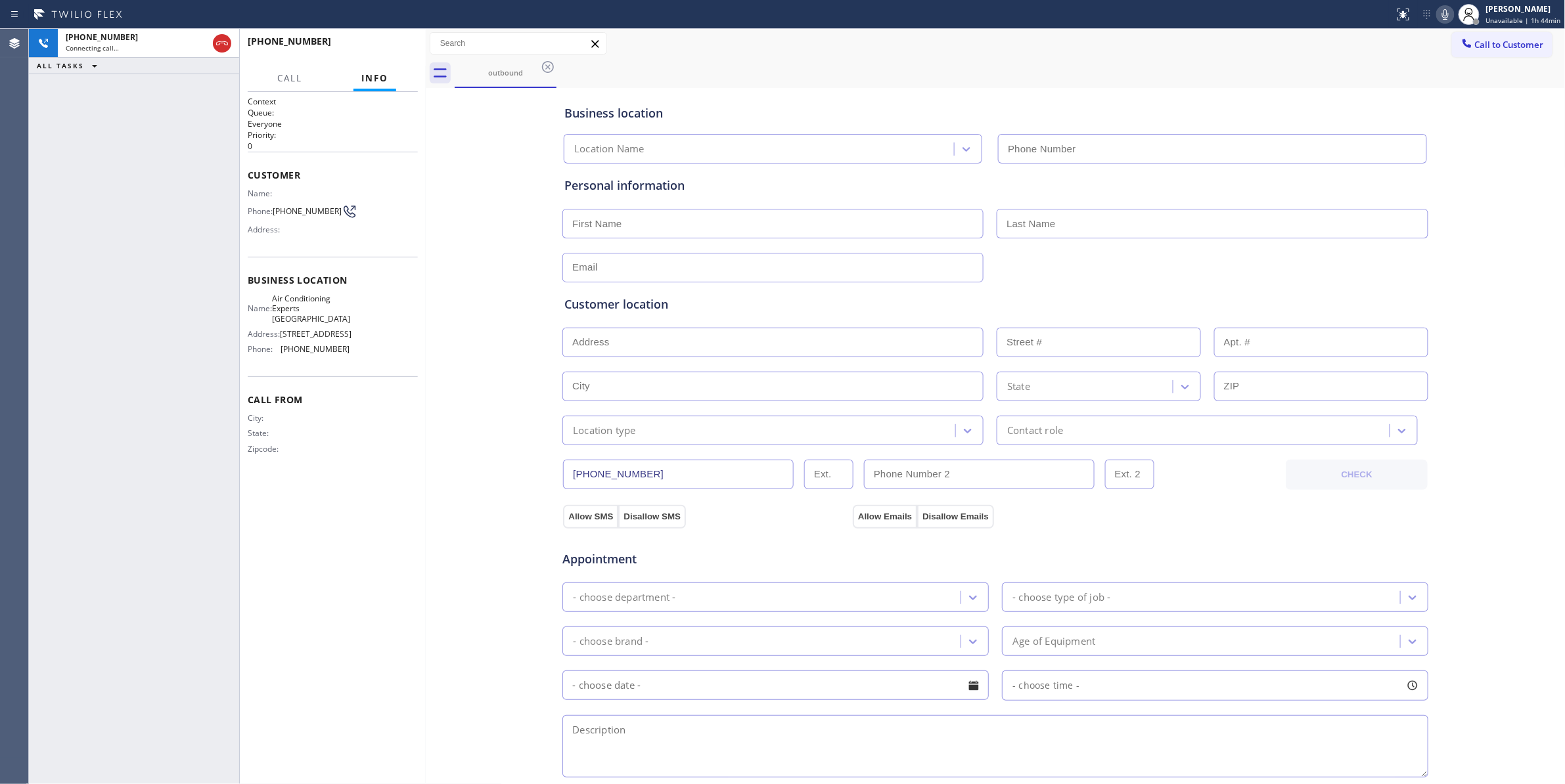
type input "[PHONE_NUMBER]"
click at [390, 42] on button "HANG UP" at bounding box center [387, 47] width 61 height 18
click at [389, 42] on button "HANG UP" at bounding box center [387, 47] width 61 height 18
click at [389, 44] on span "HANG UP" at bounding box center [387, 47] width 40 height 10
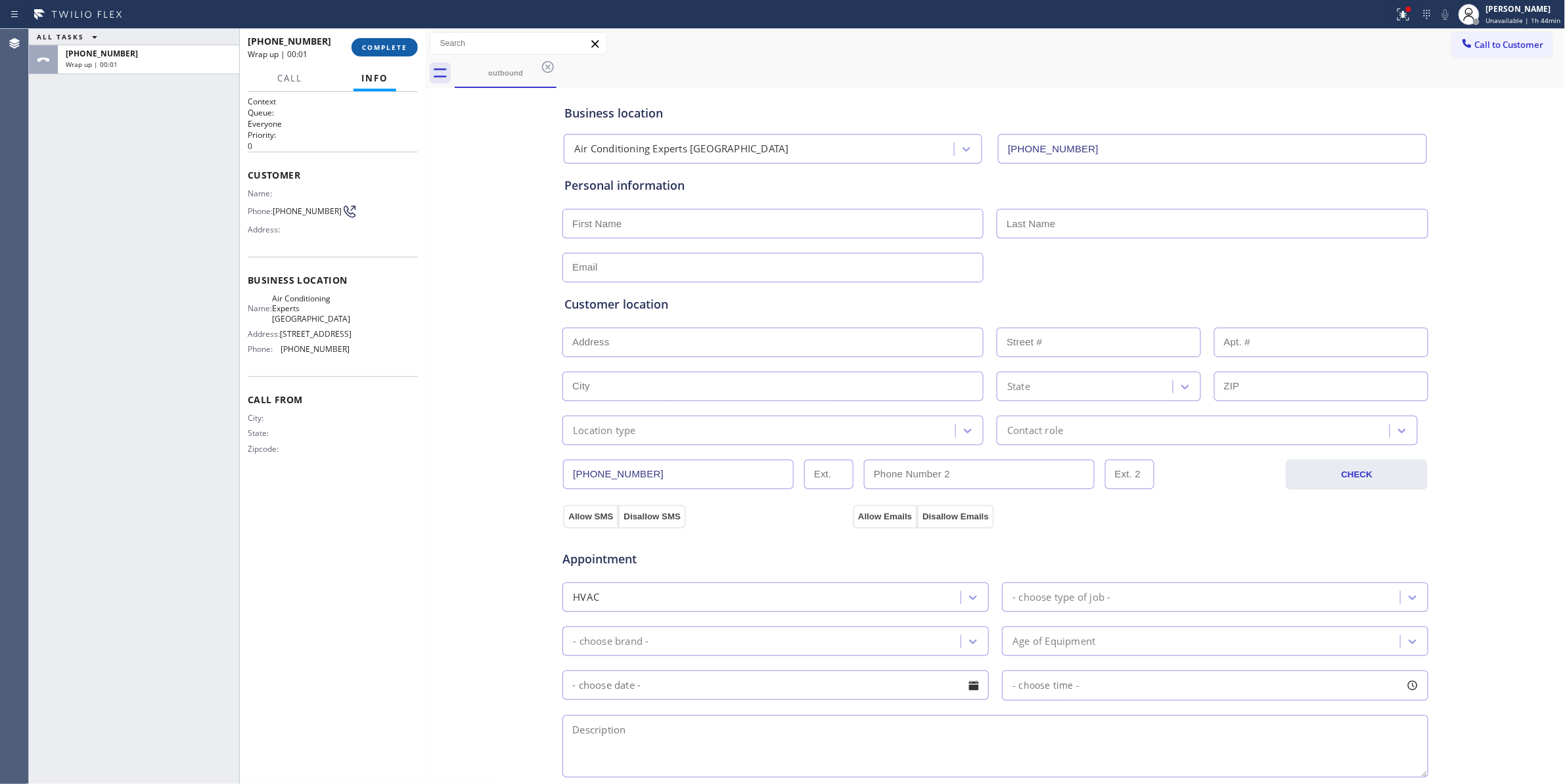
click at [380, 39] on button "COMPLETE" at bounding box center [384, 47] width 66 height 18
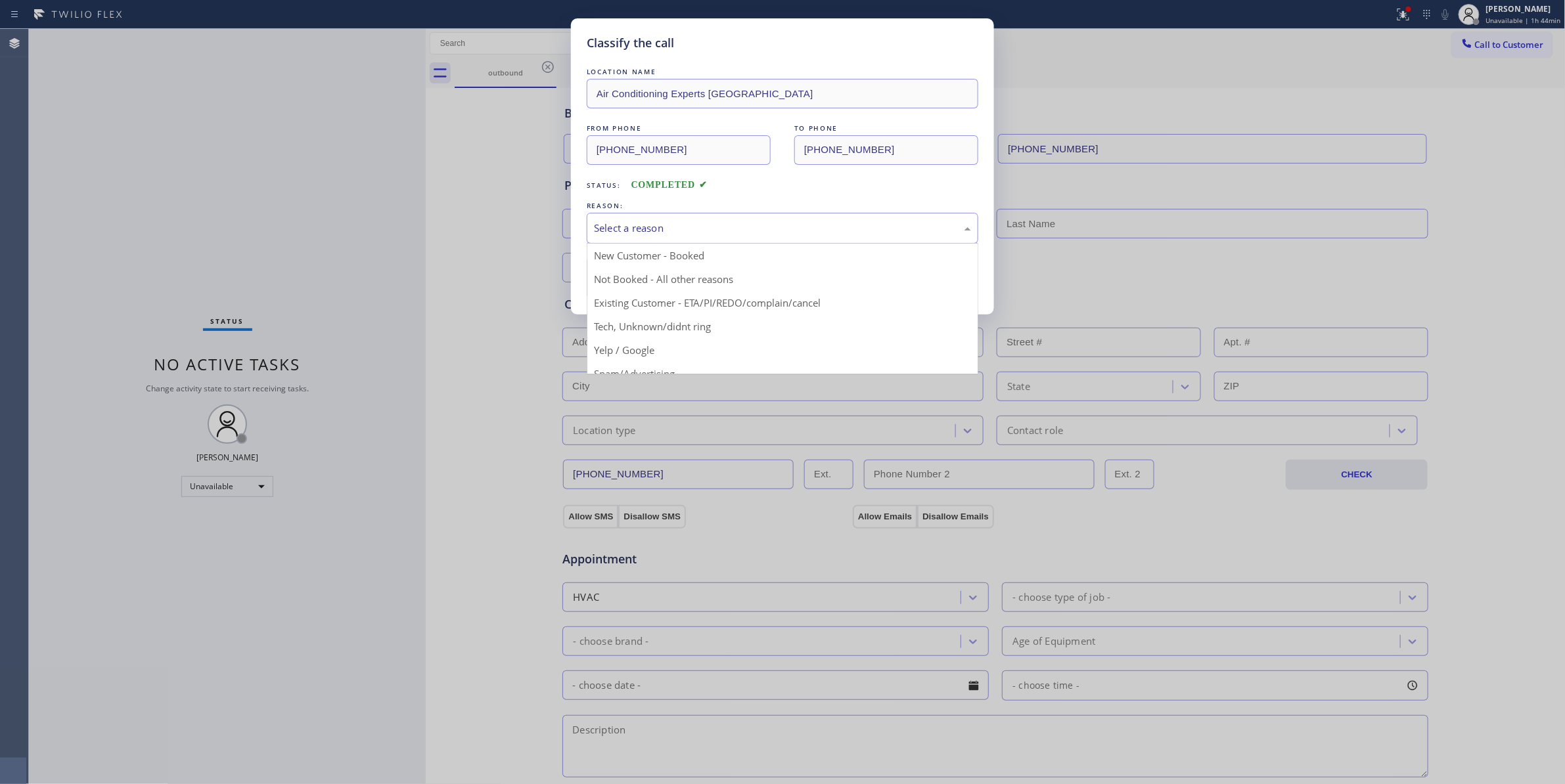
click at [783, 220] on div "Select a reason" at bounding box center [782, 227] width 391 height 30
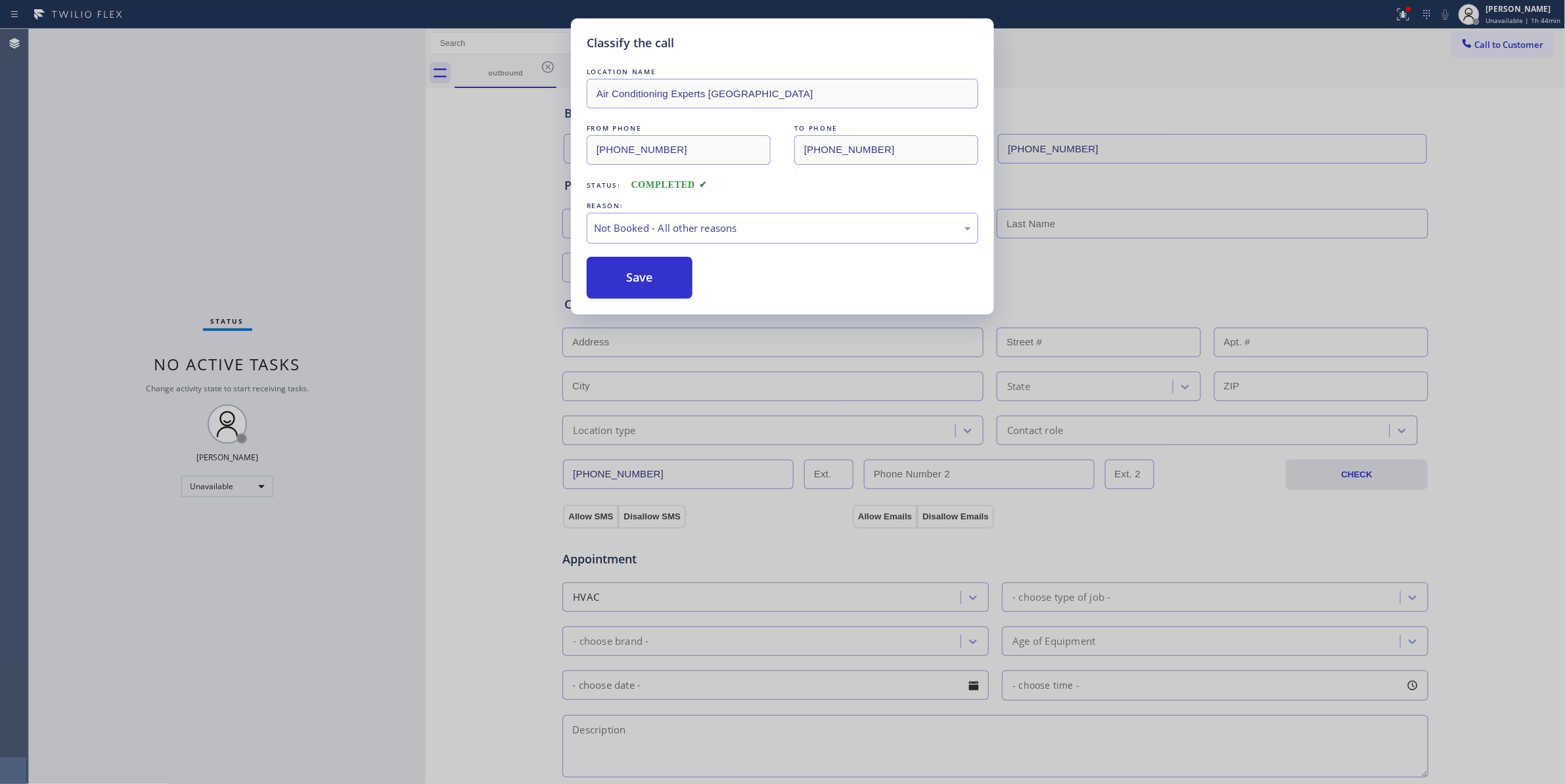
click at [647, 271] on button "Save" at bounding box center [639, 278] width 105 height 42
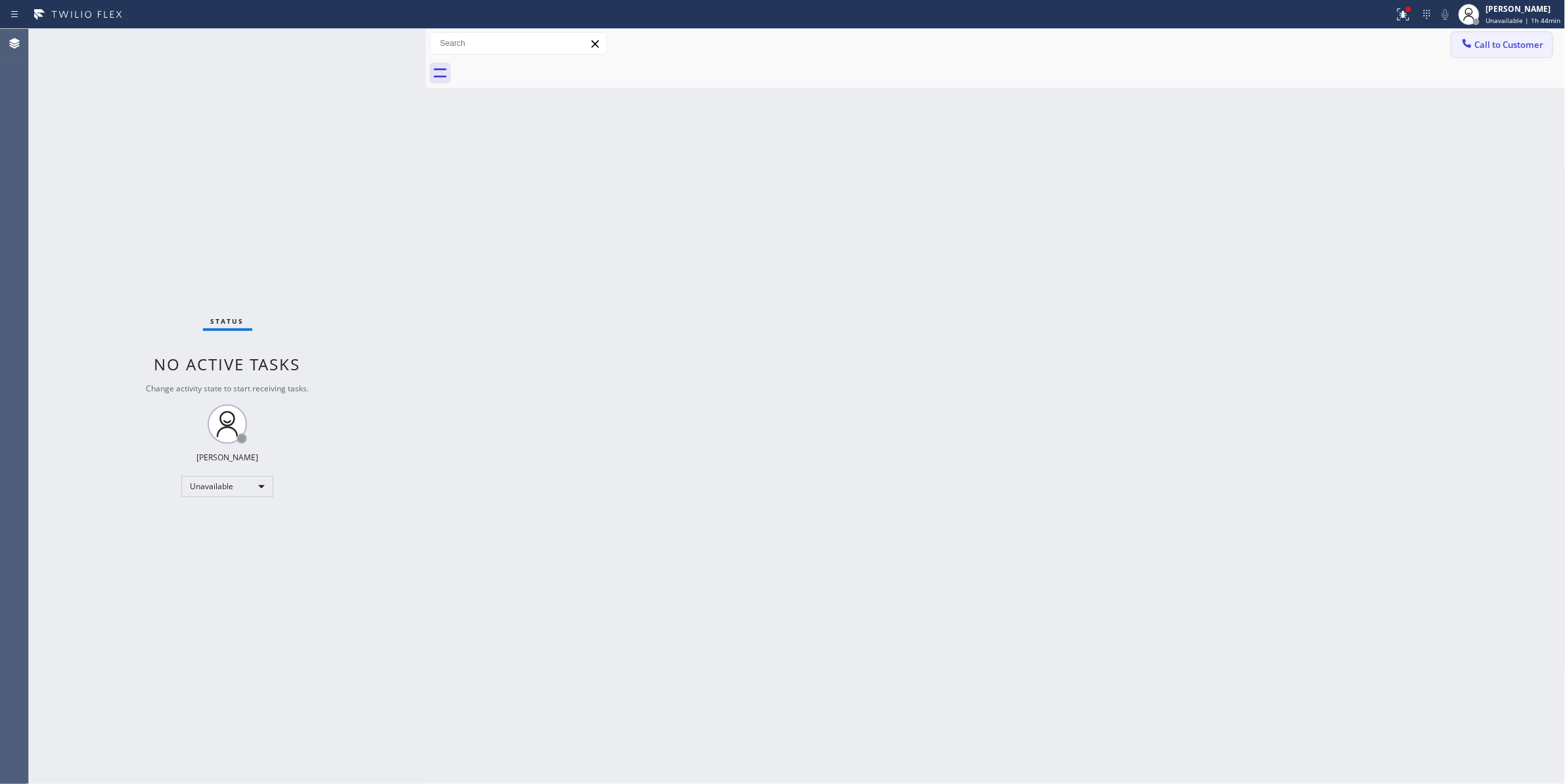
click at [1473, 51] on div at bounding box center [1467, 44] width 16 height 16
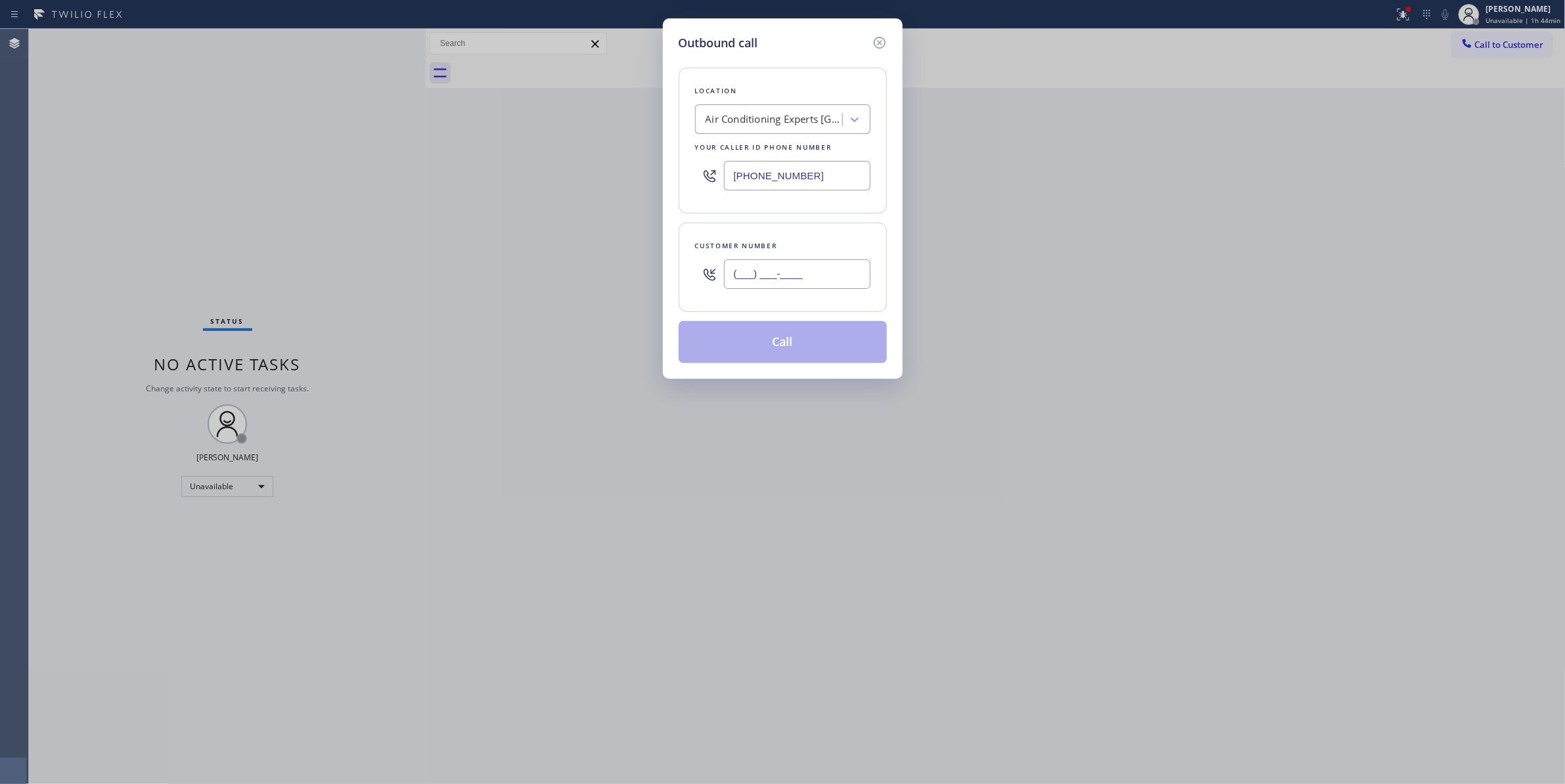
click at [783, 276] on input "(___) ___-____" at bounding box center [797, 274] width 146 height 30
paste input "213) 762-1566"
type input "[PHONE_NUMBER]"
click at [803, 343] on button "Call" at bounding box center [782, 342] width 208 height 42
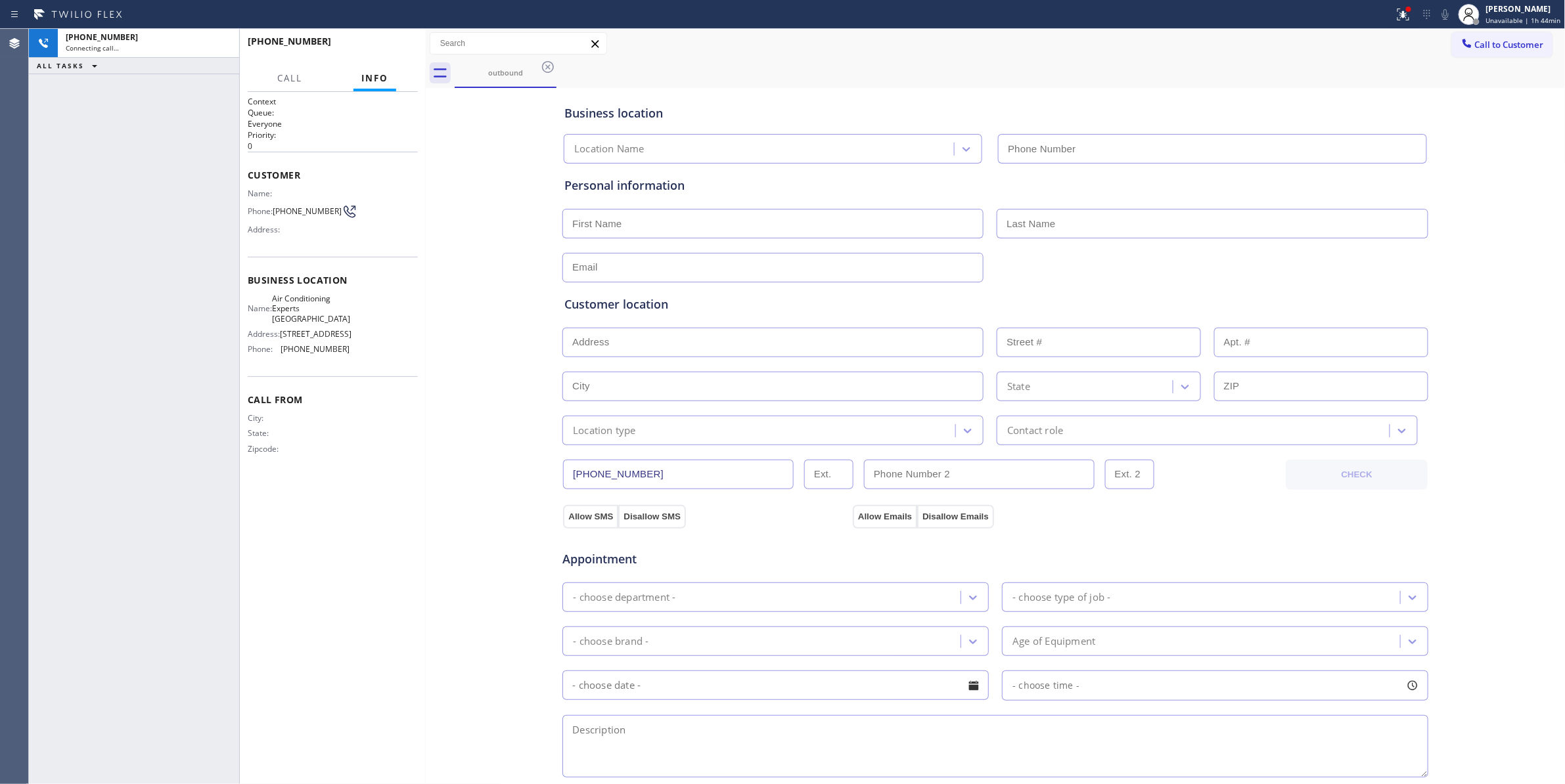
type input "[PHONE_NUMBER]"
click at [484, 276] on div "Business location Air Conditioning Experts [GEOGRAPHIC_DATA] [PHONE_NUMBER] Per…" at bounding box center [995, 540] width 1134 height 897
click at [487, 181] on div "Business location Air Conditioning Experts [GEOGRAPHIC_DATA] [PHONE_NUMBER] Per…" at bounding box center [995, 540] width 1134 height 897
click at [377, 46] on span "HANG UP" at bounding box center [387, 47] width 40 height 10
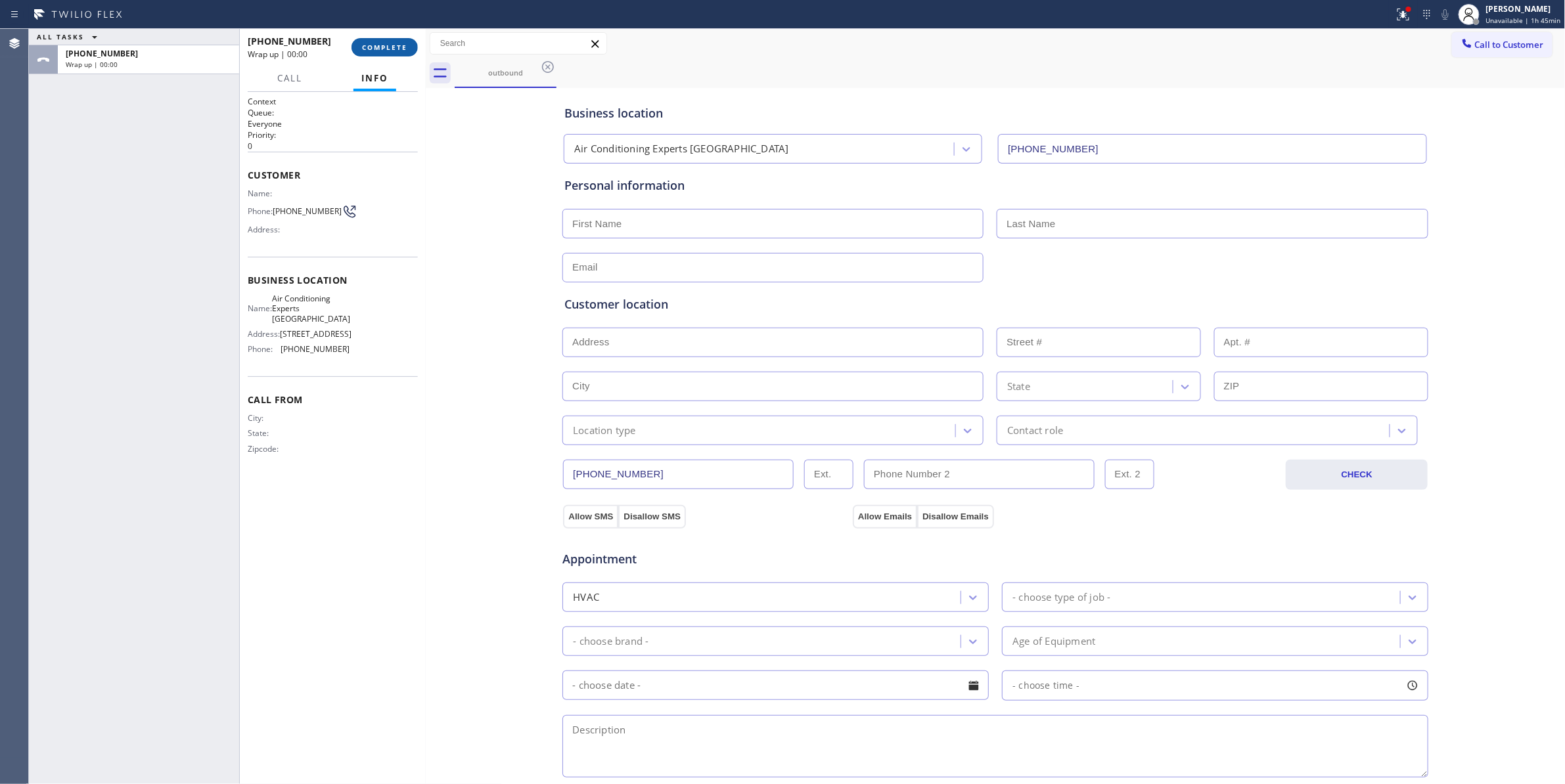
click at [387, 40] on button "COMPLETE" at bounding box center [384, 47] width 66 height 18
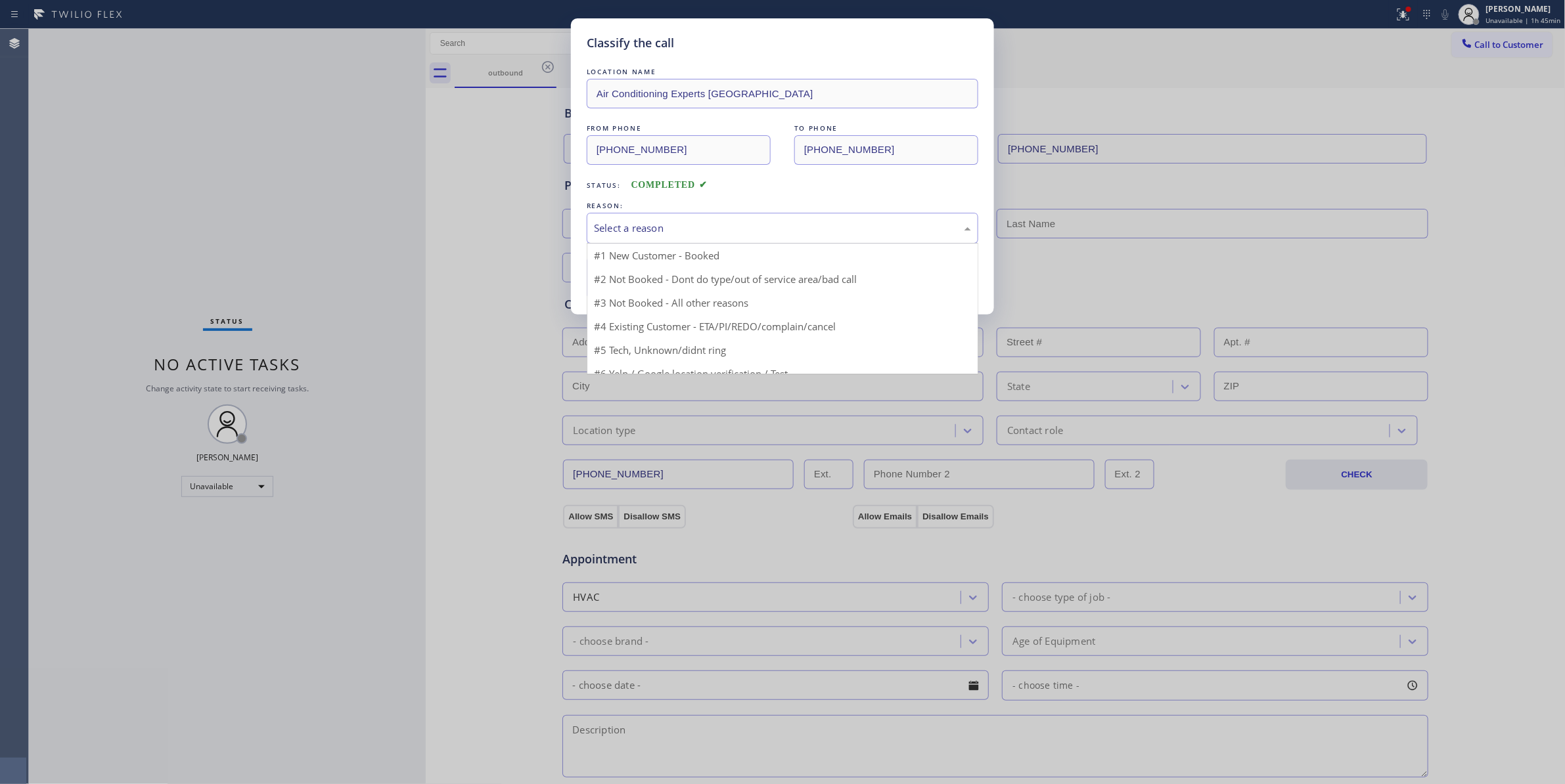
click at [721, 213] on div "Select a reason" at bounding box center [782, 227] width 391 height 30
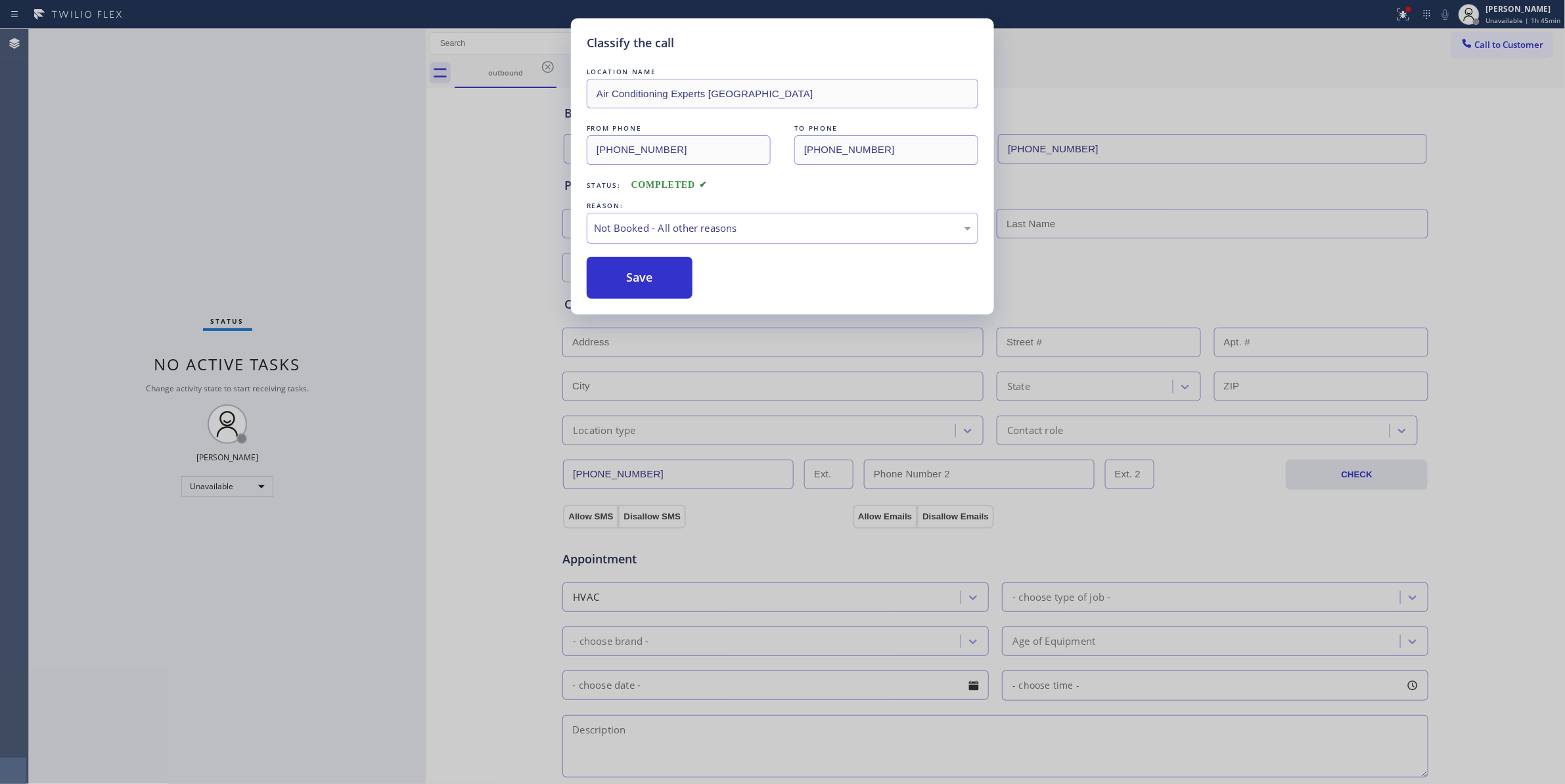
click at [642, 274] on button "Save" at bounding box center [639, 278] width 105 height 42
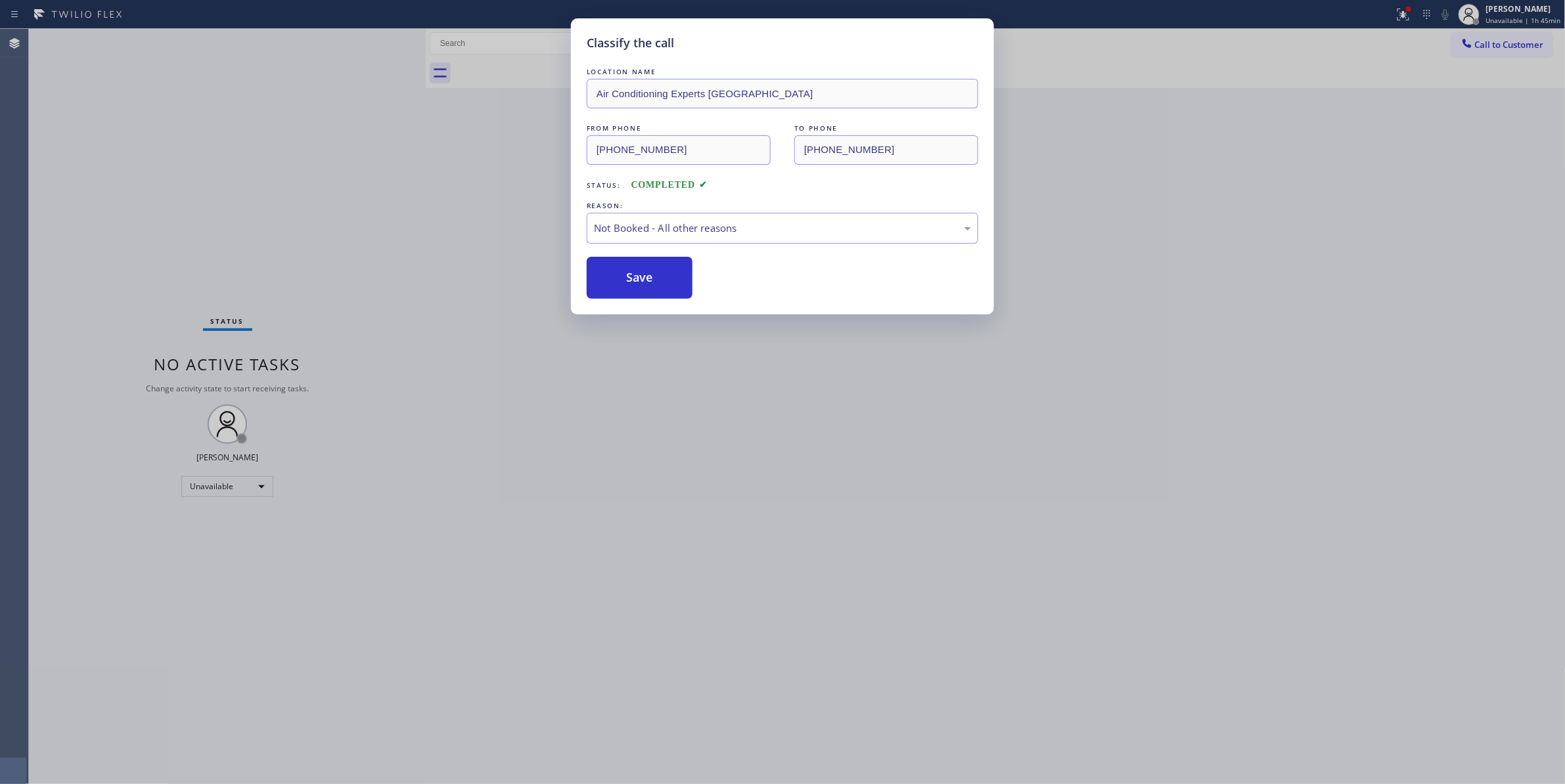
click at [642, 274] on button "Save" at bounding box center [639, 278] width 105 height 42
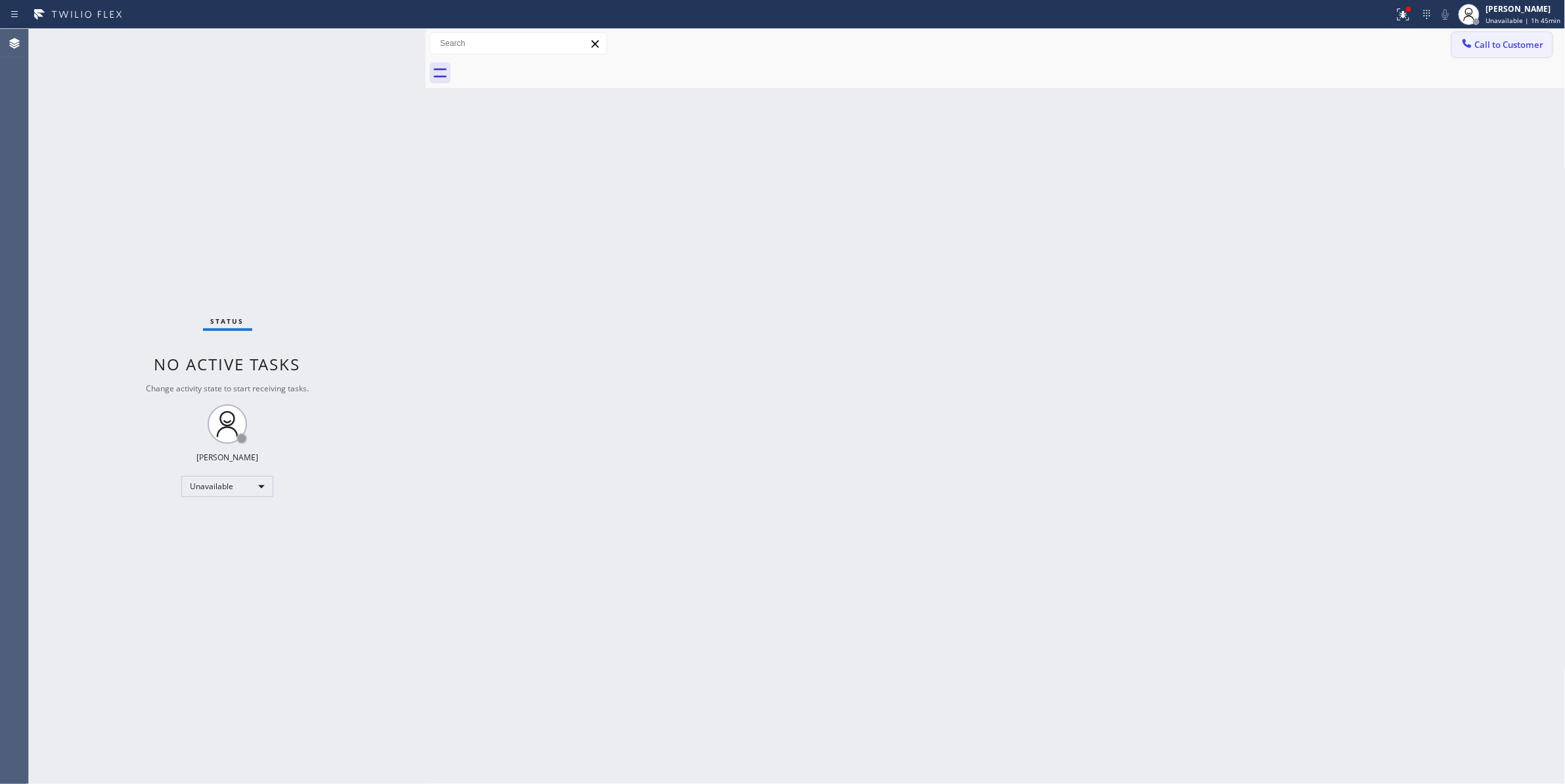
click at [1487, 40] on span "Call to Customer" at bounding box center [1509, 44] width 69 height 12
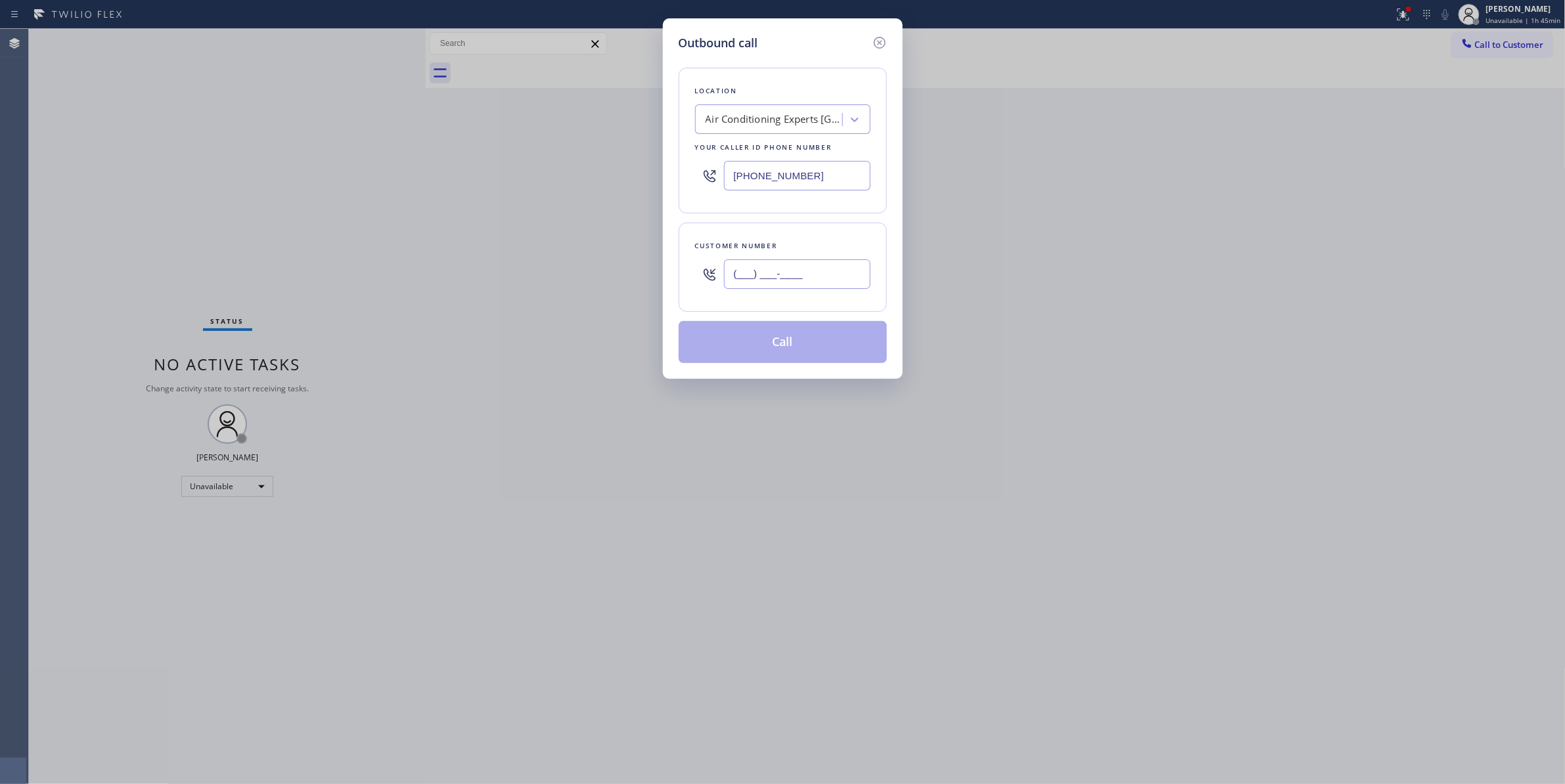
click at [796, 263] on input "(___) ___-____" at bounding box center [797, 274] width 146 height 30
paste input "310) 921-5660"
type input "[PHONE_NUMBER]"
paste input "310) 868-0820"
drag, startPoint x: 815, startPoint y: 179, endPoint x: 557, endPoint y: 174, distance: 258.0
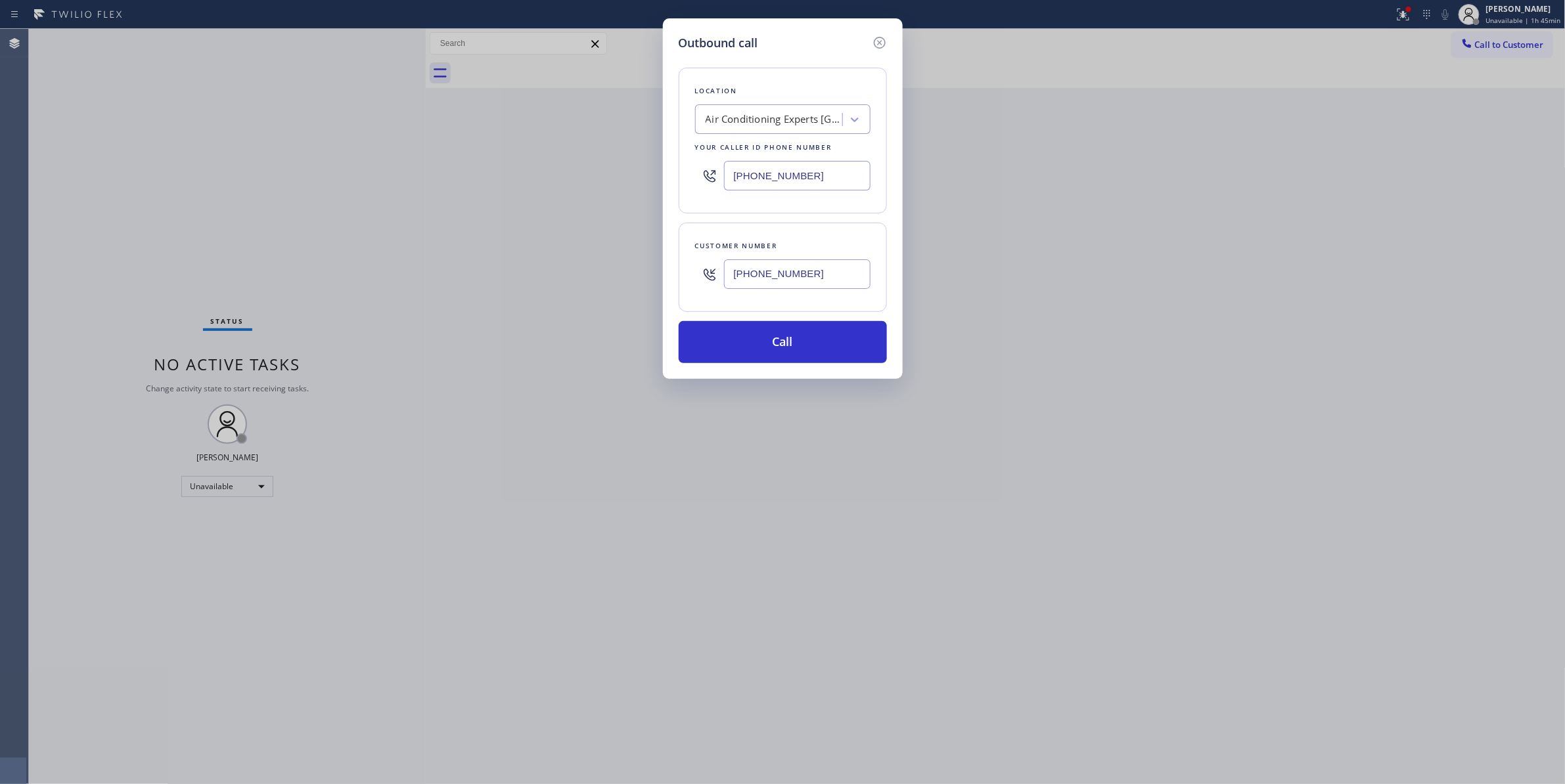
click at [557, 174] on div "Outbound call Location Air Conditioning Experts [GEOGRAPHIC_DATA] Your caller i…" at bounding box center [782, 392] width 1565 height 784
type input "[PHONE_NUMBER]"
drag, startPoint x: 840, startPoint y: 274, endPoint x: 683, endPoint y: 268, distance: 157.1
click at [683, 268] on div "Customer number [PHONE_NUMBER]" at bounding box center [782, 267] width 208 height 90
drag, startPoint x: 823, startPoint y: 280, endPoint x: 689, endPoint y: 260, distance: 135.5
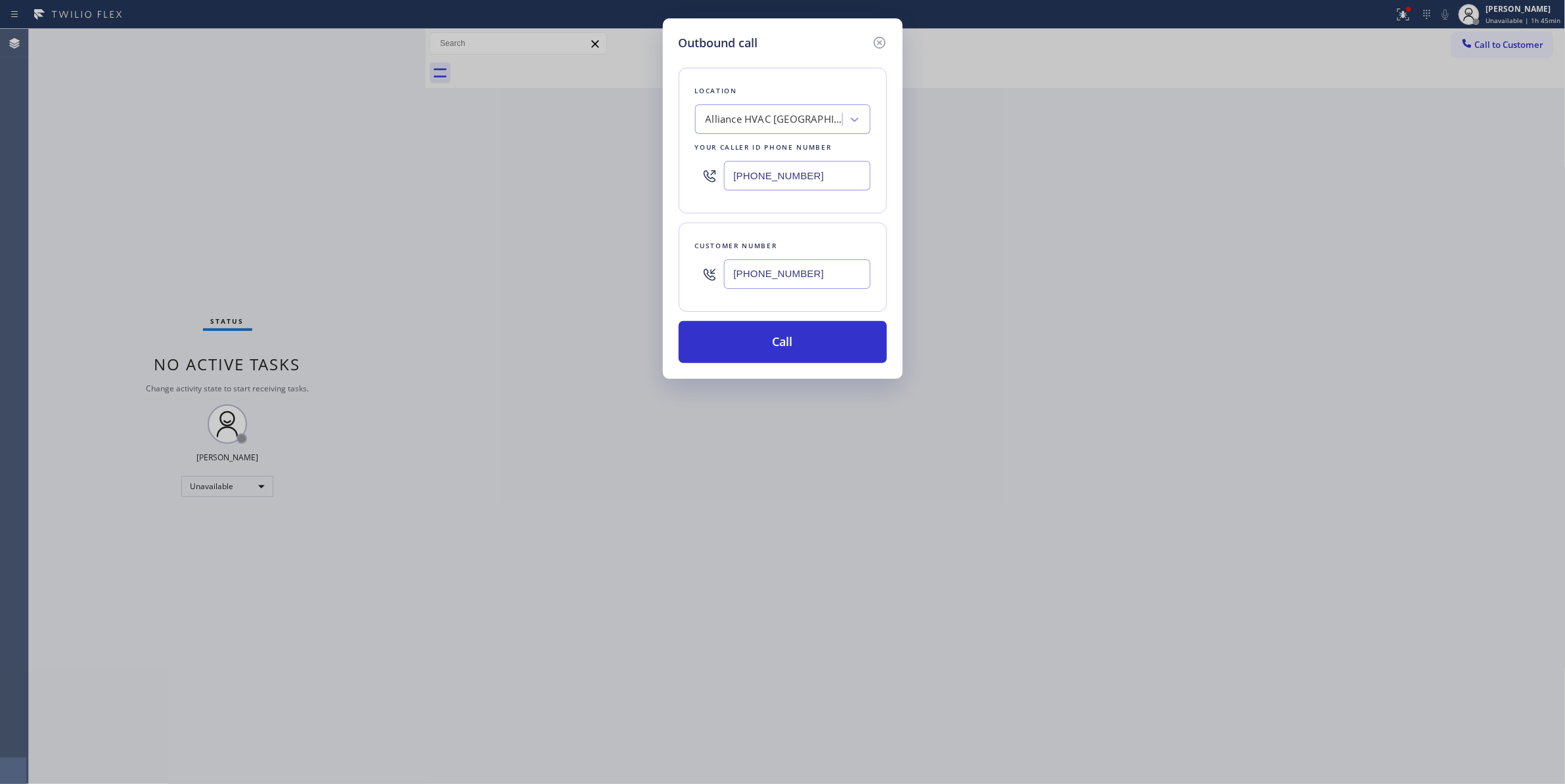
click at [689, 260] on div "Customer number [PHONE_NUMBER]" at bounding box center [782, 267] width 208 height 90
click at [738, 343] on button "Call" at bounding box center [782, 342] width 208 height 42
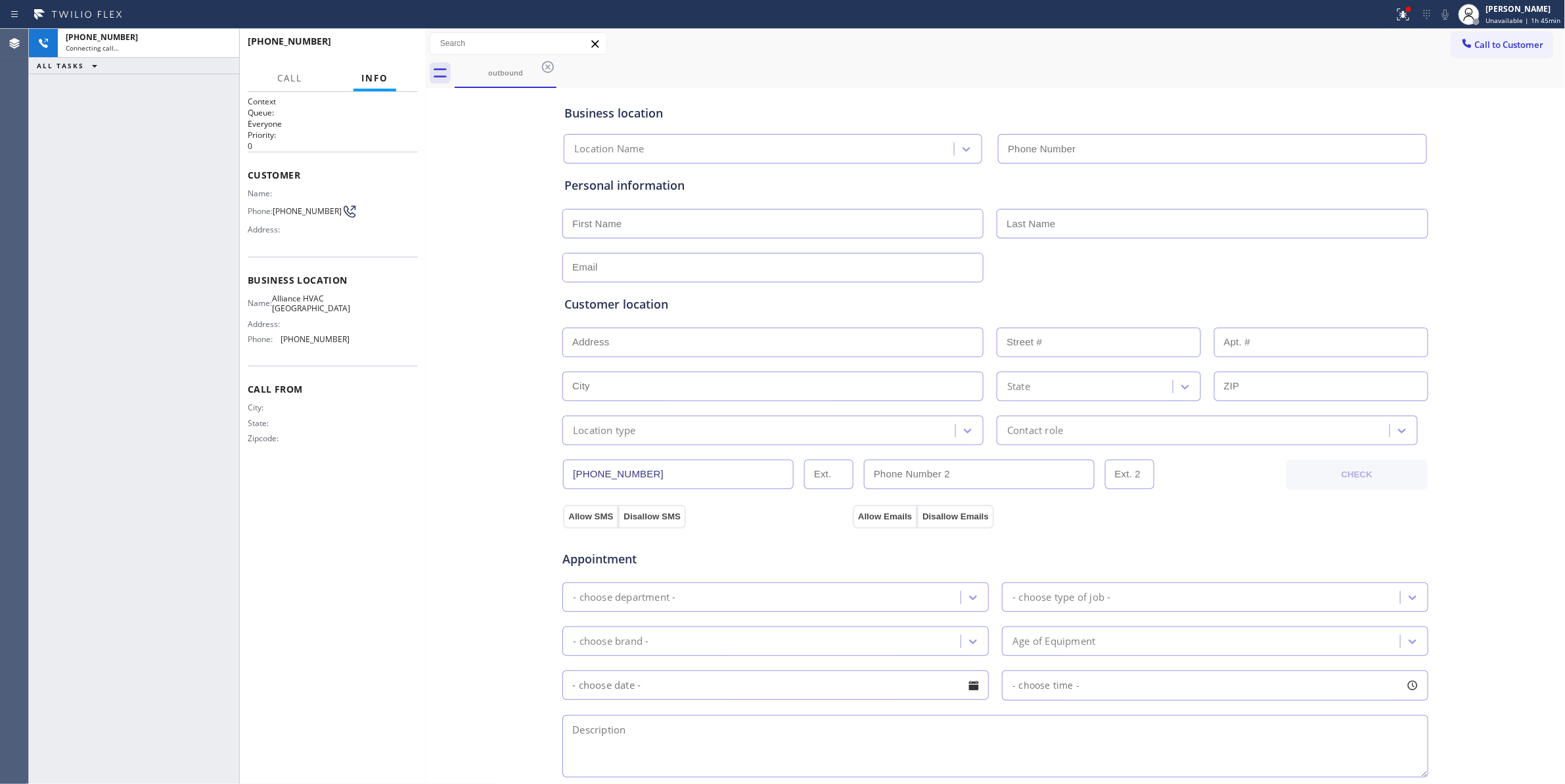
type input "[PHONE_NUMBER]"
click at [447, 443] on div "Business location Alliance HVAC [GEOGRAPHIC_DATA] [PHONE_NUMBER] Personal infor…" at bounding box center [995, 540] width 1134 height 897
click at [314, 213] on span "[PHONE_NUMBER]" at bounding box center [307, 211] width 69 height 10
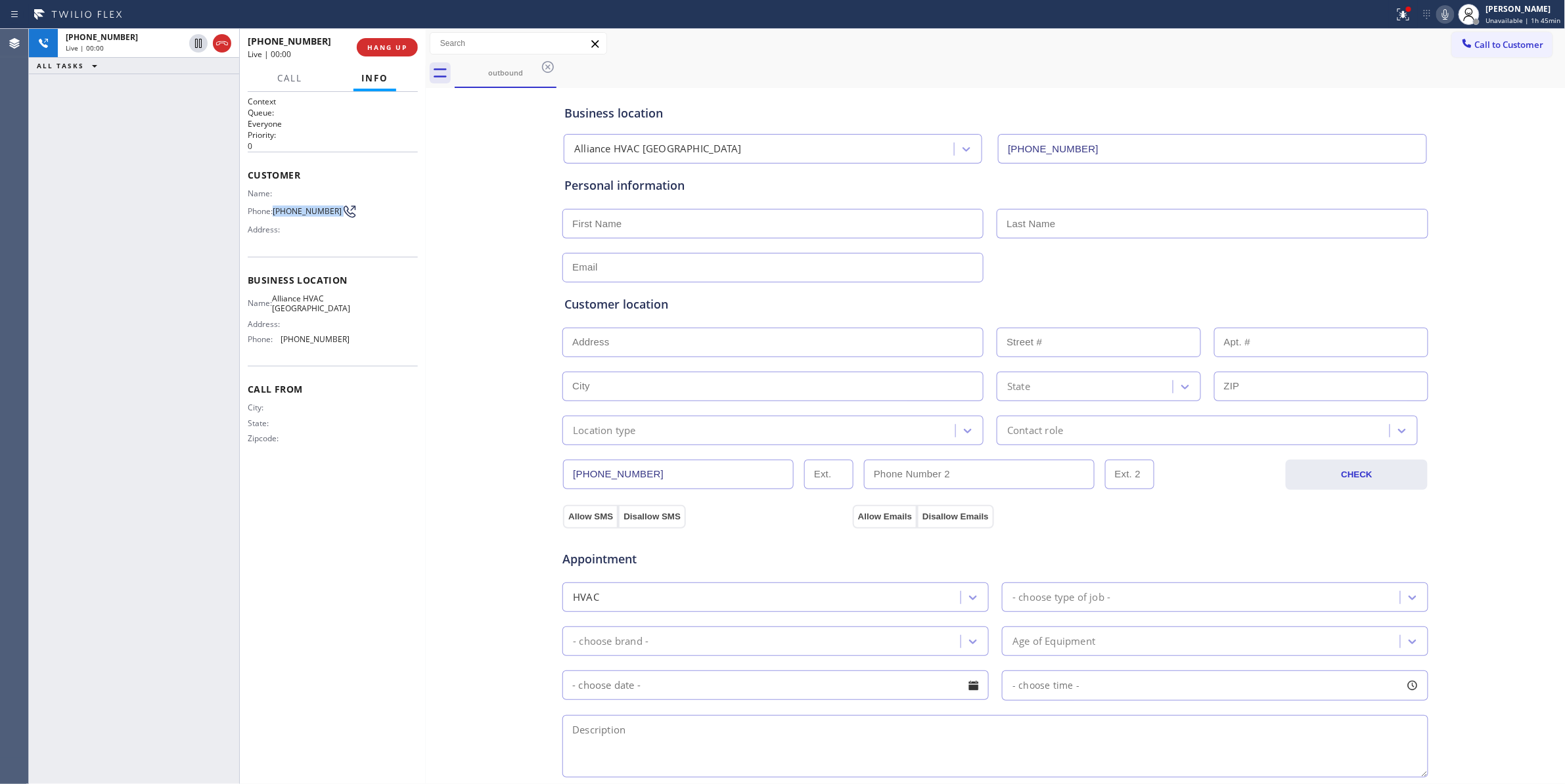
copy div "[PHONE_NUMBER]"
click at [377, 40] on button "HANG UP" at bounding box center [387, 47] width 61 height 18
click at [377, 40] on button "COMPLETE" at bounding box center [384, 47] width 66 height 18
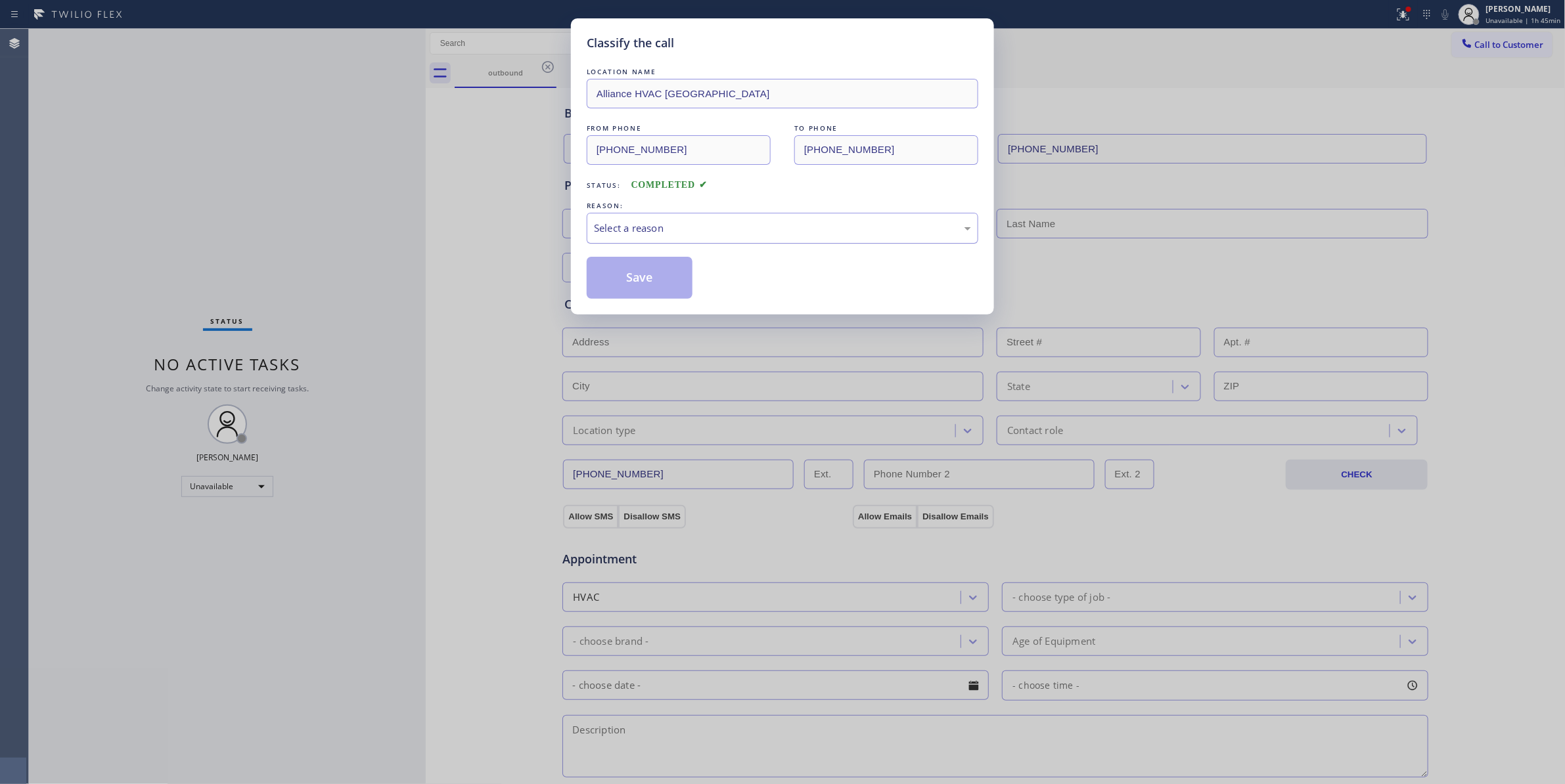
click at [618, 231] on div "Select a reason" at bounding box center [782, 227] width 377 height 15
click at [610, 287] on button "Save" at bounding box center [639, 278] width 105 height 42
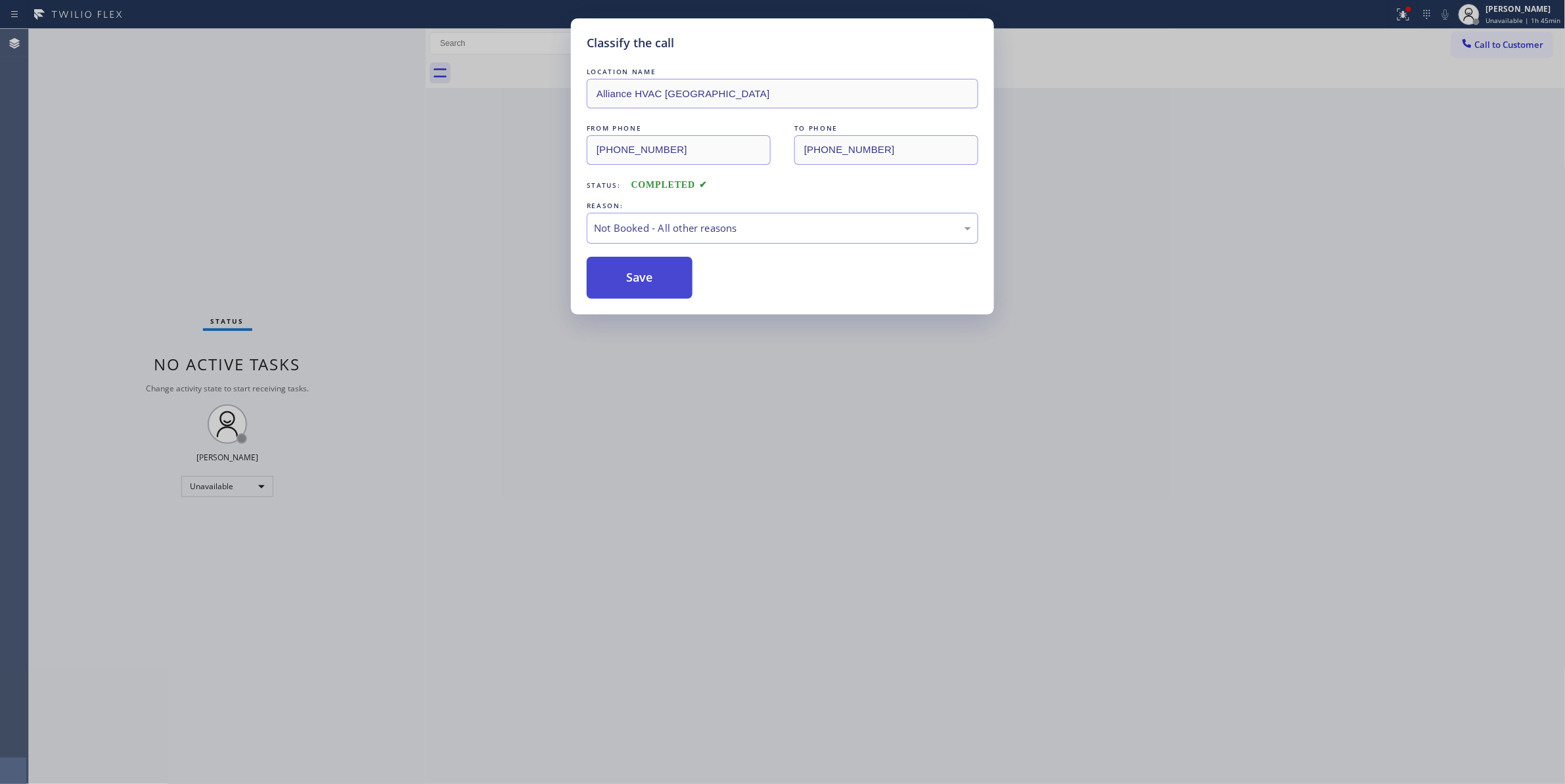
click at [613, 289] on button "Save" at bounding box center [639, 278] width 105 height 42
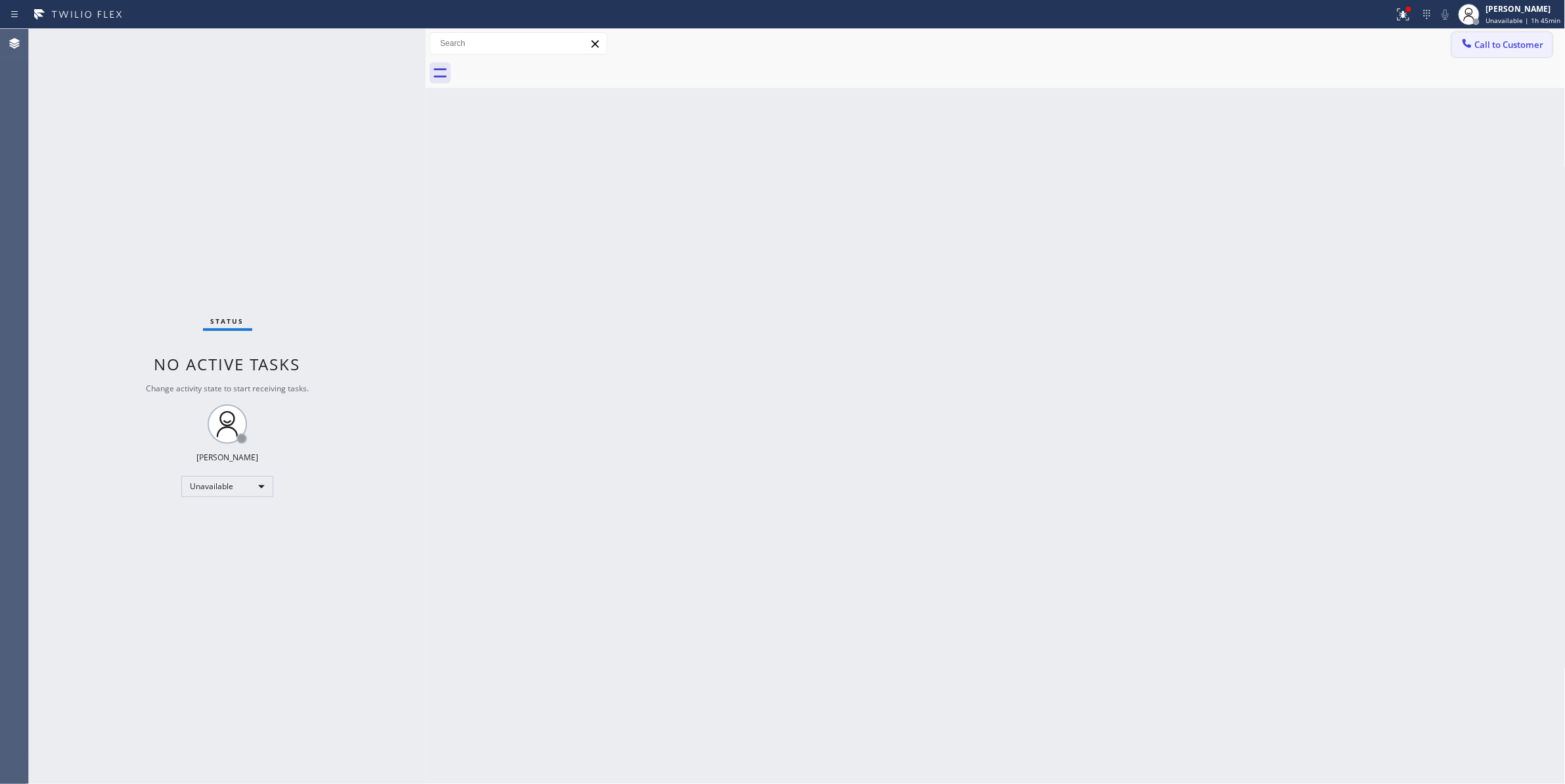
click at [1503, 49] on span "Call to Customer" at bounding box center [1509, 44] width 69 height 12
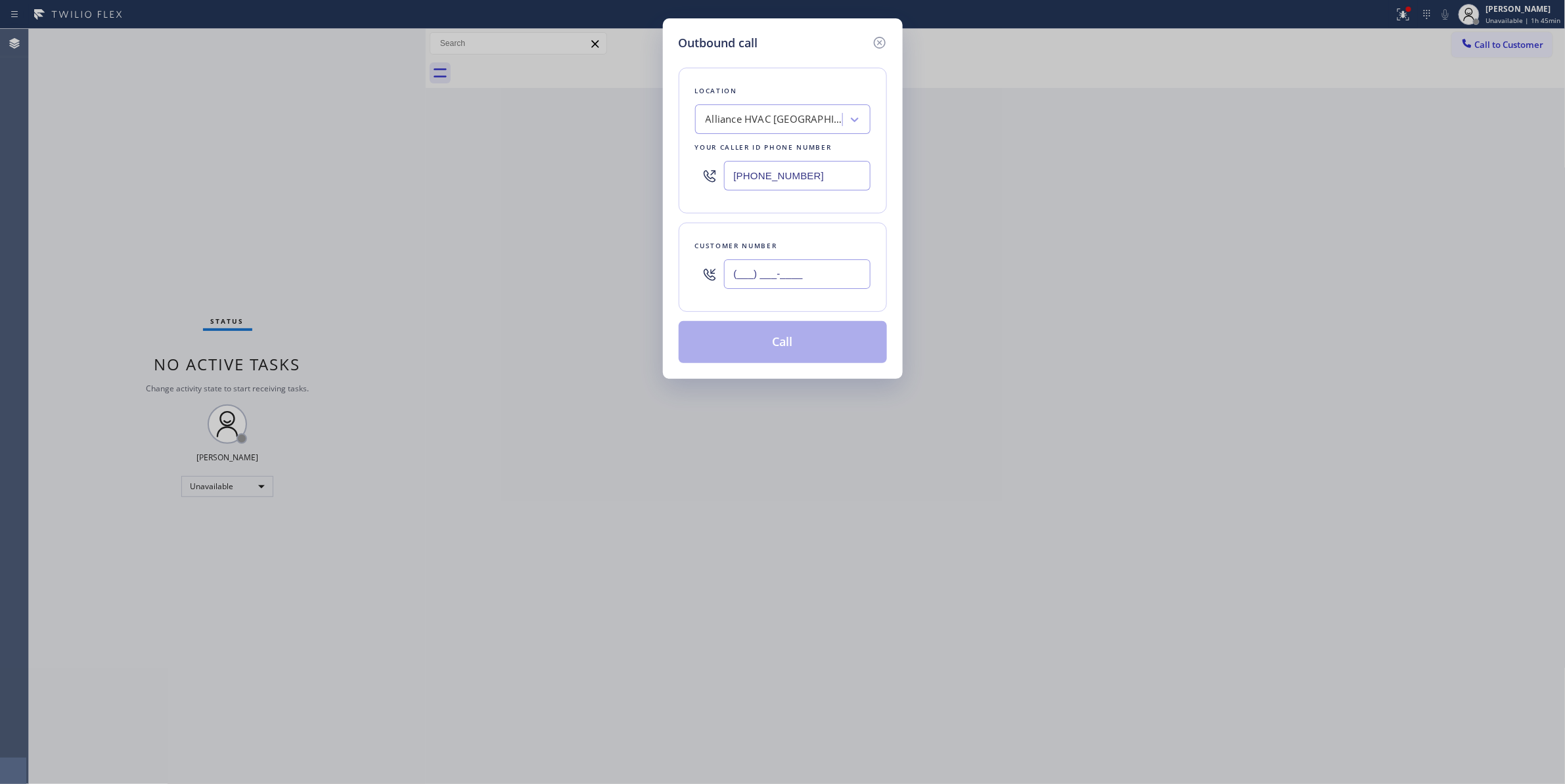
click at [823, 287] on input "(___) ___-____" at bounding box center [797, 274] width 146 height 30
paste input "310) 921-5660"
type input "[PHONE_NUMBER]"
click at [744, 335] on button "Call" at bounding box center [782, 342] width 208 height 42
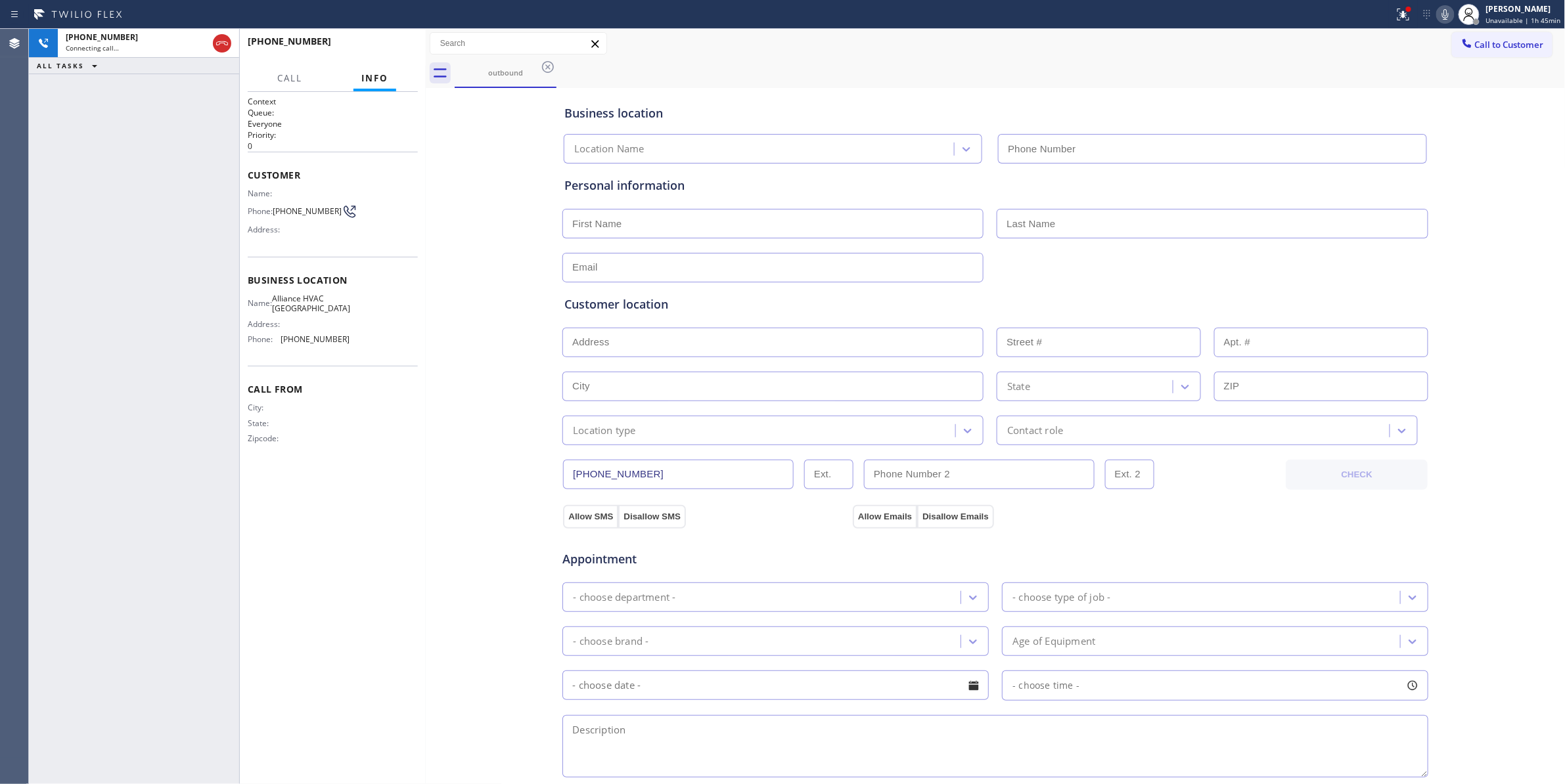
type input "[PHONE_NUMBER]"
click at [374, 50] on span "HANG UP" at bounding box center [387, 47] width 40 height 10
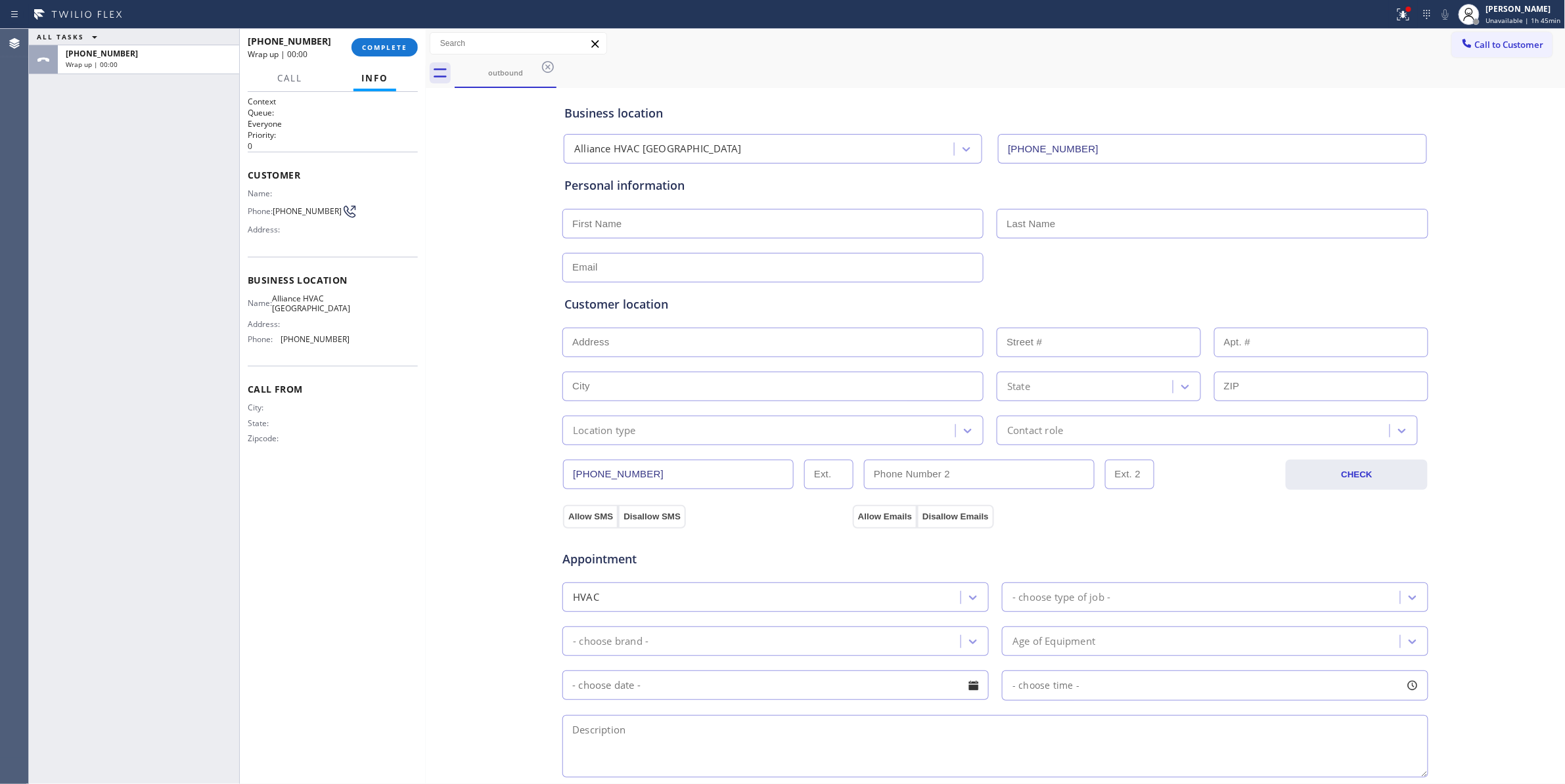
click at [301, 206] on span "[PHONE_NUMBER]" at bounding box center [307, 211] width 69 height 10
copy div "[PHONE_NUMBER]"
click at [382, 47] on span "COMPLETE" at bounding box center [384, 47] width 45 height 10
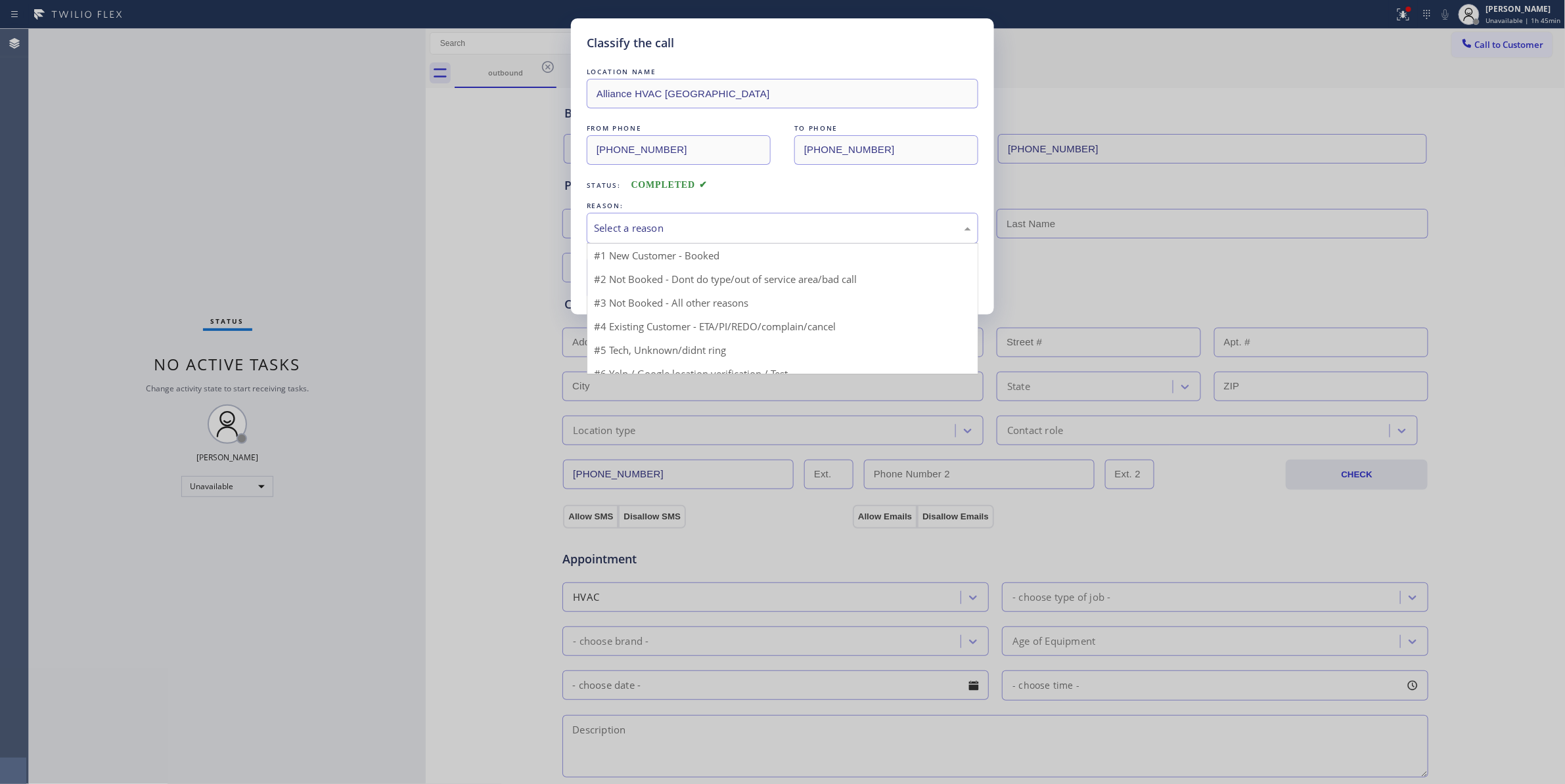
drag, startPoint x: 631, startPoint y: 222, endPoint x: 619, endPoint y: 264, distance: 43.7
click at [631, 221] on div "Select a reason" at bounding box center [782, 227] width 377 height 15
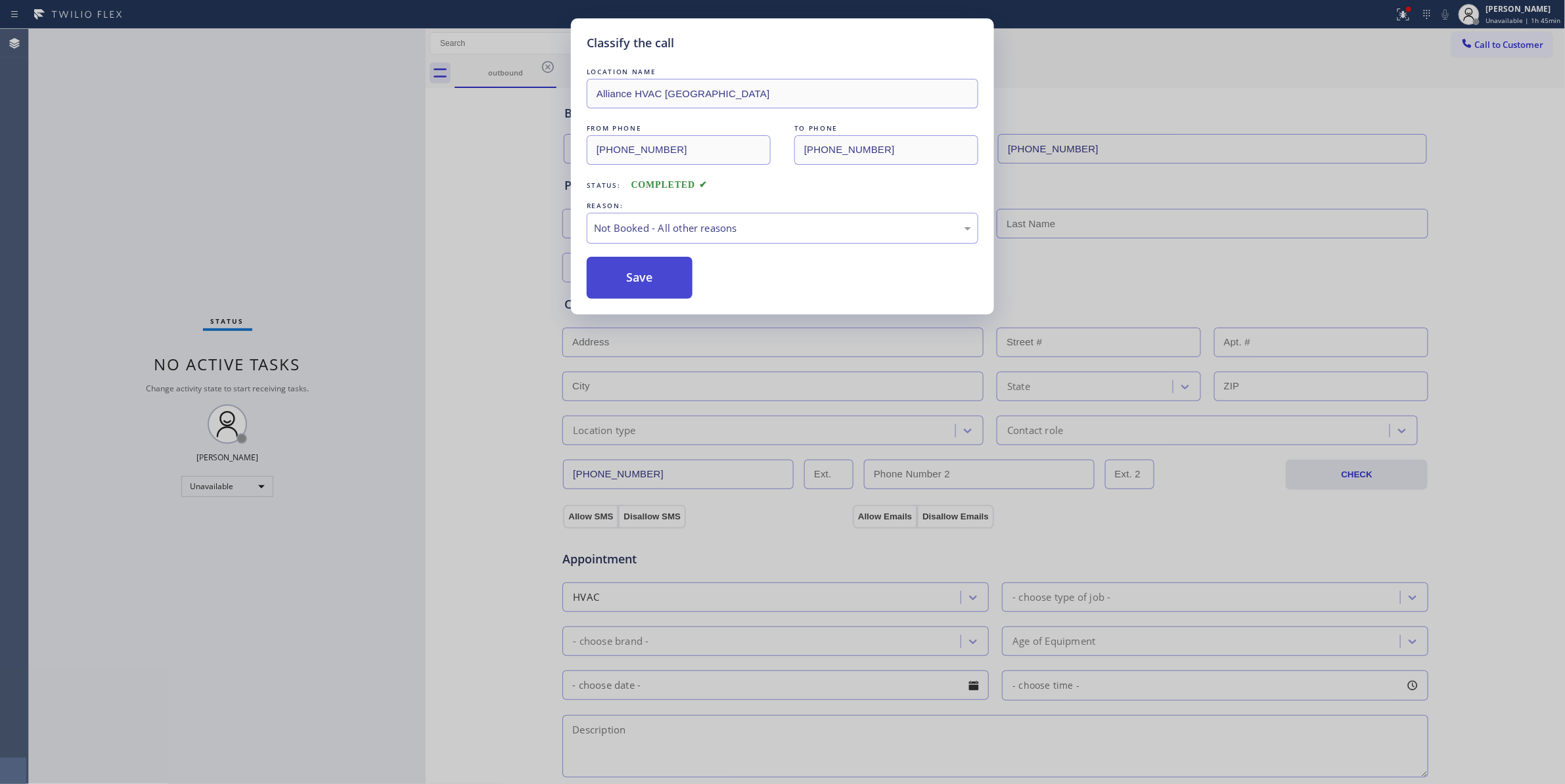
click at [619, 282] on button "Save" at bounding box center [639, 278] width 105 height 42
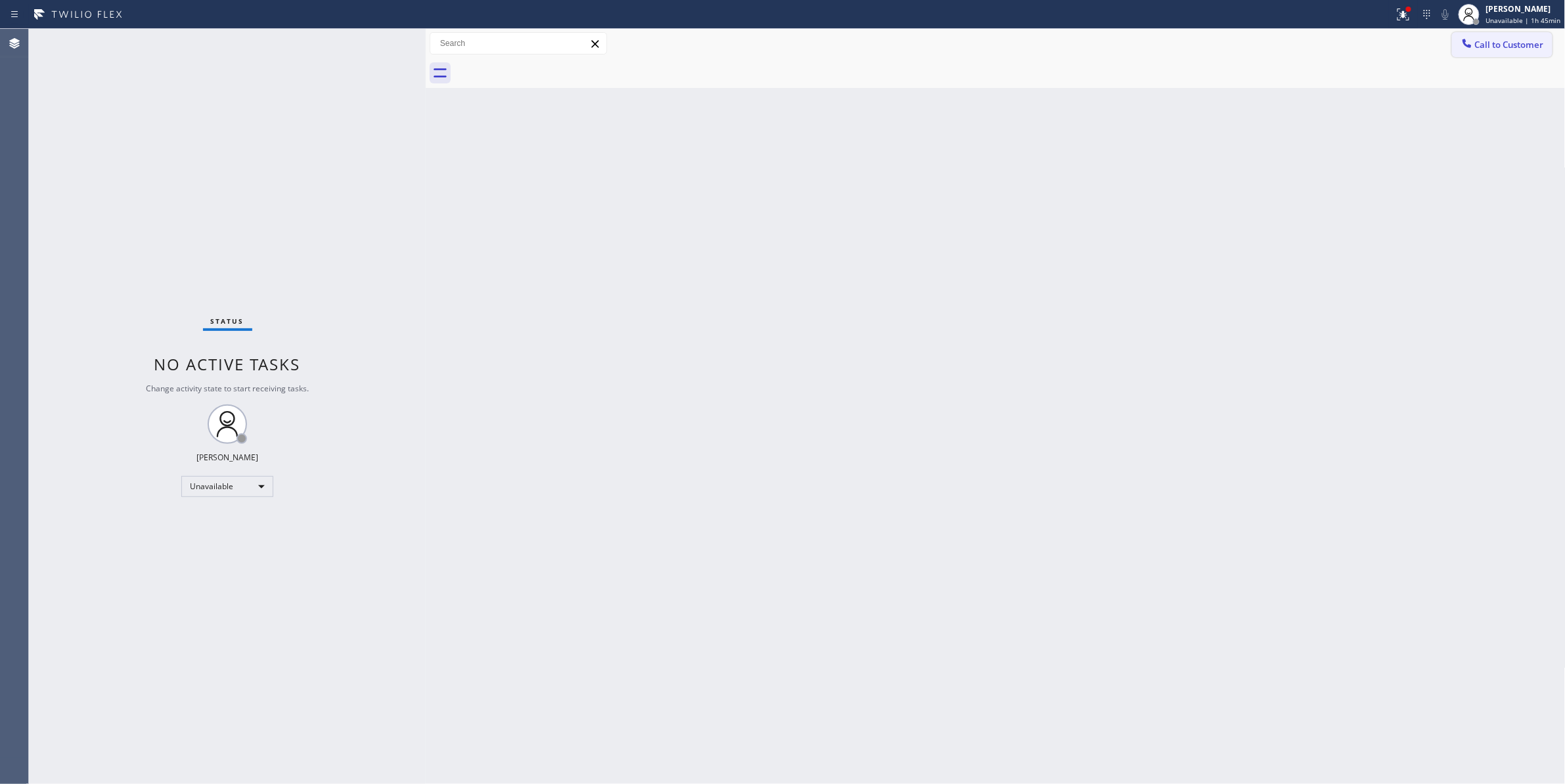
click at [1494, 47] on span "Call to Customer" at bounding box center [1509, 44] width 69 height 12
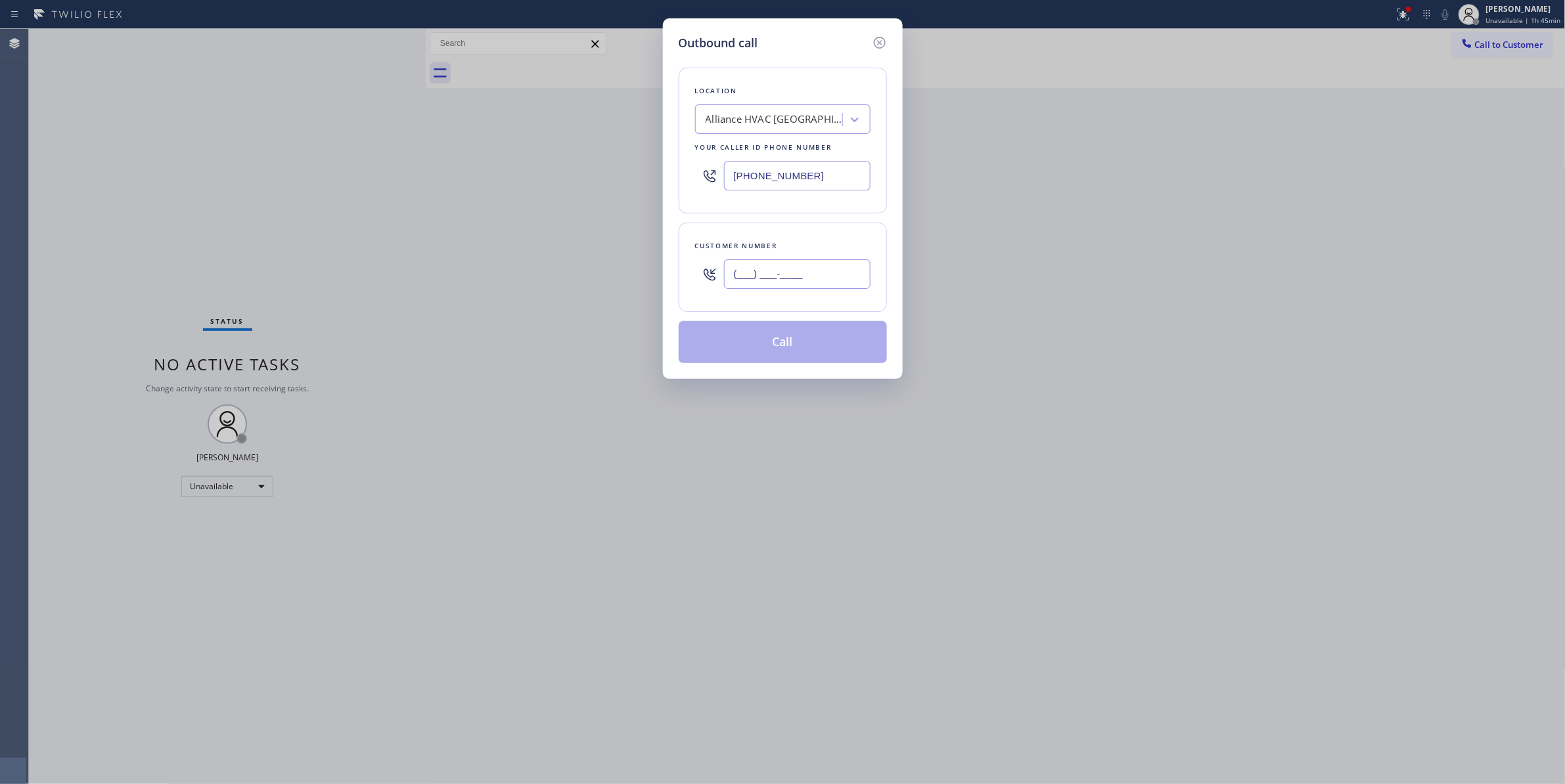
click at [774, 267] on input "(___) ___-____" at bounding box center [797, 274] width 146 height 30
paste input "310) 921-5660"
type input "[PHONE_NUMBER]"
click at [755, 348] on button "Call" at bounding box center [782, 342] width 208 height 42
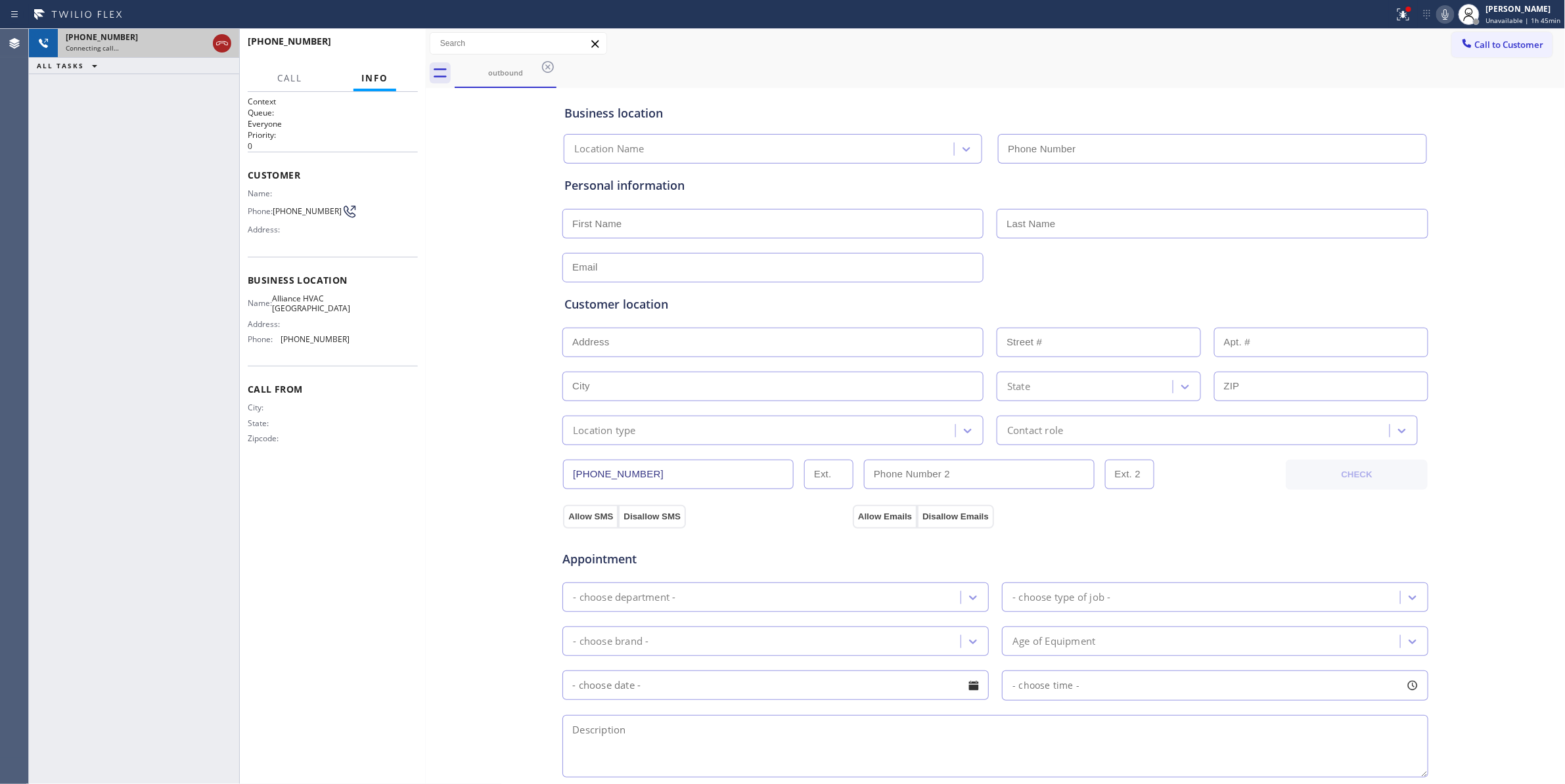
type input "[PHONE_NUMBER]"
click at [218, 41] on icon at bounding box center [222, 44] width 16 height 16
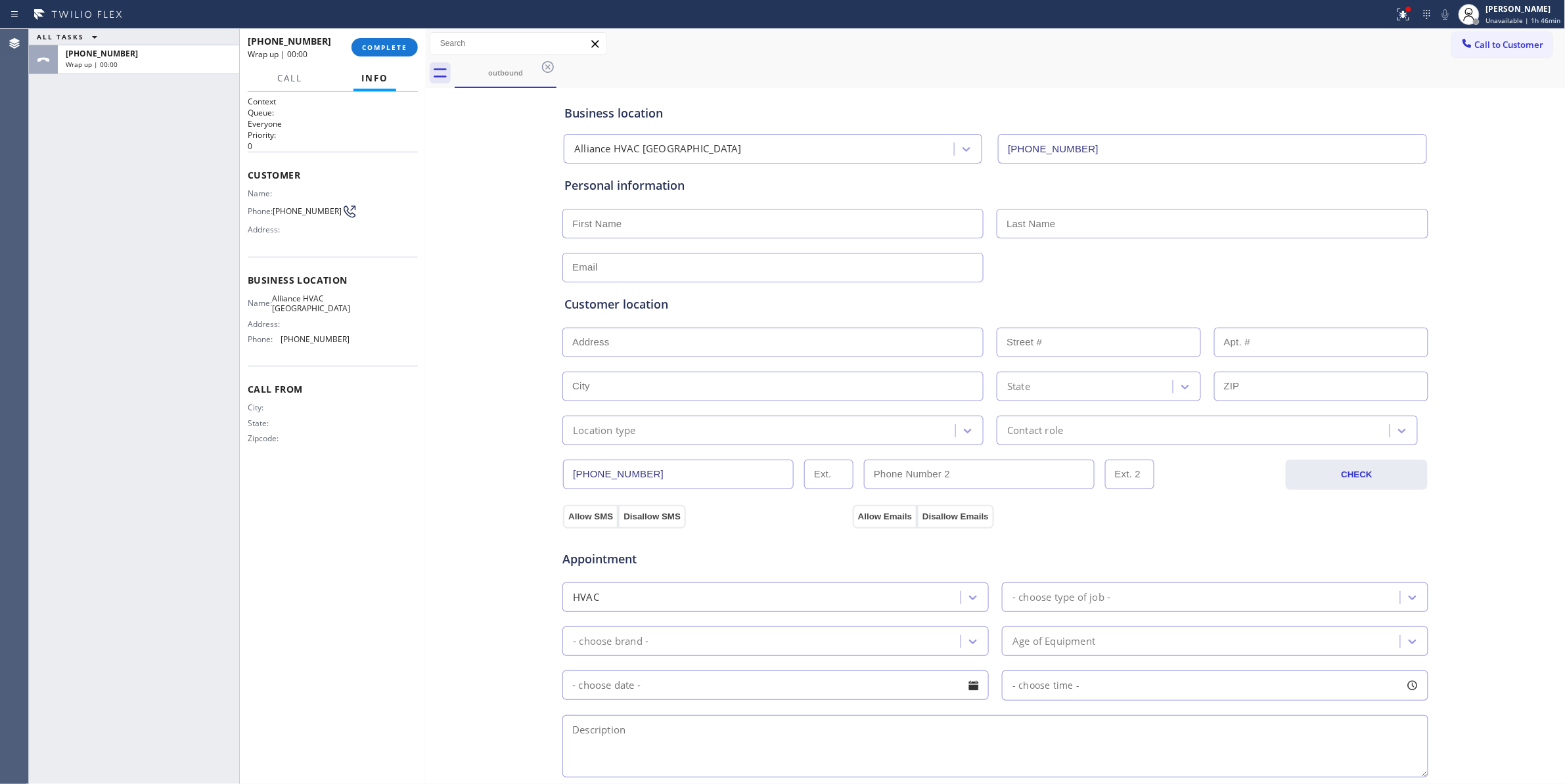
click at [403, 68] on div "Call Info" at bounding box center [332, 78] width 170 height 26
click at [391, 49] on span "COMPLETE" at bounding box center [384, 47] width 45 height 10
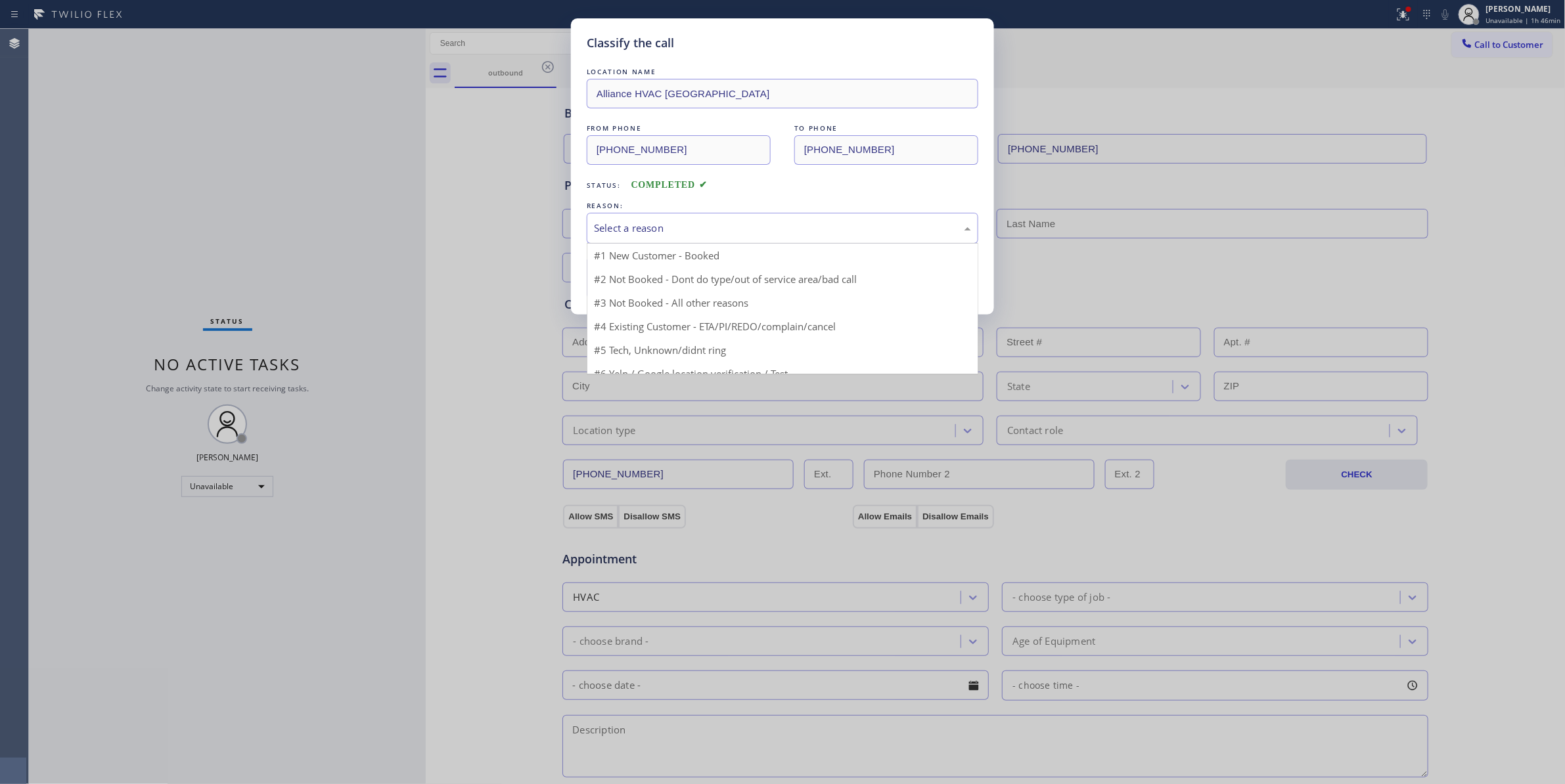
click at [610, 226] on div "Select a reason" at bounding box center [782, 227] width 377 height 15
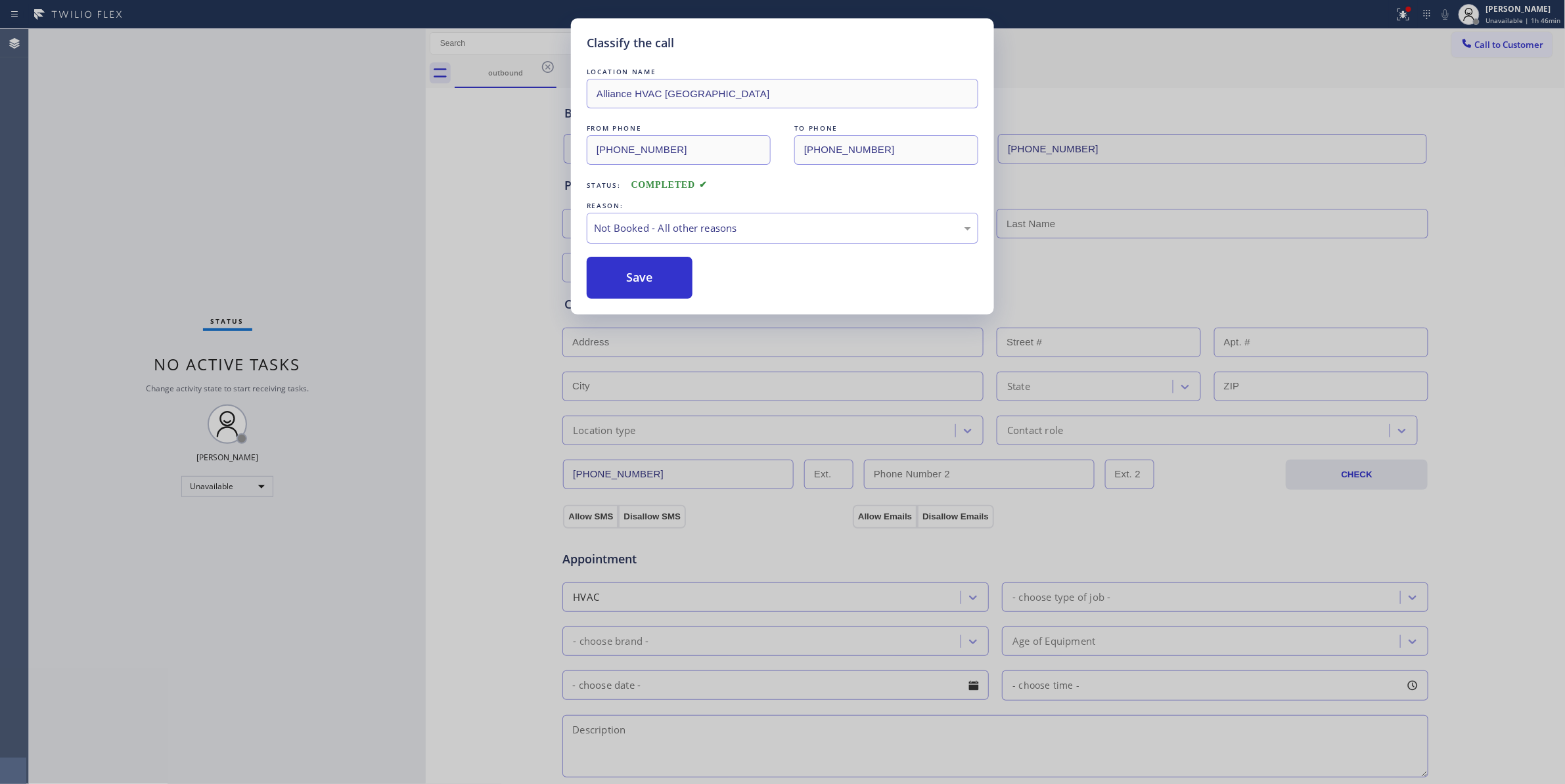
click at [631, 281] on button "Save" at bounding box center [639, 278] width 105 height 42
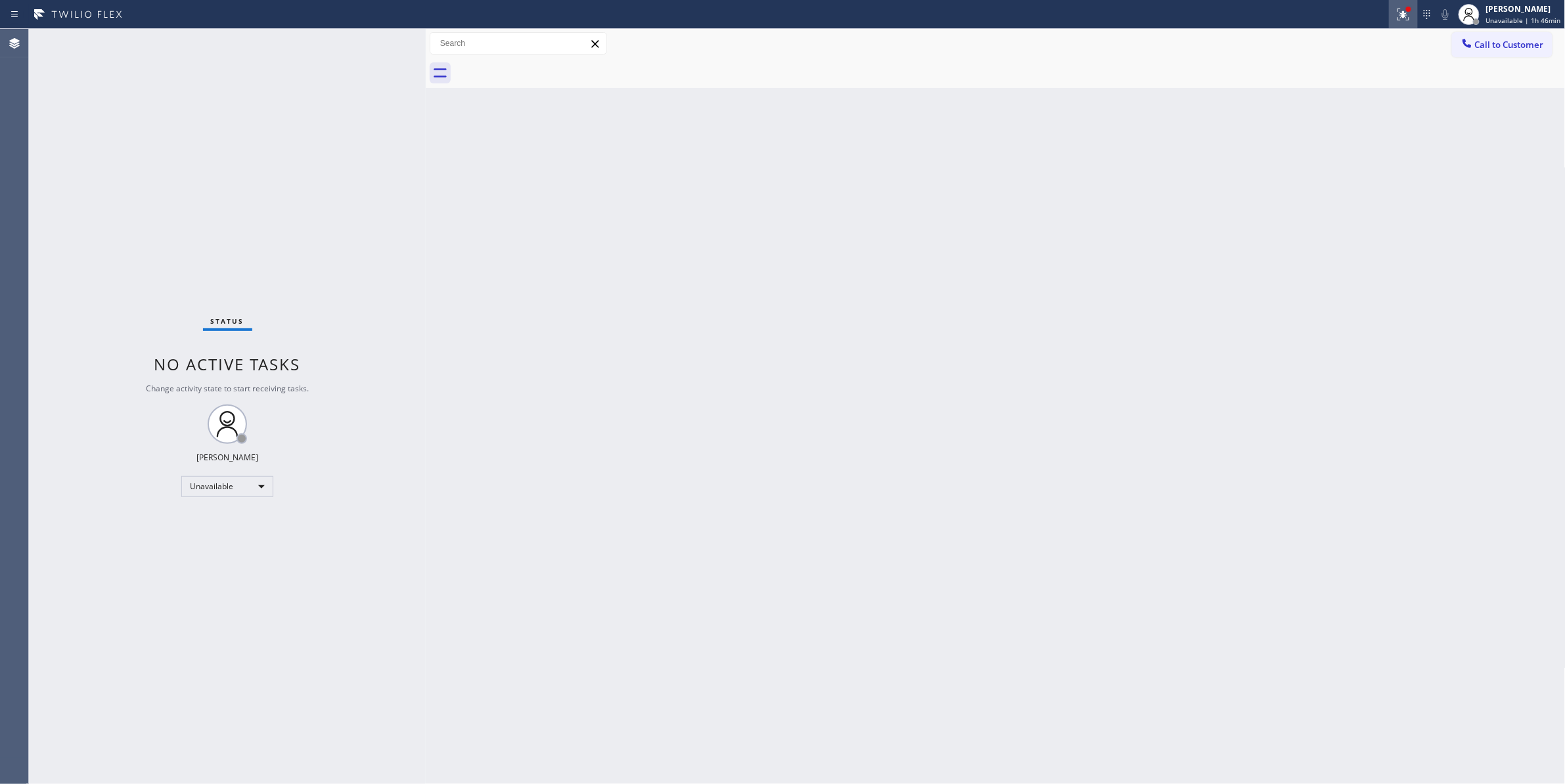
click at [1395, 16] on icon at bounding box center [1403, 15] width 16 height 16
click at [1345, 173] on span "Clear issues" at bounding box center [1326, 172] width 62 height 10
click at [1521, 40] on span "Call to Customer" at bounding box center [1509, 44] width 69 height 12
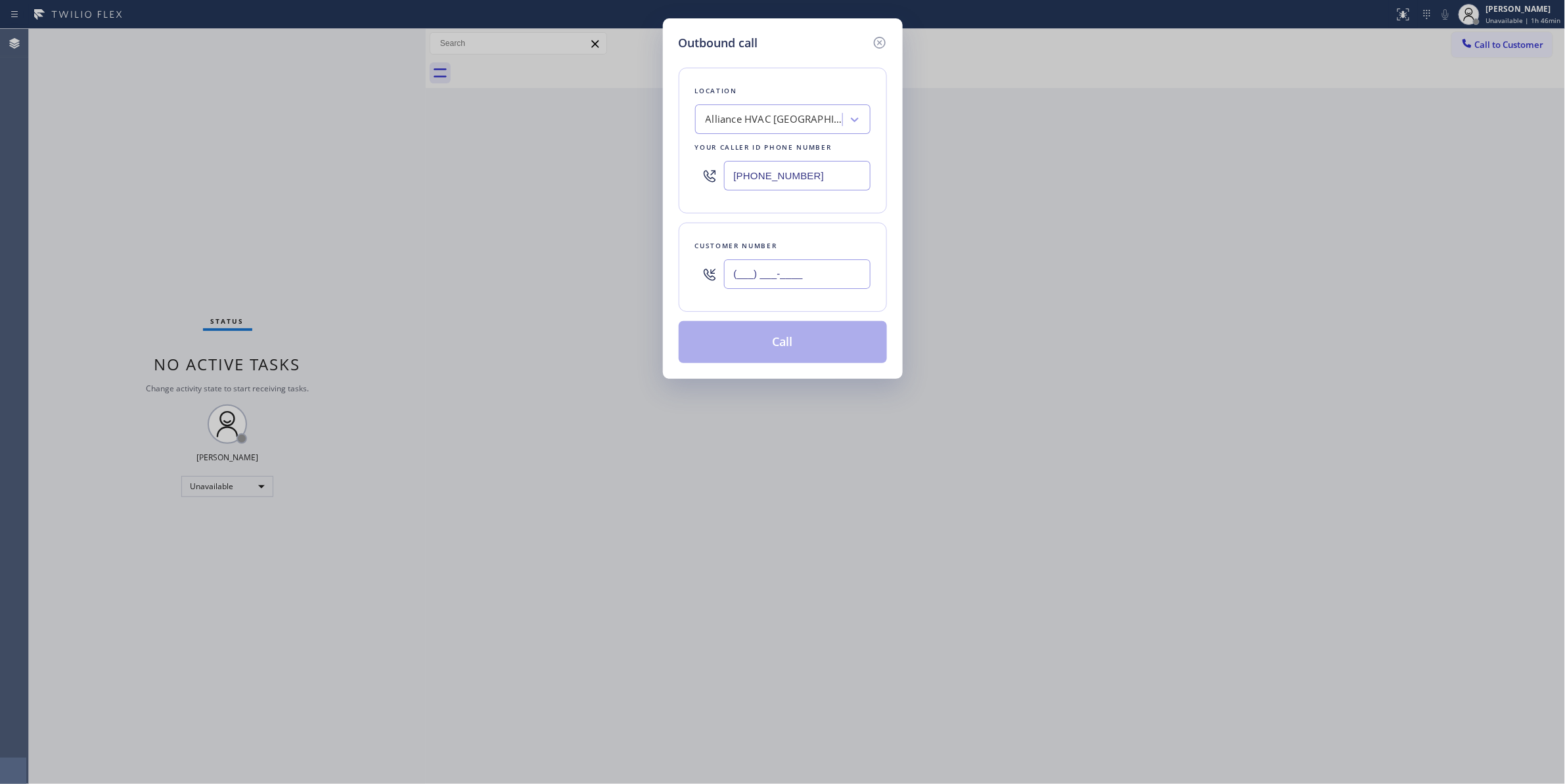
click at [733, 271] on input "(___) ___-____" at bounding box center [797, 274] width 146 height 30
paste input "310) 921-5660"
type input "[PHONE_NUMBER]"
click at [800, 348] on button "Call" at bounding box center [782, 342] width 208 height 42
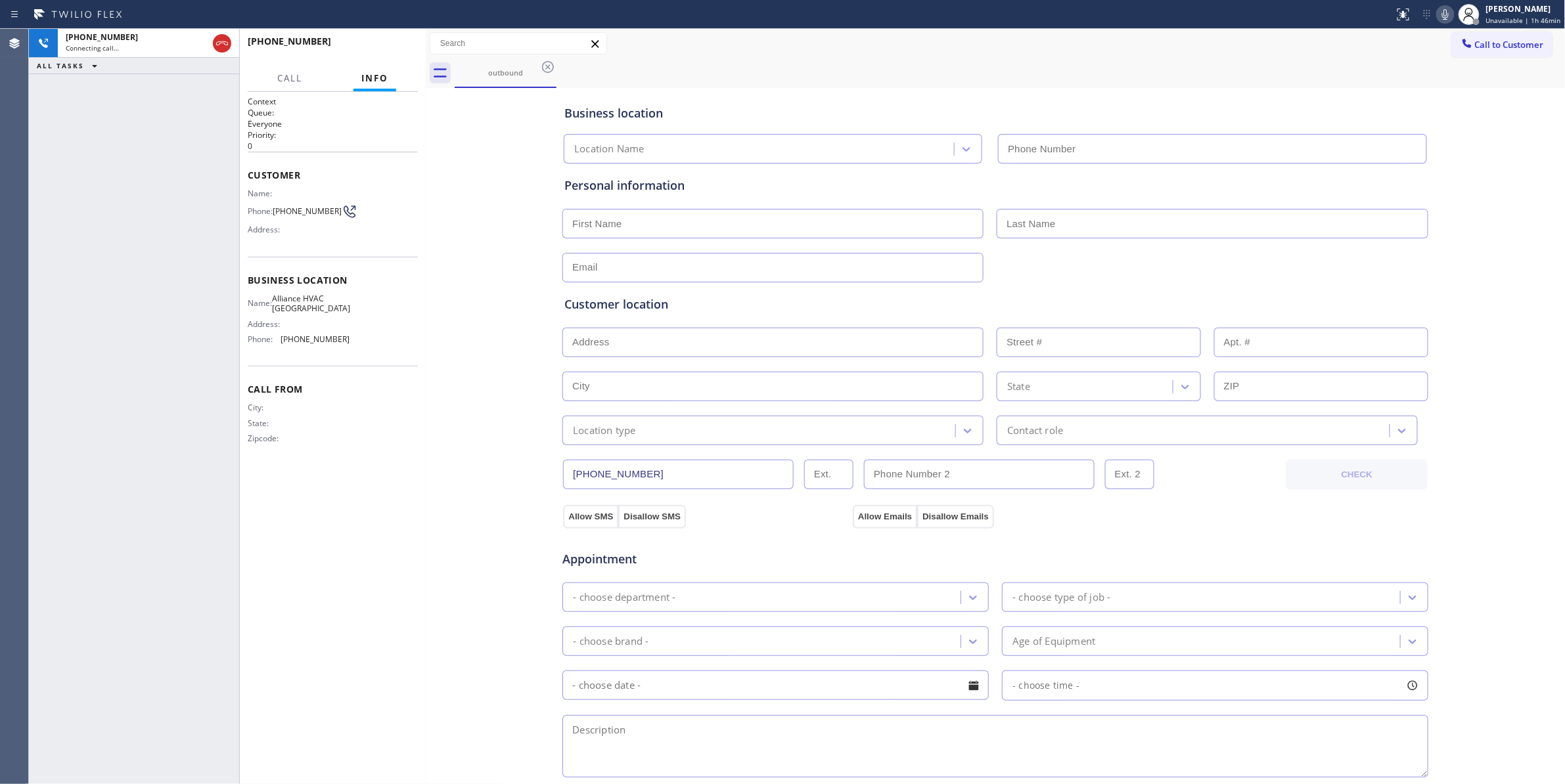
type input "[PHONE_NUMBER]"
click at [403, 482] on div "Context Queue: Everyone Priority: 0 Customer Name: Phone: [PHONE_NUMBER] Addres…" at bounding box center [332, 438] width 170 height 685
click at [381, 45] on span "HANG UP" at bounding box center [387, 47] width 40 height 10
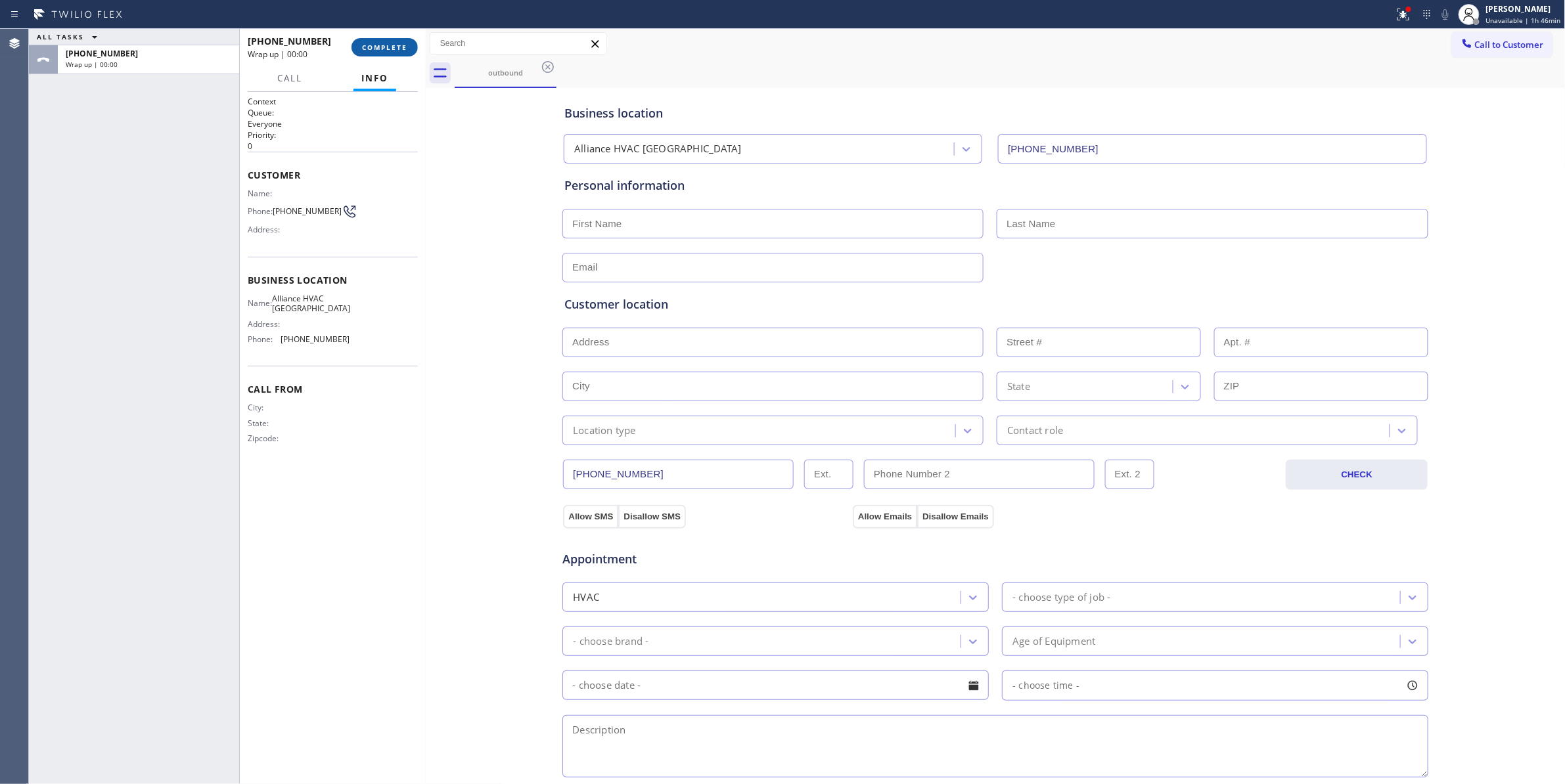
click at [364, 48] on span "COMPLETE" at bounding box center [384, 47] width 45 height 10
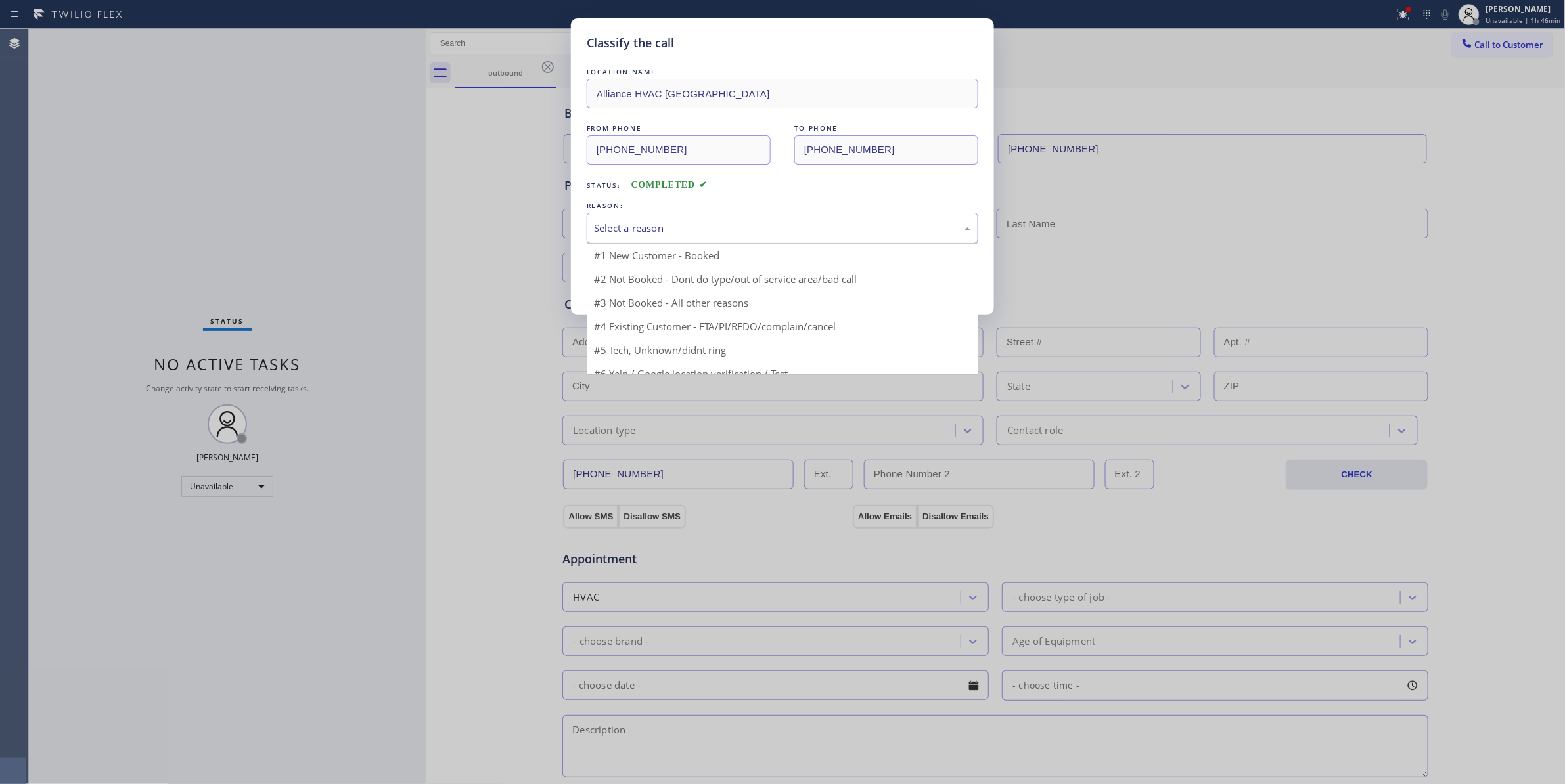
click at [644, 228] on div "Select a reason" at bounding box center [782, 227] width 377 height 15
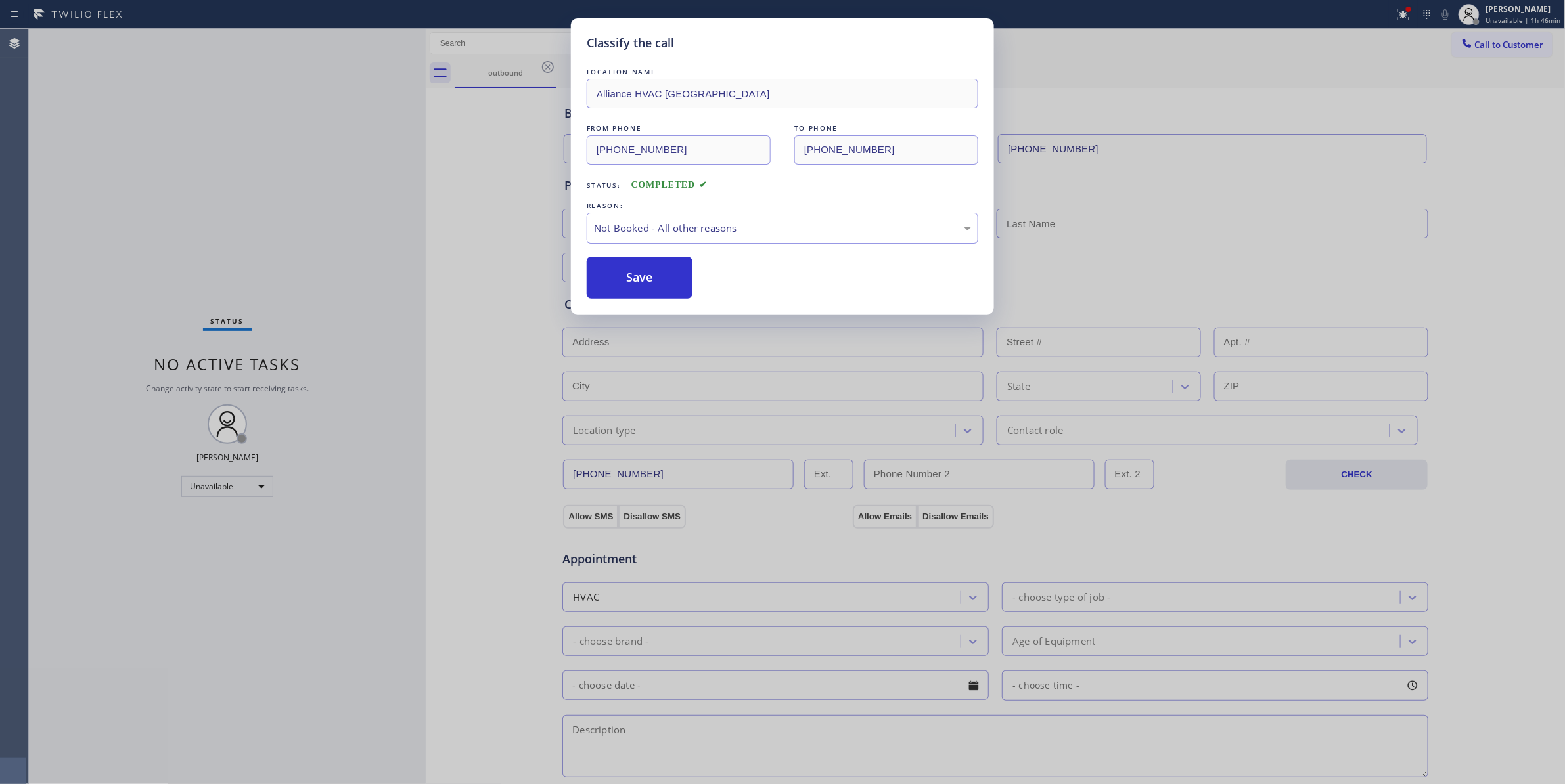
click at [626, 287] on button "Save" at bounding box center [639, 278] width 105 height 42
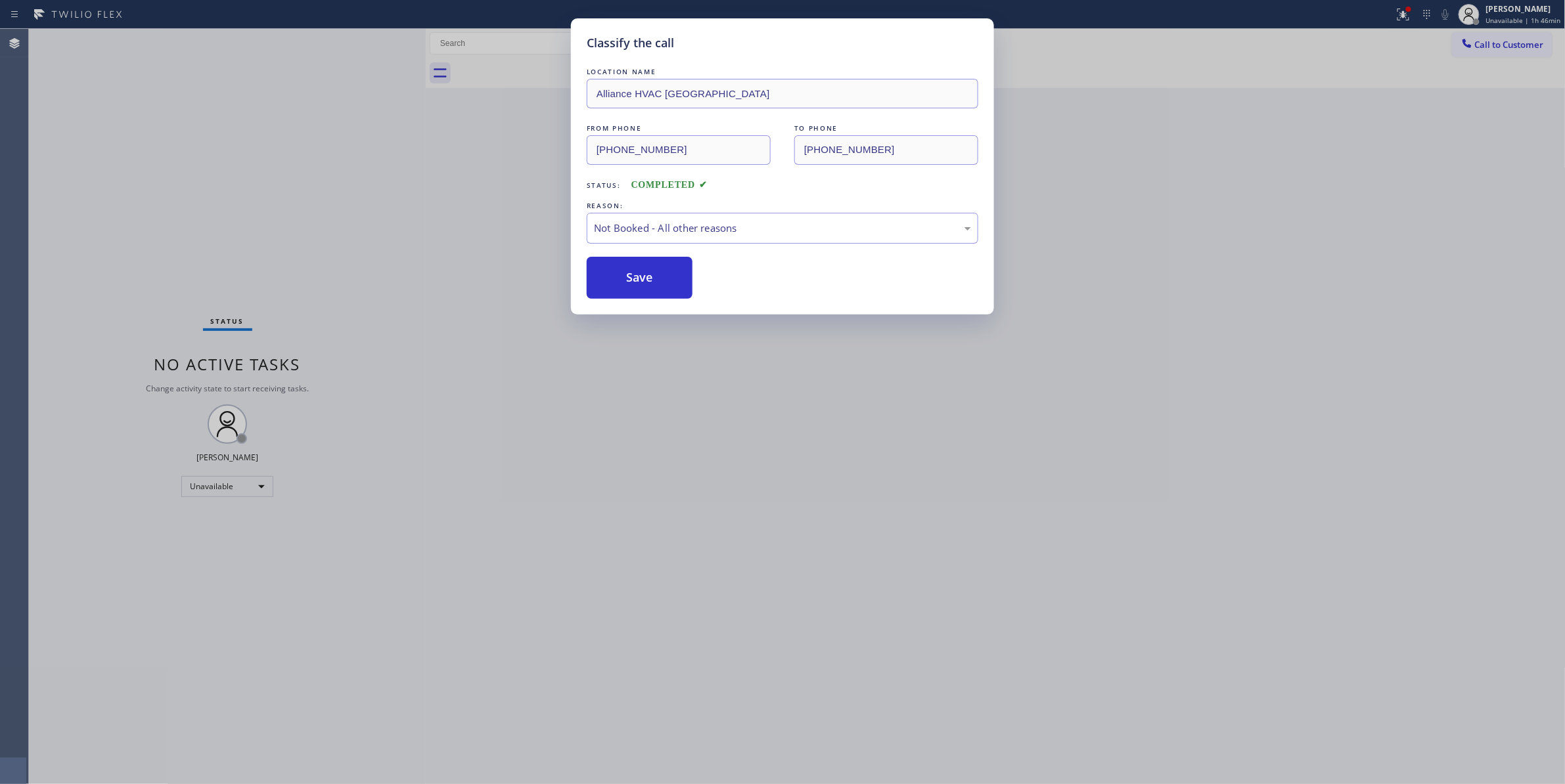
click at [626, 287] on button "Save" at bounding box center [639, 278] width 105 height 42
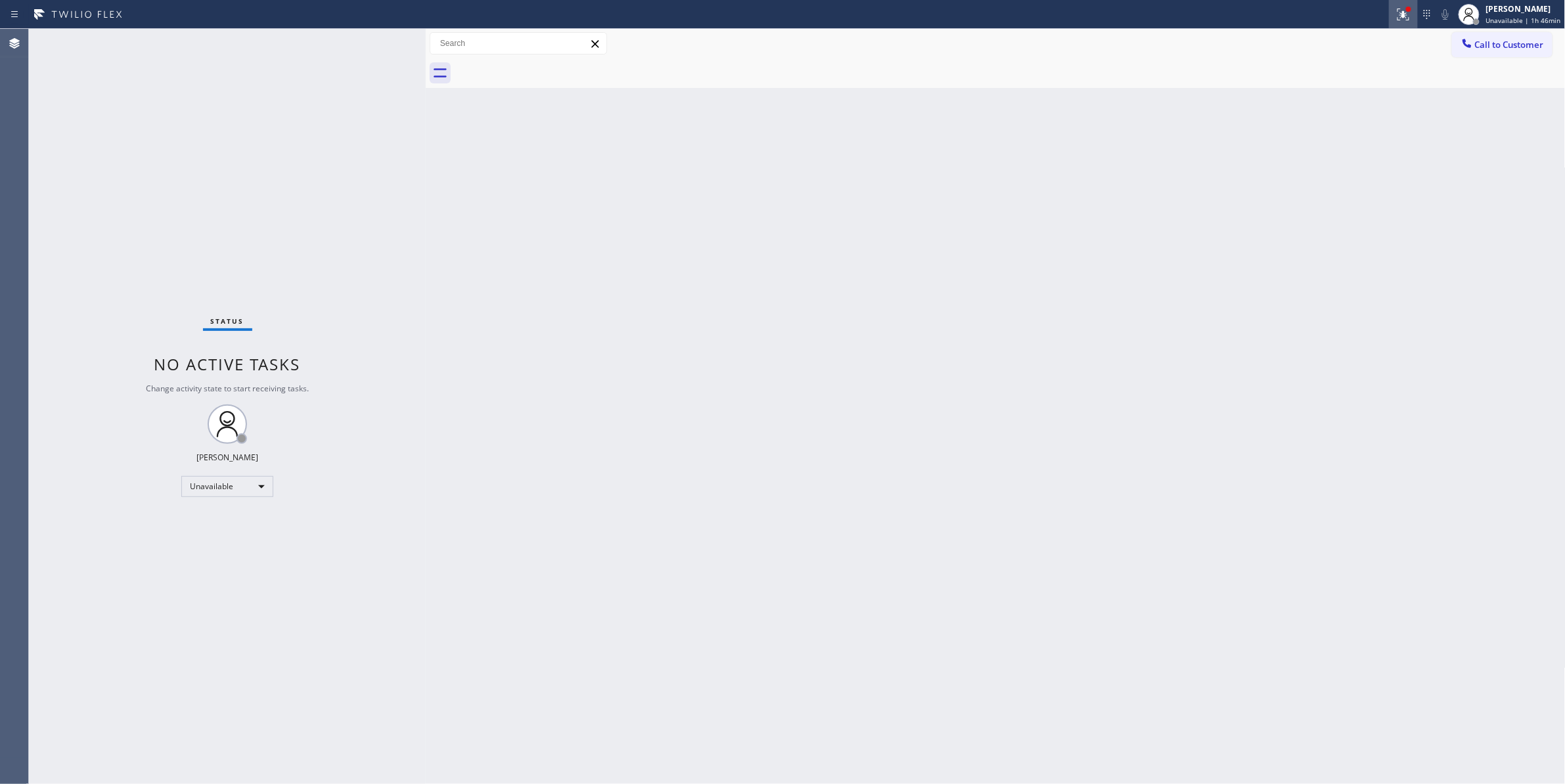
click at [1399, 16] on icon at bounding box center [1403, 15] width 16 height 16
click at [1331, 166] on button "Clear issues" at bounding box center [1327, 172] width 153 height 18
click at [1525, 44] on span "Call to Customer" at bounding box center [1509, 44] width 69 height 12
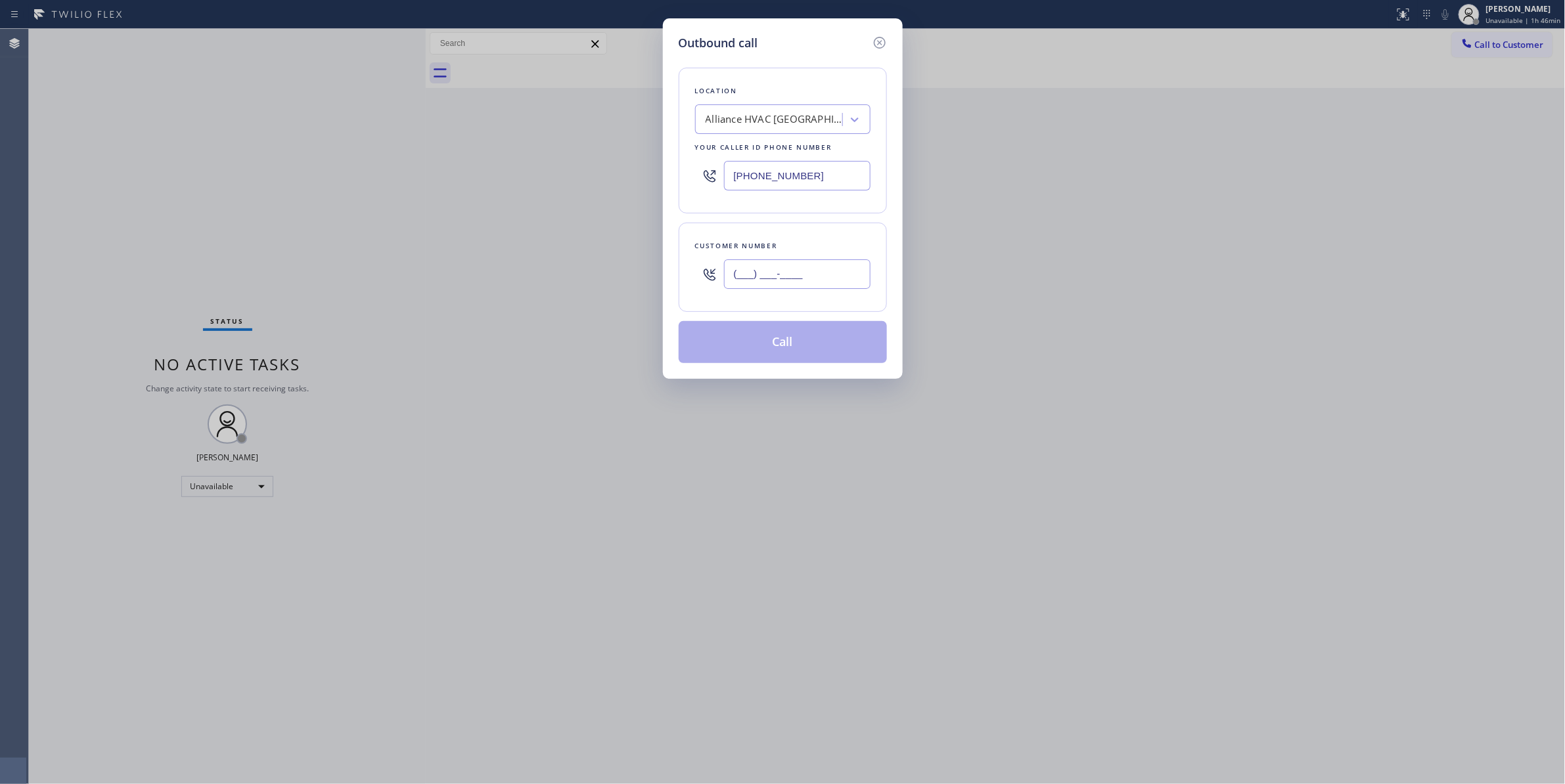
click at [803, 274] on input "(___) ___-____" at bounding box center [797, 274] width 146 height 30
paste input "310) 921-5660"
type input "[PHONE_NUMBER]"
click at [747, 345] on button "Call" at bounding box center [782, 342] width 208 height 42
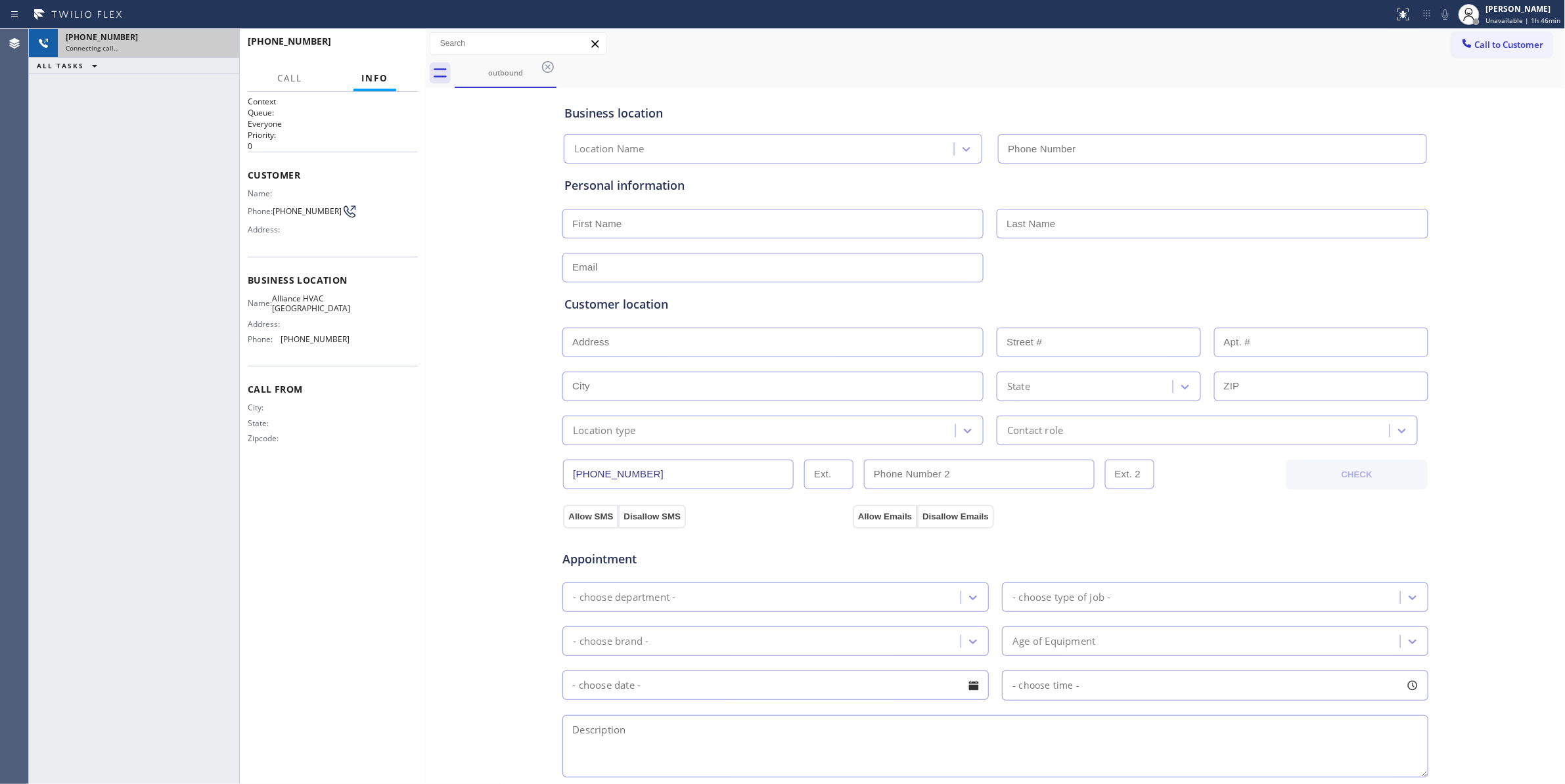
type input "[PHONE_NUMBER]"
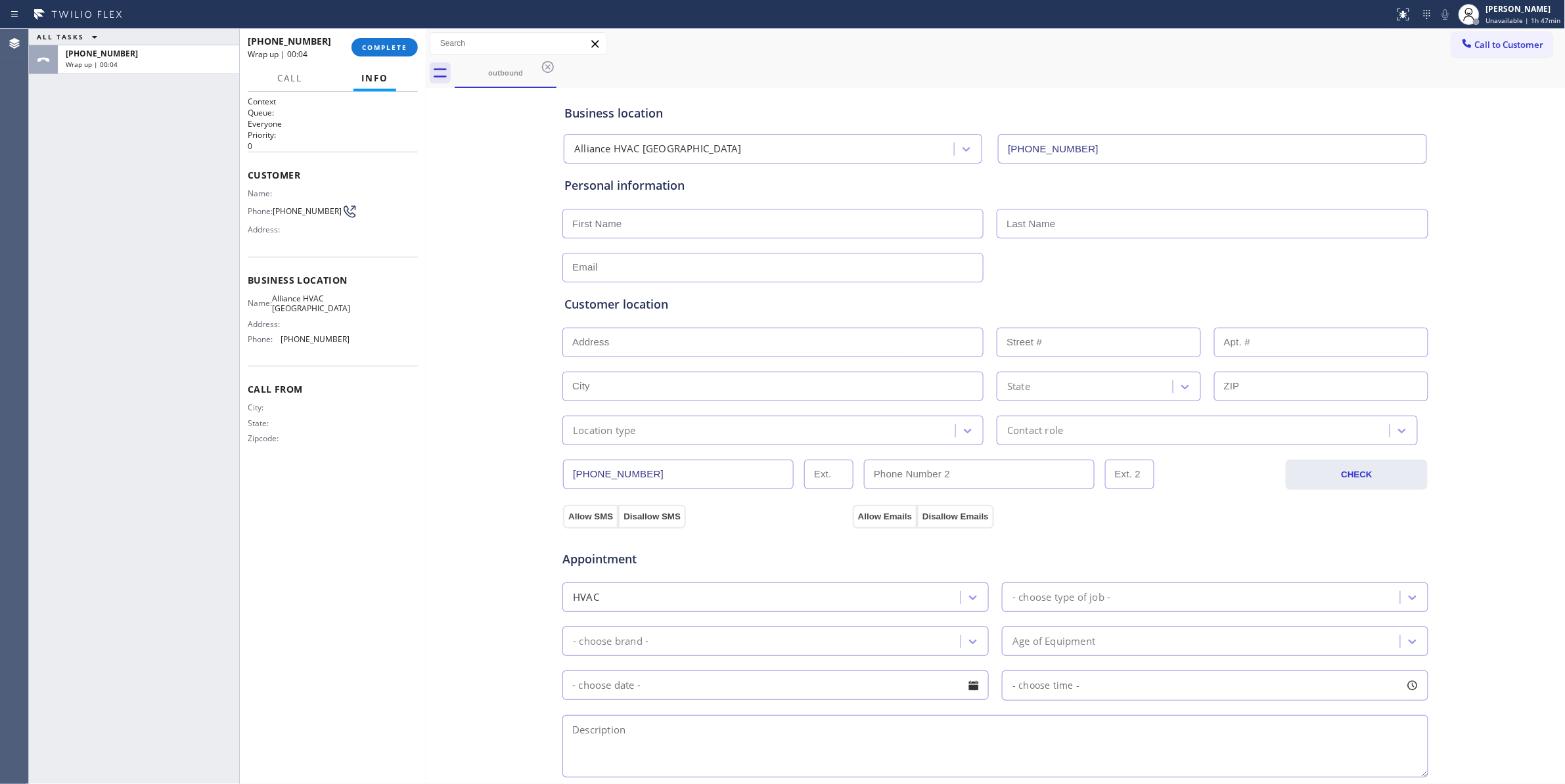
click at [98, 526] on div "ALL TASKS ALL TASKS ACTIVE TASKS TASKS IN WRAP UP [PHONE_NUMBER] Wrap up | 00:04" at bounding box center [133, 406] width 210 height 755
click at [388, 48] on span "COMPLETE" at bounding box center [384, 47] width 45 height 10
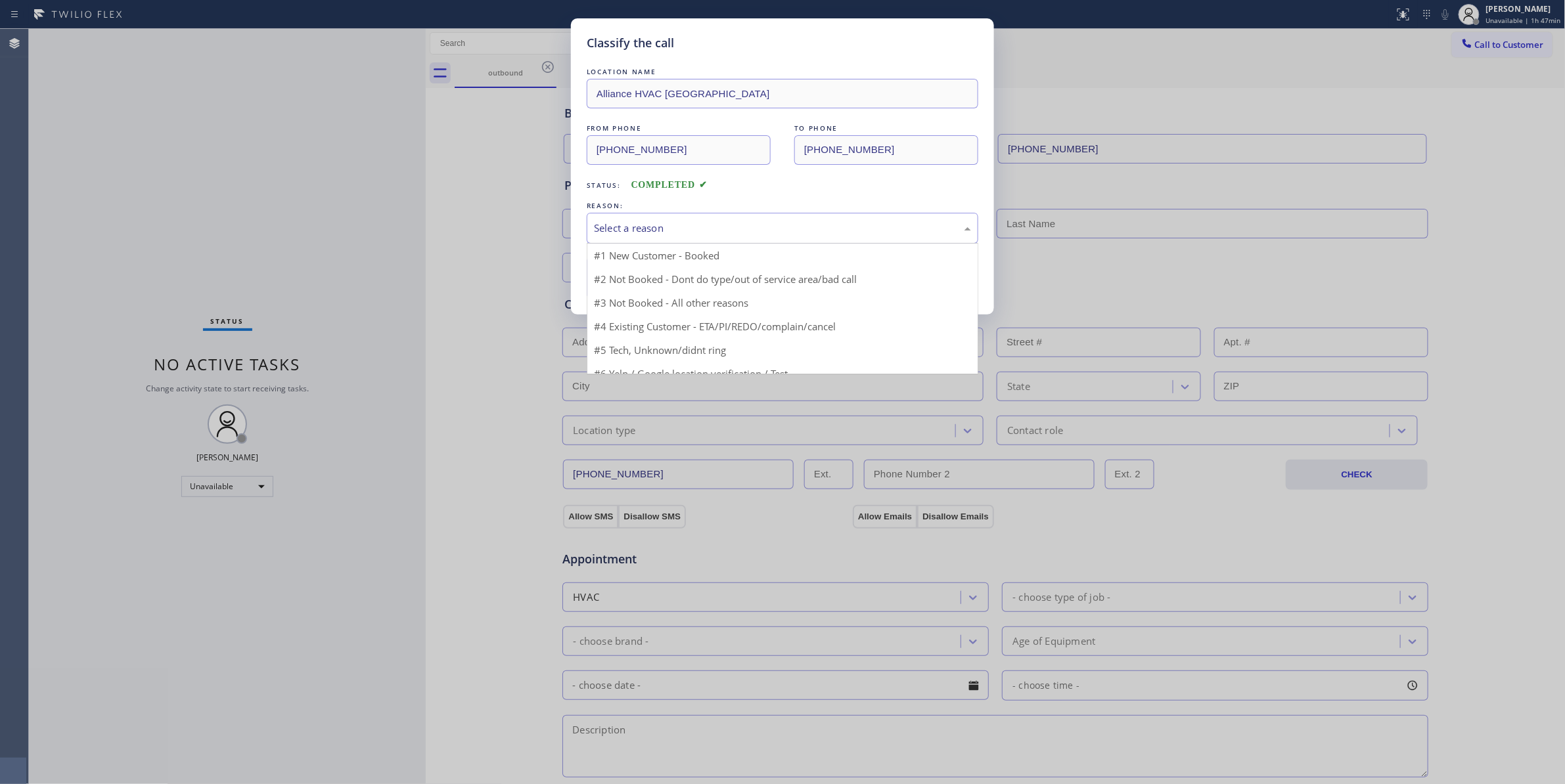
click at [658, 220] on div "Select a reason" at bounding box center [782, 227] width 377 height 15
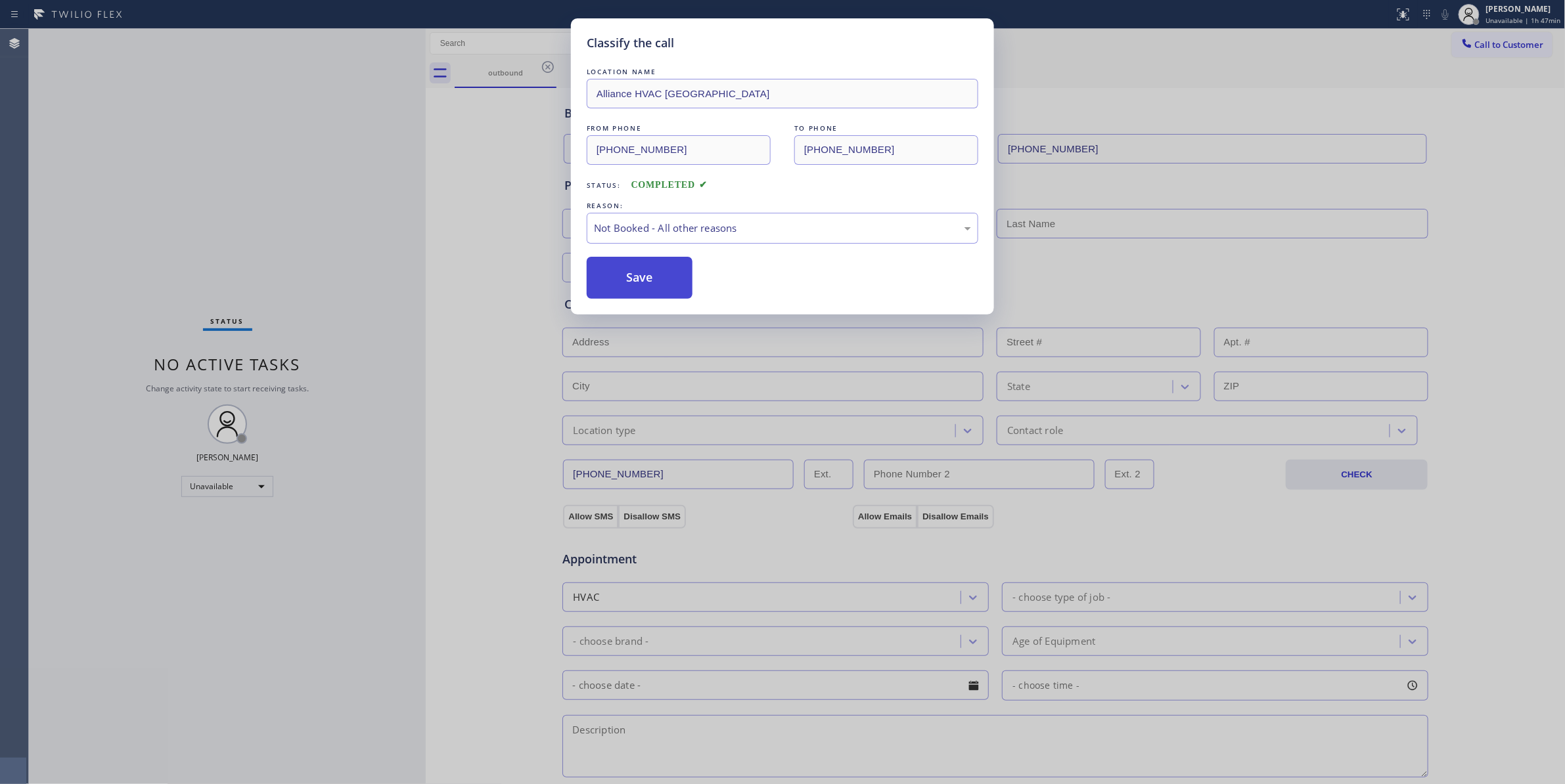
click at [631, 277] on button "Save" at bounding box center [639, 278] width 105 height 42
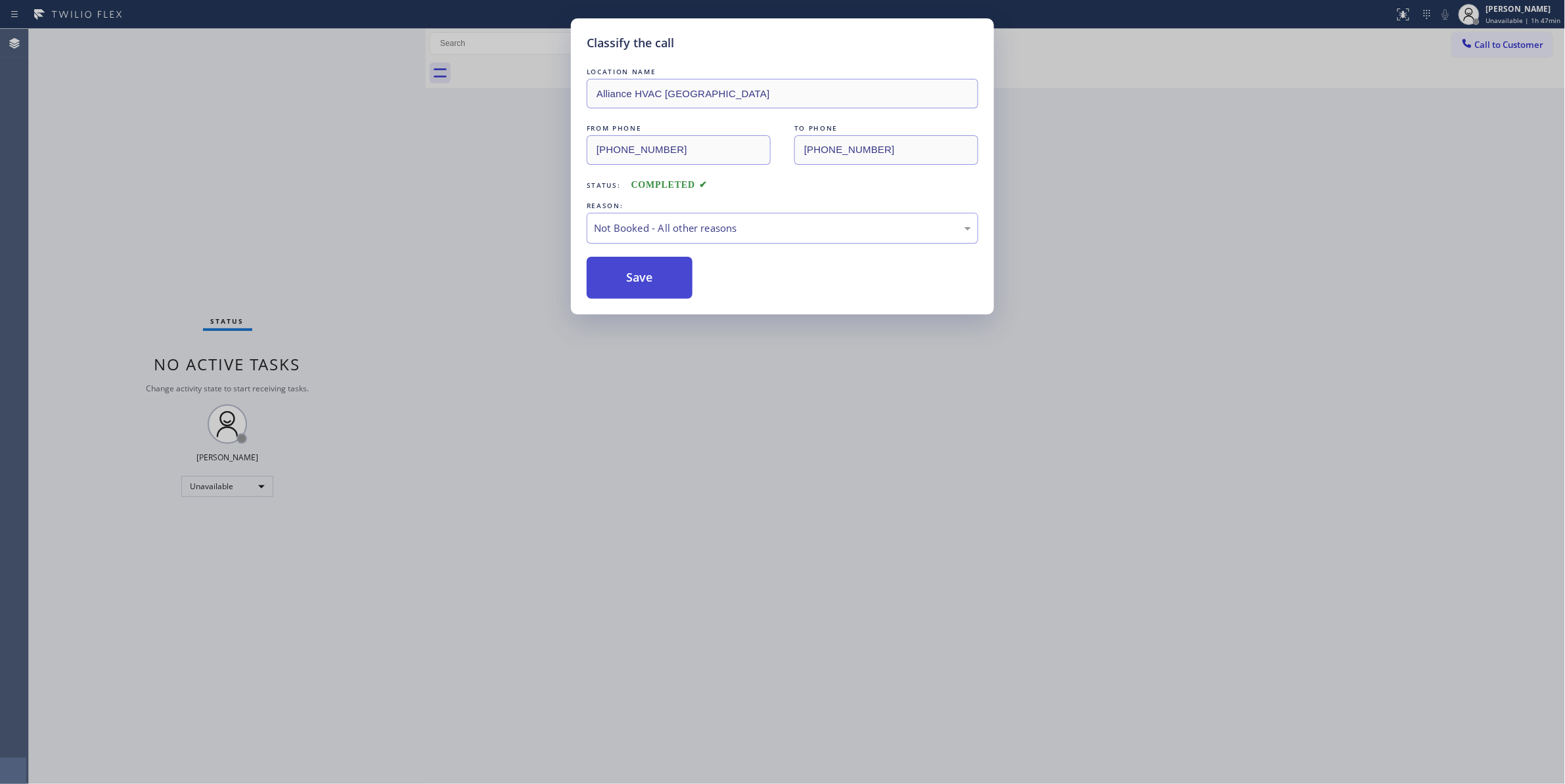
click at [629, 277] on button "Save" at bounding box center [639, 278] width 105 height 42
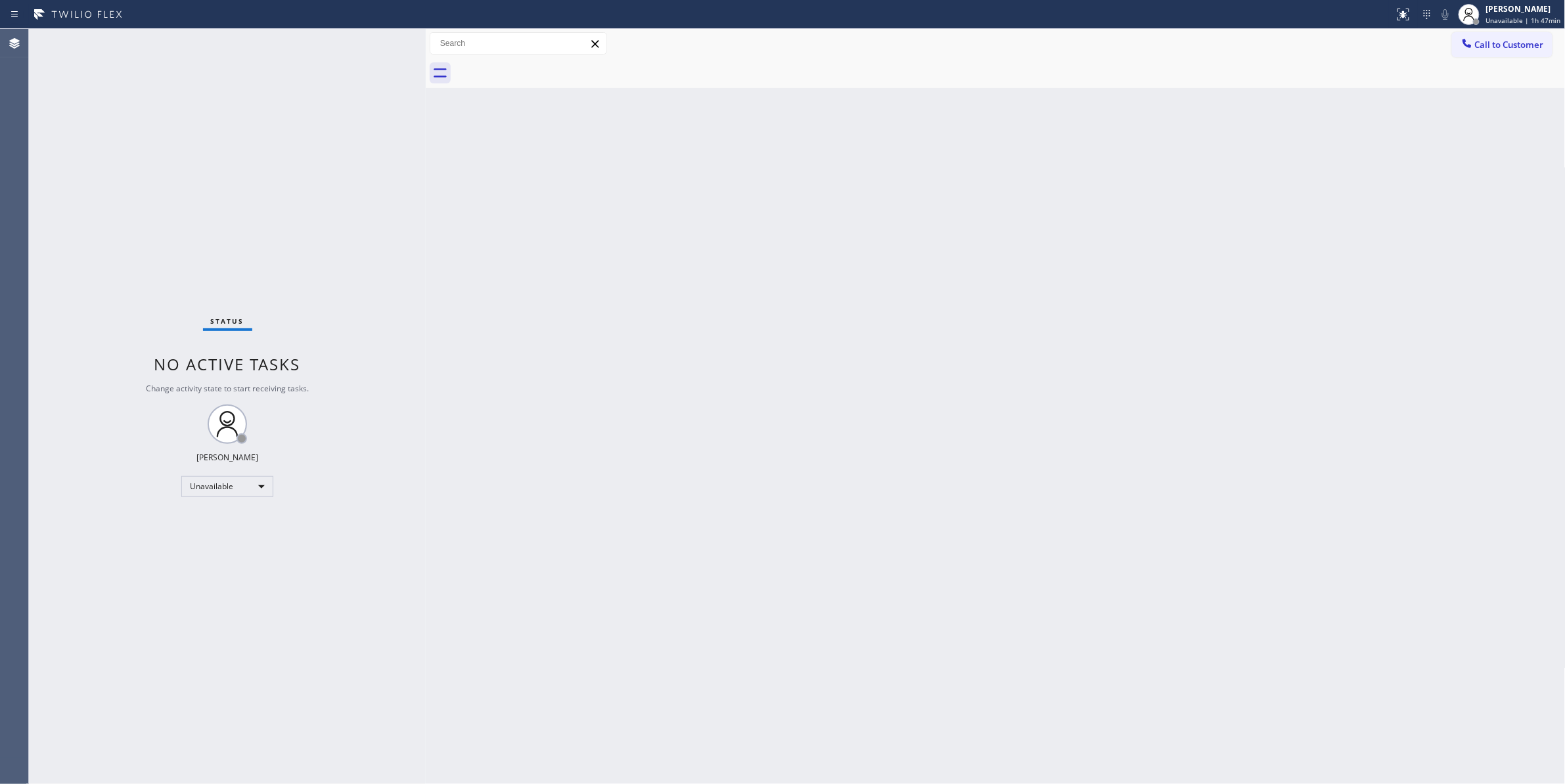
drag, startPoint x: 1298, startPoint y: 348, endPoint x: 1304, endPoint y: 334, distance: 15.2
click at [1298, 346] on div "Back to Dashboard Change Sender ID Customers Technicians Select a contact Outbo…" at bounding box center [996, 406] width 1140 height 755
drag, startPoint x: 200, startPoint y: 193, endPoint x: 1562, endPoint y: 111, distance: 1364.5
click at [200, 193] on div "Status No active tasks Change activity state to start receiving tasks. [PERSON_…" at bounding box center [227, 406] width 396 height 755
click at [1501, 18] on span "Unavailable | 1h 47min" at bounding box center [1523, 20] width 75 height 10
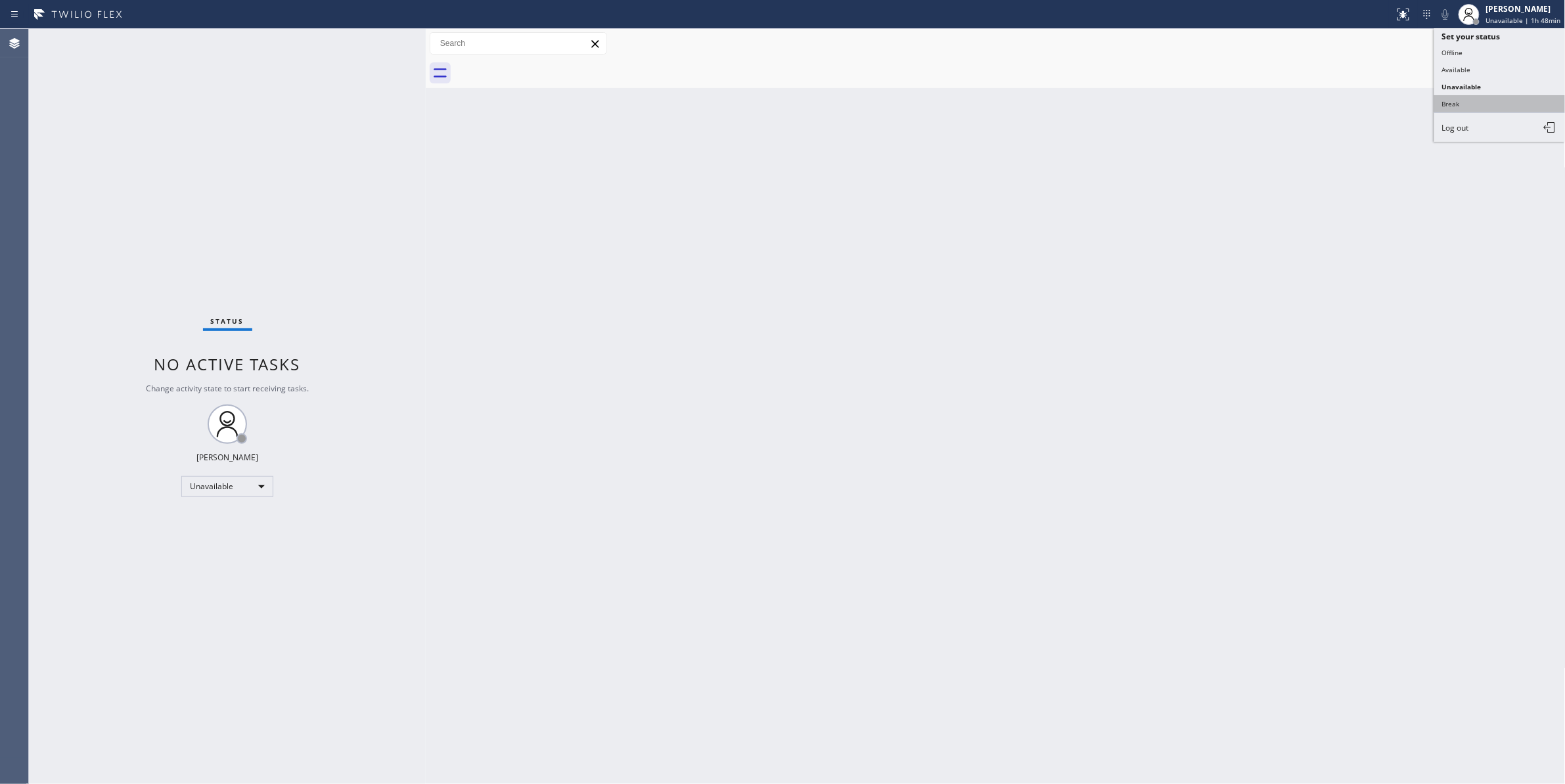
click at [1483, 103] on button "Break" at bounding box center [1500, 104] width 132 height 17
drag, startPoint x: 1545, startPoint y: 79, endPoint x: 1522, endPoint y: 14, distance: 68.9
click at [1535, 66] on div at bounding box center [1010, 73] width 1111 height 30
click at [1499, 17] on span "Break | 14:32" at bounding box center [1518, 20] width 44 height 10
click at [1470, 87] on button "Unavailable" at bounding box center [1500, 87] width 132 height 17
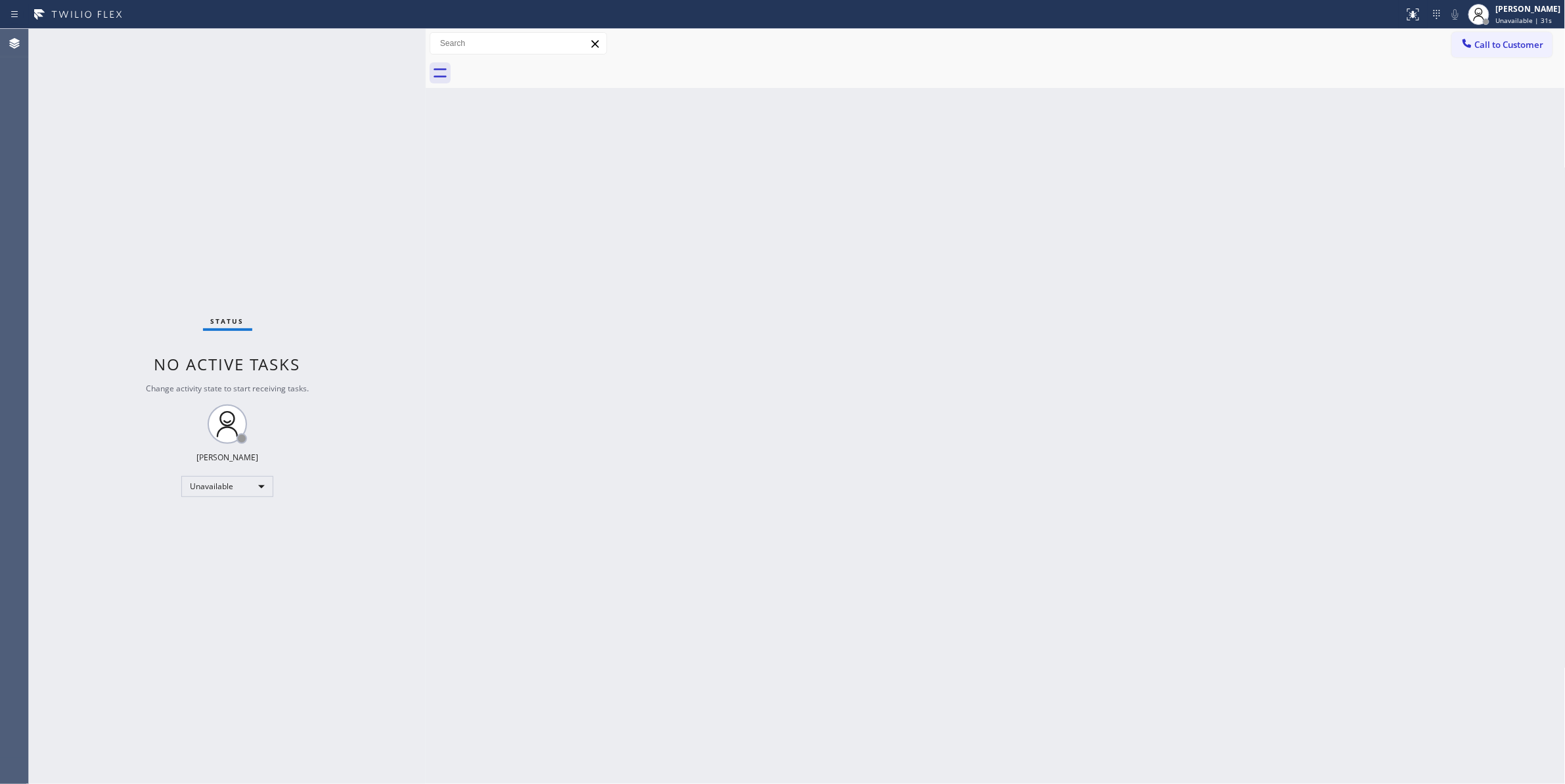
click at [691, 455] on div "Back to Dashboard Change Sender ID Customers Technicians Select a contact Outbo…" at bounding box center [996, 406] width 1140 height 755
click at [1498, 44] on span "Call to Customer" at bounding box center [1509, 44] width 69 height 12
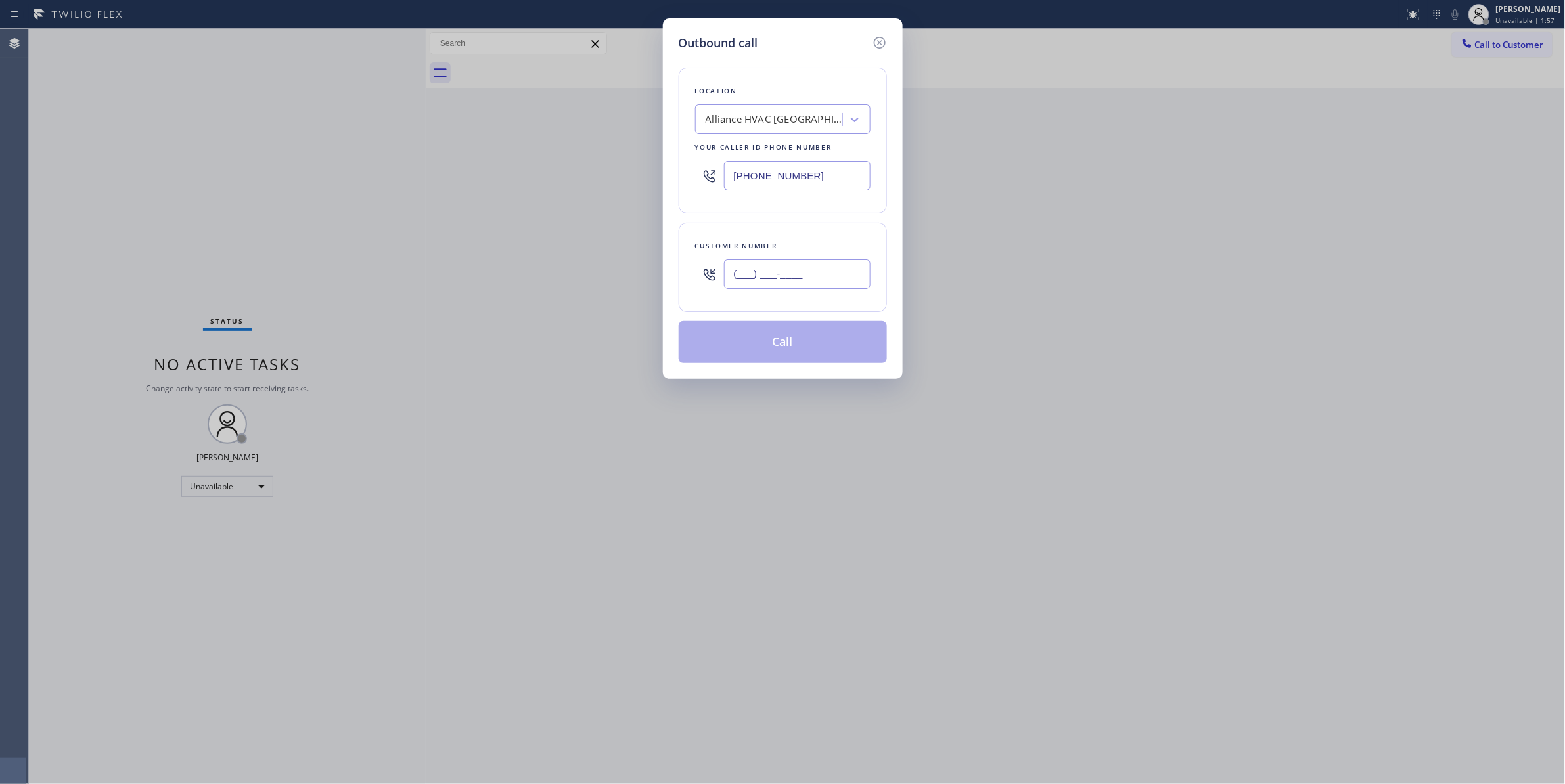
click at [773, 274] on input "(___) ___-____" at bounding box center [797, 274] width 146 height 30
paste input "714) 337-0855"
type input "[PHONE_NUMBER]"
paste input "714) 970-4558"
drag, startPoint x: 545, startPoint y: 176, endPoint x: 329, endPoint y: 159, distance: 216.7
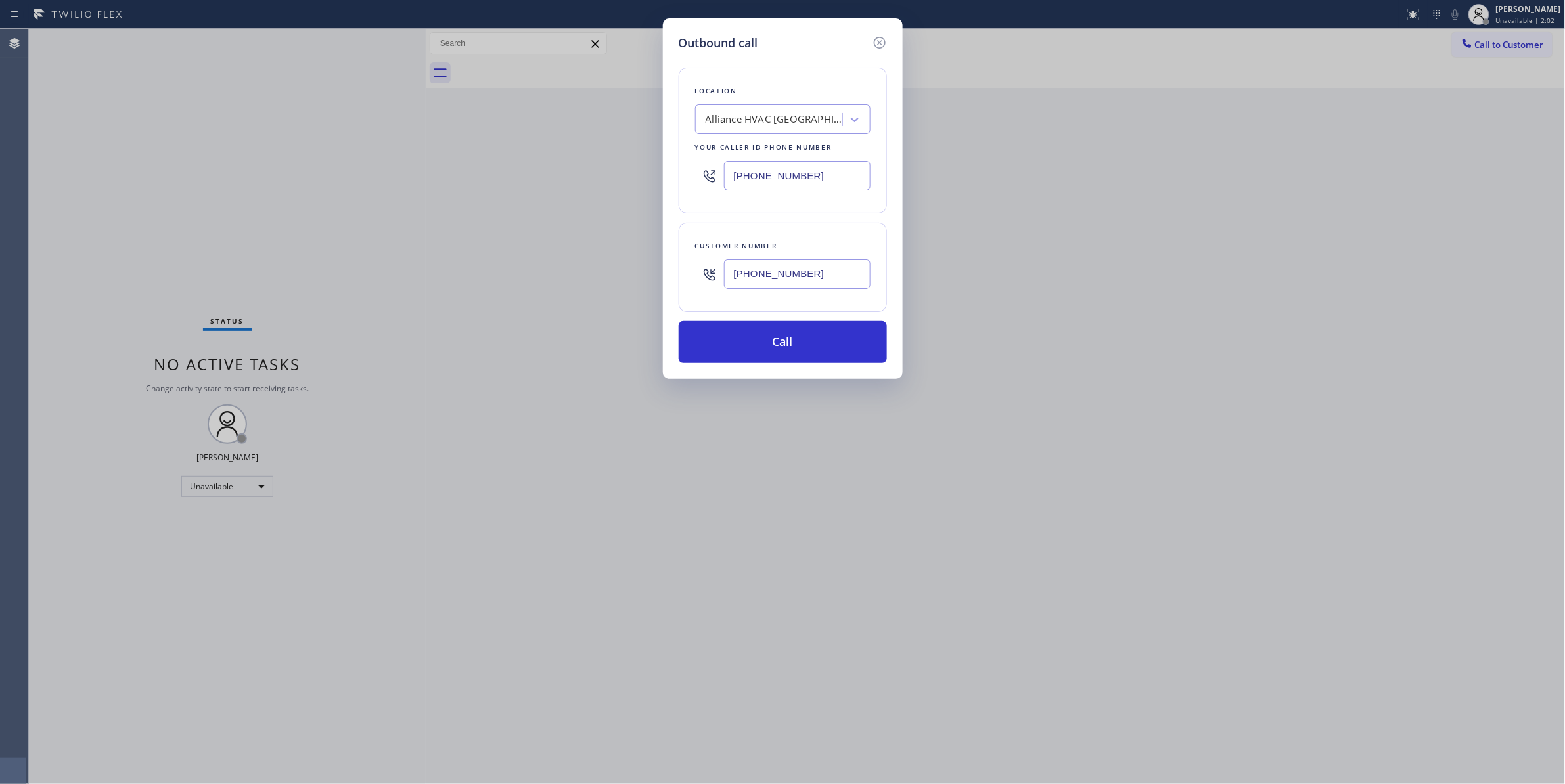
click at [329, 159] on div "Outbound call Location Alliance HVAC [GEOGRAPHIC_DATA] Your caller id phone num…" at bounding box center [782, 392] width 1565 height 784
type input "[PHONE_NUMBER]"
drag, startPoint x: 849, startPoint y: 284, endPoint x: 607, endPoint y: 268, distance: 242.5
click at [607, 268] on div "Outbound call Location Top [PERSON_NAME] Sub-Zero Repair Your caller id phone n…" at bounding box center [782, 392] width 1565 height 784
click at [771, 355] on button "Call" at bounding box center [782, 342] width 208 height 42
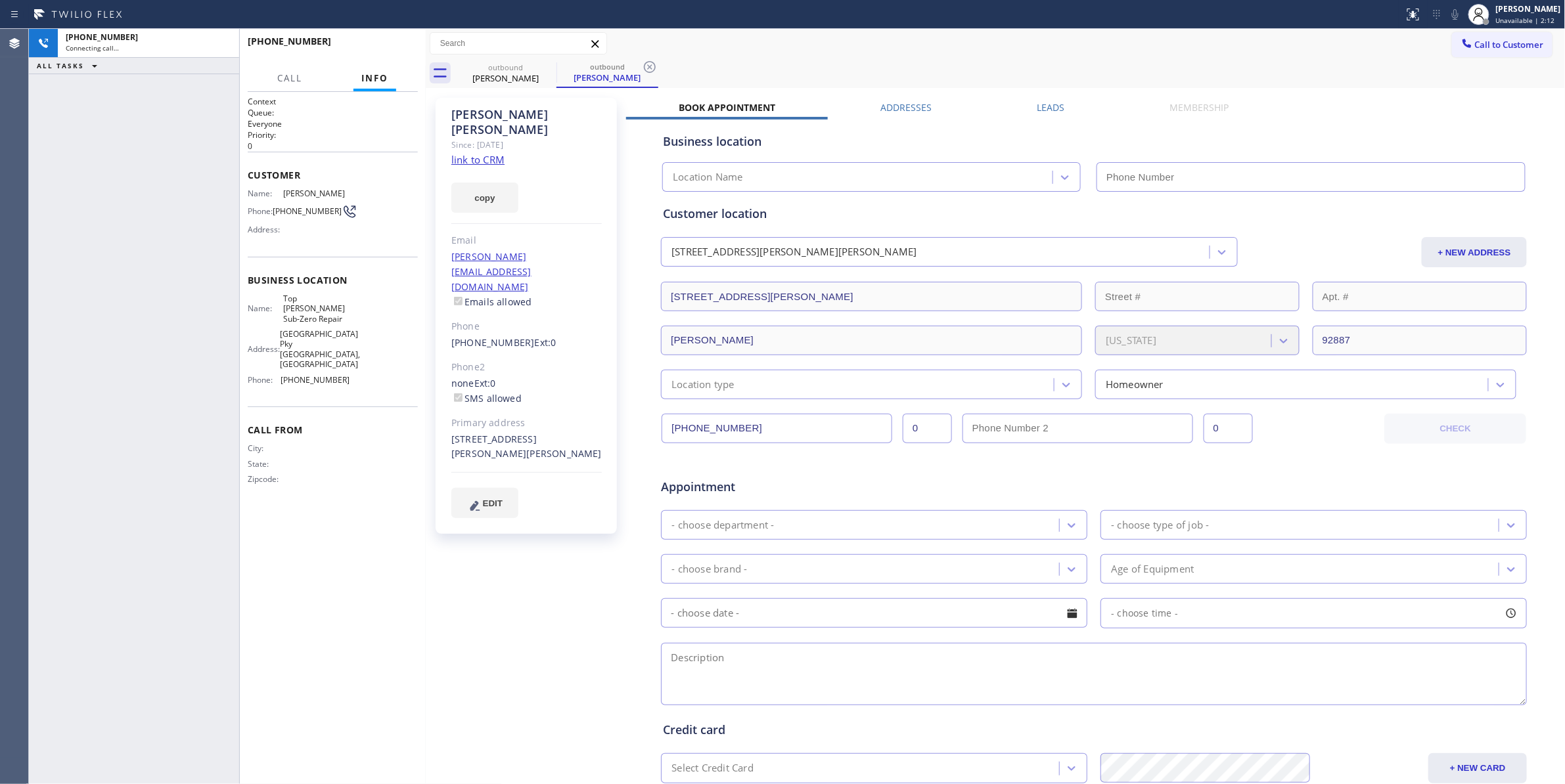
click at [88, 161] on div "[PHONE_NUMBER] Connecting call… ALL TASKS ALL TASKS ACTIVE TASKS TASKS IN WRAP …" at bounding box center [133, 406] width 210 height 755
type input "[PHONE_NUMBER]"
click at [649, 68] on icon at bounding box center [650, 67] width 12 height 12
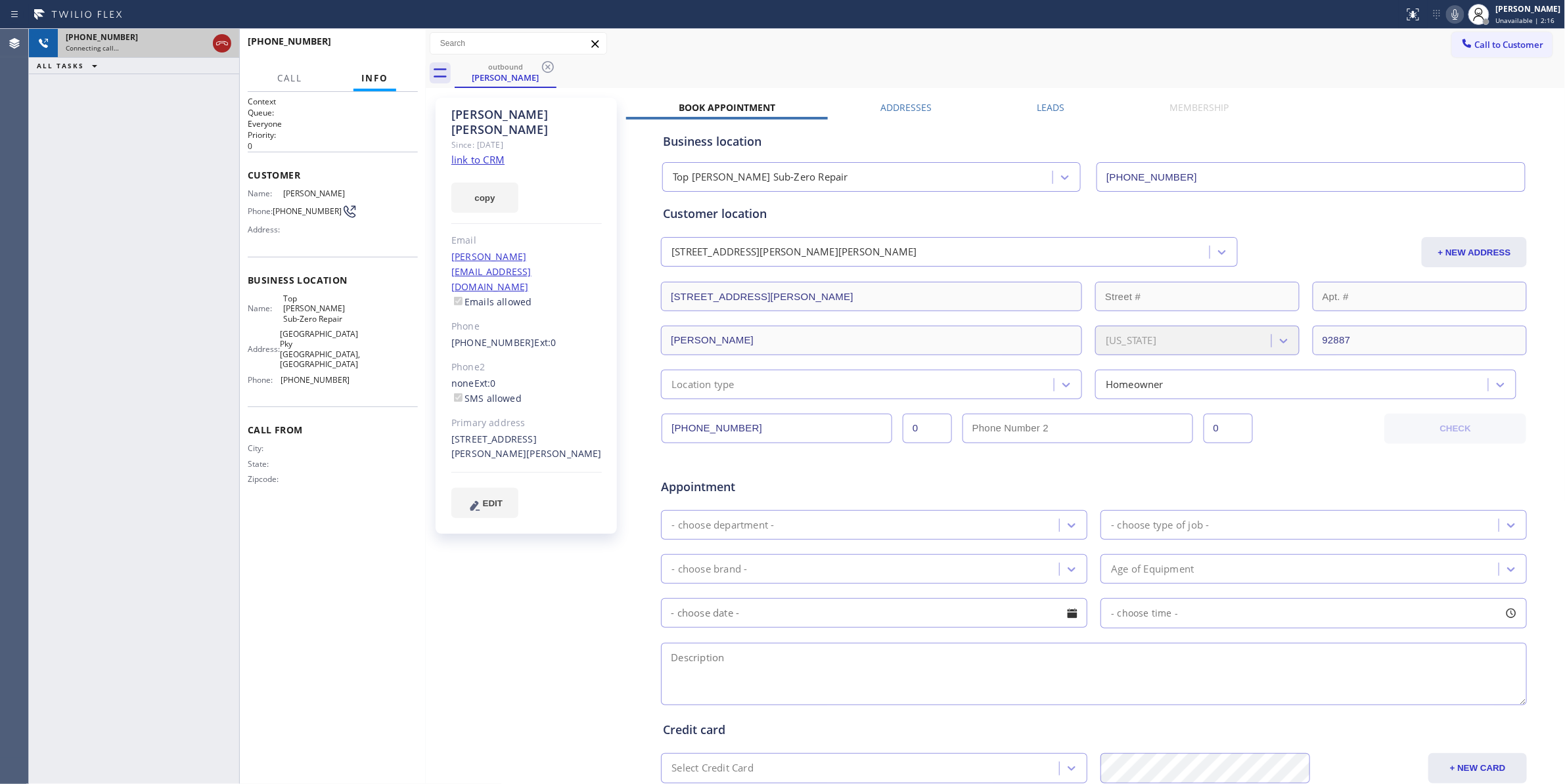
click at [224, 41] on icon at bounding box center [222, 44] width 16 height 16
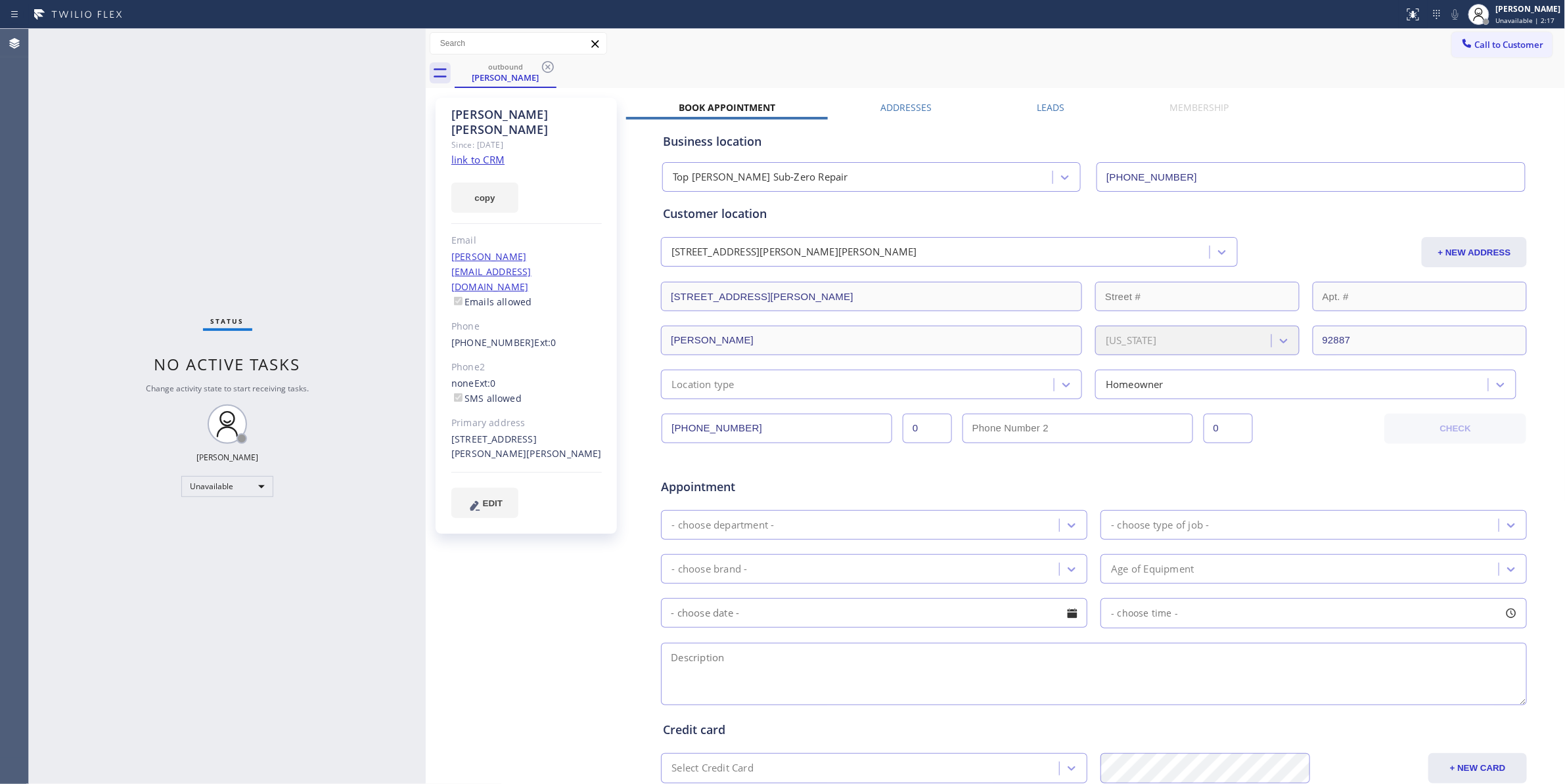
click at [469, 153] on link "link to CRM" at bounding box center [478, 159] width 53 height 13
click at [546, 68] on icon at bounding box center [548, 67] width 12 height 12
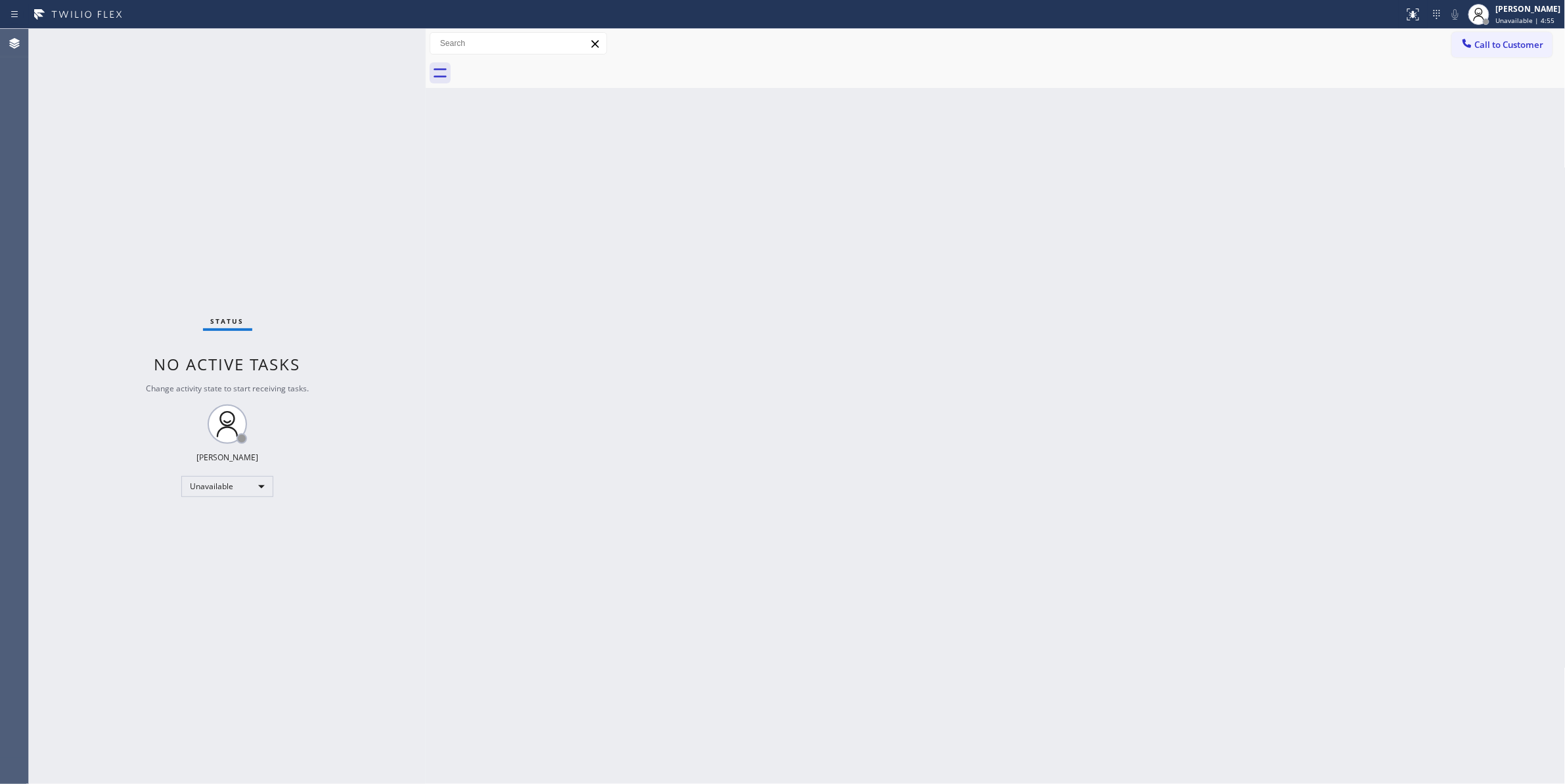
click at [90, 770] on div "Status No active tasks Change activity state to start receiving tasks. [PERSON_…" at bounding box center [227, 406] width 396 height 755
click at [743, 349] on div "Back to Dashboard Change Sender ID Customers Technicians Select a contact Outbo…" at bounding box center [996, 406] width 1140 height 755
click at [1494, 44] on span "Call to Customer" at bounding box center [1509, 44] width 69 height 12
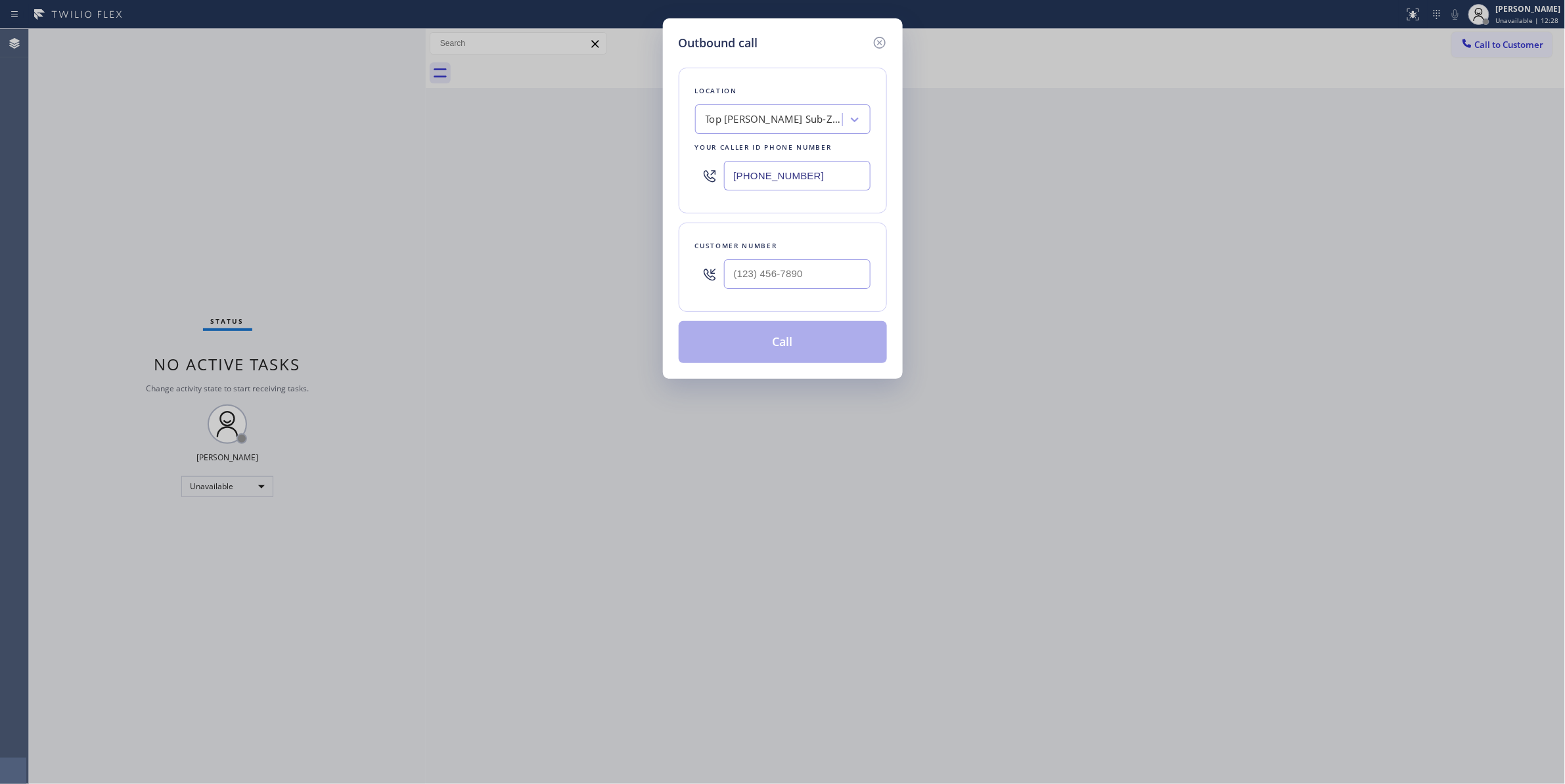
drag, startPoint x: 837, startPoint y: 173, endPoint x: 313, endPoint y: 166, distance: 524.0
click at [314, 166] on div "Outbound call Location Top [PERSON_NAME] Sub-Zero Repair Your caller id phone n…" at bounding box center [782, 392] width 1565 height 784
paste input "954) 799-3474"
type input "[PHONE_NUMBER]"
click at [829, 260] on input "(___) ___-____" at bounding box center [797, 274] width 146 height 30
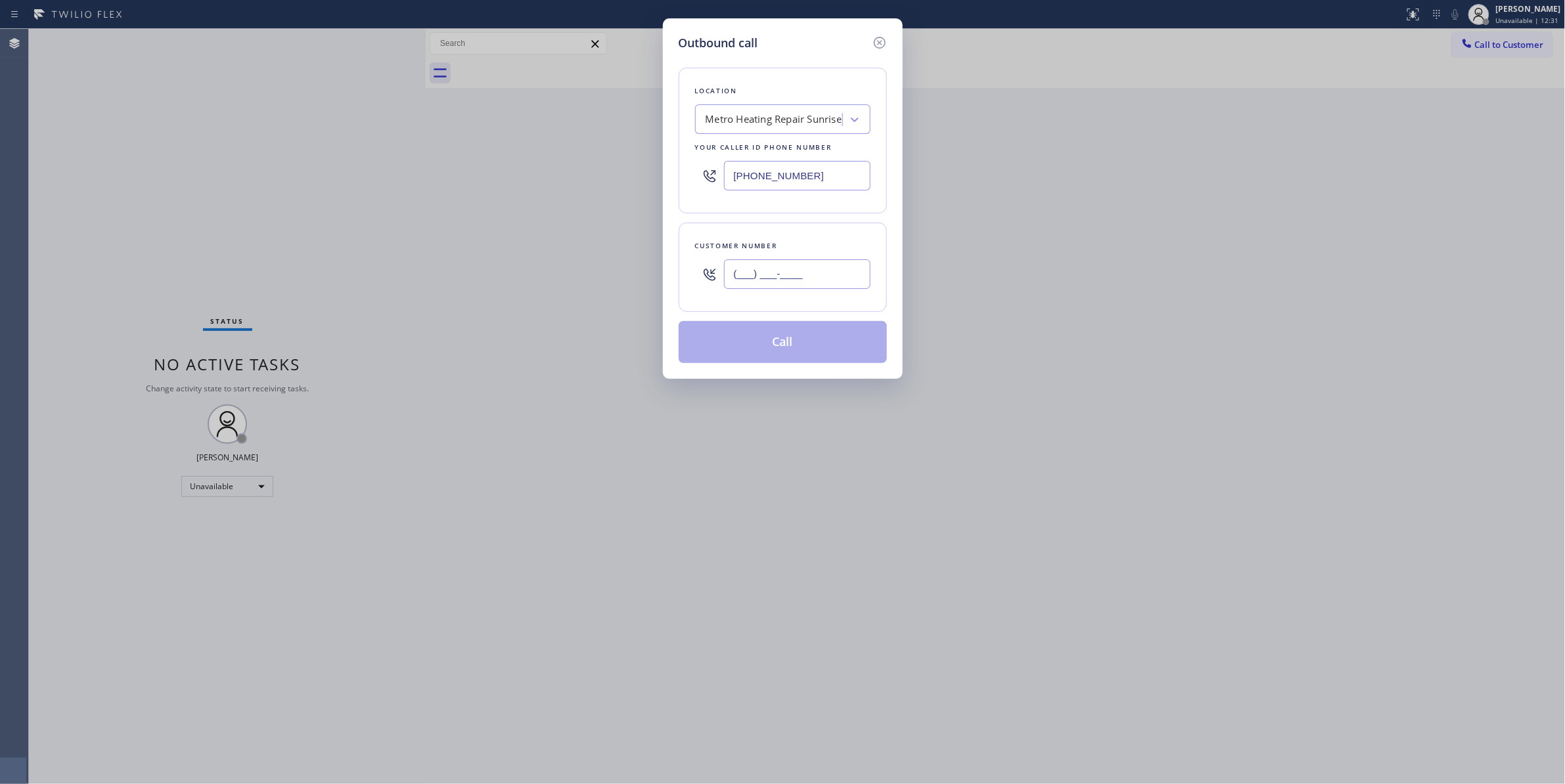
paste input "954) 676-7903"
type input "[PHONE_NUMBER]"
click at [800, 351] on button "Call" at bounding box center [782, 342] width 208 height 42
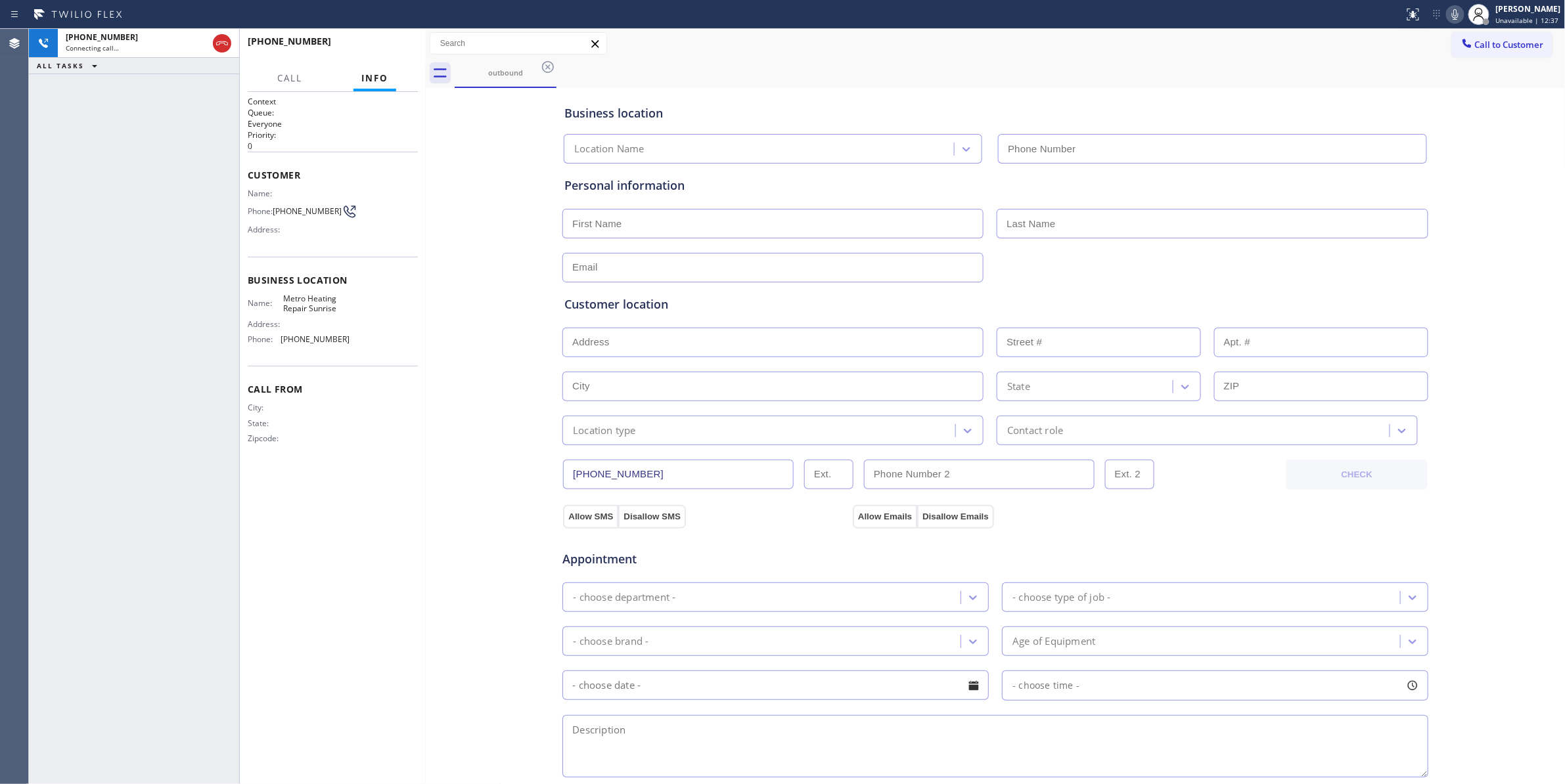
type input "[PHONE_NUMBER]"
drag, startPoint x: 287, startPoint y: 704, endPoint x: 370, endPoint y: 324, distance: 389.0
click at [287, 696] on div "Context Queue: Everyone Priority: 0 Customer Name: Phone: [PHONE_NUMBER] Addres…" at bounding box center [332, 438] width 170 height 685
click at [397, 46] on span "HANG UP" at bounding box center [387, 47] width 40 height 10
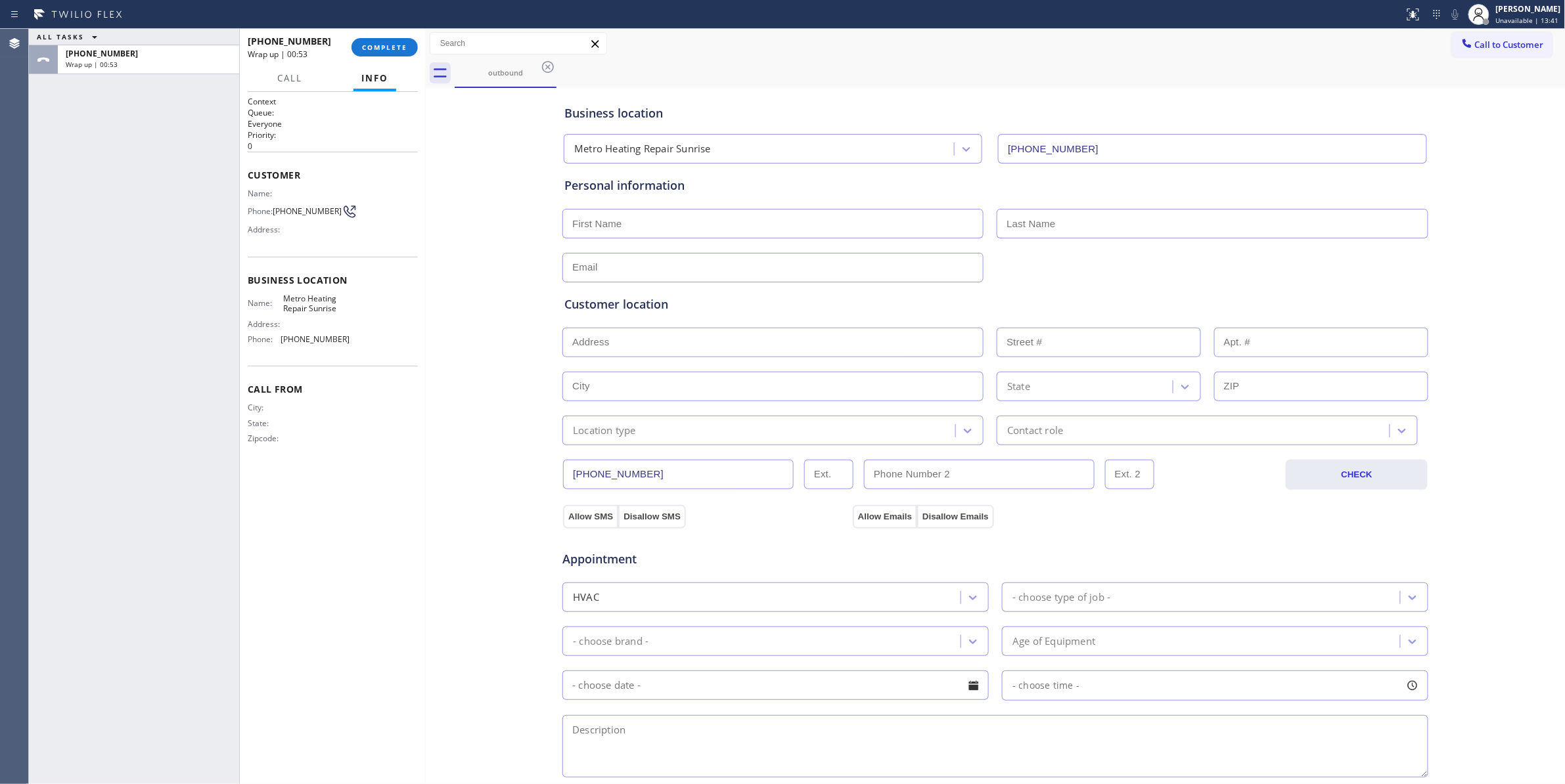
click at [276, 676] on div "Context Queue: Everyone Priority: 0 Customer Name: Phone: [PHONE_NUMBER] Addres…" at bounding box center [332, 438] width 170 height 685
click at [306, 211] on span "[PHONE_NUMBER]" at bounding box center [307, 211] width 69 height 10
copy div "[PHONE_NUMBER]"
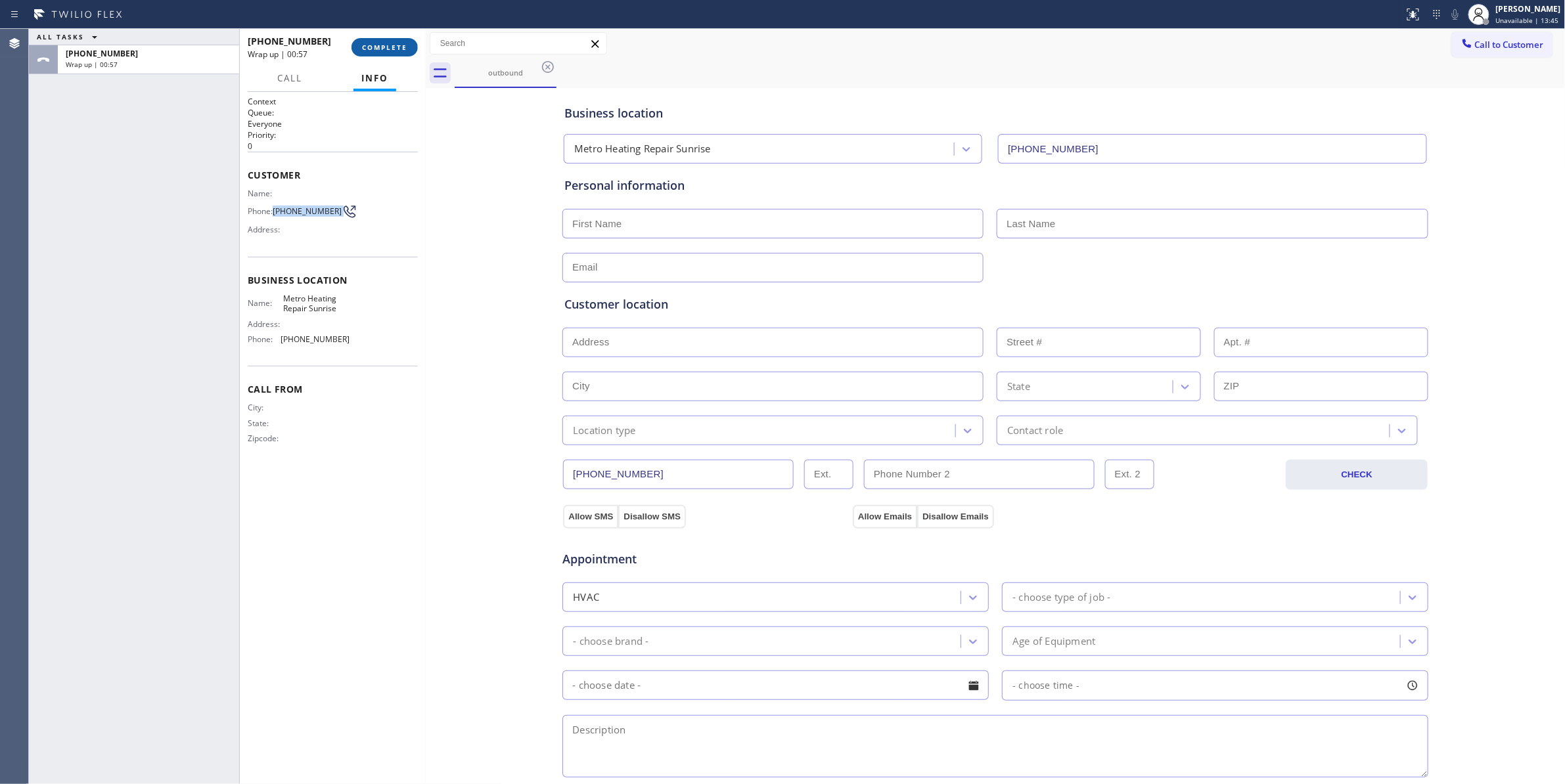
click at [387, 48] on span "COMPLETE" at bounding box center [384, 47] width 45 height 10
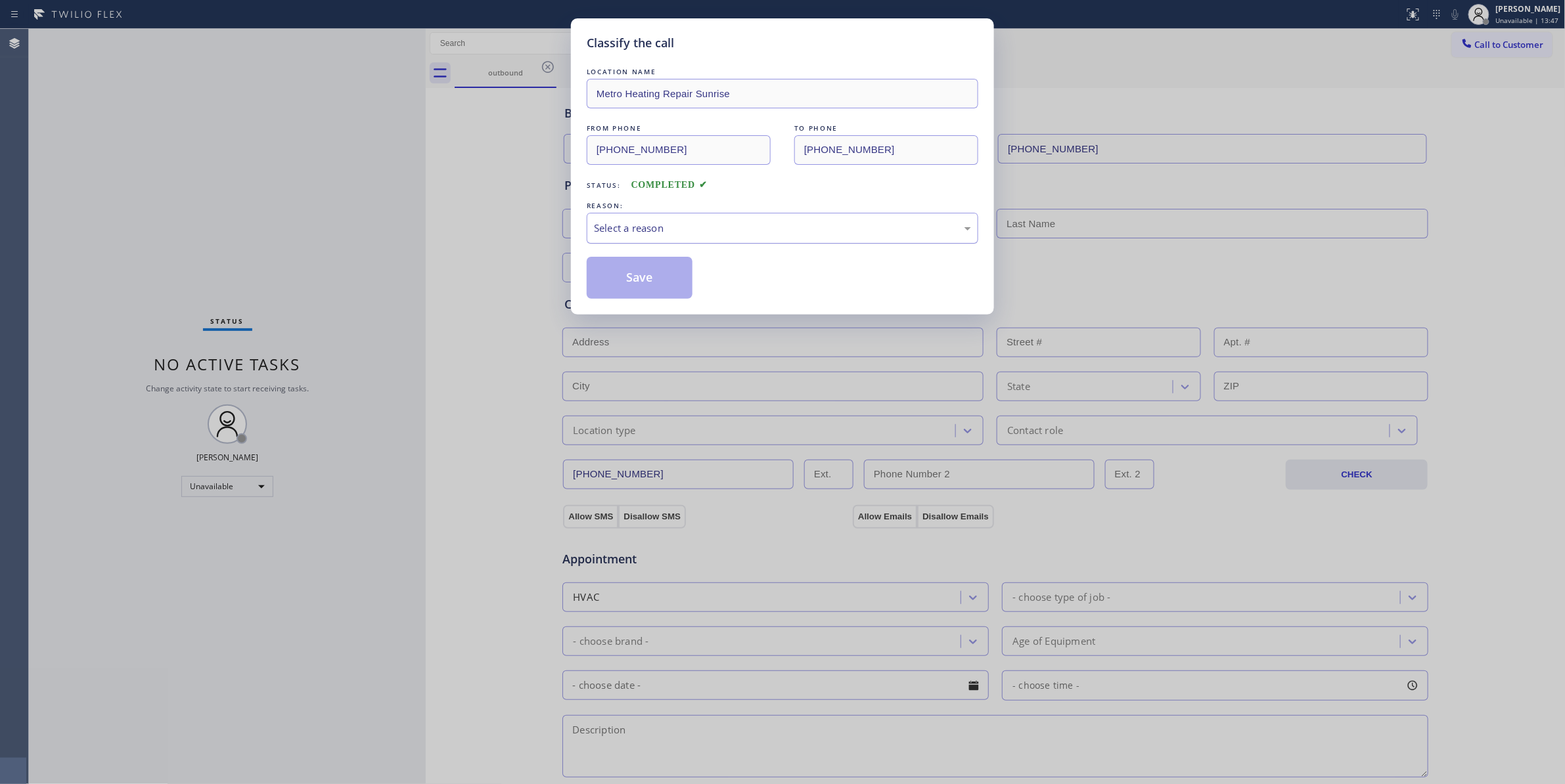
click at [701, 232] on div "Select a reason" at bounding box center [782, 227] width 377 height 15
click at [666, 280] on button "Save" at bounding box center [639, 278] width 105 height 42
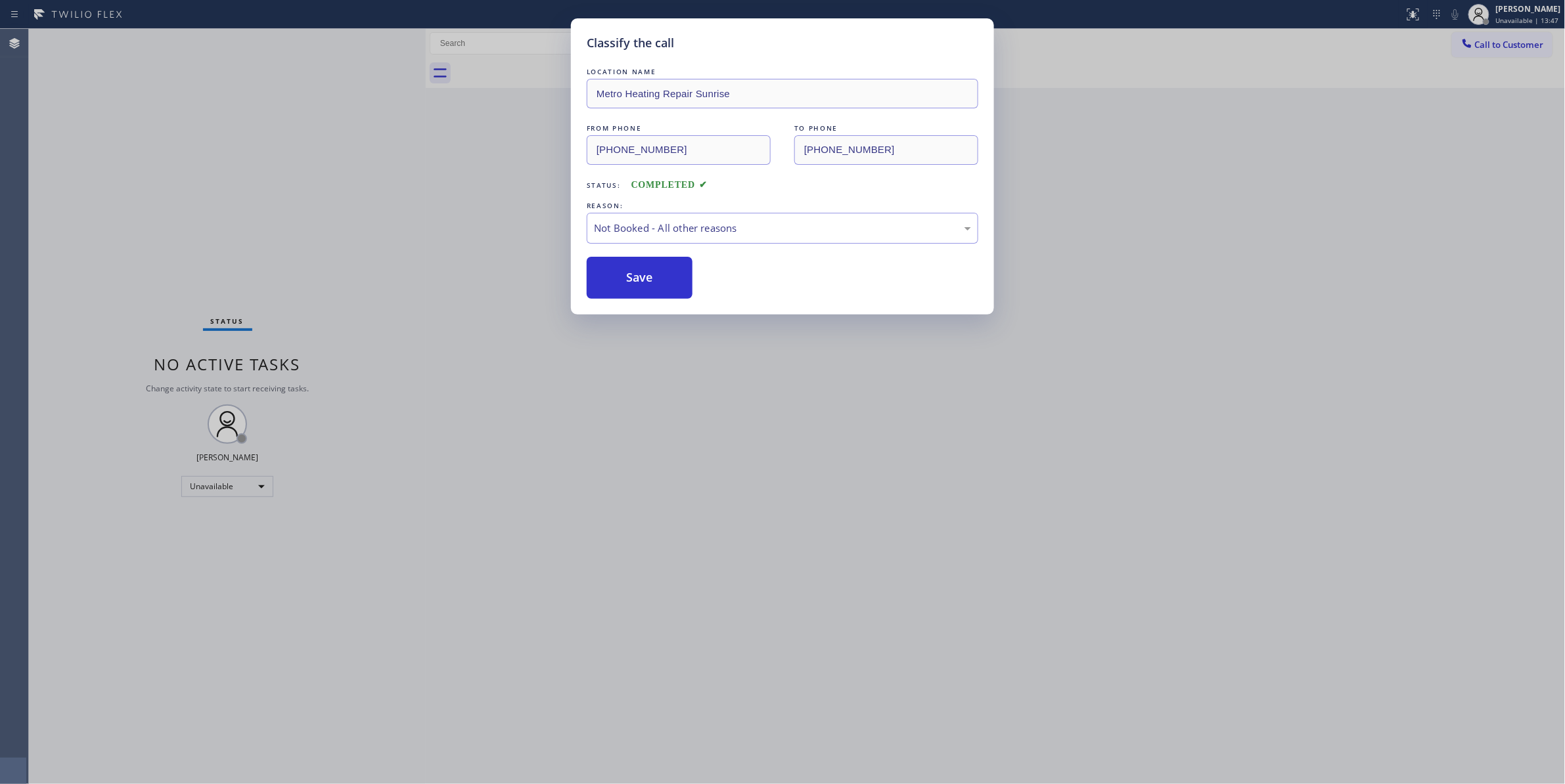
click at [666, 280] on button "Save" at bounding box center [639, 278] width 105 height 42
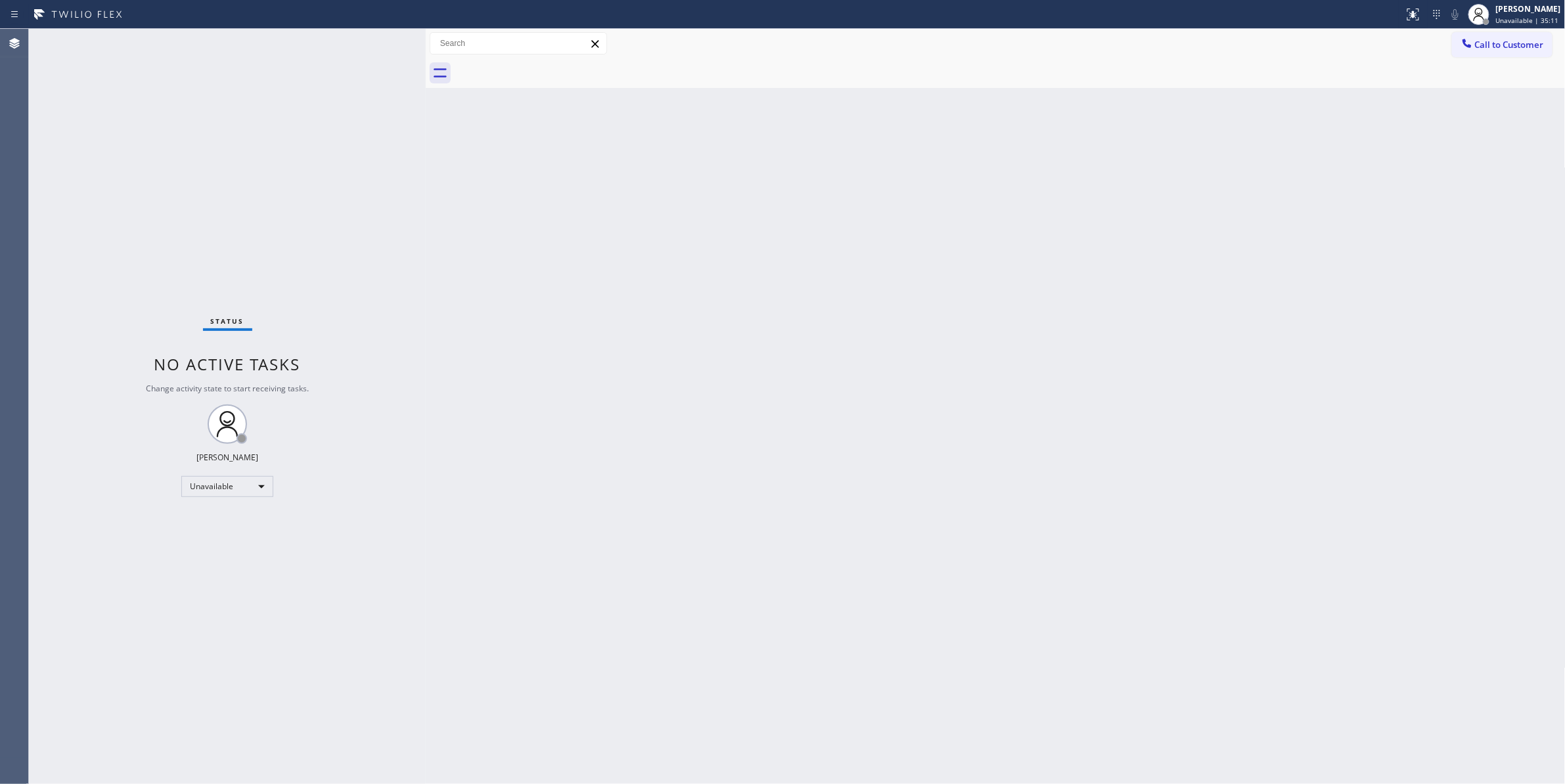
drag, startPoint x: 220, startPoint y: 192, endPoint x: 1540, endPoint y: 30, distance: 1329.9
click at [220, 192] on div "Status No active tasks Change activity state to start receiving tasks. [PERSON_…" at bounding box center [227, 406] width 396 height 755
click at [1504, 46] on span "Call to Customer" at bounding box center [1509, 44] width 69 height 12
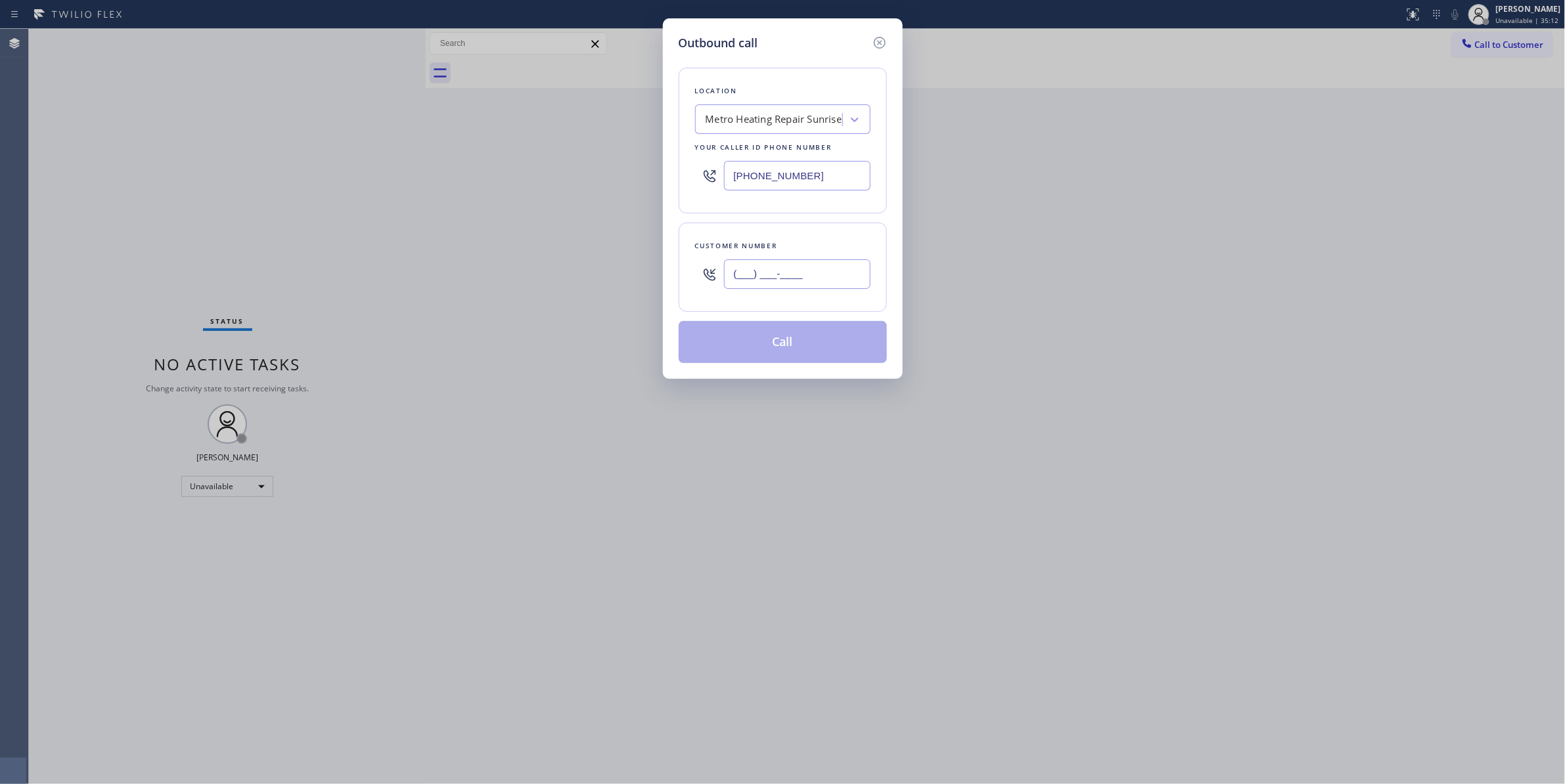
click at [812, 277] on input "(___) ___-____" at bounding box center [797, 274] width 146 height 30
paste input "954) 676-7903"
type input "[PHONE_NUMBER]"
click at [791, 348] on button "Call" at bounding box center [782, 342] width 208 height 42
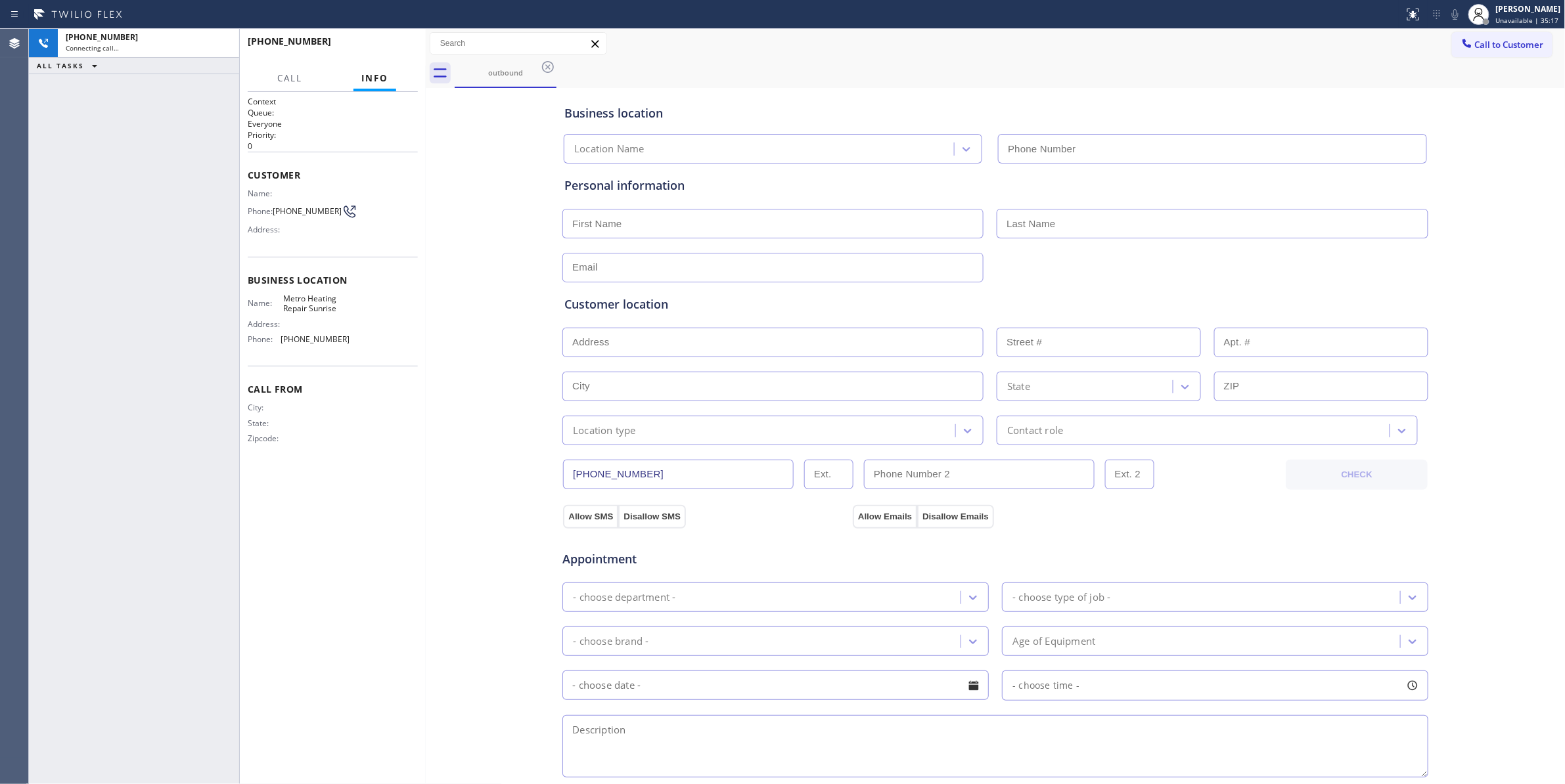
type input "[PHONE_NUMBER]"
click at [383, 48] on span "HANG UP" at bounding box center [387, 47] width 40 height 10
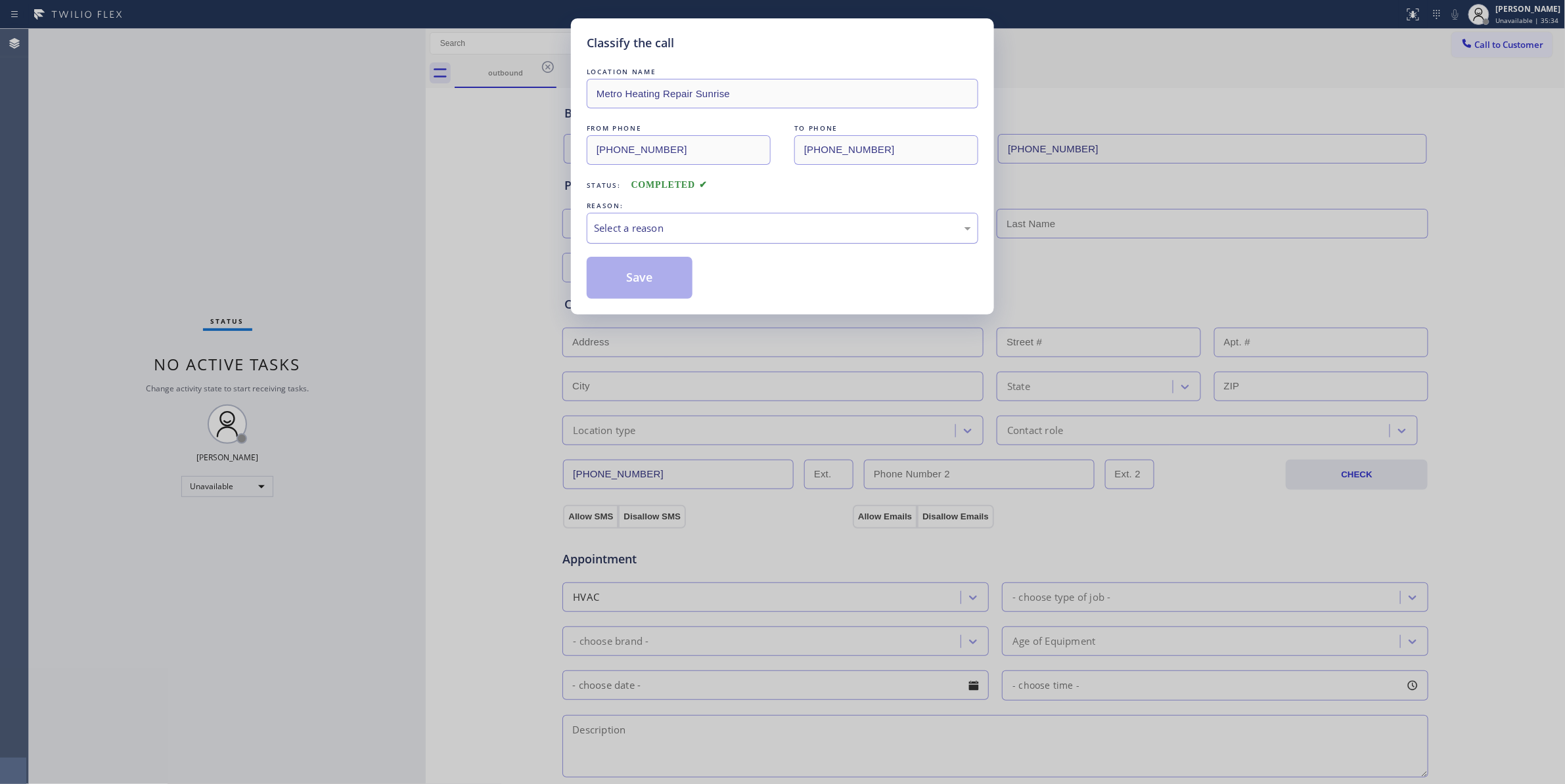
click at [613, 227] on div "Select a reason" at bounding box center [782, 227] width 377 height 15
click at [636, 272] on button "Save" at bounding box center [639, 278] width 105 height 42
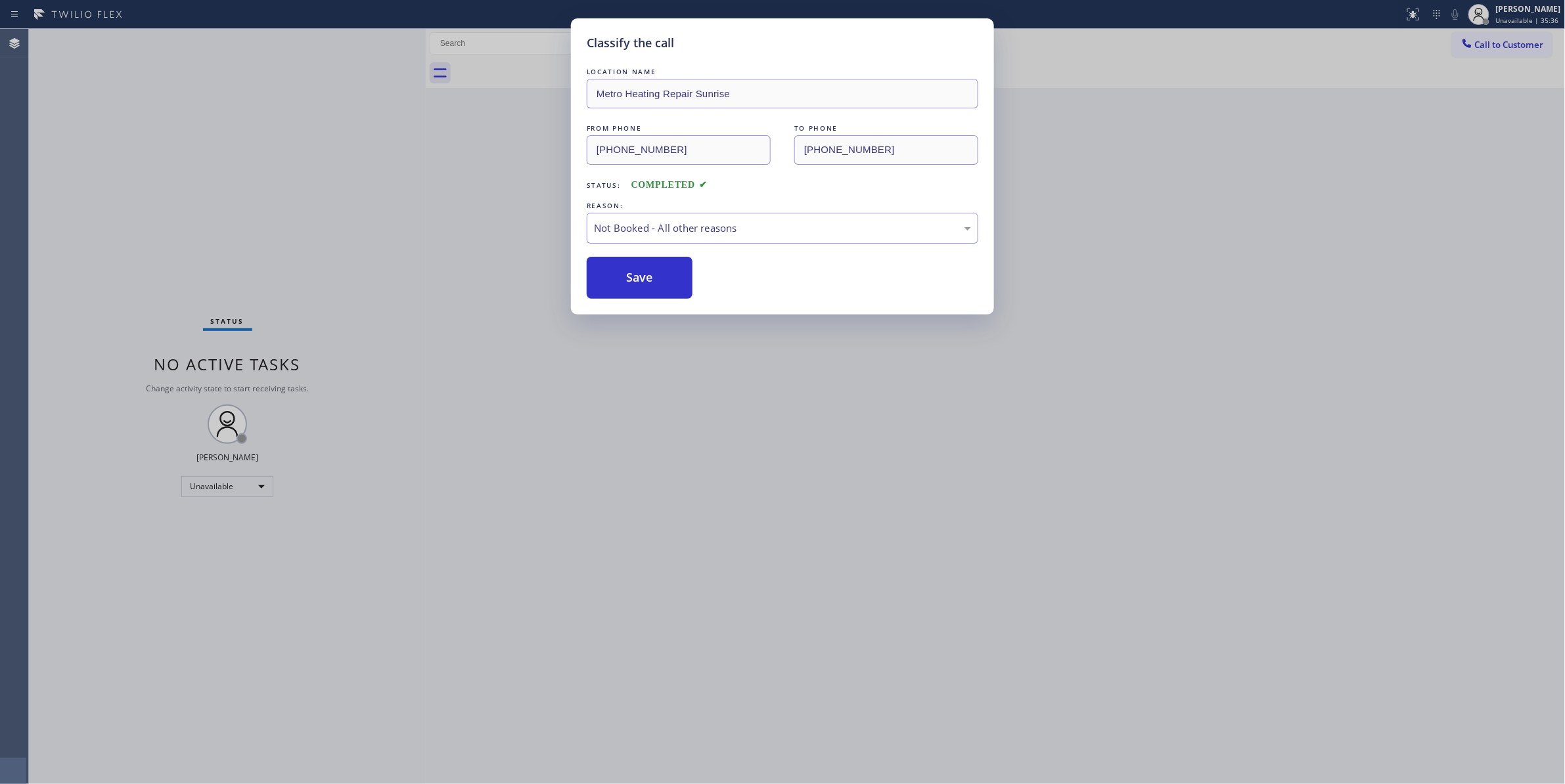
click at [1514, 45] on span "Call to Customer" at bounding box center [1509, 44] width 69 height 12
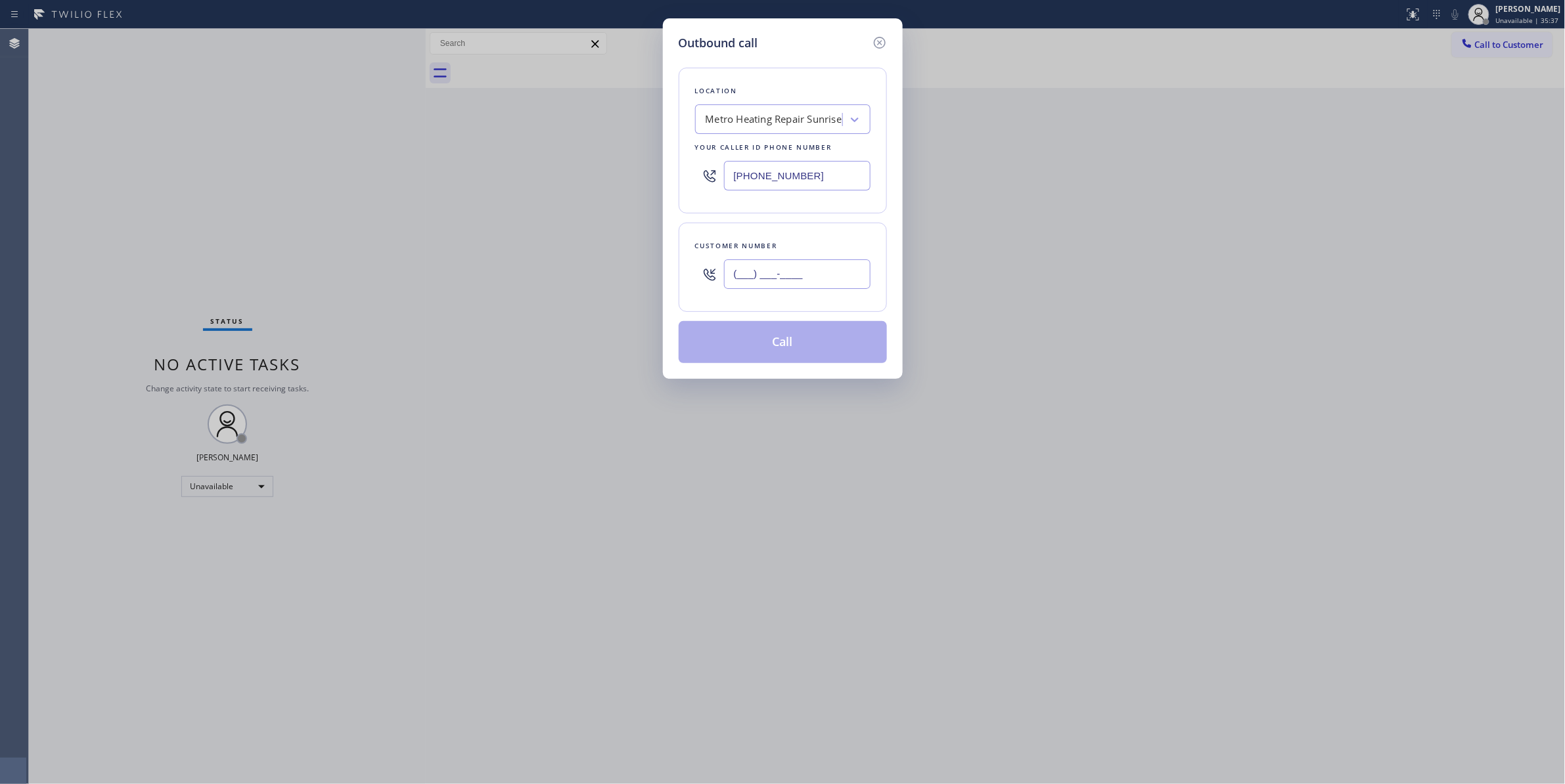
click at [757, 260] on input "(___) ___-____" at bounding box center [797, 274] width 146 height 30
paste input "954) 676-7903"
type input "[PHONE_NUMBER]"
click at [770, 355] on button "Call" at bounding box center [782, 342] width 208 height 42
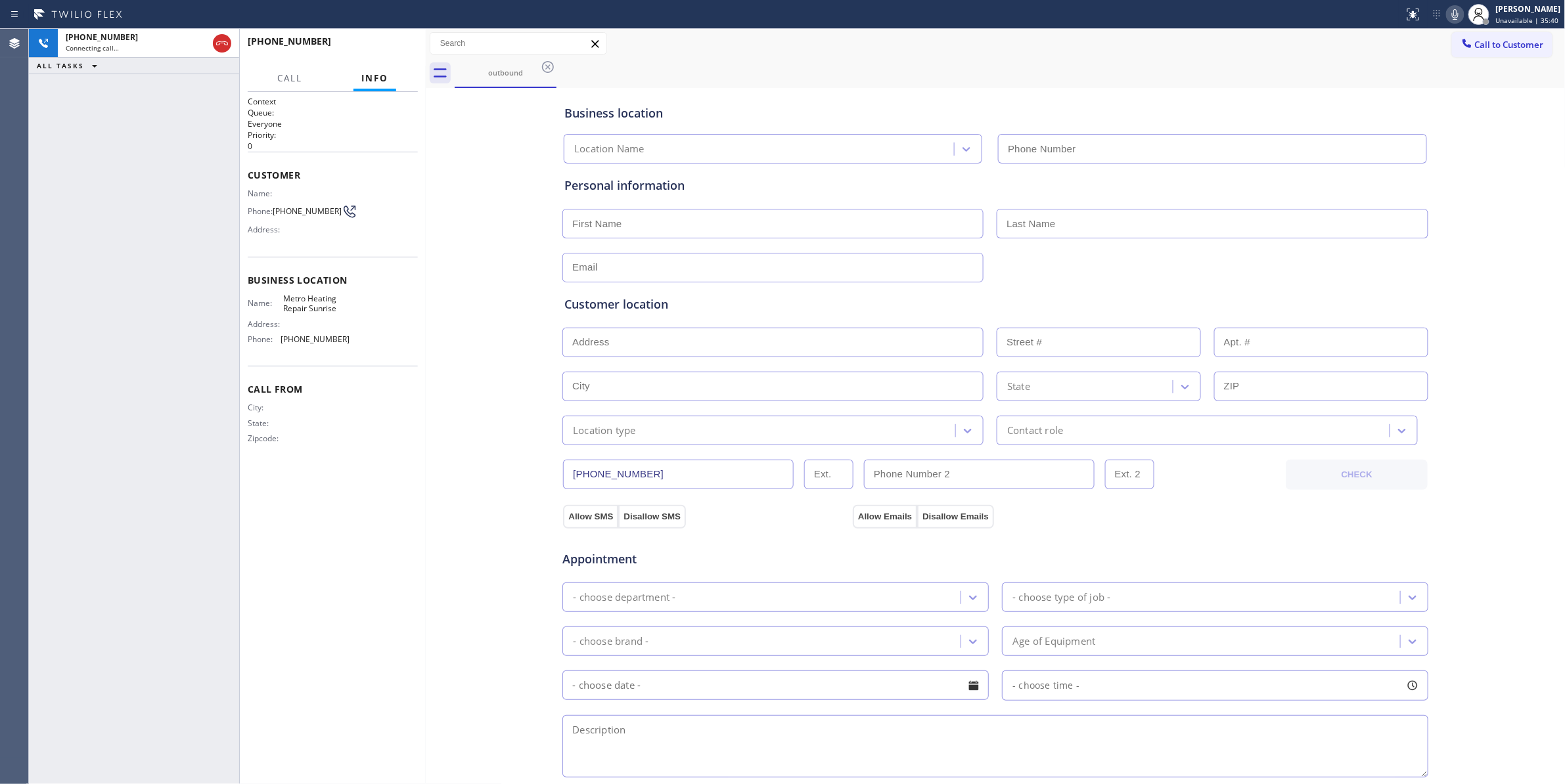
type input "[PHONE_NUMBER]"
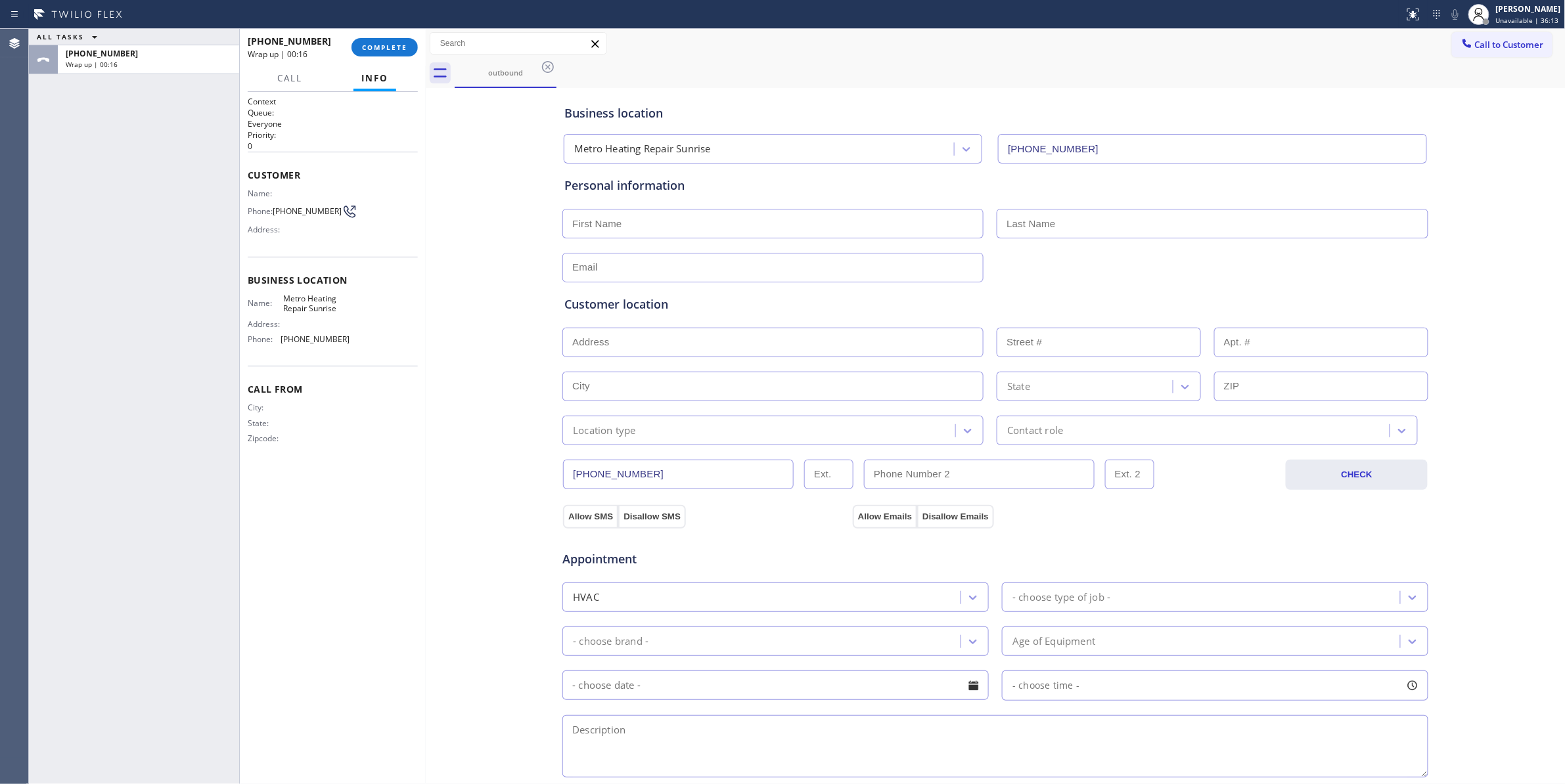
click at [305, 212] on span "[PHONE_NUMBER]" at bounding box center [307, 211] width 69 height 10
click at [303, 212] on span "[PHONE_NUMBER]" at bounding box center [307, 211] width 69 height 10
click at [396, 45] on span "COMPLETE" at bounding box center [384, 47] width 45 height 10
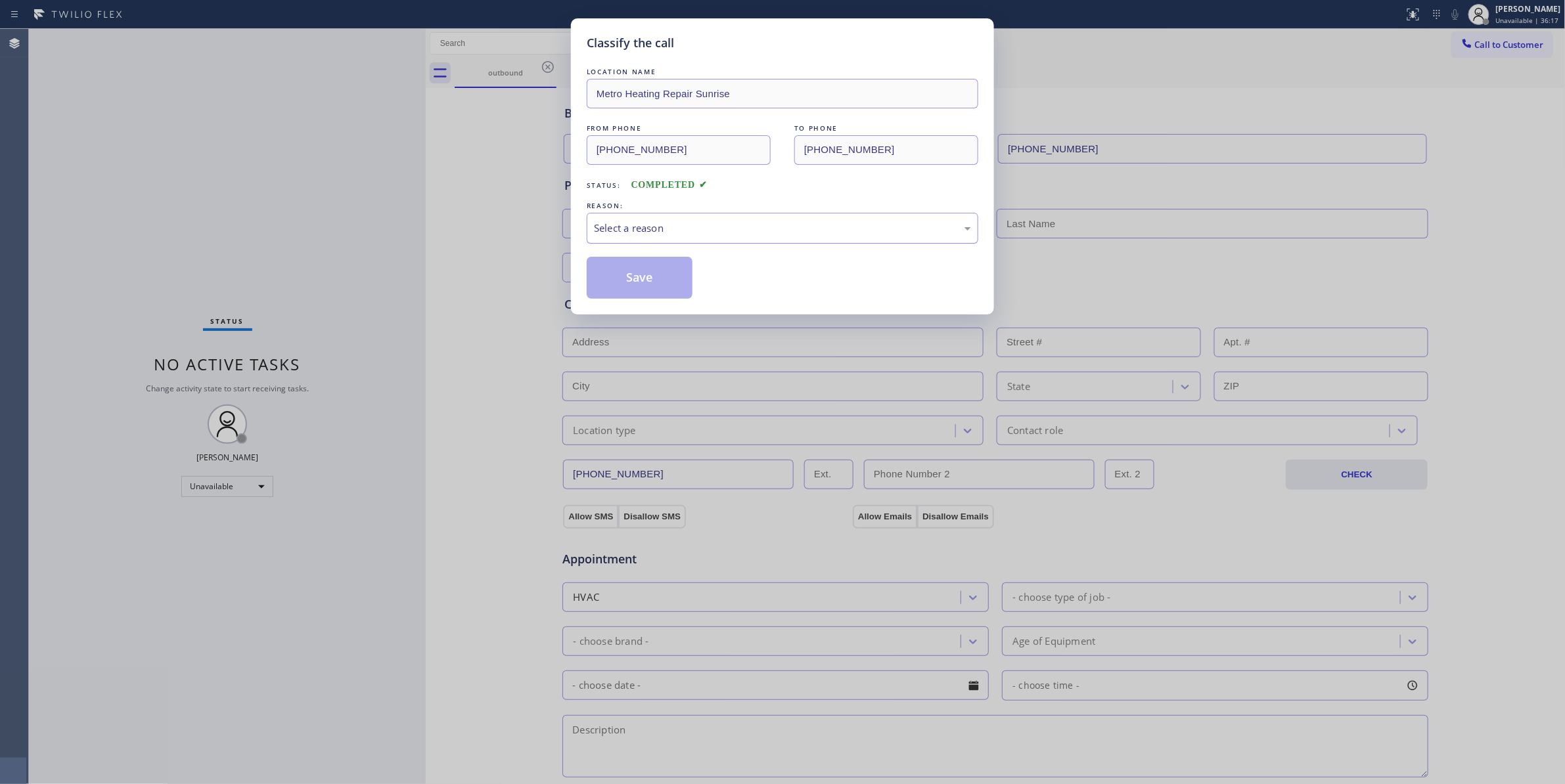
click at [640, 239] on div "Select a reason" at bounding box center [782, 227] width 391 height 30
click at [620, 279] on button "Save" at bounding box center [639, 278] width 105 height 42
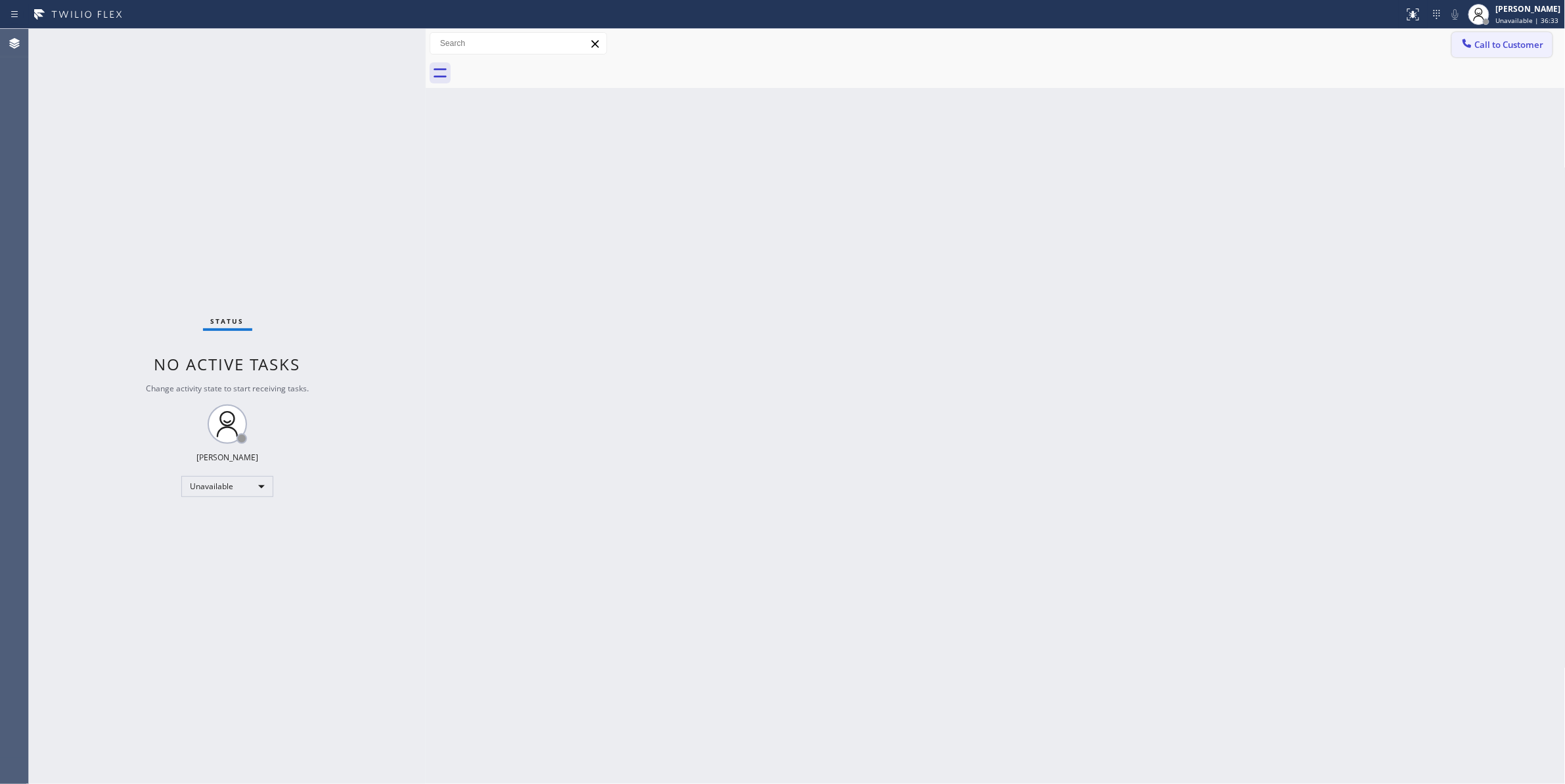
click at [1493, 50] on span "Call to Customer" at bounding box center [1509, 44] width 69 height 12
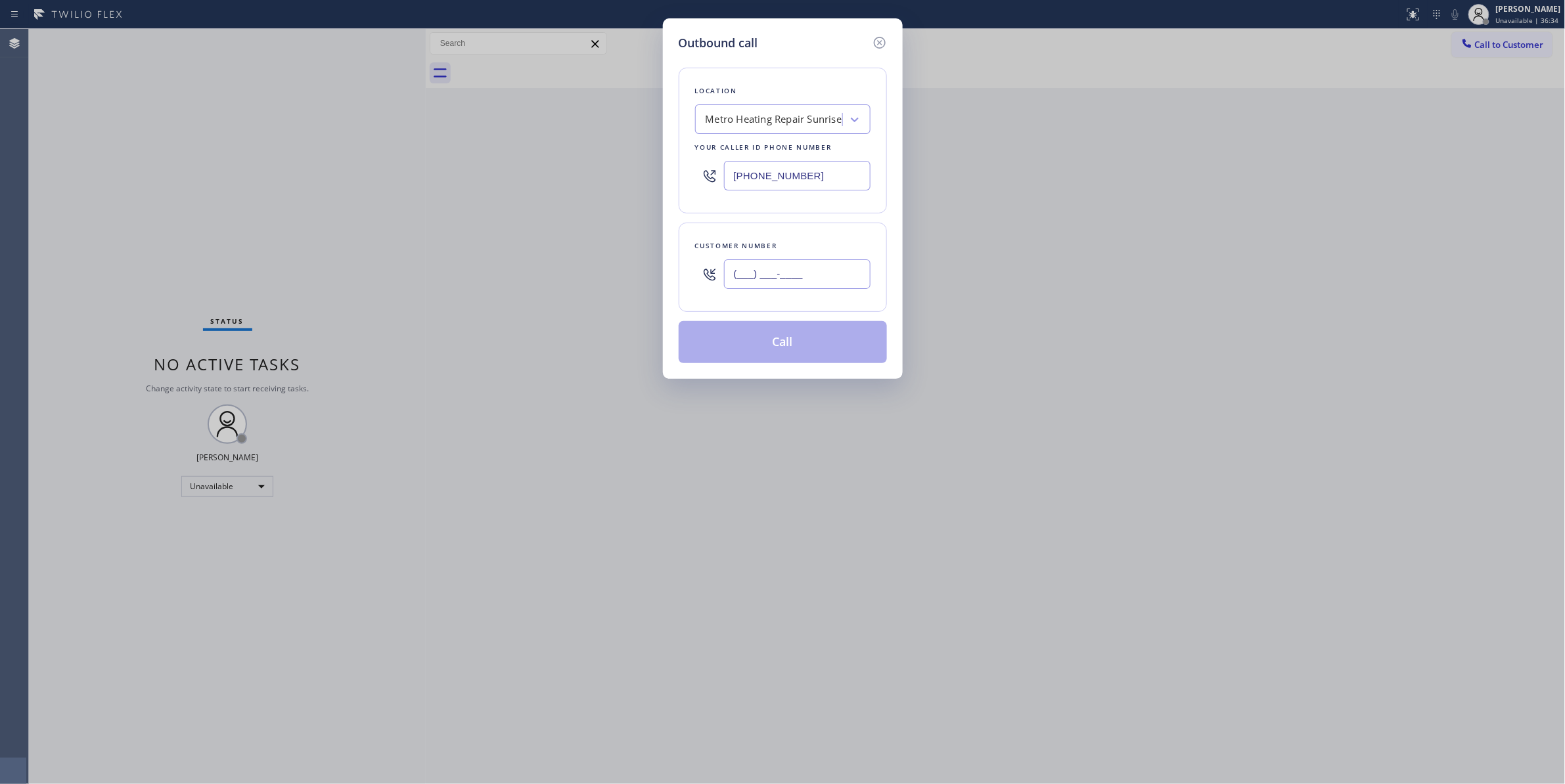
click at [774, 271] on input "(___) ___-____" at bounding box center [797, 274] width 146 height 30
paste input "954) 676-7903"
type input "[PHONE_NUMBER]"
click at [781, 341] on button "Call" at bounding box center [782, 342] width 208 height 42
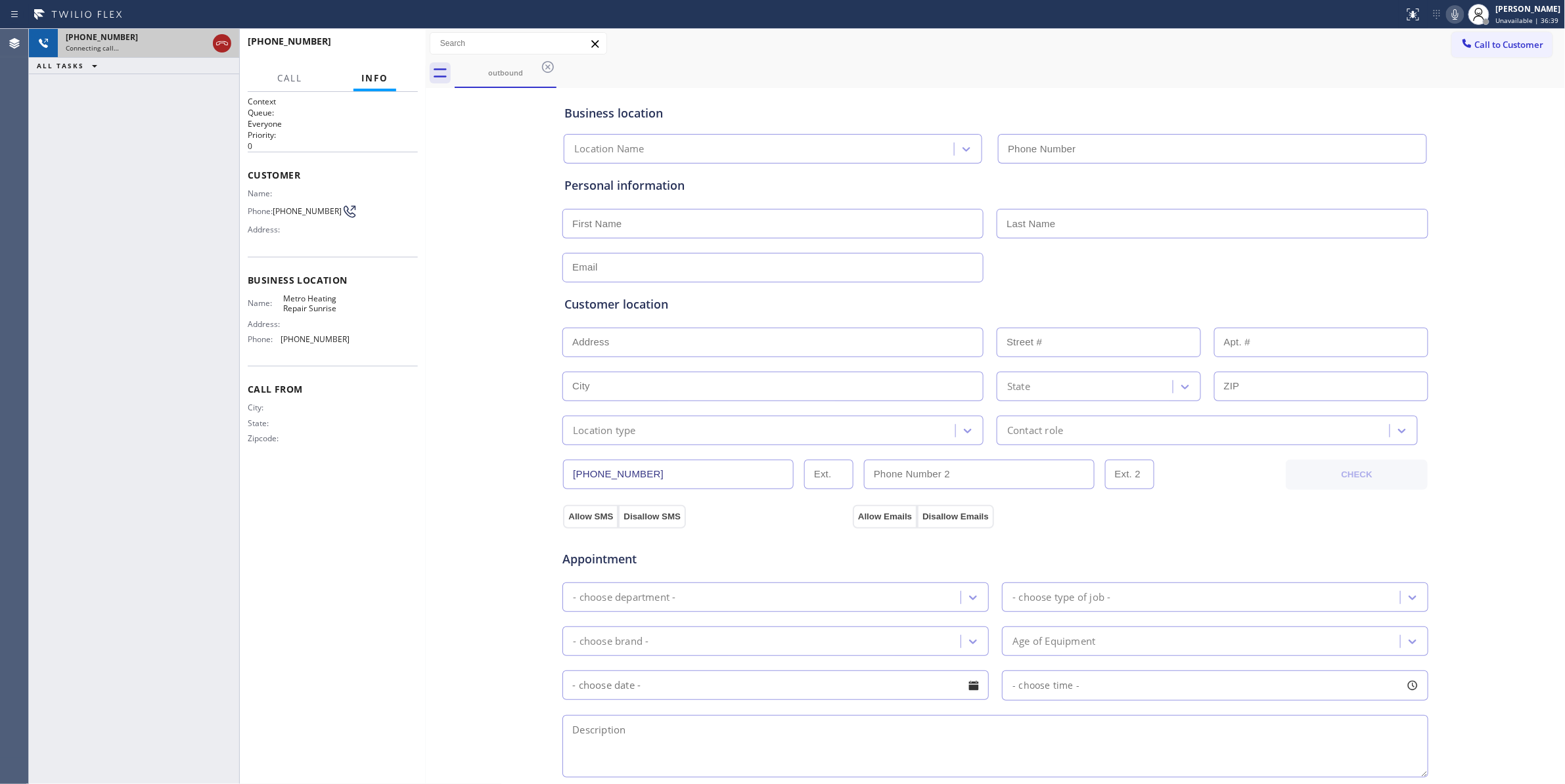
type input "[PHONE_NUMBER]"
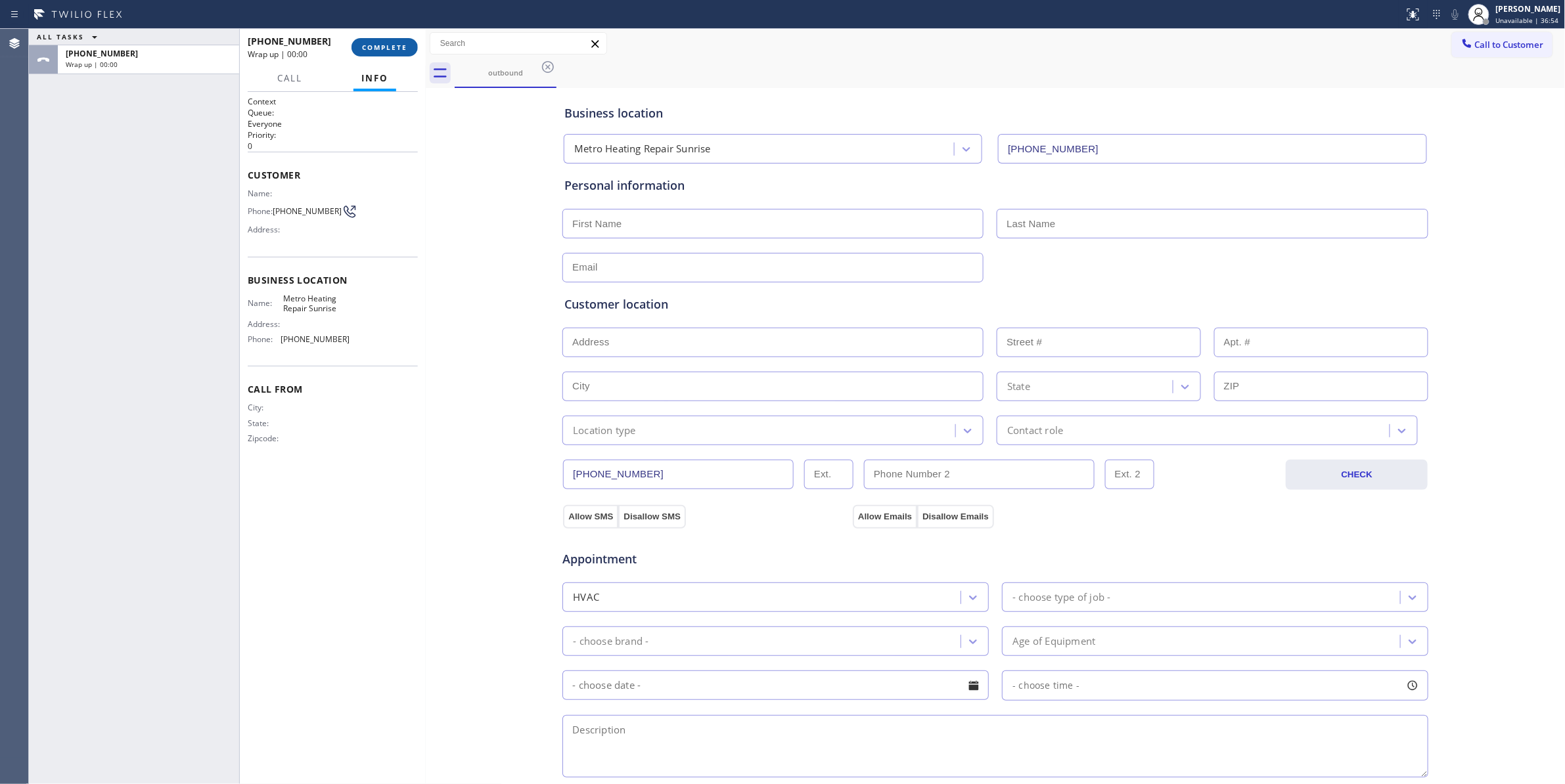
click at [403, 46] on span "COMPLETE" at bounding box center [384, 47] width 45 height 10
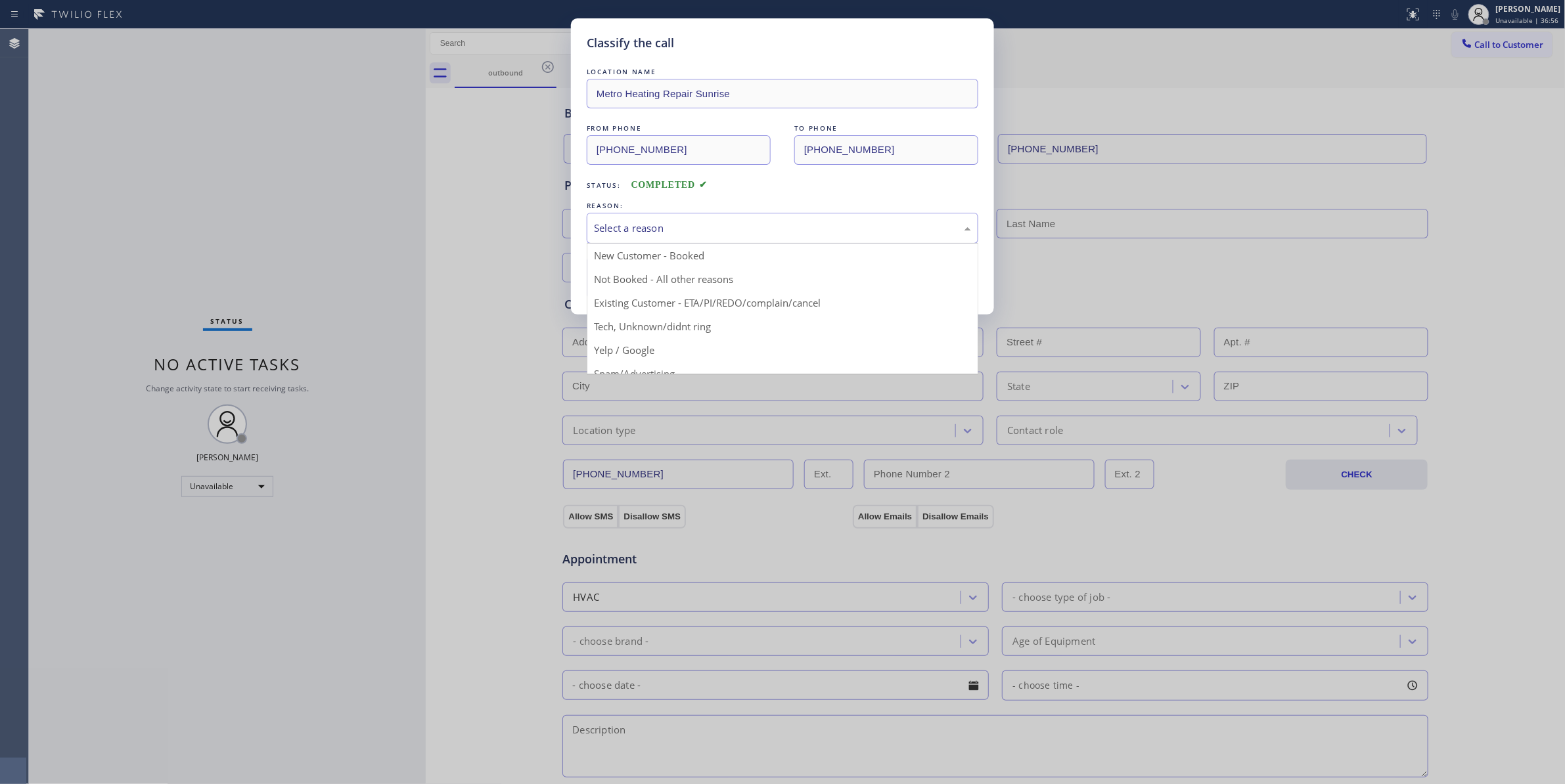
click at [642, 226] on div "Select a reason" at bounding box center [782, 227] width 377 height 15
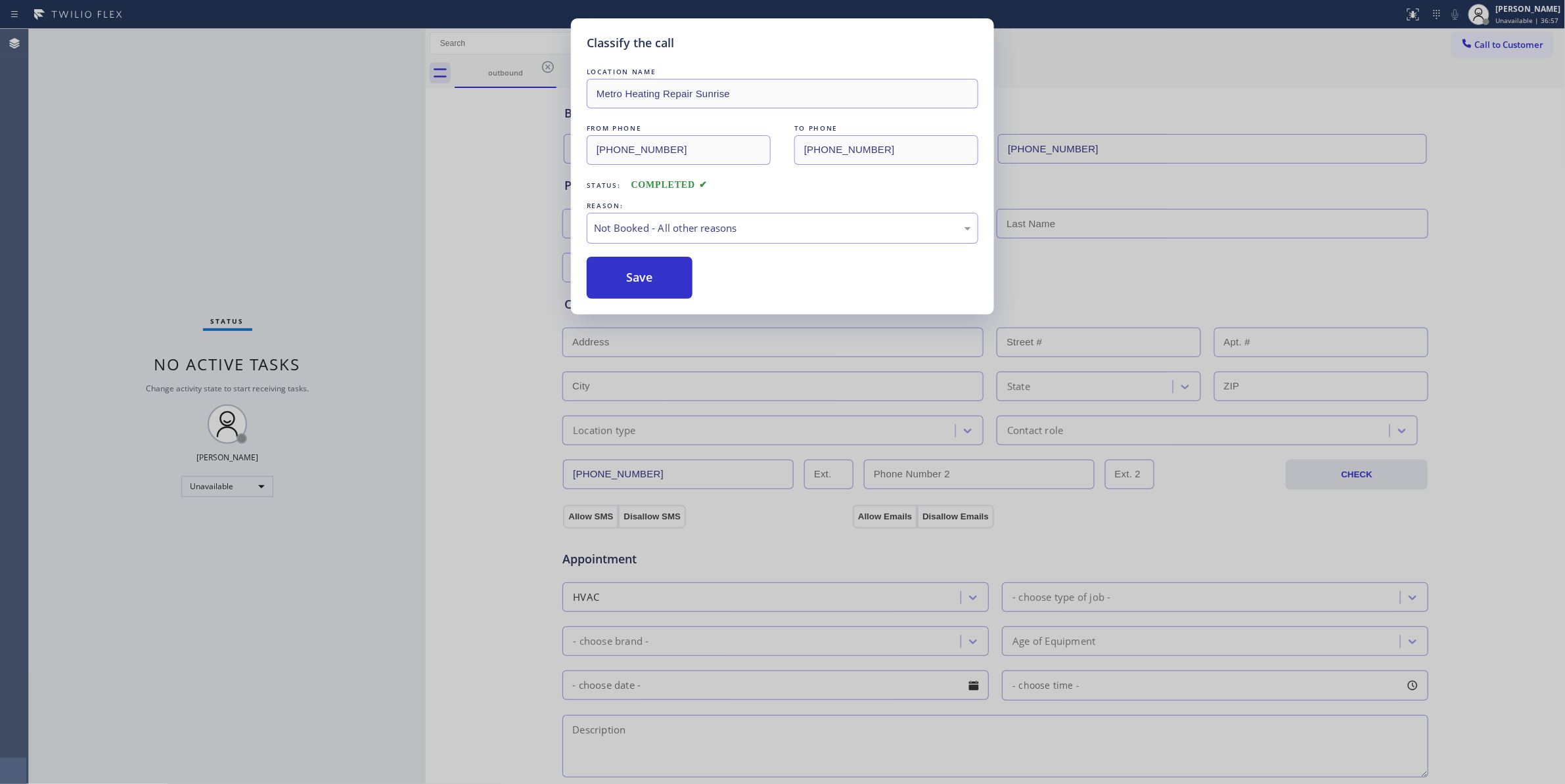
click at [647, 279] on button "Save" at bounding box center [639, 278] width 105 height 42
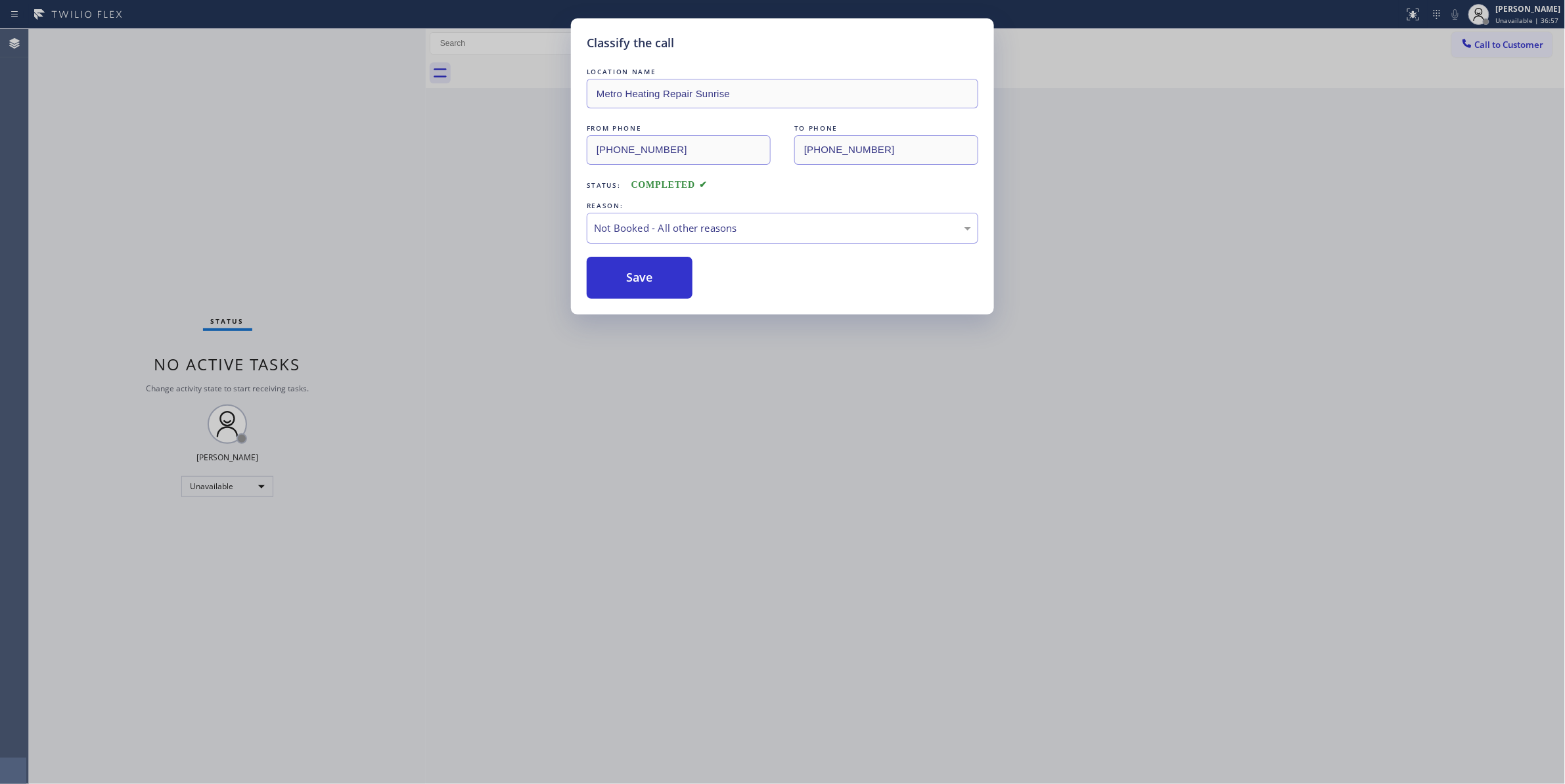
click at [647, 279] on button "Save" at bounding box center [639, 278] width 105 height 42
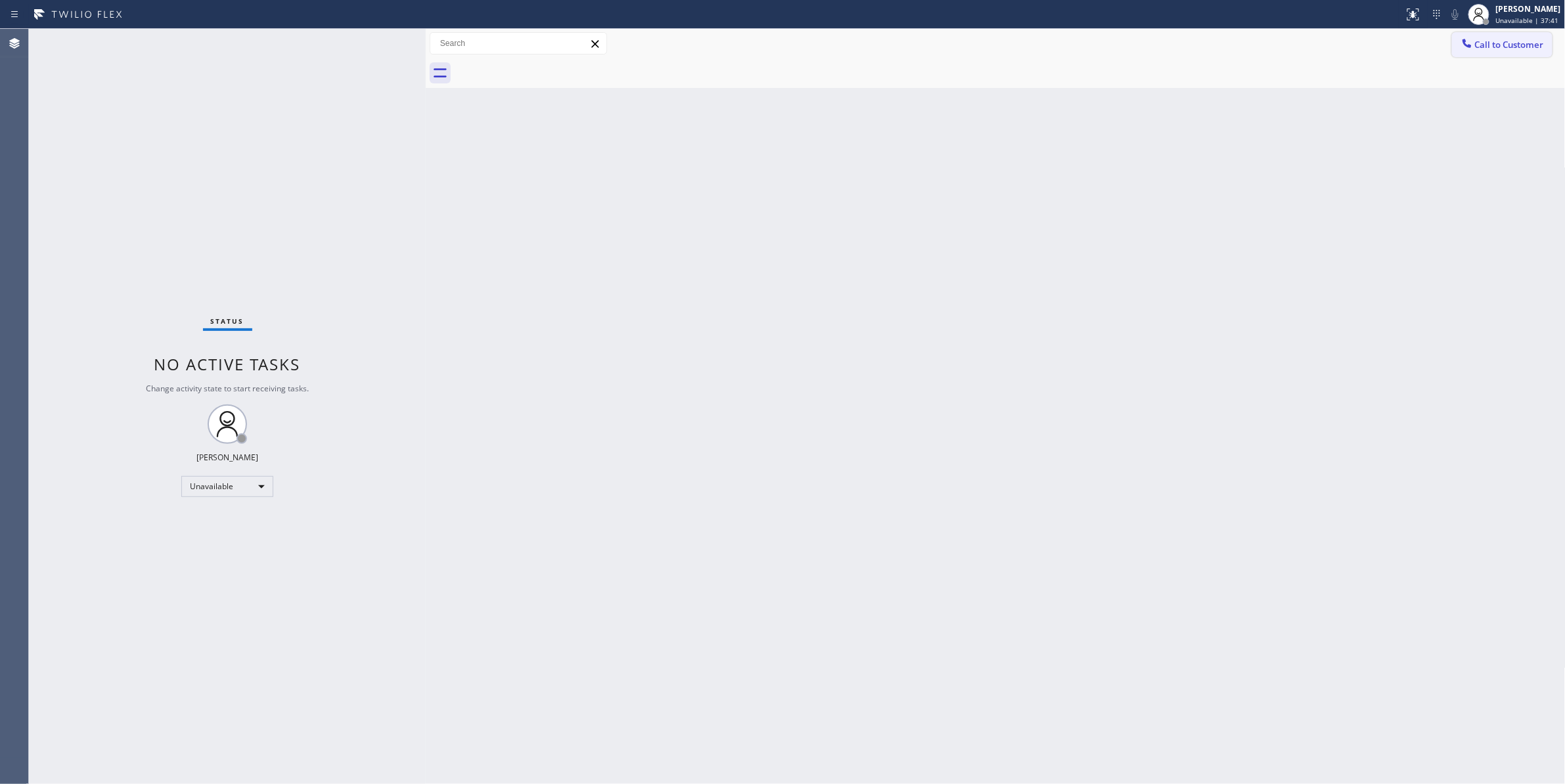
click at [1491, 49] on span "Call to Customer" at bounding box center [1509, 44] width 69 height 12
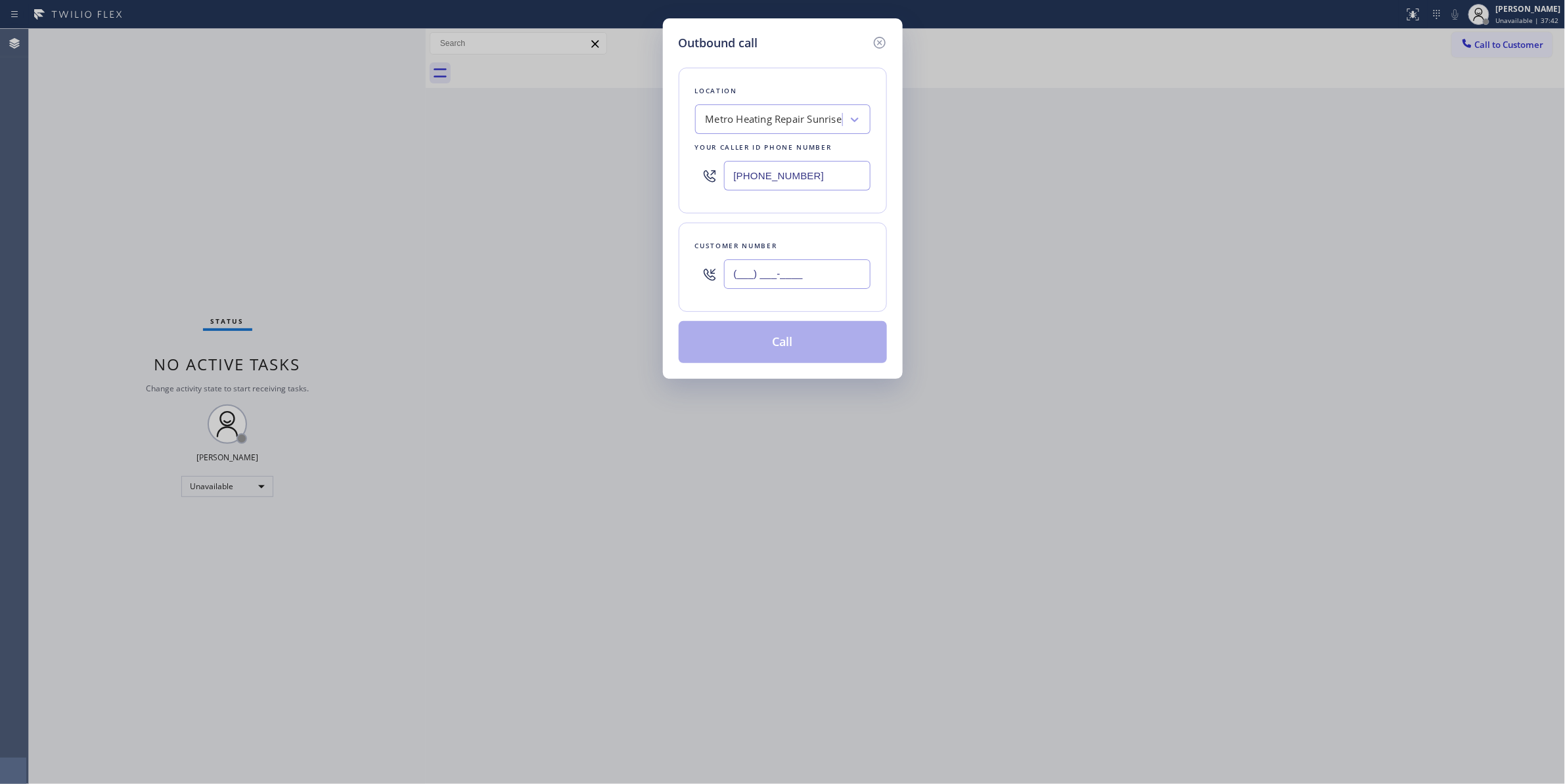
click at [817, 269] on input "(___) ___-____" at bounding box center [797, 274] width 146 height 30
paste input "954) 676-7903"
type input "[PHONE_NUMBER]"
click at [804, 344] on button "Call" at bounding box center [782, 342] width 208 height 42
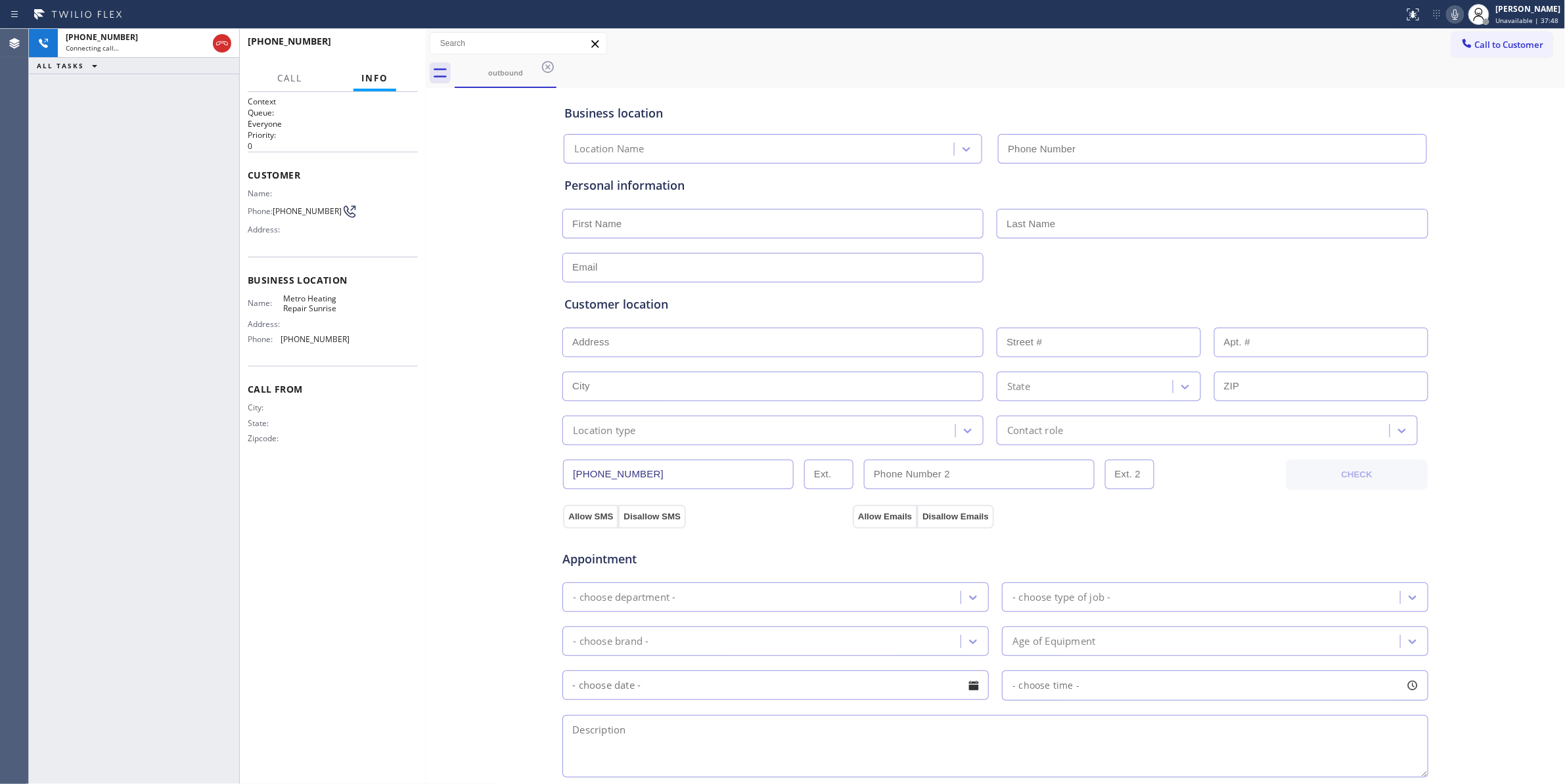
type input "[PHONE_NUMBER]"
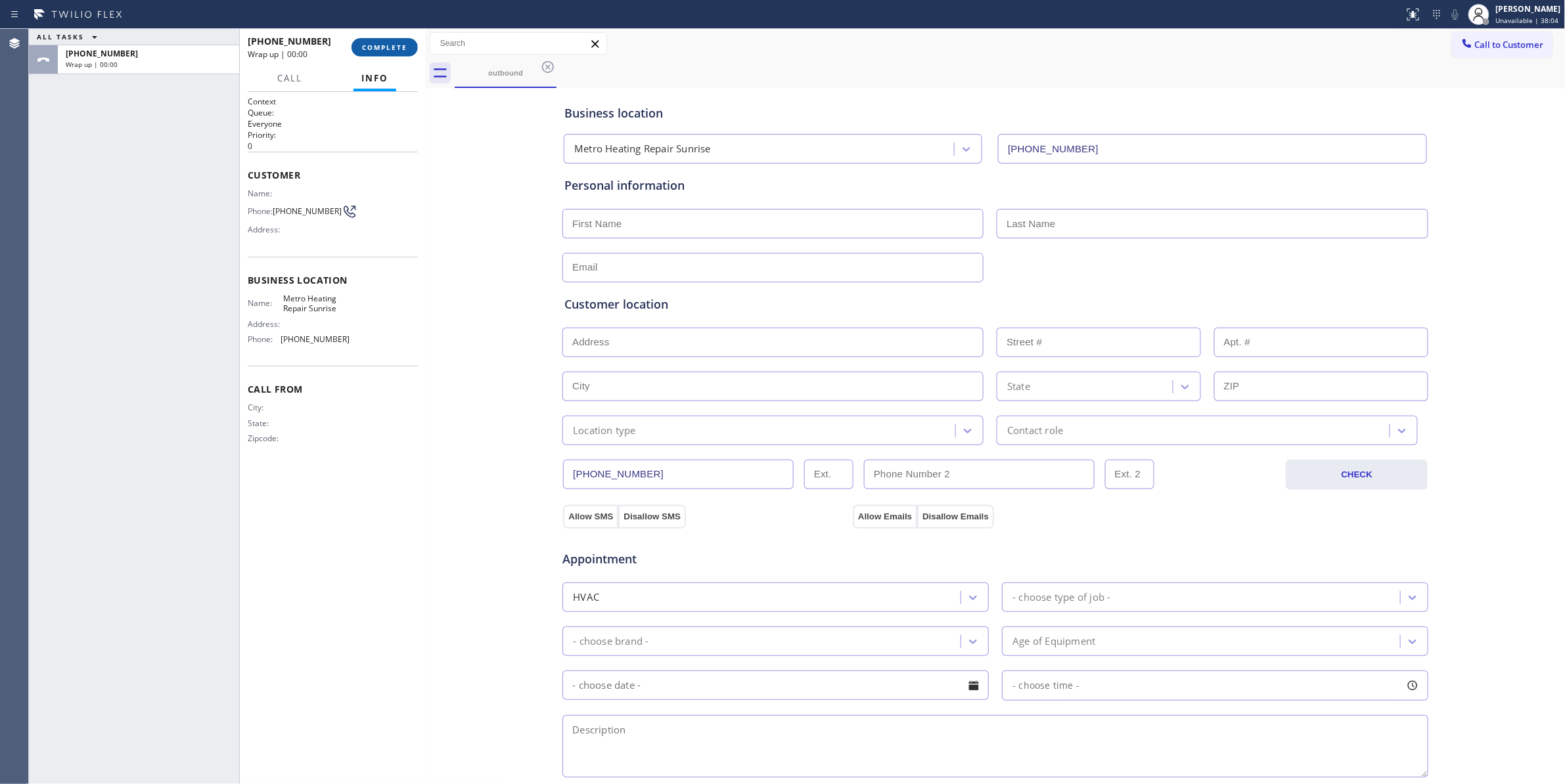
click at [403, 50] on span "COMPLETE" at bounding box center [384, 47] width 45 height 10
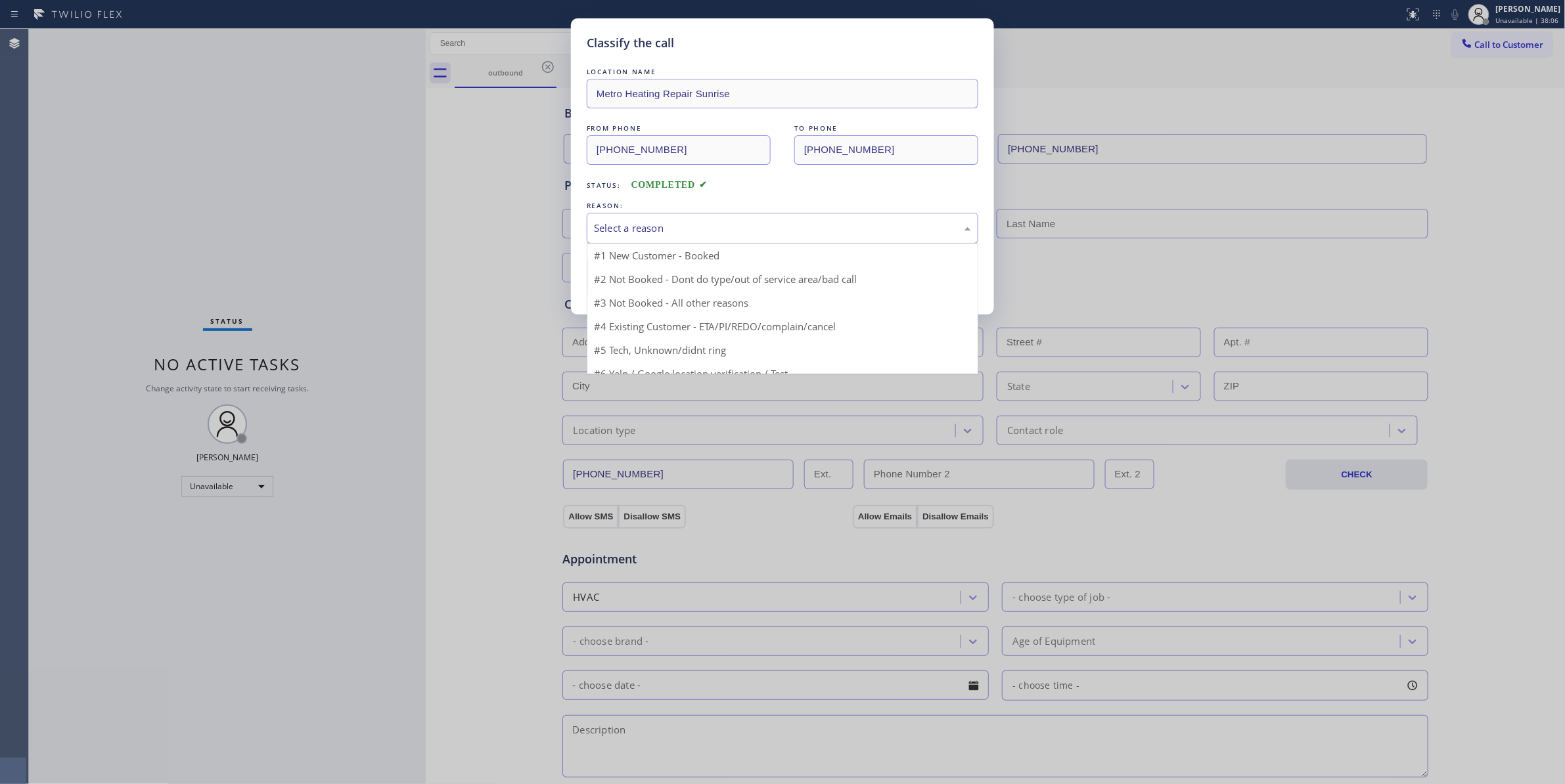
click at [634, 219] on div "Select a reason" at bounding box center [782, 227] width 391 height 30
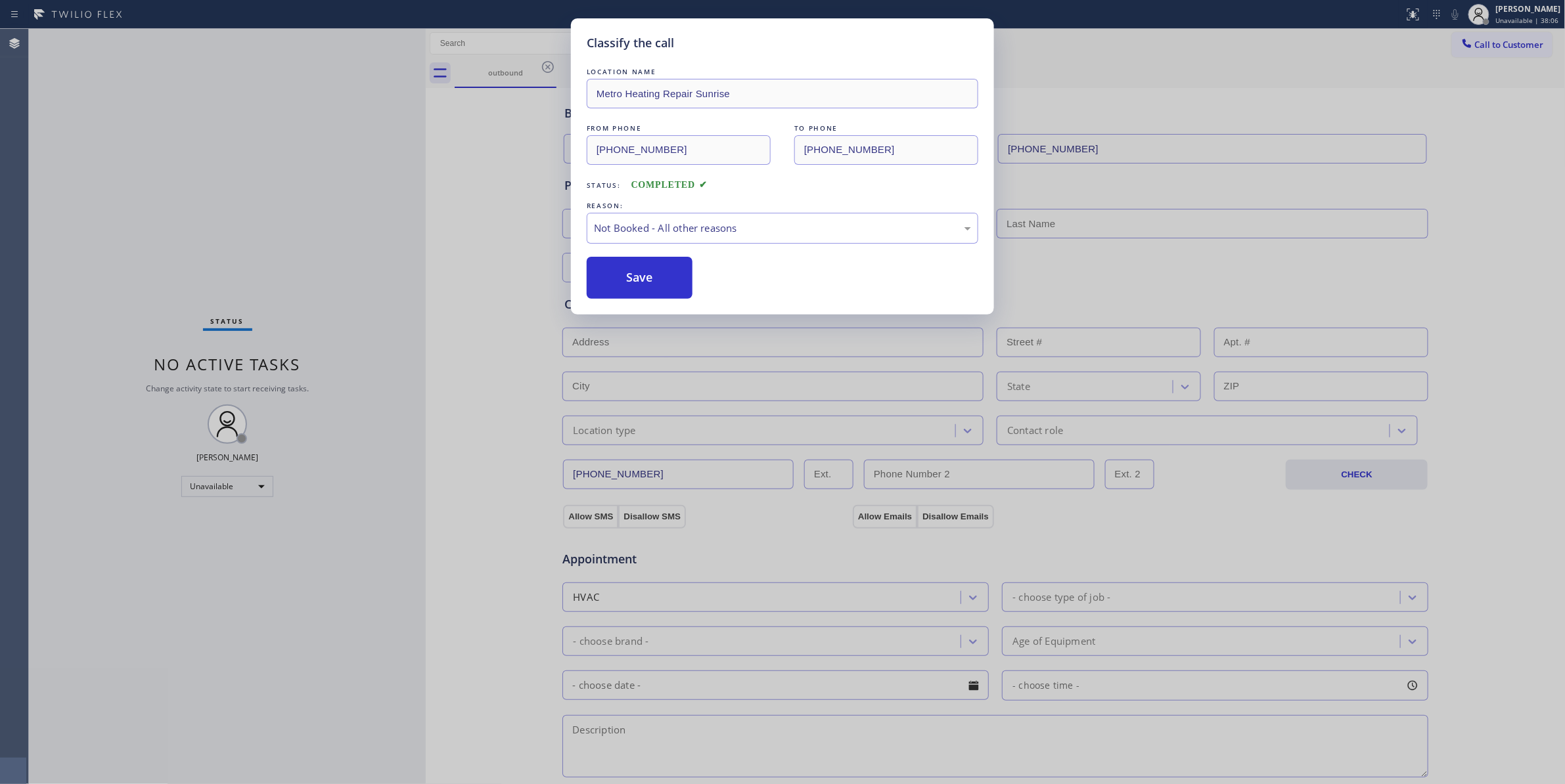
click at [632, 277] on button "Save" at bounding box center [639, 278] width 105 height 42
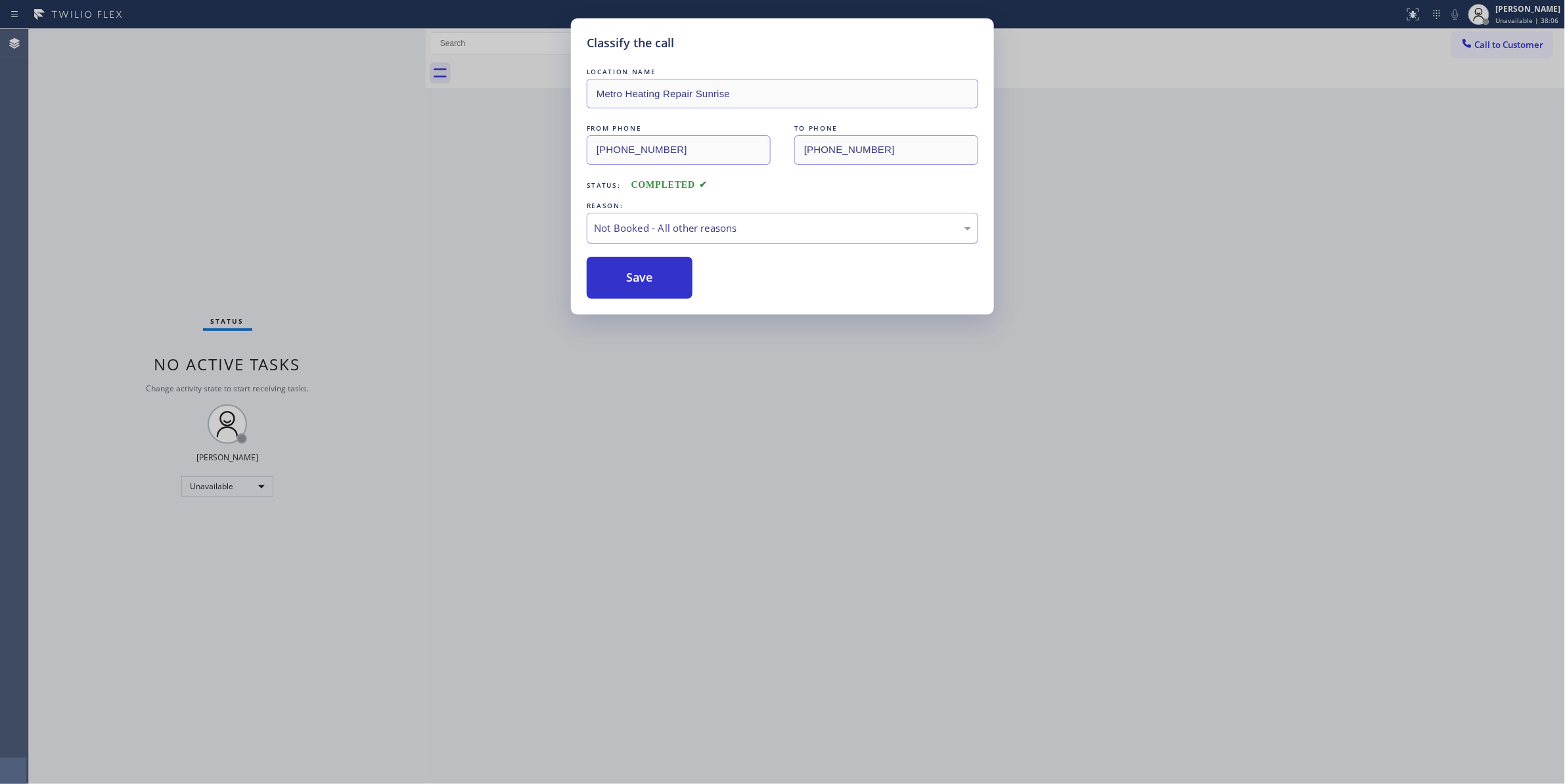
click at [632, 277] on button "Save" at bounding box center [639, 278] width 105 height 42
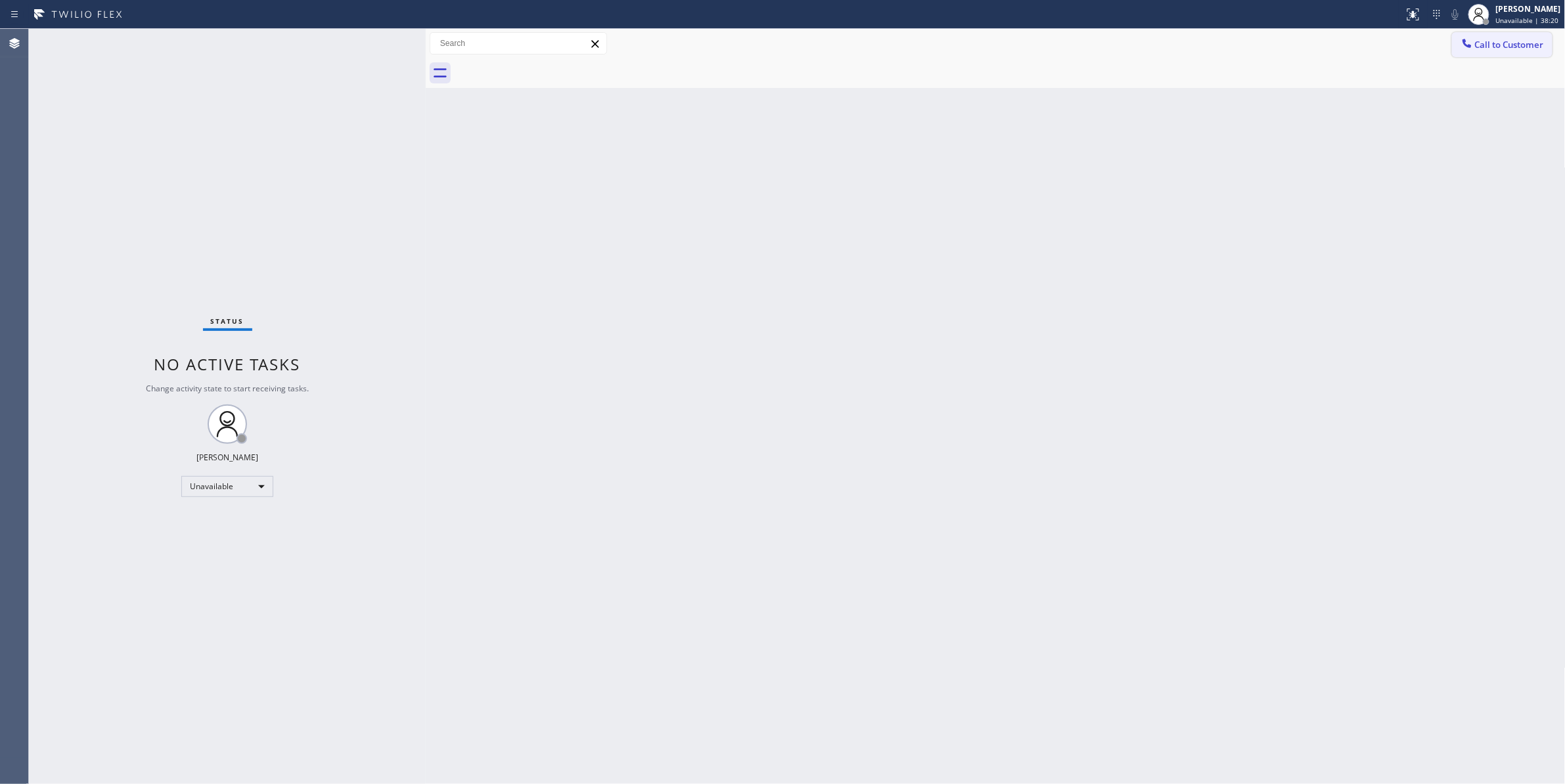
click at [1511, 40] on span "Call to Customer" at bounding box center [1509, 44] width 69 height 12
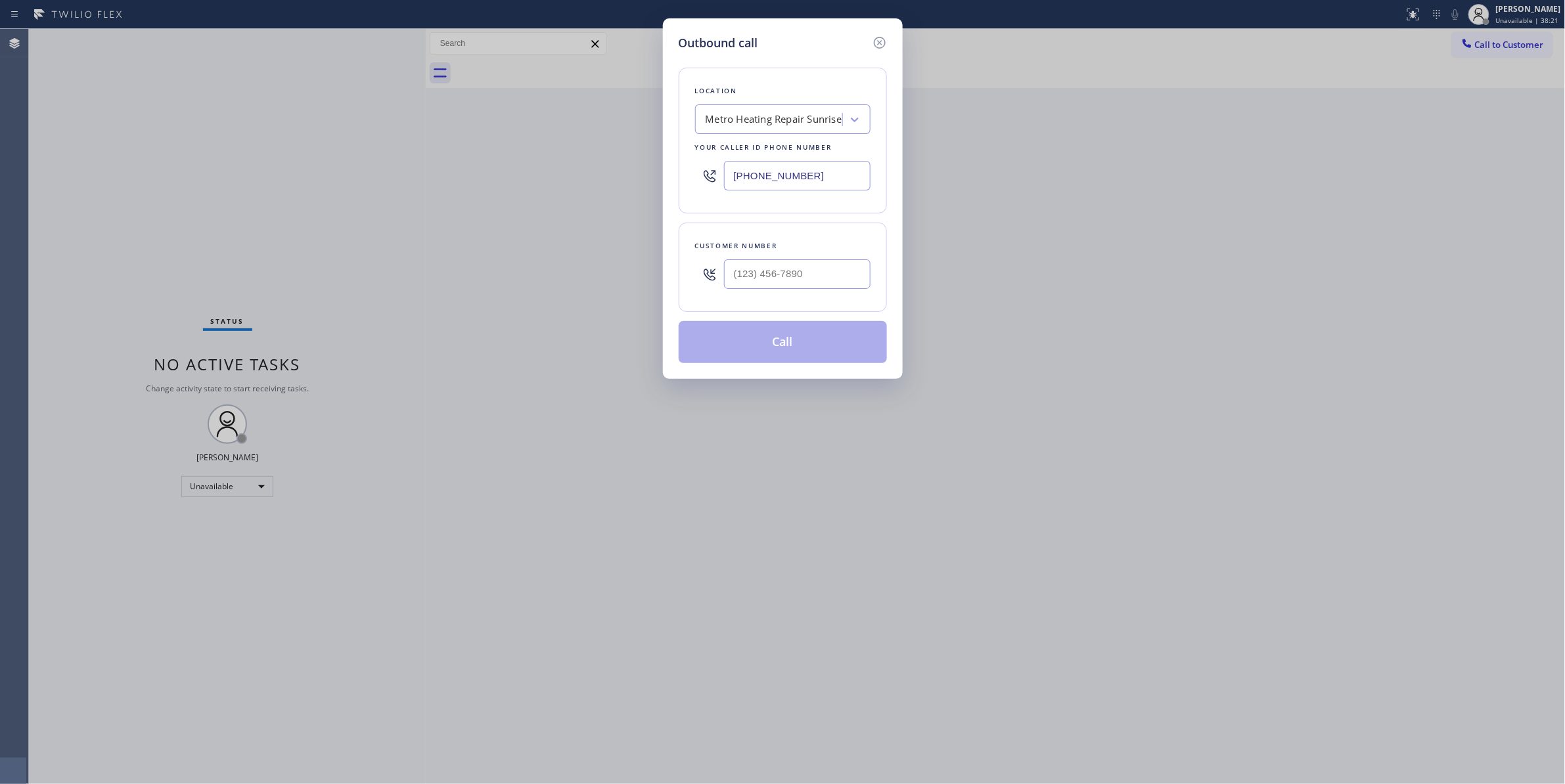
drag, startPoint x: 829, startPoint y: 177, endPoint x: 545, endPoint y: 173, distance: 284.0
click at [557, 173] on div "Outbound call Location Metro Heating Repair Sunrise Your caller id phone number…" at bounding box center [782, 392] width 1565 height 784
paste input "310) 868-0820"
type input "[PHONE_NUMBER]"
click at [779, 280] on input "(___) ___-____" at bounding box center [797, 274] width 146 height 30
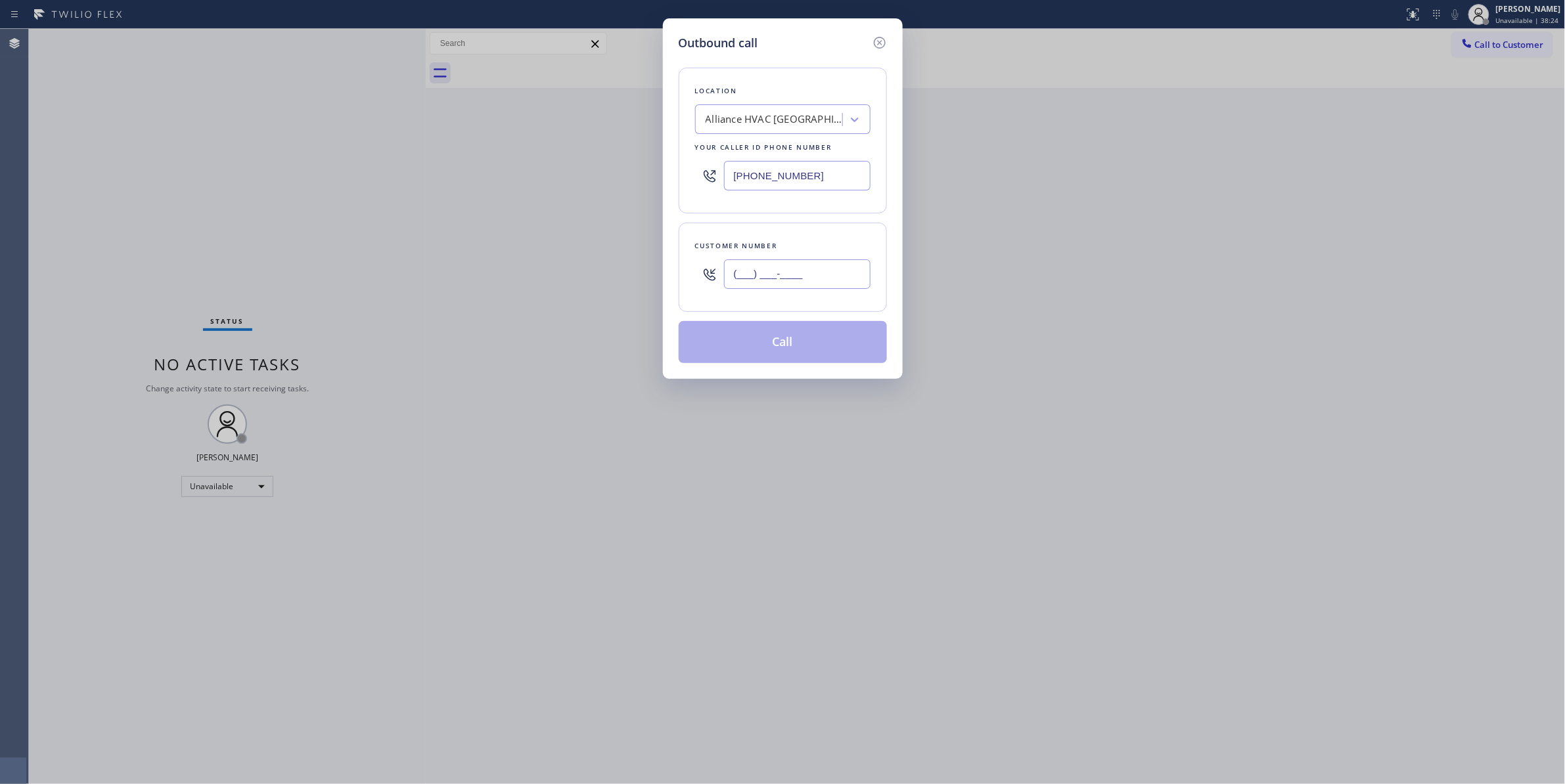
paste input "310) 921-5660"
type input "[PHONE_NUMBER]"
click at [786, 345] on button "Call" at bounding box center [782, 342] width 208 height 42
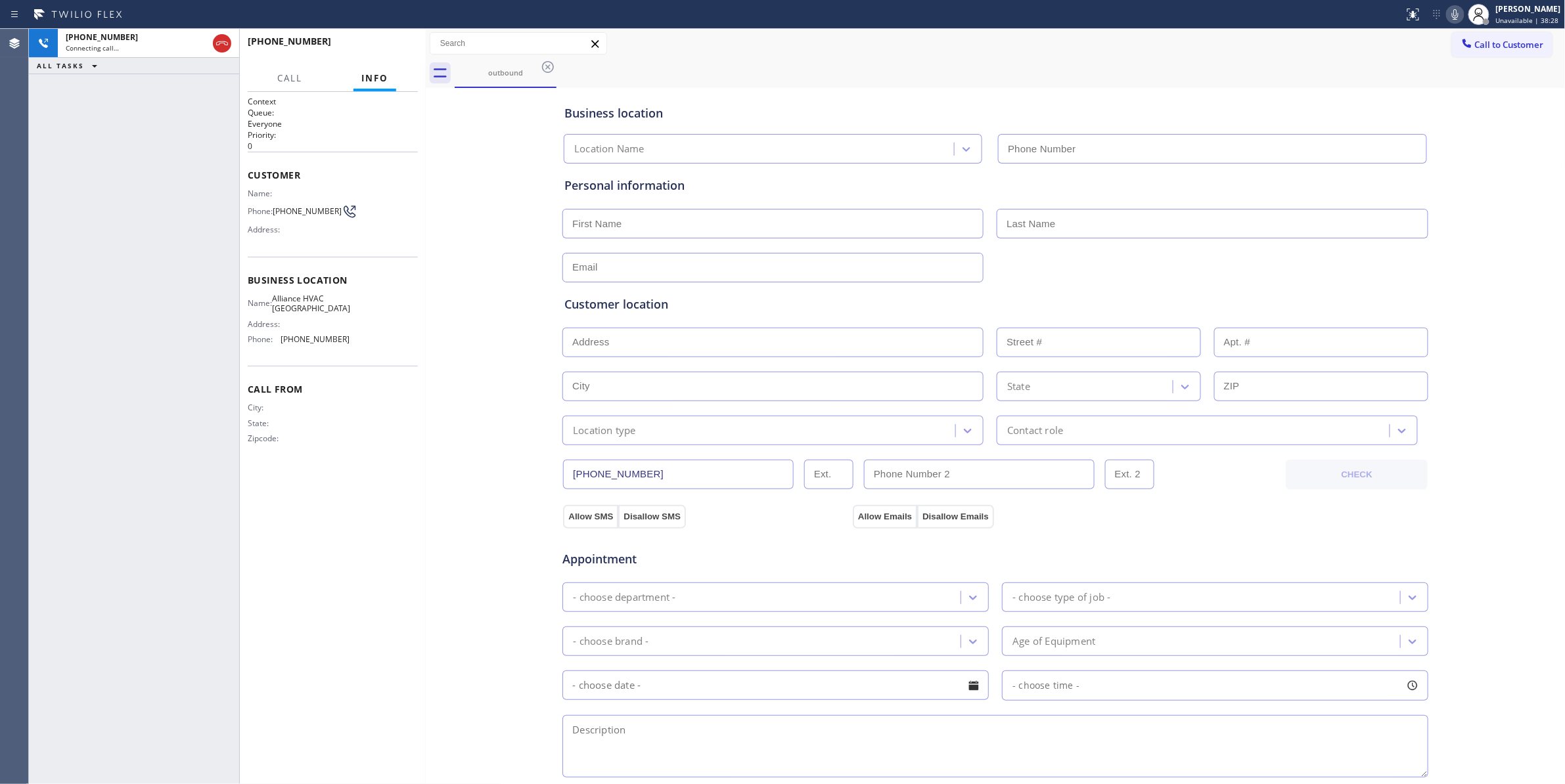
type input "[PHONE_NUMBER]"
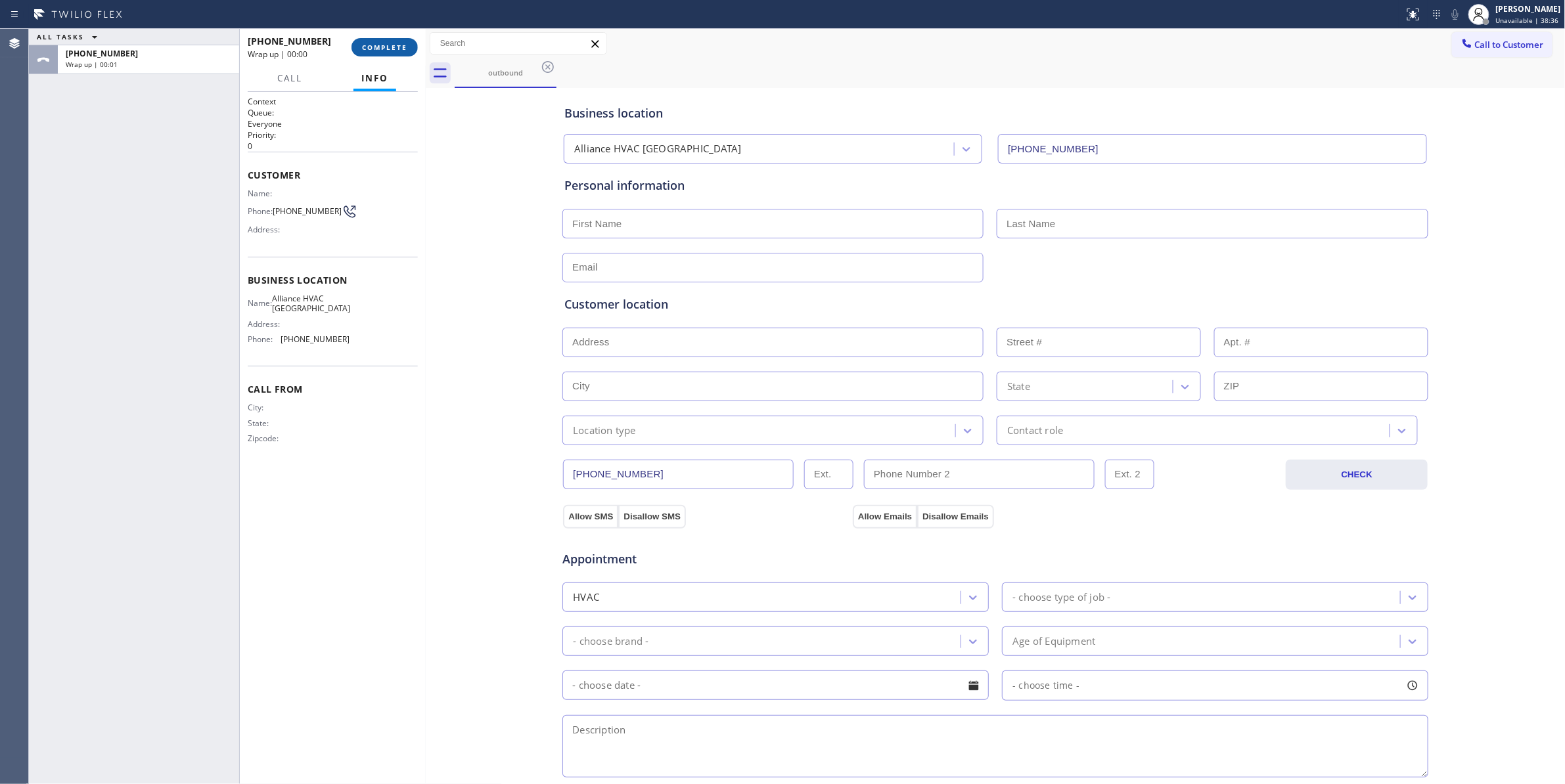
click at [388, 50] on span "COMPLETE" at bounding box center [384, 47] width 45 height 10
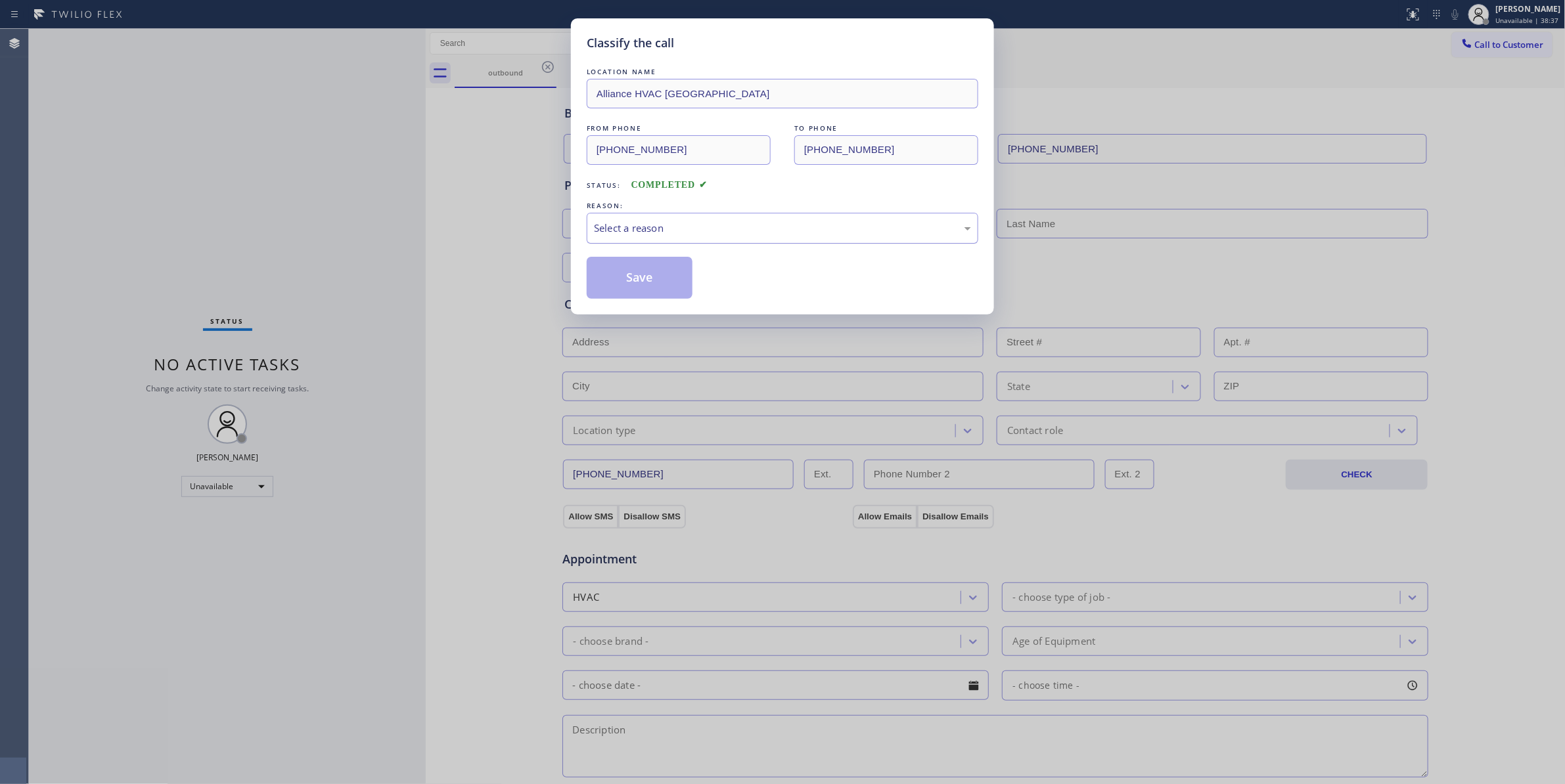
click at [615, 236] on div "Select a reason" at bounding box center [782, 227] width 377 height 15
click at [632, 277] on button "Save" at bounding box center [639, 278] width 105 height 42
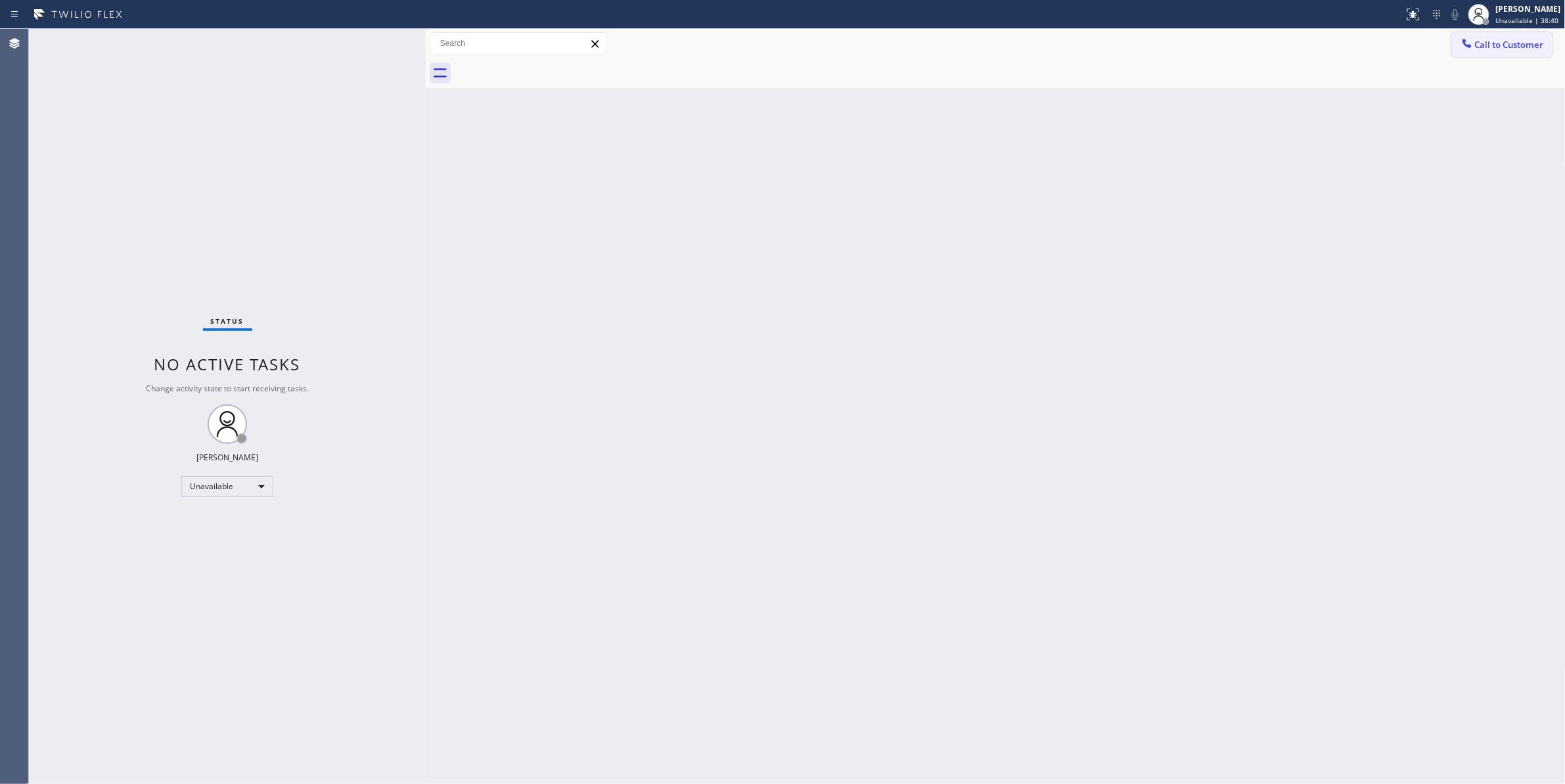
click at [1512, 43] on span "Call to Customer" at bounding box center [1509, 44] width 69 height 12
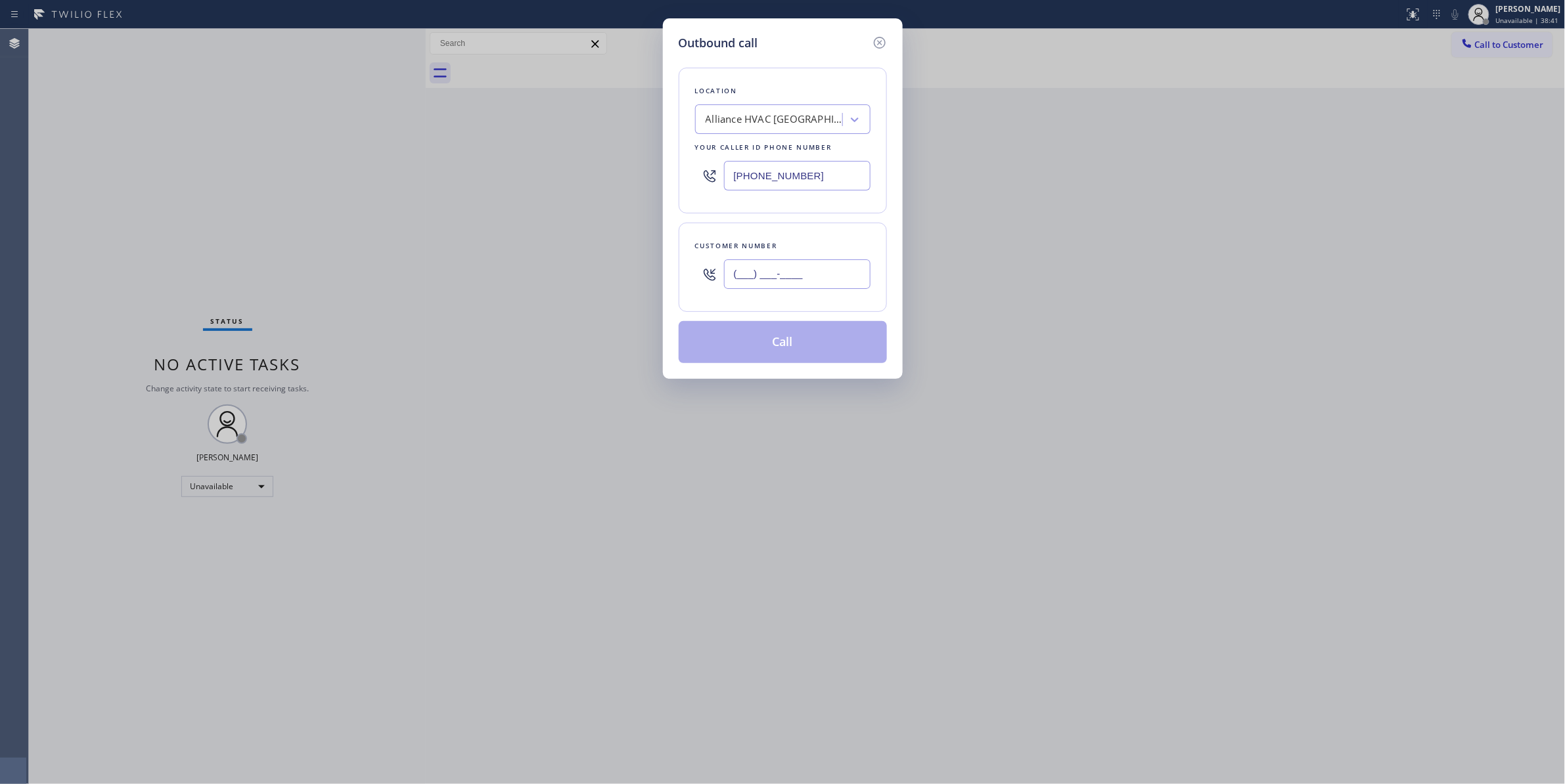
click at [743, 274] on input "(___) ___-____" at bounding box center [797, 274] width 146 height 30
paste input "310) 921-5660"
type input "[PHONE_NUMBER]"
click at [805, 348] on button "Call" at bounding box center [782, 342] width 208 height 42
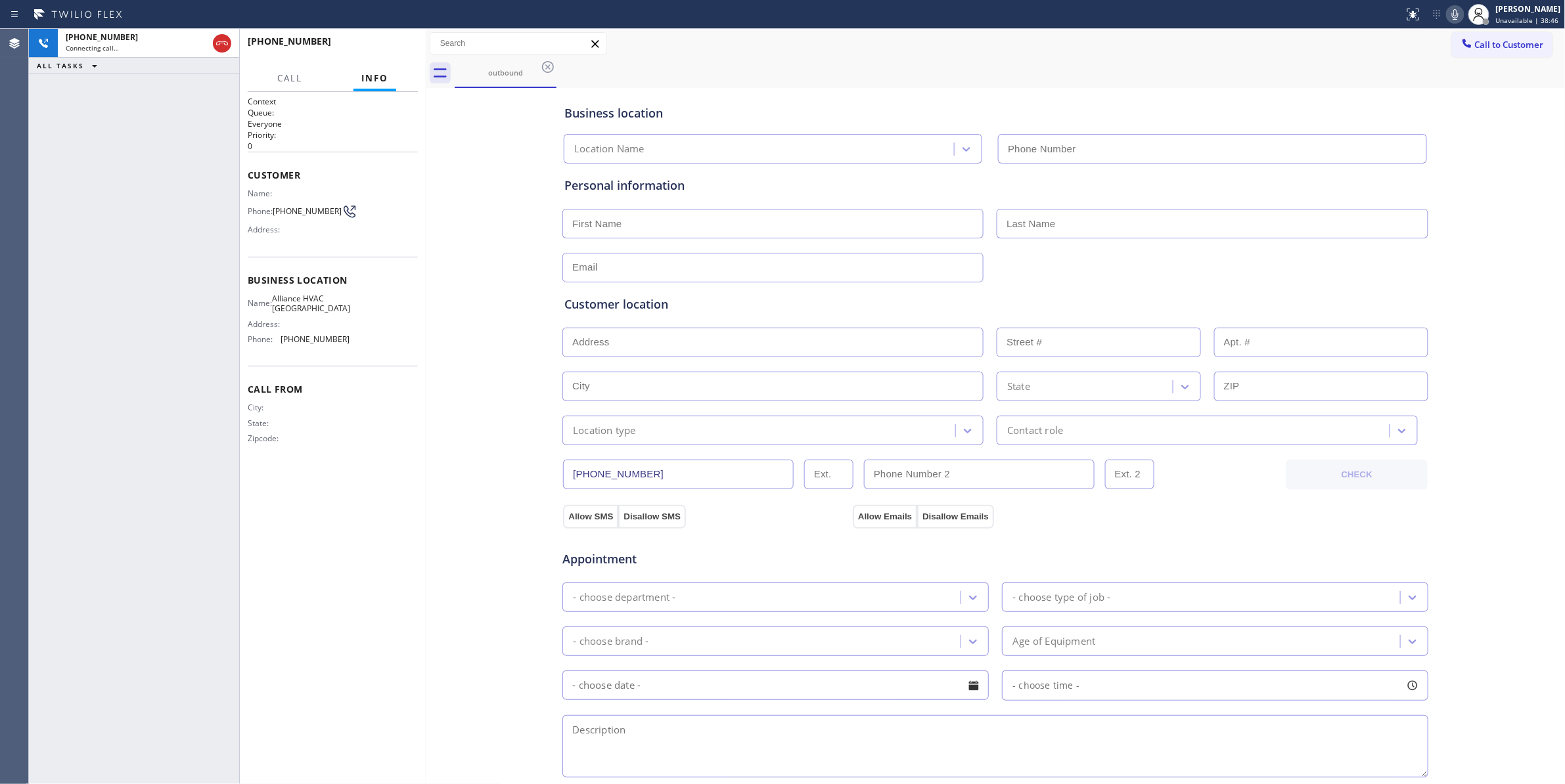
type input "[PHONE_NUMBER]"
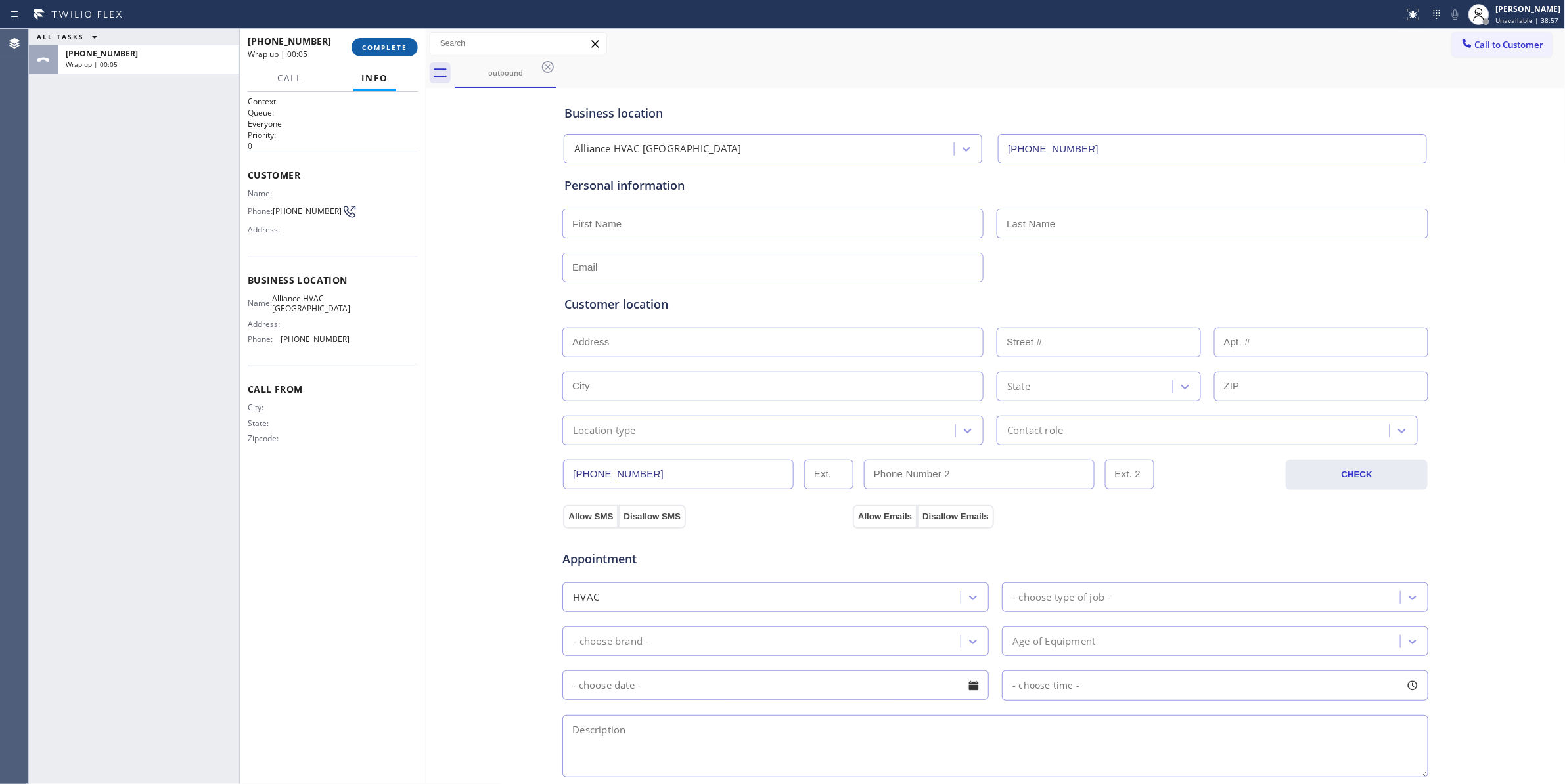
click at [384, 50] on span "COMPLETE" at bounding box center [384, 47] width 45 height 10
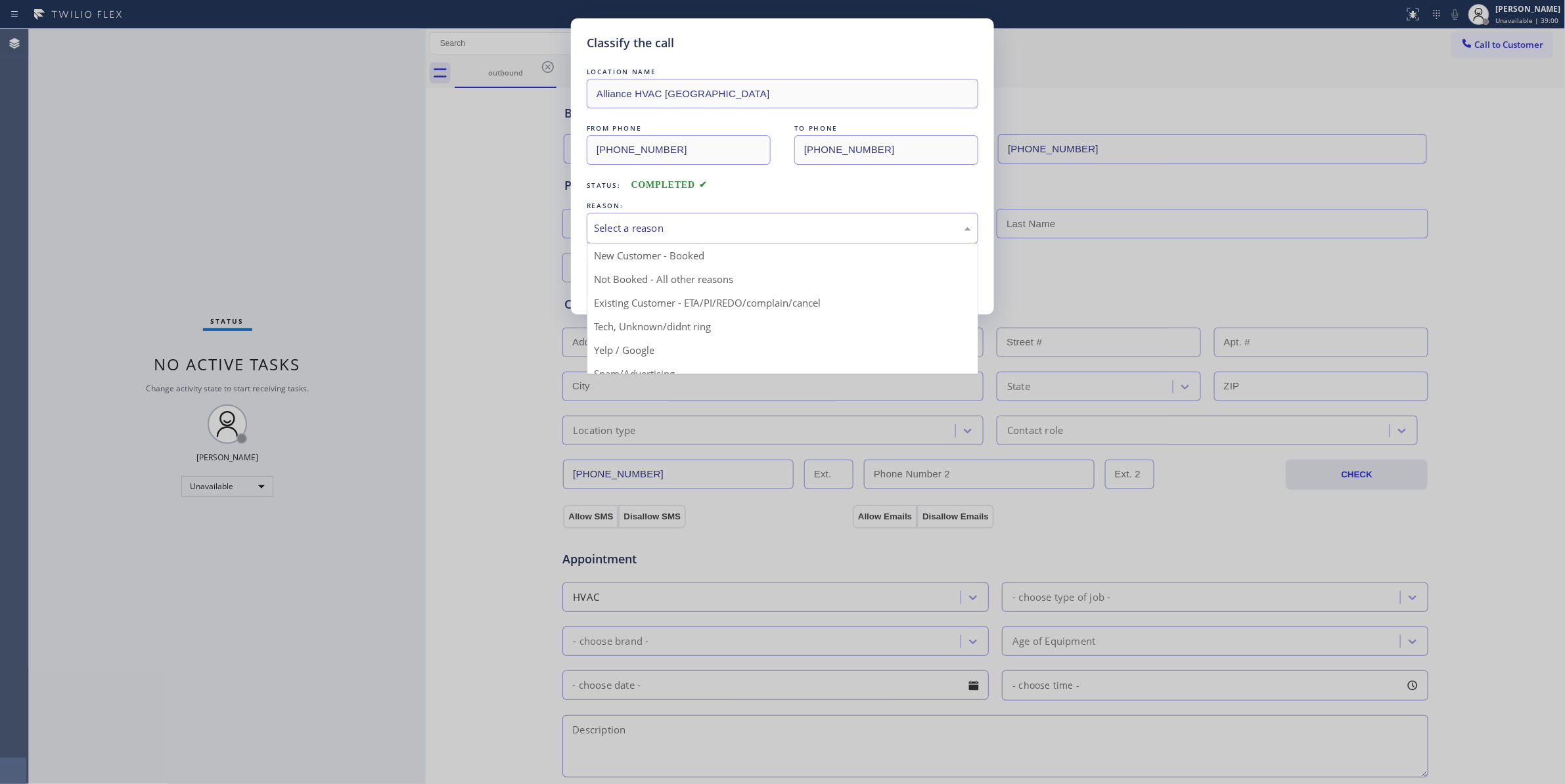
click at [600, 224] on div "Select a reason" at bounding box center [782, 227] width 377 height 15
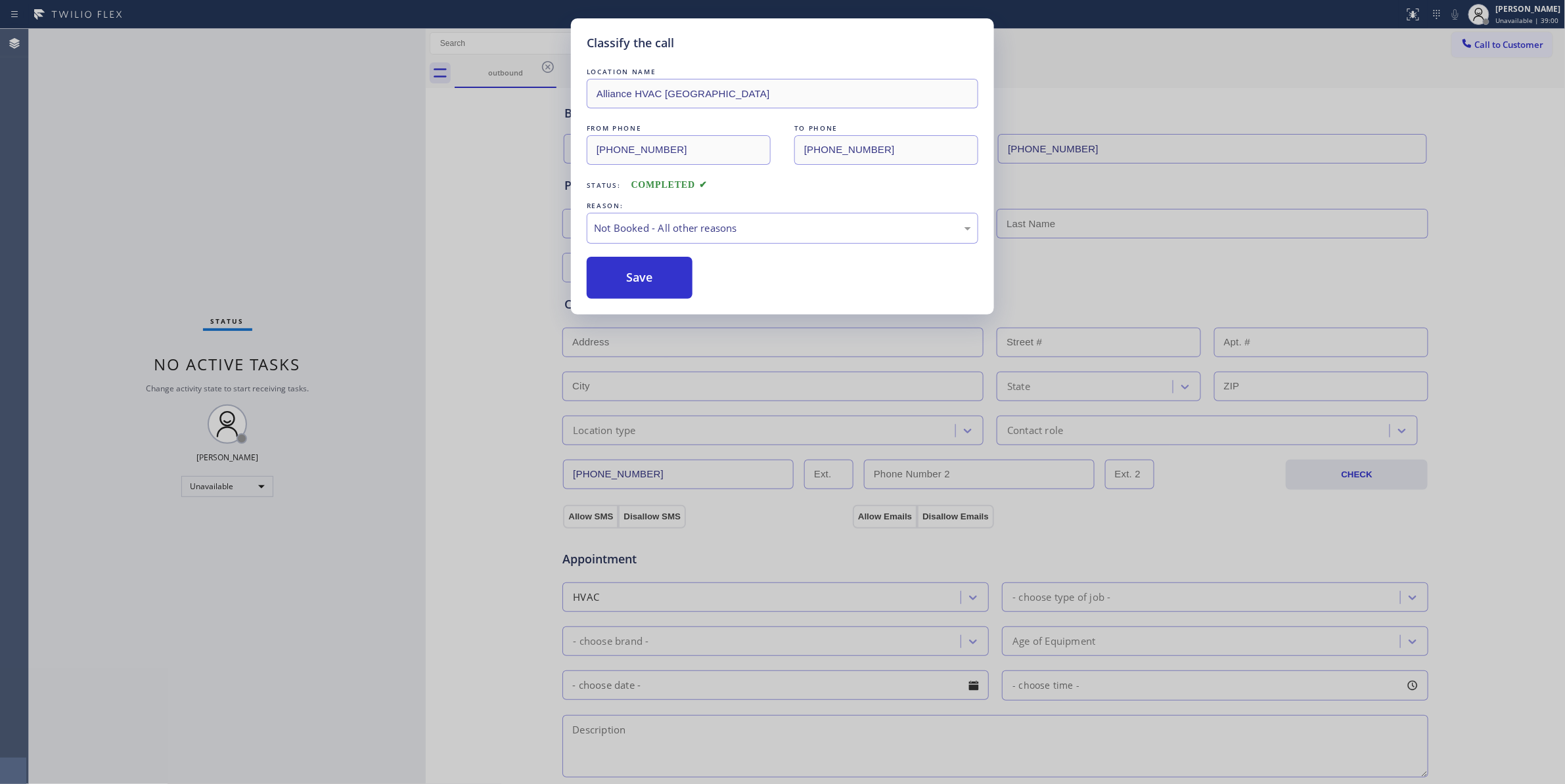
click at [623, 276] on button "Save" at bounding box center [639, 278] width 105 height 42
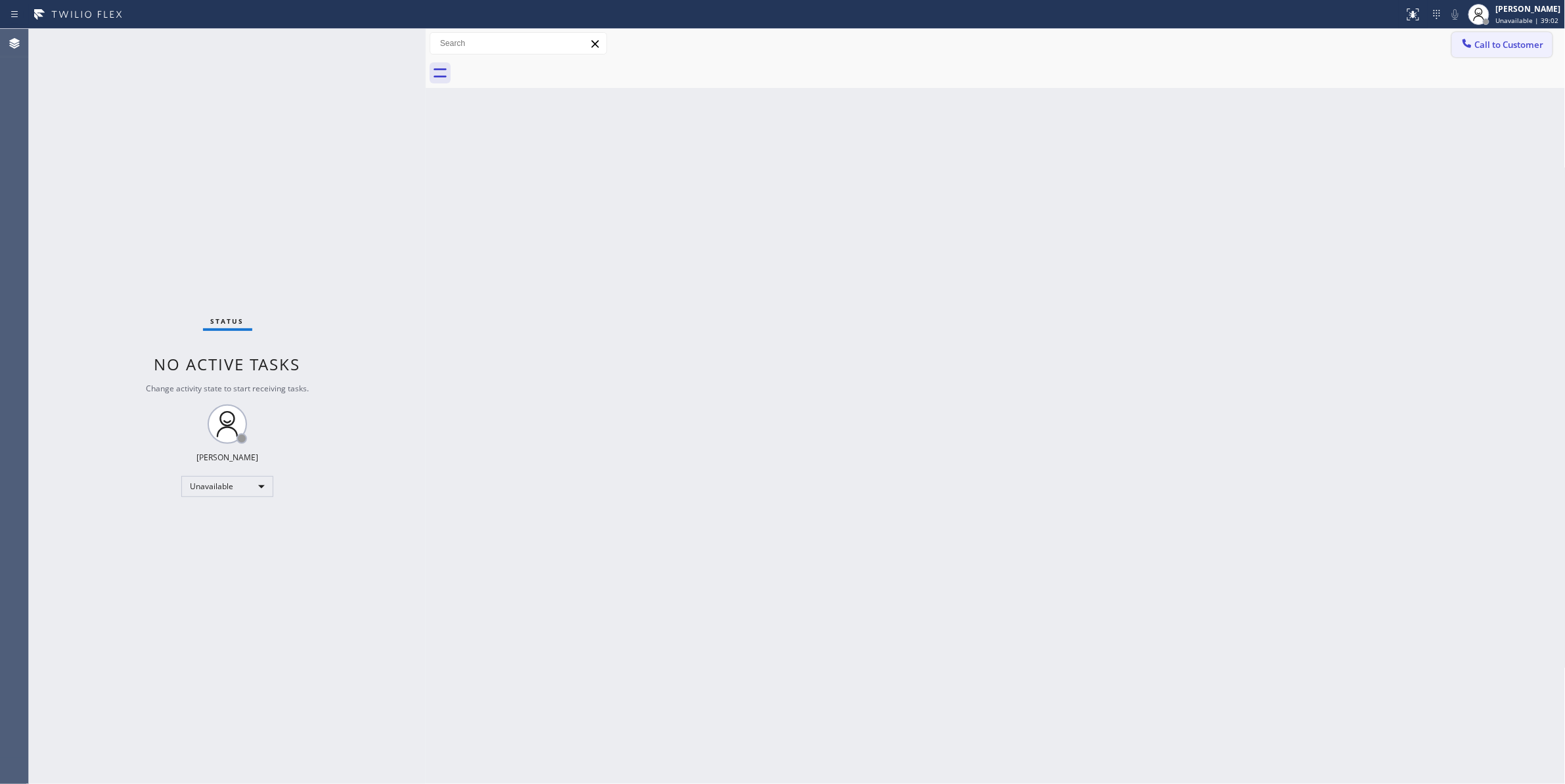
click at [1503, 44] on span "Call to Customer" at bounding box center [1509, 44] width 69 height 12
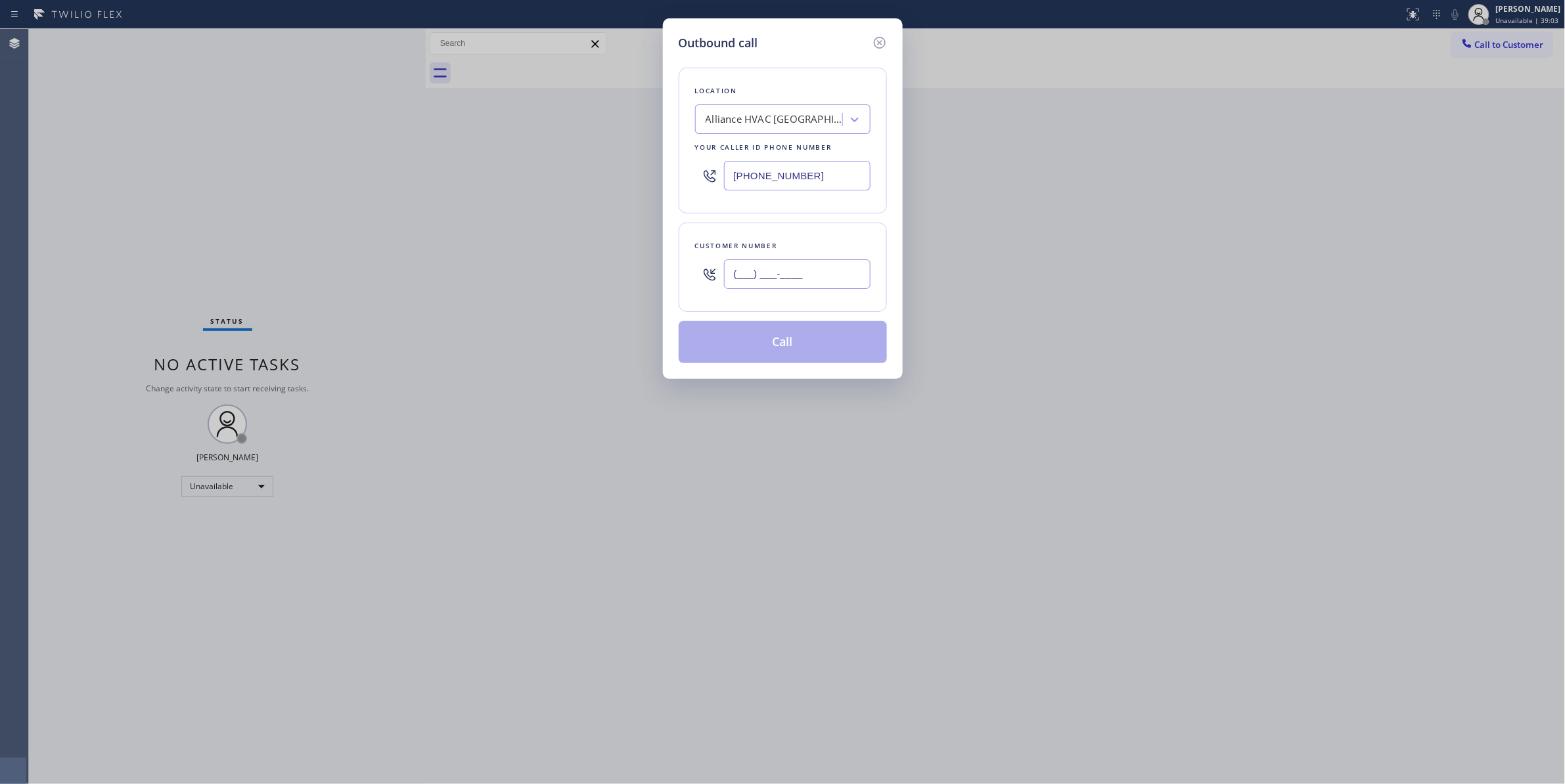
click at [762, 271] on input "(___) ___-____" at bounding box center [797, 274] width 146 height 30
paste input "310) 921-5660"
type input "[PHONE_NUMBER]"
click at [791, 346] on button "Call" at bounding box center [782, 342] width 208 height 42
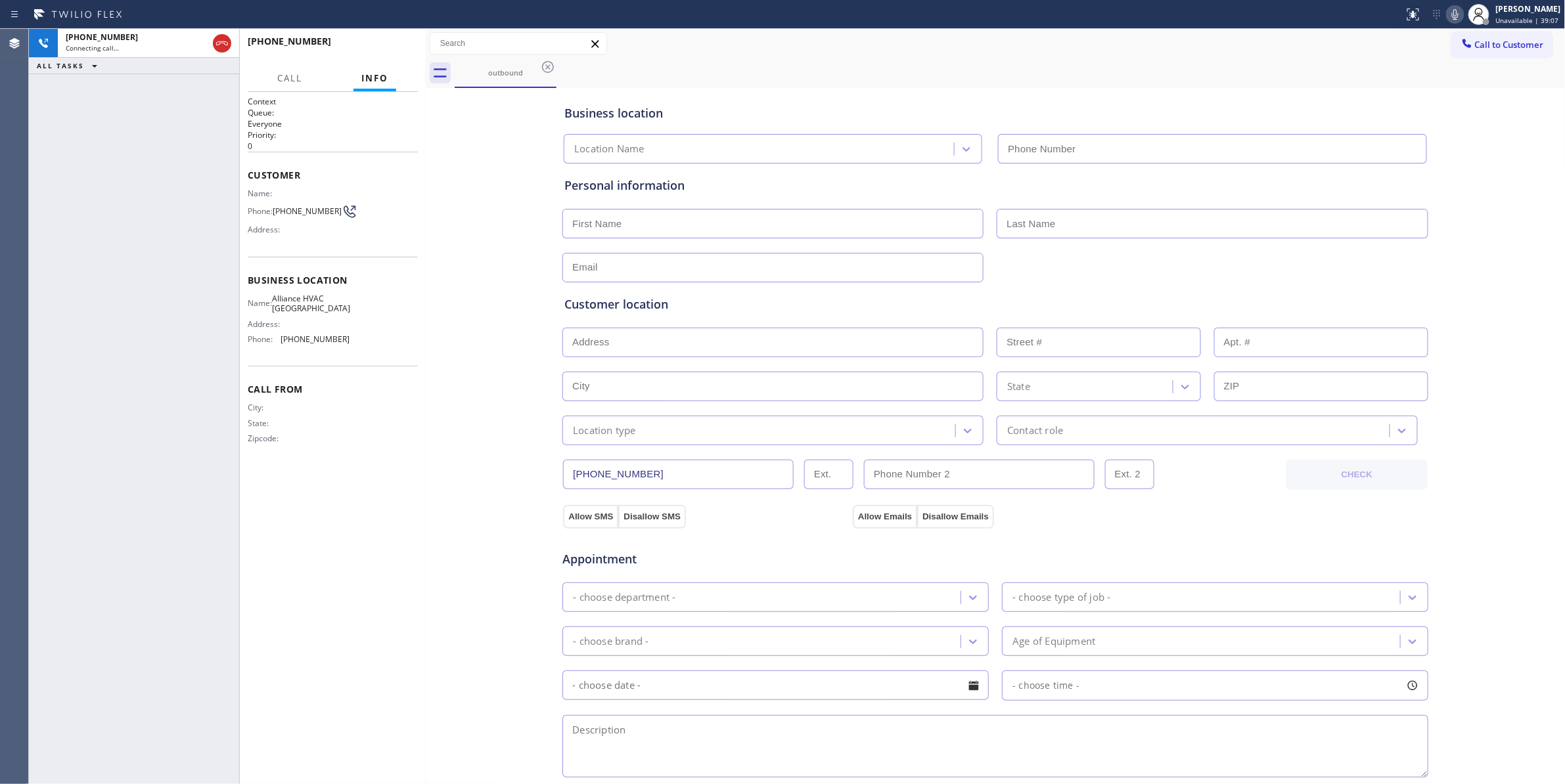
type input "[PHONE_NUMBER]"
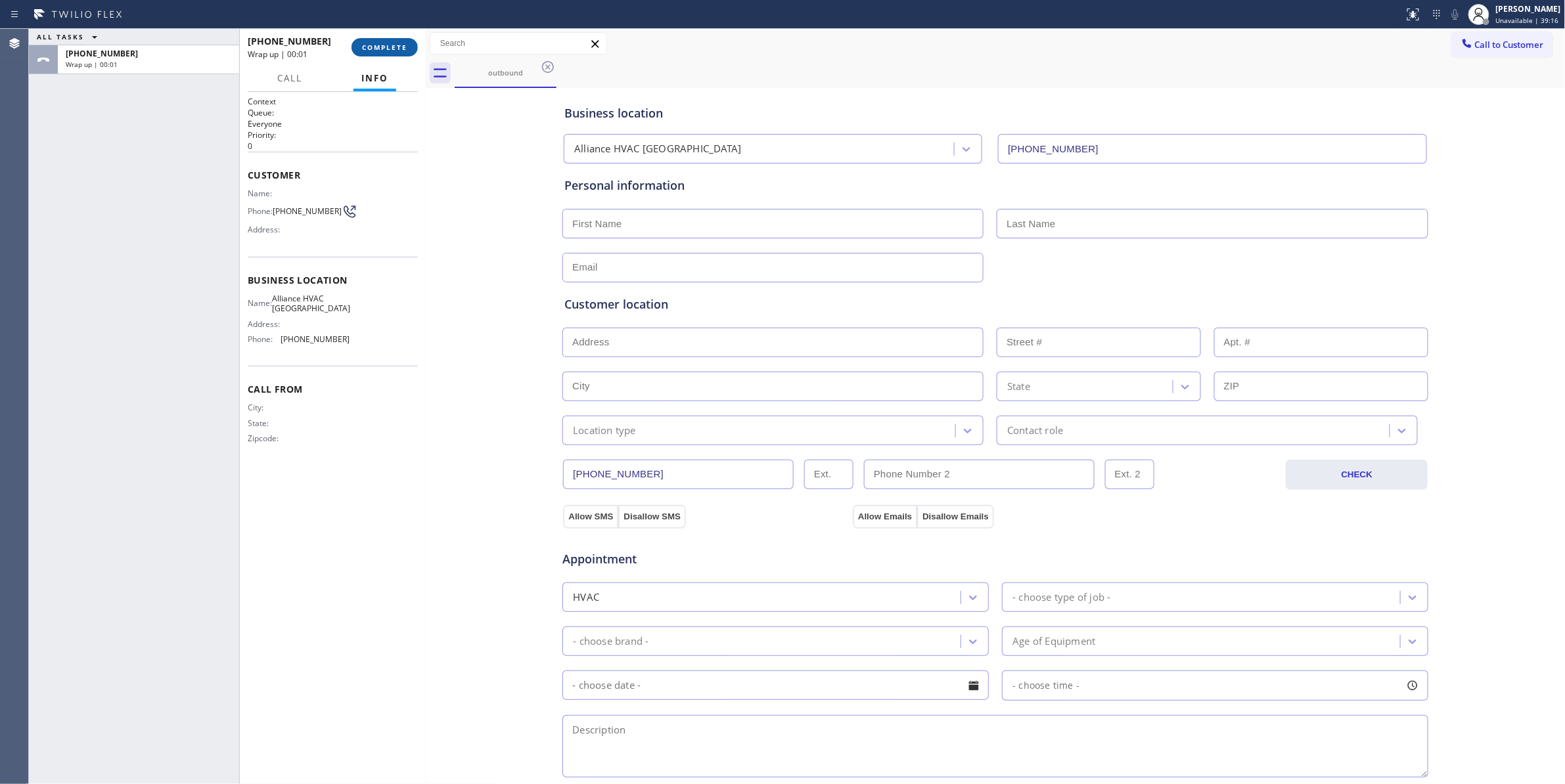
click at [401, 48] on span "COMPLETE" at bounding box center [384, 47] width 45 height 10
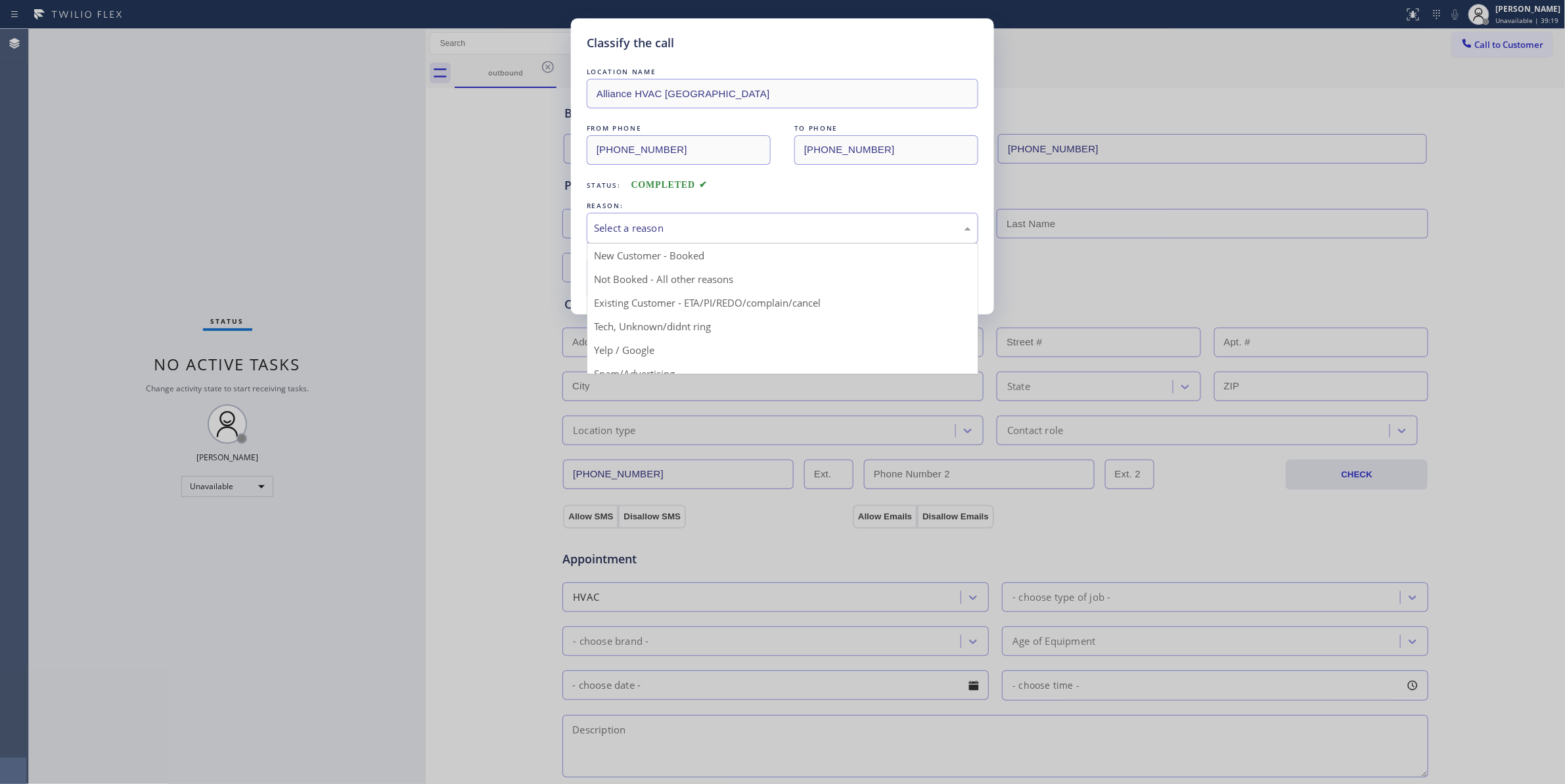
click at [647, 221] on div "Select a reason" at bounding box center [782, 227] width 377 height 15
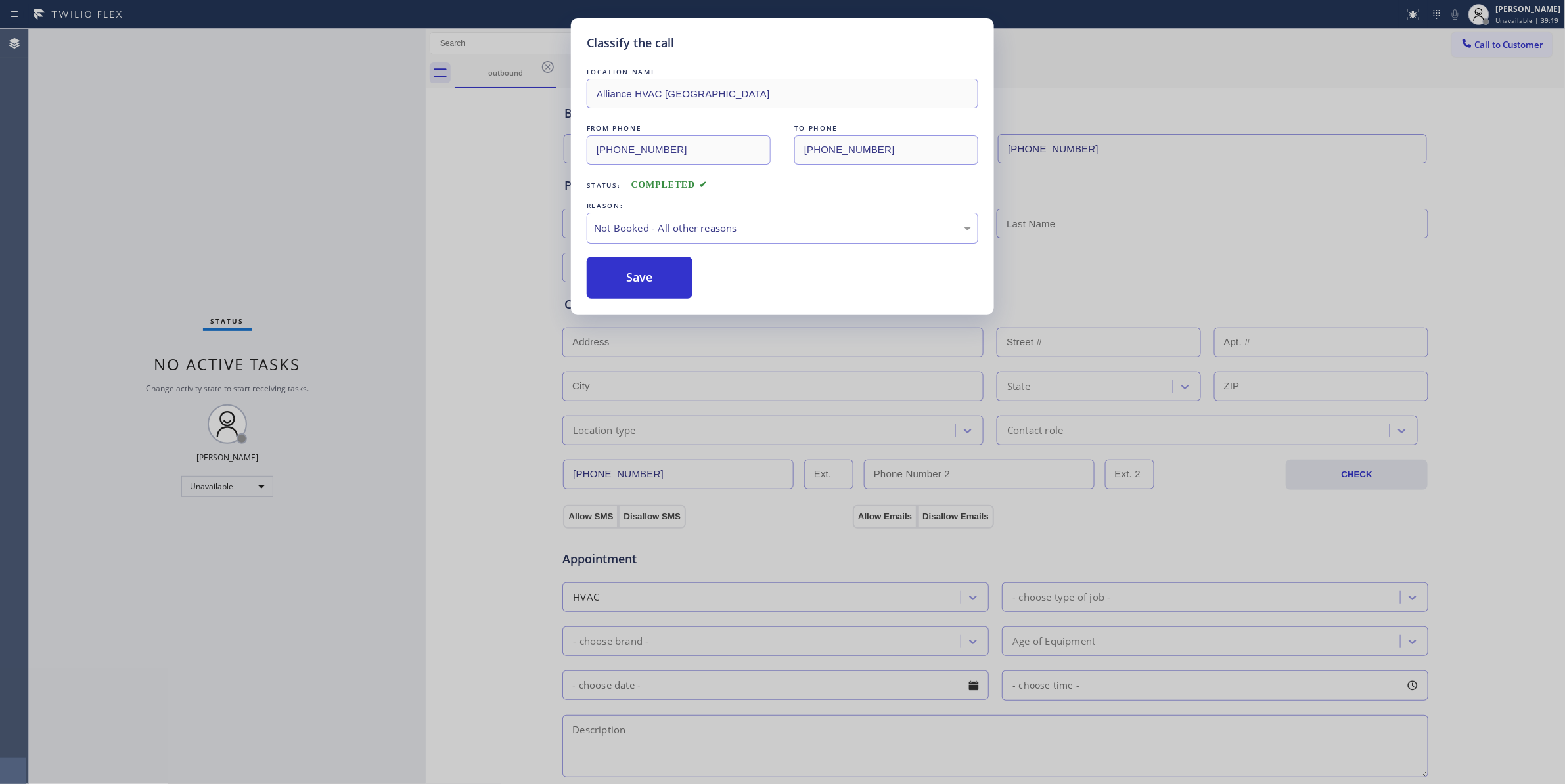
click at [640, 282] on button "Save" at bounding box center [639, 278] width 105 height 42
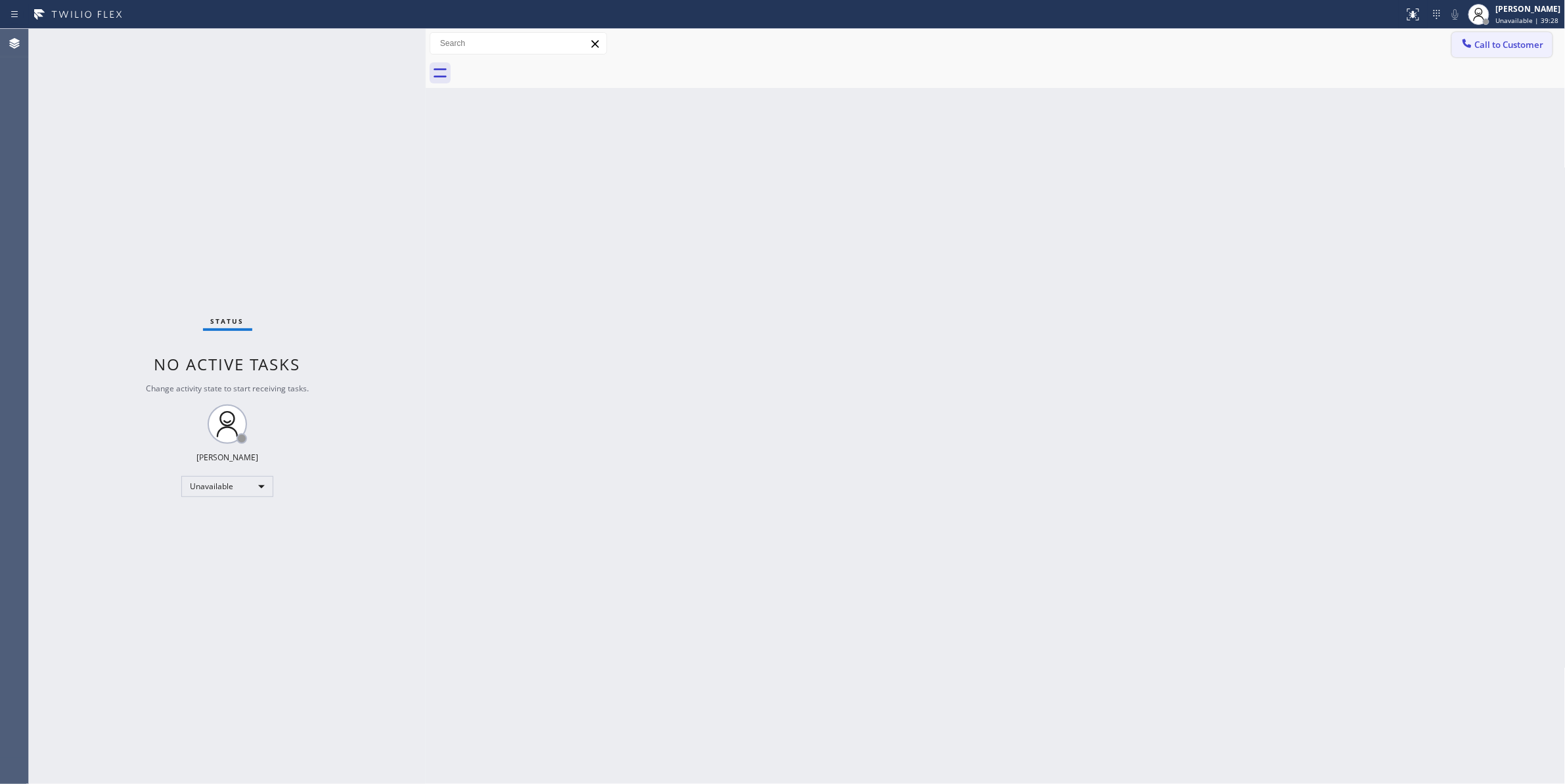
click at [1503, 43] on span "Call to Customer" at bounding box center [1509, 44] width 69 height 12
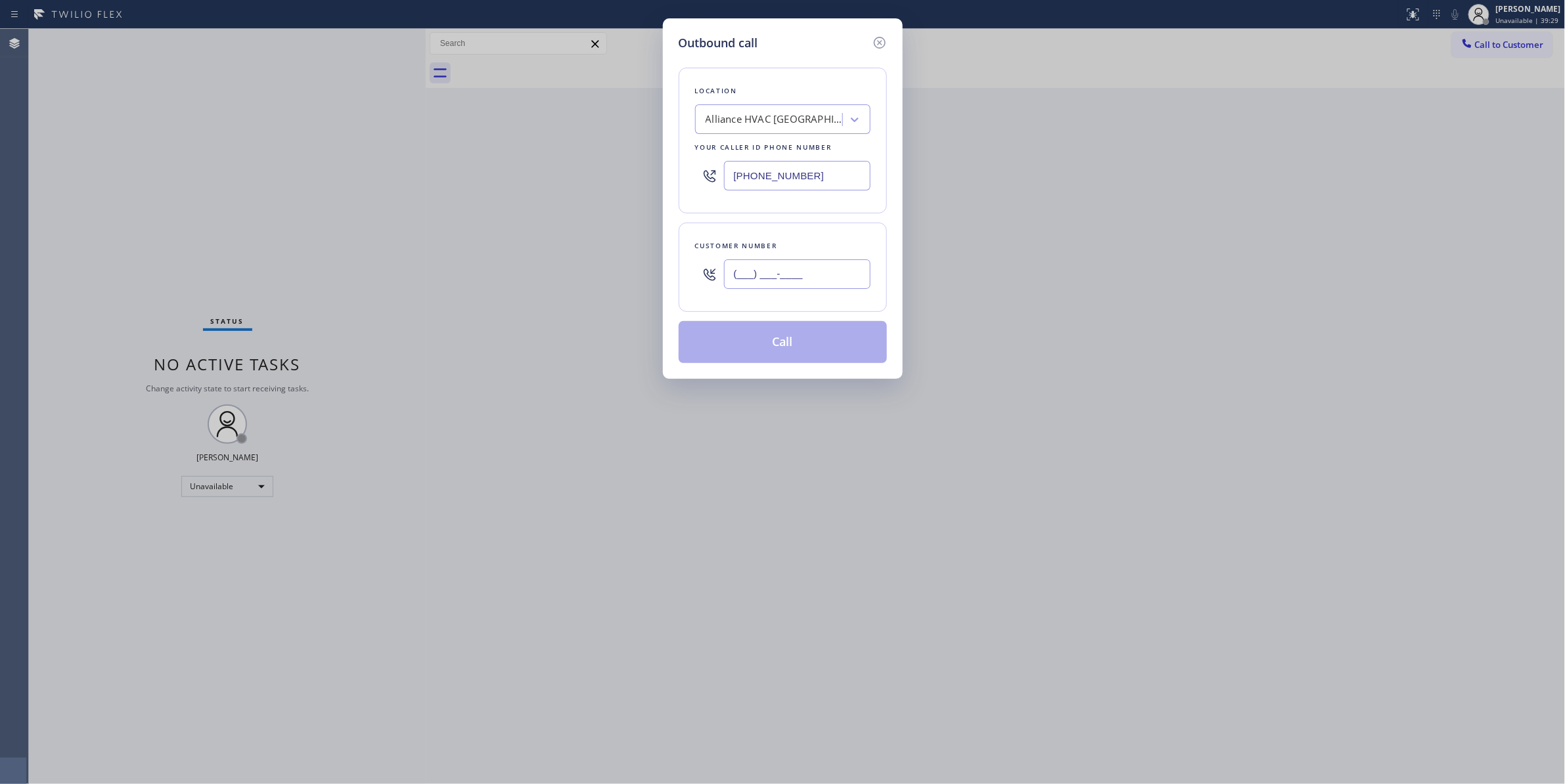
click at [779, 281] on input "(___) ___-____" at bounding box center [797, 274] width 146 height 30
paste input "310) 921-5660"
type input "[PHONE_NUMBER]"
click at [799, 347] on button "Call" at bounding box center [782, 342] width 208 height 42
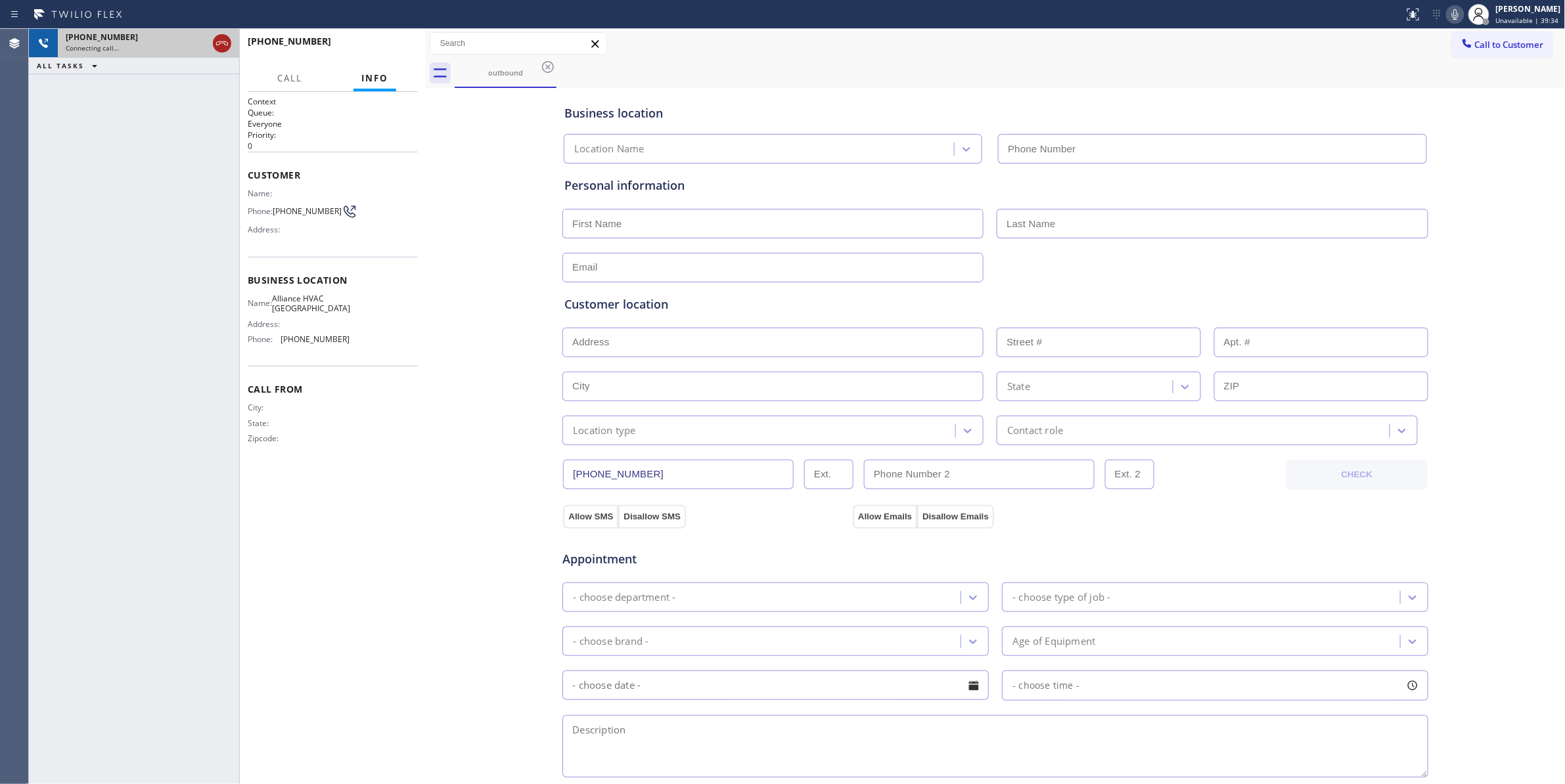
type input "[PHONE_NUMBER]"
click at [223, 41] on icon at bounding box center [222, 44] width 16 height 16
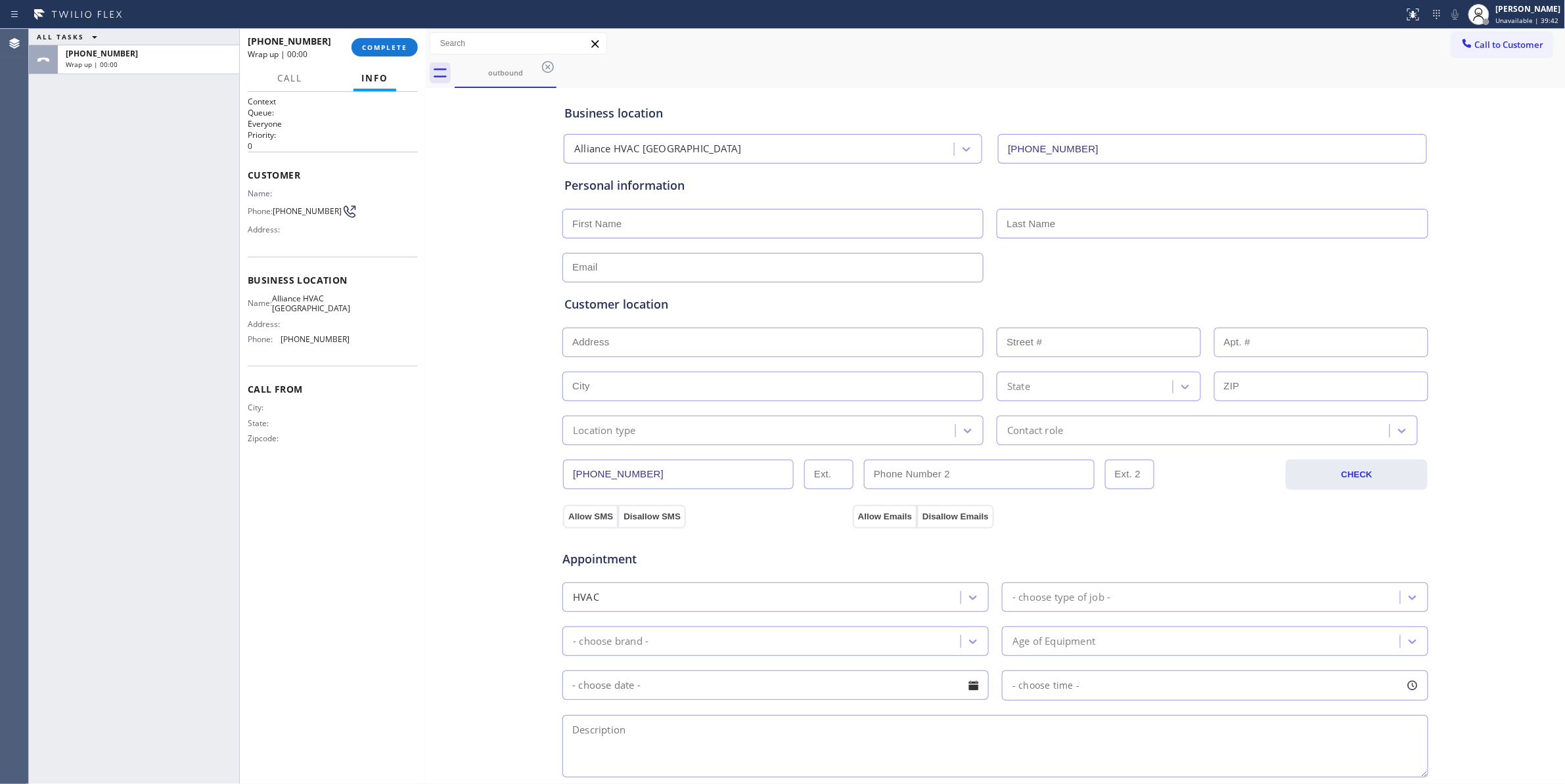
click at [389, 60] on div "[PHONE_NUMBER] Wrap up | 00:00 COMPLETE" at bounding box center [332, 47] width 170 height 34
click at [390, 54] on button "COMPLETE" at bounding box center [384, 47] width 66 height 18
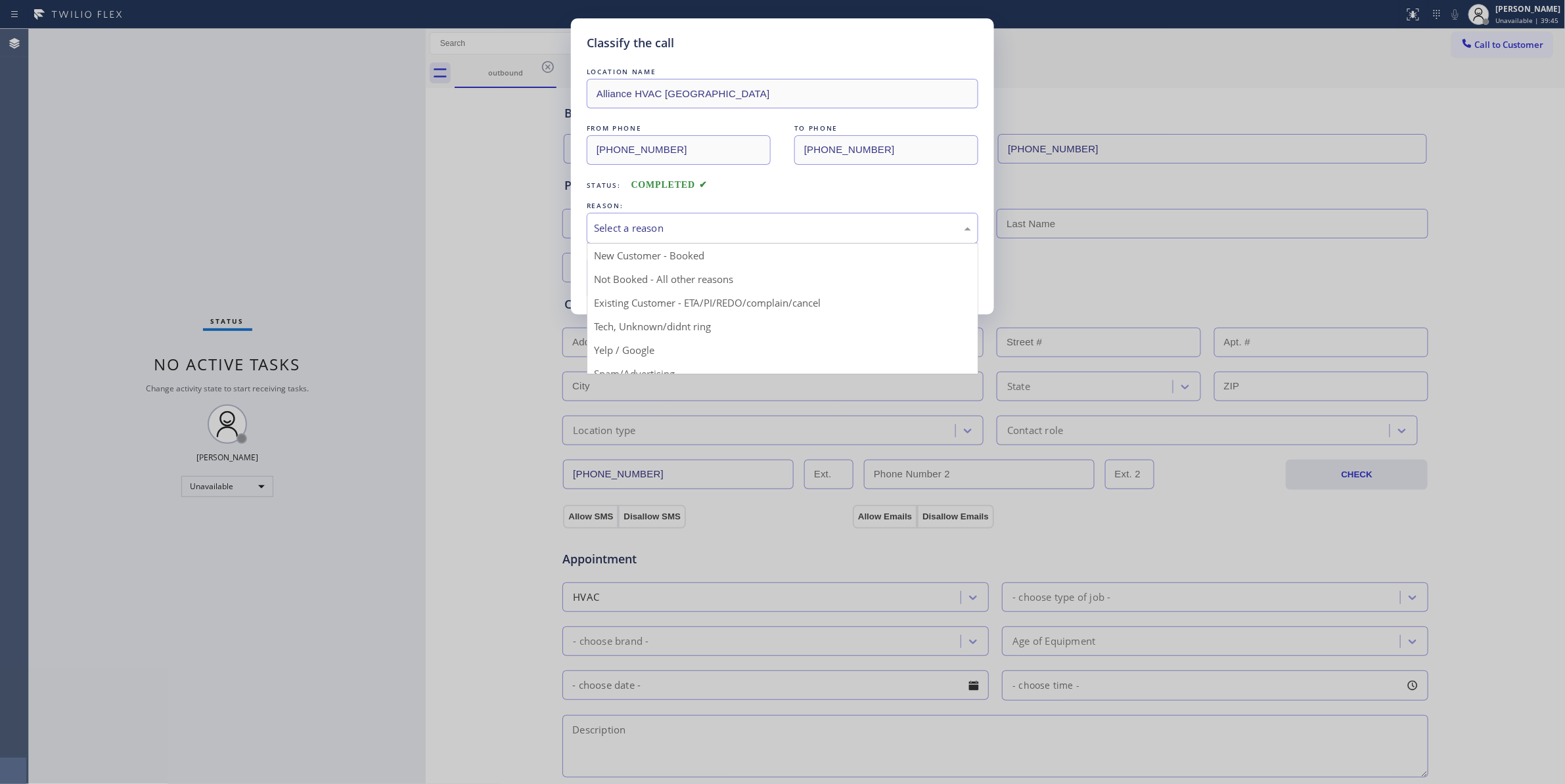
click at [665, 235] on div "Select a reason" at bounding box center [782, 227] width 377 height 15
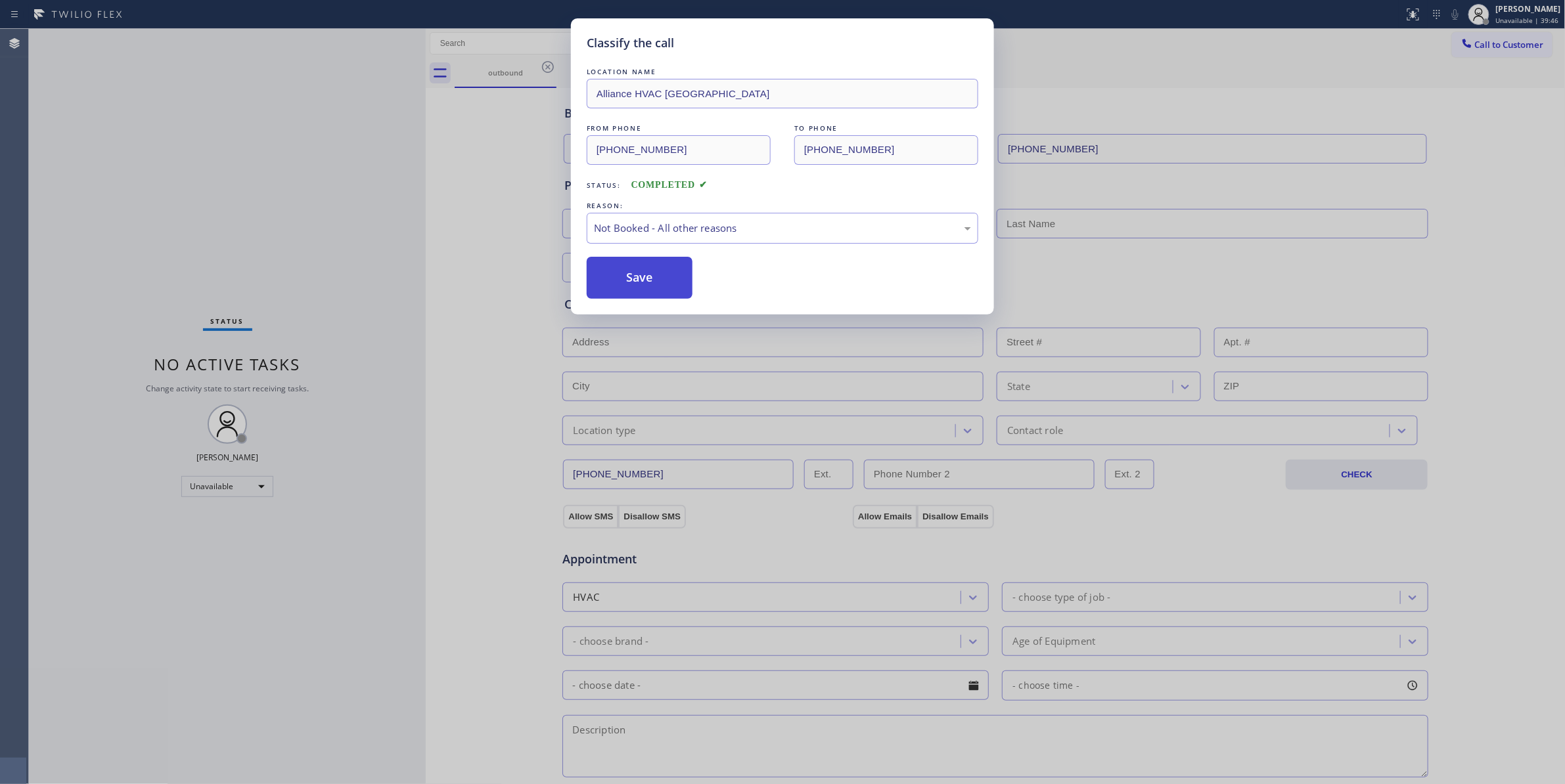
click at [640, 277] on button "Save" at bounding box center [639, 278] width 105 height 42
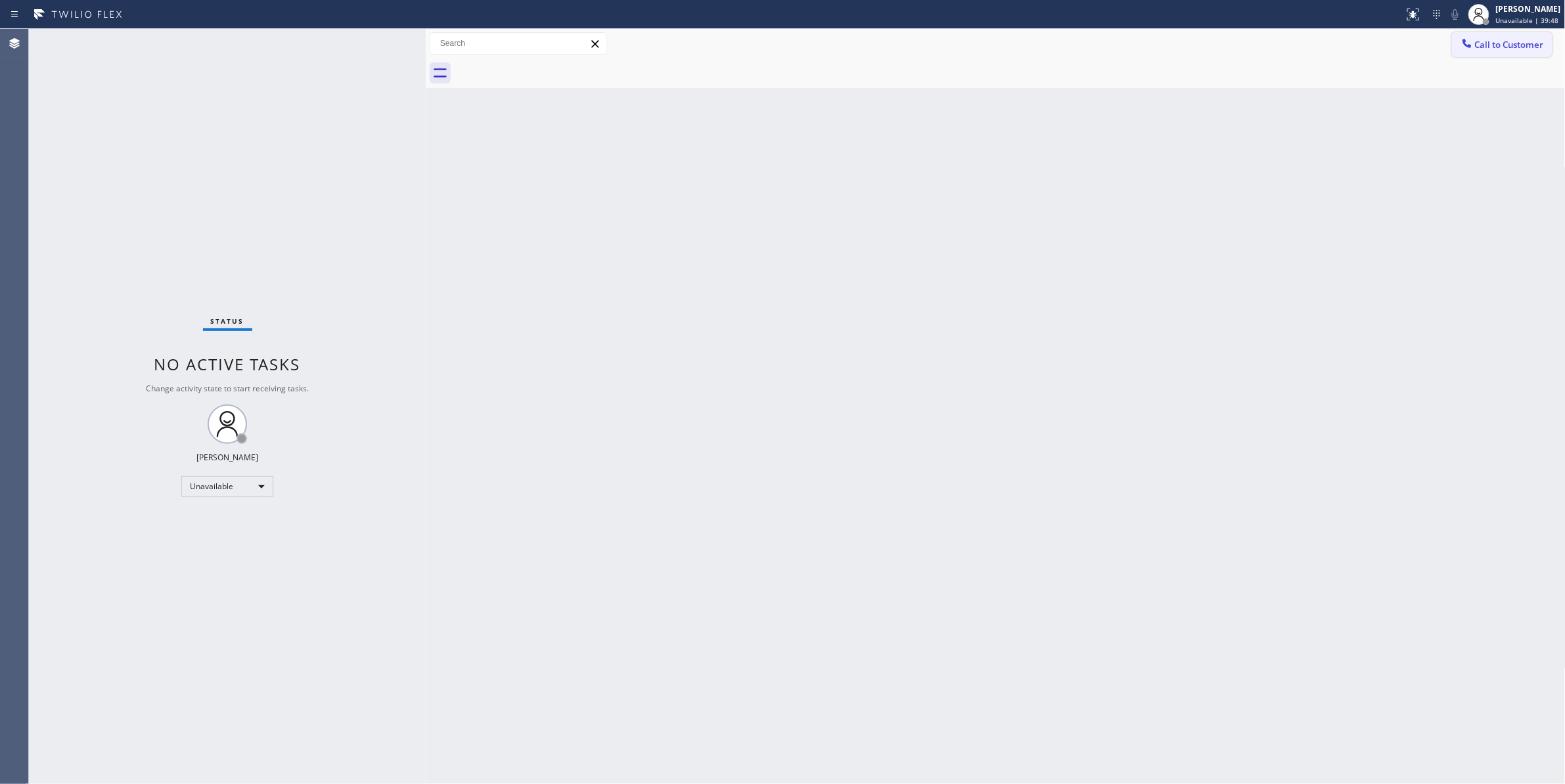
click at [1488, 36] on button "Call to Customer" at bounding box center [1501, 44] width 100 height 25
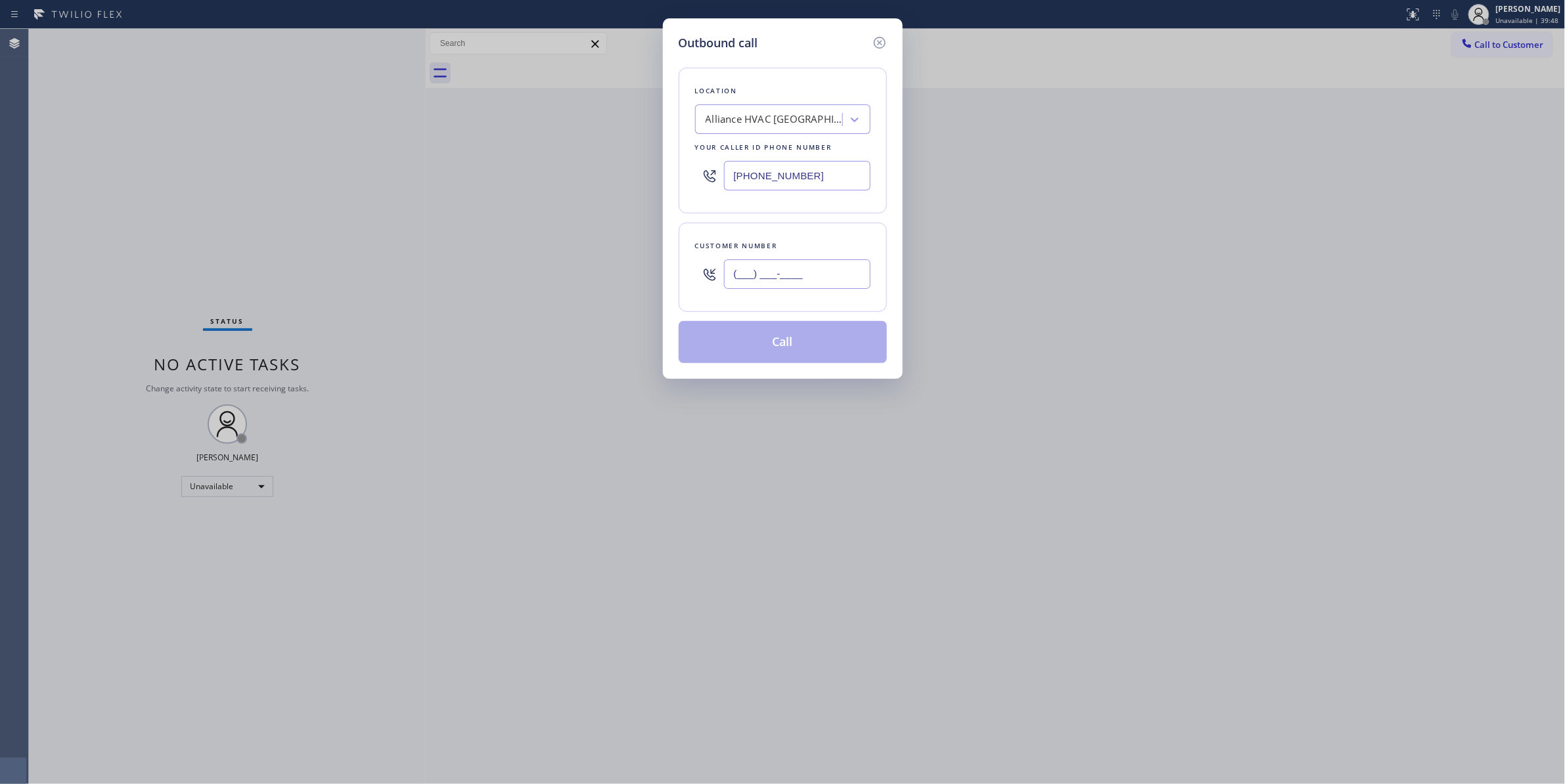
click at [786, 268] on input "(___) ___-____" at bounding box center [797, 274] width 146 height 30
paste input "310) 921-5660"
type input "[PHONE_NUMBER]"
click at [733, 342] on button "Call" at bounding box center [782, 342] width 208 height 42
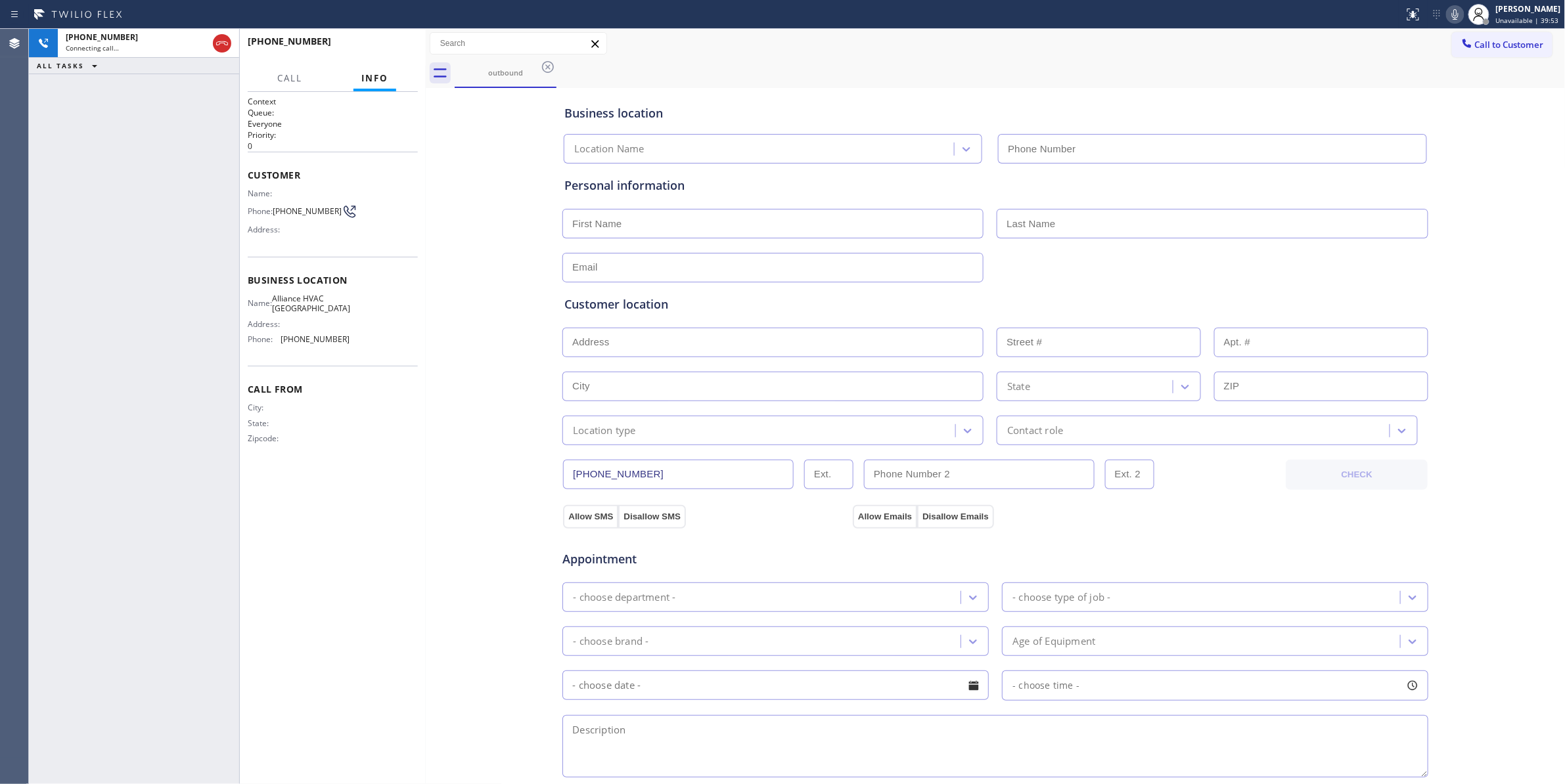
type input "[PHONE_NUMBER]"
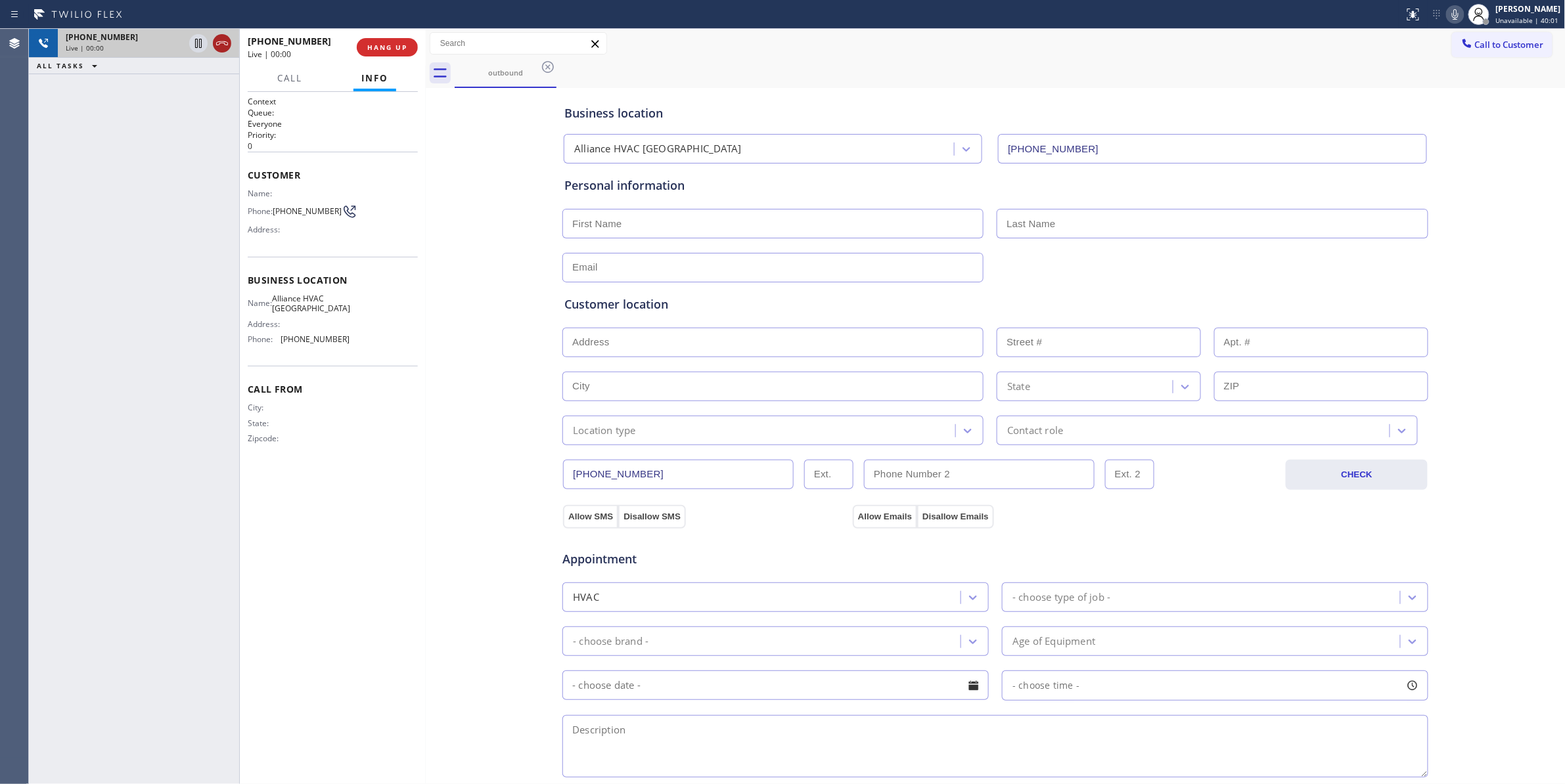
click at [221, 46] on icon at bounding box center [222, 44] width 16 height 16
click at [386, 46] on span "COMPLETE" at bounding box center [384, 47] width 45 height 10
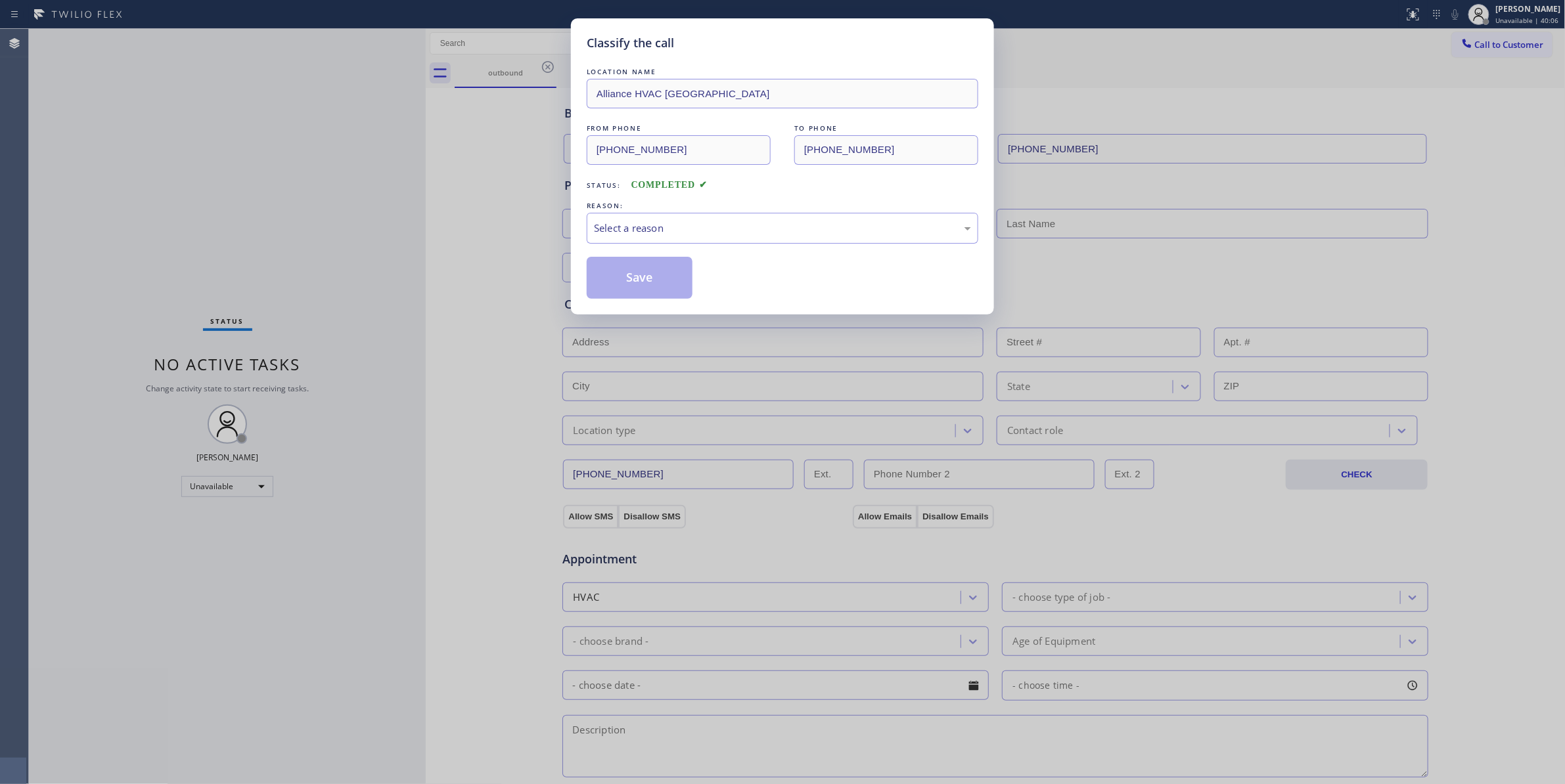
click at [628, 209] on div "REASON:" at bounding box center [782, 206] width 391 height 14
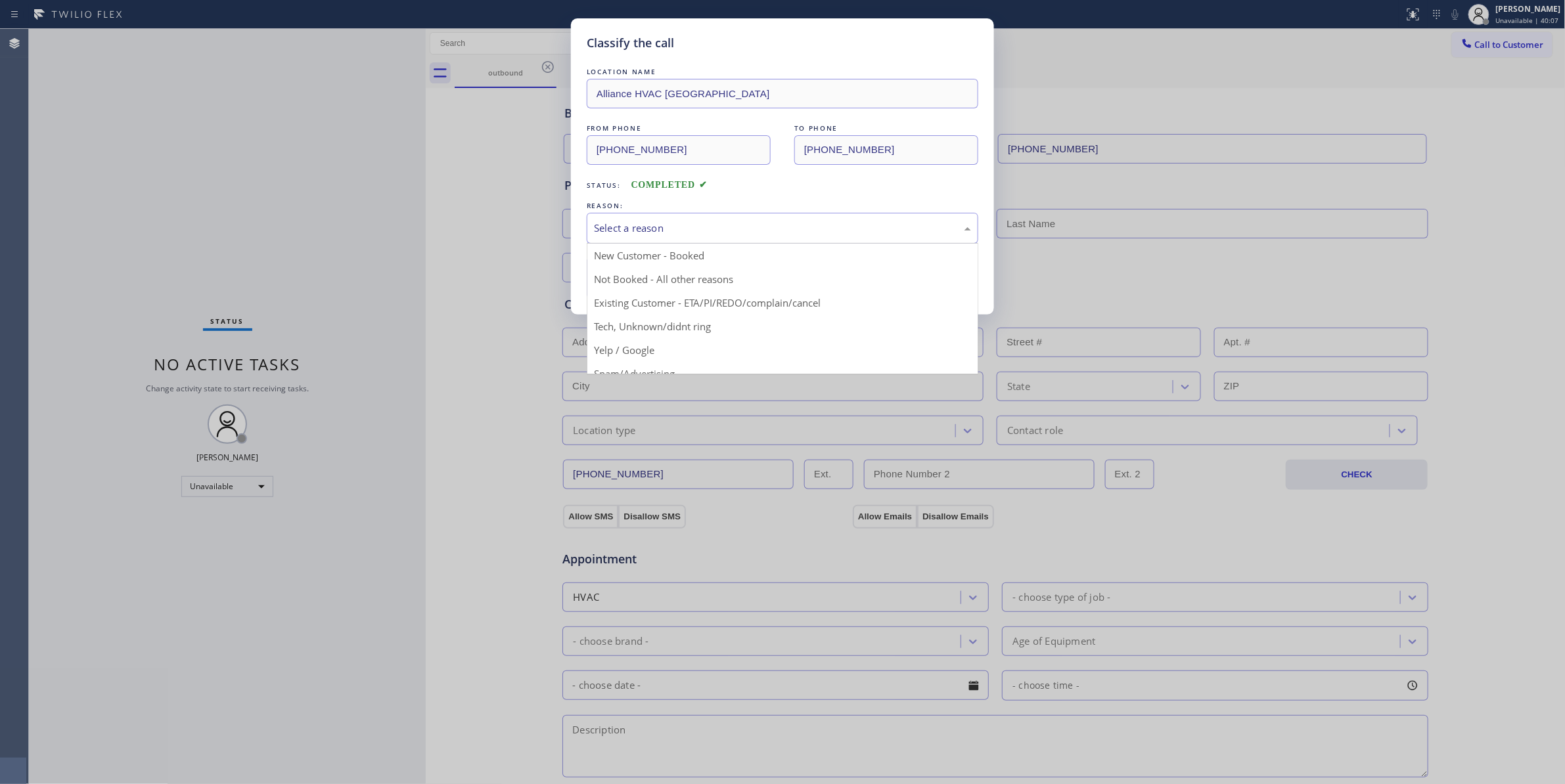
click at [632, 226] on div "Select a reason" at bounding box center [782, 227] width 377 height 15
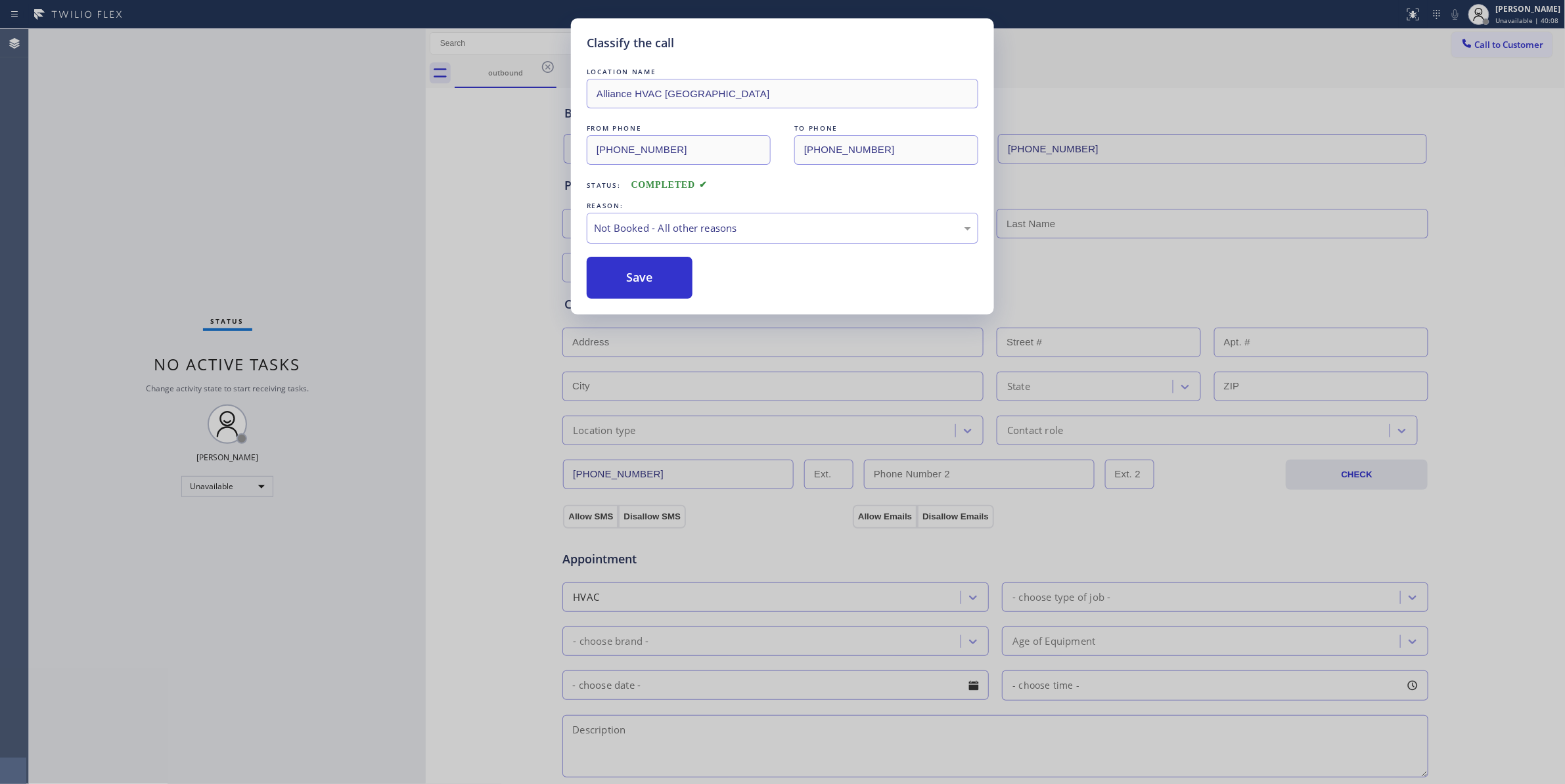
click at [634, 276] on button "Save" at bounding box center [639, 278] width 105 height 42
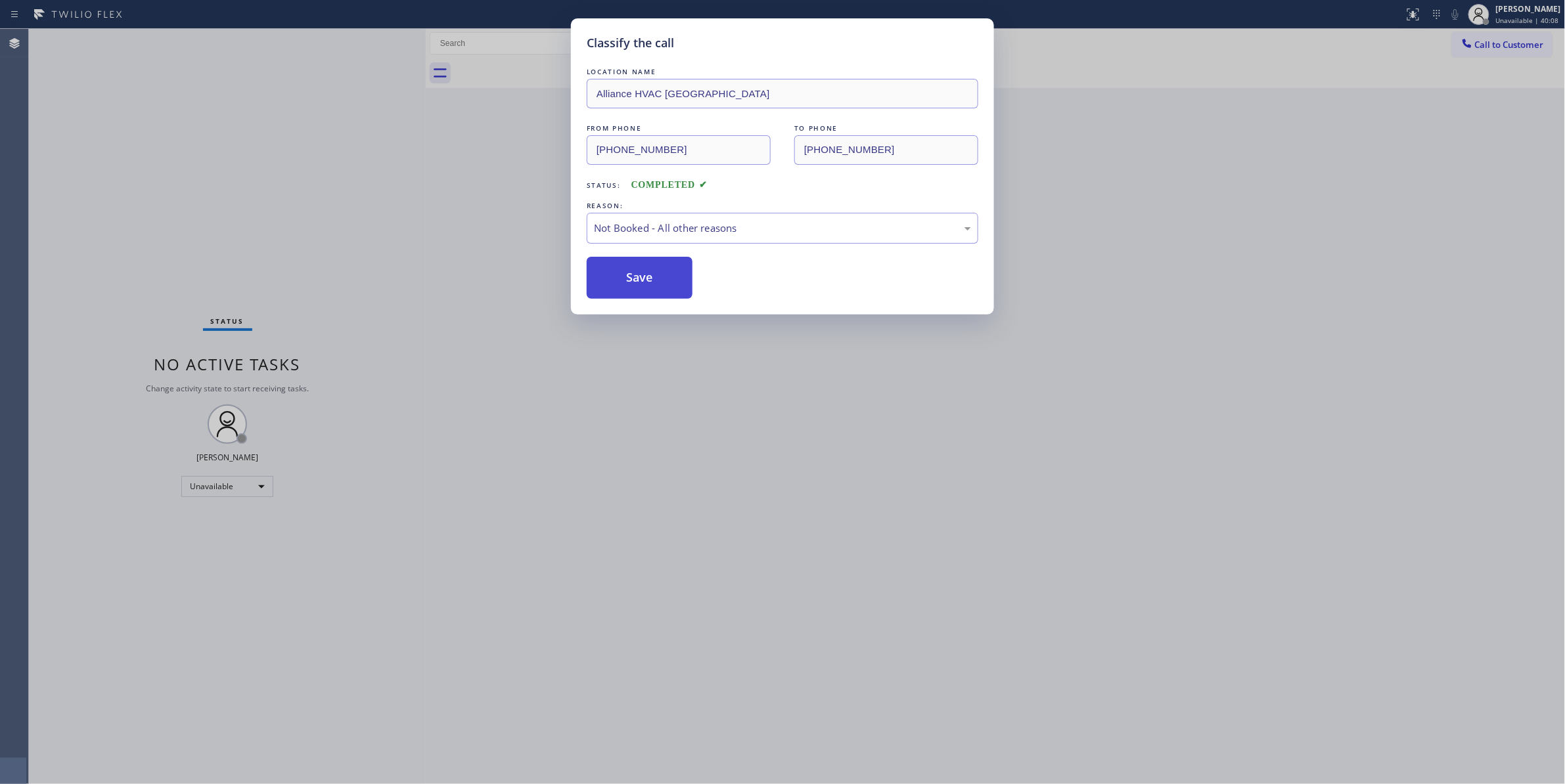
click at [634, 276] on button "Save" at bounding box center [639, 278] width 105 height 42
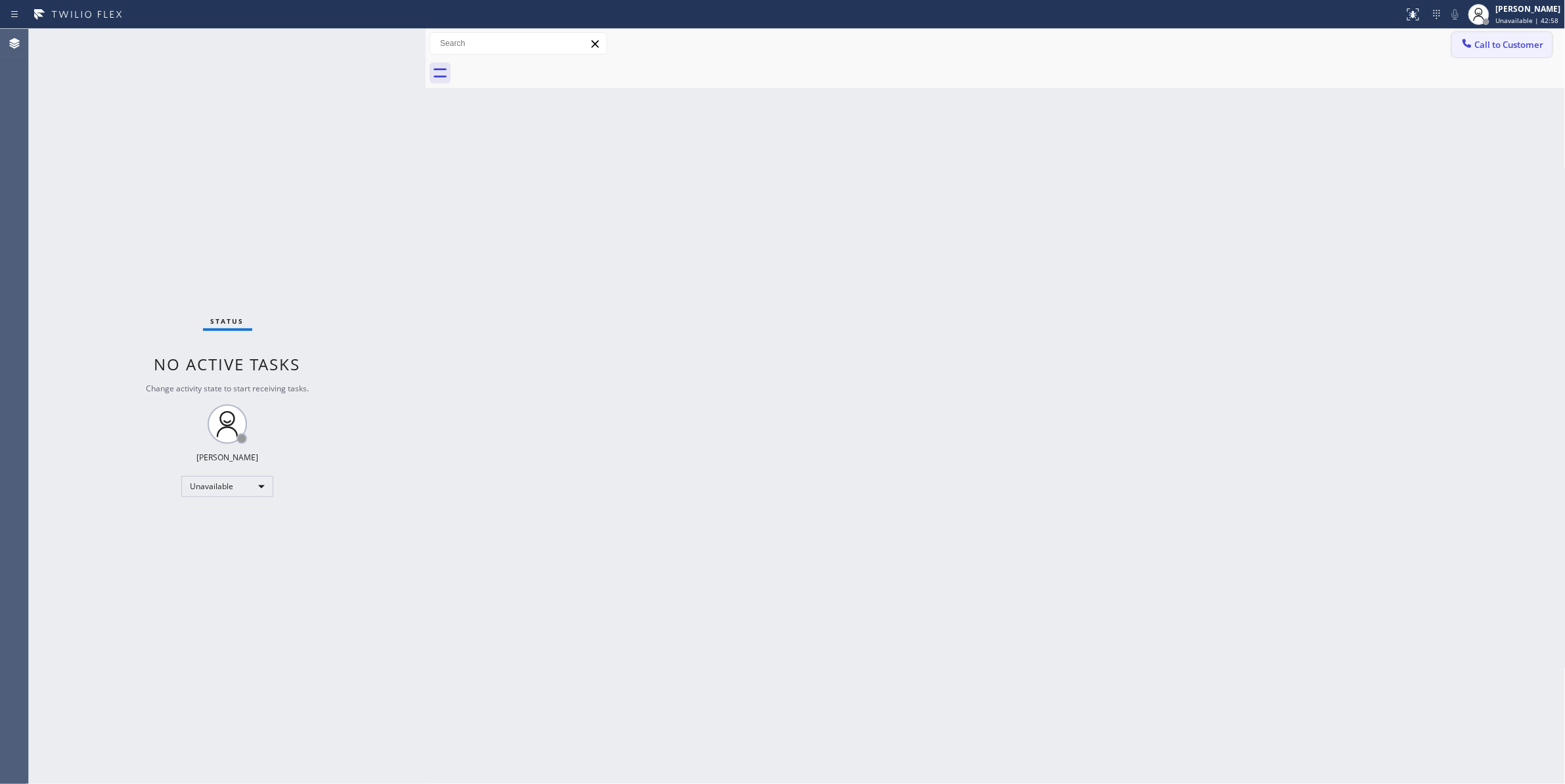
click at [1504, 40] on span "Call to Customer" at bounding box center [1509, 44] width 69 height 12
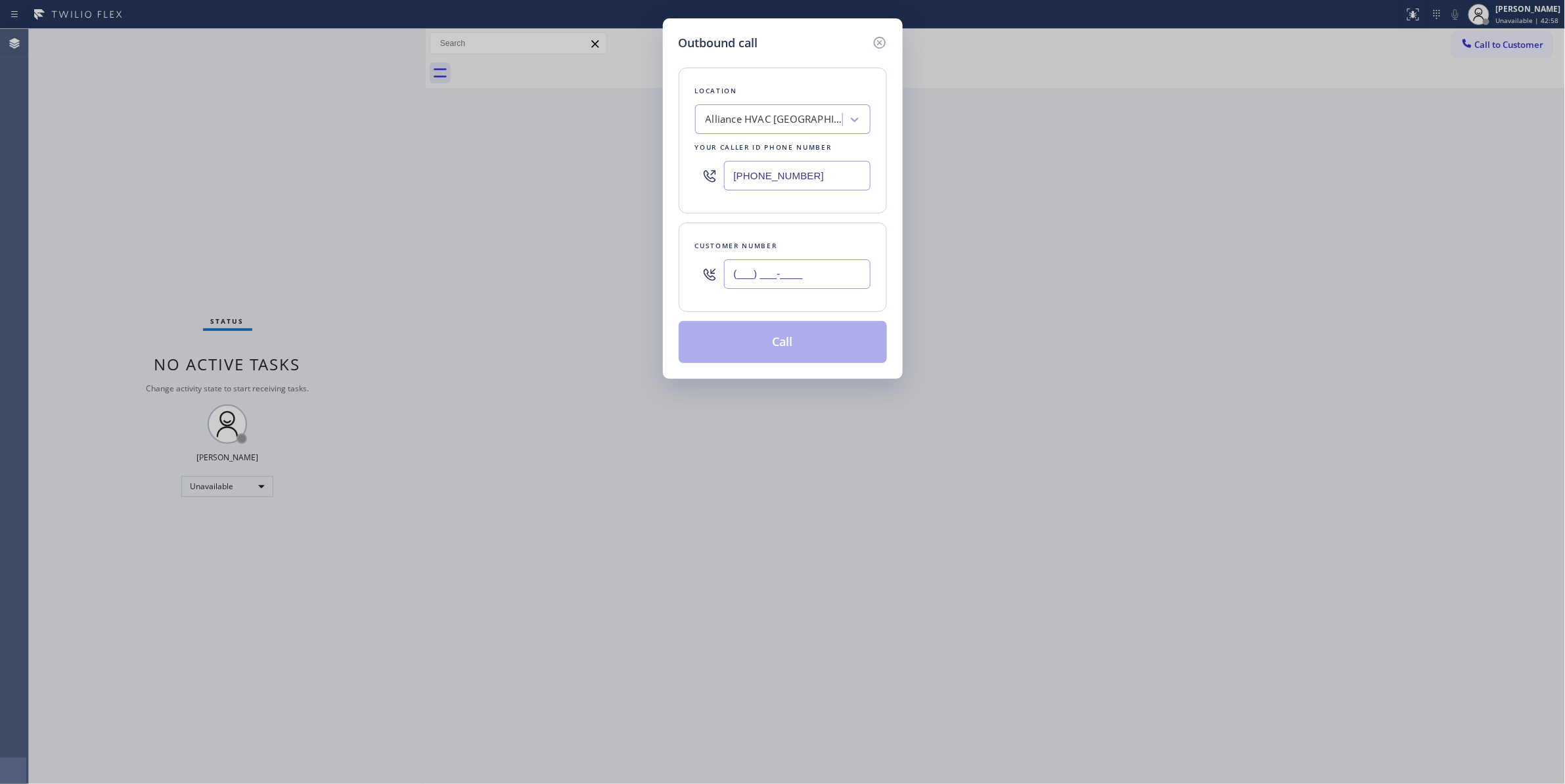
click at [779, 272] on input "(___) ___-____" at bounding box center [797, 274] width 146 height 30
paste input "310) 921-5660"
type input "[PHONE_NUMBER]"
click at [768, 336] on button "Call" at bounding box center [782, 342] width 208 height 42
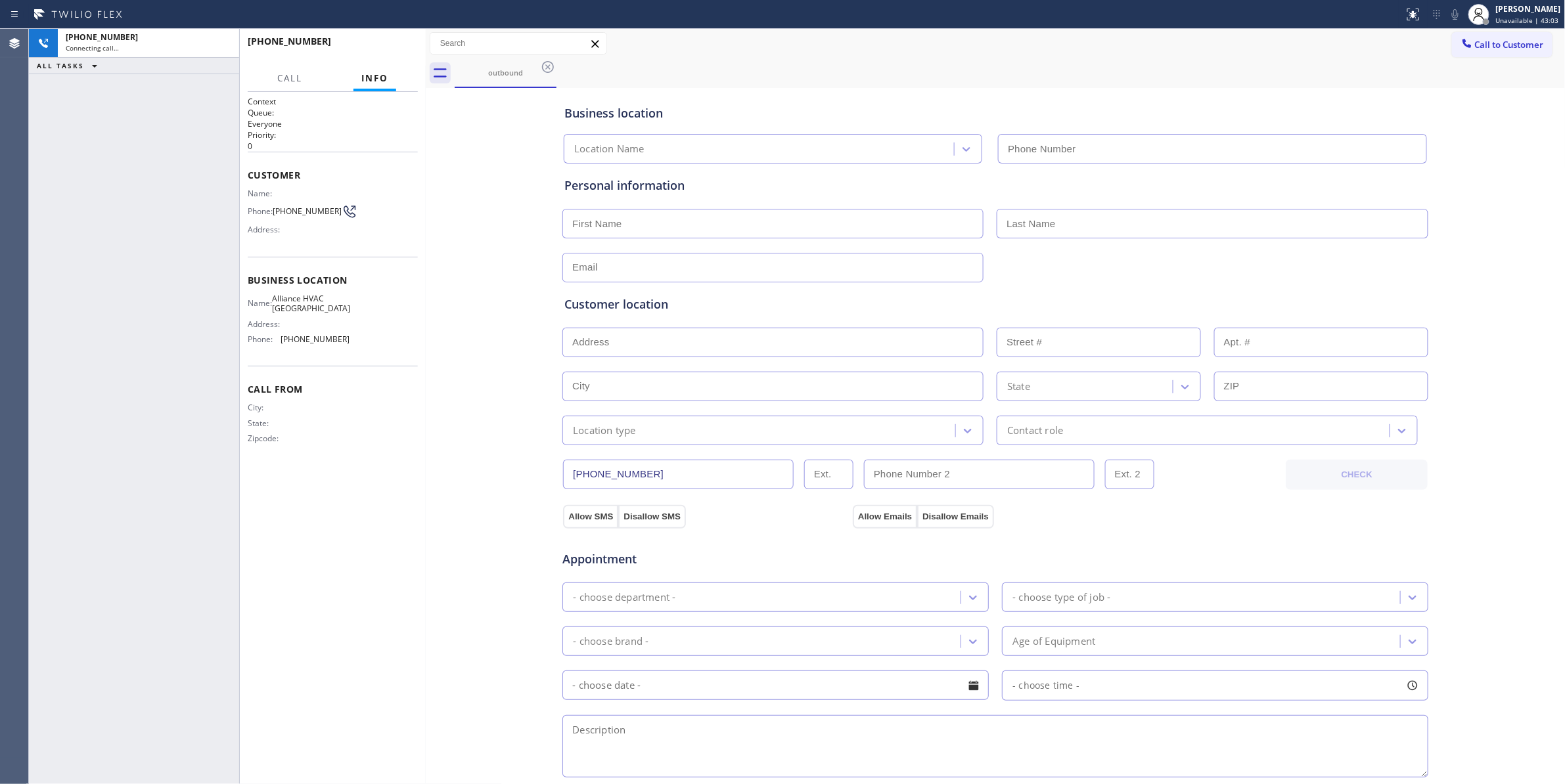
type input "[PHONE_NUMBER]"
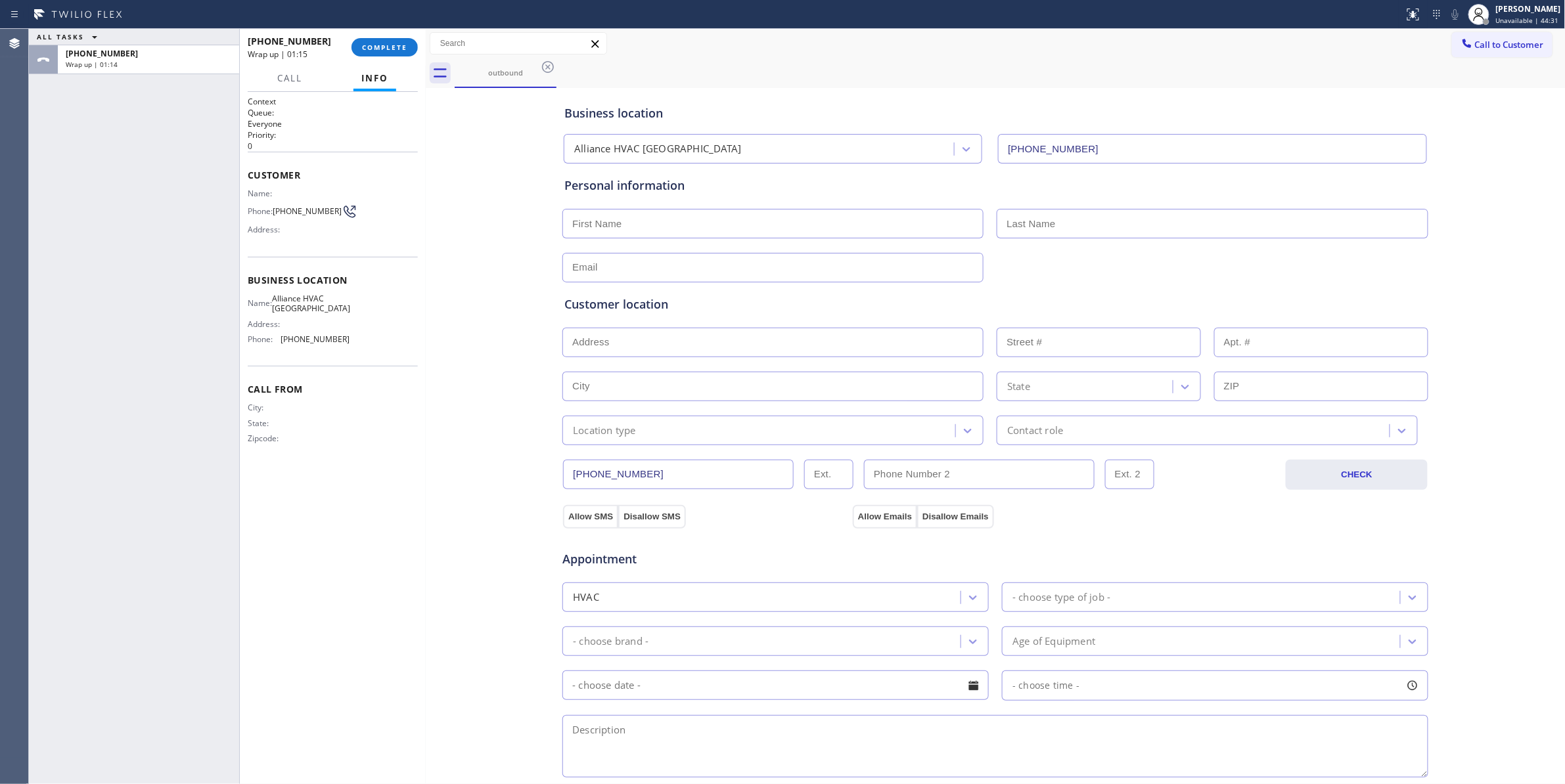
drag, startPoint x: 113, startPoint y: 239, endPoint x: 92, endPoint y: 185, distance: 57.9
click at [112, 235] on div "ALL TASKS ALL TASKS ACTIVE TASKS TASKS IN WRAP UP [PHONE_NUMBER] Wrap up | 01:14" at bounding box center [133, 406] width 210 height 755
click at [390, 40] on button "COMPLETE" at bounding box center [384, 47] width 66 height 18
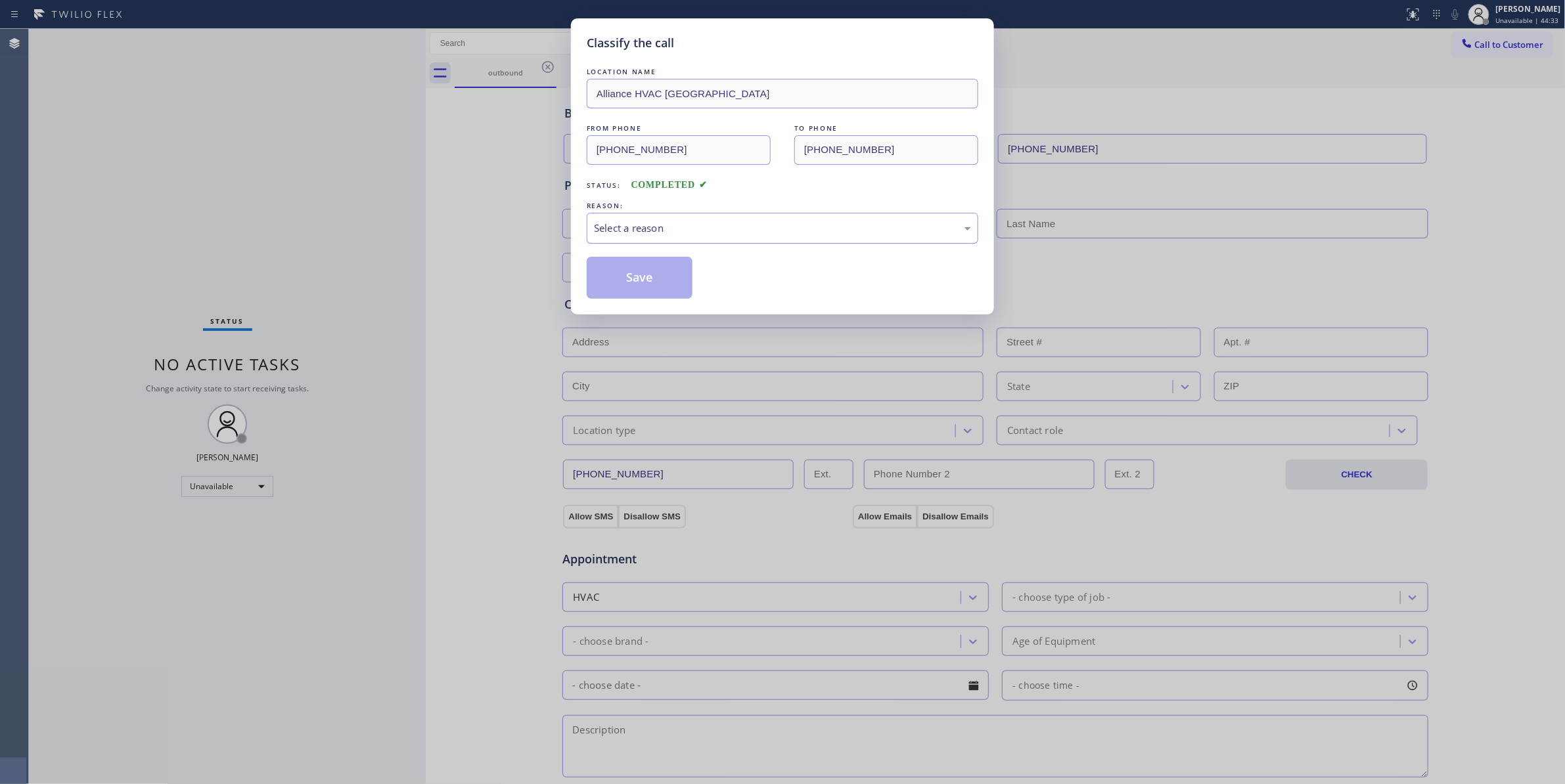
click at [707, 222] on div "Select a reason" at bounding box center [782, 227] width 377 height 15
click at [626, 281] on button "Save" at bounding box center [639, 278] width 105 height 42
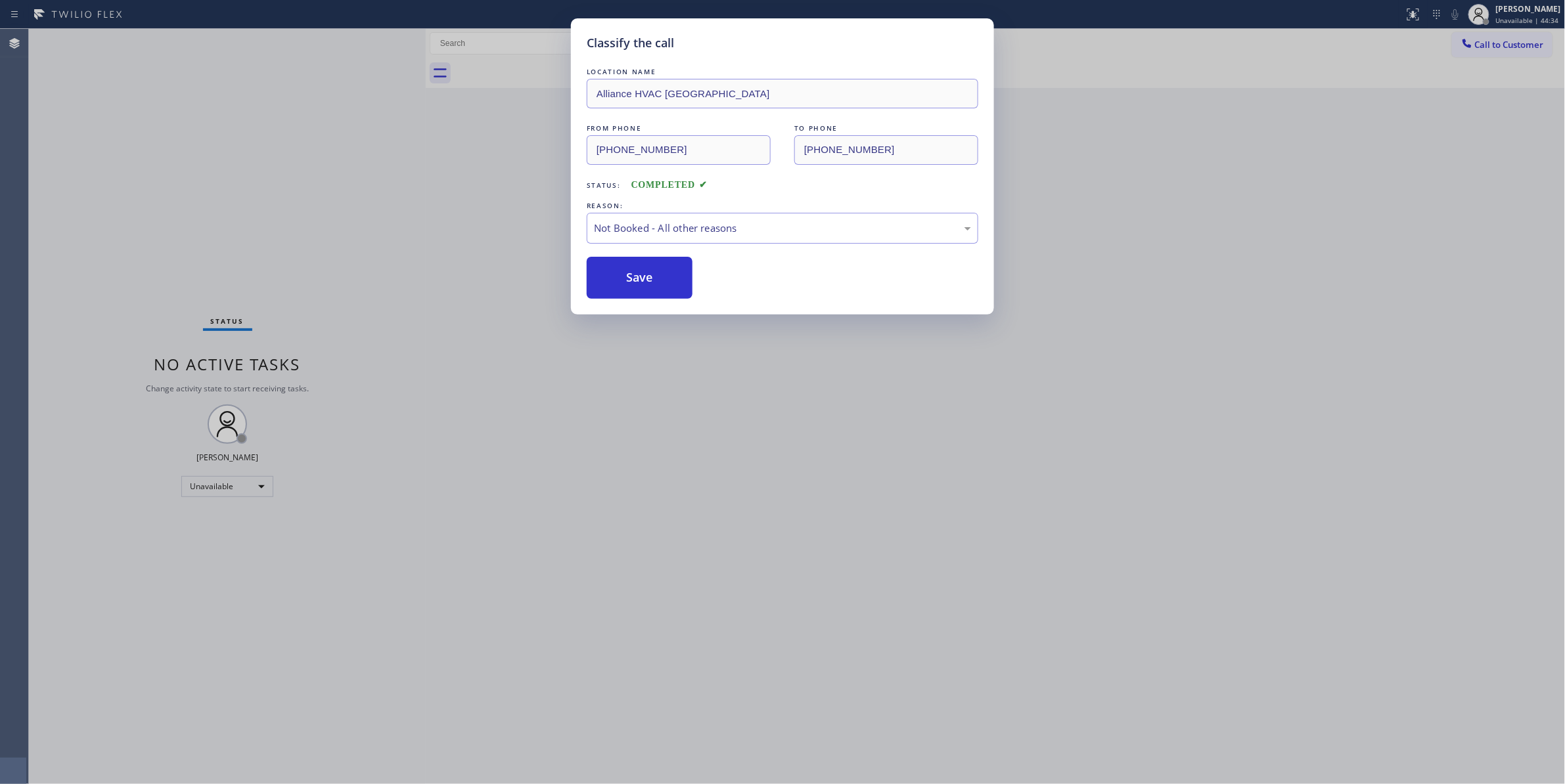
click at [626, 281] on button "Save" at bounding box center [639, 278] width 105 height 42
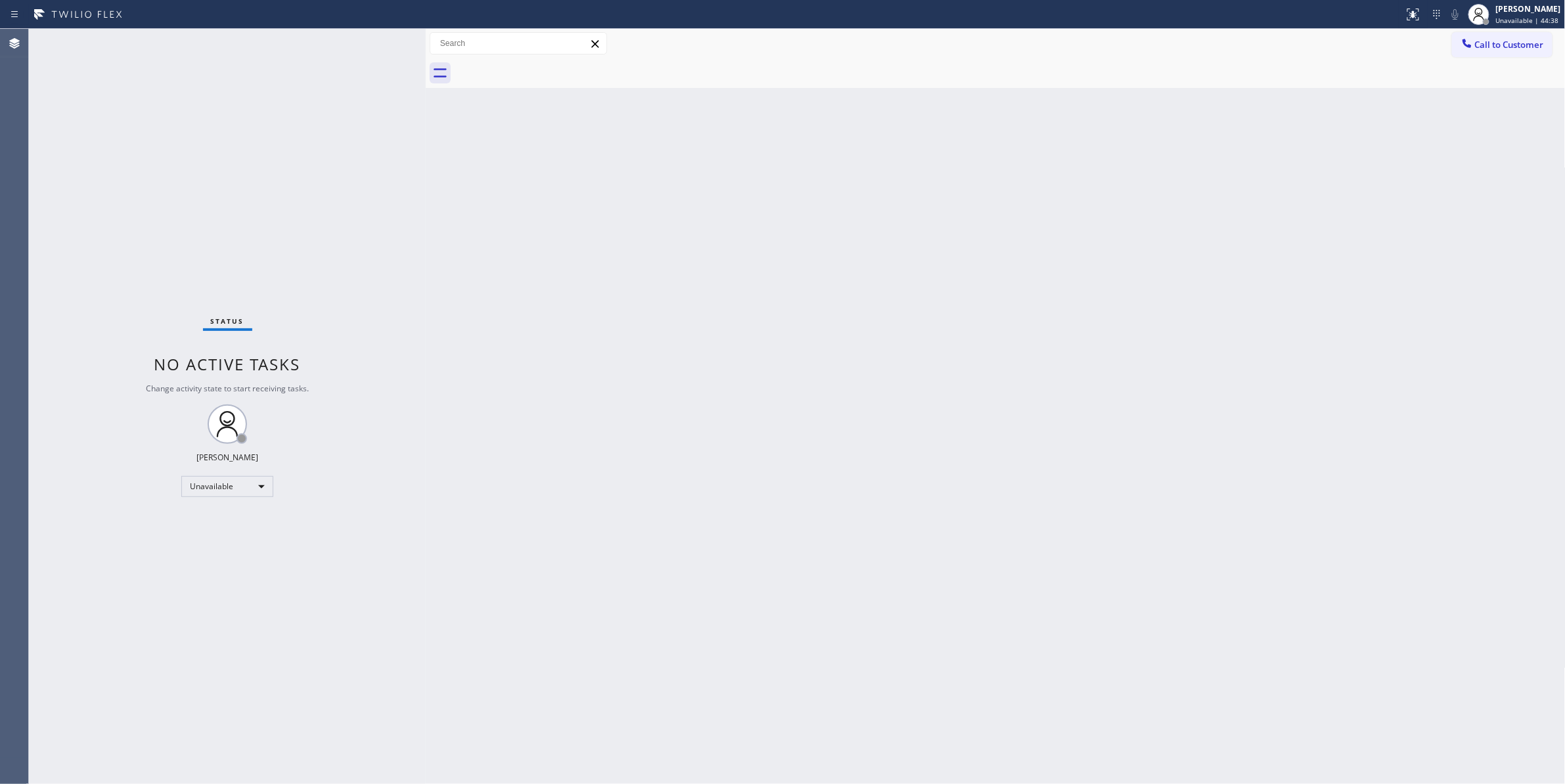
click at [1016, 202] on div "Back to Dashboard Change Sender ID Customers Technicians Select a contact Outbo…" at bounding box center [996, 406] width 1140 height 755
click at [1486, 46] on span "Call to Customer" at bounding box center [1509, 44] width 69 height 12
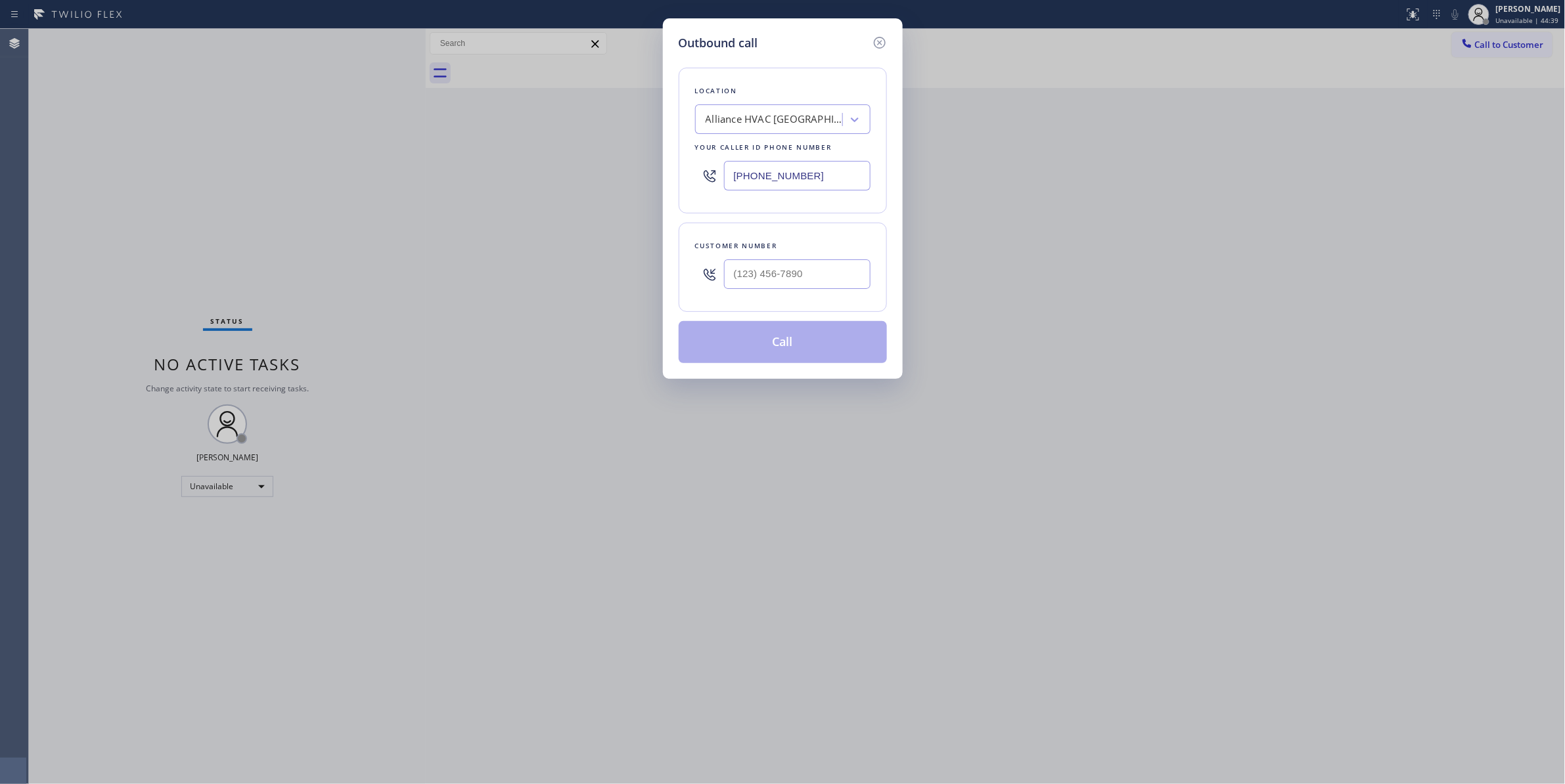
paste input "760) 388-980"
drag, startPoint x: 829, startPoint y: 178, endPoint x: 439, endPoint y: 190, distance: 390.2
click at [374, 169] on div "Outbound call Location Alliance HVAC [GEOGRAPHIC_DATA] Your caller id phone num…" at bounding box center [782, 392] width 1565 height 784
type input "[PHONE_NUMBER]"
click at [783, 282] on input "(___) ___-____" at bounding box center [797, 274] width 146 height 30
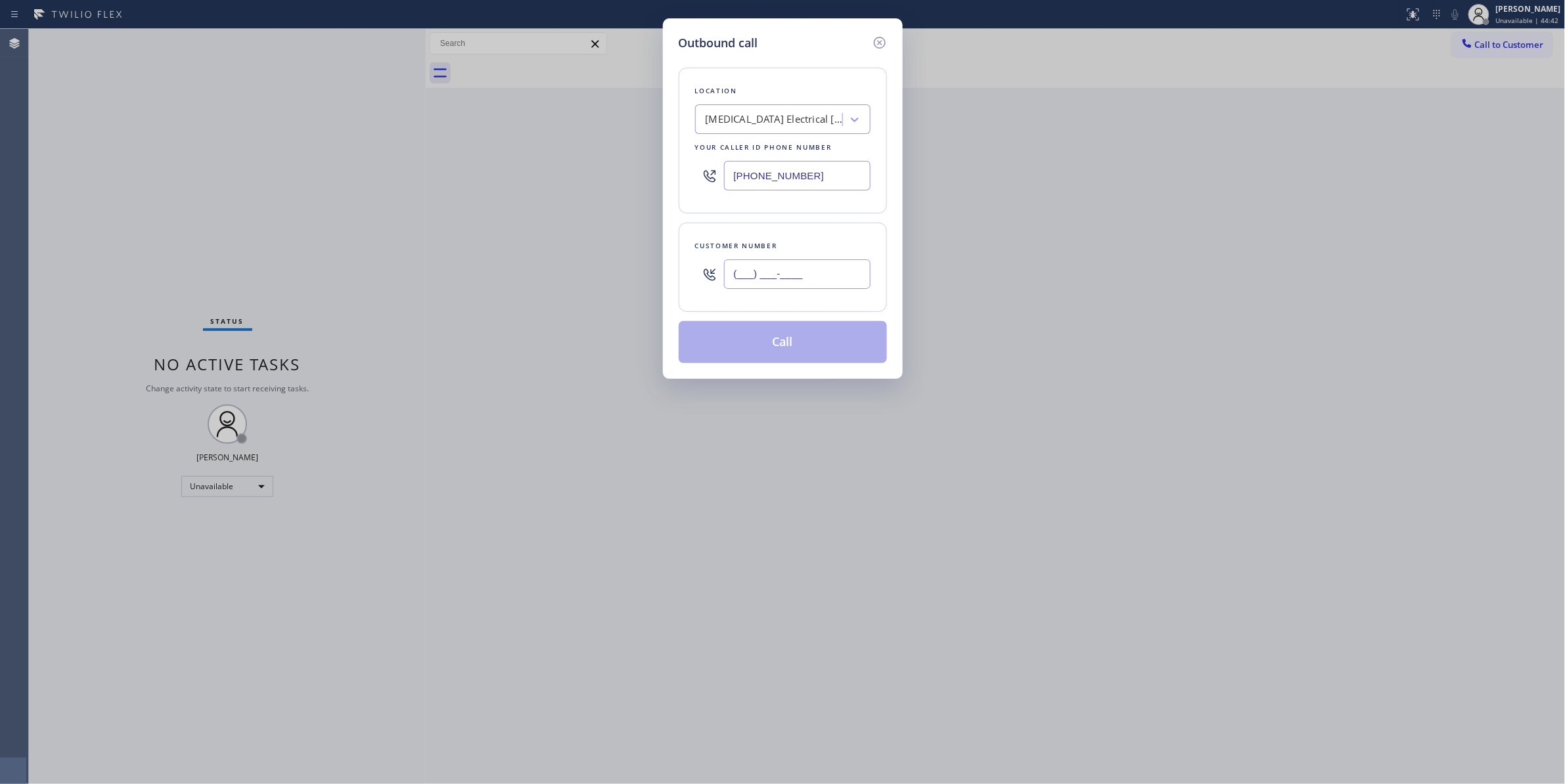
paste input "442) 241-9300"
drag, startPoint x: 713, startPoint y: 268, endPoint x: 655, endPoint y: 268, distance: 58.0
click at [655, 268] on div "Outbound call Location [MEDICAL_DATA] Electrical [GEOGRAPHIC_DATA] Your caller …" at bounding box center [782, 392] width 1565 height 784
type input "[PHONE_NUMBER]"
click at [771, 352] on button "Call" at bounding box center [782, 342] width 208 height 42
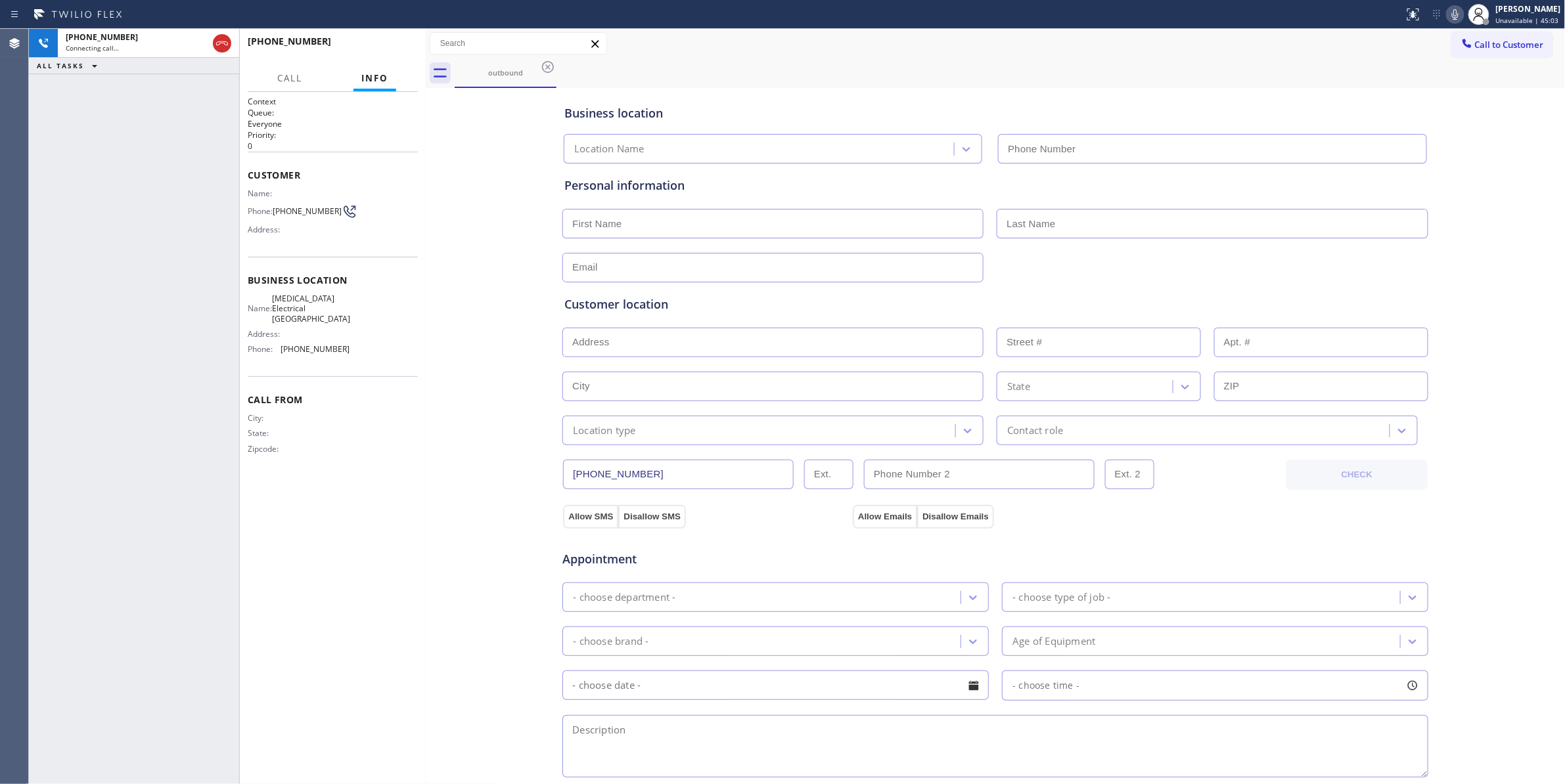
type input "[PHONE_NUMBER]"
click at [403, 45] on span "HANG UP" at bounding box center [387, 47] width 40 height 10
click at [311, 213] on span "[PHONE_NUMBER]" at bounding box center [307, 211] width 69 height 10
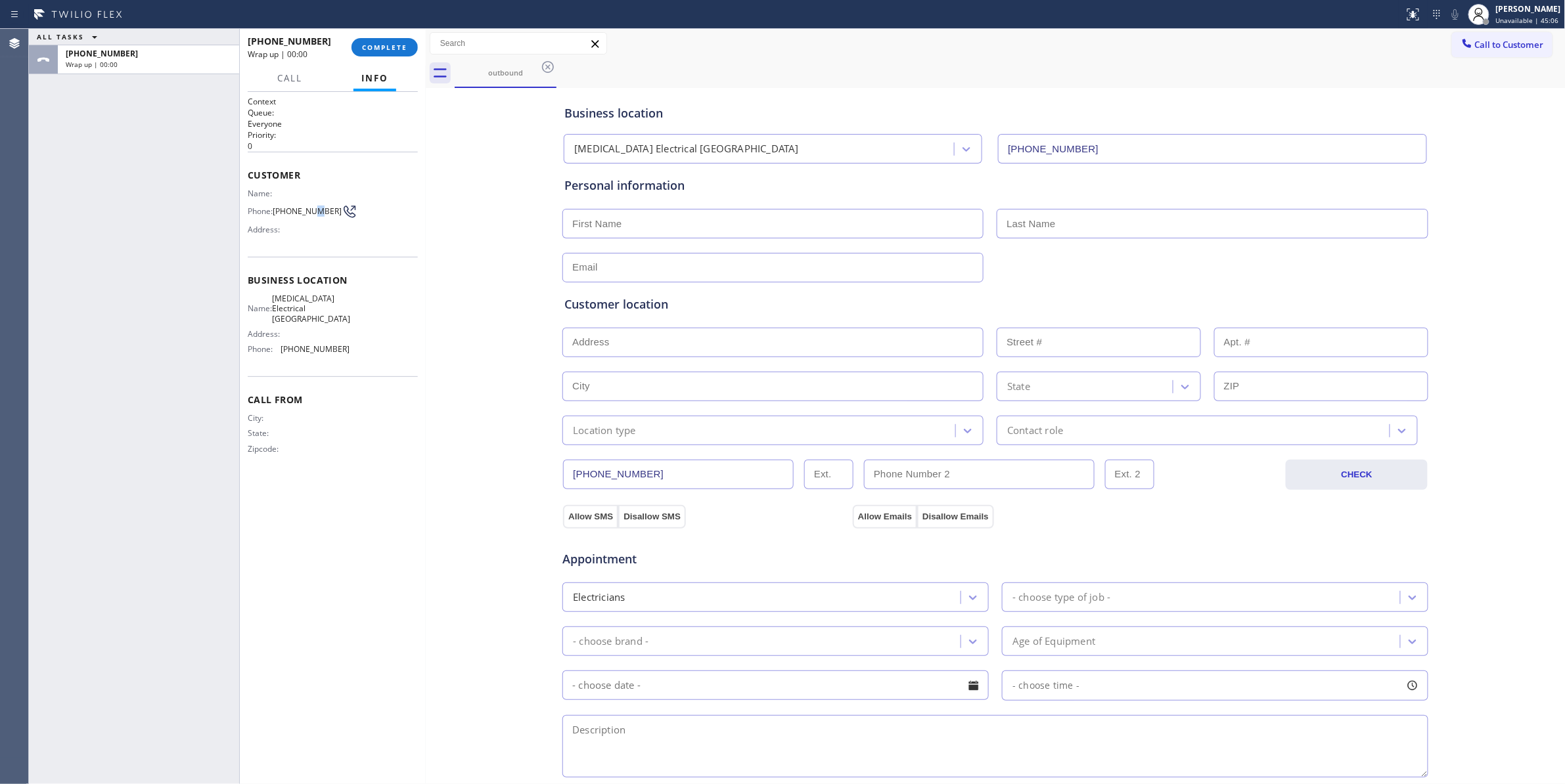
click at [311, 213] on span "[PHONE_NUMBER]" at bounding box center [307, 211] width 69 height 10
drag, startPoint x: 311, startPoint y: 213, endPoint x: 321, endPoint y: 142, distance: 71.7
click at [311, 213] on span "[PHONE_NUMBER]" at bounding box center [307, 211] width 69 height 10
click at [368, 49] on span "COMPLETE" at bounding box center [384, 47] width 45 height 10
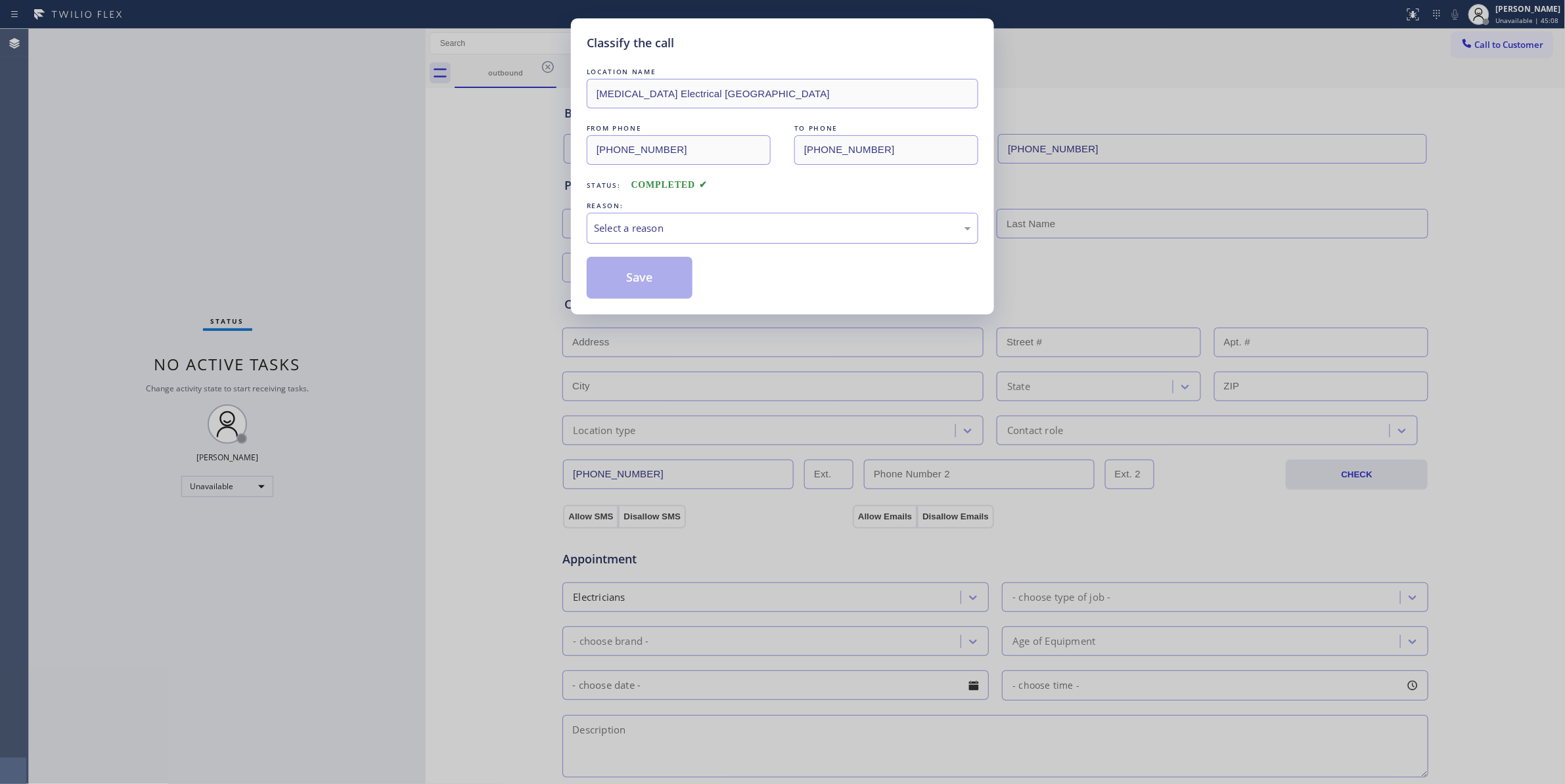
click at [681, 234] on div "Select a reason" at bounding box center [782, 227] width 377 height 15
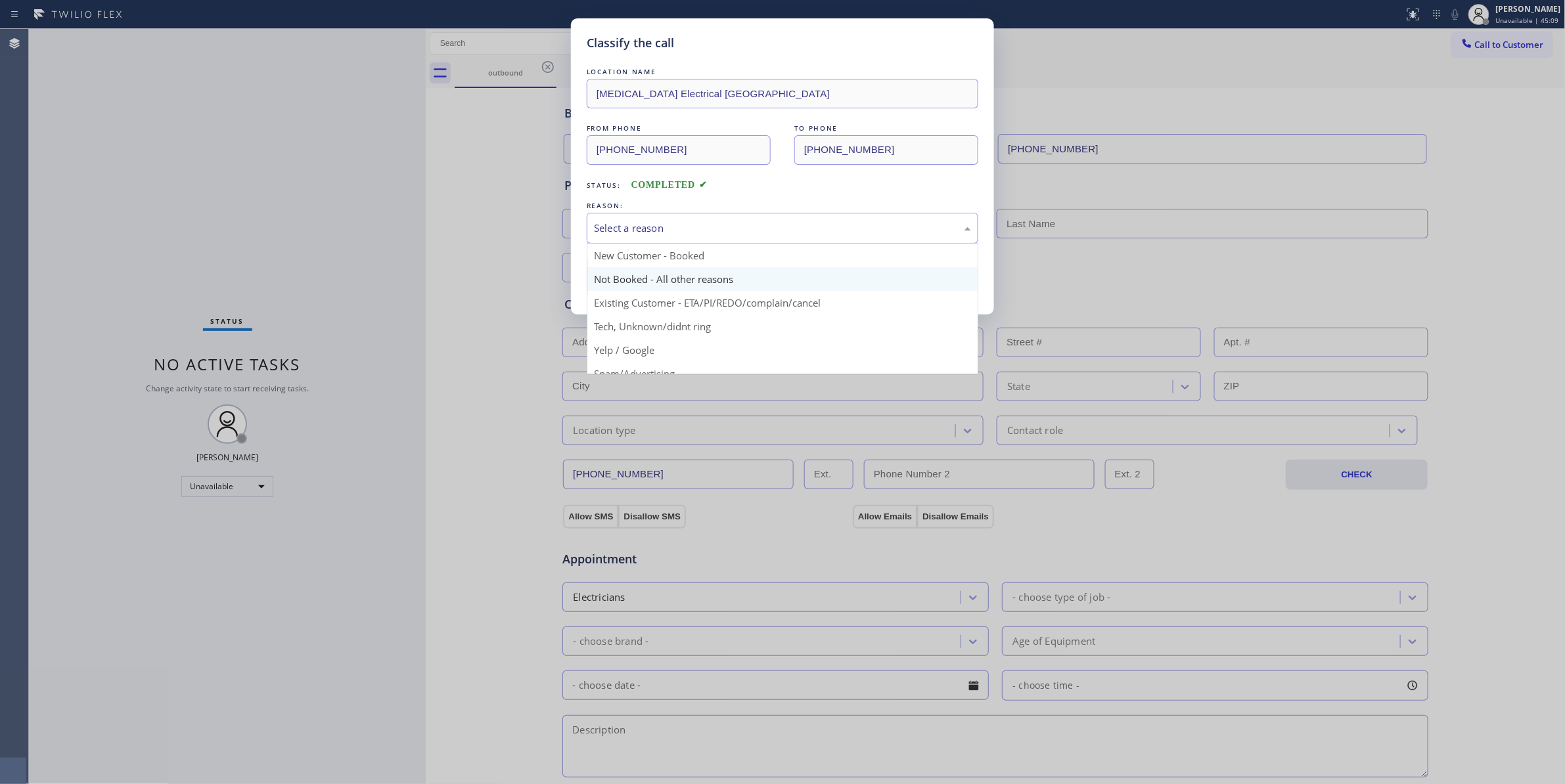
click at [676, 281] on button "Save" at bounding box center [639, 278] width 105 height 42
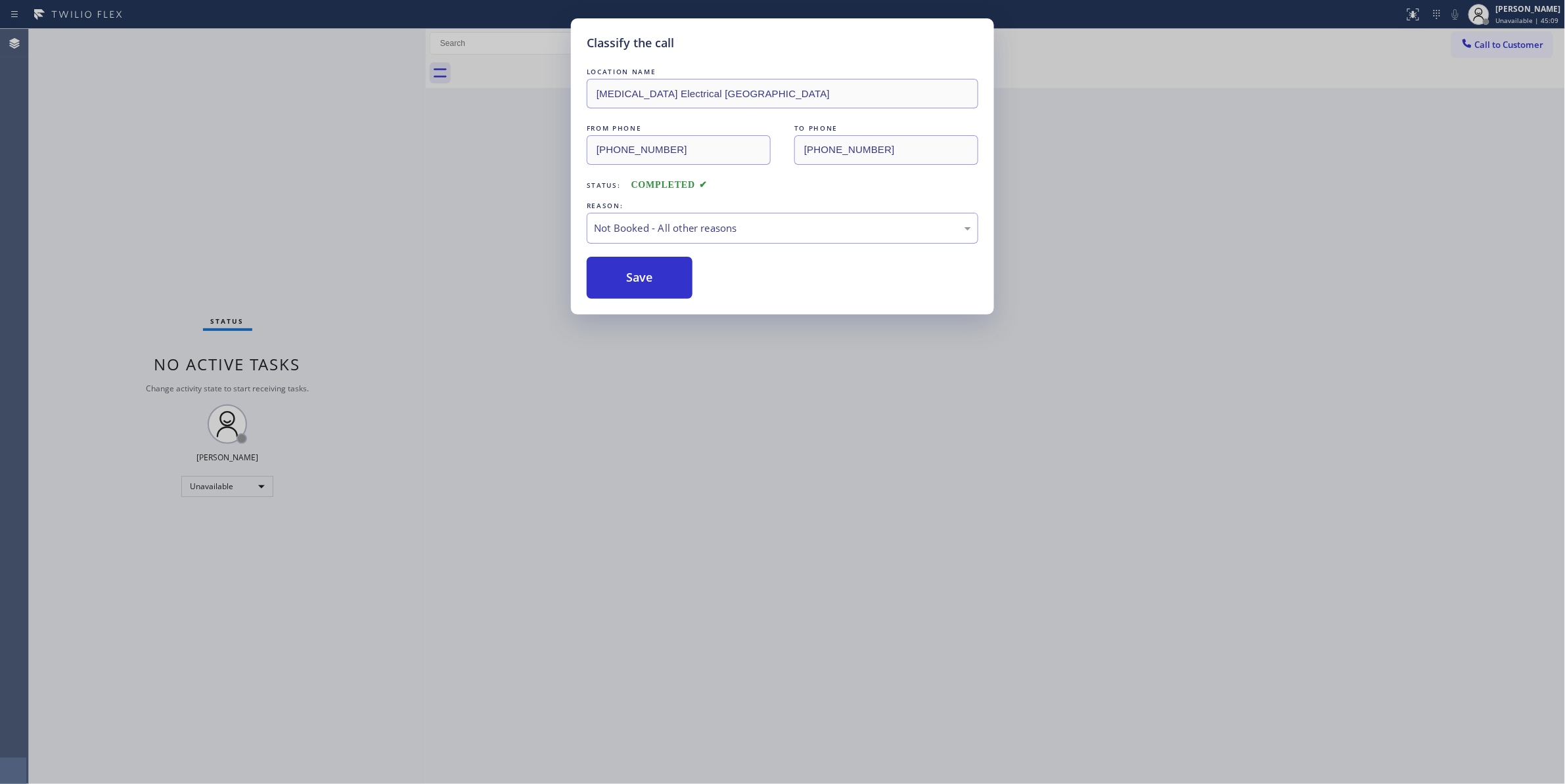
click at [676, 281] on button "Save" at bounding box center [639, 278] width 105 height 42
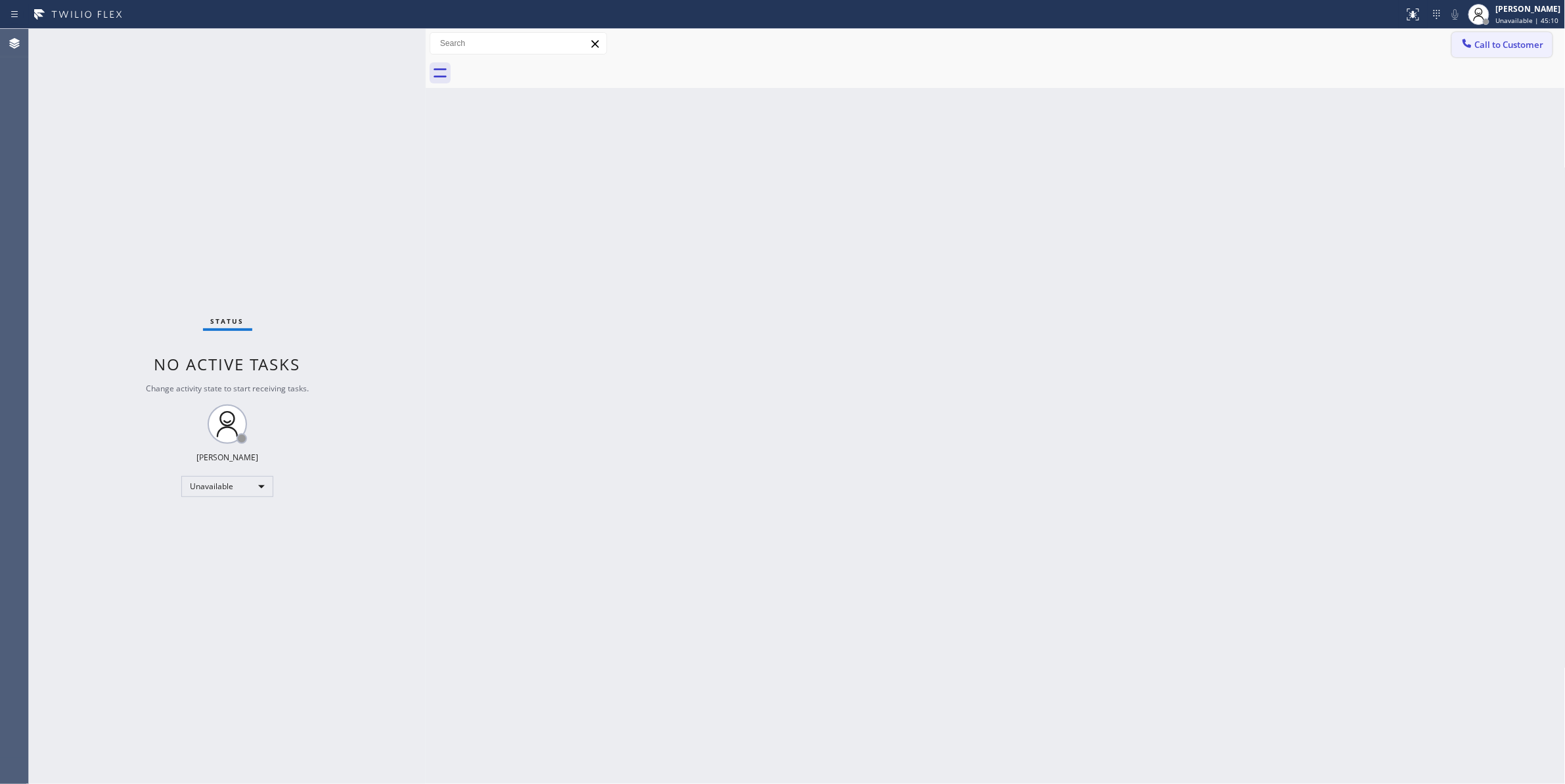
click at [1509, 46] on span "Call to Customer" at bounding box center [1509, 44] width 69 height 12
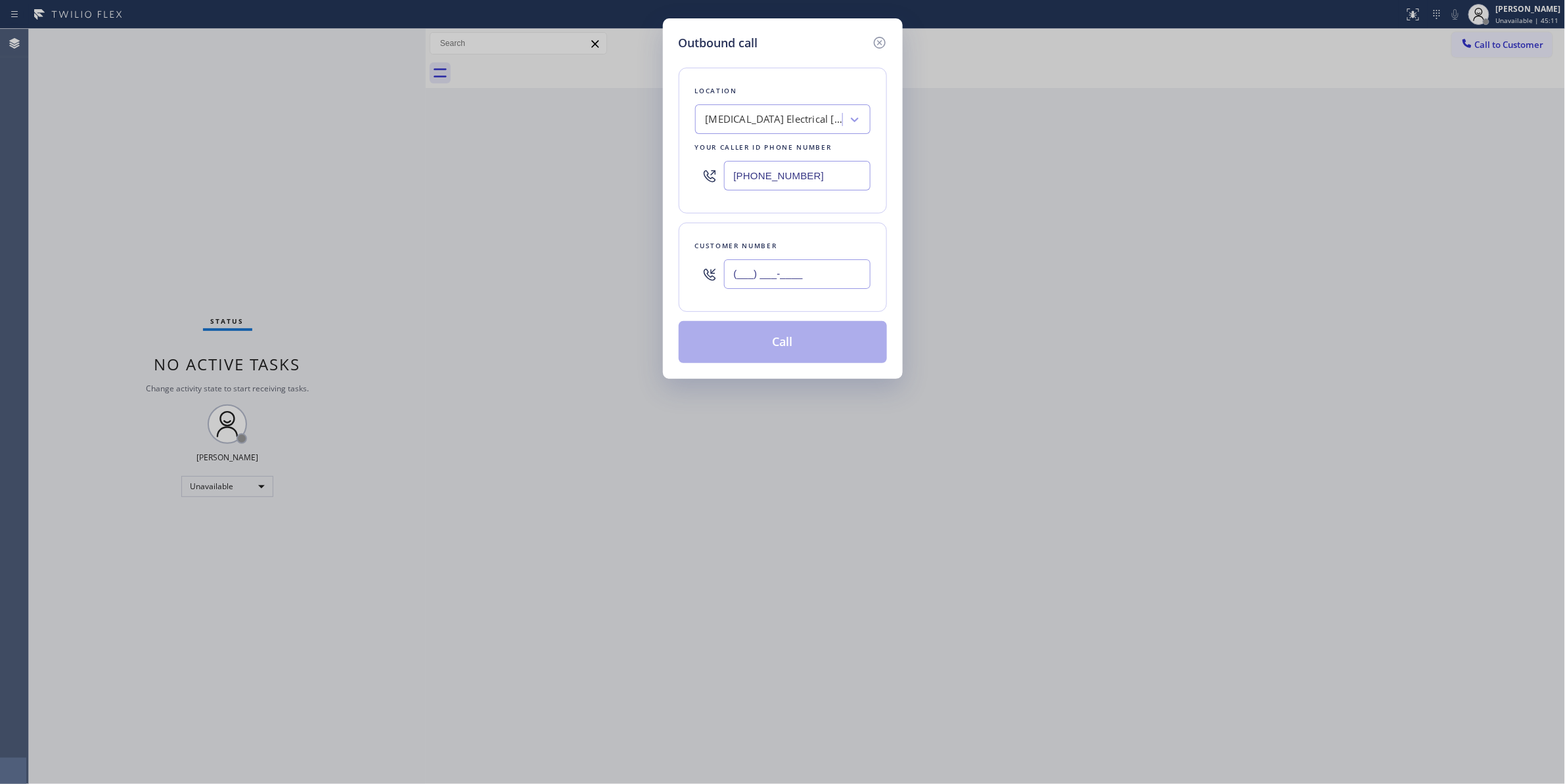
click at [796, 287] on input "(___) ___-____" at bounding box center [797, 274] width 146 height 30
paste input "442) 241-9300"
type input "[PHONE_NUMBER]"
click at [776, 353] on button "Call" at bounding box center [782, 342] width 208 height 42
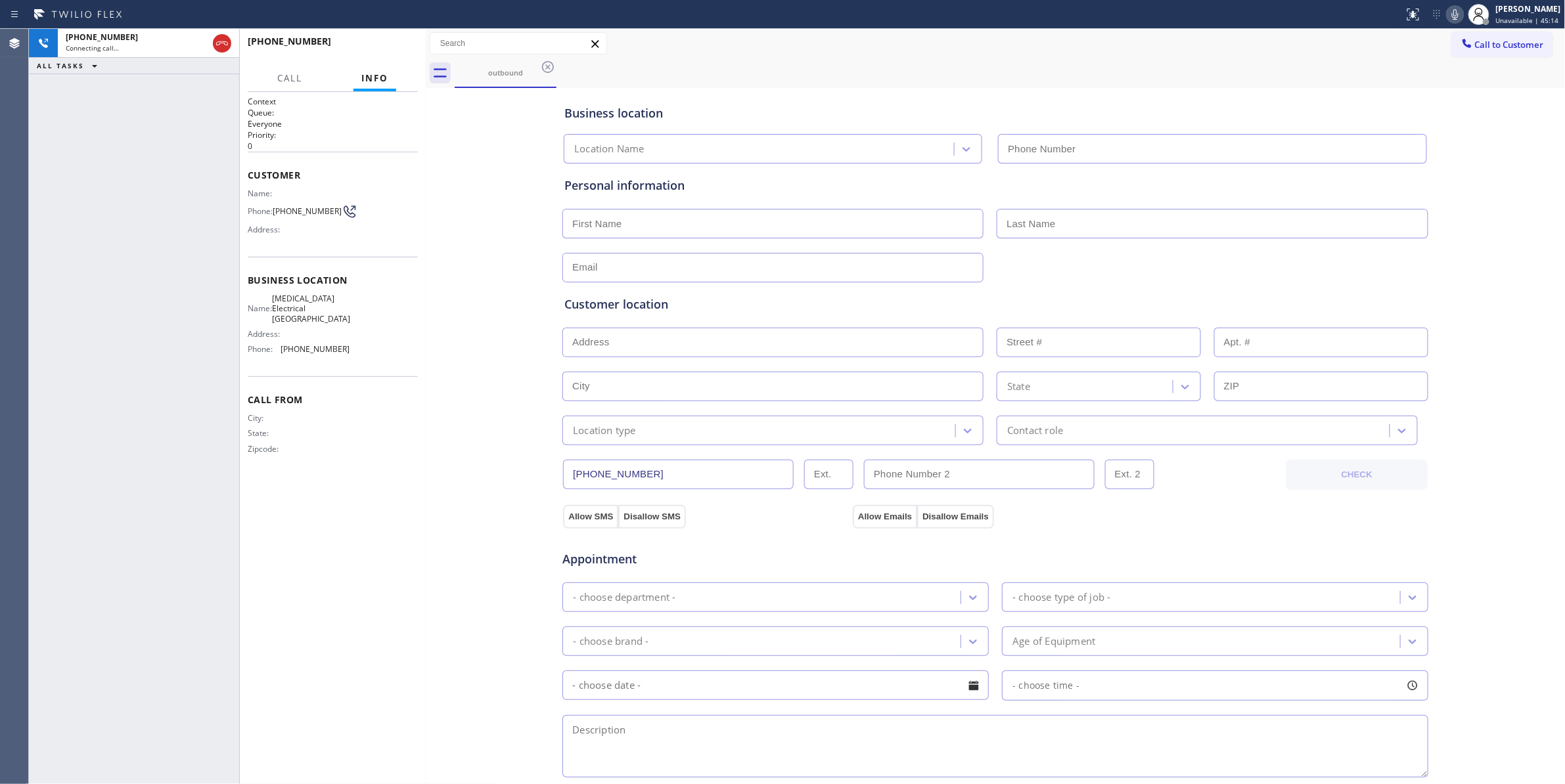
type input "[PHONE_NUMBER]"
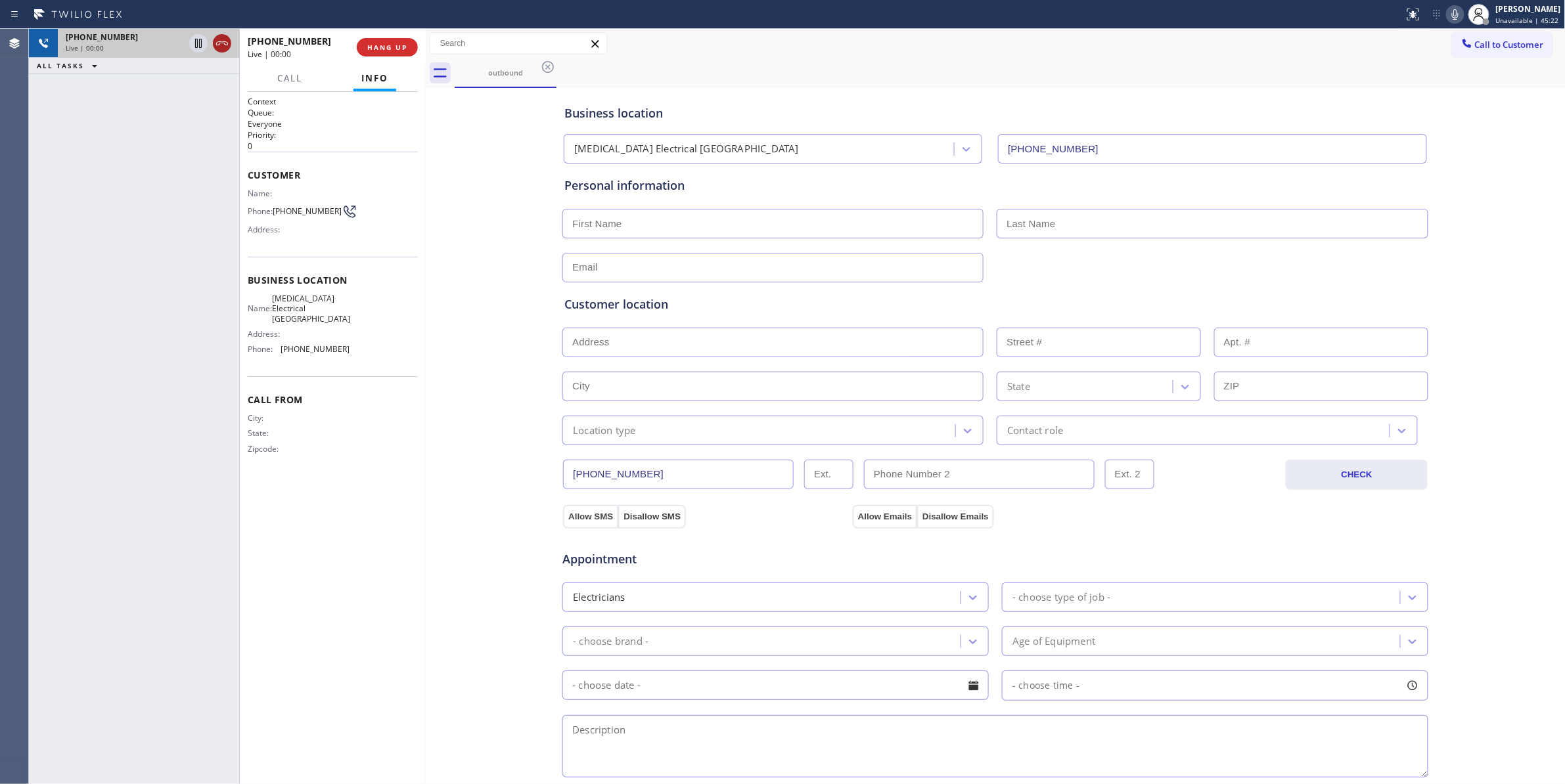
click at [225, 47] on icon at bounding box center [222, 44] width 16 height 16
click at [389, 48] on span "HANG UP" at bounding box center [387, 47] width 40 height 10
click at [394, 53] on button "COMPLETE" at bounding box center [384, 47] width 66 height 18
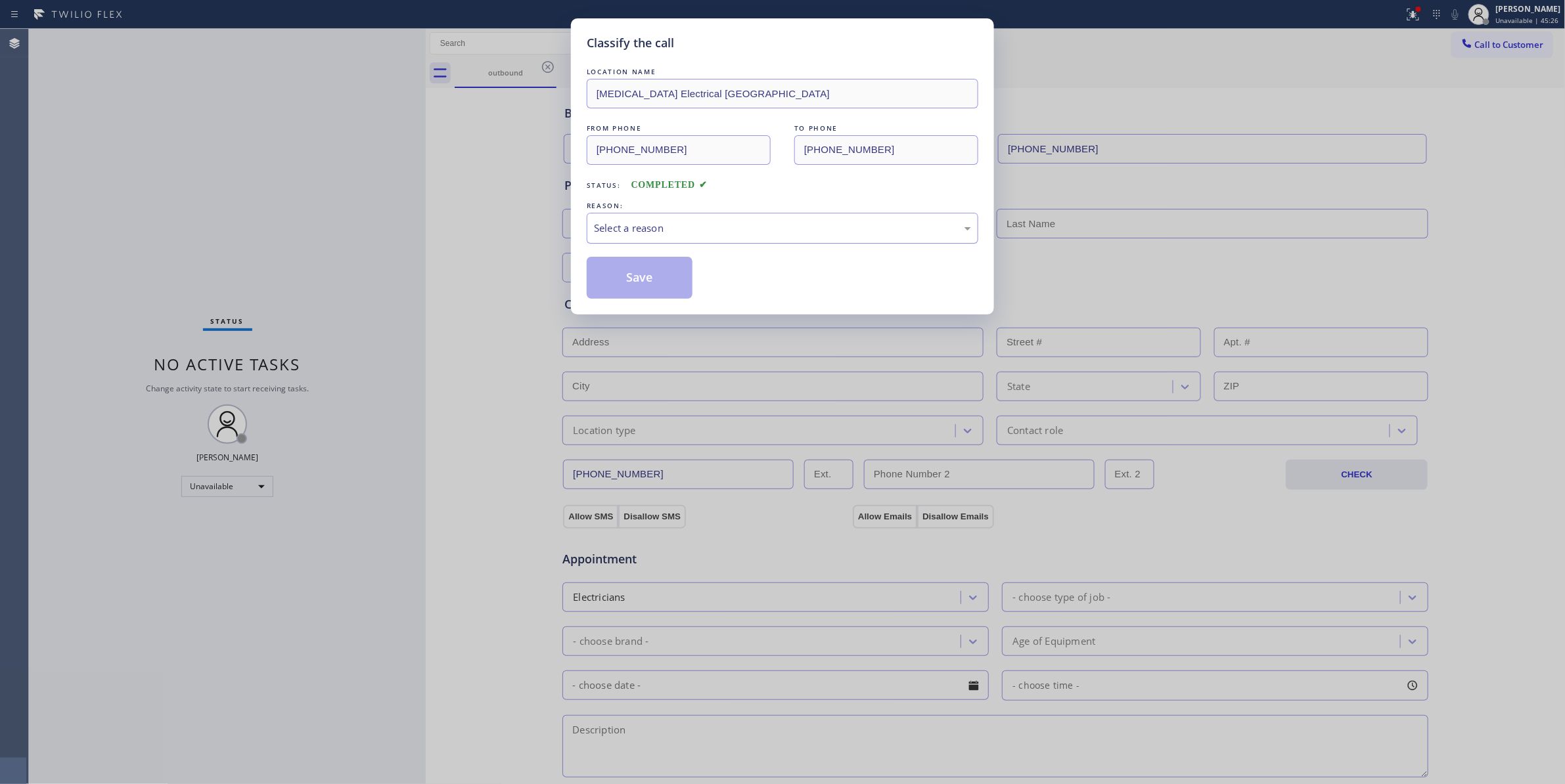
click at [697, 232] on div "Select a reason" at bounding box center [782, 227] width 377 height 15
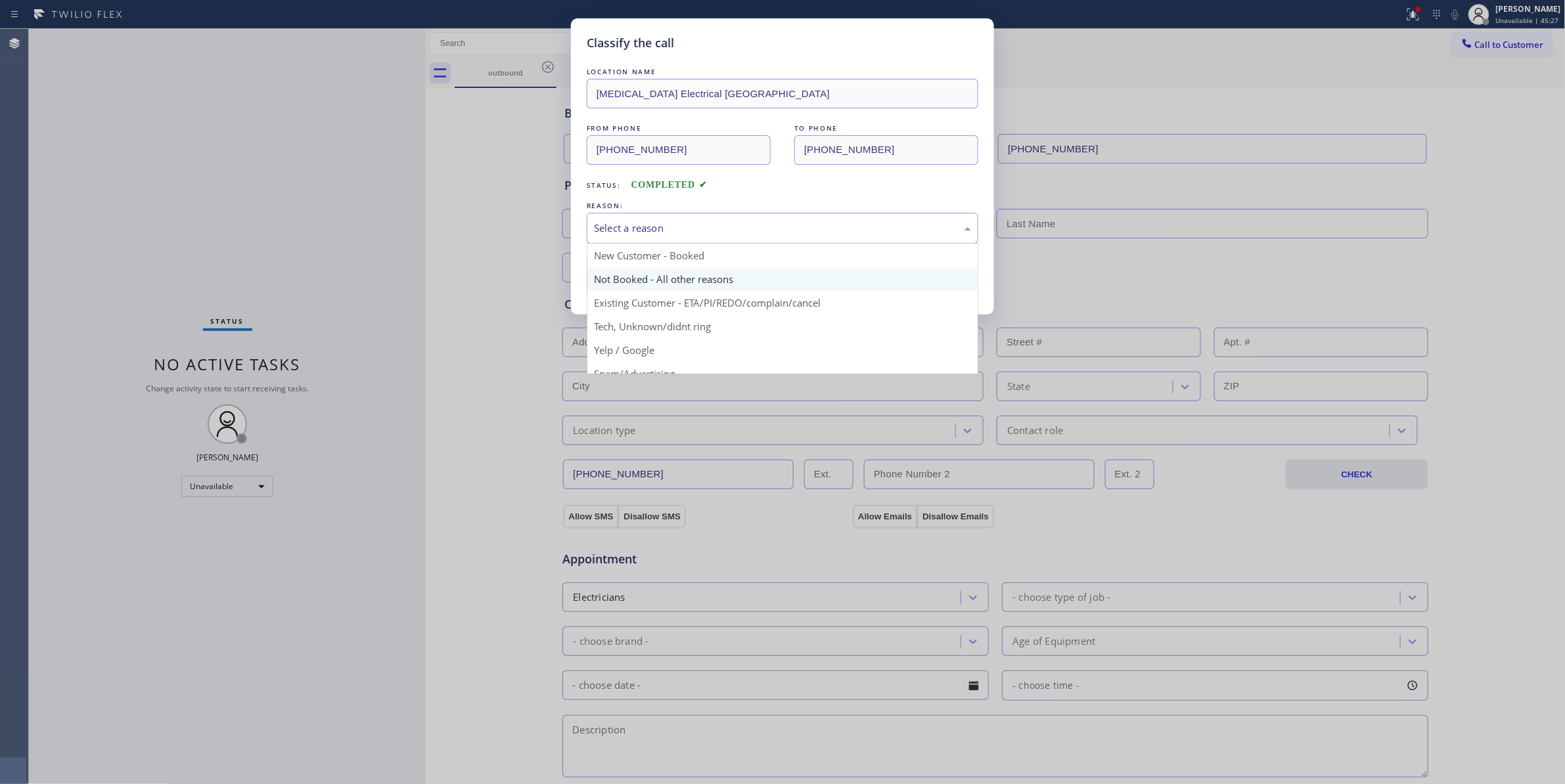
click at [661, 281] on button "Save" at bounding box center [639, 278] width 105 height 42
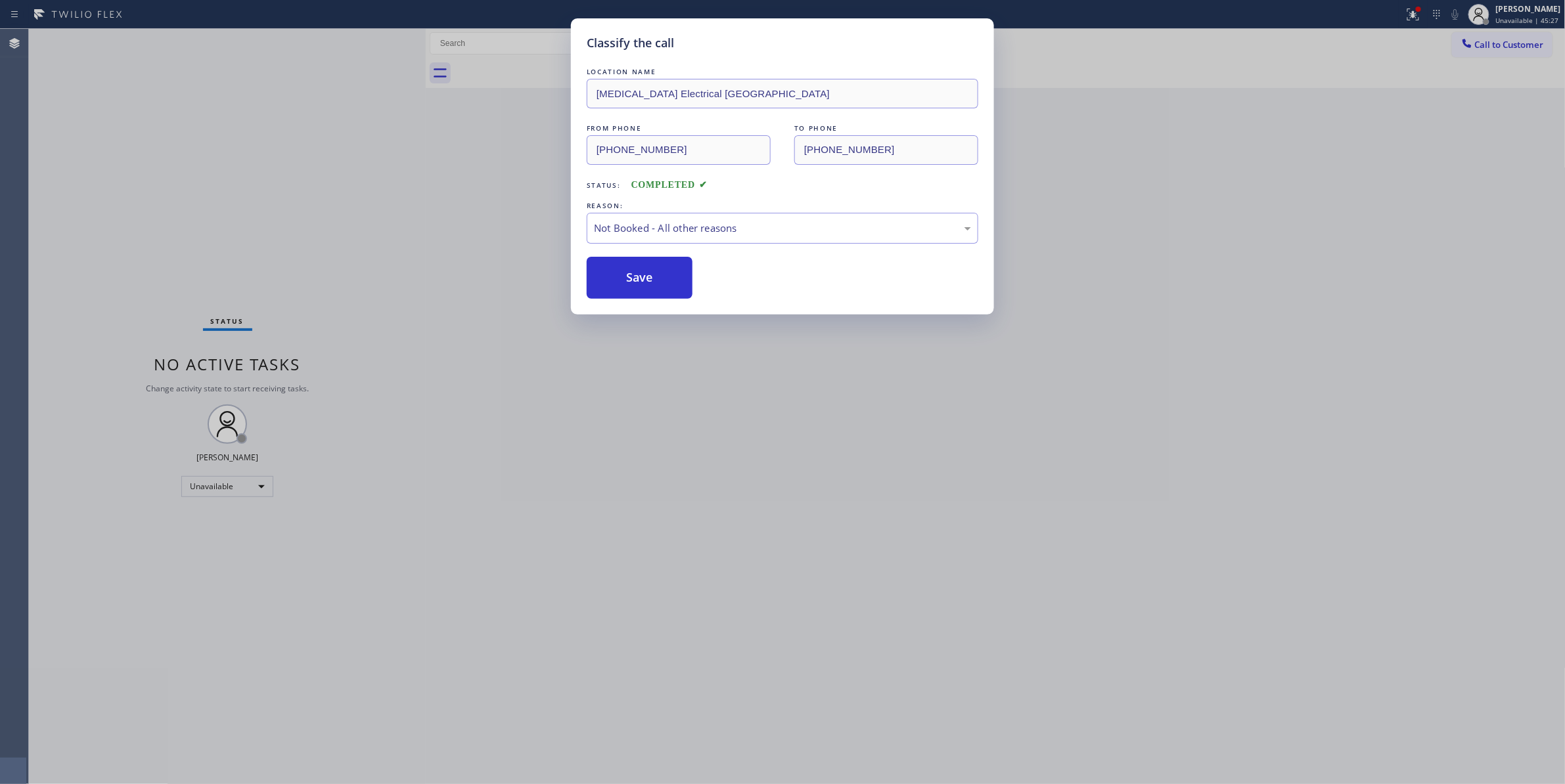
click at [661, 281] on button "Save" at bounding box center [639, 278] width 105 height 42
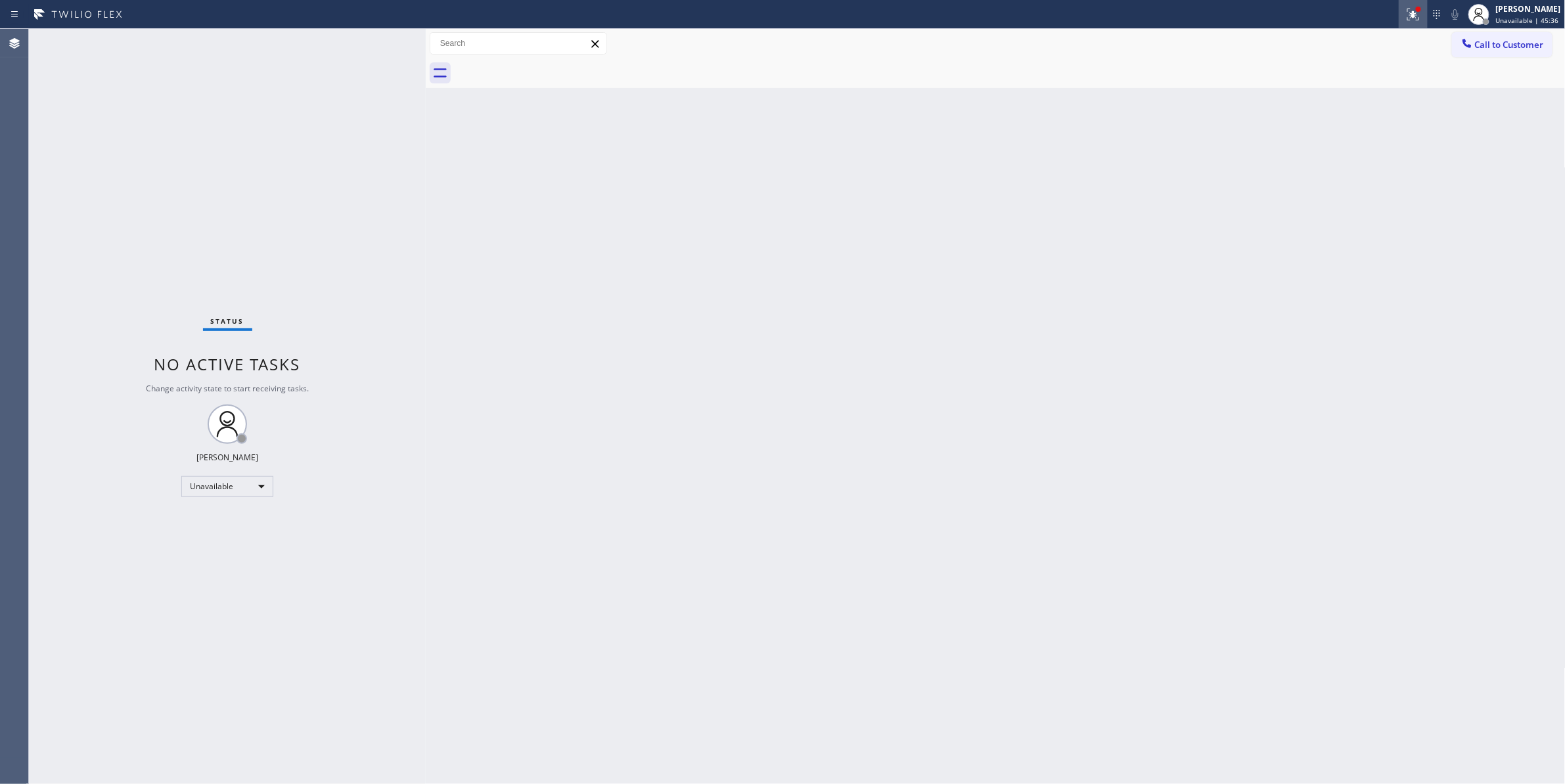
click at [1406, 16] on icon at bounding box center [1413, 15] width 16 height 16
click at [1343, 172] on span "Clear issues" at bounding box center [1326, 172] width 62 height 10
click at [1491, 43] on span "Call to Customer" at bounding box center [1509, 44] width 69 height 12
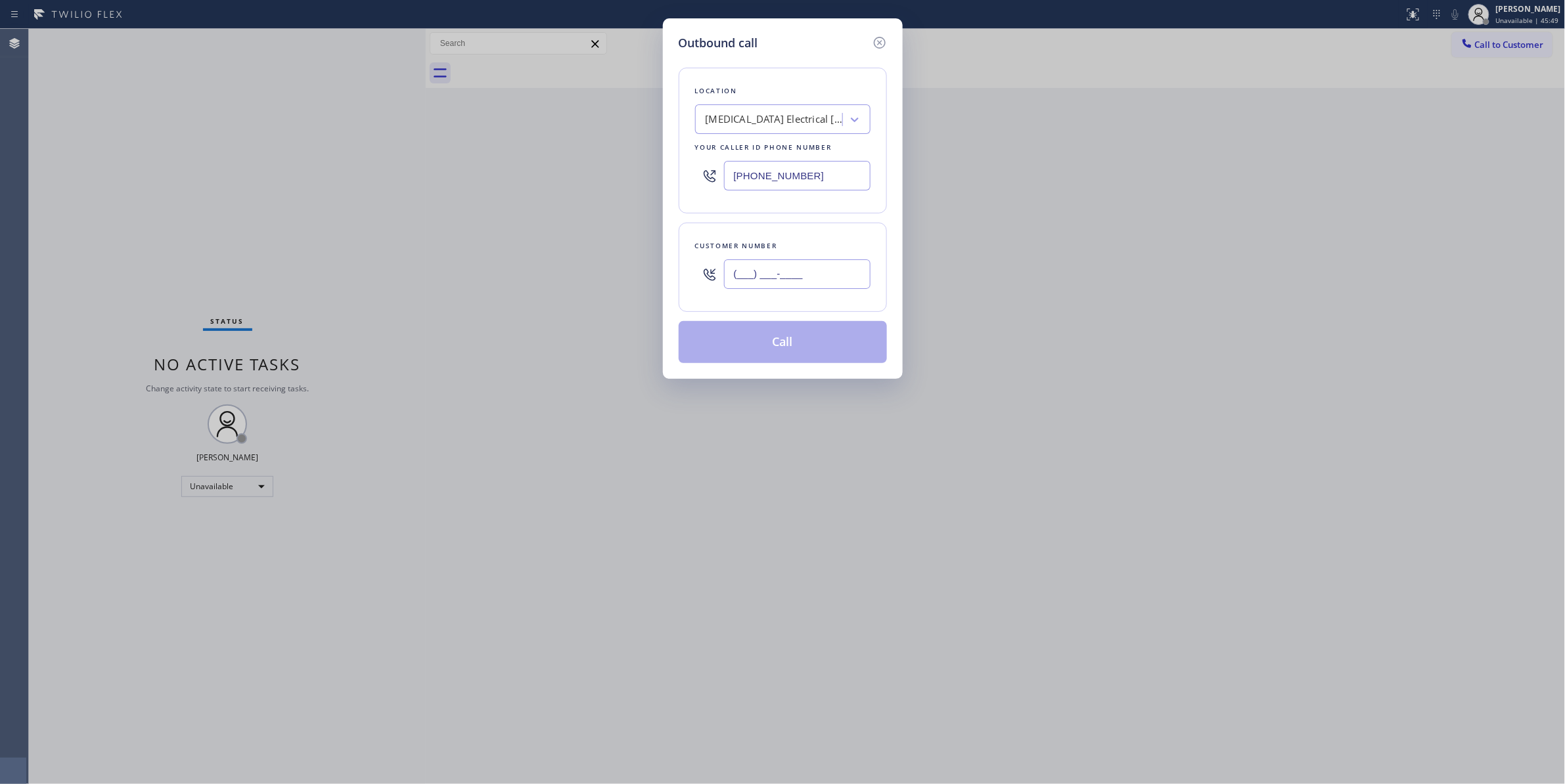
click at [799, 269] on input "(___) ___-____" at bounding box center [797, 274] width 146 height 30
paste input "442) 241-9300"
type input "[PHONE_NUMBER]"
click at [768, 351] on button "Call" at bounding box center [782, 342] width 208 height 42
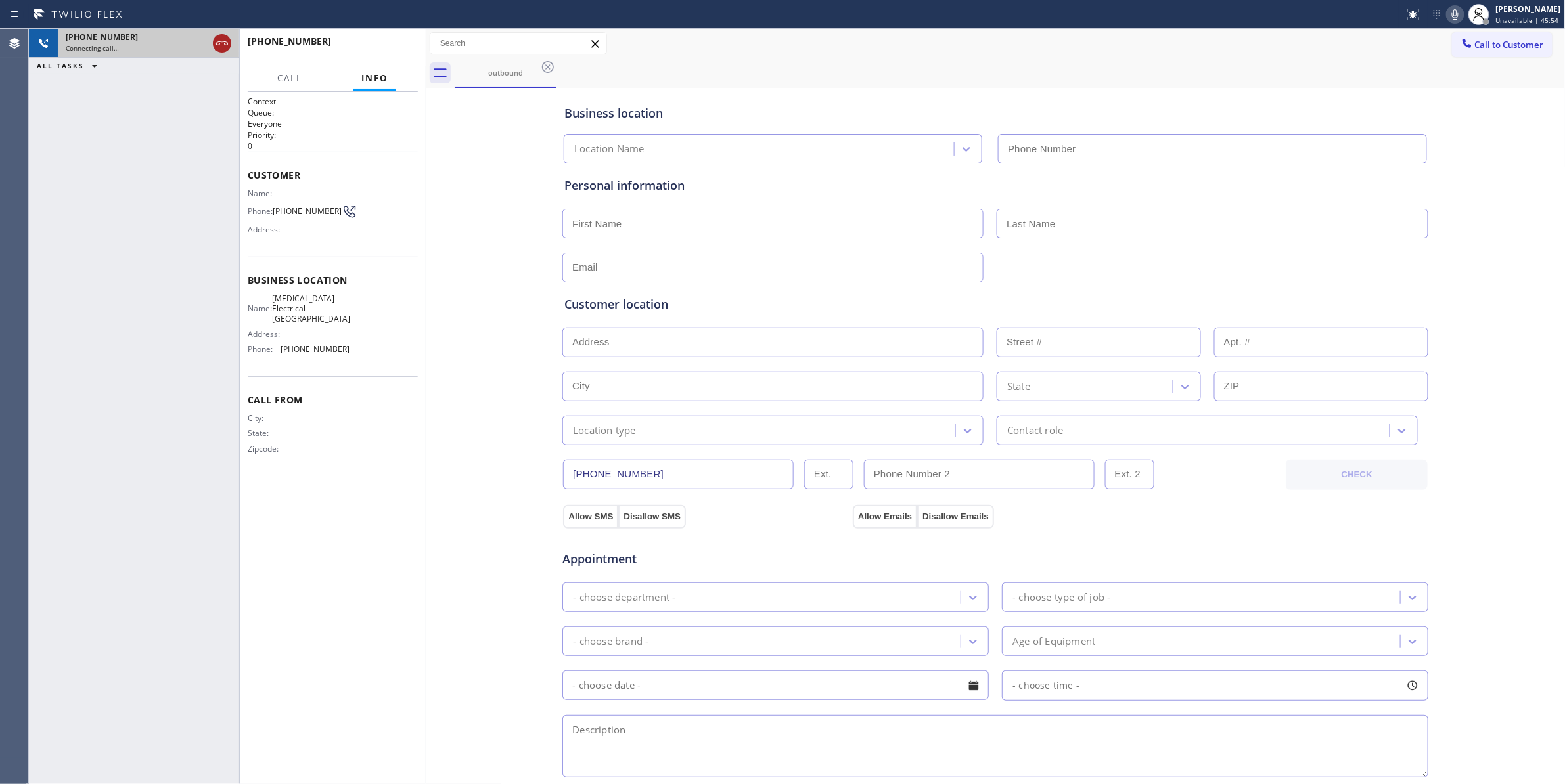
type input "[PHONE_NUMBER]"
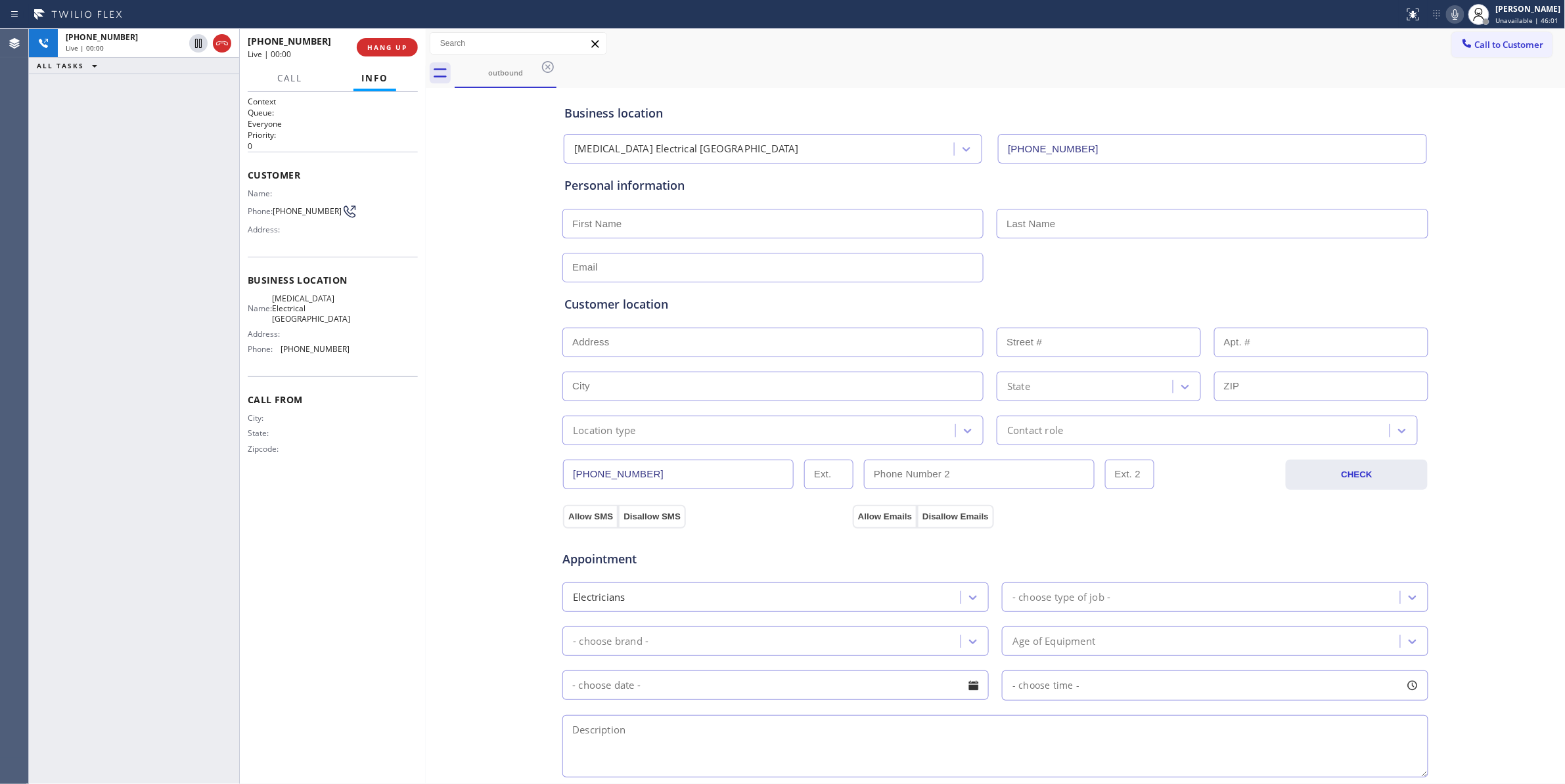
drag, startPoint x: 220, startPoint y: 44, endPoint x: 271, endPoint y: 49, distance: 51.2
click at [220, 44] on icon at bounding box center [222, 44] width 16 height 16
click at [371, 51] on button "HANG UP" at bounding box center [387, 47] width 61 height 18
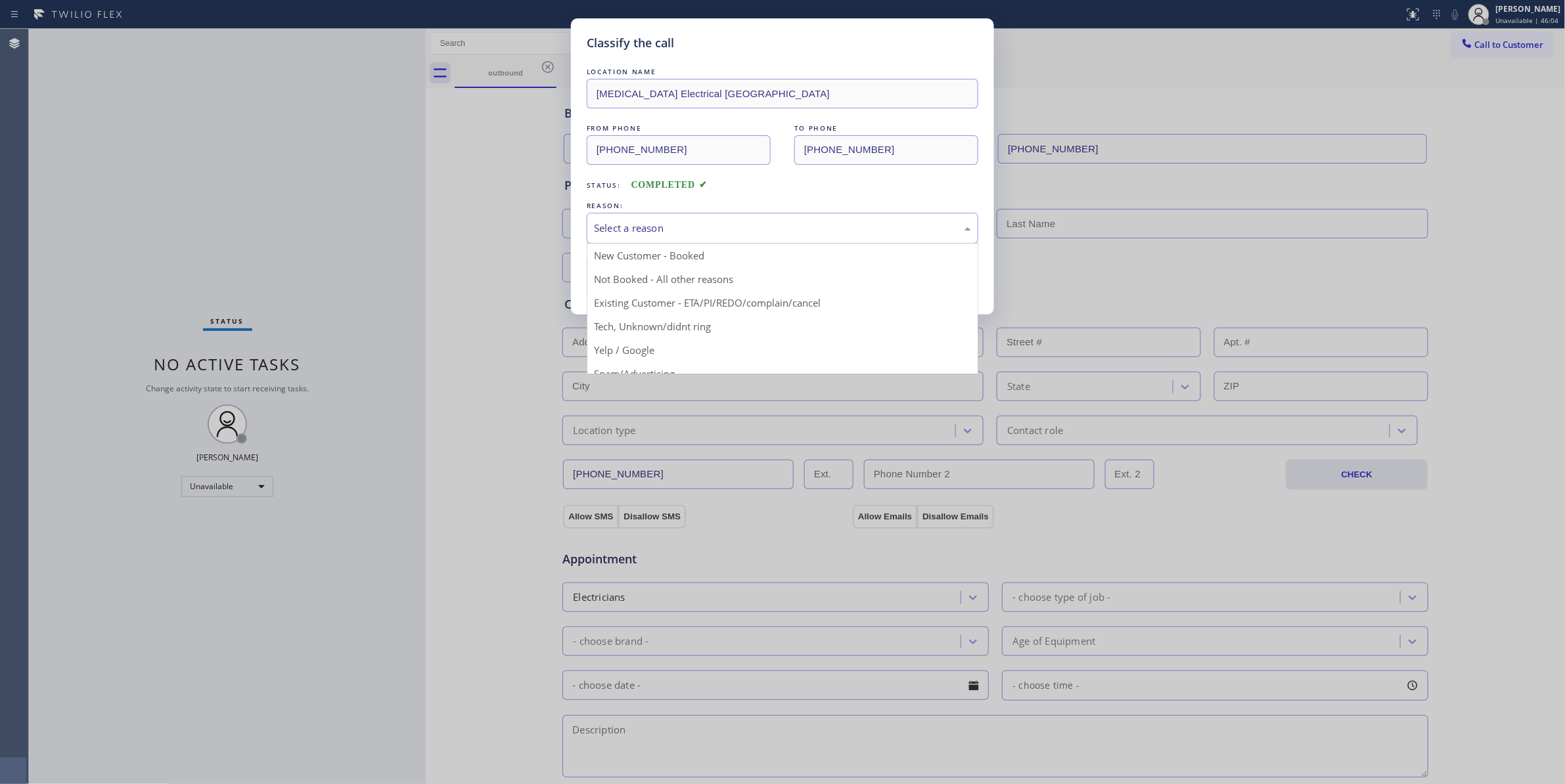
click at [626, 228] on div "Select a reason" at bounding box center [782, 227] width 377 height 15
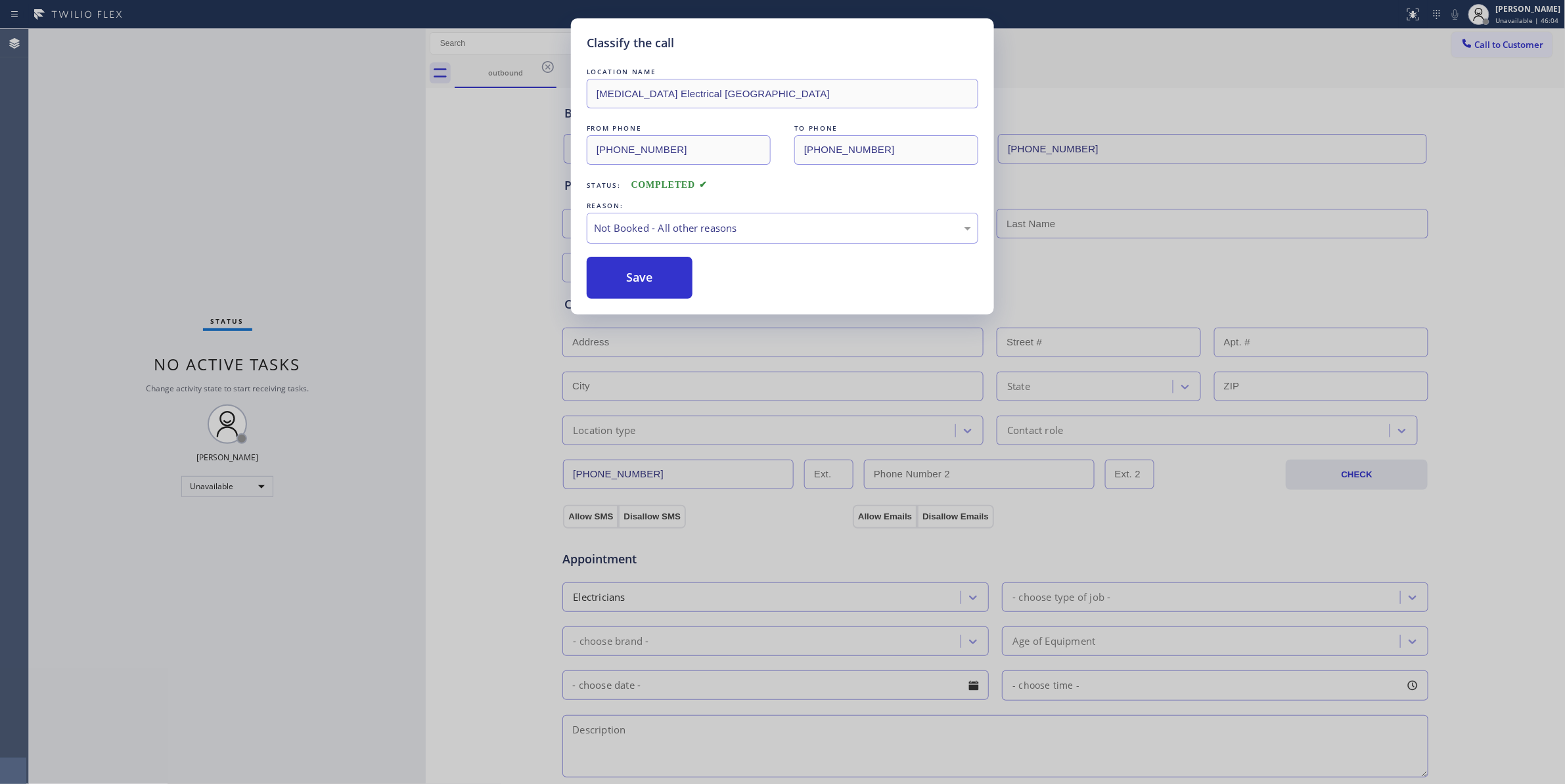
click at [634, 274] on button "Save" at bounding box center [639, 278] width 105 height 42
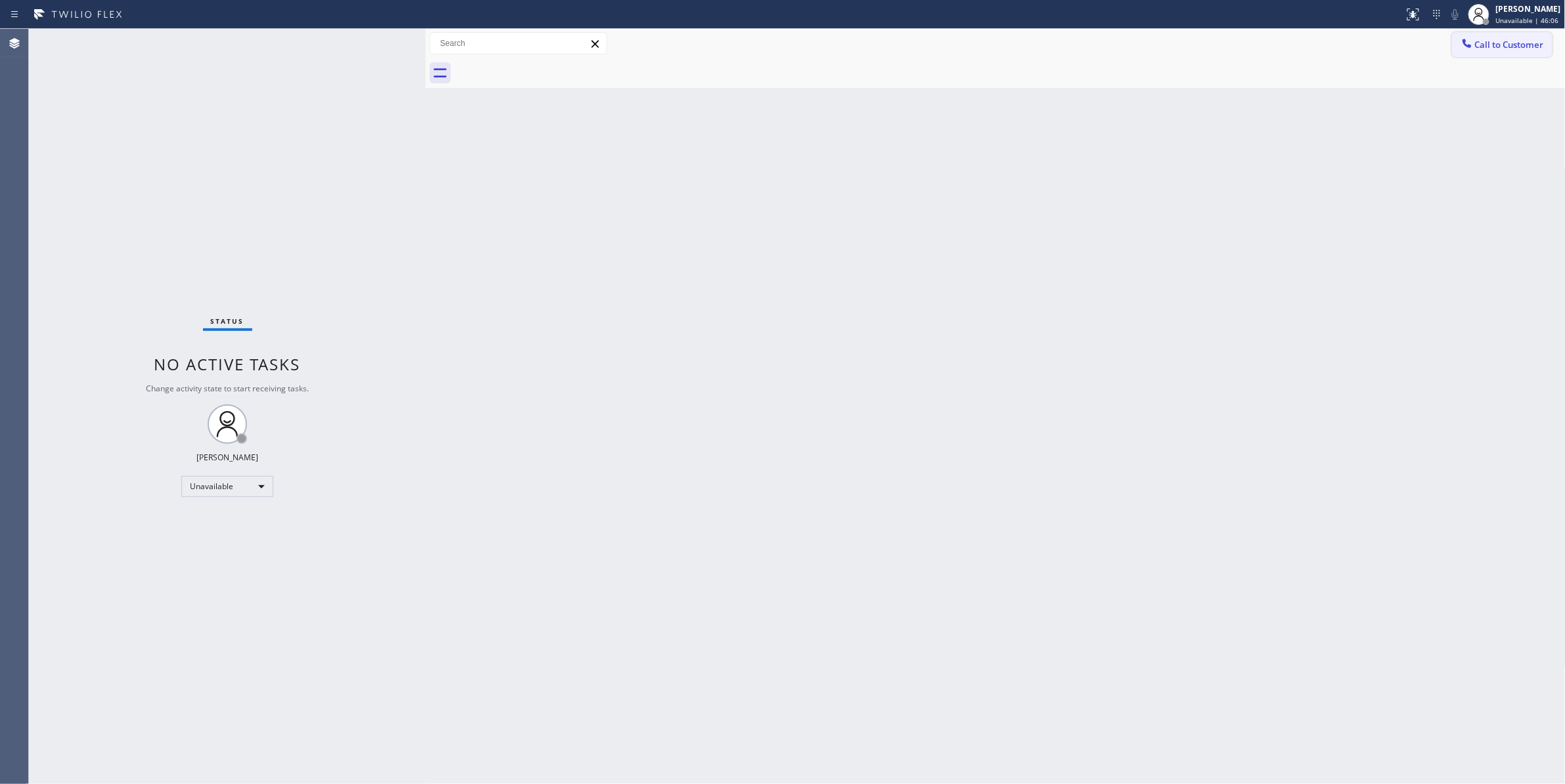
click at [1499, 47] on span "Call to Customer" at bounding box center [1509, 44] width 69 height 12
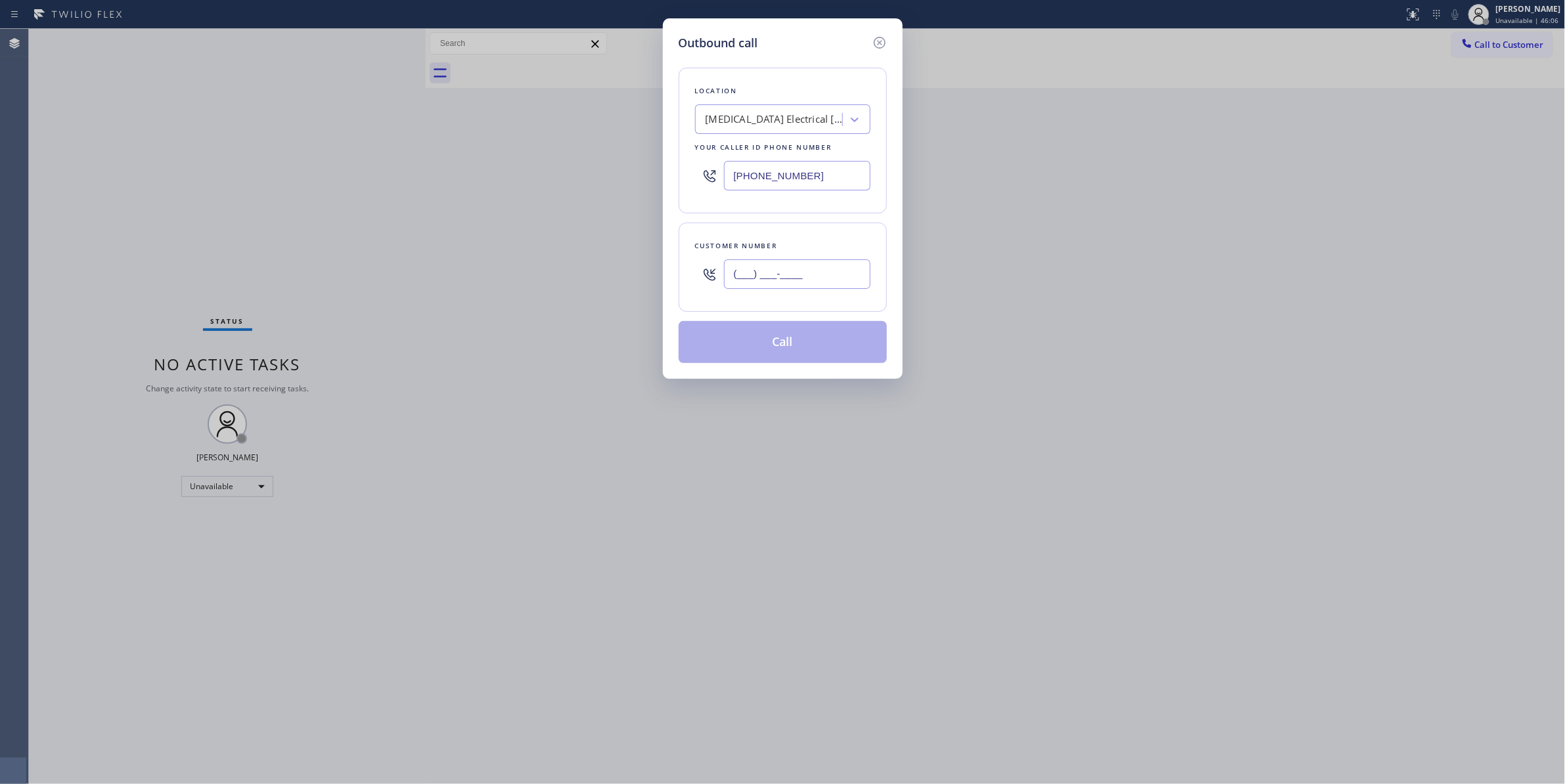
click at [821, 263] on input "(___) ___-____" at bounding box center [797, 274] width 146 height 30
paste input "442) 241-9300"
type input "[PHONE_NUMBER]"
click at [802, 349] on button "Call" at bounding box center [782, 342] width 208 height 42
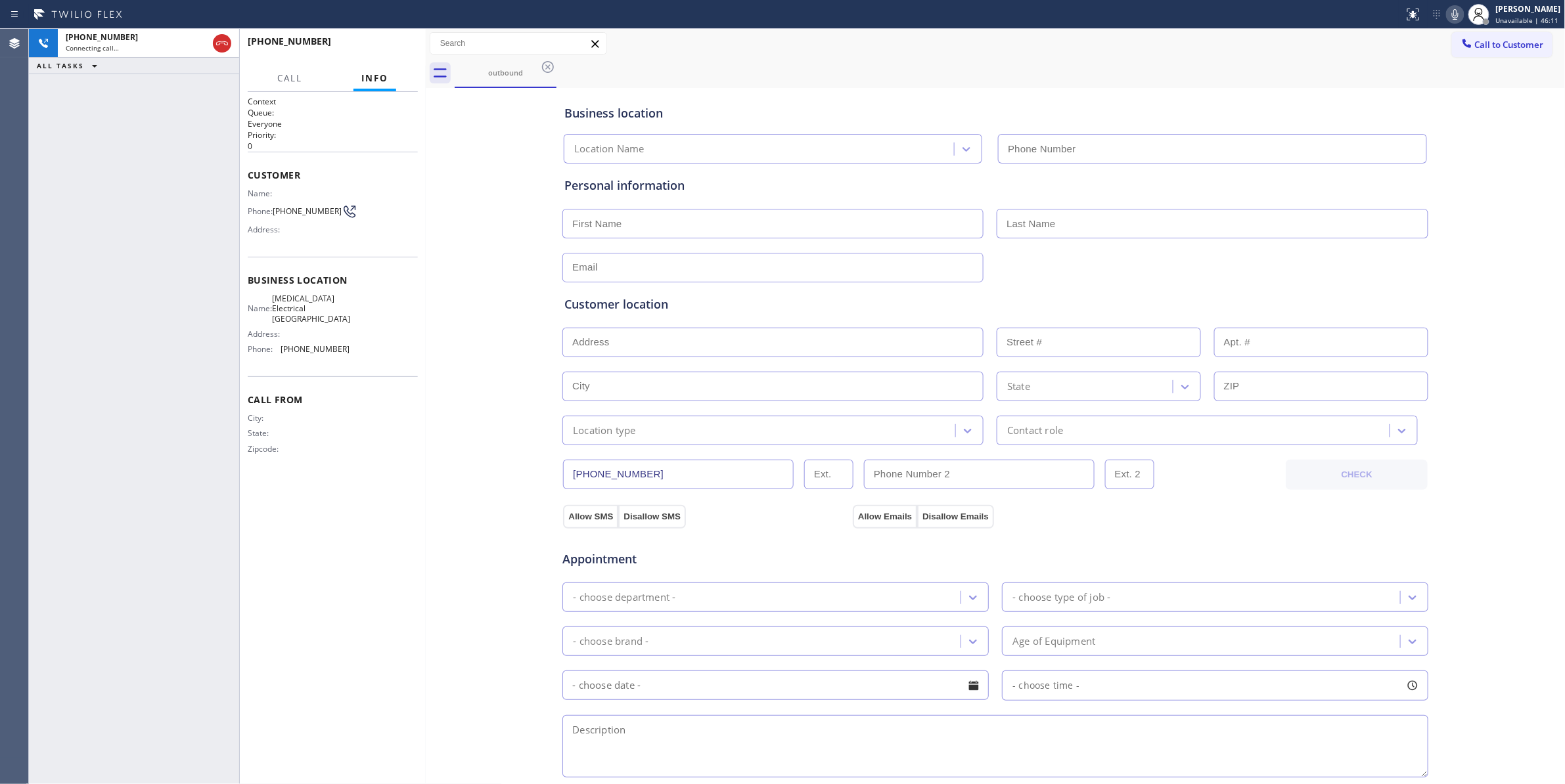
type input "[PHONE_NUMBER]"
click at [383, 51] on span "HANG UP" at bounding box center [387, 47] width 40 height 10
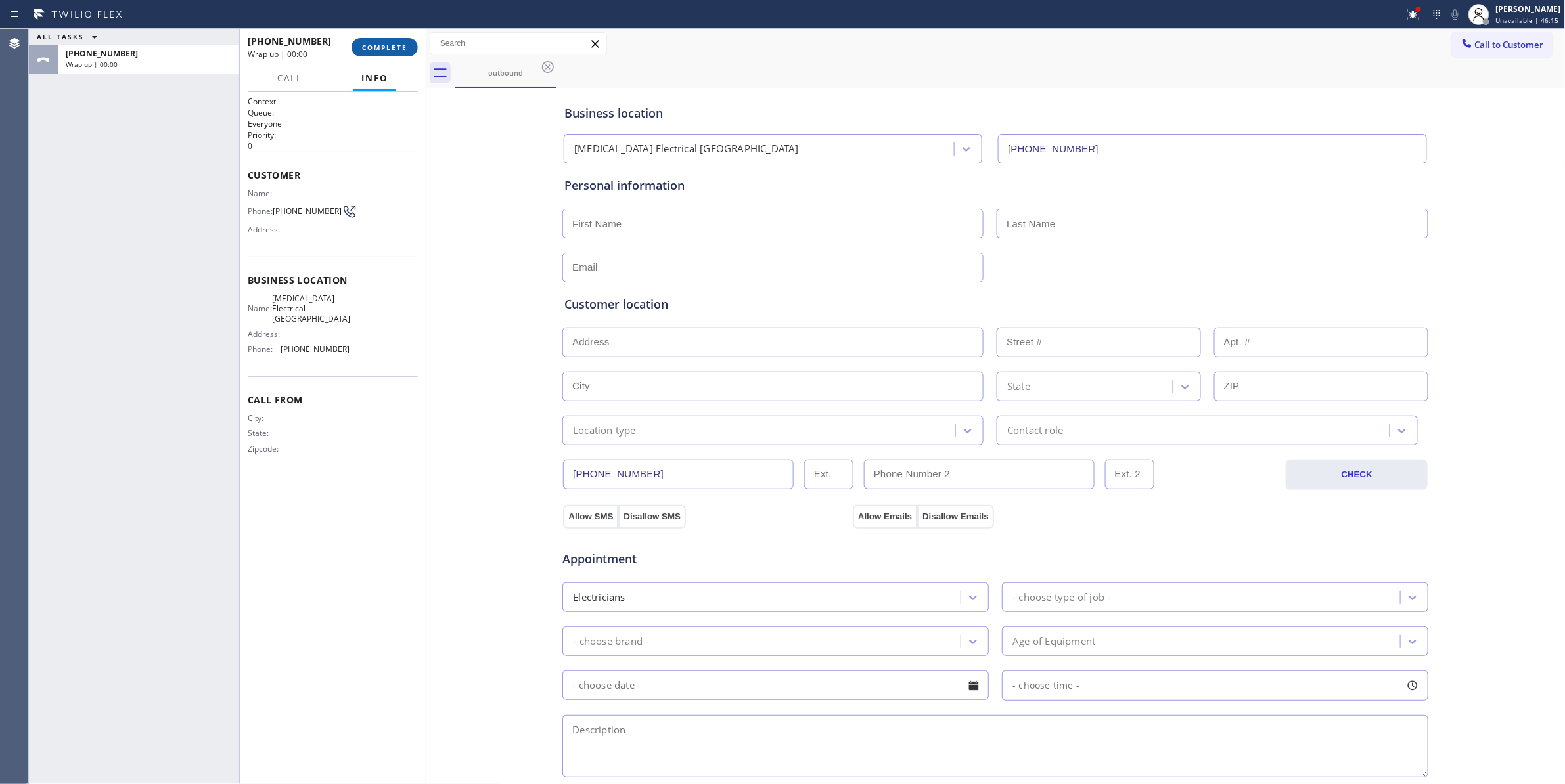
click at [383, 51] on span "COMPLETE" at bounding box center [384, 47] width 45 height 10
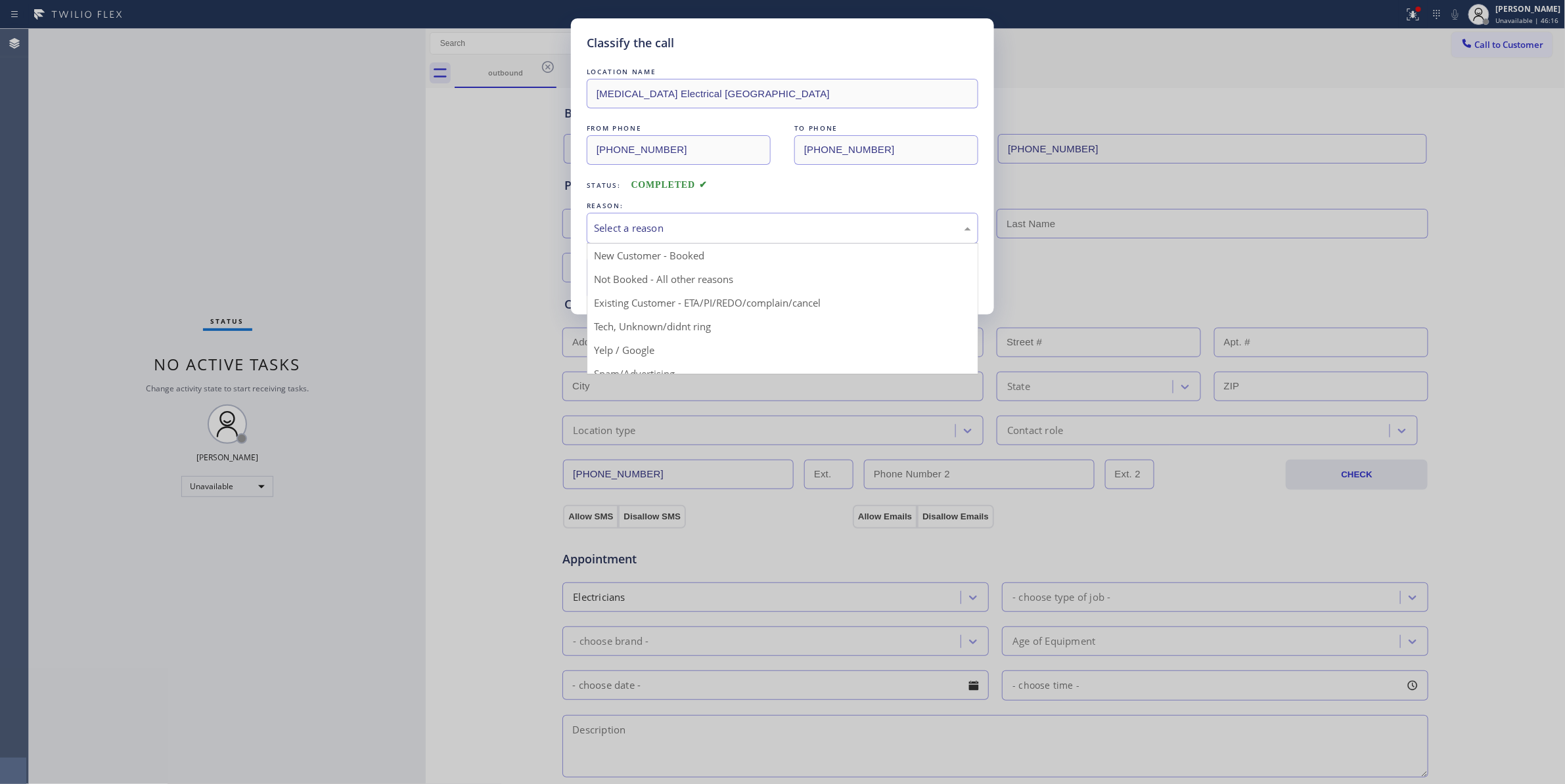
click at [655, 230] on div "Select a reason" at bounding box center [782, 227] width 377 height 15
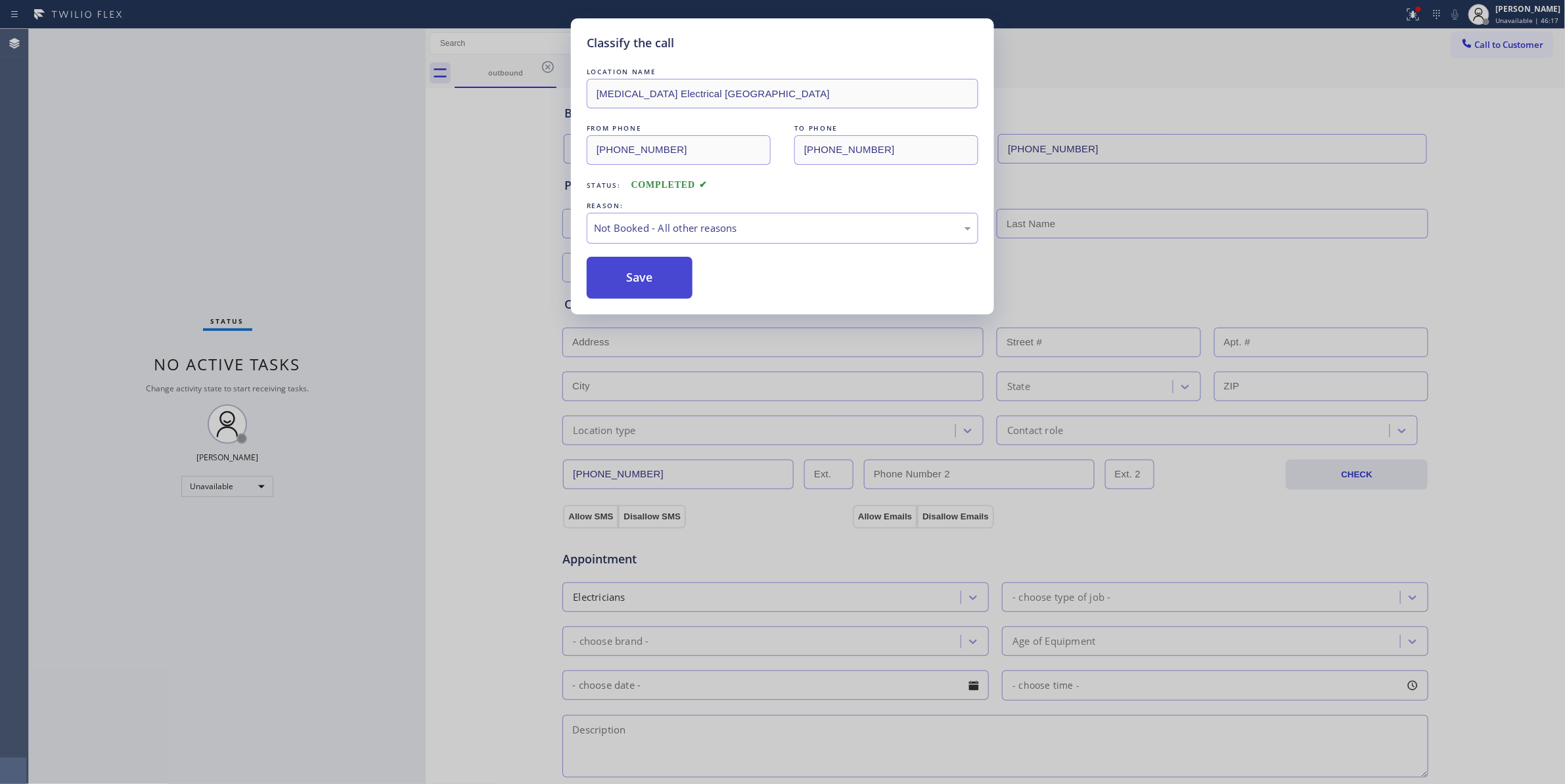
click at [650, 287] on button "Save" at bounding box center [639, 278] width 105 height 42
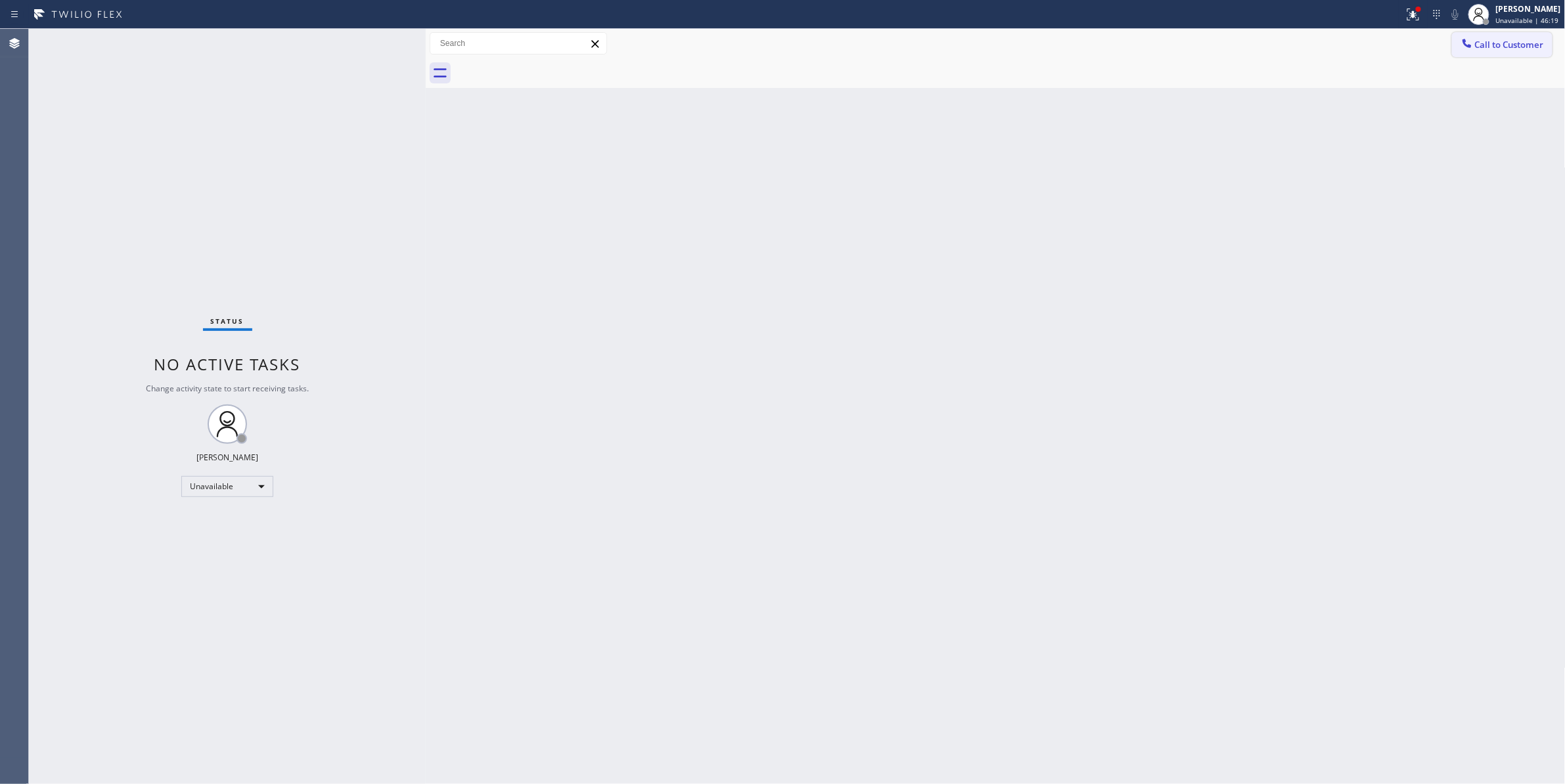
click at [1507, 44] on span "Call to Customer" at bounding box center [1509, 44] width 69 height 12
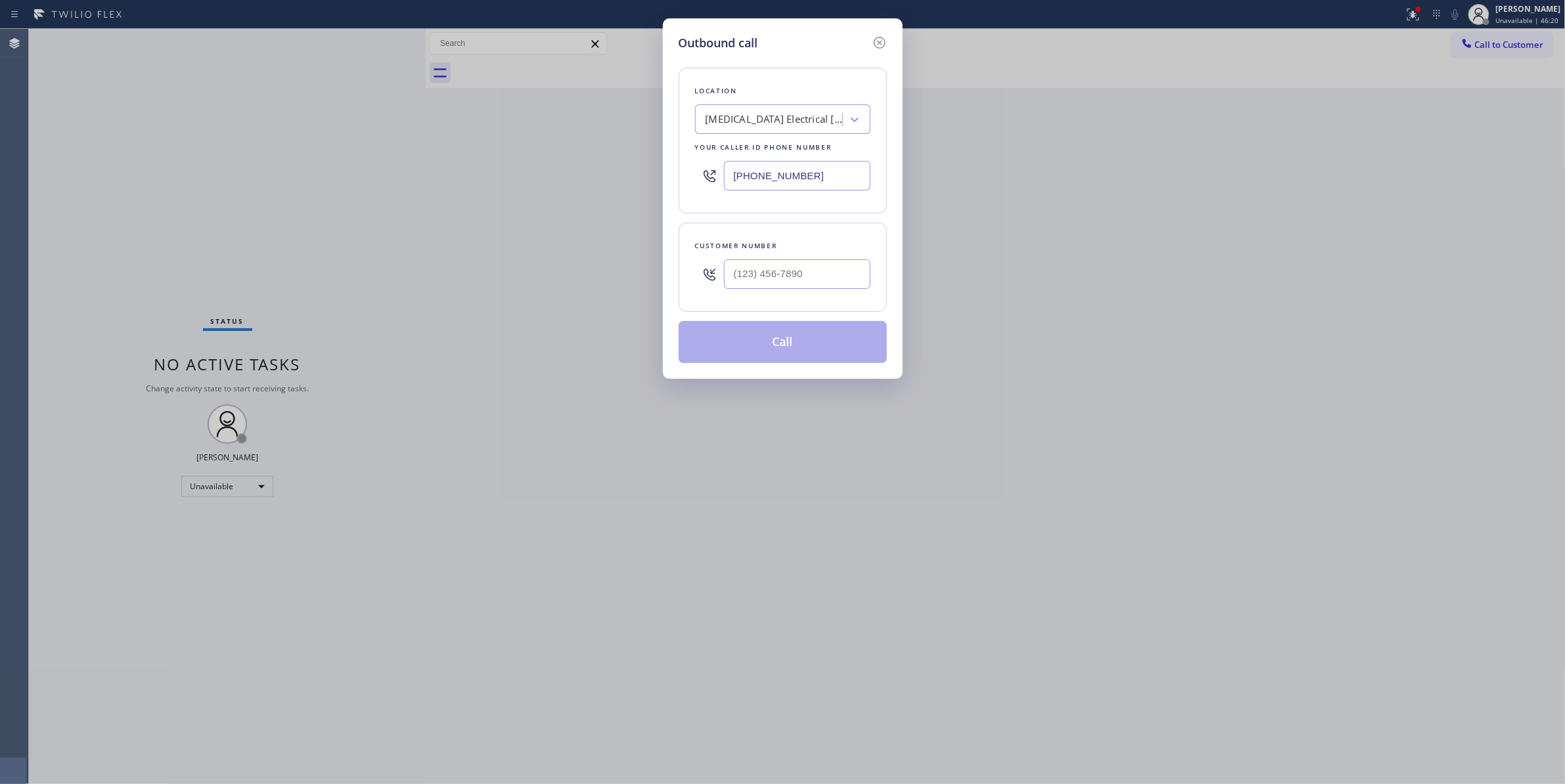
click at [789, 255] on div at bounding box center [797, 274] width 146 height 43
click at [794, 276] on input "(___) ___-____" at bounding box center [797, 274] width 146 height 30
paste input "442) 241-9300"
type input "[PHONE_NUMBER]"
click at [781, 355] on button "Call" at bounding box center [782, 342] width 208 height 42
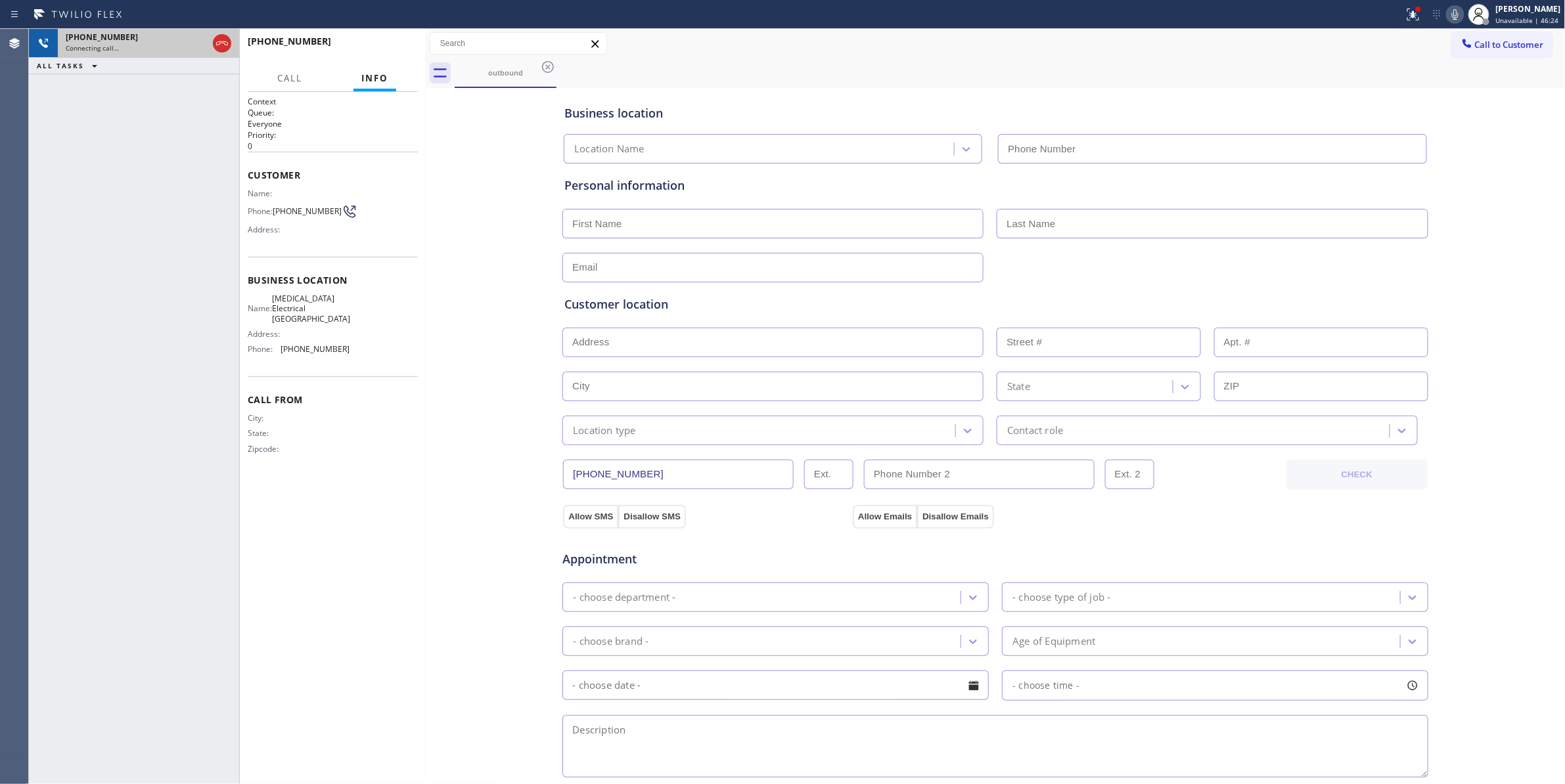
type input "[PHONE_NUMBER]"
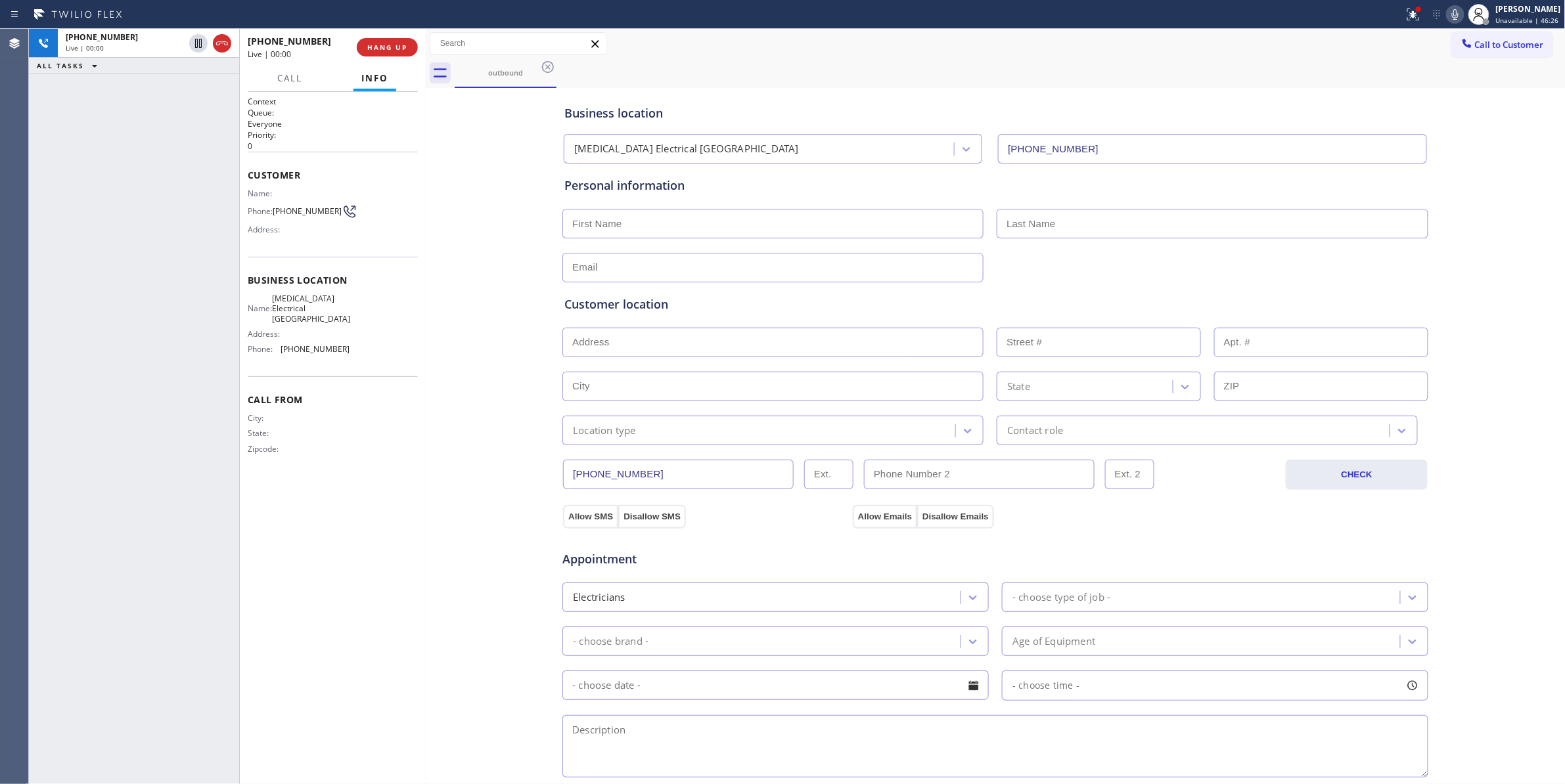
drag, startPoint x: 221, startPoint y: 42, endPoint x: 332, endPoint y: 49, distance: 111.2
click at [221, 42] on icon at bounding box center [222, 44] width 16 height 16
click at [414, 45] on button "HANG UP" at bounding box center [387, 47] width 61 height 18
click at [406, 49] on span "COMPLETE" at bounding box center [384, 47] width 45 height 10
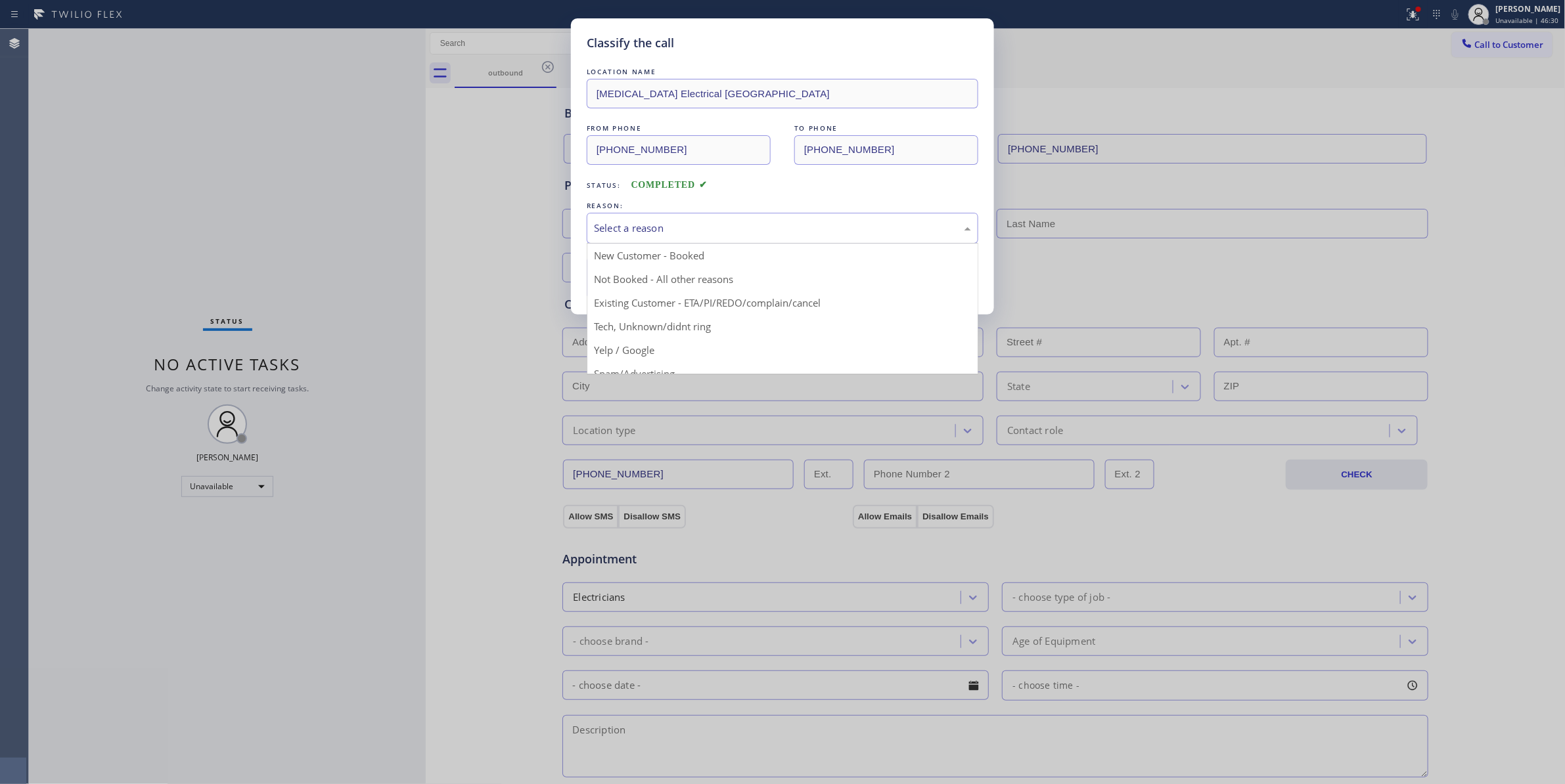
click at [642, 231] on div "Select a reason" at bounding box center [782, 227] width 377 height 15
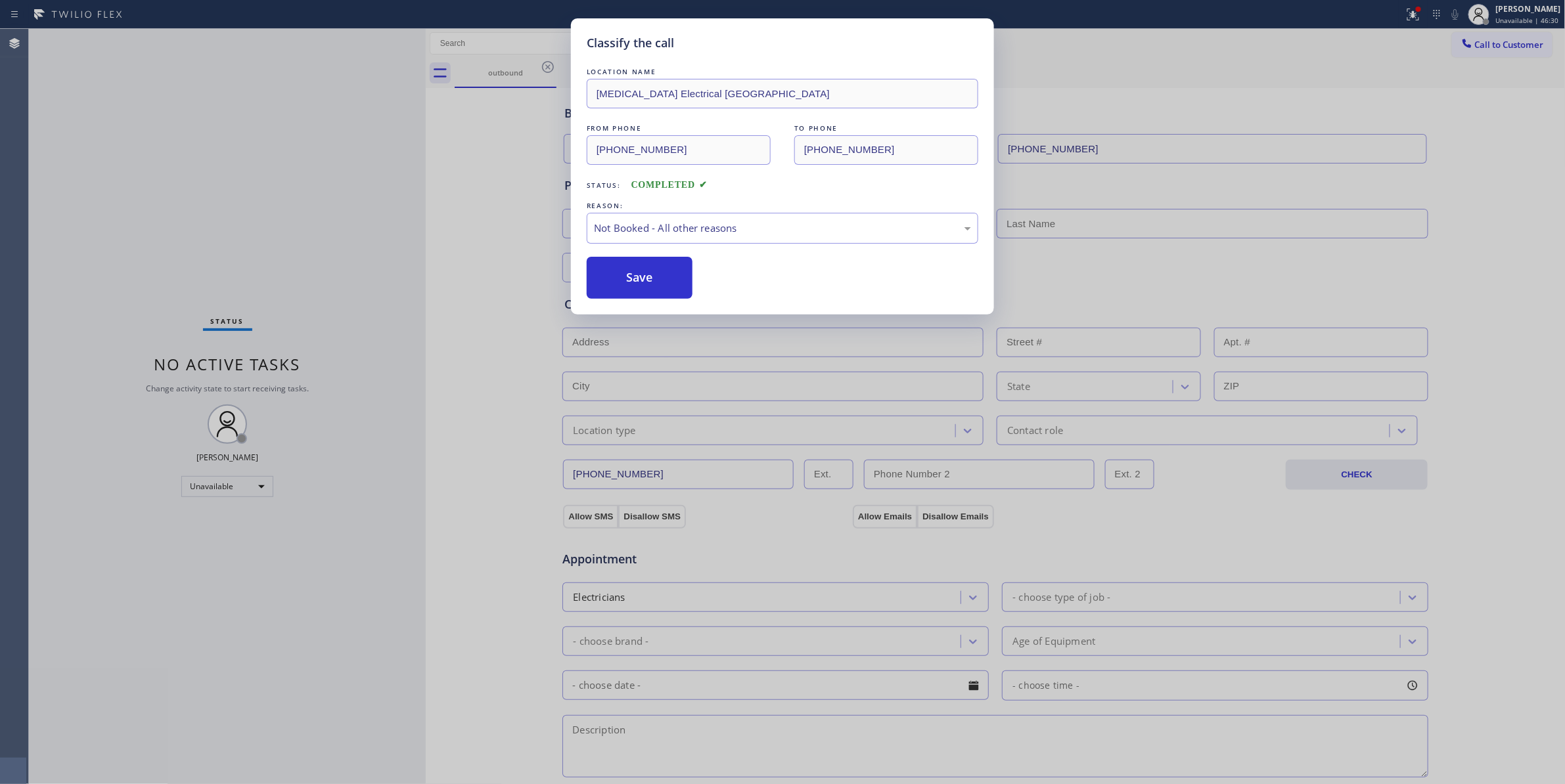
click at [640, 281] on button "Save" at bounding box center [639, 278] width 105 height 42
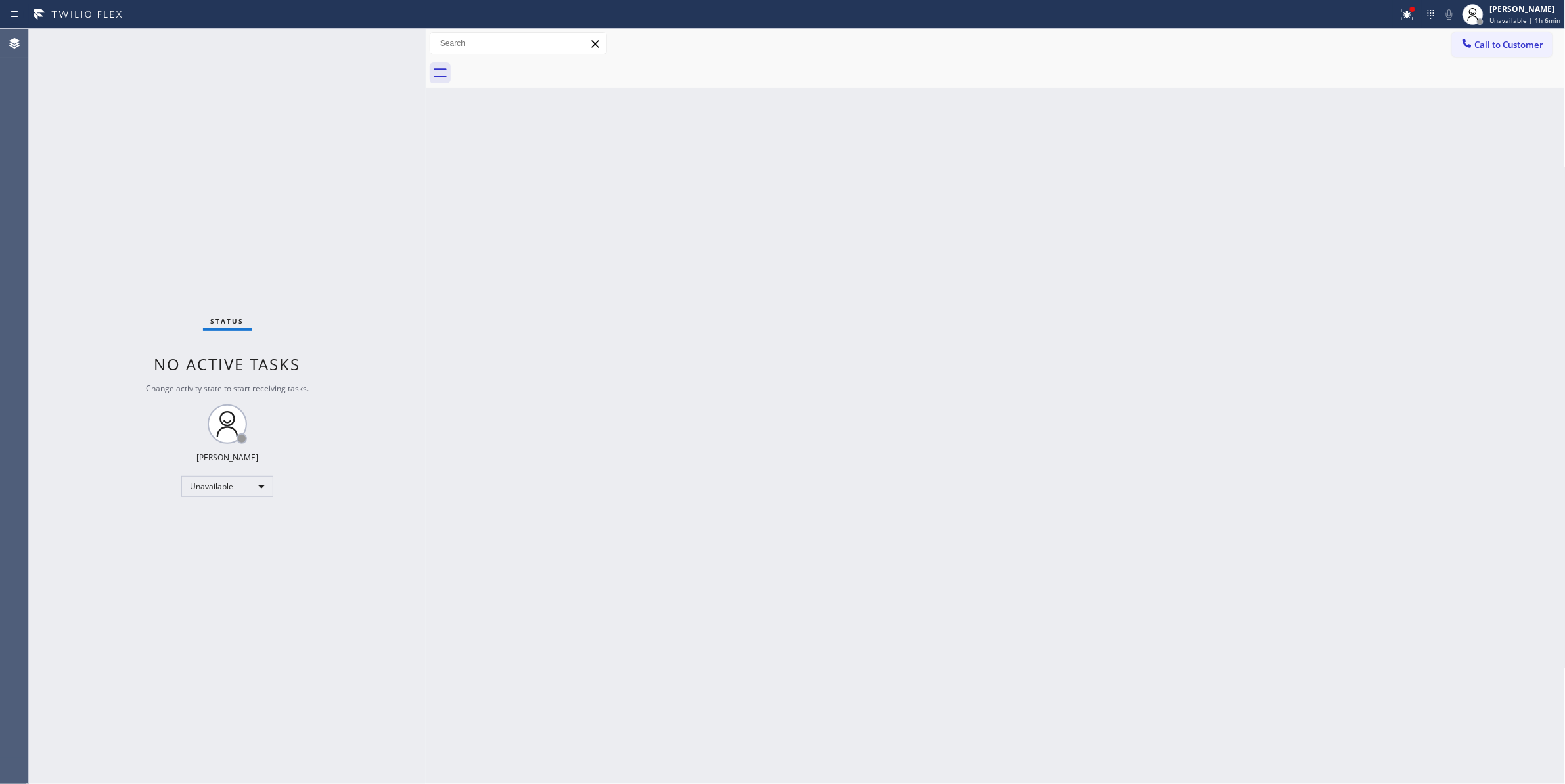
click at [227, 190] on div "Status No active tasks Change activity state to start receiving tasks. [PERSON_…" at bounding box center [227, 406] width 396 height 755
click at [1526, 54] on button "Call to Customer" at bounding box center [1501, 44] width 100 height 25
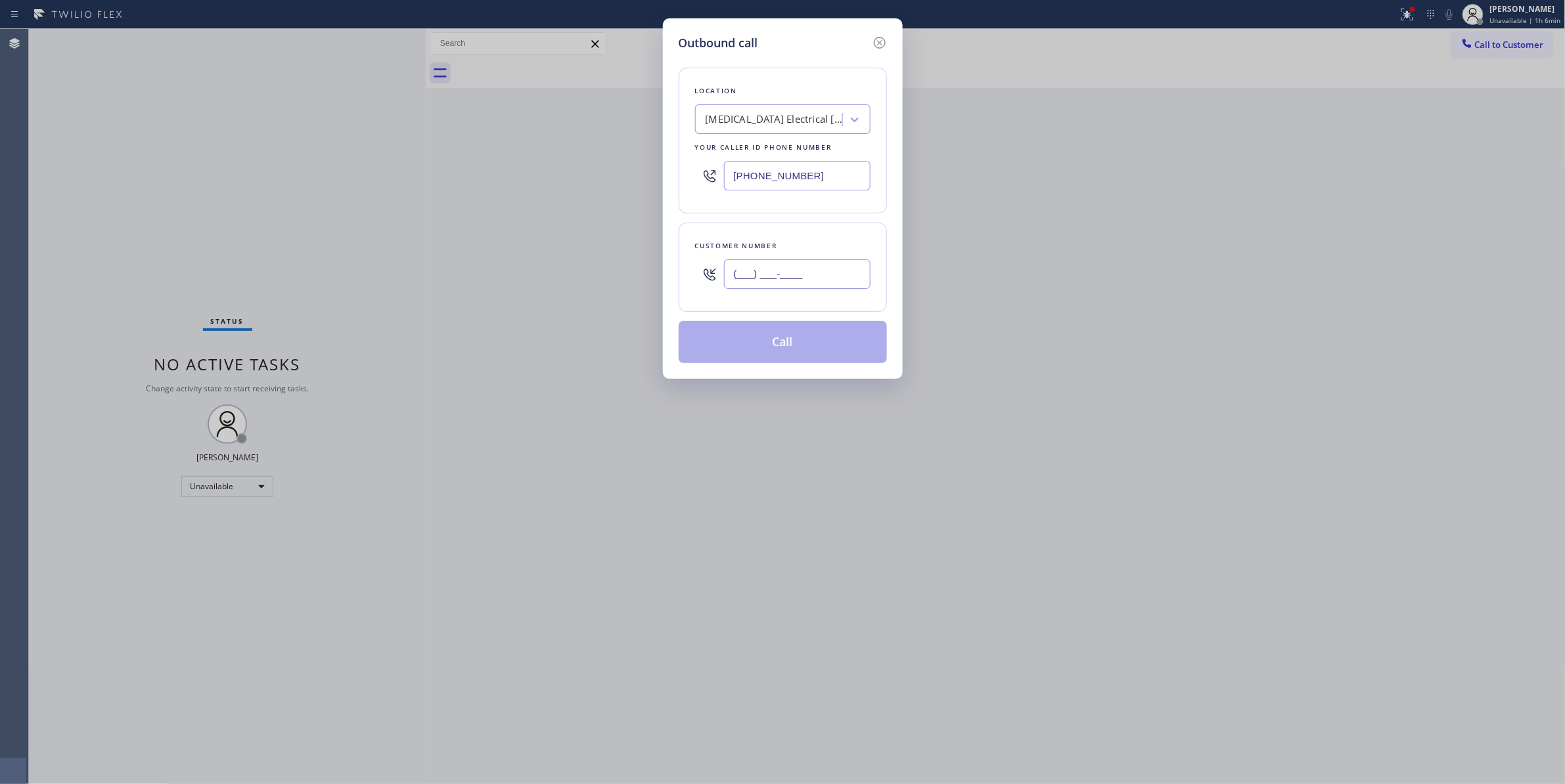
click at [779, 266] on input "(___) ___-____" at bounding box center [797, 274] width 146 height 30
paste input "399) 588-6069"
type input "[PHONE_NUMBER]"
paste input "424) 269-2266"
drag, startPoint x: 826, startPoint y: 174, endPoint x: 559, endPoint y: 212, distance: 269.7
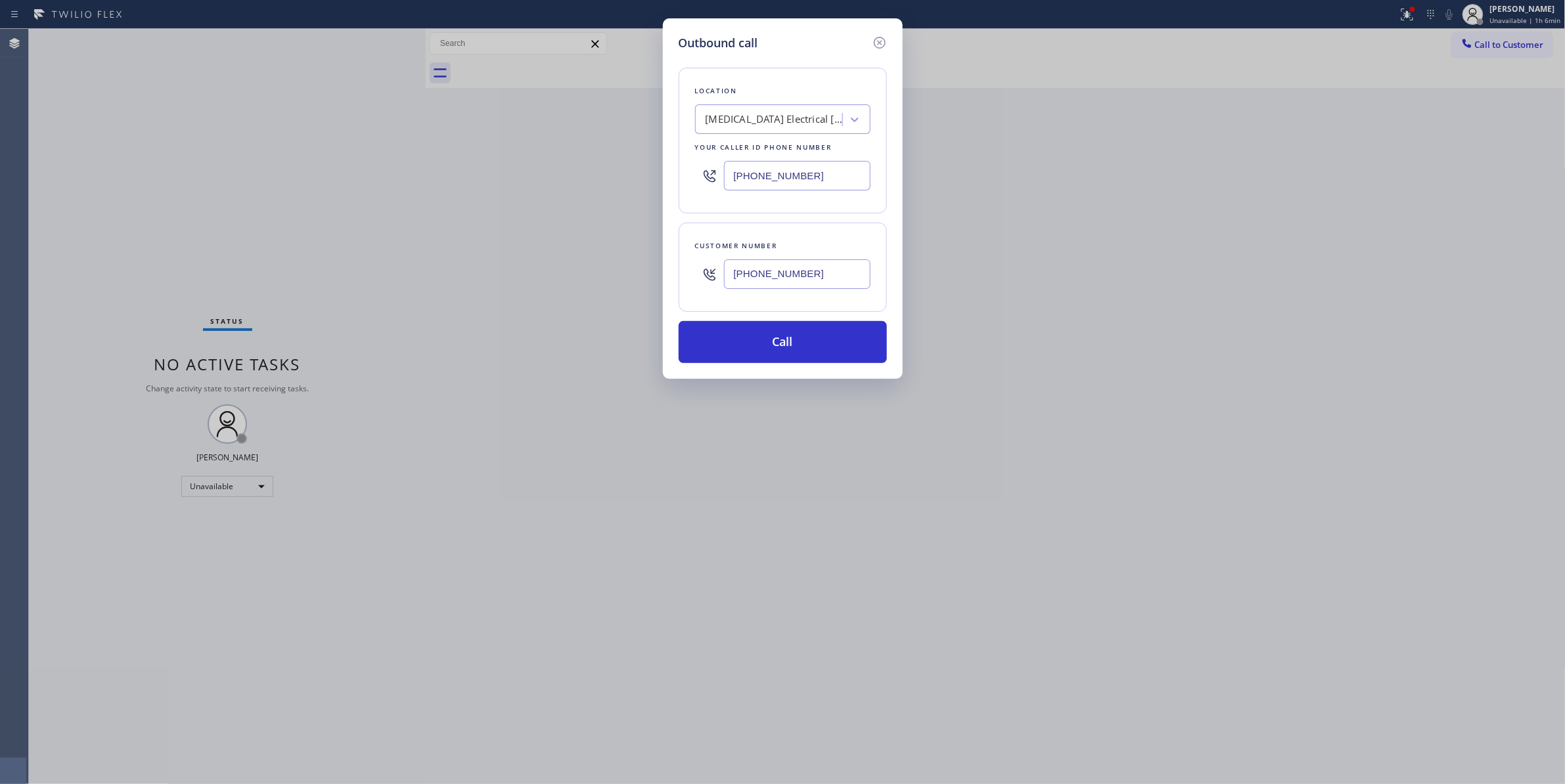
click at [336, 168] on div "Outbound call Location [MEDICAL_DATA] Electrical [GEOGRAPHIC_DATA] Your caller …" at bounding box center [782, 392] width 1565 height 784
type input "[PHONE_NUMBER]"
drag, startPoint x: 842, startPoint y: 284, endPoint x: 641, endPoint y: 274, distance: 201.2
click at [641, 274] on div "Outbound call Location [GEOGRAPHIC_DATA][PERSON_NAME] Kings Appliance Your call…" at bounding box center [782, 392] width 1565 height 784
click at [769, 348] on button "Call" at bounding box center [782, 342] width 208 height 42
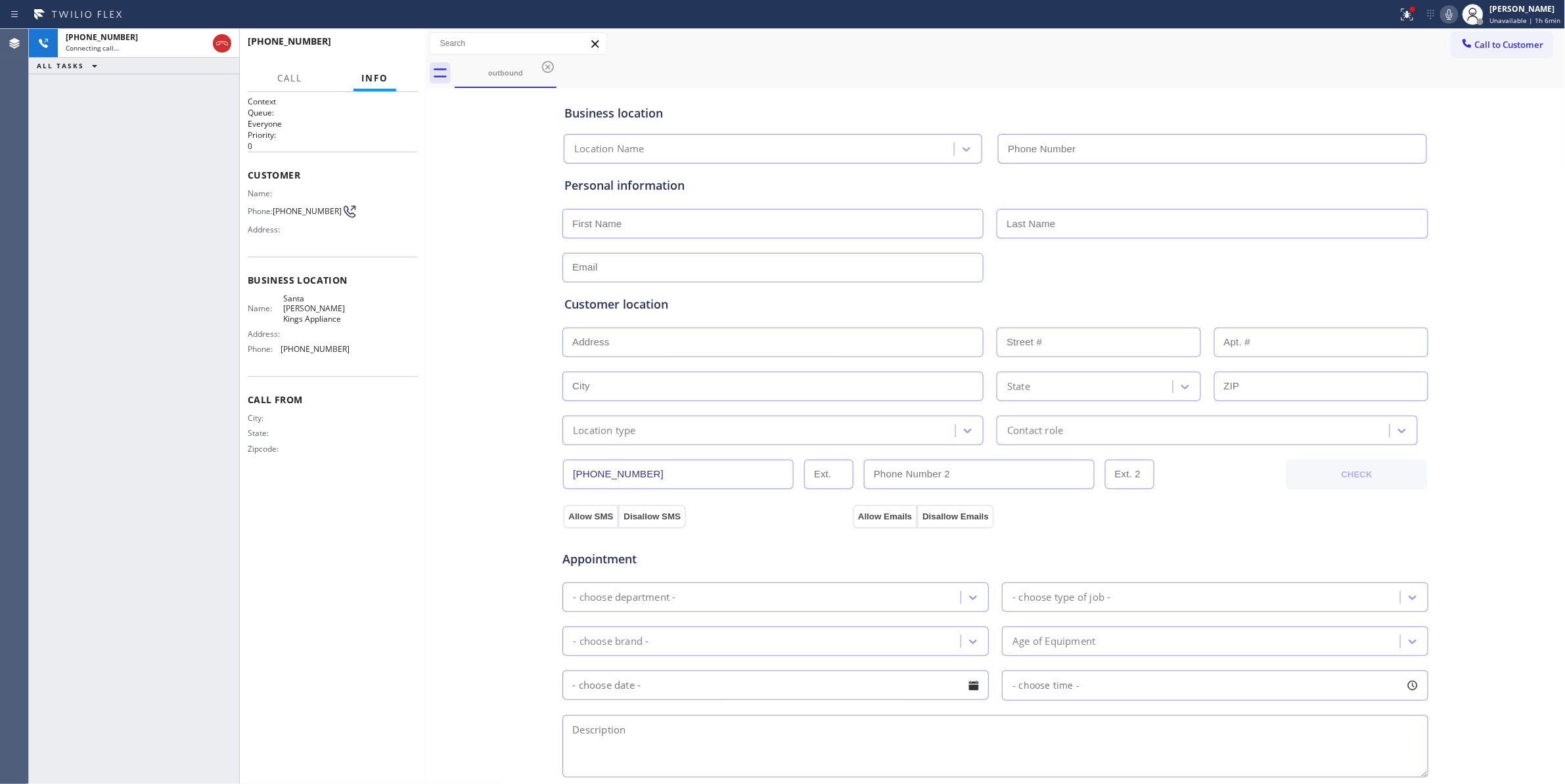
type input "[PHONE_NUMBER]"
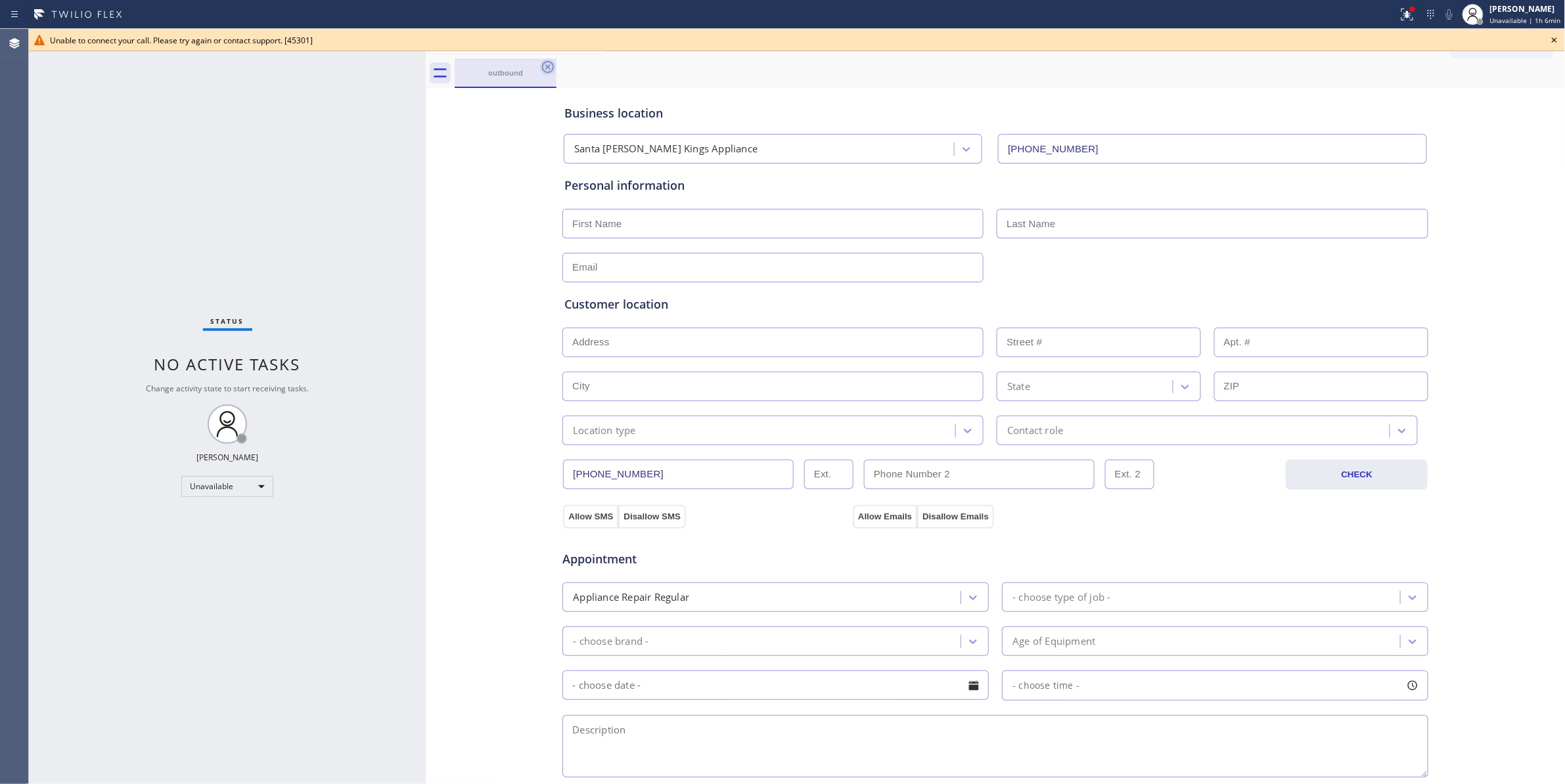
click at [547, 71] on icon at bounding box center [548, 67] width 16 height 16
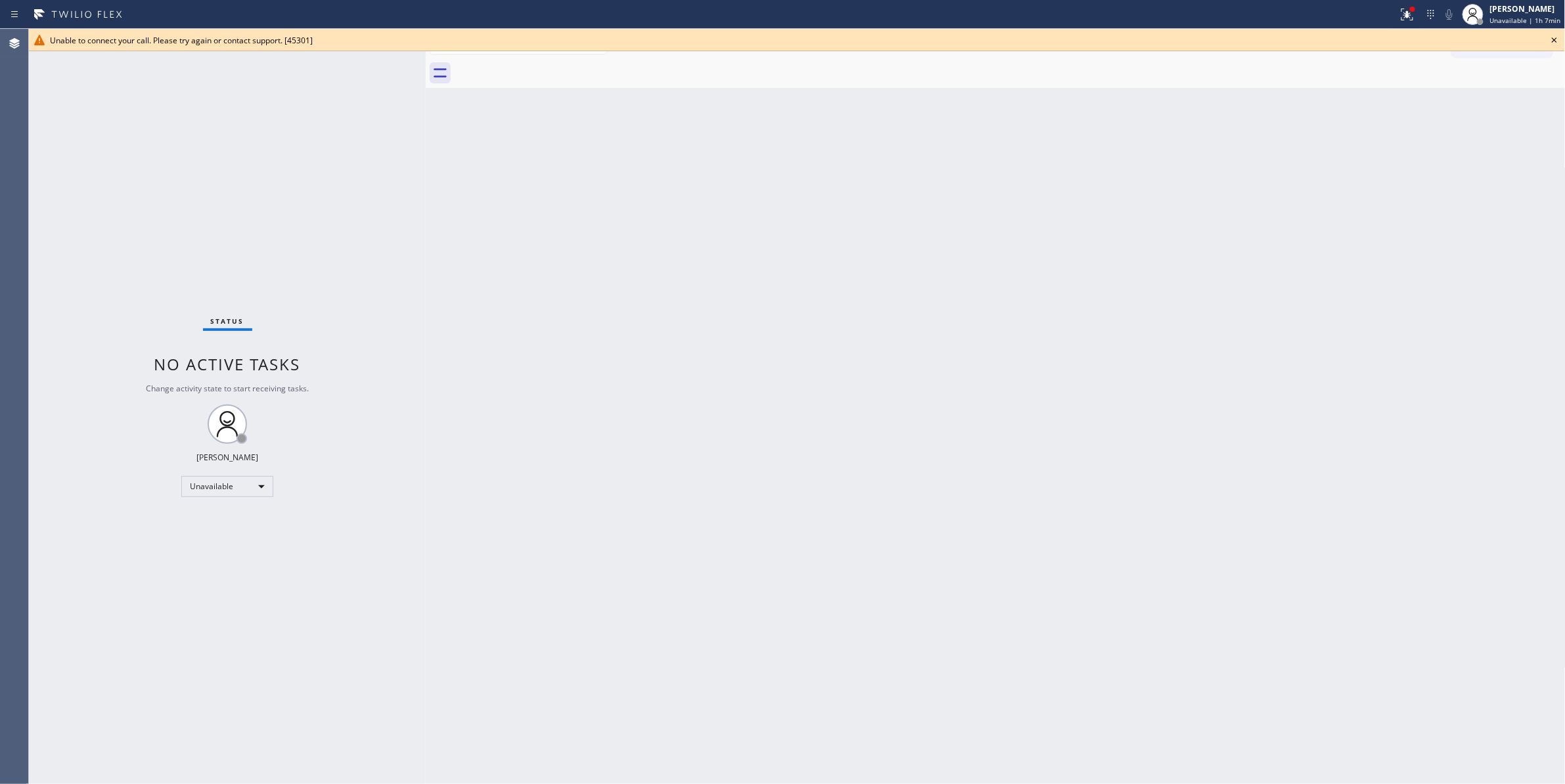
click at [1555, 40] on icon at bounding box center [1555, 40] width 16 height 16
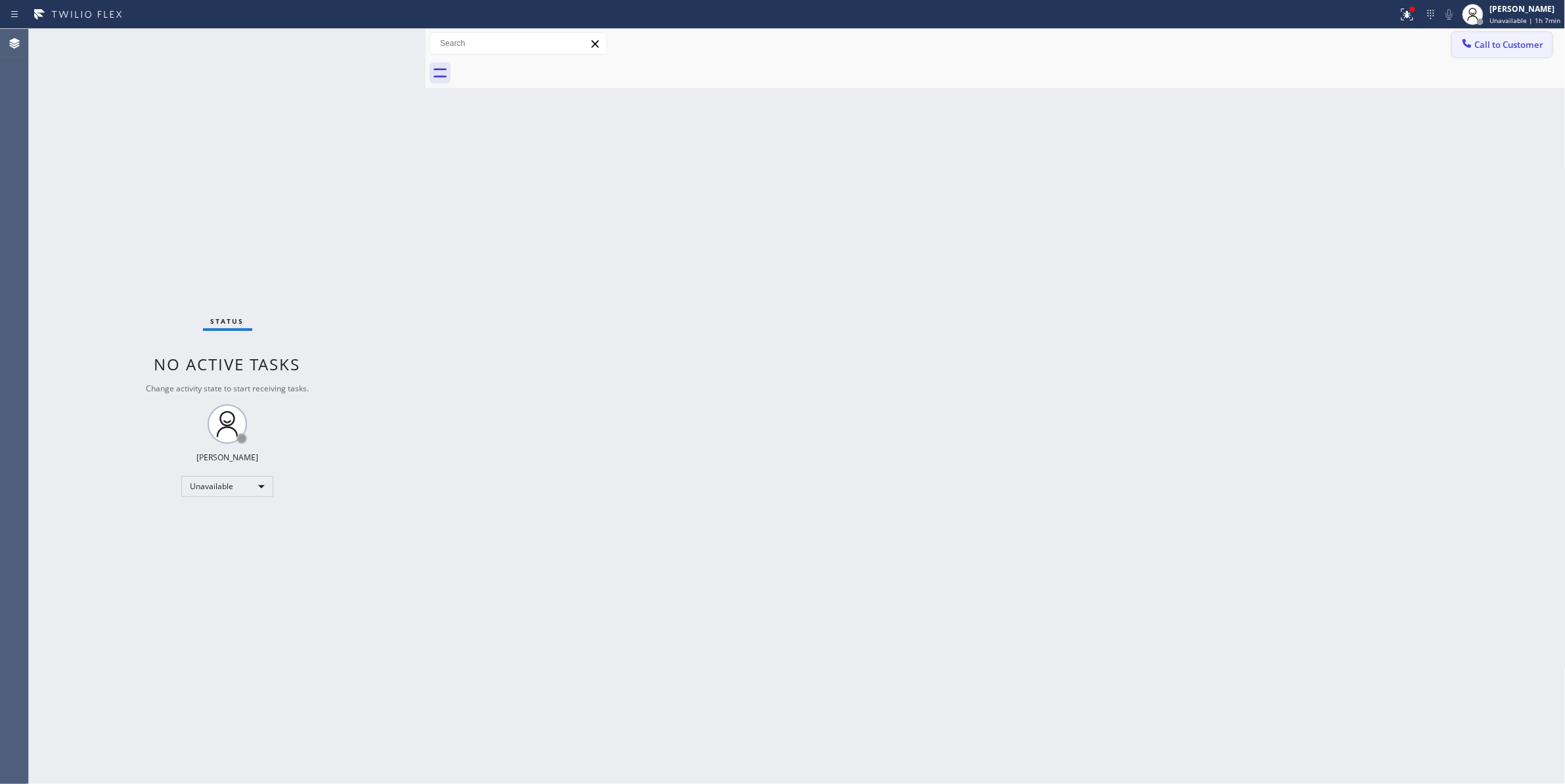
click at [1528, 35] on button "Call to Customer" at bounding box center [1501, 44] width 100 height 25
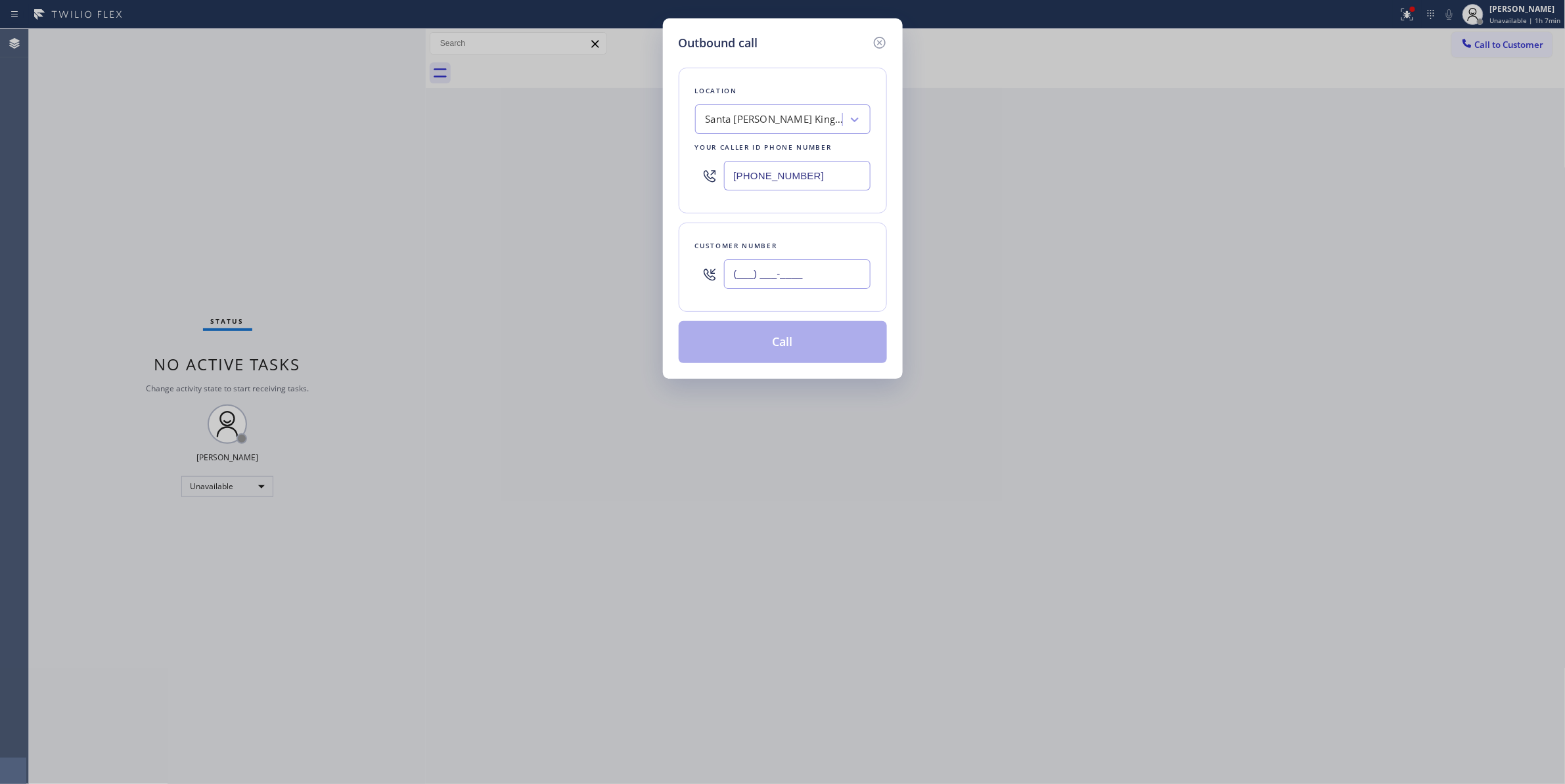
click at [845, 274] on input "(___) ___-____" at bounding box center [797, 274] width 146 height 30
paste input "text"
drag, startPoint x: 829, startPoint y: 282, endPoint x: 313, endPoint y: 277, distance: 516.0
click at [313, 277] on div "Outbound call Location [GEOGRAPHIC_DATA][PERSON_NAME] Kings Appliance Your call…" at bounding box center [782, 392] width 1565 height 784
paste input "818) 984-6557"
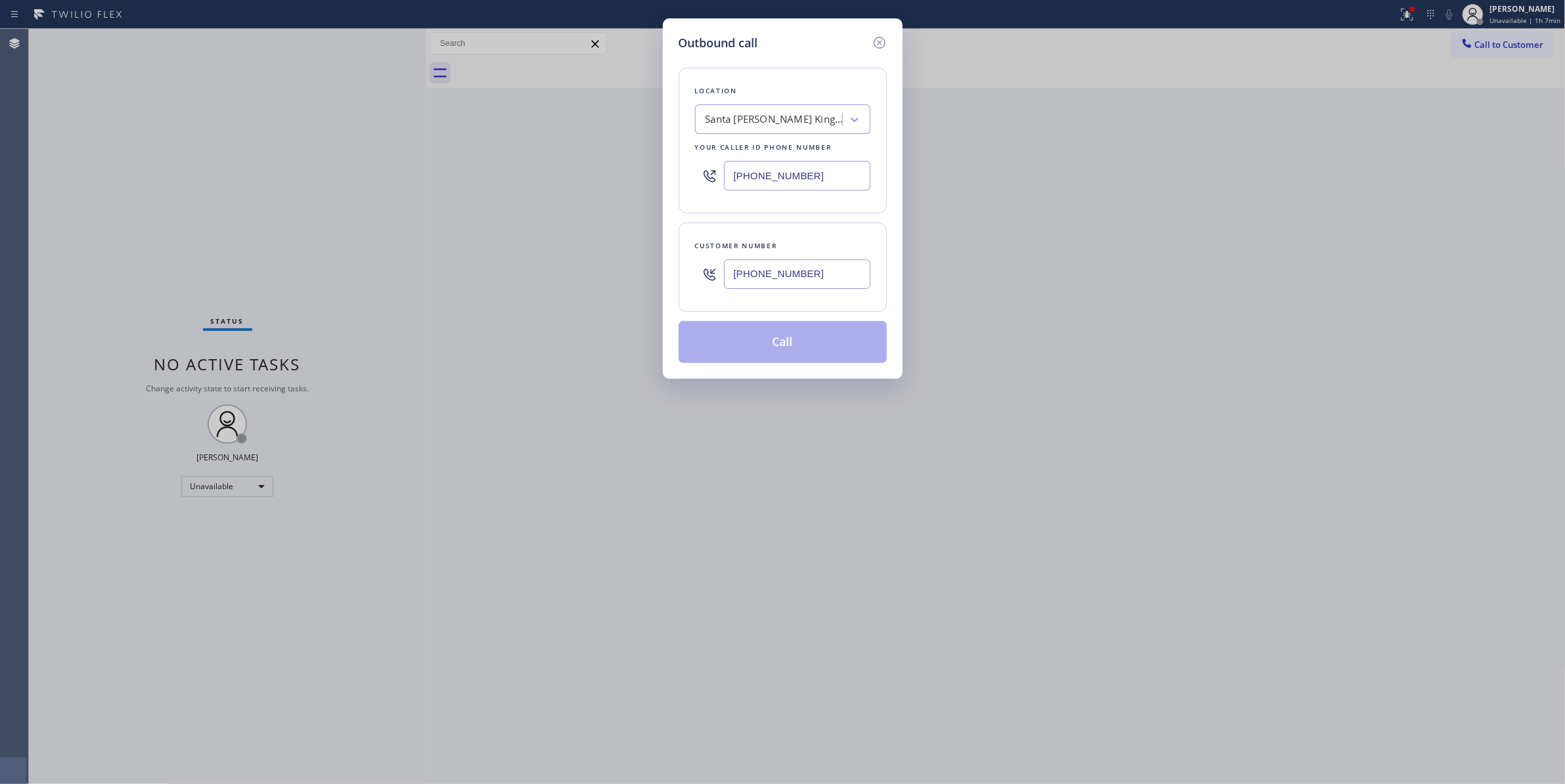
type input "[PHONE_NUMBER]"
paste input "818) 330-6405"
drag, startPoint x: 658, startPoint y: 173, endPoint x: 538, endPoint y: 173, distance: 120.0
click at [538, 173] on div "Outbound call Location [GEOGRAPHIC_DATA][PERSON_NAME] Kings Appliance Your call…" at bounding box center [782, 392] width 1565 height 784
type input "[PHONE_NUMBER]"
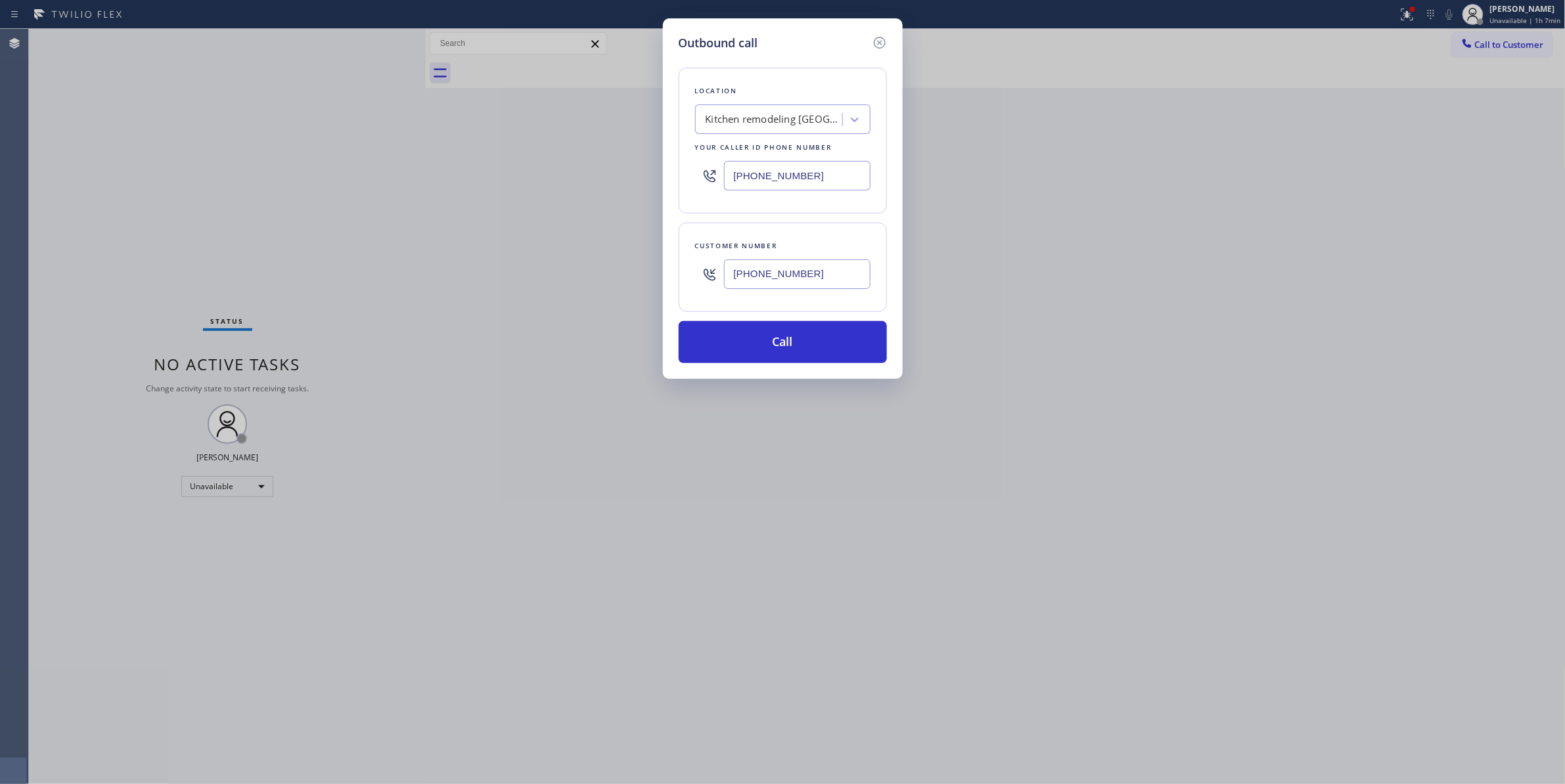
drag, startPoint x: 839, startPoint y: 281, endPoint x: 654, endPoint y: 269, distance: 185.4
click at [654, 269] on div "Outbound call Location Kitchen remodeling [GEOGRAPHIC_DATA] Experts Your caller…" at bounding box center [782, 392] width 1565 height 784
click at [762, 353] on button "Call" at bounding box center [782, 342] width 208 height 42
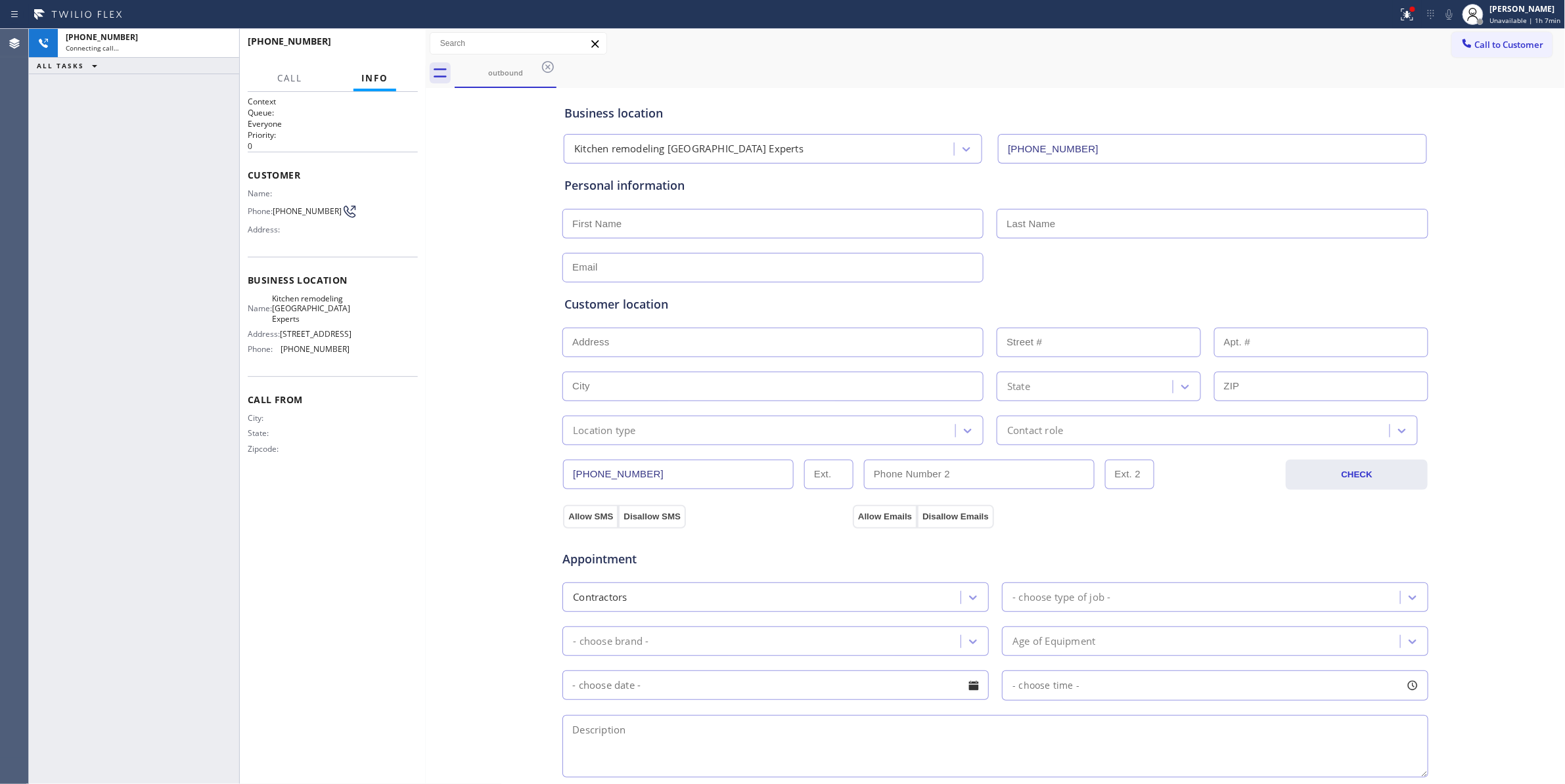
type input "[PHONE_NUMBER]"
click at [417, 487] on div "Context Queue: Everyone Priority: 0 Customer Name: Phone: [PHONE_NUMBER] Addres…" at bounding box center [332, 438] width 186 height 693
click at [319, 212] on span "[PHONE_NUMBER]" at bounding box center [307, 211] width 69 height 10
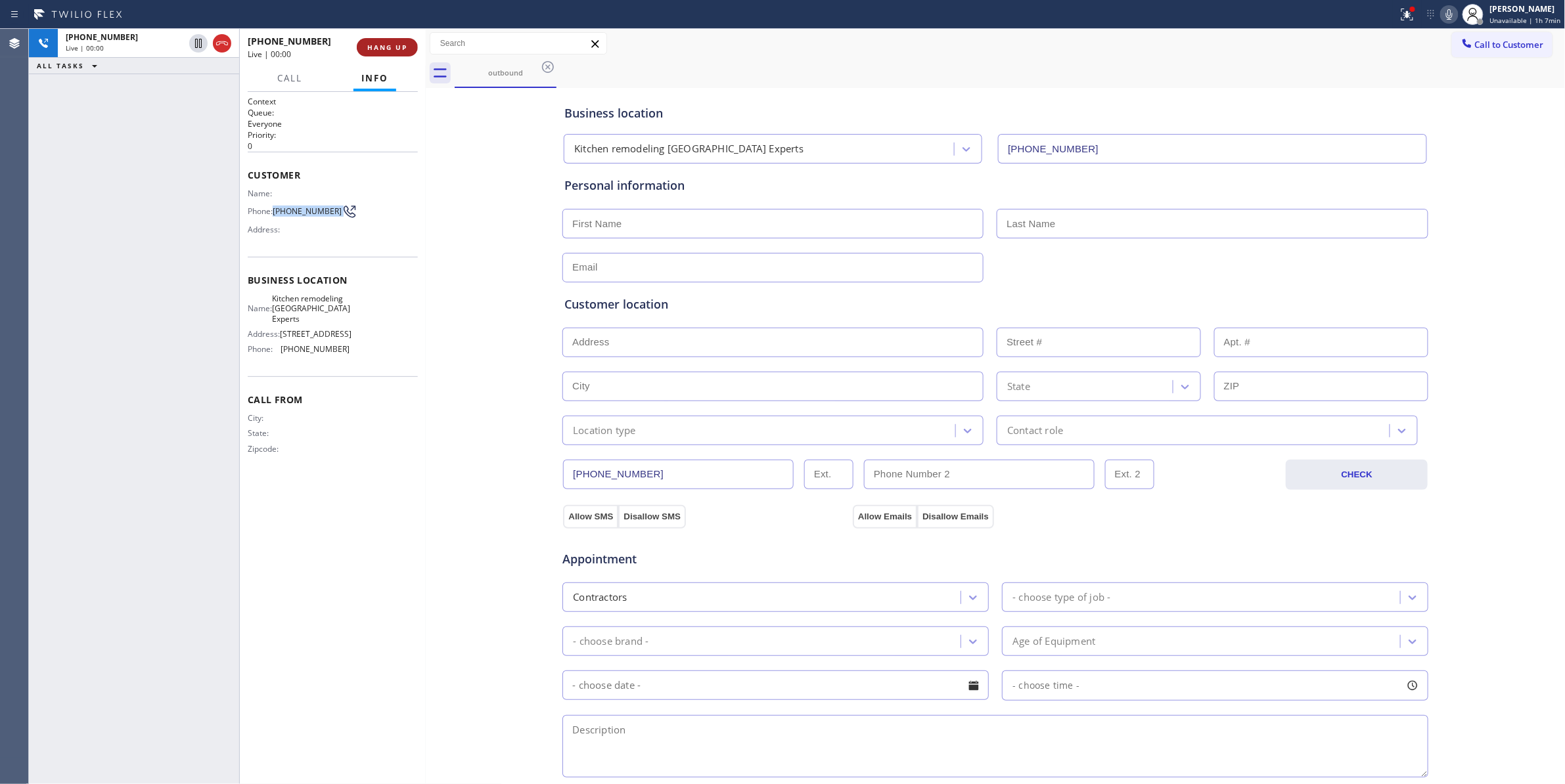
click at [383, 55] on button "HANG UP" at bounding box center [387, 47] width 61 height 18
click at [389, 50] on span "COMPLETE" at bounding box center [384, 47] width 45 height 10
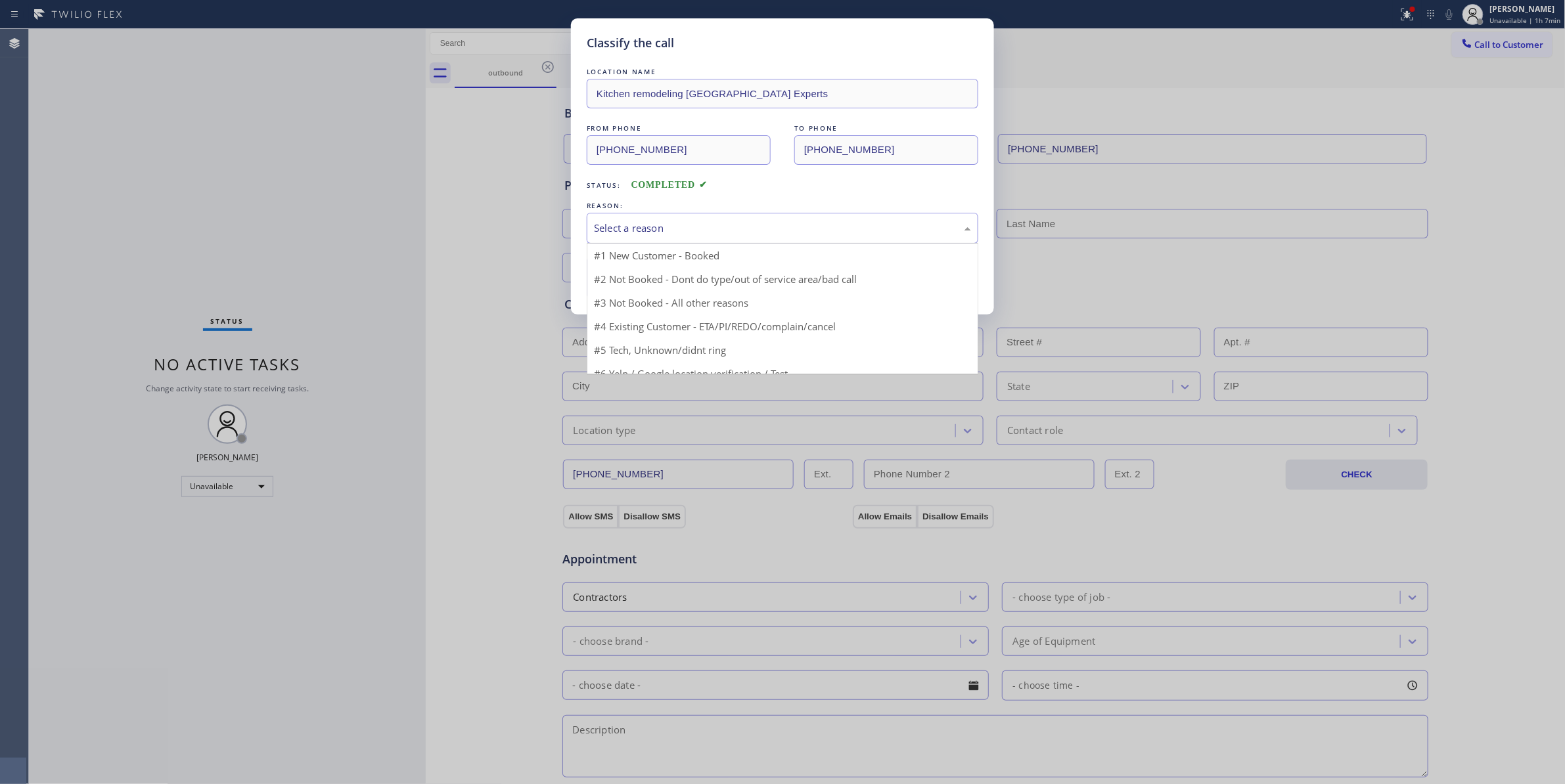
click at [661, 233] on div "Select a reason" at bounding box center [782, 227] width 377 height 15
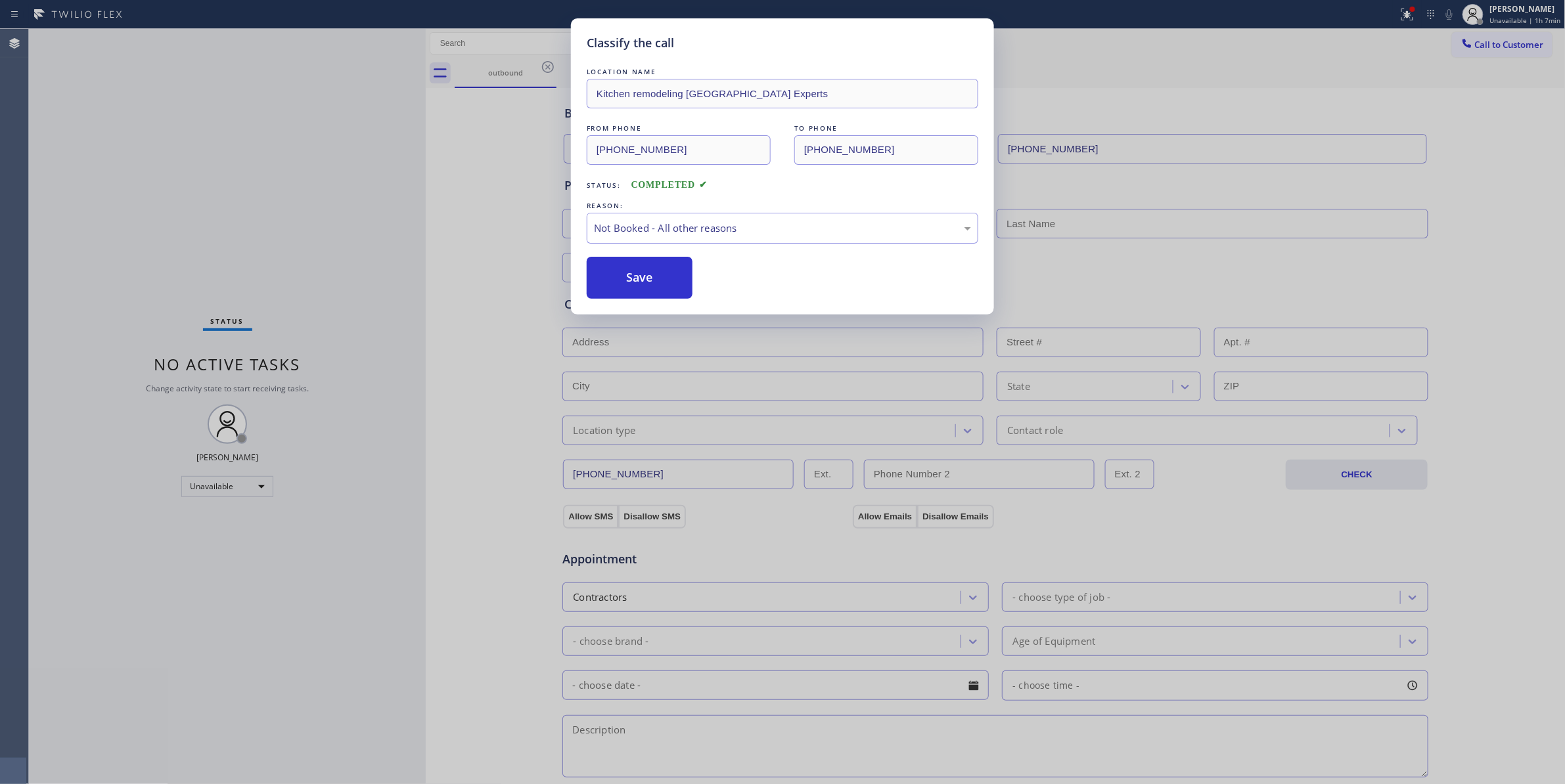
click at [647, 276] on button "Save" at bounding box center [639, 278] width 105 height 42
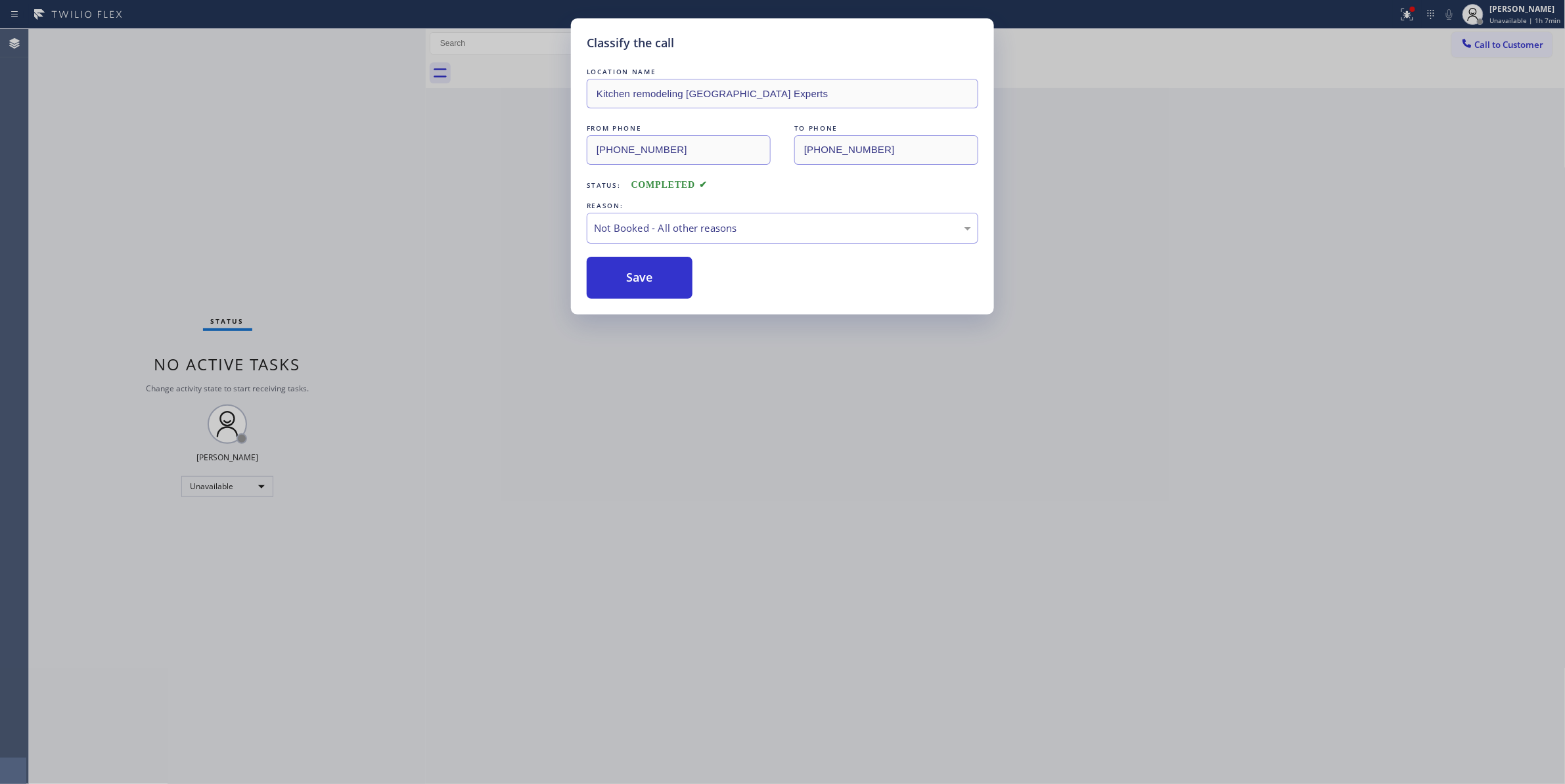
click at [647, 276] on button "Save" at bounding box center [639, 278] width 105 height 42
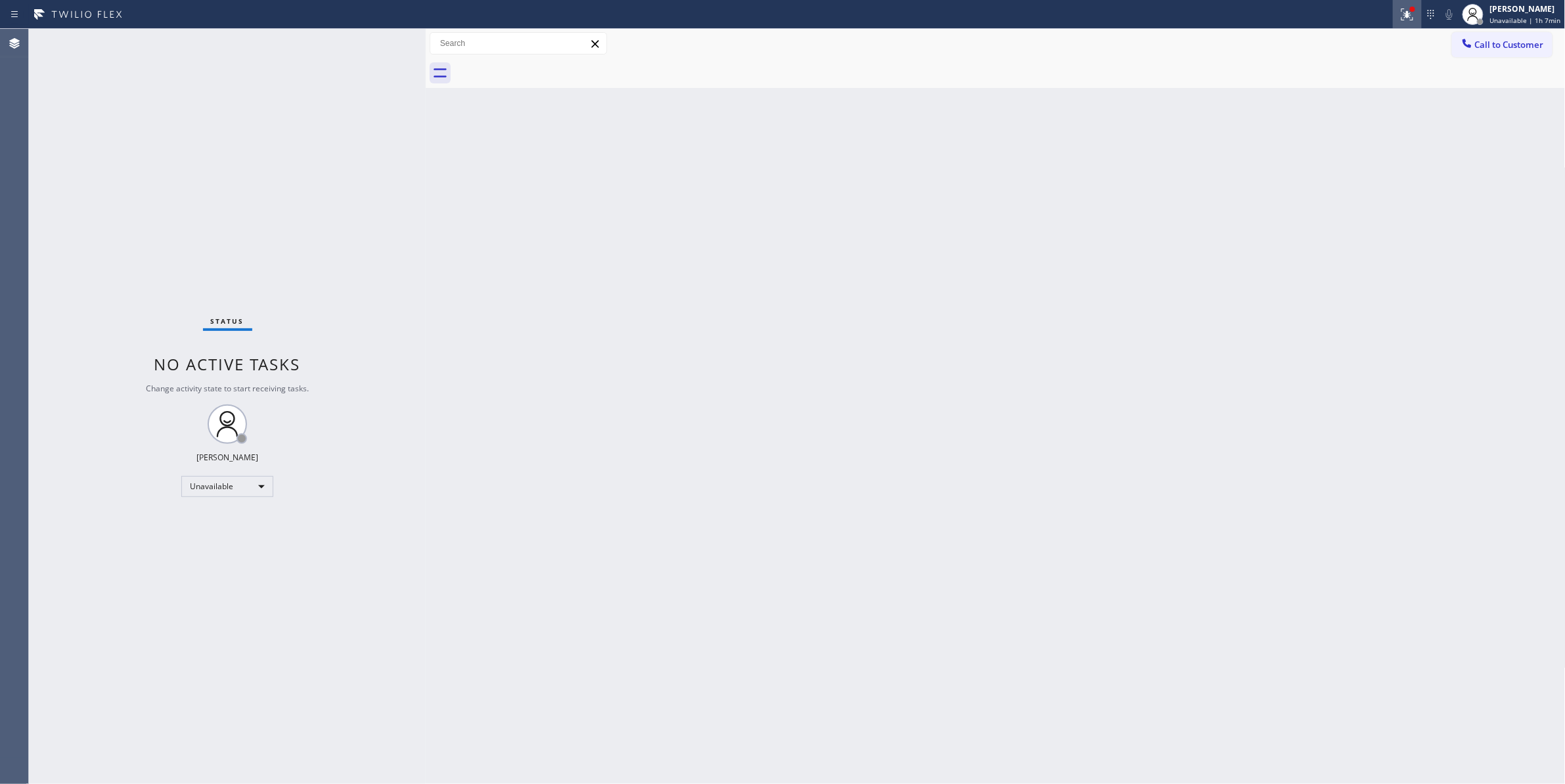
click at [1399, 18] on icon at bounding box center [1407, 15] width 16 height 16
click at [1378, 173] on button "Clear issues" at bounding box center [1327, 172] width 153 height 18
click at [1496, 44] on span "Call to Customer" at bounding box center [1509, 44] width 69 height 12
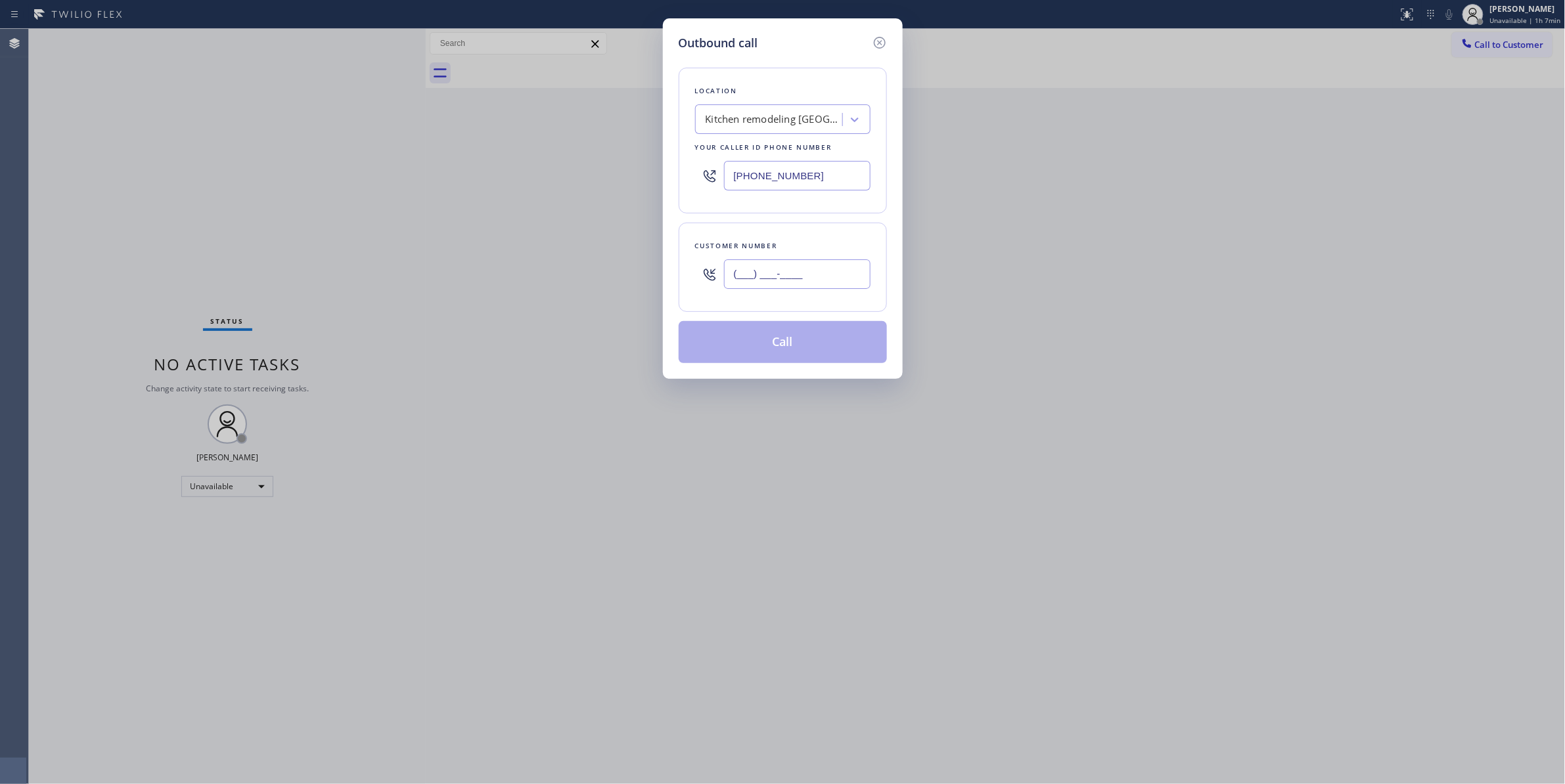
click at [800, 276] on input "(___) ___-____" at bounding box center [797, 274] width 146 height 30
paste input "818) 984-6557"
click at [796, 351] on button "Call" at bounding box center [782, 342] width 208 height 42
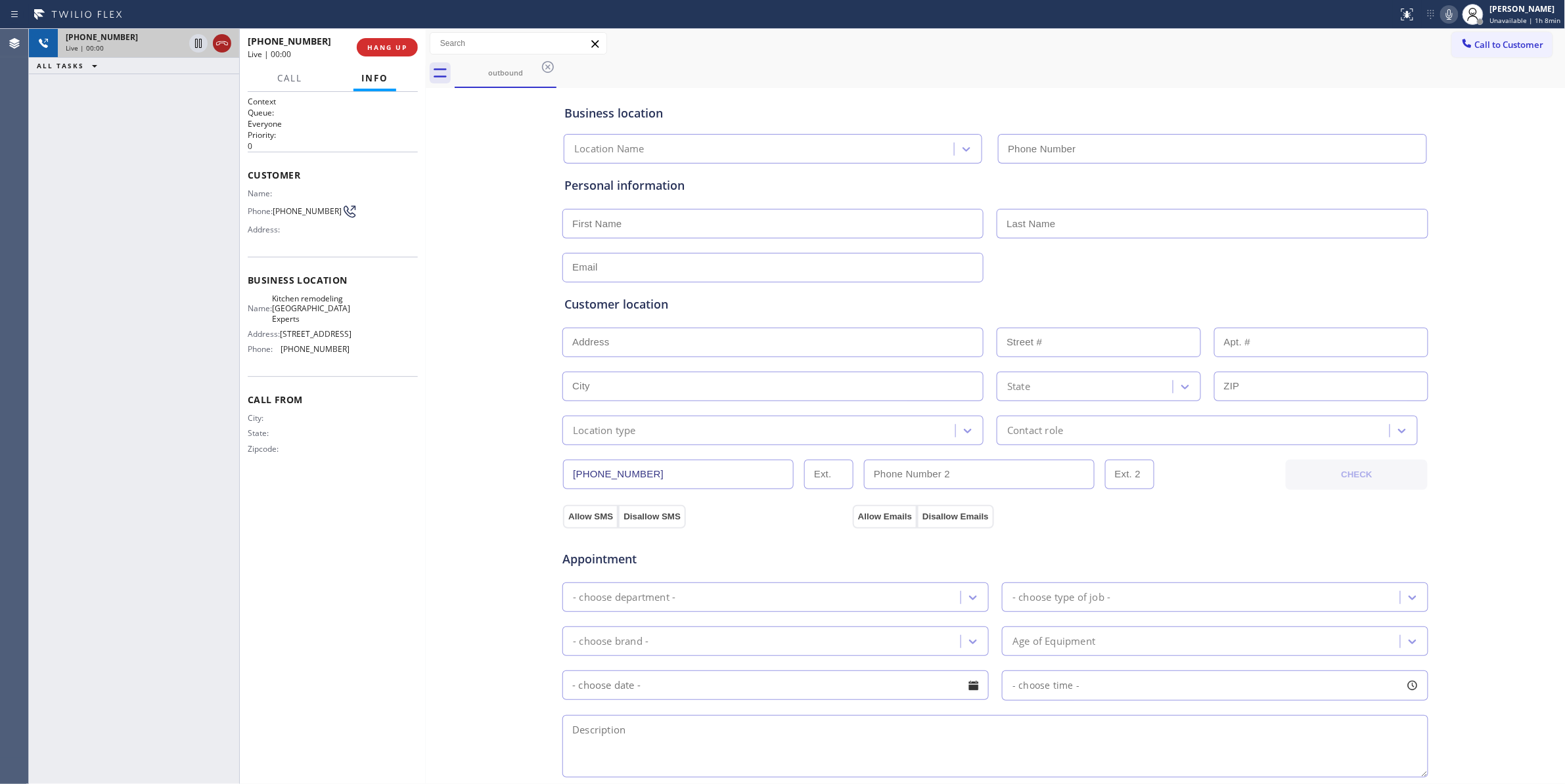
click at [222, 42] on icon at bounding box center [222, 44] width 16 height 16
click at [369, 44] on span "HANG UP" at bounding box center [387, 47] width 40 height 10
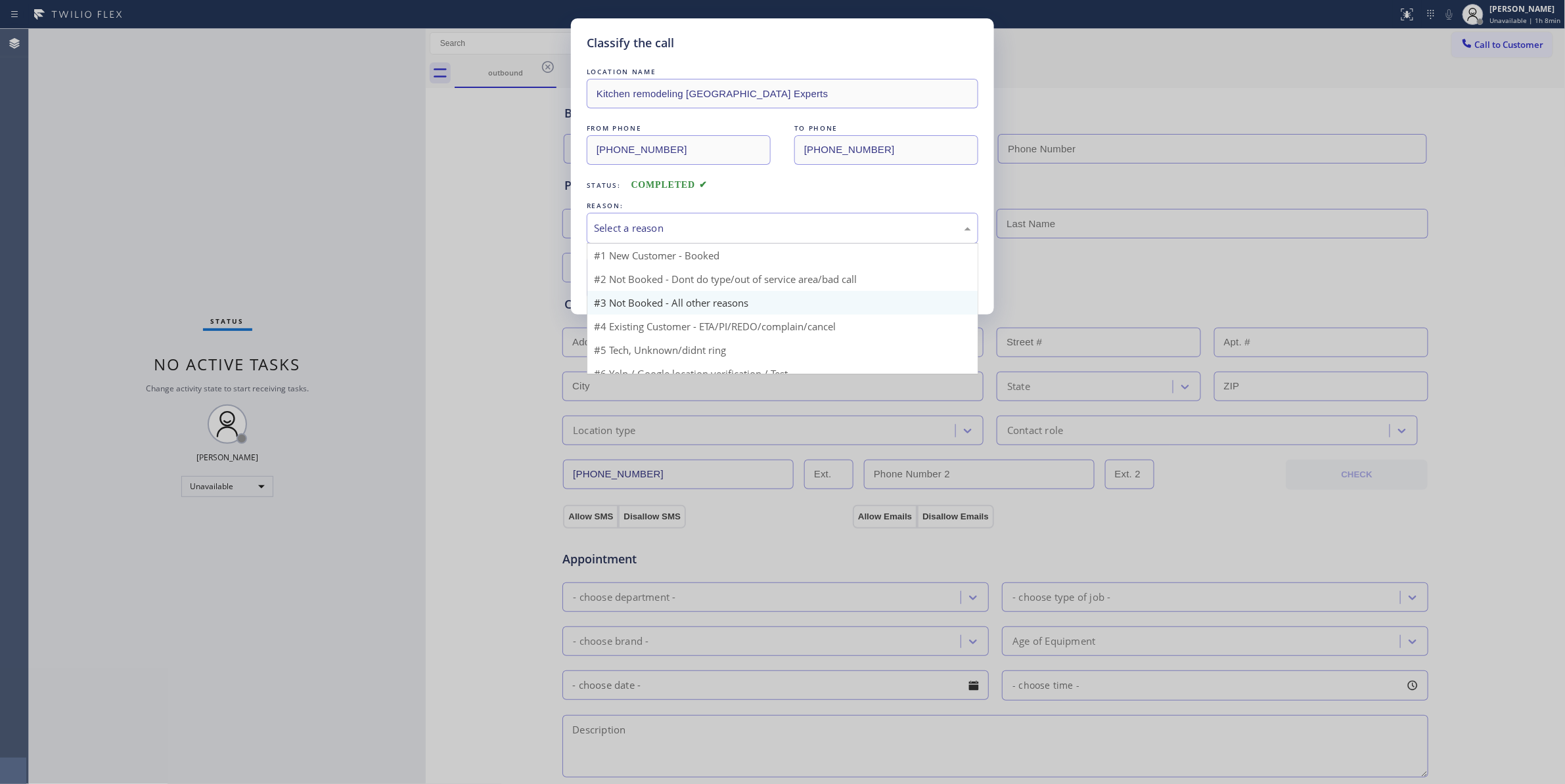
drag, startPoint x: 628, startPoint y: 233, endPoint x: 640, endPoint y: 295, distance: 63.2
click at [627, 233] on div "Select a reason" at bounding box center [782, 227] width 377 height 15
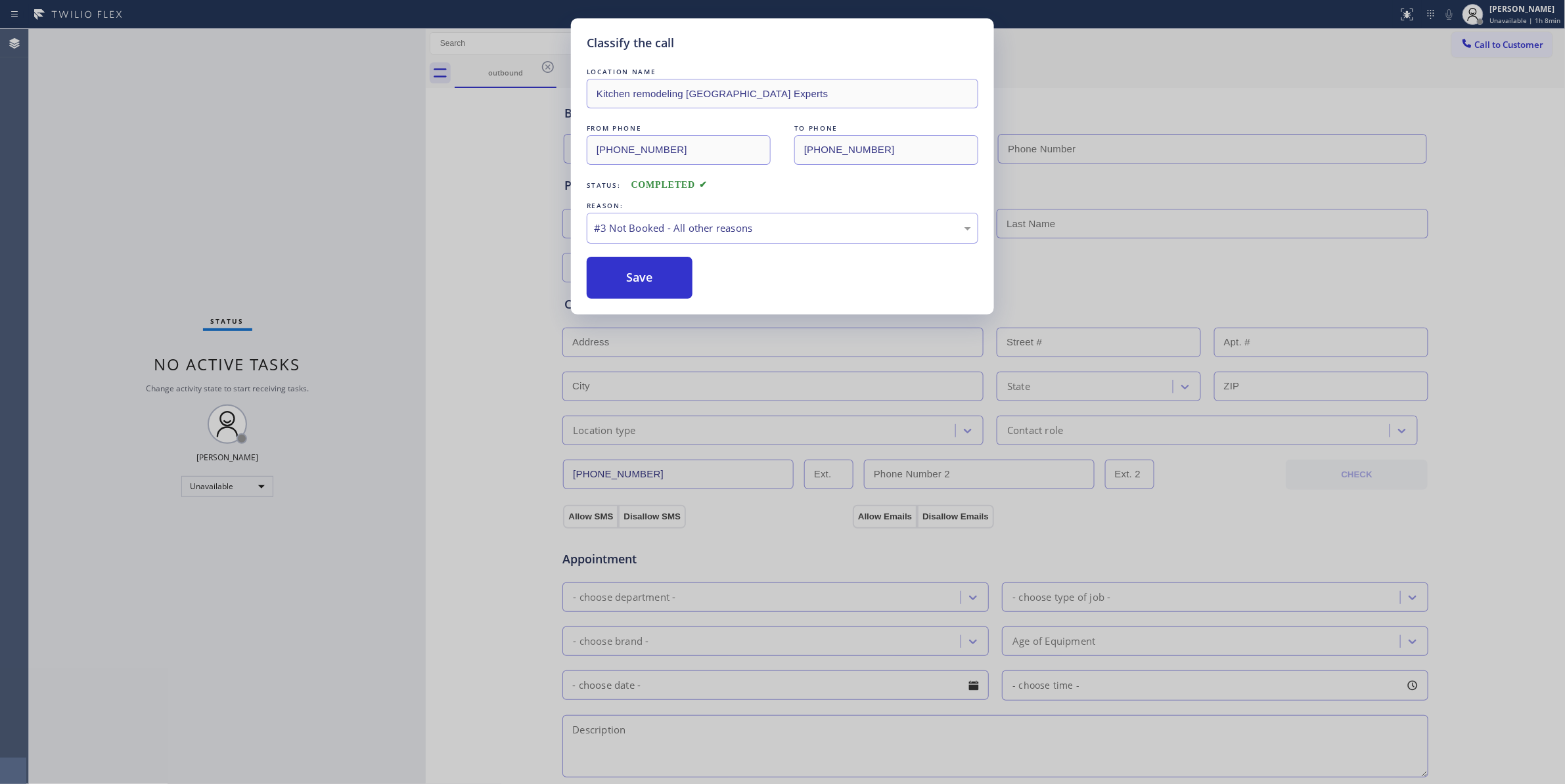
click at [634, 305] on div "Classify the call LOCATION NAME Kitchen remodeling [GEOGRAPHIC_DATA] Experts FR…" at bounding box center [782, 166] width 423 height 296
click at [657, 279] on button "Save" at bounding box center [639, 278] width 105 height 42
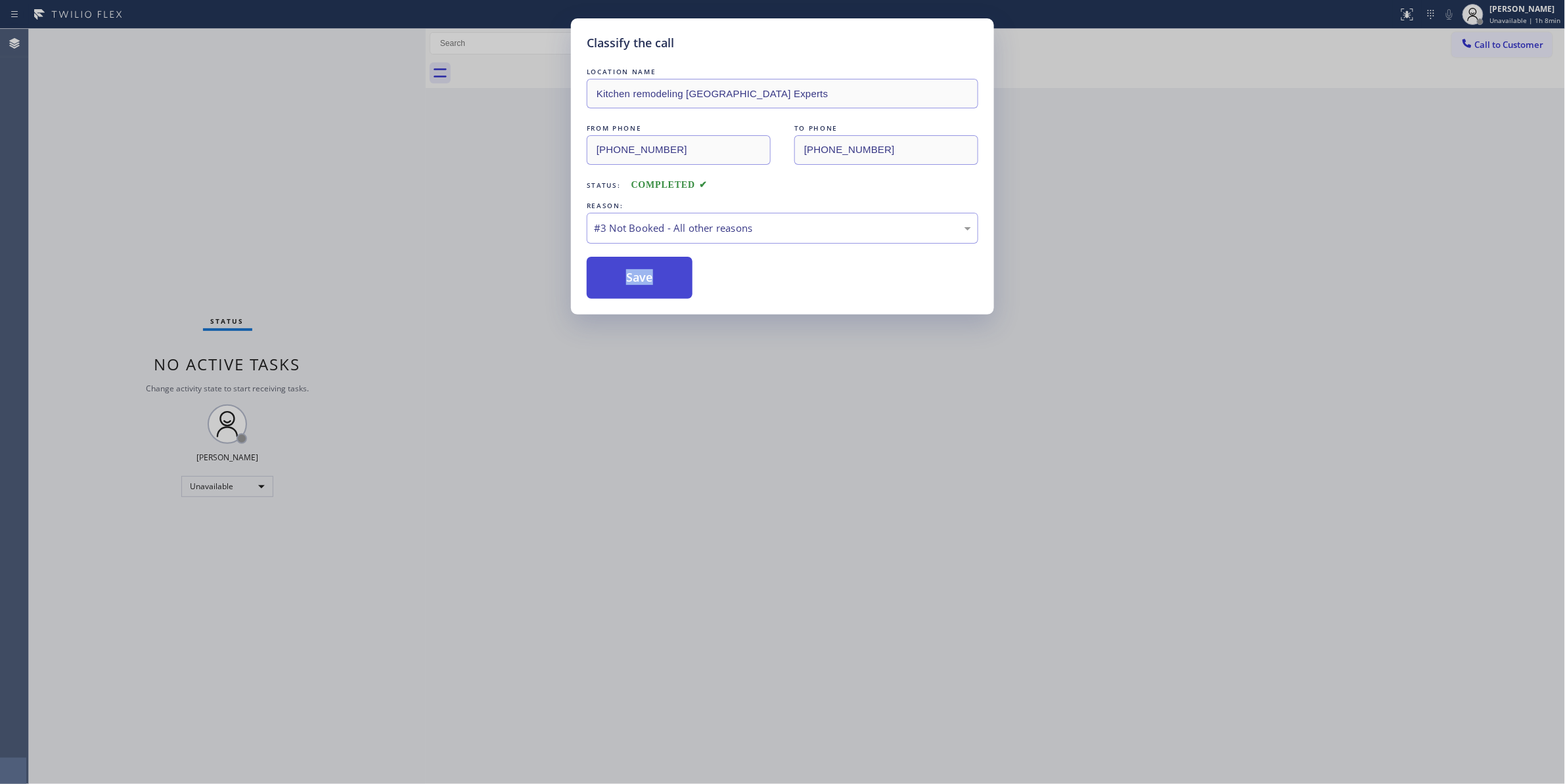
click at [674, 281] on button "Save" at bounding box center [639, 278] width 105 height 42
click at [636, 282] on button "Save" at bounding box center [639, 278] width 105 height 42
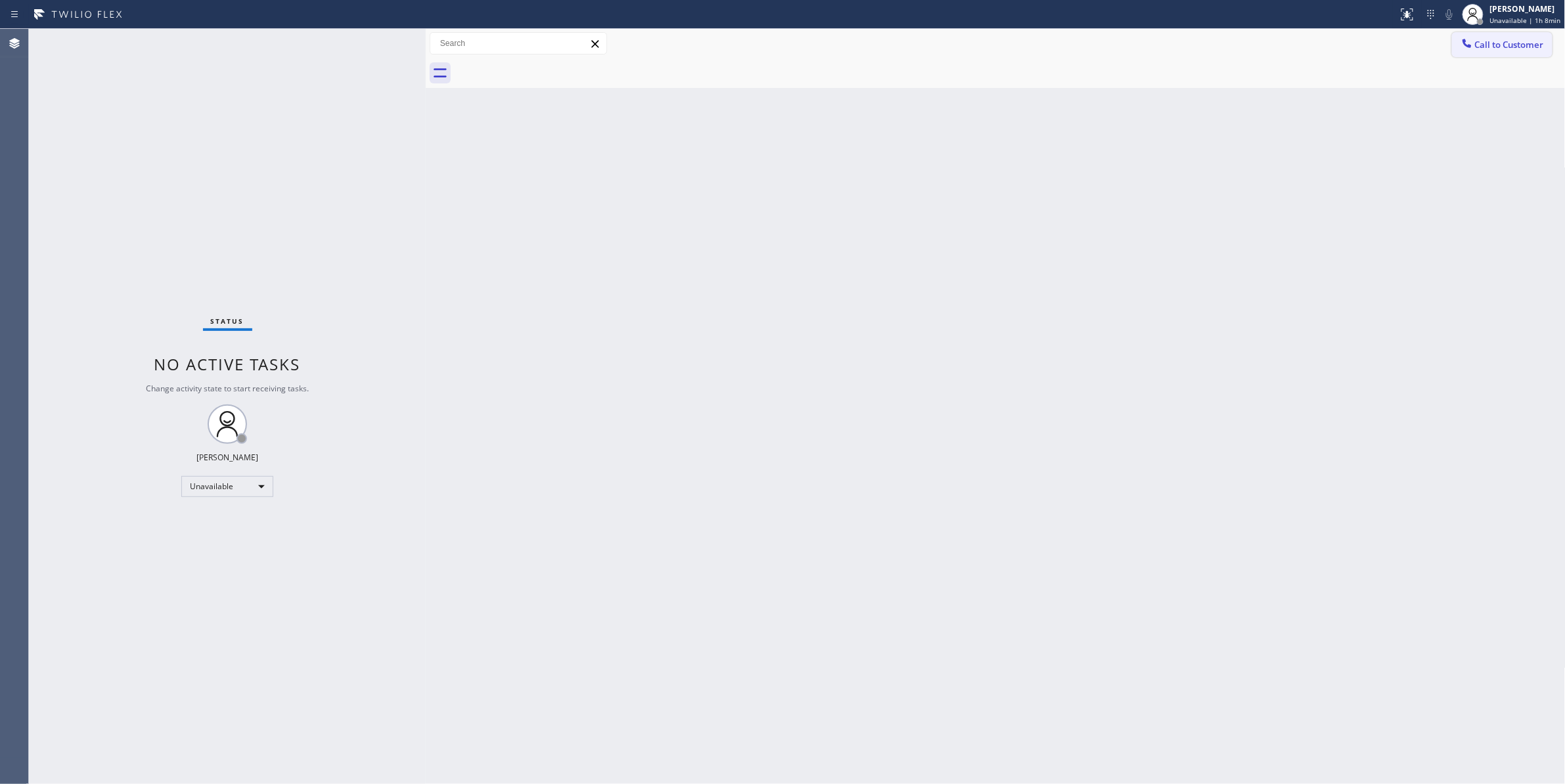
click at [1511, 44] on span "Call to Customer" at bounding box center [1509, 44] width 69 height 12
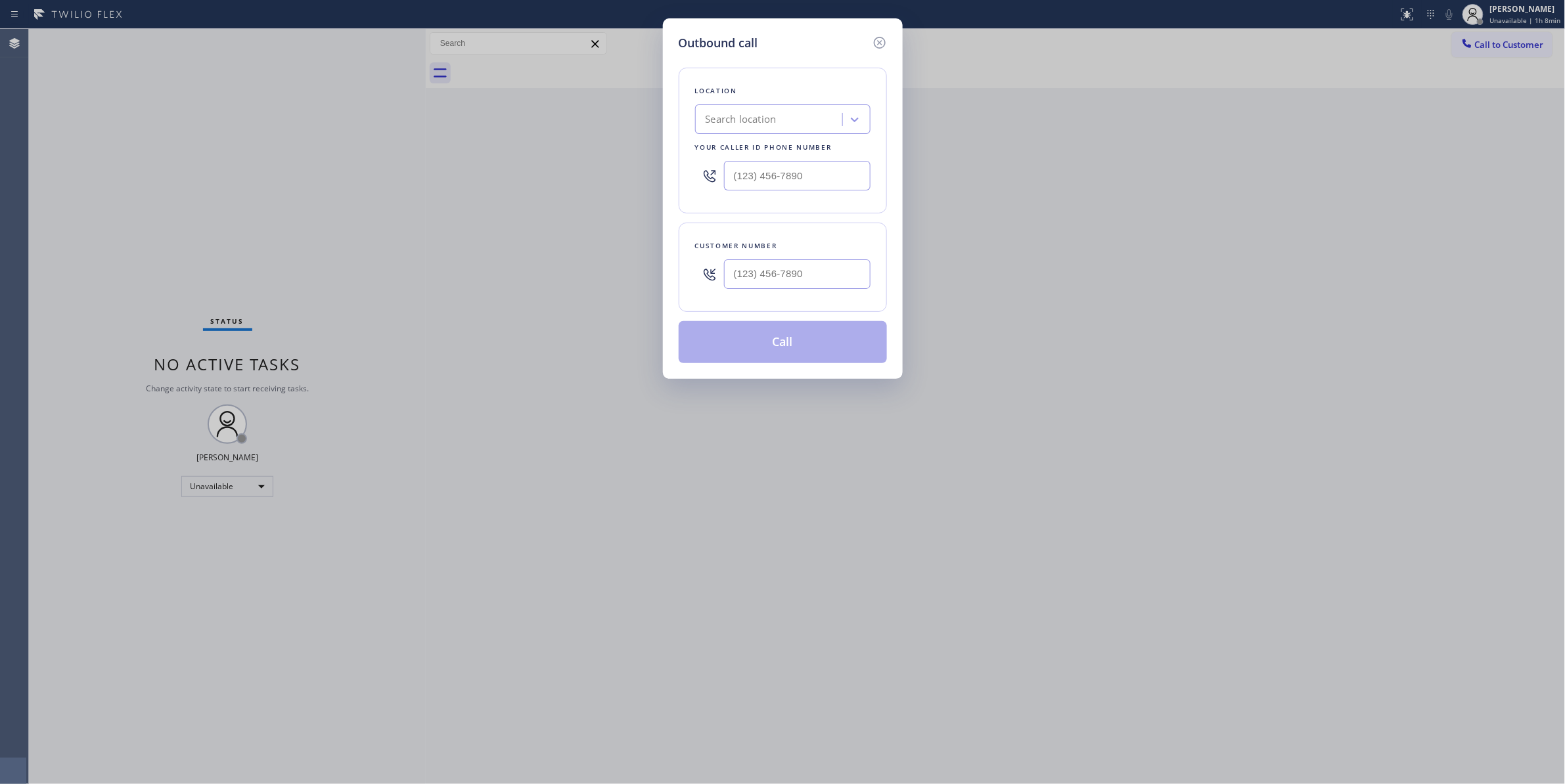
type input "(___) ___-____"
click at [797, 285] on input "(___) ___-____" at bounding box center [797, 274] width 146 height 30
type input "[PHONE_NUMBER]"
paste input "818) 984-6557"
type input "[PHONE_NUMBER]"
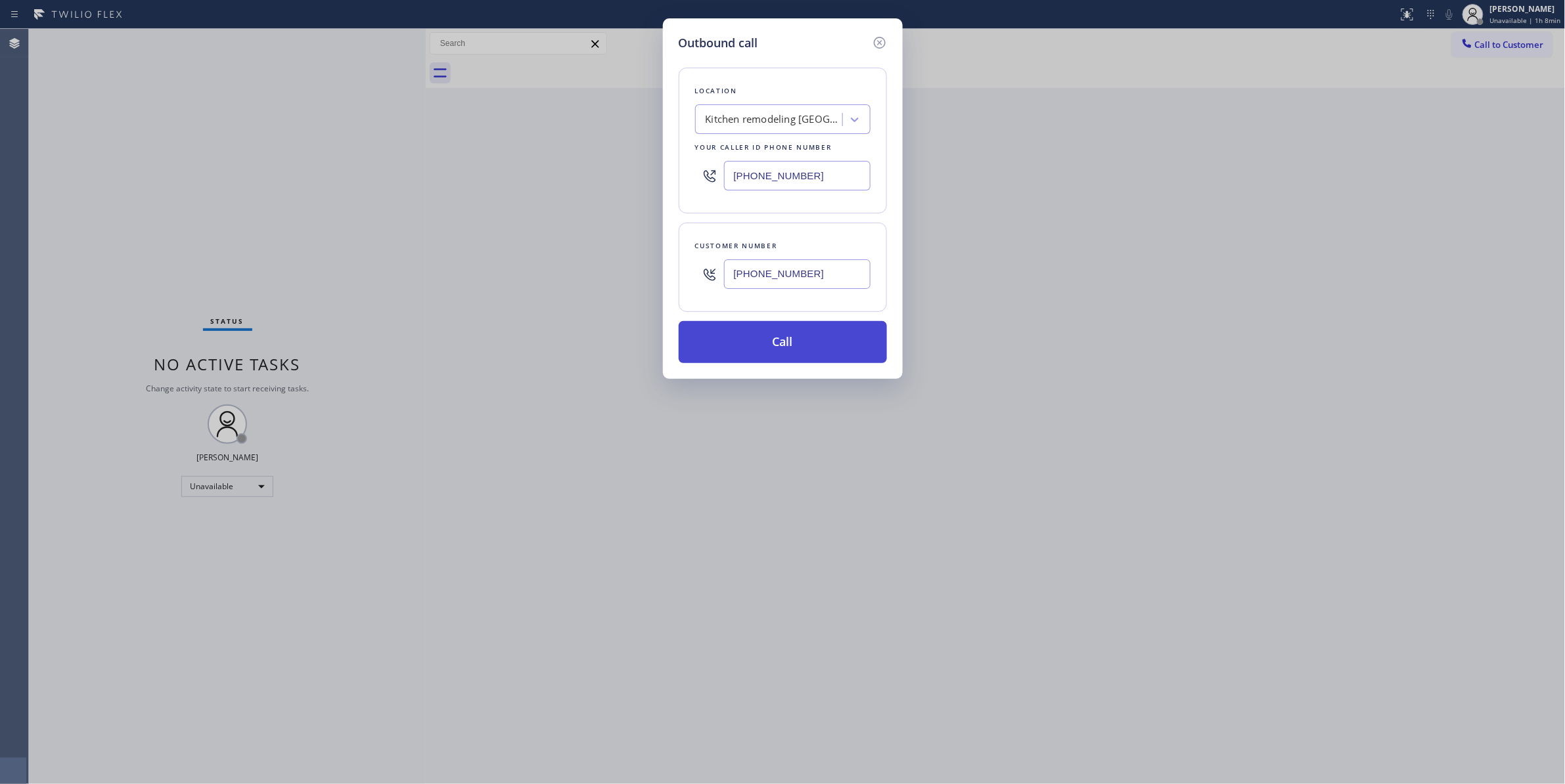
click at [794, 347] on button "Call" at bounding box center [782, 342] width 208 height 42
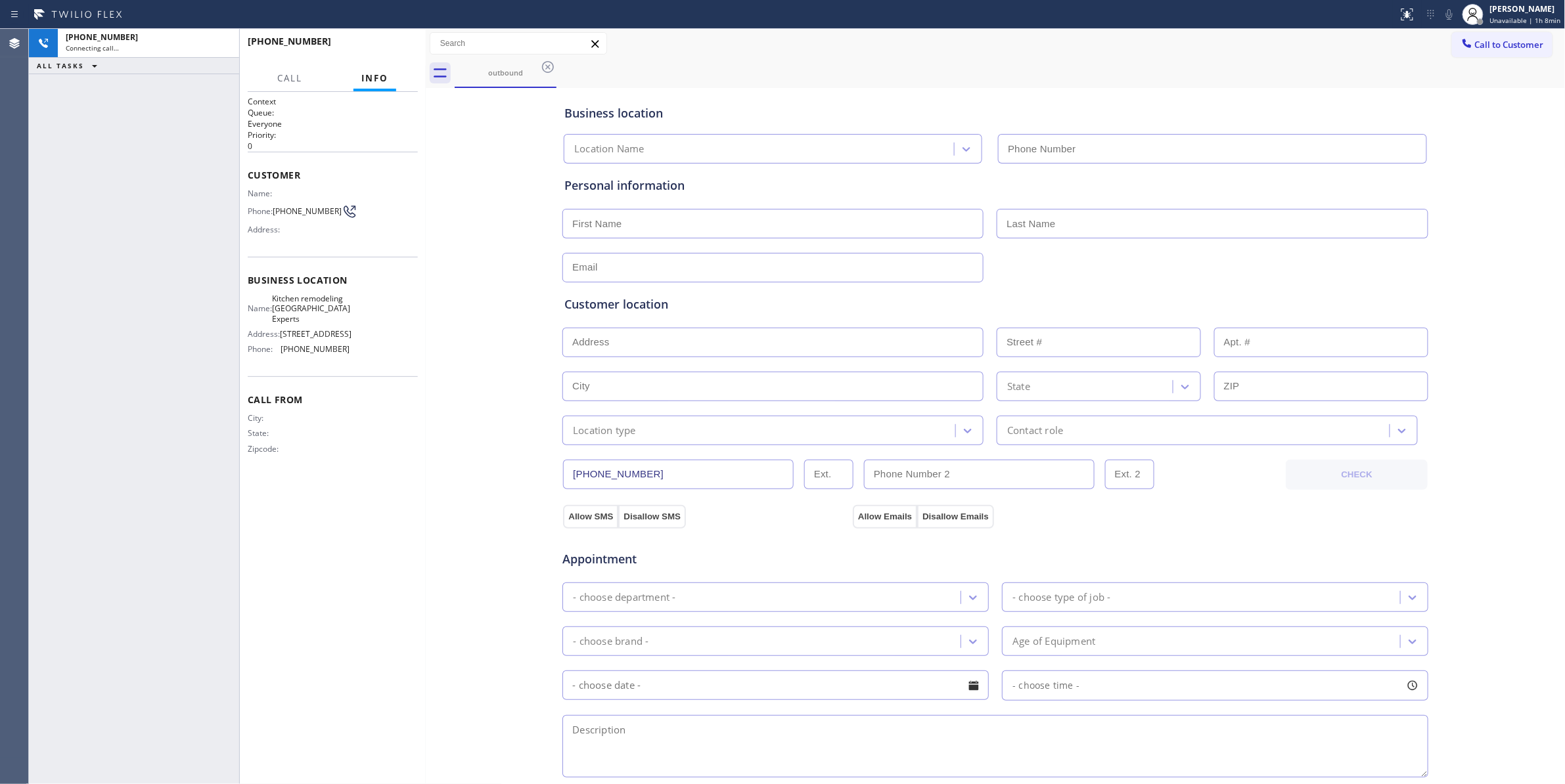
type input "[PHONE_NUMBER]"
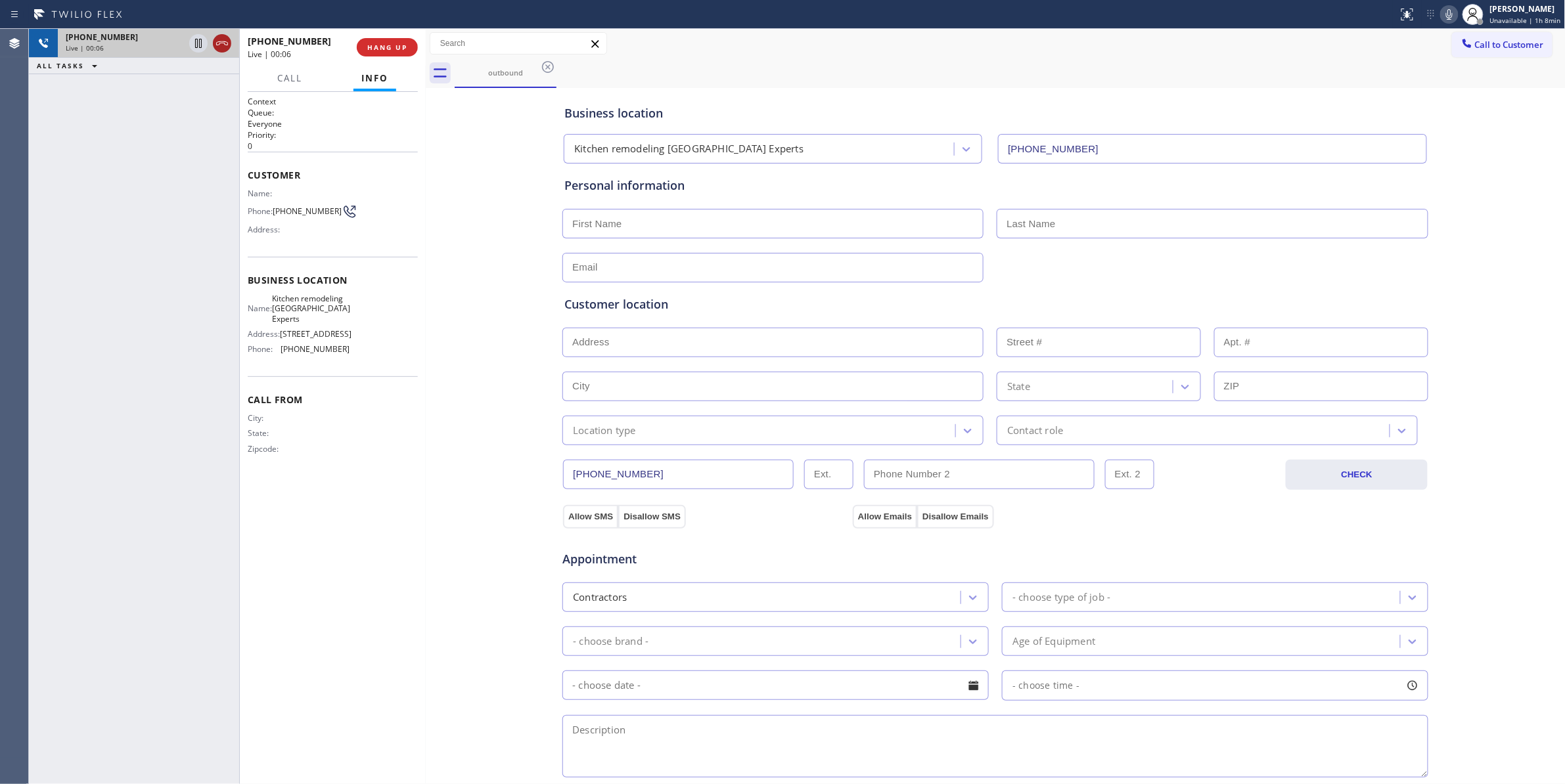
click at [220, 47] on icon at bounding box center [222, 44] width 16 height 16
click at [386, 39] on button "HANG UP" at bounding box center [387, 47] width 61 height 18
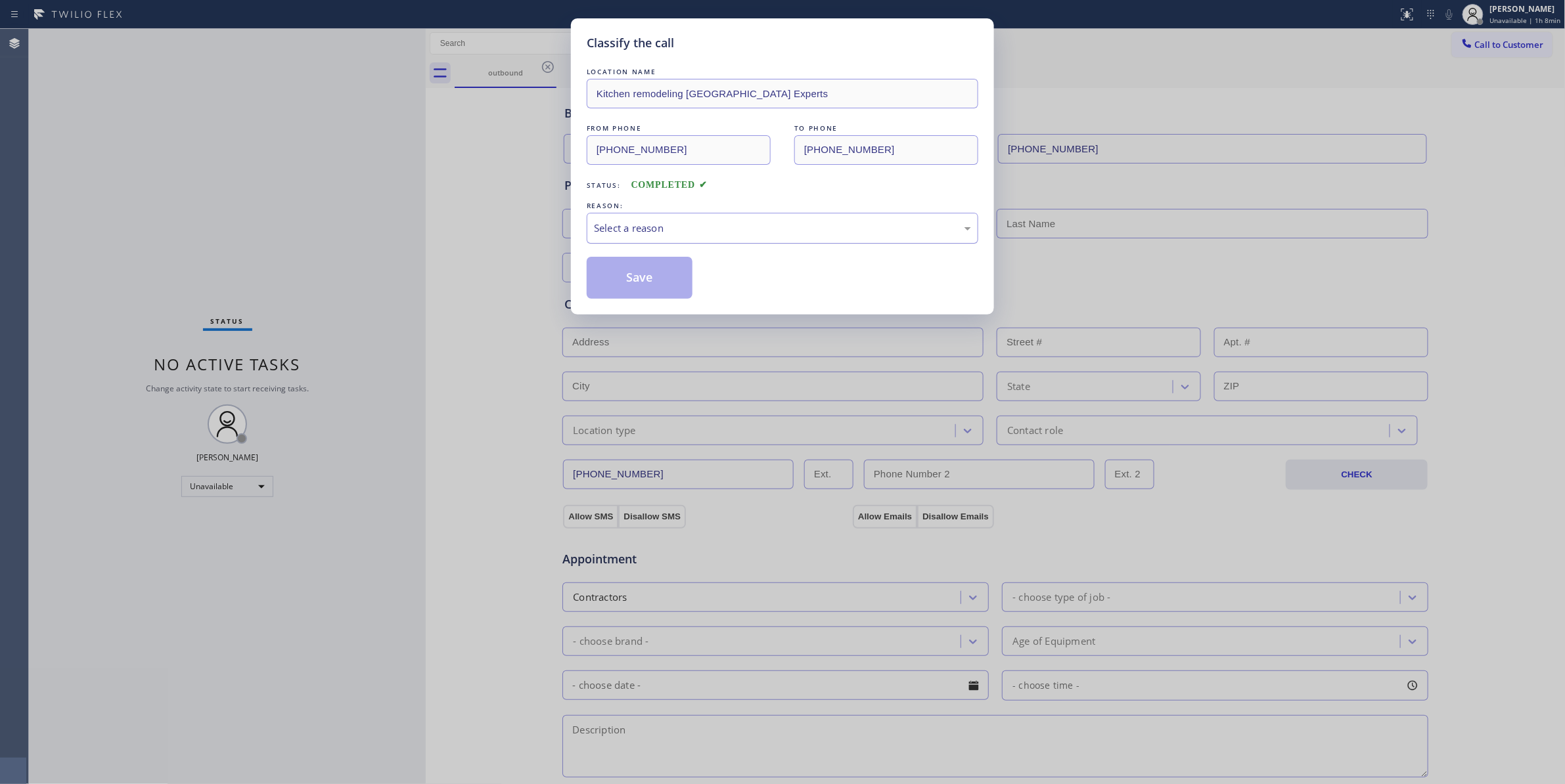
click at [675, 228] on div "Select a reason" at bounding box center [782, 227] width 377 height 15
click at [653, 276] on button "Save" at bounding box center [639, 278] width 105 height 42
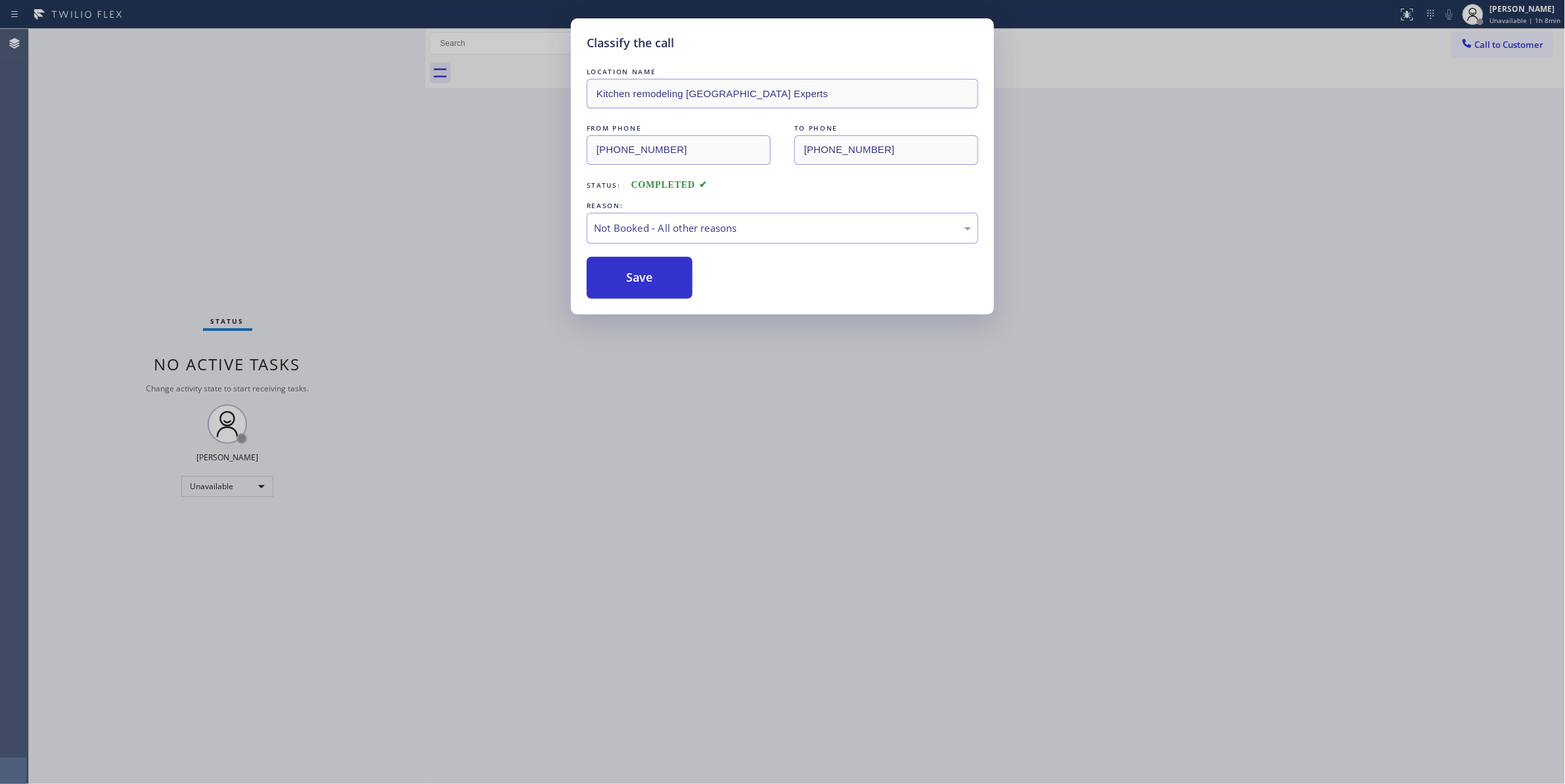
click at [653, 276] on button "Save" at bounding box center [639, 278] width 105 height 42
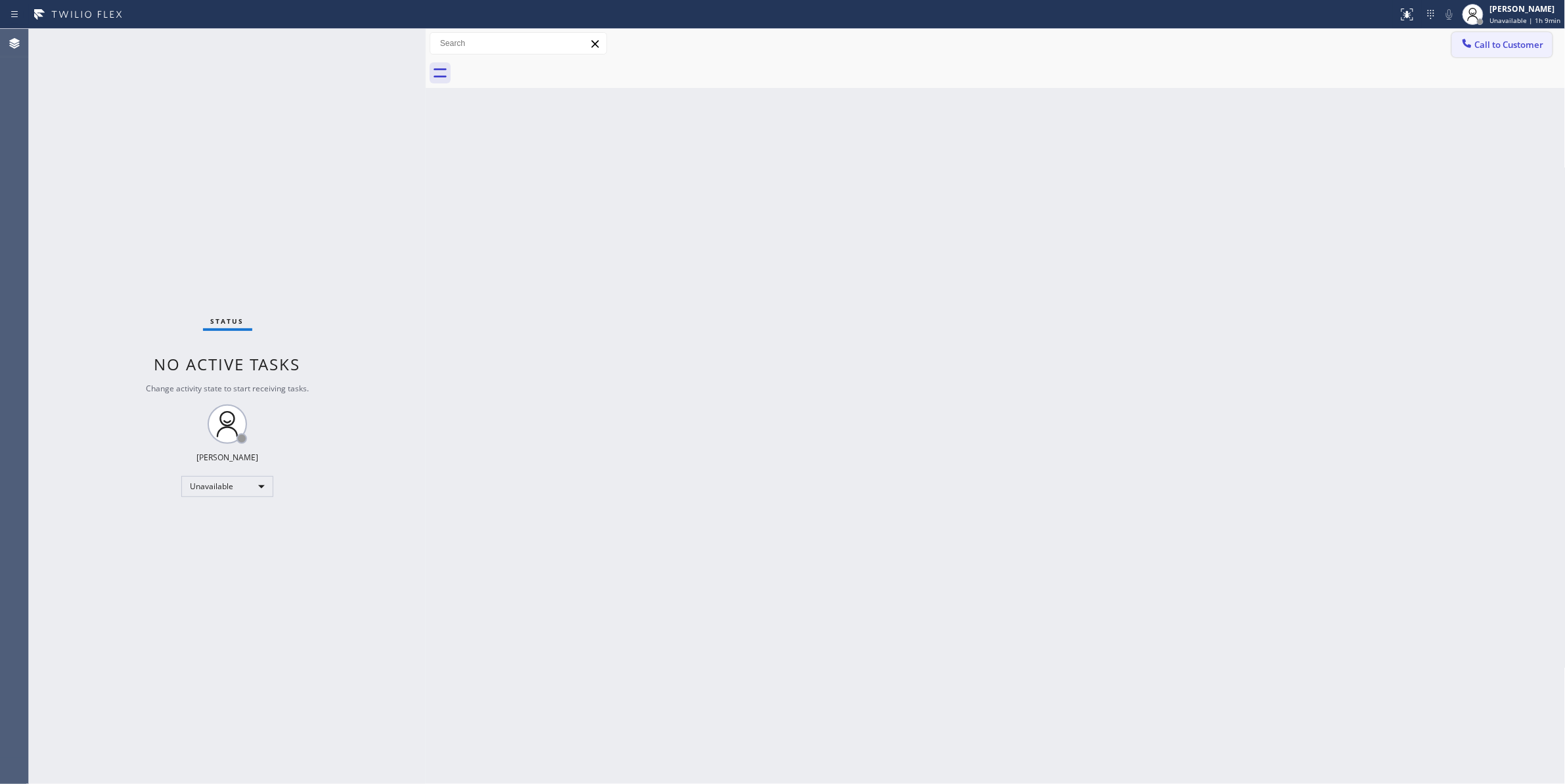
click at [1507, 39] on span "Call to Customer" at bounding box center [1509, 44] width 69 height 12
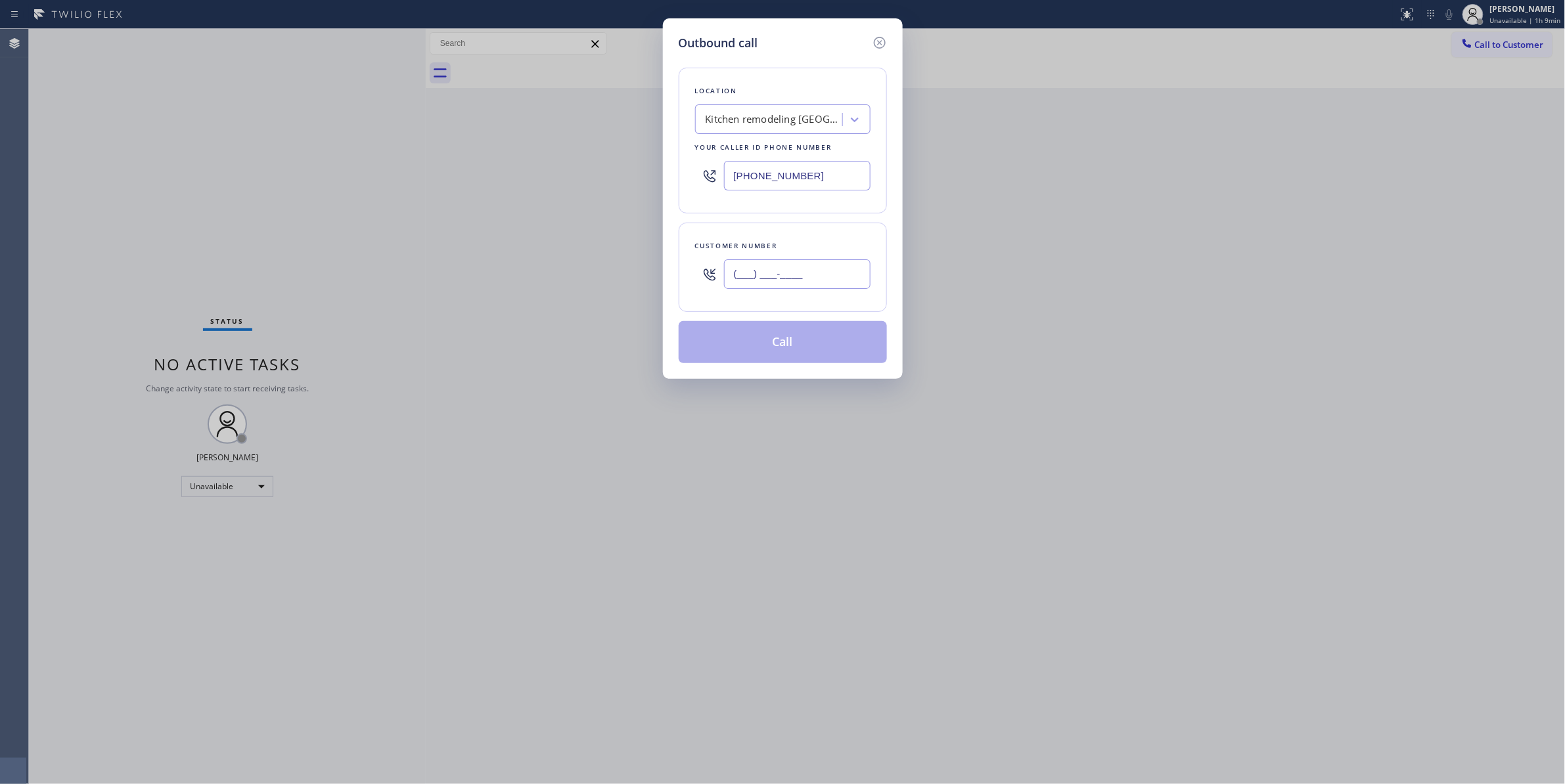
click at [751, 268] on input "(___) ___-____" at bounding box center [797, 274] width 146 height 30
paste input "818) 984-6557"
type input "[PHONE_NUMBER]"
click at [765, 344] on button "Call" at bounding box center [782, 342] width 208 height 42
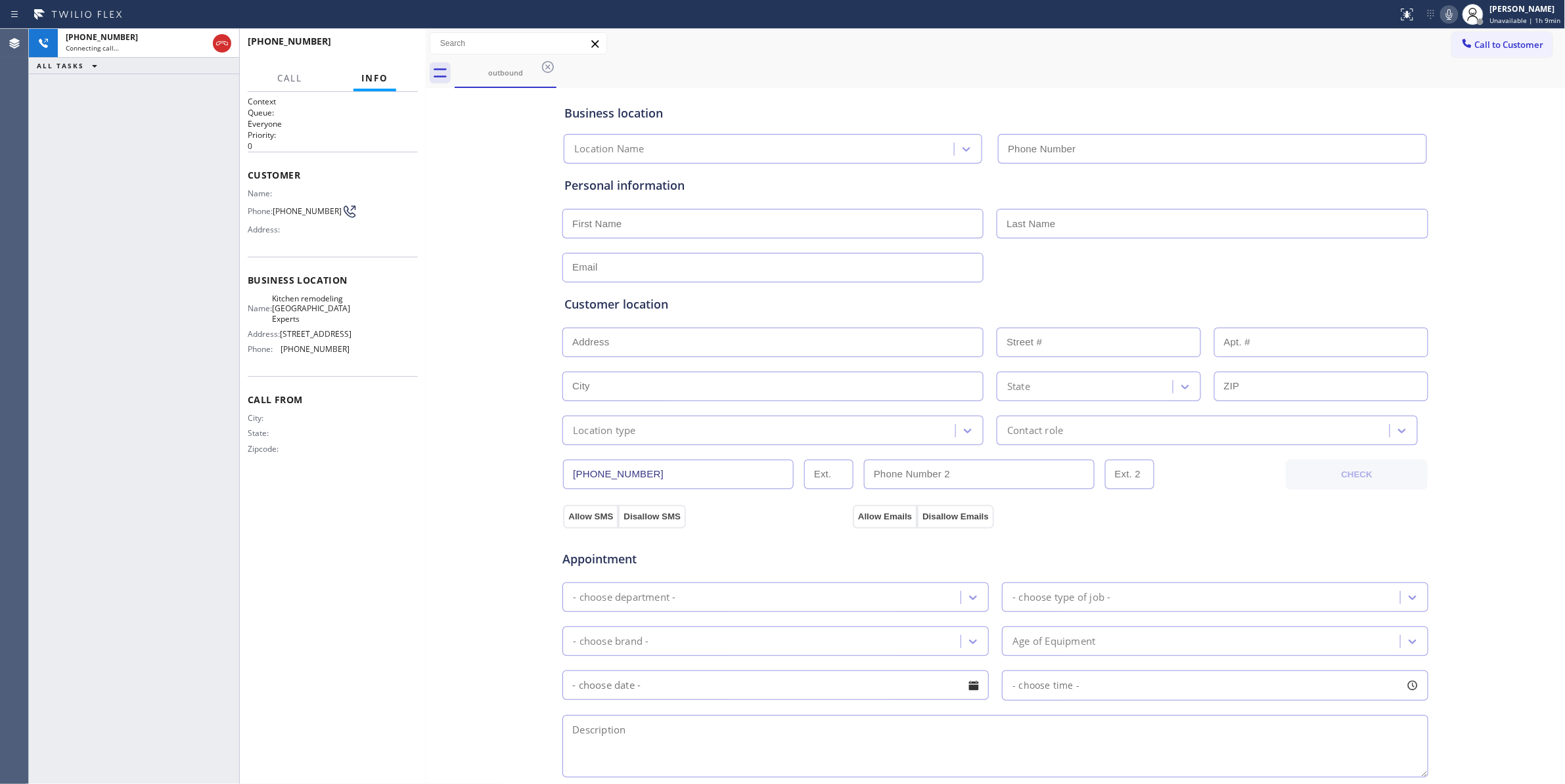
type input "[PHONE_NUMBER]"
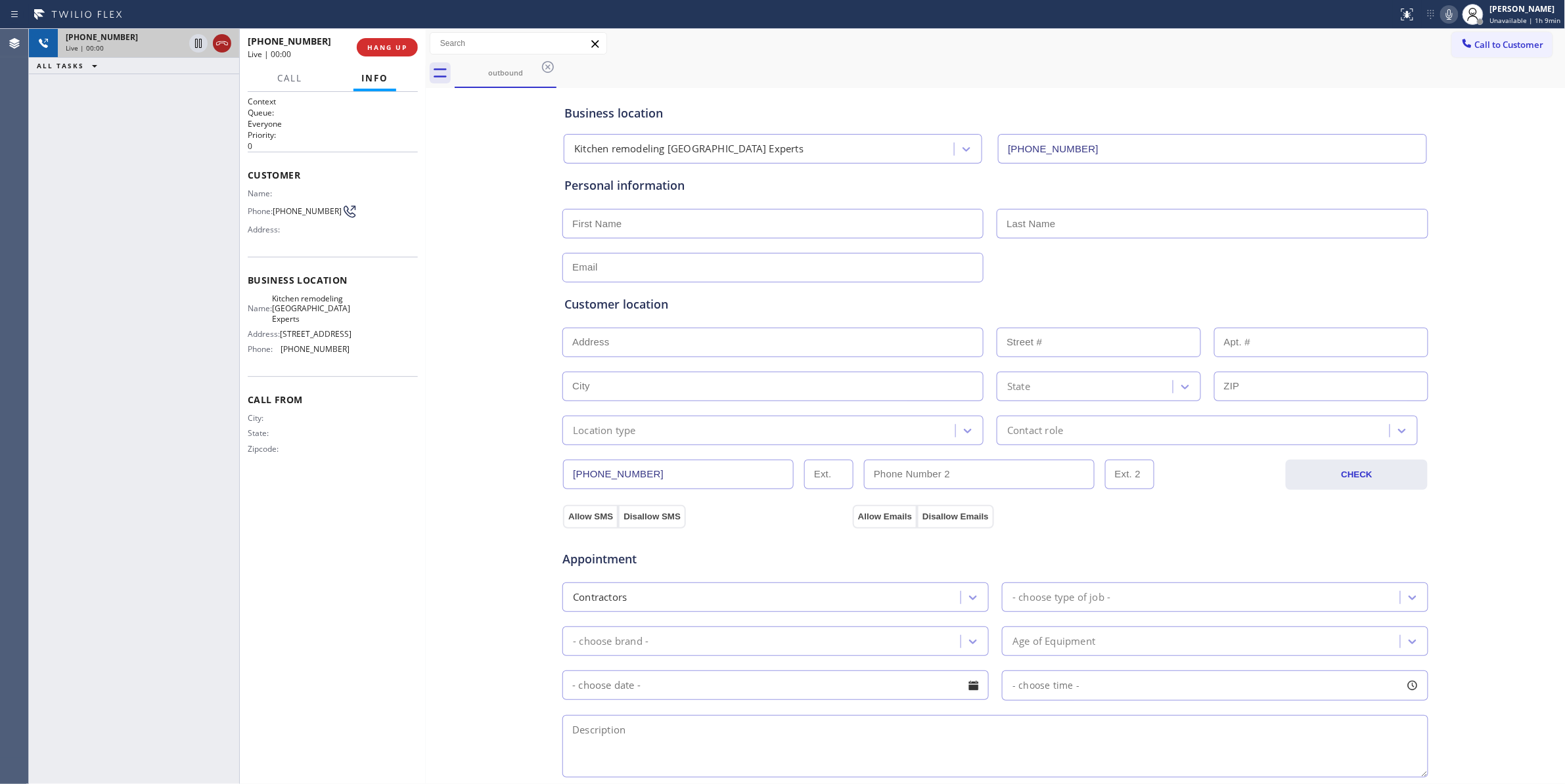
click at [220, 44] on icon at bounding box center [222, 44] width 16 height 16
click at [387, 51] on button "COMPLETE" at bounding box center [384, 47] width 66 height 18
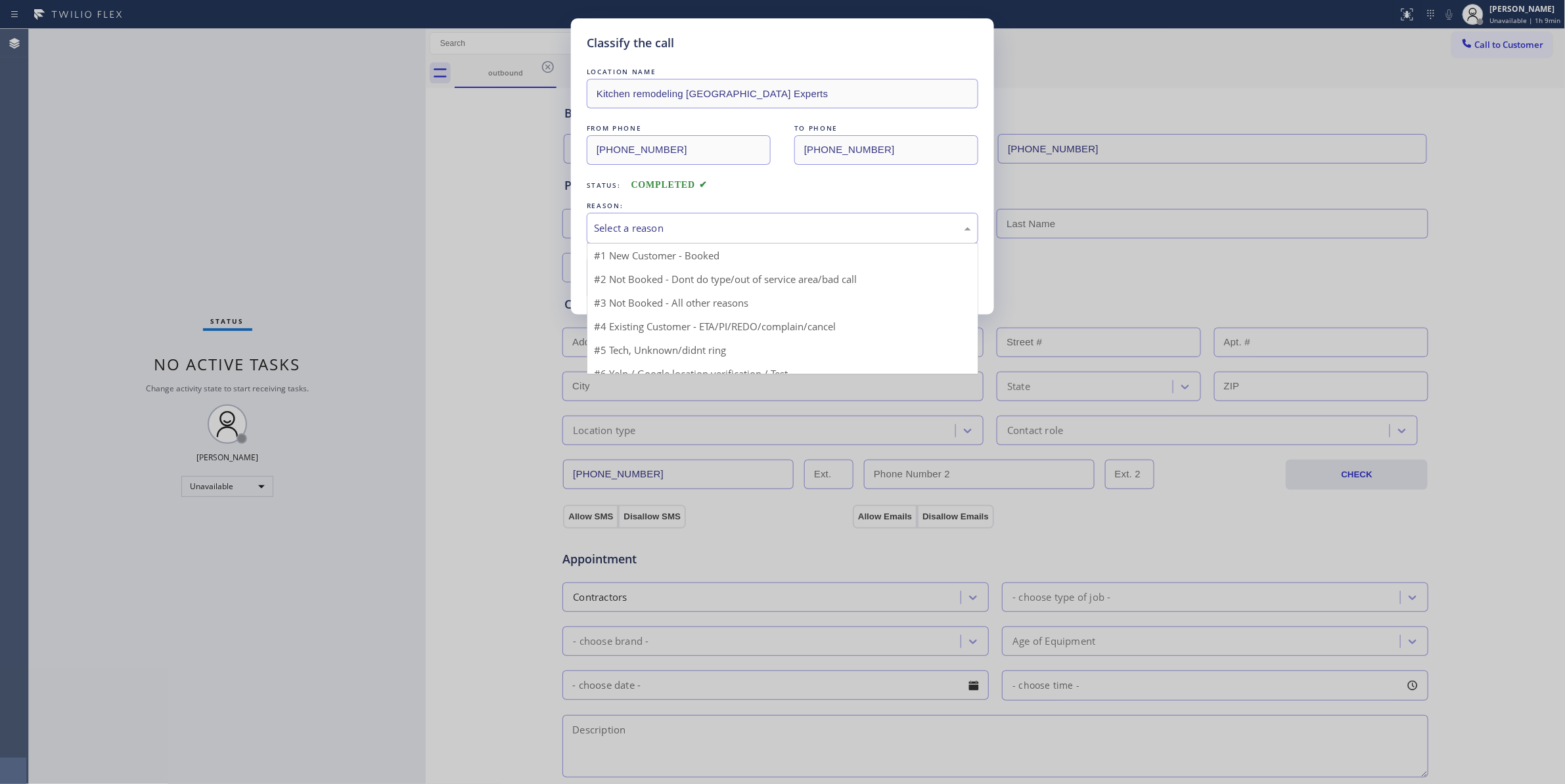
click at [663, 233] on div "Select a reason" at bounding box center [782, 227] width 377 height 15
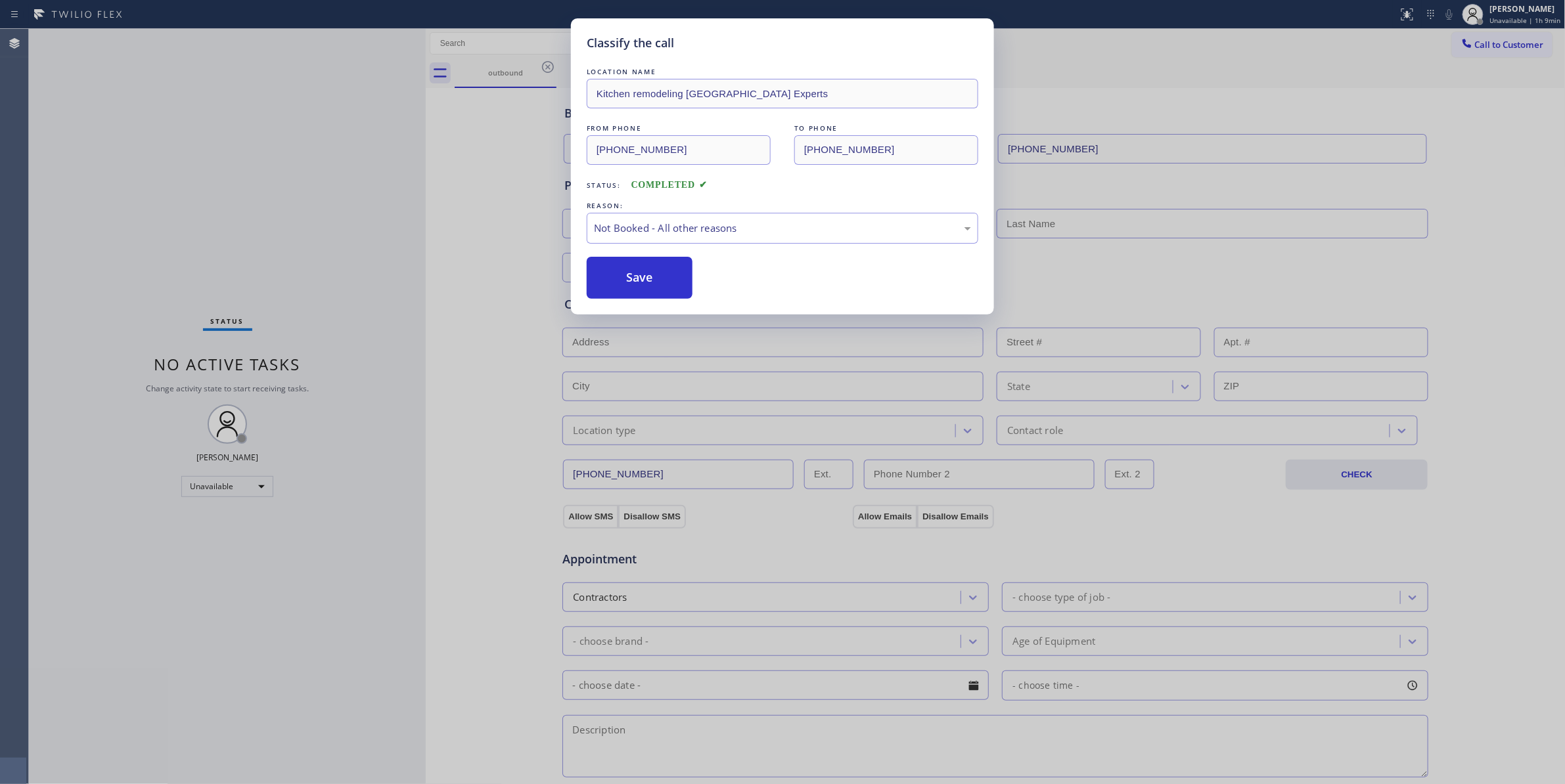
click at [652, 282] on button "Save" at bounding box center [639, 278] width 105 height 42
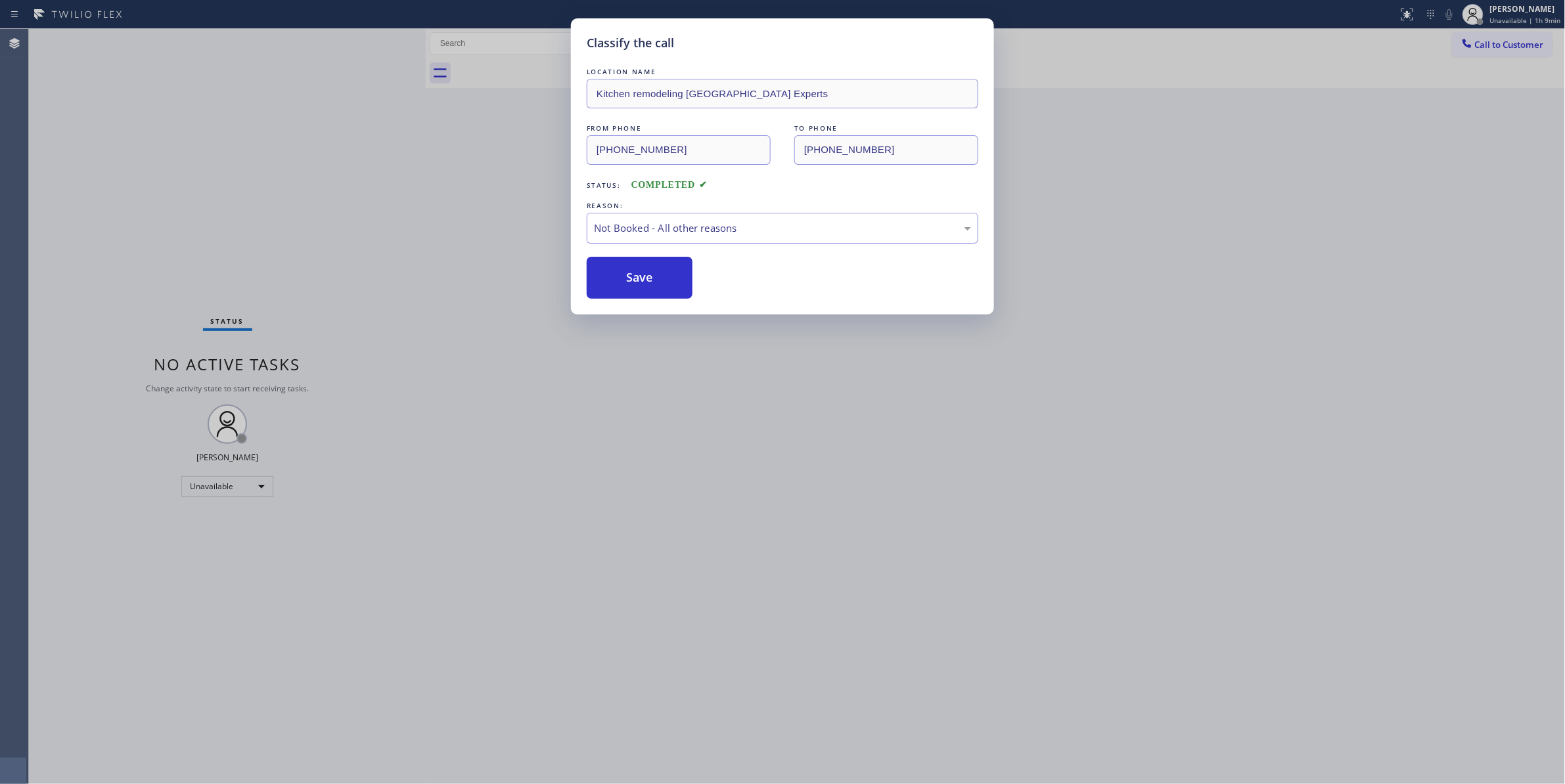
click at [652, 282] on button "Save" at bounding box center [639, 278] width 105 height 42
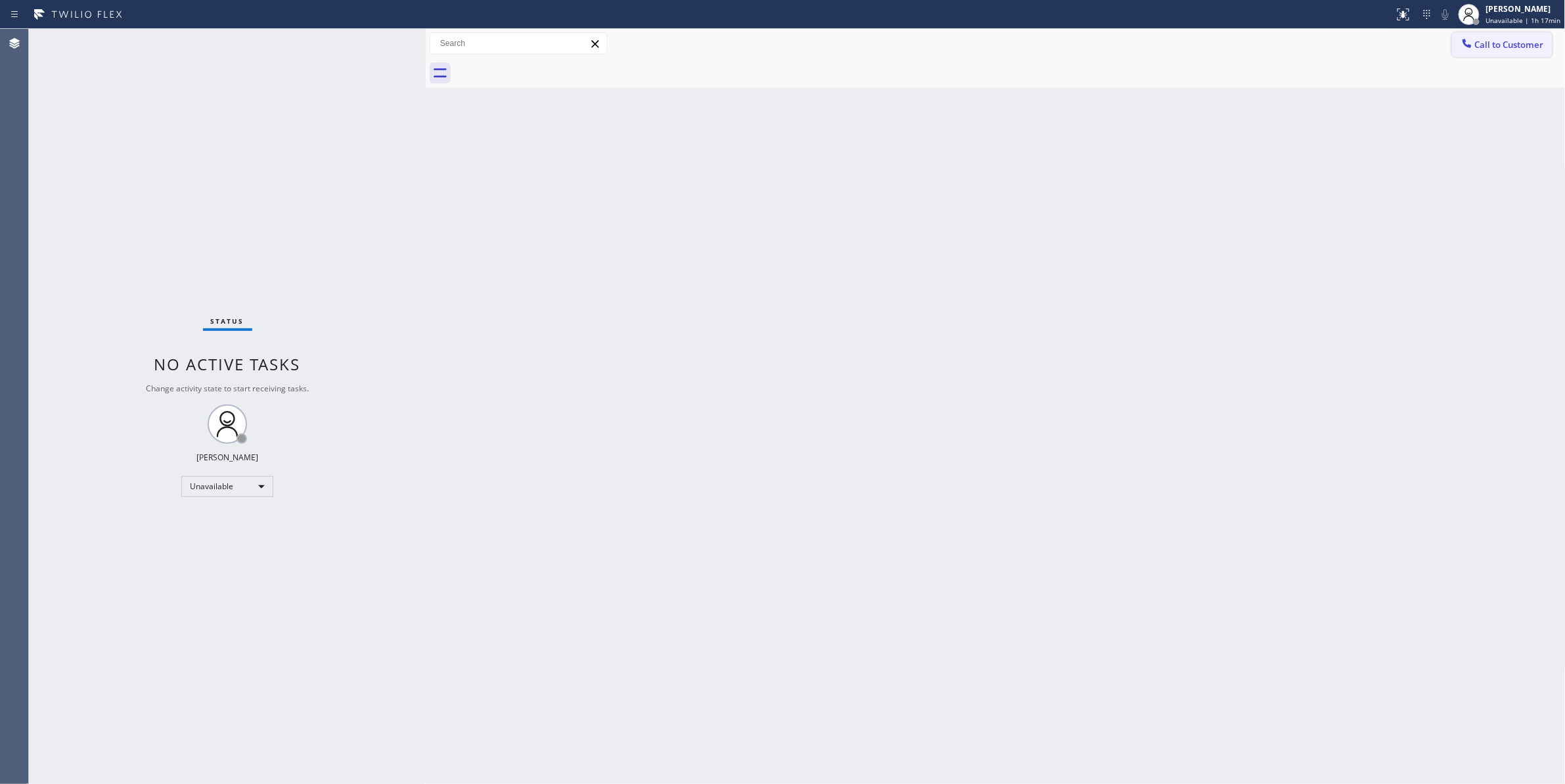
click at [1486, 42] on span "Call to Customer" at bounding box center [1509, 44] width 69 height 12
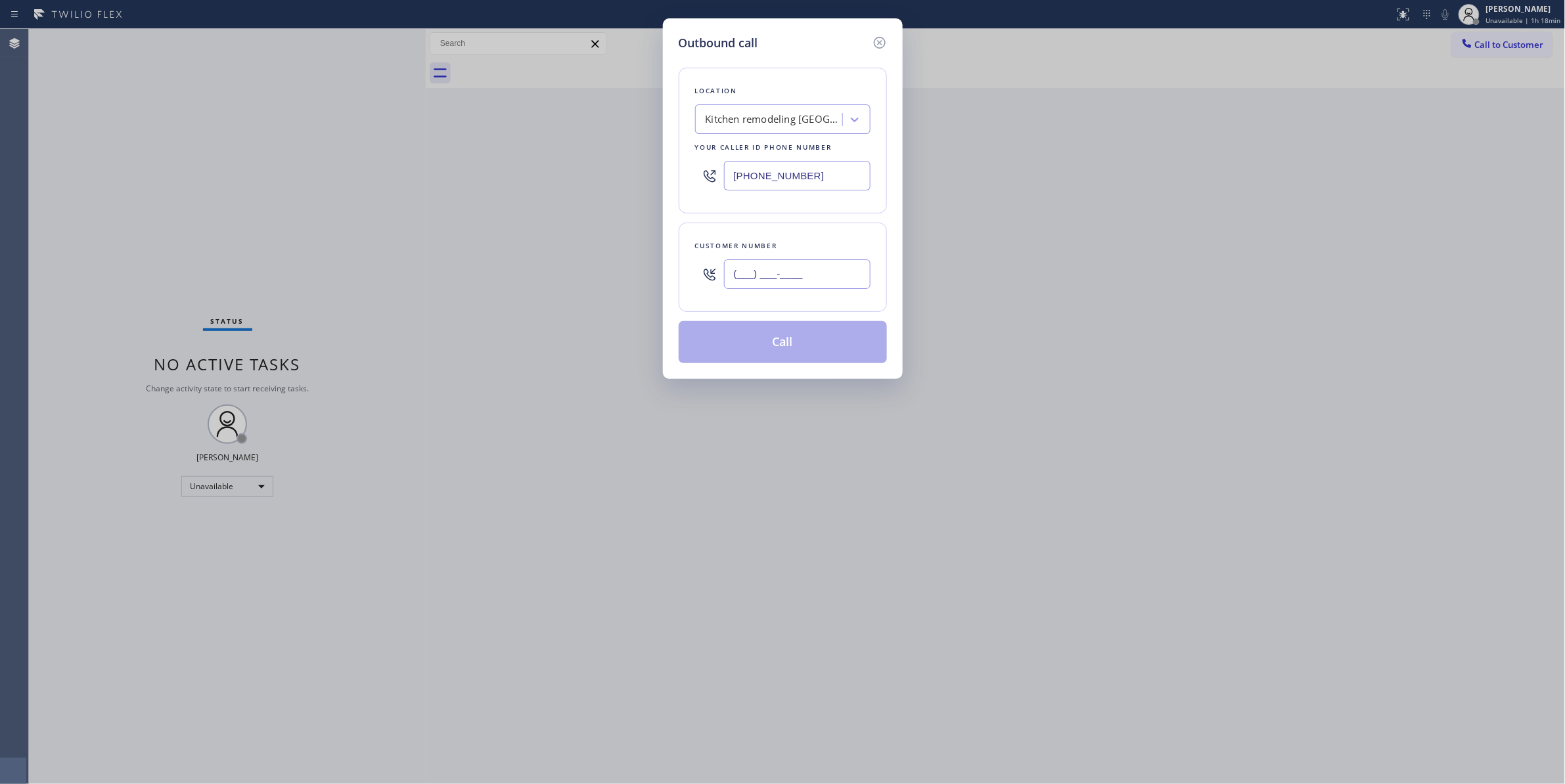
click at [804, 284] on input "(___) ___-____" at bounding box center [797, 274] width 146 height 30
paste input "818) 489-0525"
drag, startPoint x: 147, startPoint y: 660, endPoint x: 1050, endPoint y: 181, distance: 1022.2
click at [173, 610] on div "Outbound call Location Kitchen remodeling [GEOGRAPHIC_DATA] Experts Your caller…" at bounding box center [782, 392] width 1565 height 784
click at [828, 264] on input "[PHONE_NUMBER]" at bounding box center [797, 274] width 146 height 30
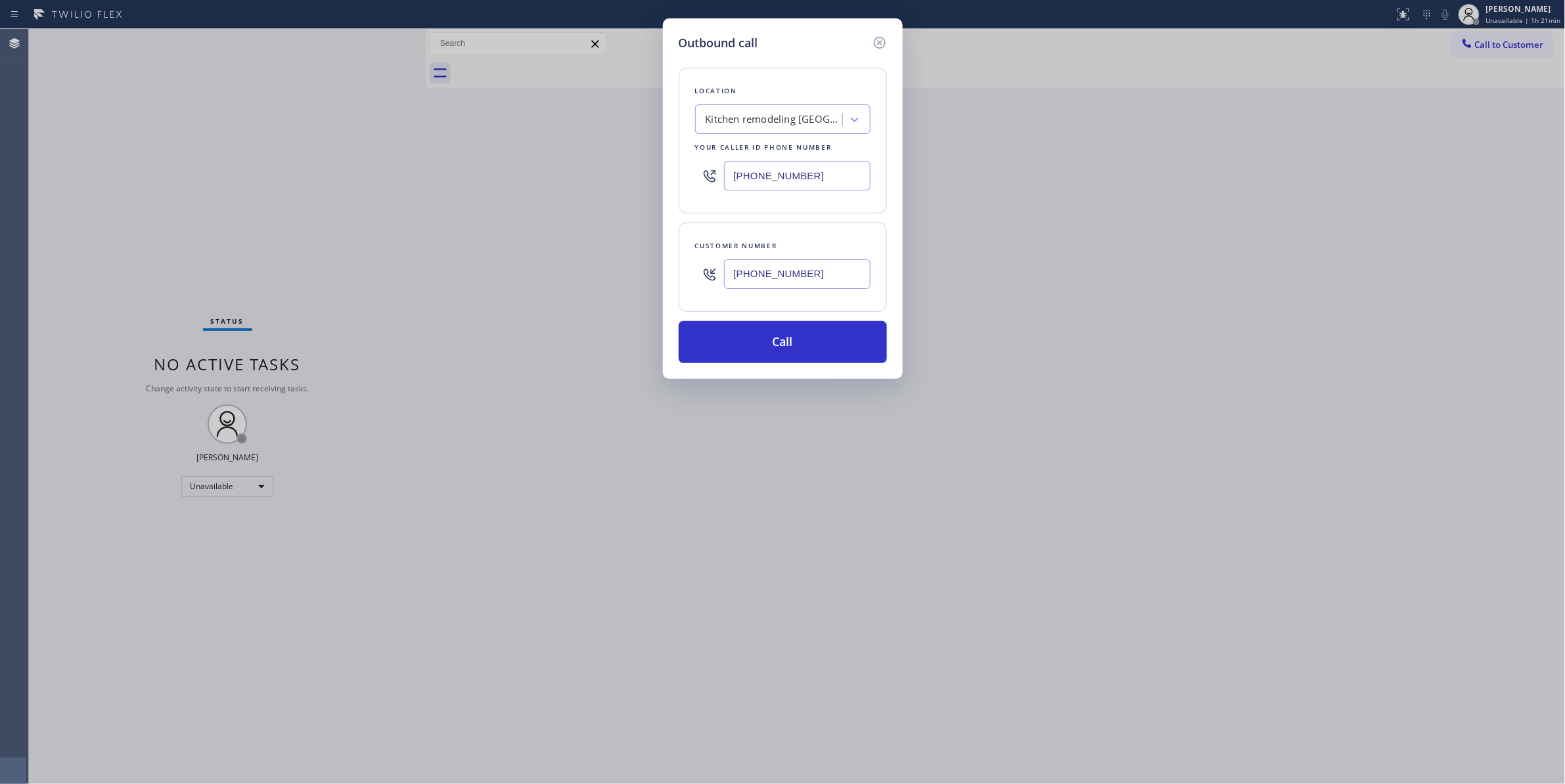
paste input "626) 872-7242"
drag, startPoint x: 843, startPoint y: 279, endPoint x: 437, endPoint y: 271, distance: 406.1
click at [437, 271] on div "Outbound call Location Kitchen remodeling [GEOGRAPHIC_DATA] Experts Your caller…" at bounding box center [782, 392] width 1565 height 784
type input "[PHONE_NUMBER]"
drag, startPoint x: 218, startPoint y: 644, endPoint x: 329, endPoint y: 469, distance: 207.2
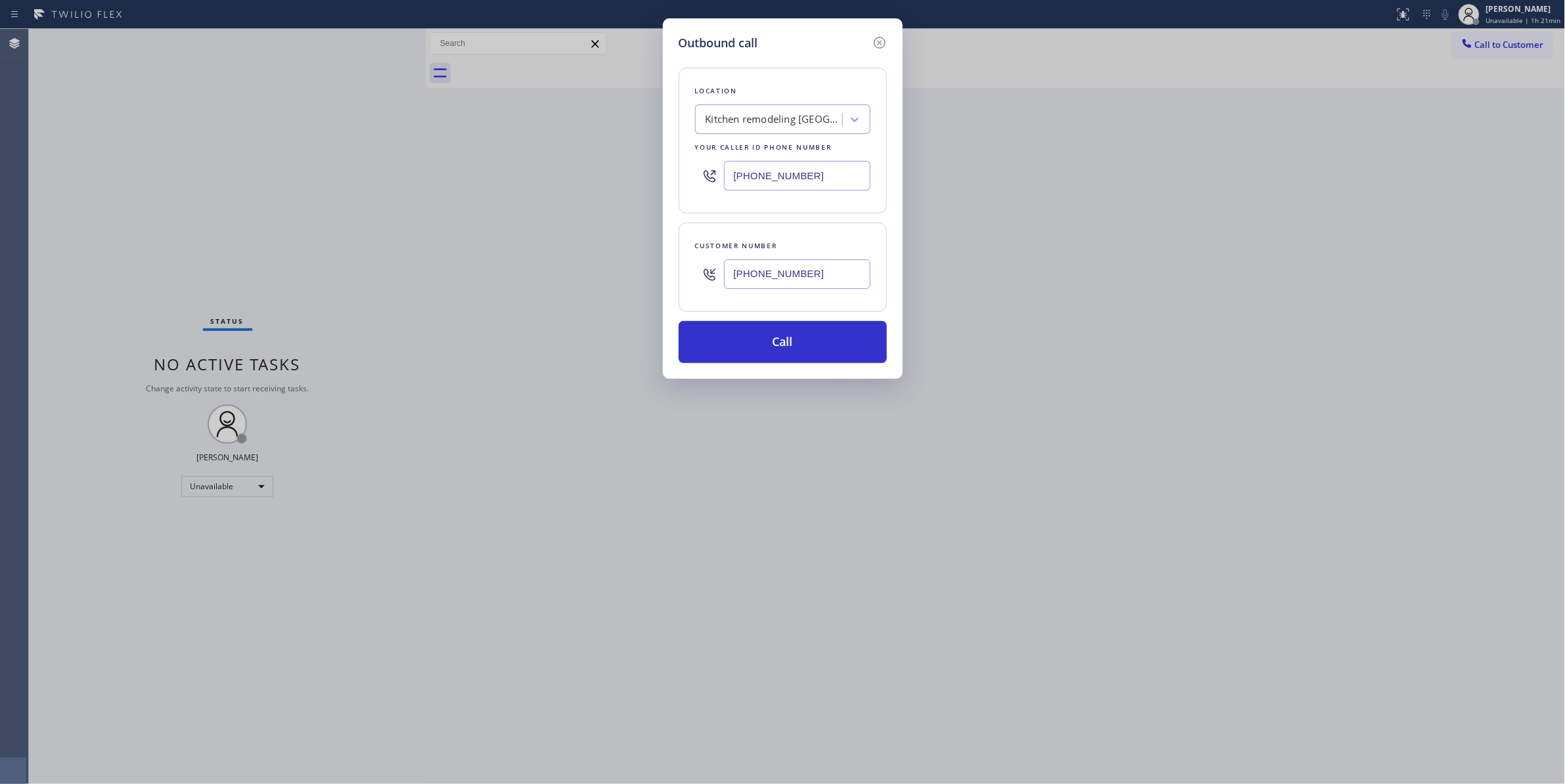
click at [219, 642] on div "Outbound call Location Kitchen remodeling [GEOGRAPHIC_DATA] Experts Your caller…" at bounding box center [782, 392] width 1565 height 784
click at [750, 114] on div "Kitchen remodeling [GEOGRAPHIC_DATA] Experts" at bounding box center [775, 119] width 138 height 15
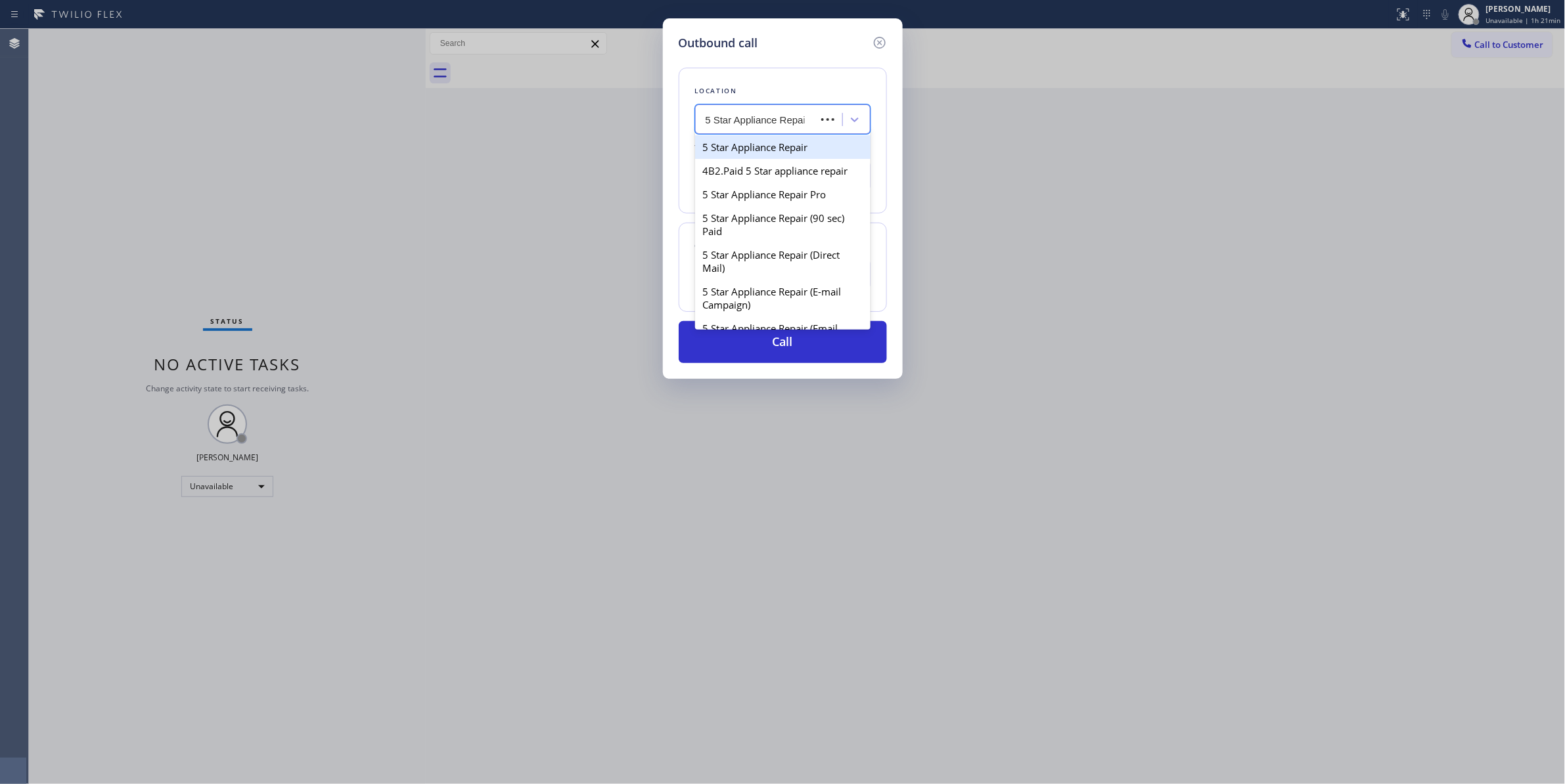
type input "5 Star Appliance Repair"
click at [818, 147] on div "5 Star Appliance Repair" at bounding box center [782, 146] width 175 height 24
type input "[PHONE_NUMBER]"
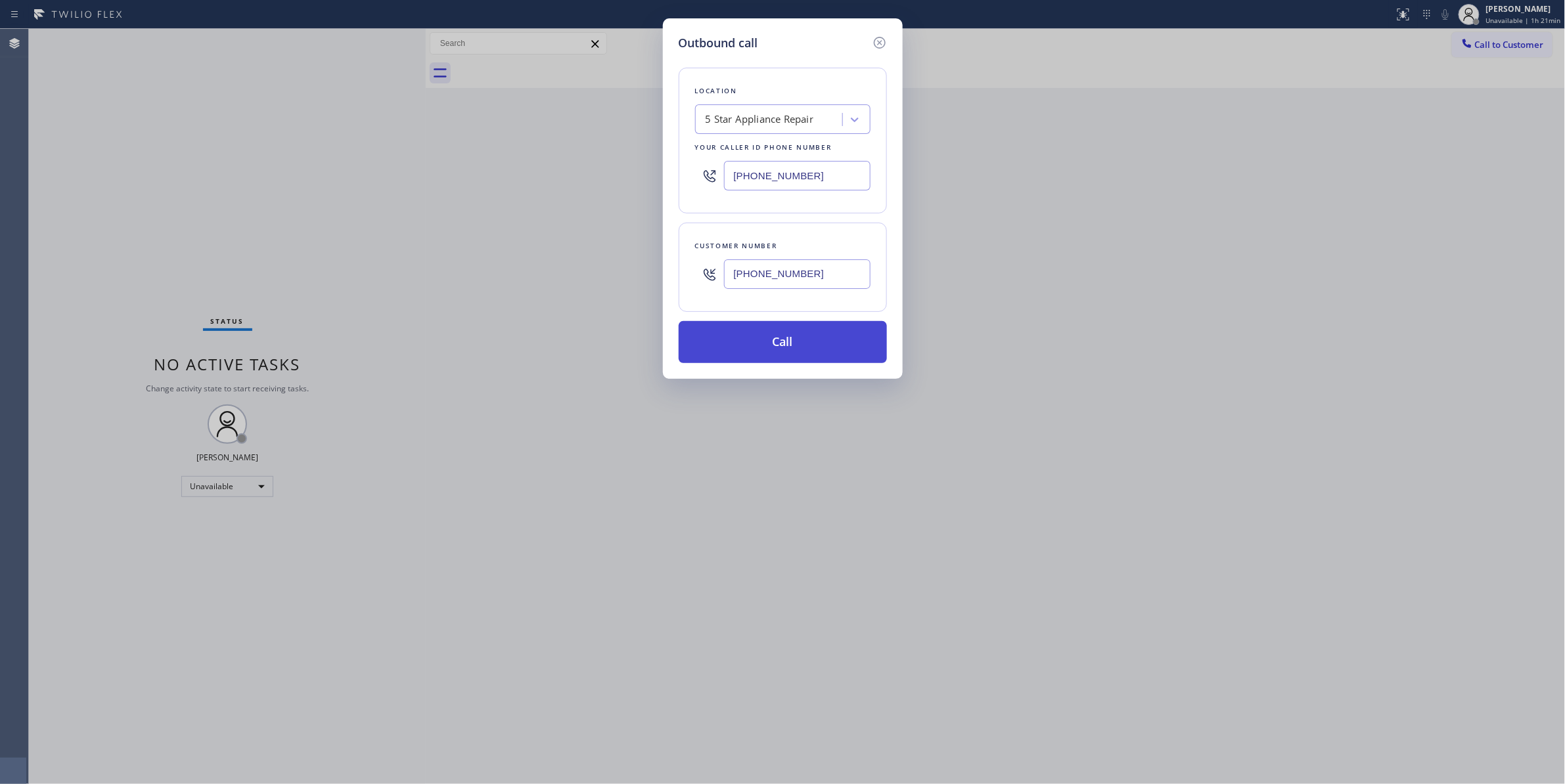
click at [791, 352] on button "Call" at bounding box center [782, 342] width 208 height 42
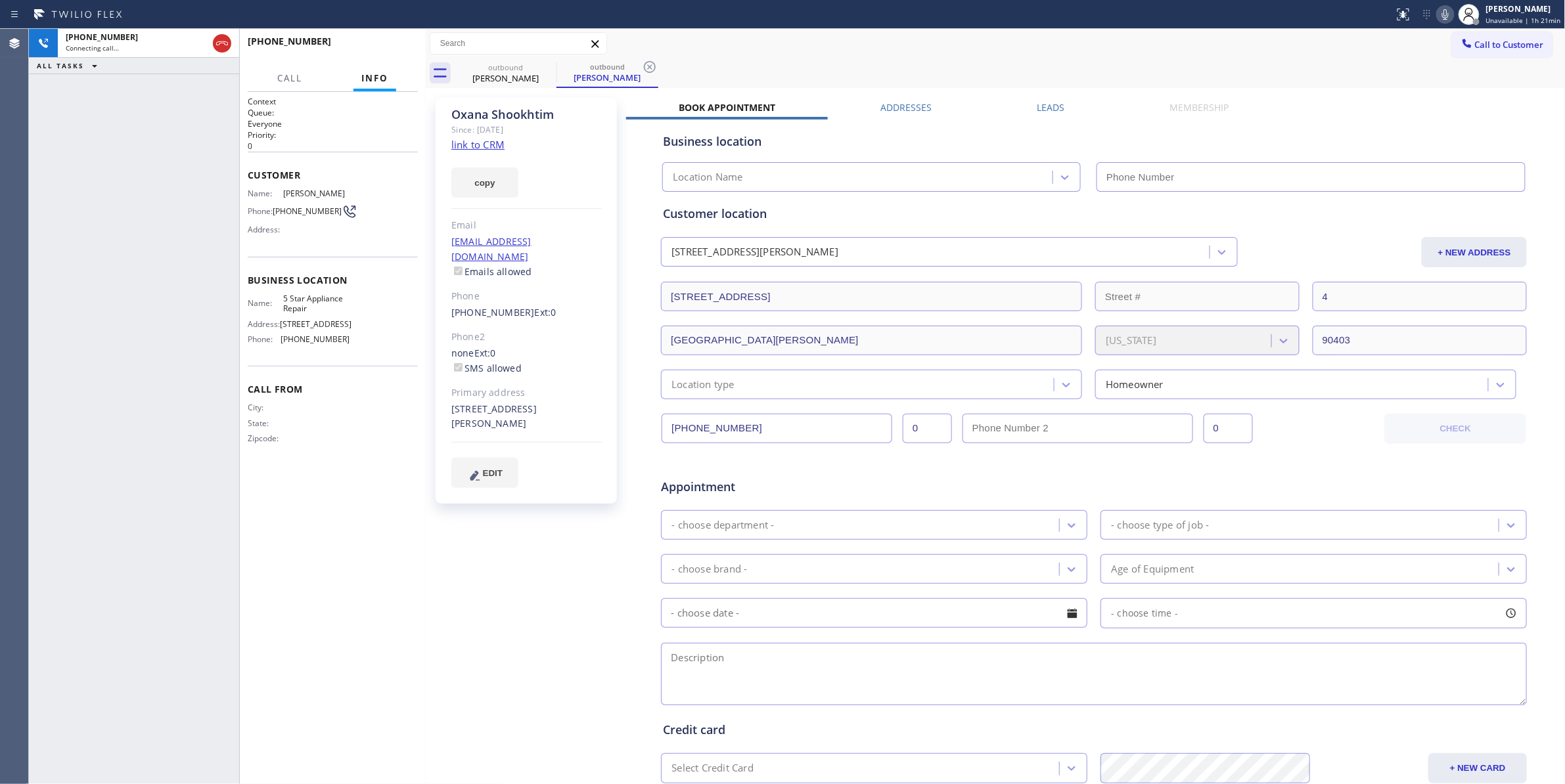
type input "[PHONE_NUMBER]"
click at [645, 66] on icon at bounding box center [650, 67] width 16 height 16
click at [489, 140] on link "link to CRM" at bounding box center [478, 144] width 53 height 13
drag, startPoint x: 344, startPoint y: 331, endPoint x: 274, endPoint y: 301, distance: 76.2
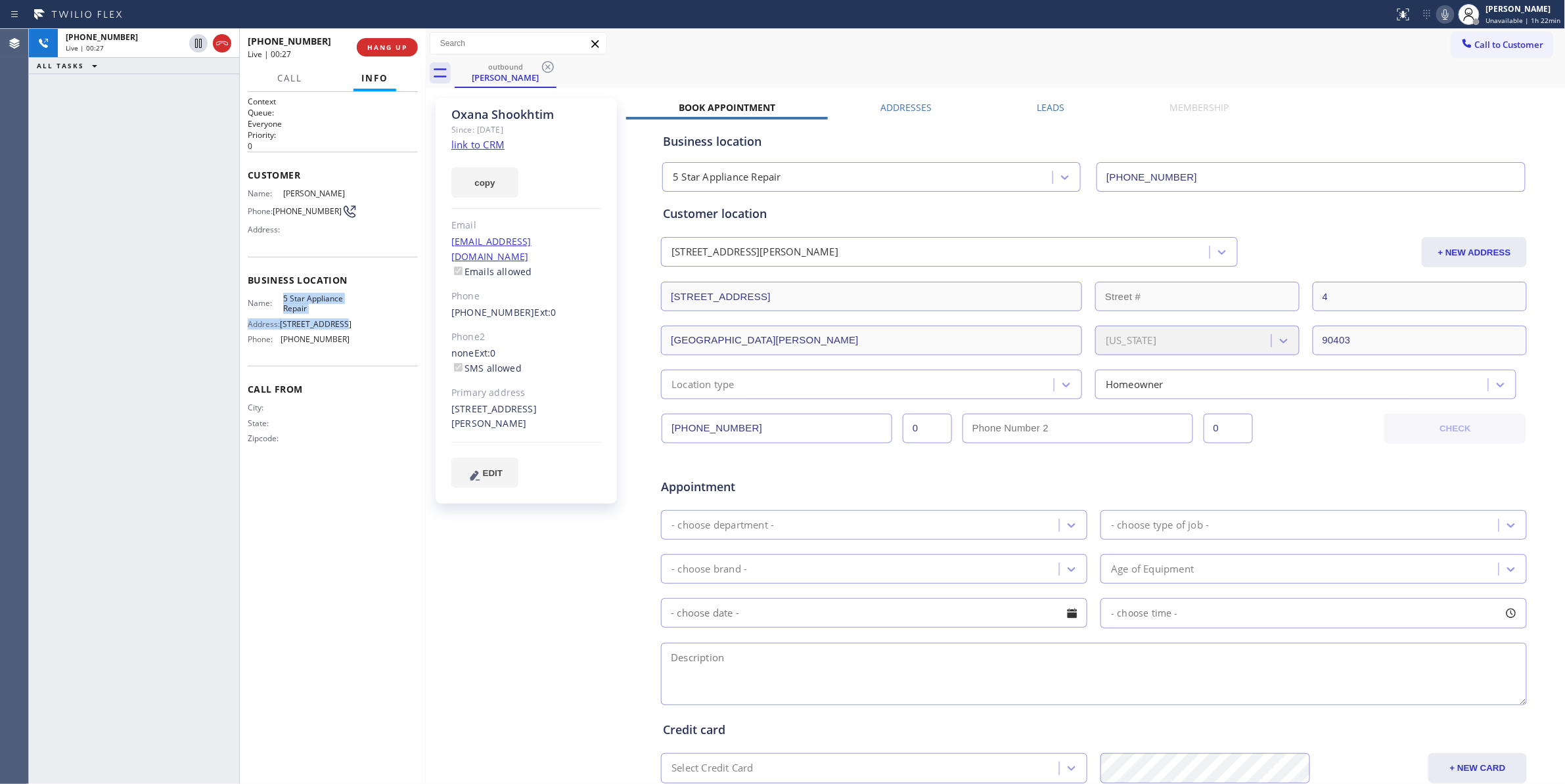
click at [274, 301] on div "Name: 5 Star Appliance Repair Address: [STREET_ADDRESS] Phone: [PHONE_NUMBER]" at bounding box center [298, 321] width 102 height 57
click at [348, 339] on span "[PHONE_NUMBER]" at bounding box center [315, 339] width 69 height 10
drag, startPoint x: 354, startPoint y: 341, endPoint x: 279, endPoint y: 295, distance: 88.0
click at [279, 295] on div "Name: 5 Star Appliance Repair Address: [STREET_ADDRESS] Phone: [PHONE_NUMBER]" at bounding box center [332, 321] width 170 height 57
drag, startPoint x: 562, startPoint y: 79, endPoint x: 468, endPoint y: 76, distance: 94.0
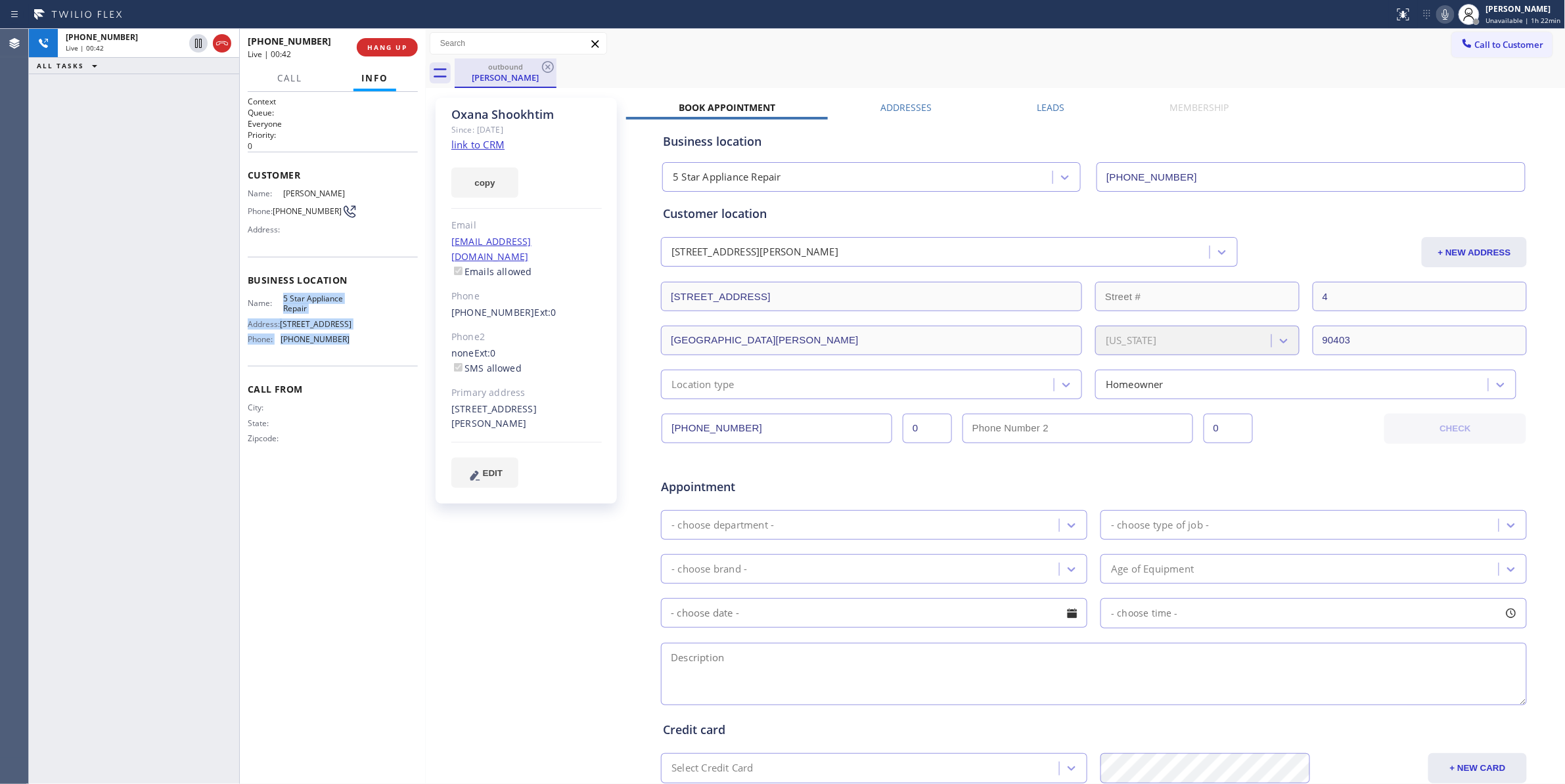
click at [468, 76] on div "outbound [PERSON_NAME]" at bounding box center [1010, 73] width 1111 height 30
drag, startPoint x: 168, startPoint y: 641, endPoint x: 193, endPoint y: 576, distance: 69.6
click at [168, 641] on div "[PHONE_NUMBER] Live | 02:32 ALL TASKS ALL TASKS ACTIVE TASKS TASKS IN WRAP UP" at bounding box center [133, 406] width 210 height 755
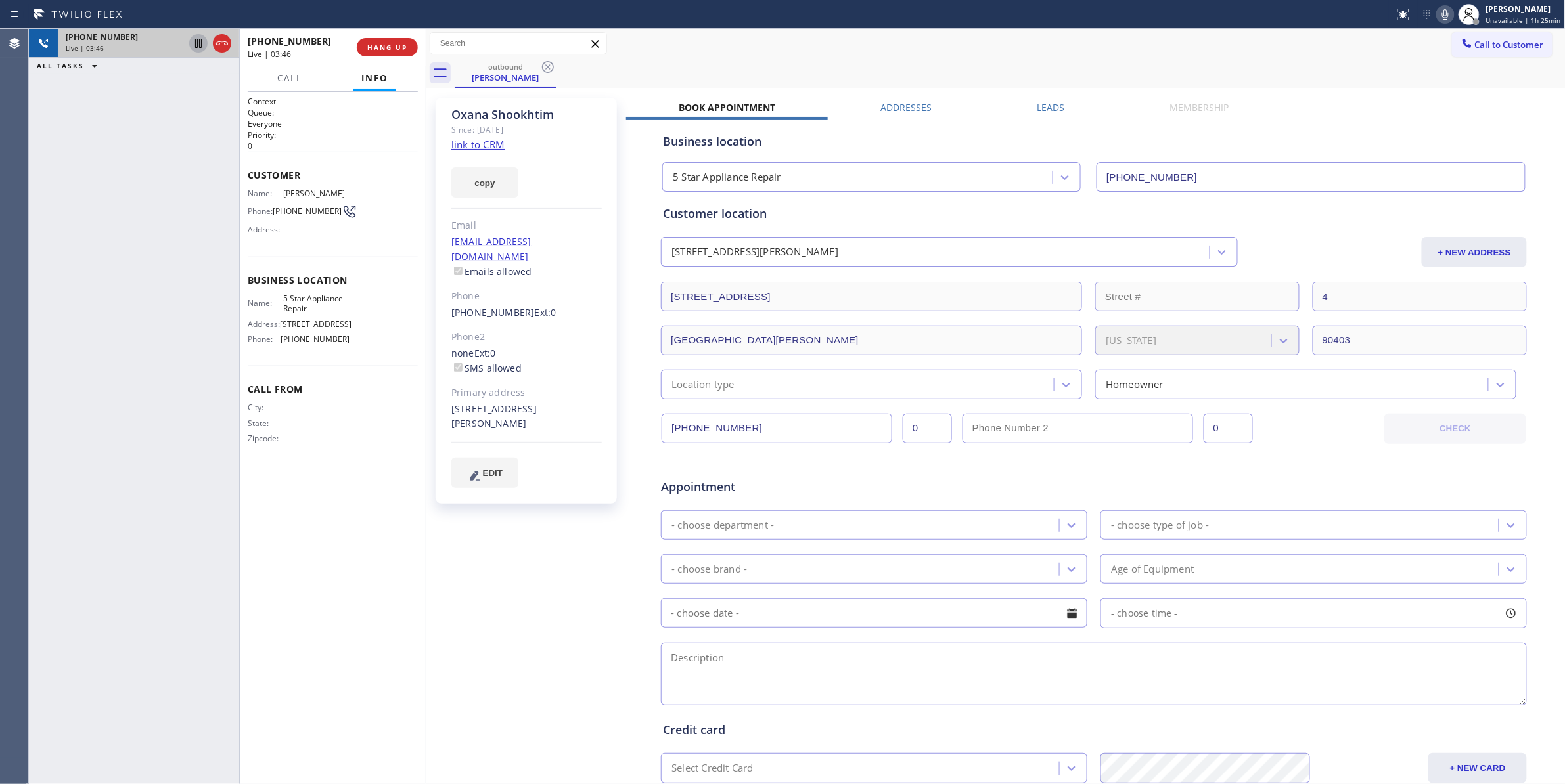
click at [196, 47] on icon at bounding box center [199, 43] width 7 height 10
click at [1438, 13] on icon at bounding box center [1446, 15] width 16 height 16
drag, startPoint x: 100, startPoint y: 324, endPoint x: 183, endPoint y: 69, distance: 268.2
click at [100, 316] on div "[PHONE_NUMBER] Live | 05:29 ALL TASKS ALL TASKS ACTIVE TASKS TASKS IN WRAP UP" at bounding box center [133, 406] width 210 height 755
click at [195, 43] on icon at bounding box center [198, 43] width 10 height 10
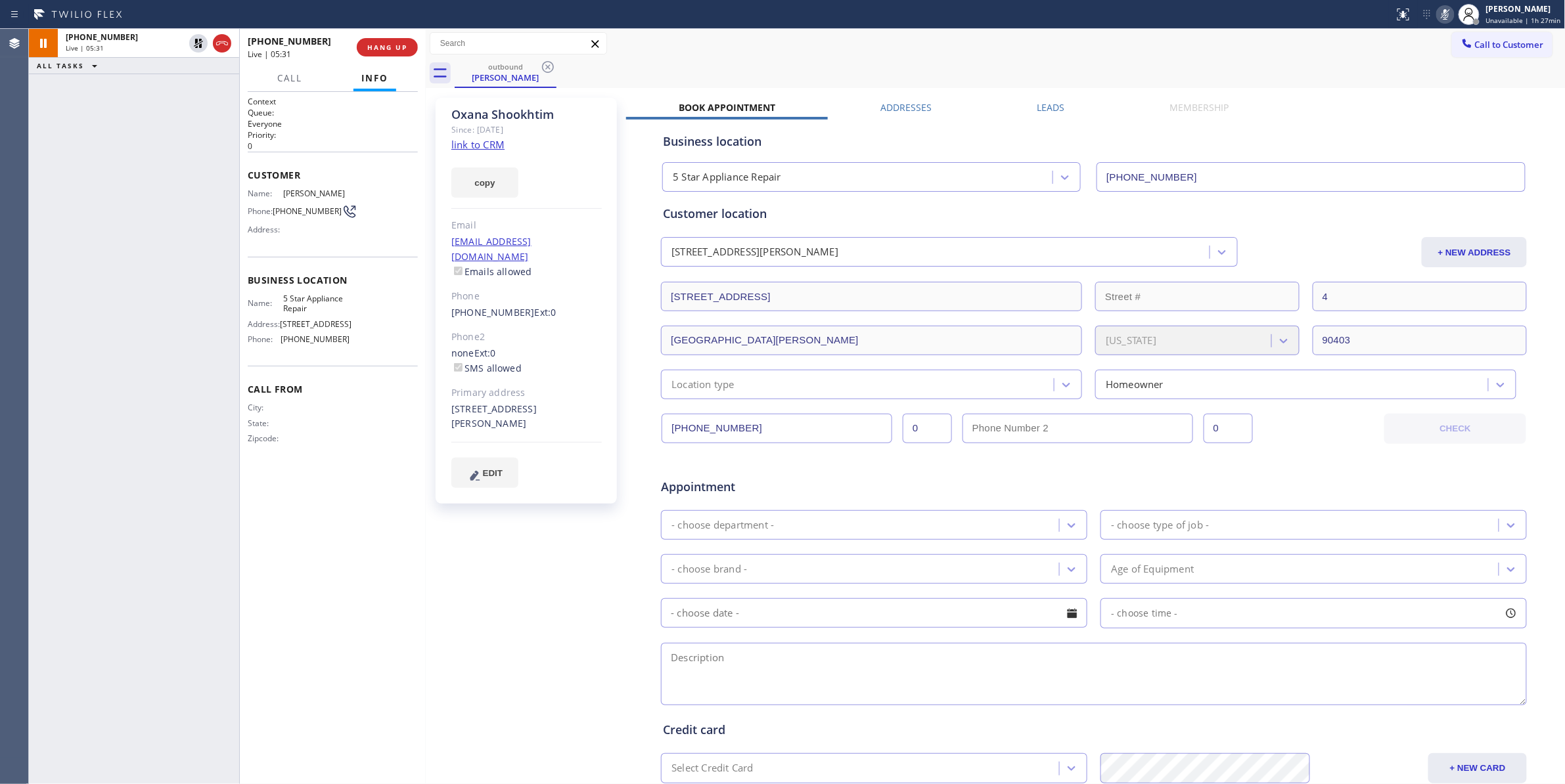
click at [1443, 10] on rect at bounding box center [1445, 13] width 10 height 10
drag, startPoint x: 332, startPoint y: 213, endPoint x: 274, endPoint y: 213, distance: 58.0
click at [274, 213] on div "Phone: [PHONE_NUMBER]" at bounding box center [298, 212] width 102 height 16
drag, startPoint x: 78, startPoint y: 189, endPoint x: 158, endPoint y: 188, distance: 80.0
click at [78, 189] on div "ALL TASKS ALL TASKS ACTIVE TASKS TASKS IN WRAP UP [PHONE_NUMBER] Wrap up | 03:21" at bounding box center [133, 406] width 210 height 755
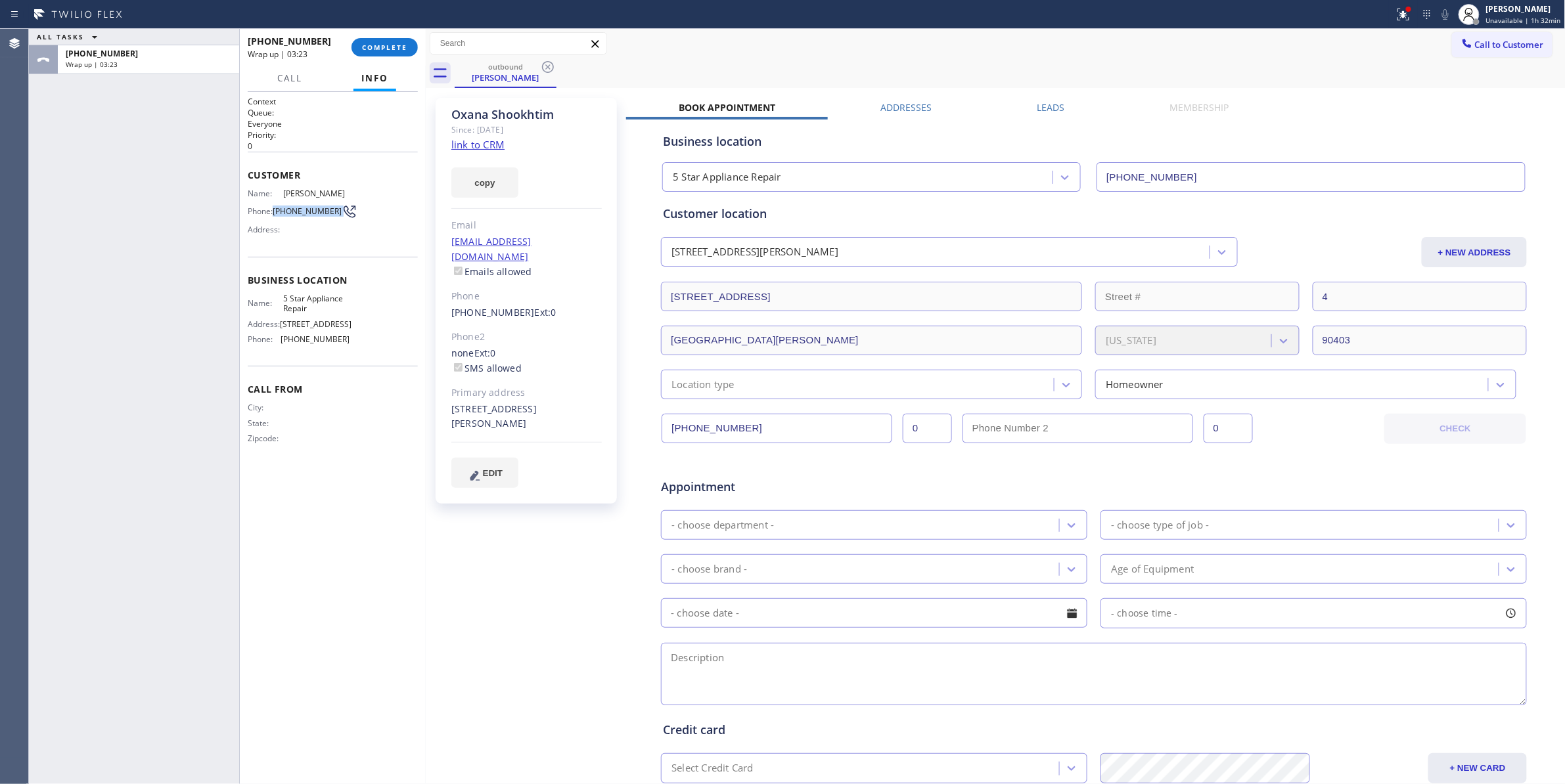
drag, startPoint x: 332, startPoint y: 220, endPoint x: 303, endPoint y: 228, distance: 30.1
click at [277, 213] on div "Phone: [PHONE_NUMBER]" at bounding box center [298, 212] width 102 height 16
drag, startPoint x: 72, startPoint y: 130, endPoint x: 106, endPoint y: 92, distance: 51.0
click at [78, 118] on div "ALL TASKS ALL TASKS ACTIVE TASKS TASKS IN WRAP UP [PHONE_NUMBER] Wrap up | 03:35" at bounding box center [133, 406] width 210 height 755
click at [392, 45] on span "COMPLETE" at bounding box center [384, 47] width 45 height 10
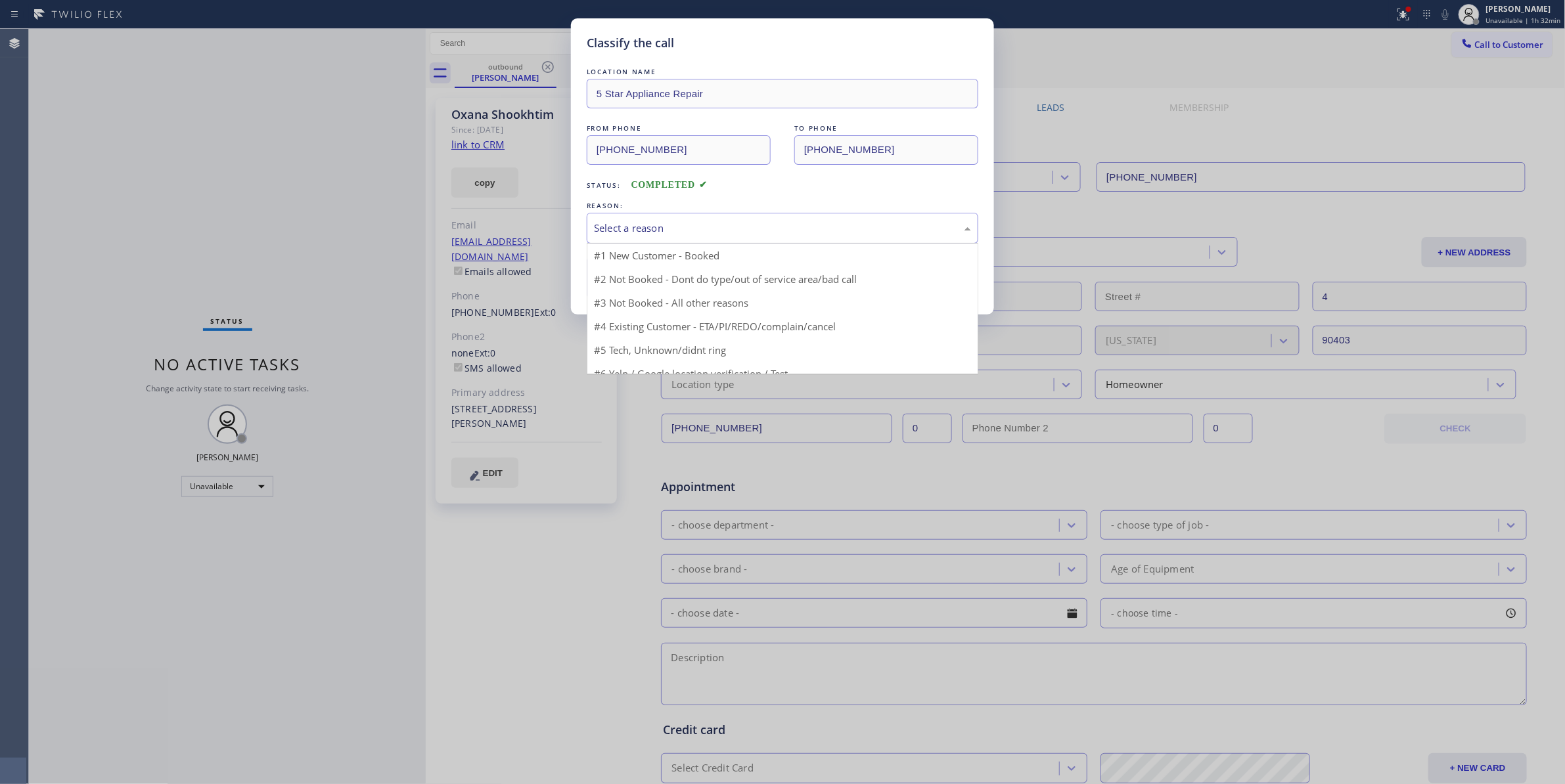
click at [658, 231] on div "Select a reason" at bounding box center [782, 227] width 377 height 15
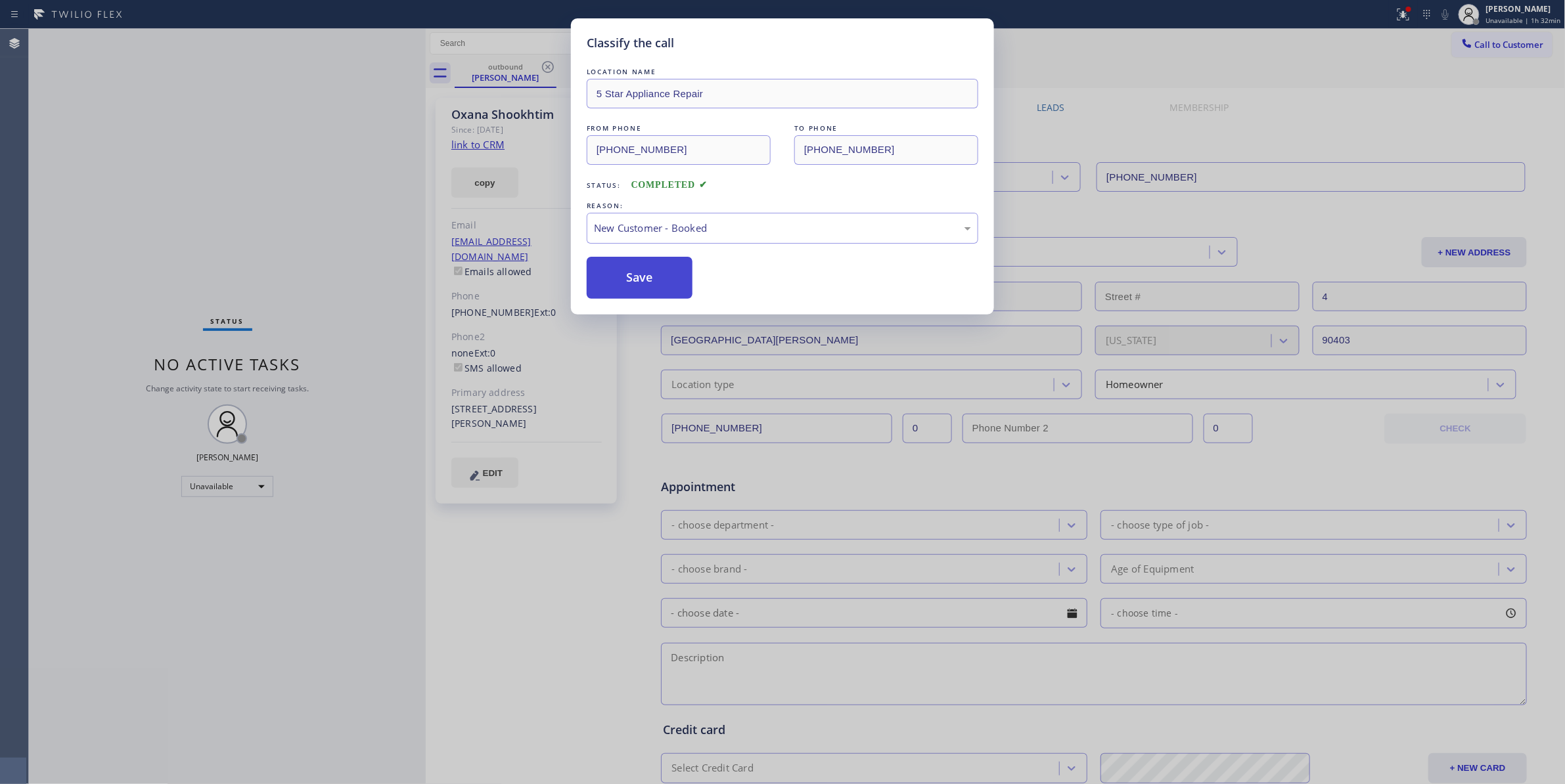
click at [644, 274] on button "Save" at bounding box center [639, 278] width 105 height 42
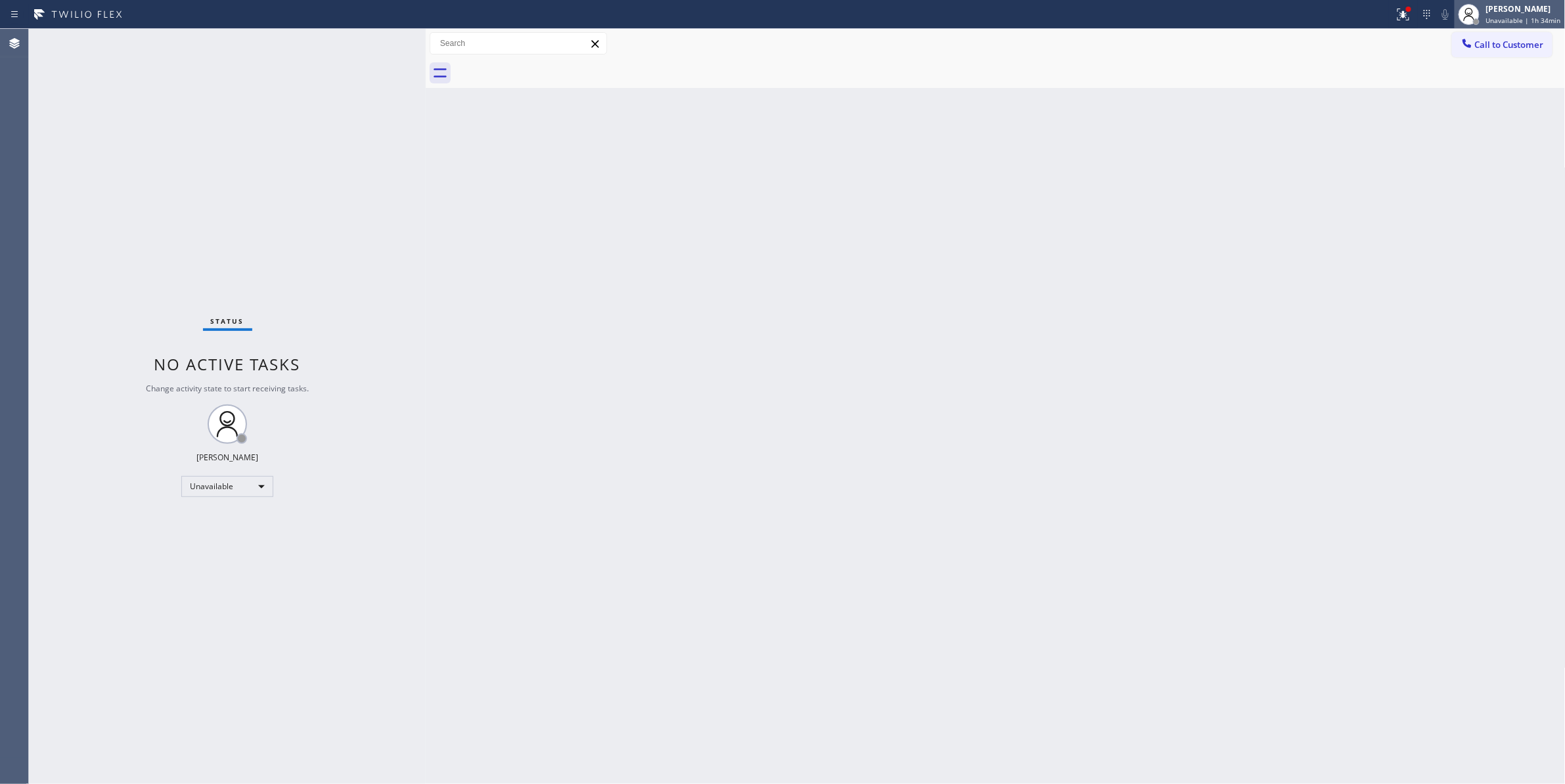
click at [1507, 20] on span "Unavailable | 1h 34min" at bounding box center [1523, 20] width 75 height 10
click at [1473, 124] on button "Log out" at bounding box center [1500, 127] width 132 height 29
